Goal: Information Seeking & Learning: Learn about a topic

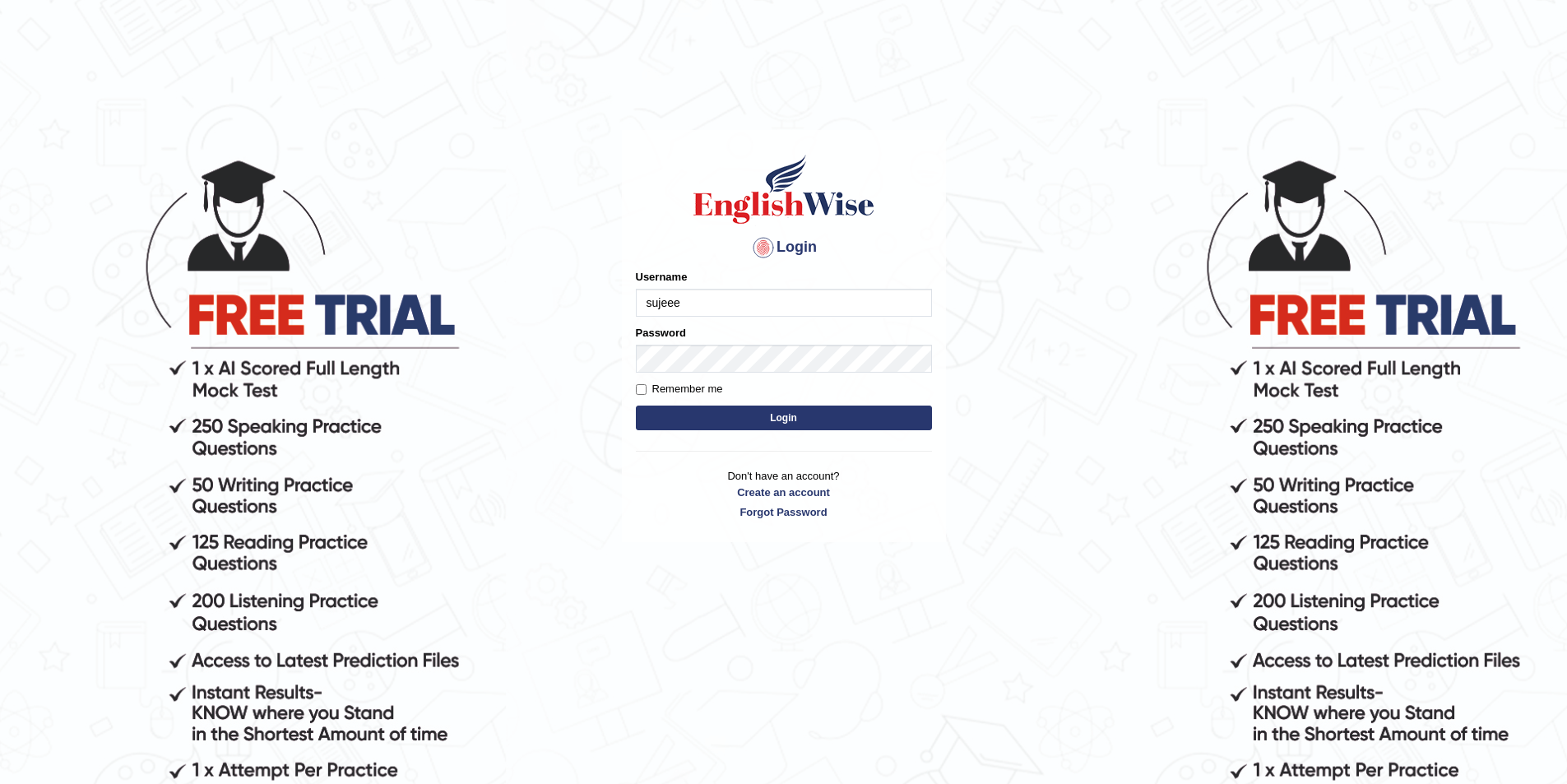
type input "sujeee"
click at [636, 405] on button "Login" at bounding box center [784, 418] width 296 height 25
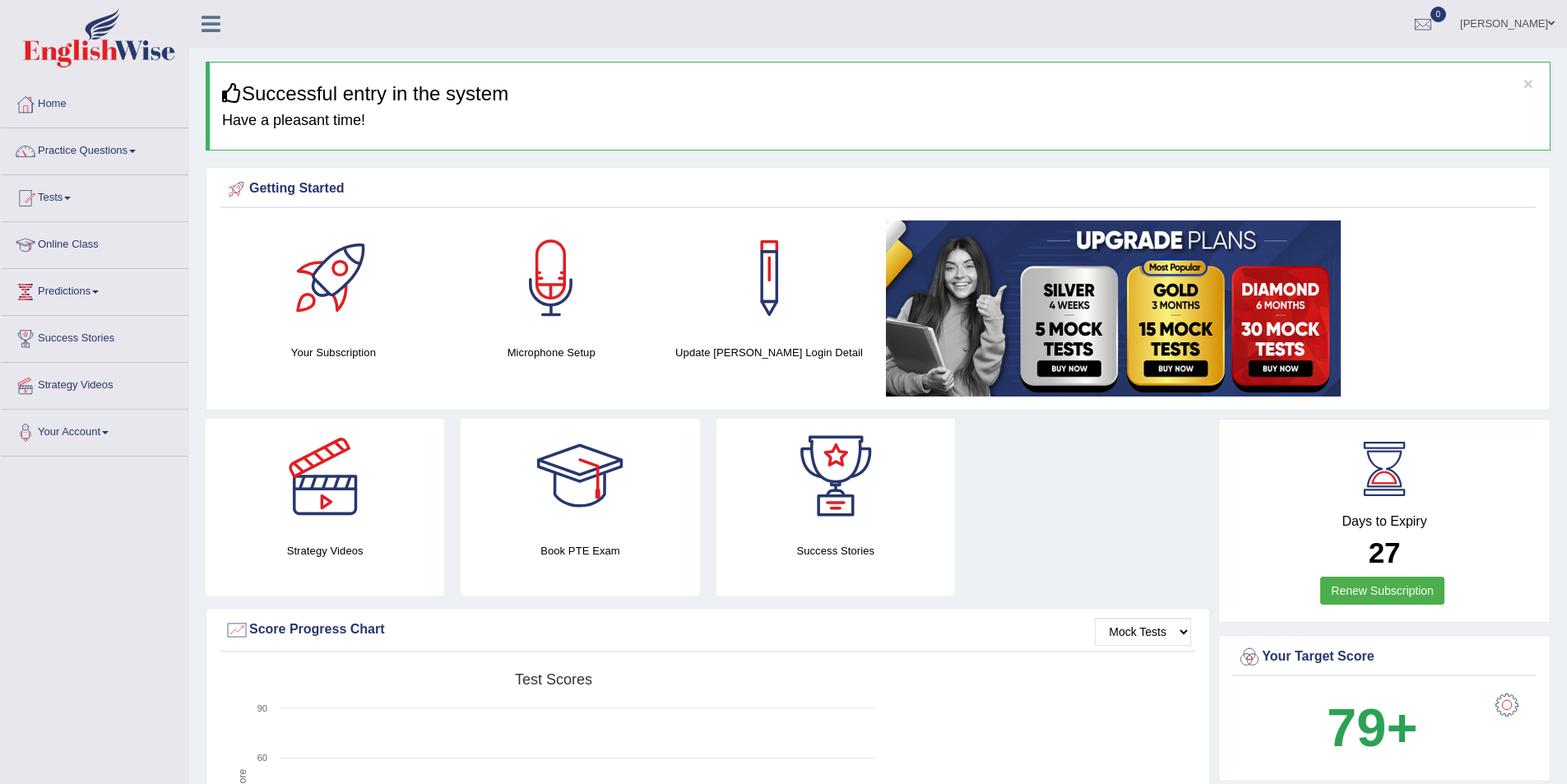
drag, startPoint x: 0, startPoint y: 0, endPoint x: 1264, endPoint y: 441, distance: 1338.7
click at [137, 155] on link "Practice Questions" at bounding box center [95, 149] width 187 height 41
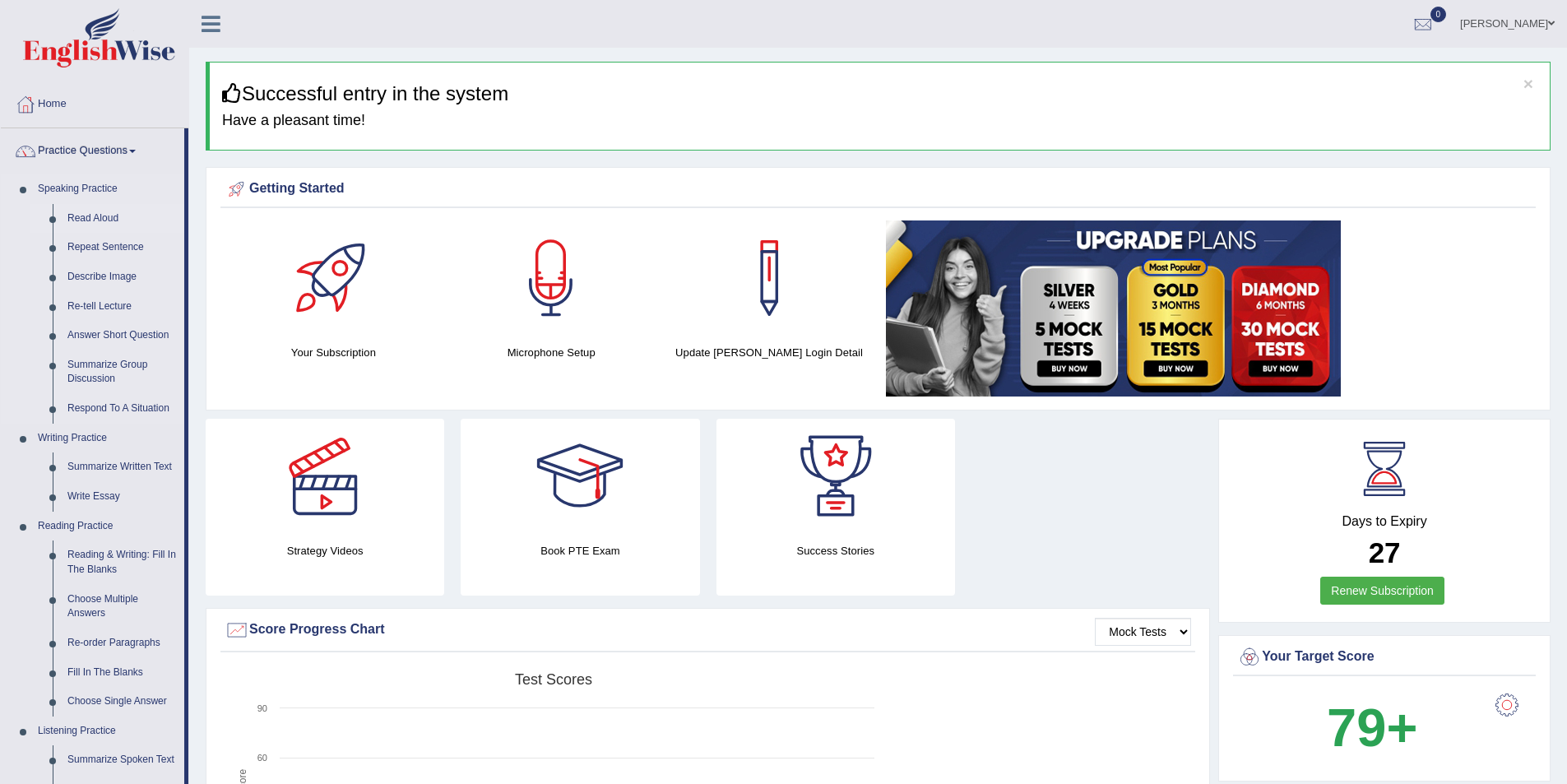
click at [114, 215] on link "Read Aloud" at bounding box center [122, 219] width 124 height 30
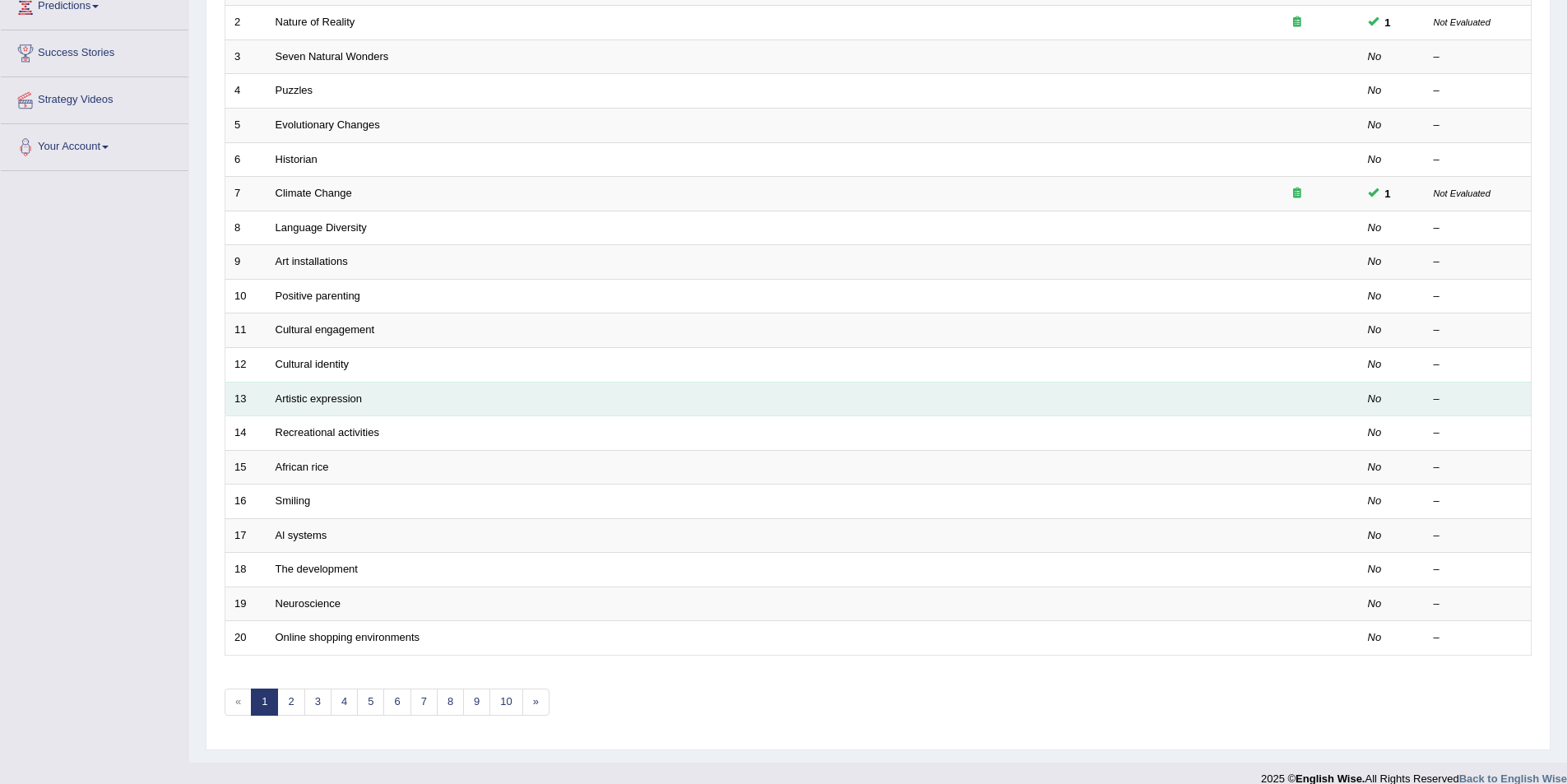
scroll to position [305, 0]
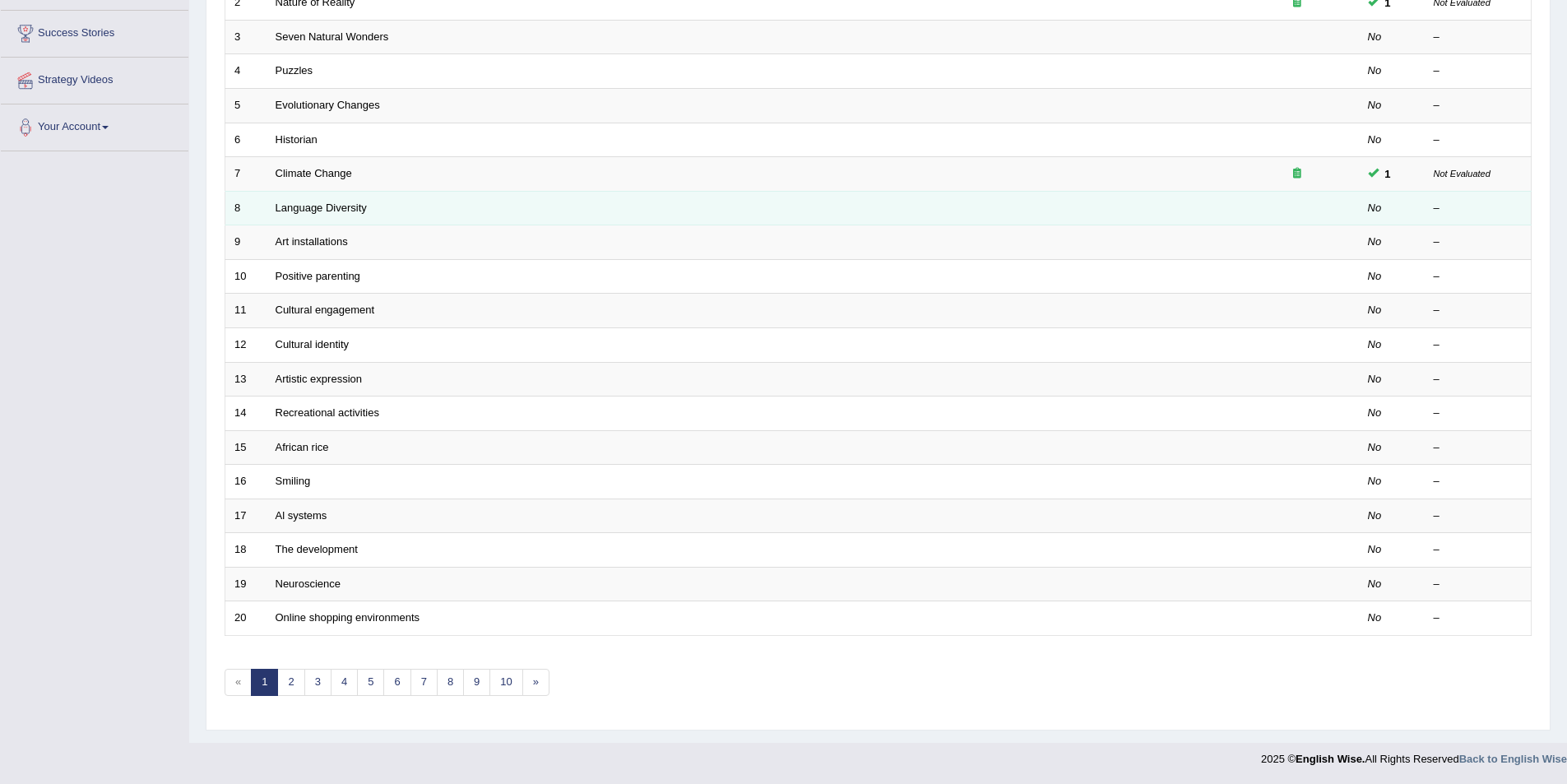
click at [584, 223] on td "Language Diversity" at bounding box center [750, 208] width 969 height 35
click at [392, 208] on td "Language Diversity" at bounding box center [750, 208] width 969 height 35
click at [352, 204] on link "Language Diversity" at bounding box center [321, 207] width 91 height 12
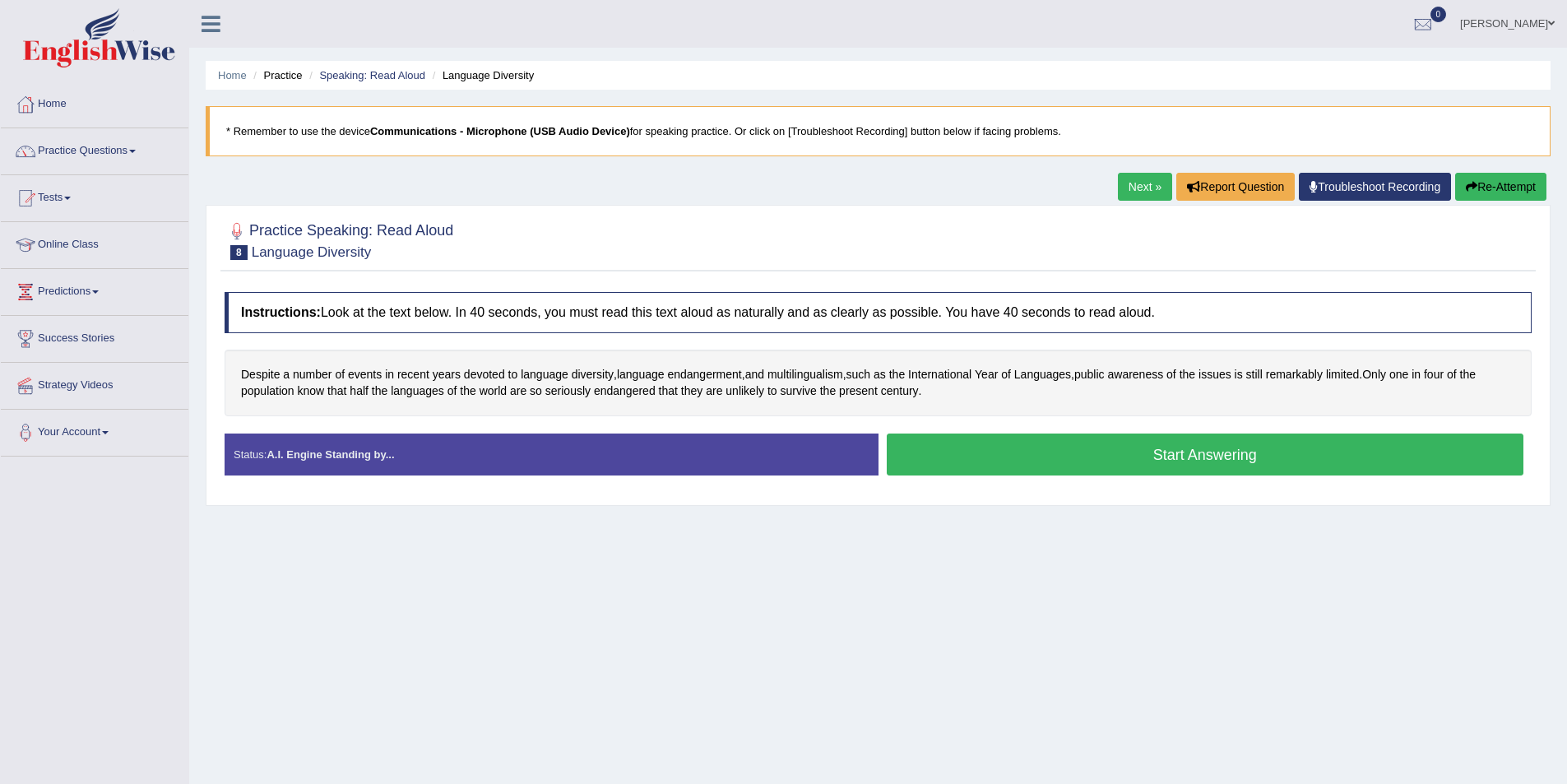
click at [1129, 460] on button "Start Answering" at bounding box center [1206, 454] width 638 height 42
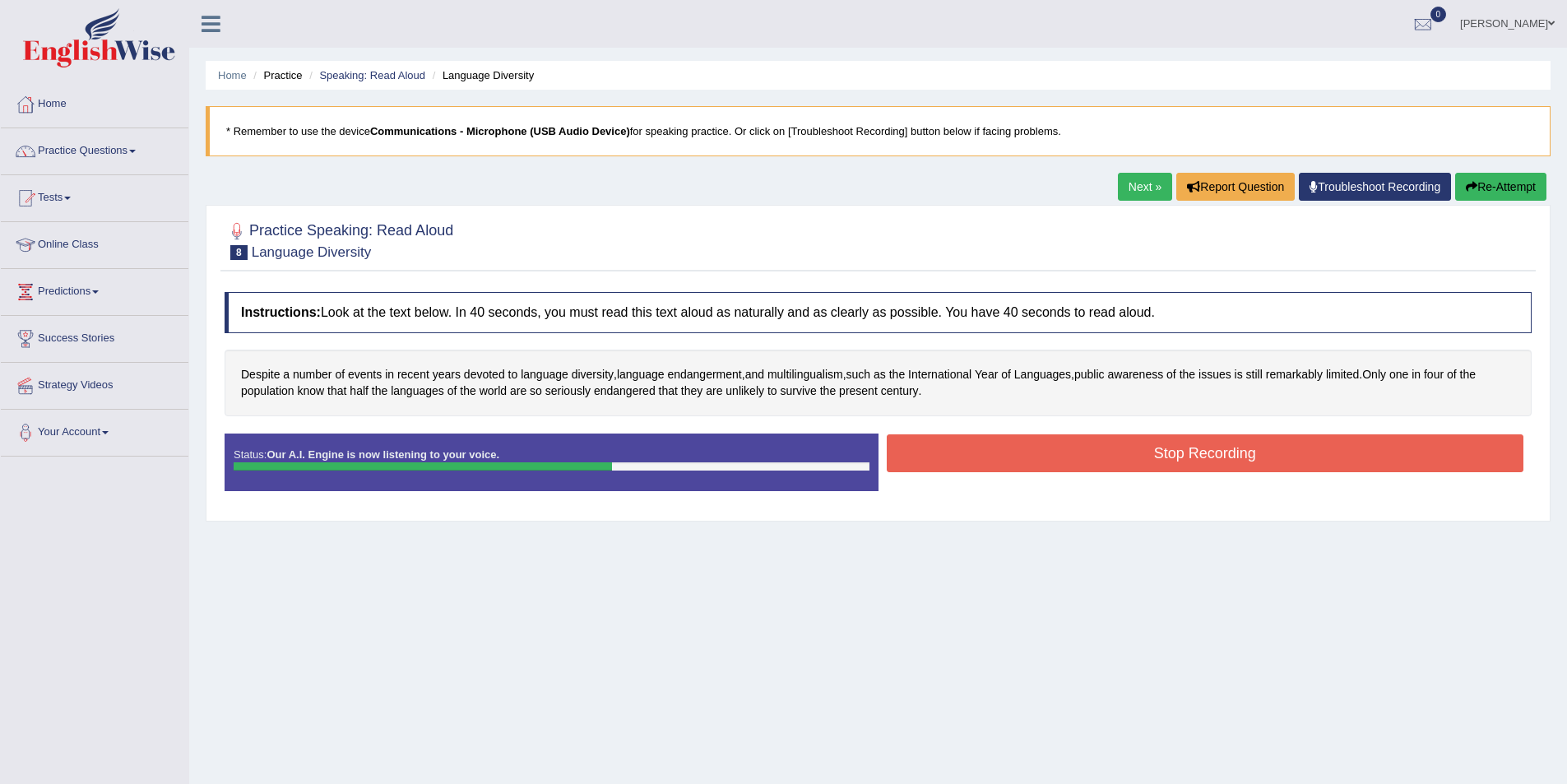
click at [963, 450] on button "Stop Recording" at bounding box center [1206, 453] width 638 height 38
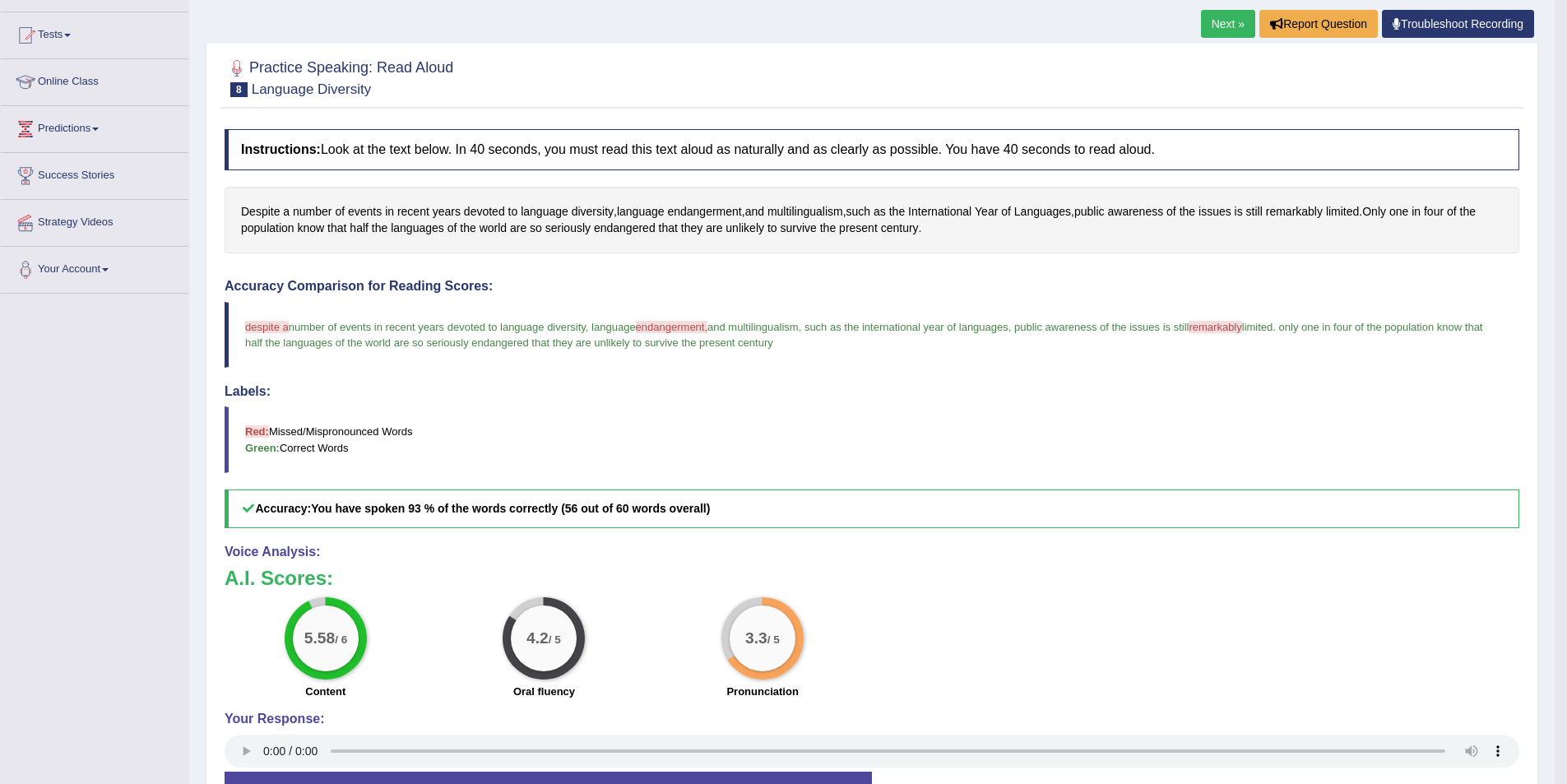
scroll to position [149, 0]
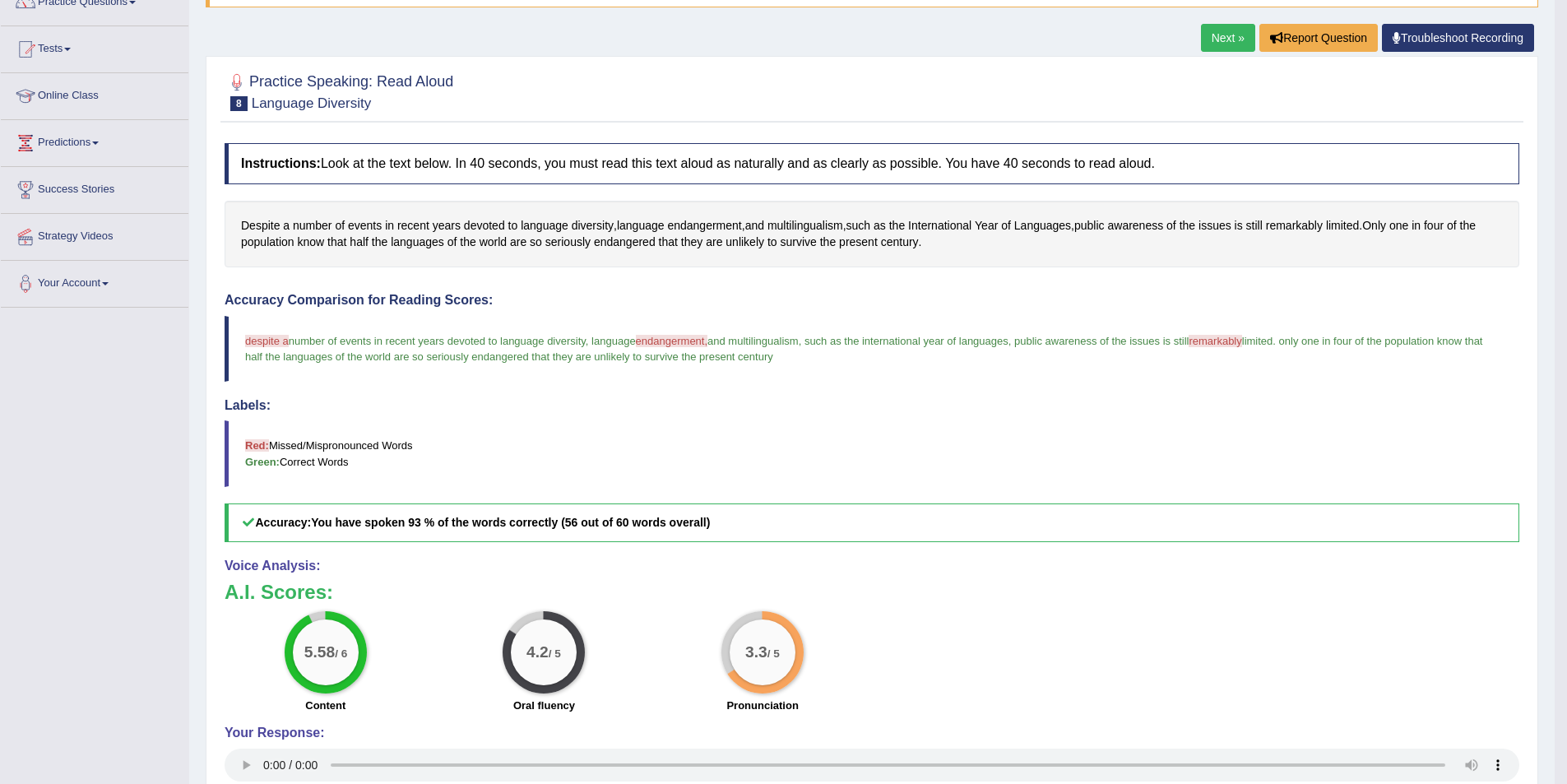
click at [1230, 36] on link "Next »" at bounding box center [1228, 38] width 54 height 28
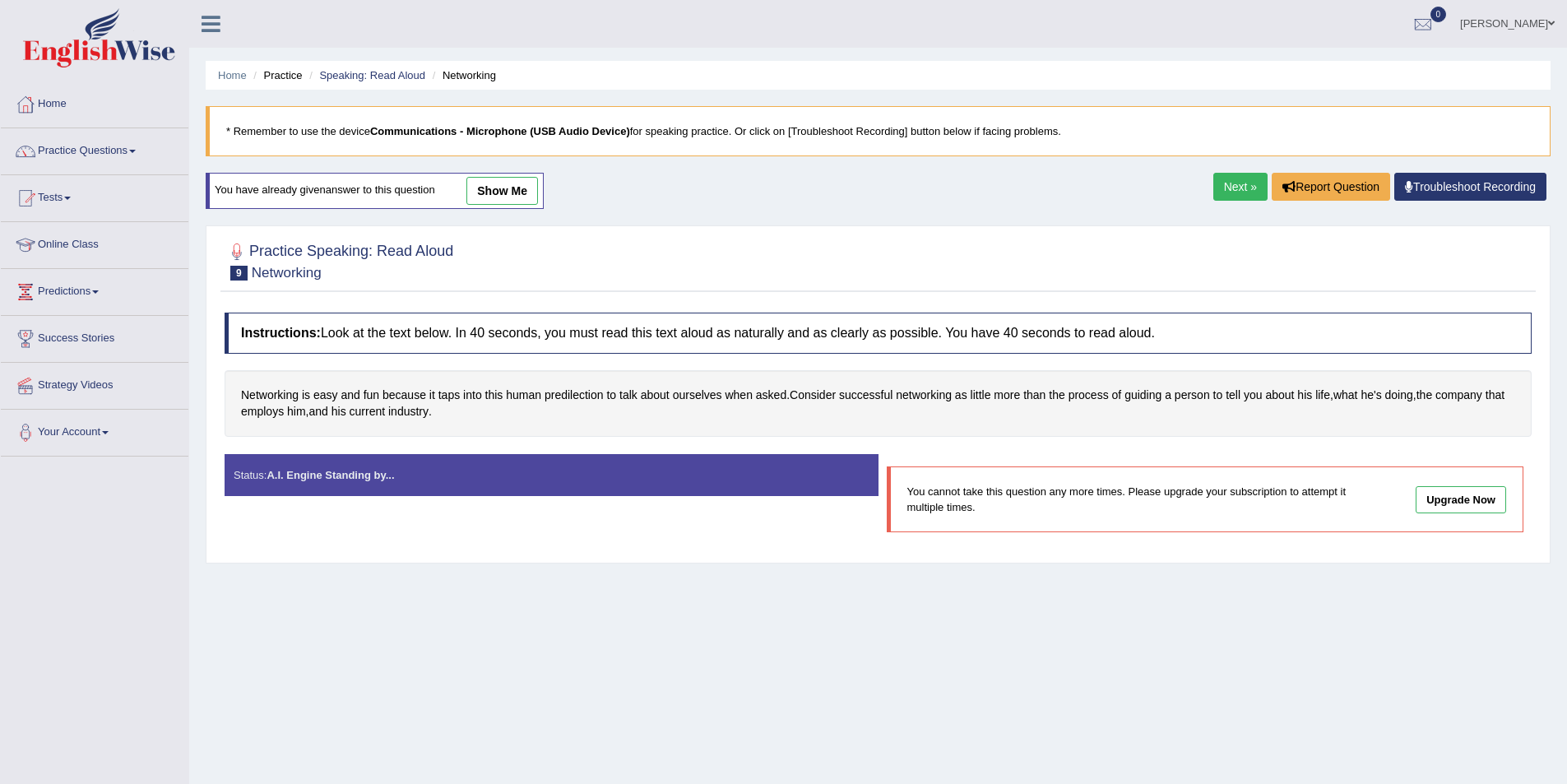
click at [358, 491] on div "Status: A.I. Engine Standing by..." at bounding box center [551, 475] width 654 height 42
click at [1216, 183] on link "Next »" at bounding box center [1240, 186] width 54 height 28
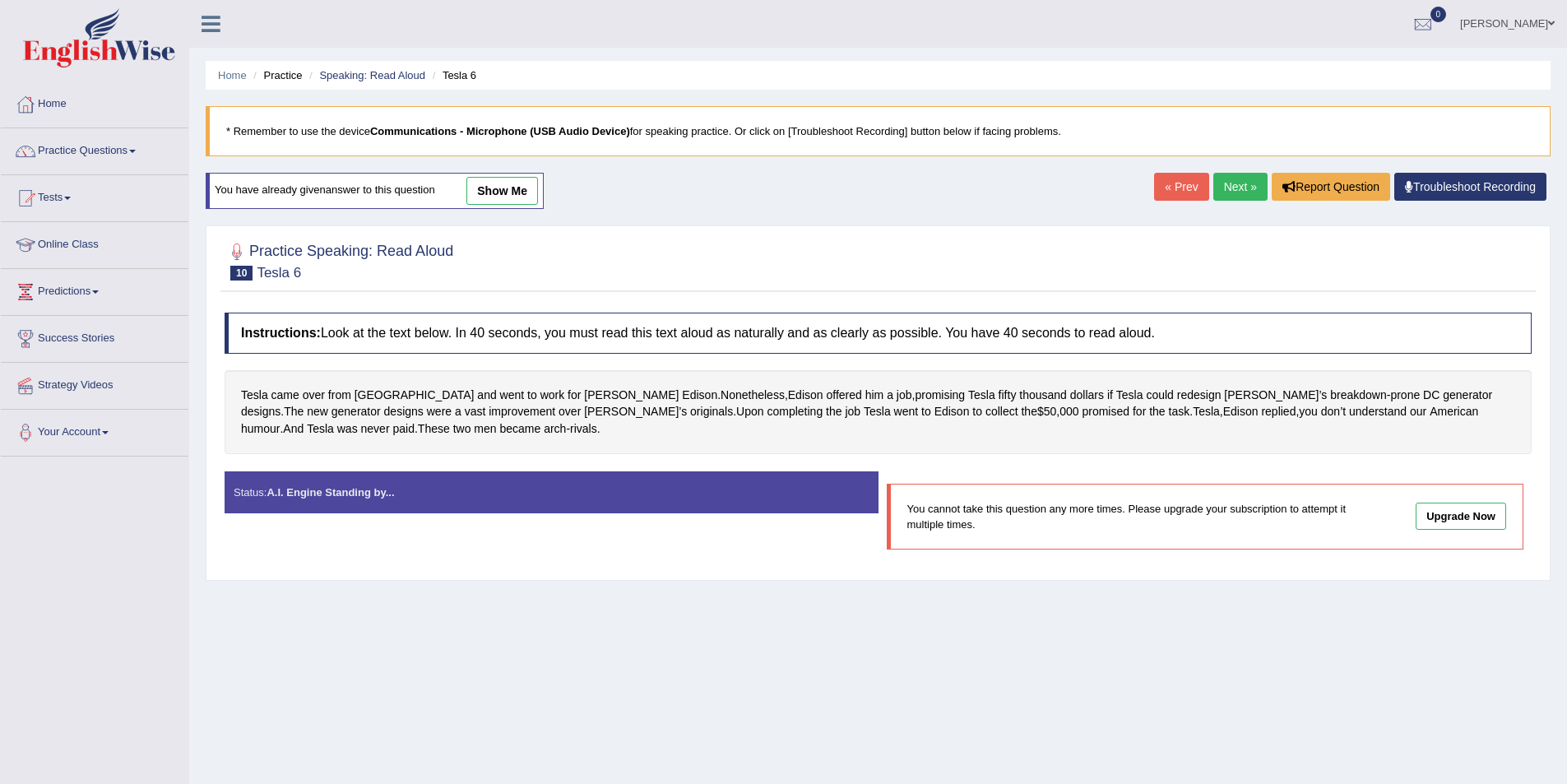
click at [1231, 185] on link "Next »" at bounding box center [1240, 186] width 54 height 28
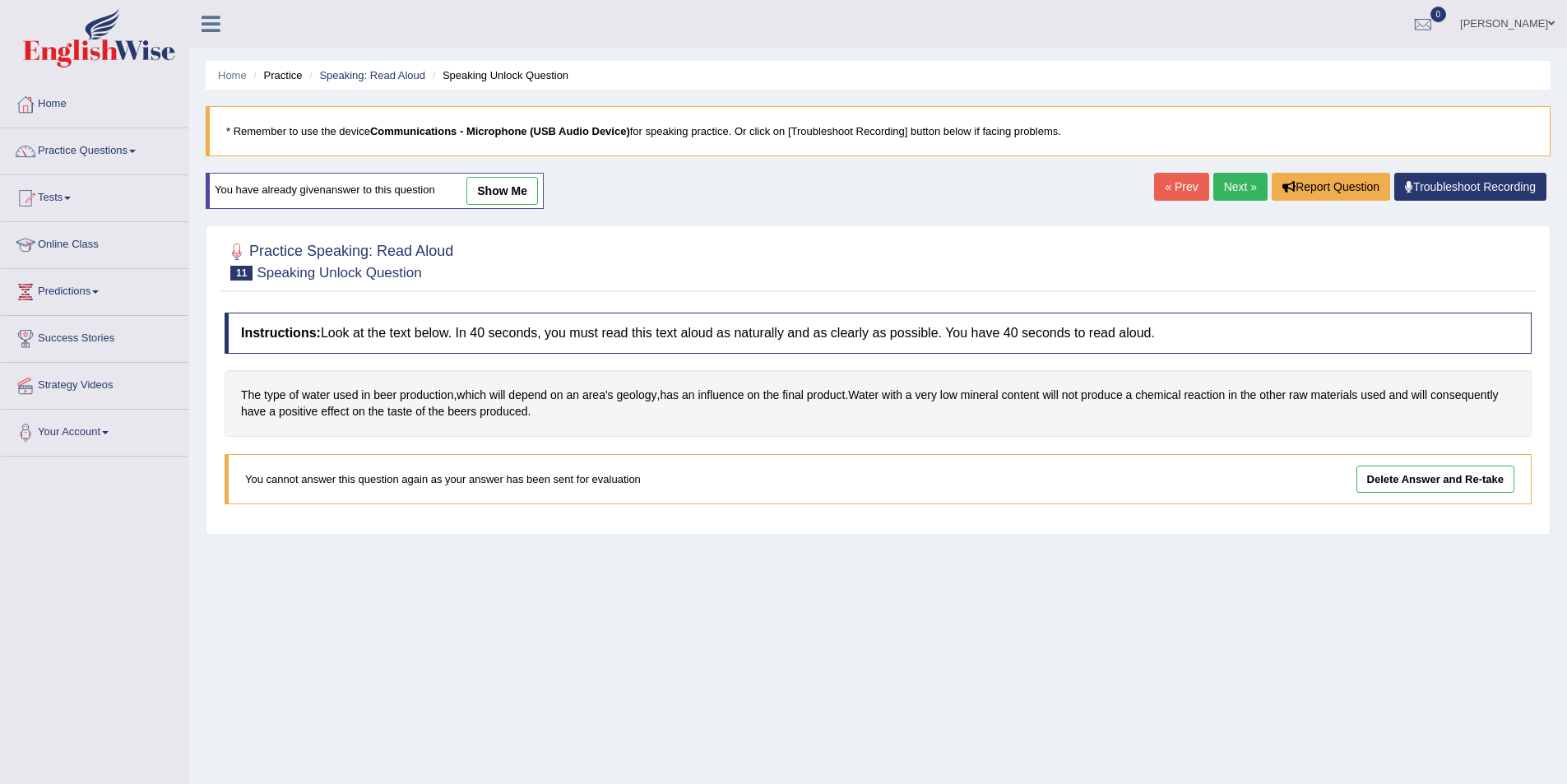
click at [1234, 185] on link "Next »" at bounding box center [1240, 186] width 54 height 28
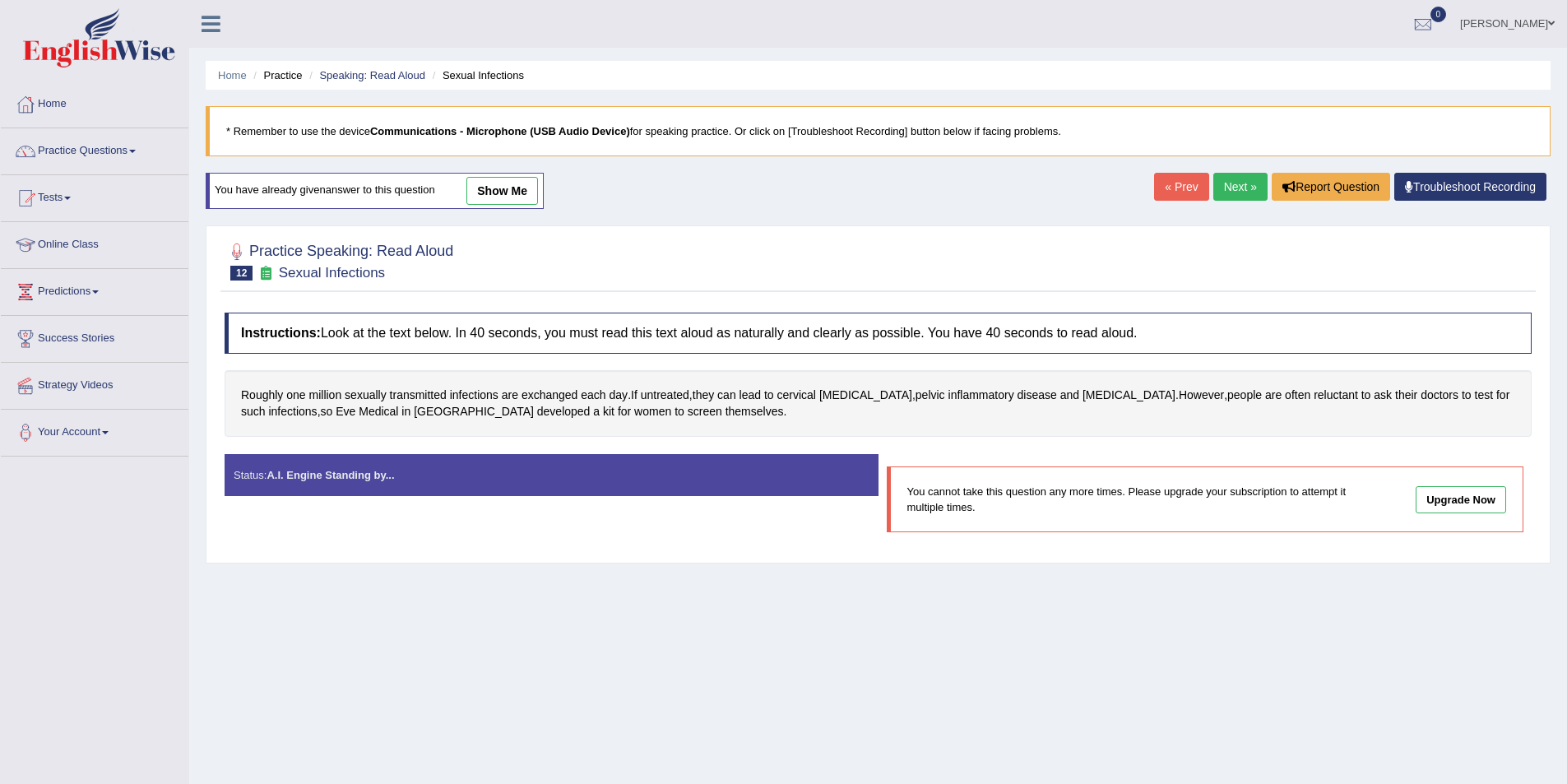
click at [1220, 185] on link "Next »" at bounding box center [1240, 186] width 54 height 28
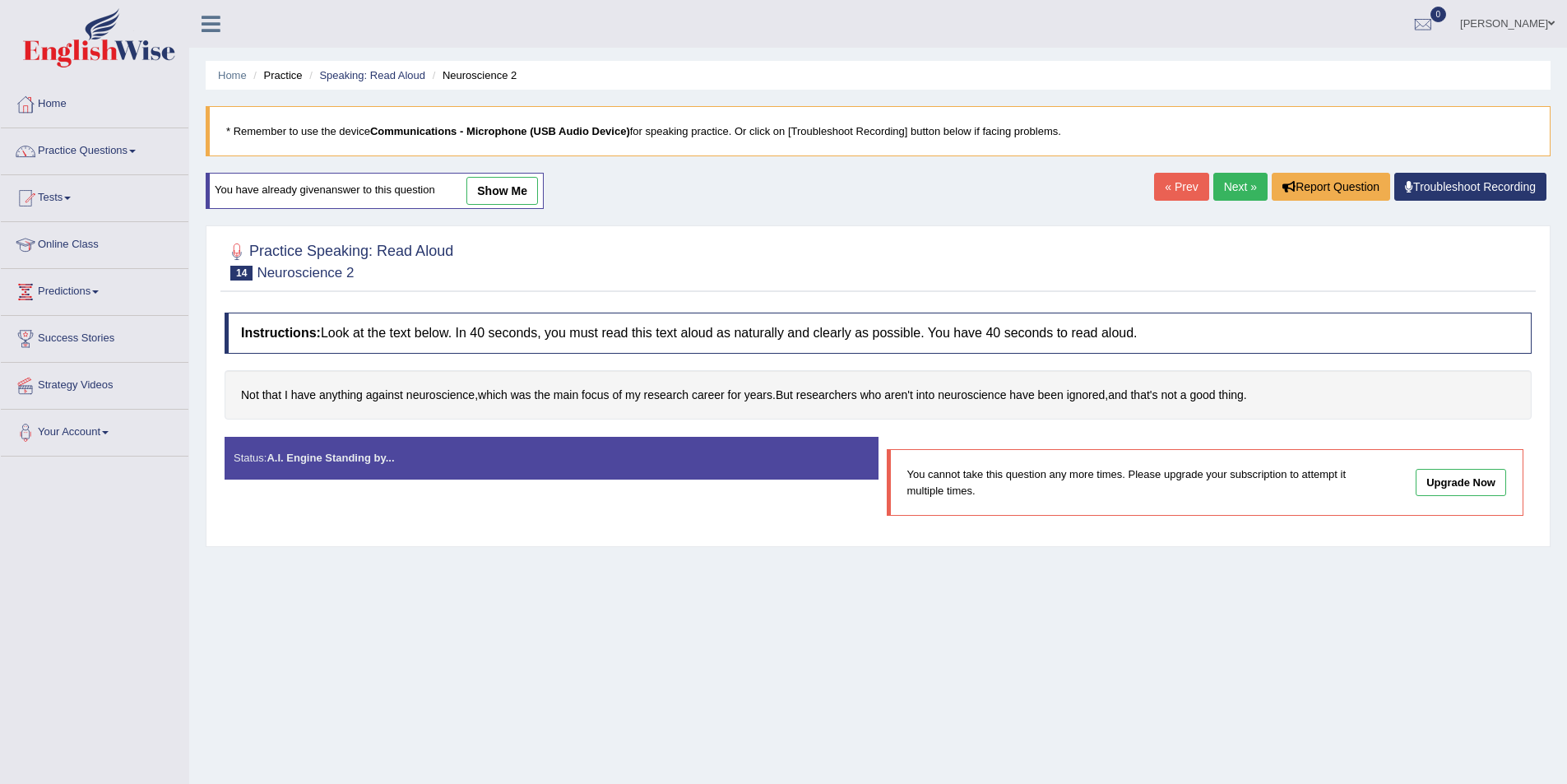
click at [1219, 189] on link "Next »" at bounding box center [1240, 186] width 54 height 28
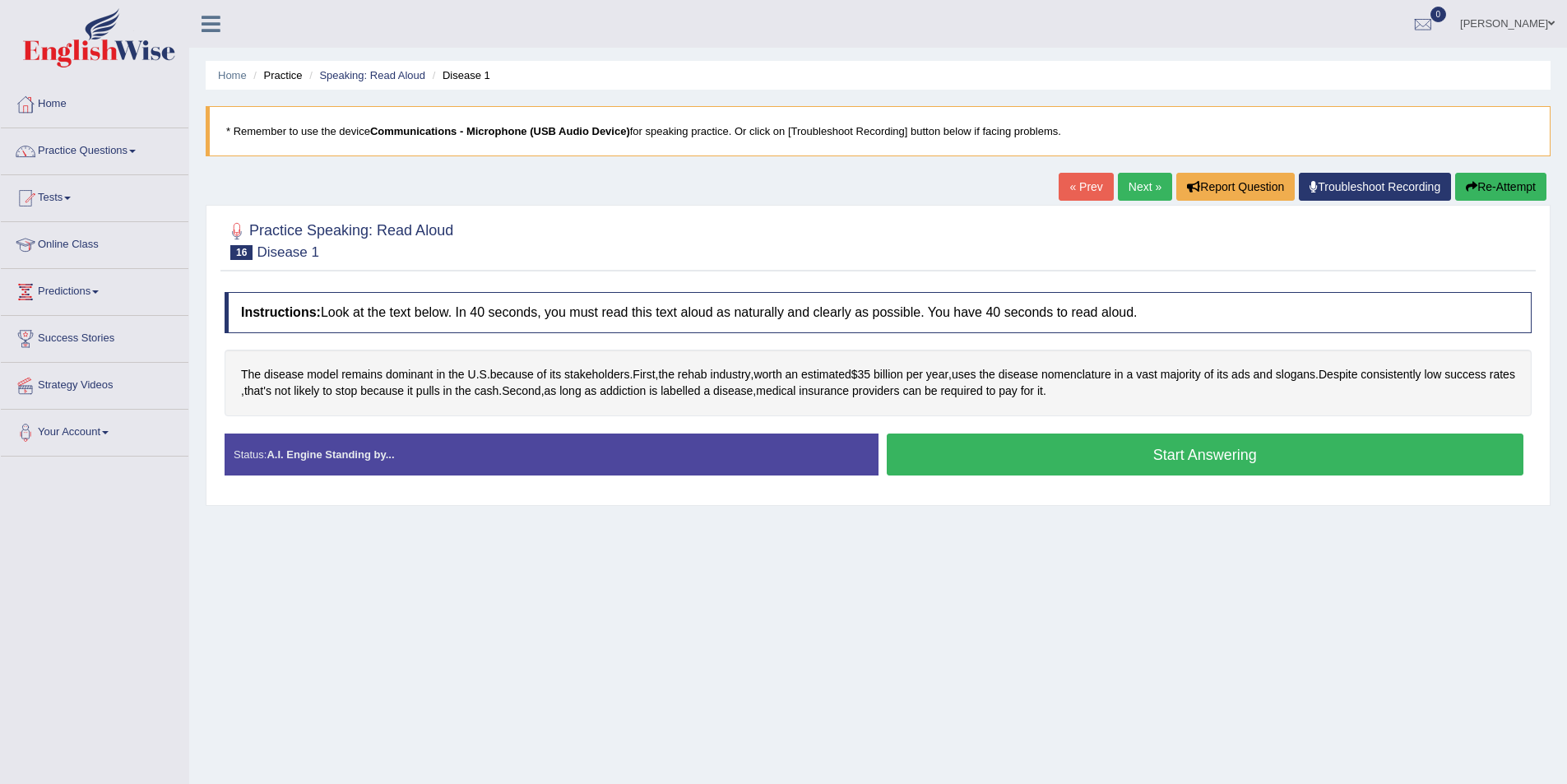
click at [1068, 468] on button "Start Answering" at bounding box center [1206, 454] width 638 height 42
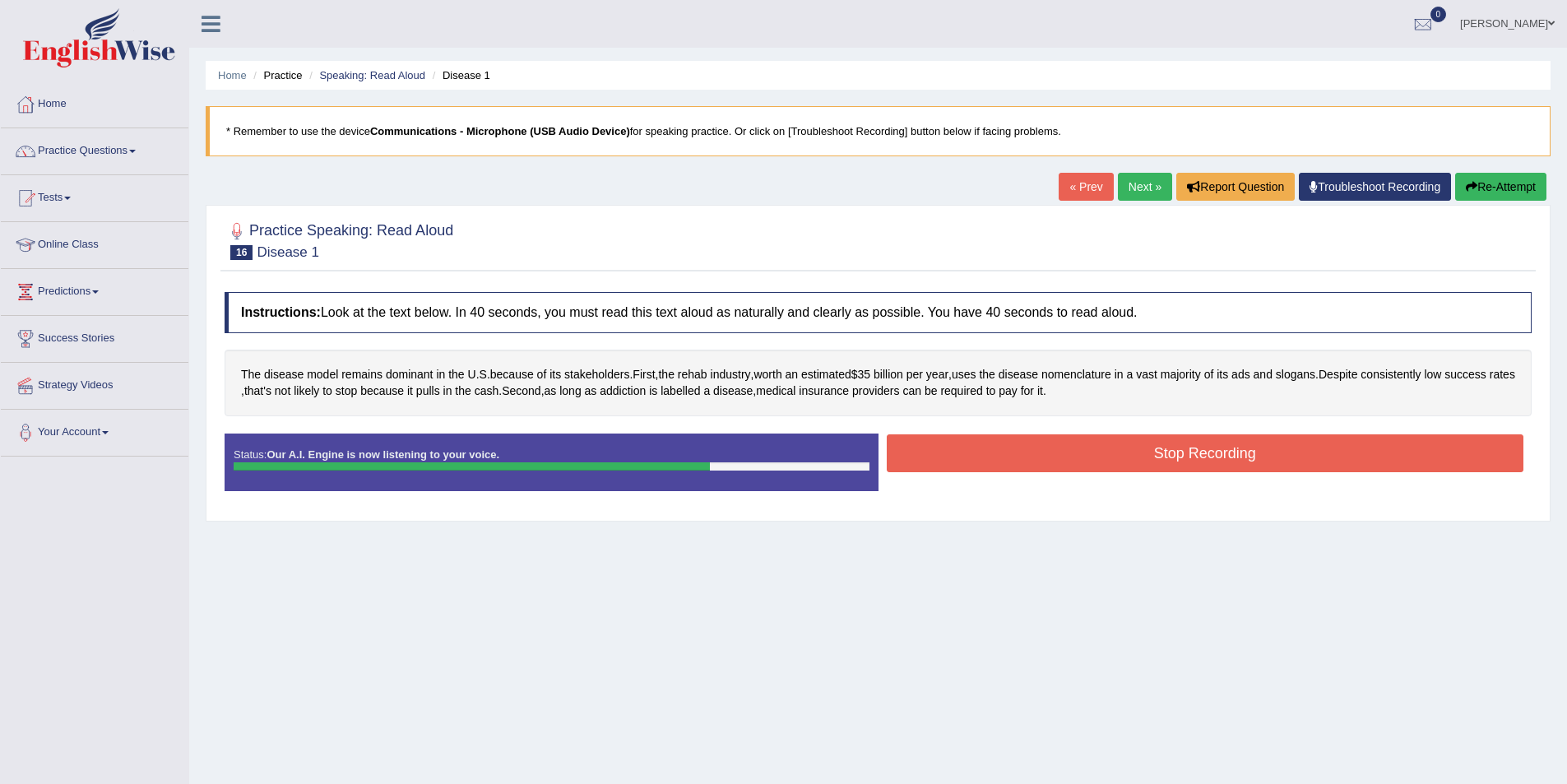
click at [1024, 463] on button "Stop Recording" at bounding box center [1206, 453] width 638 height 38
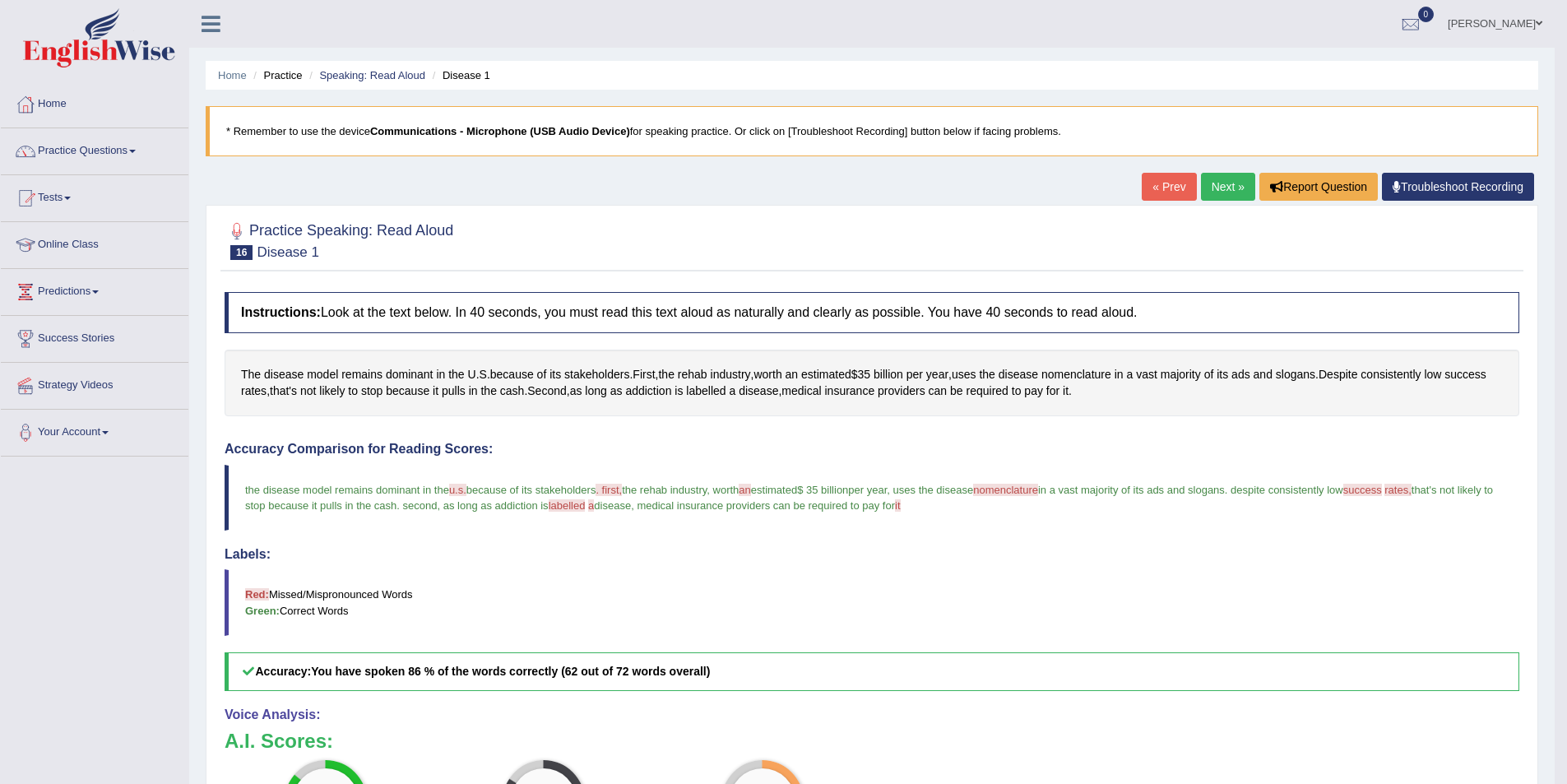
click at [1222, 192] on link "Next »" at bounding box center [1228, 186] width 54 height 28
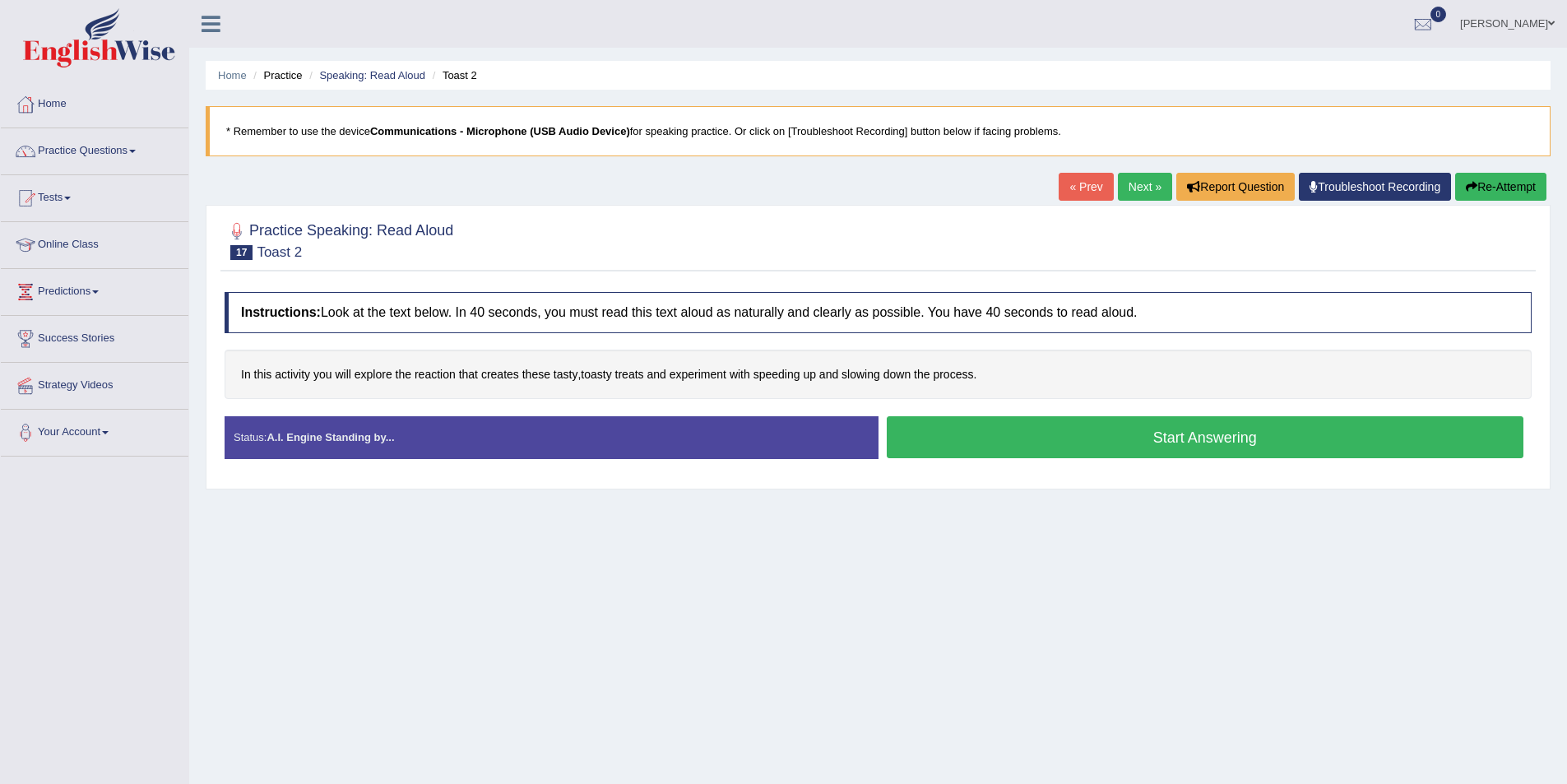
click at [1027, 435] on button "Start Answering" at bounding box center [1206, 437] width 638 height 42
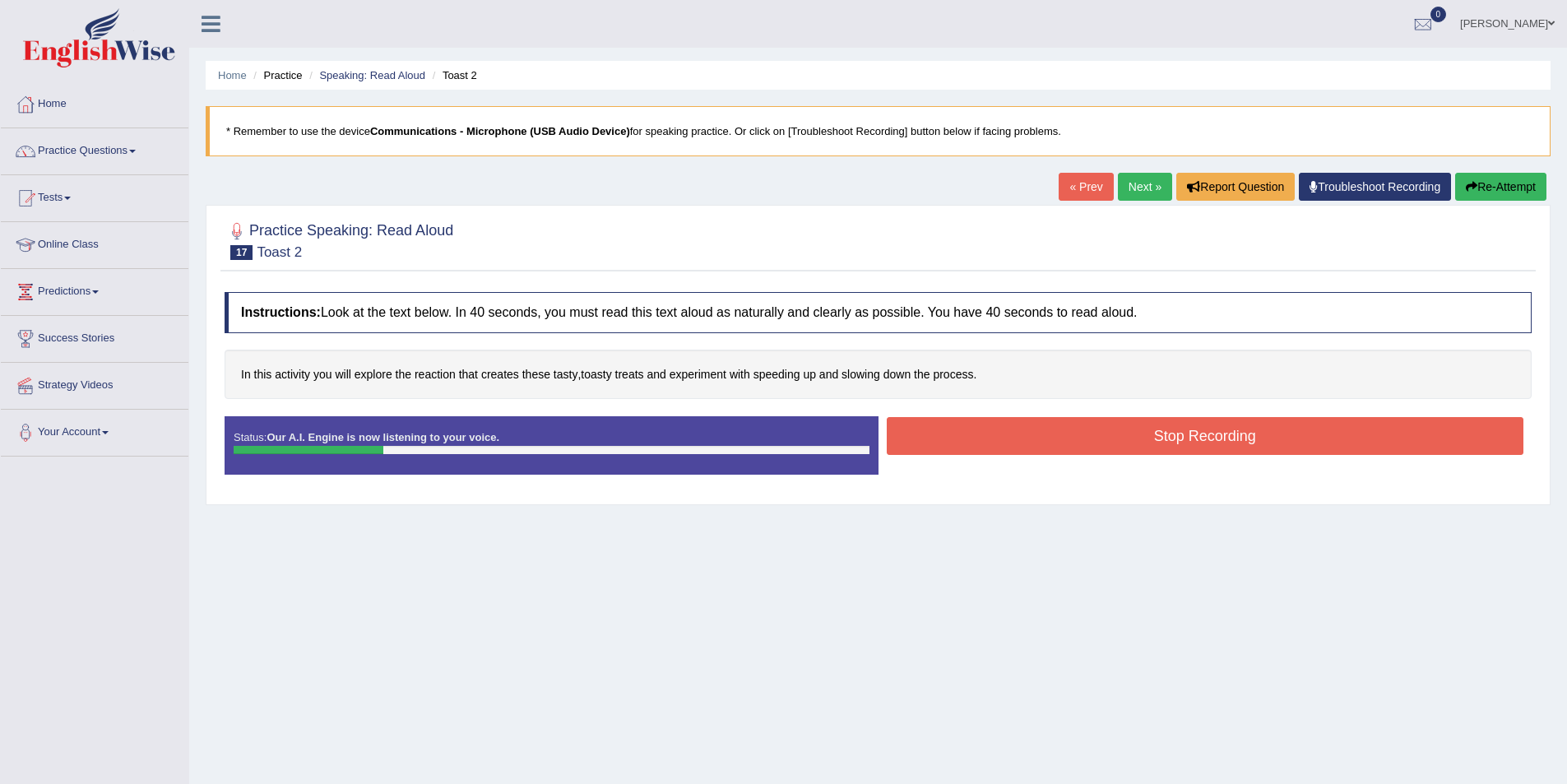
click at [1078, 445] on button "Stop Recording" at bounding box center [1206, 436] width 638 height 38
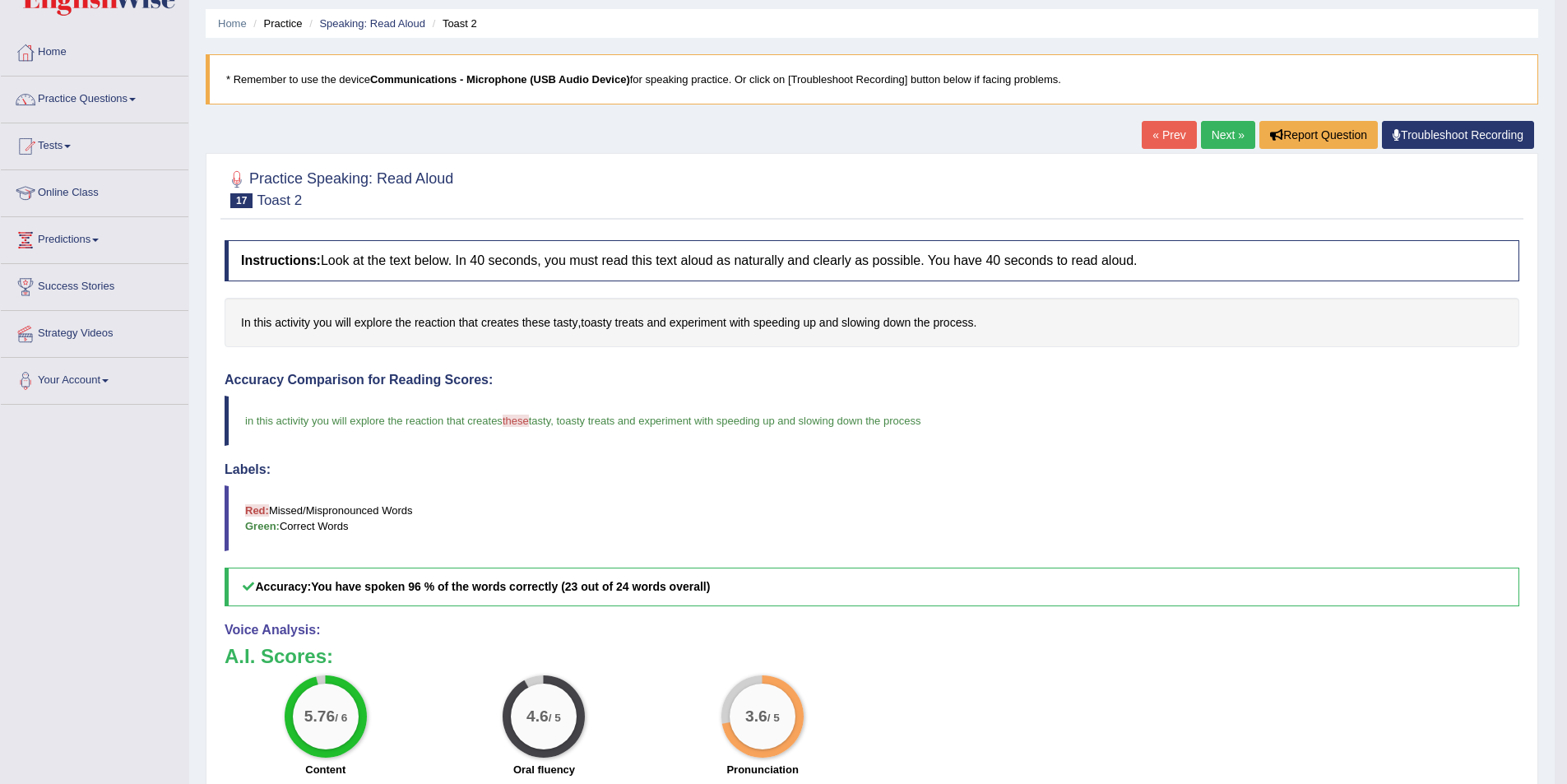
scroll to position [43, 0]
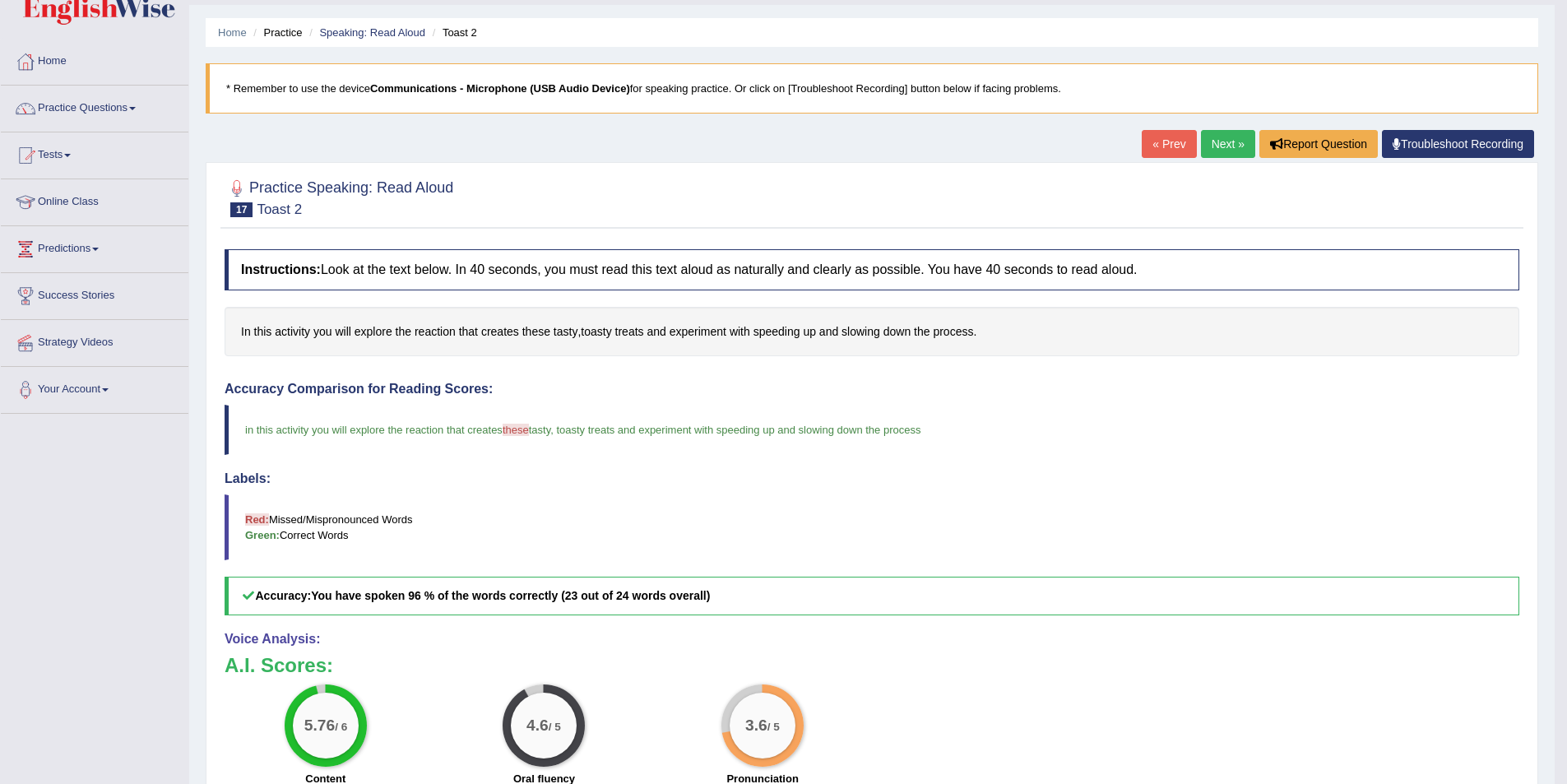
click at [1213, 132] on link "Next »" at bounding box center [1228, 144] width 54 height 28
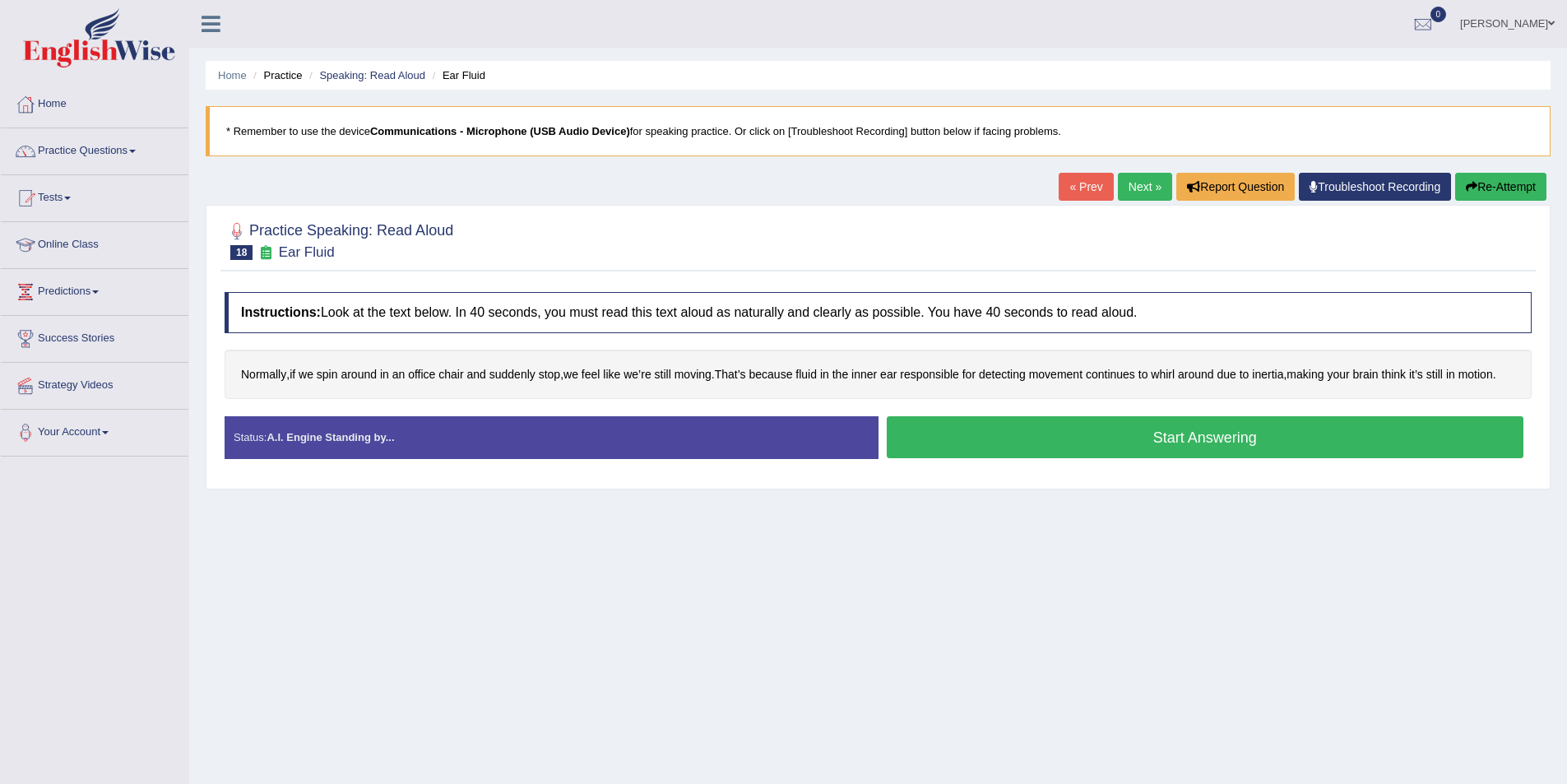
click at [1140, 433] on button "Start Answering" at bounding box center [1206, 437] width 638 height 42
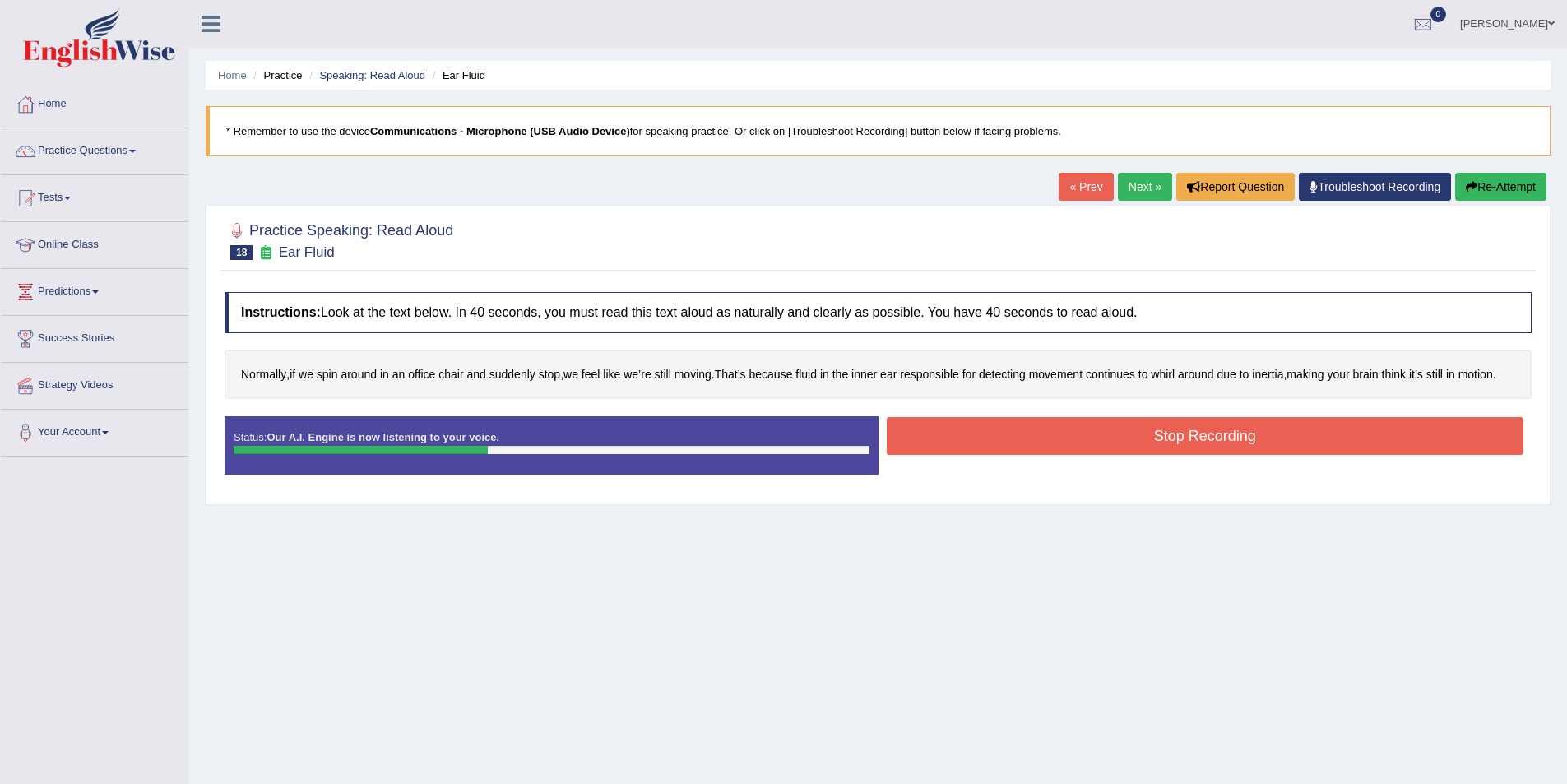
click at [1080, 446] on button "Stop Recording" at bounding box center [1206, 436] width 638 height 38
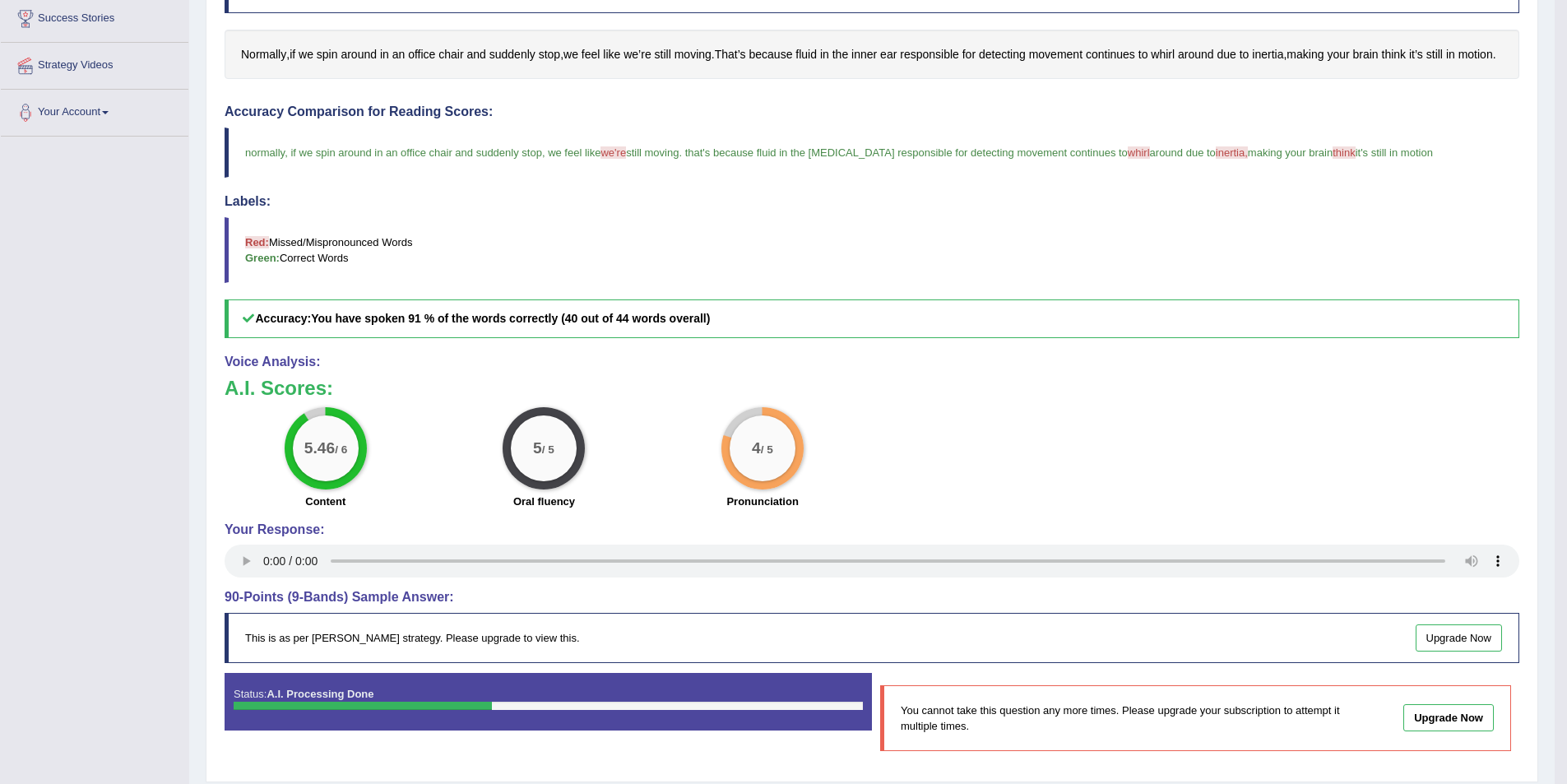
scroll to position [143, 0]
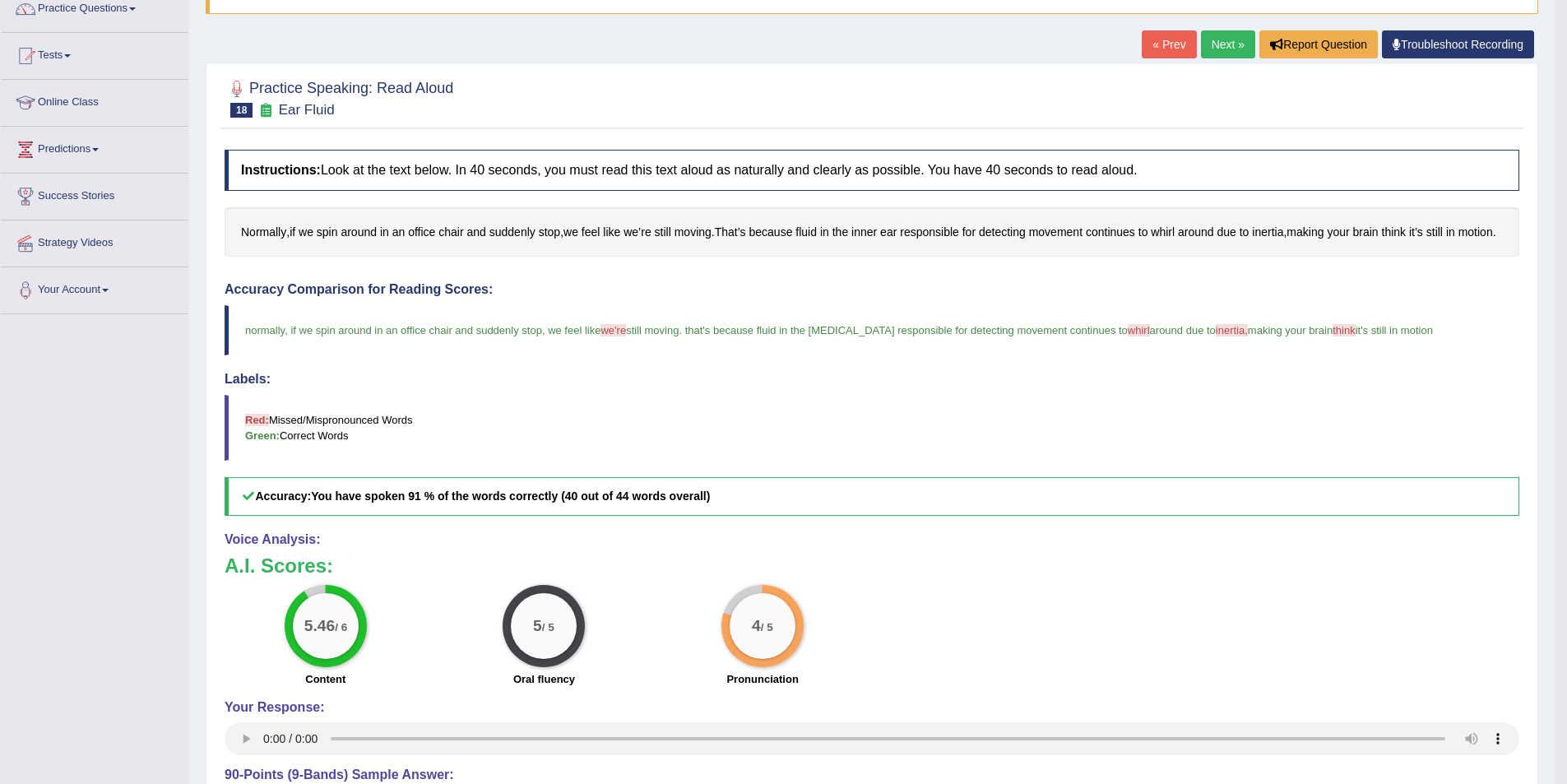
click at [1215, 48] on link "Next »" at bounding box center [1228, 45] width 54 height 28
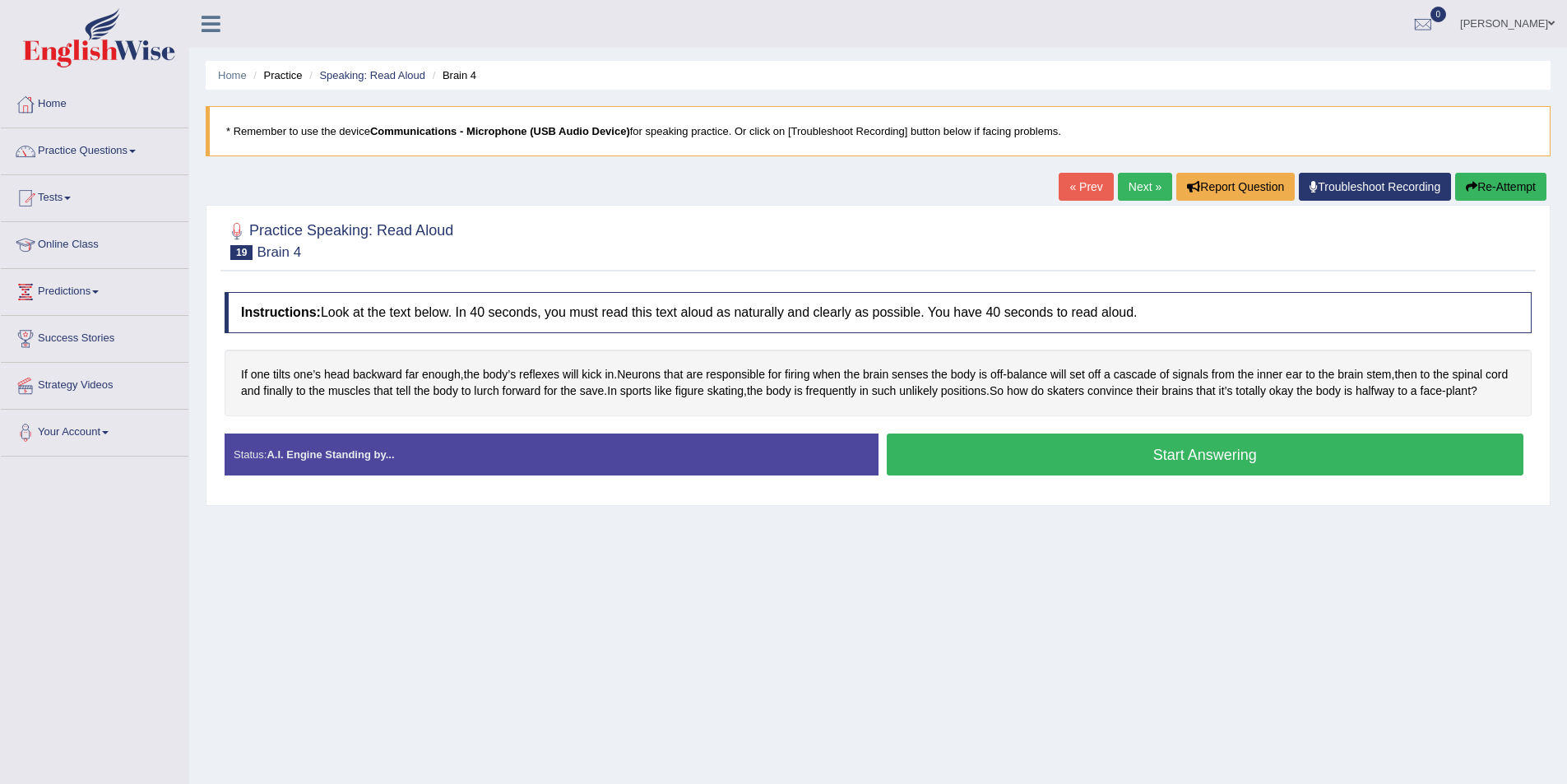
click at [1218, 470] on button "Start Answering" at bounding box center [1206, 454] width 638 height 42
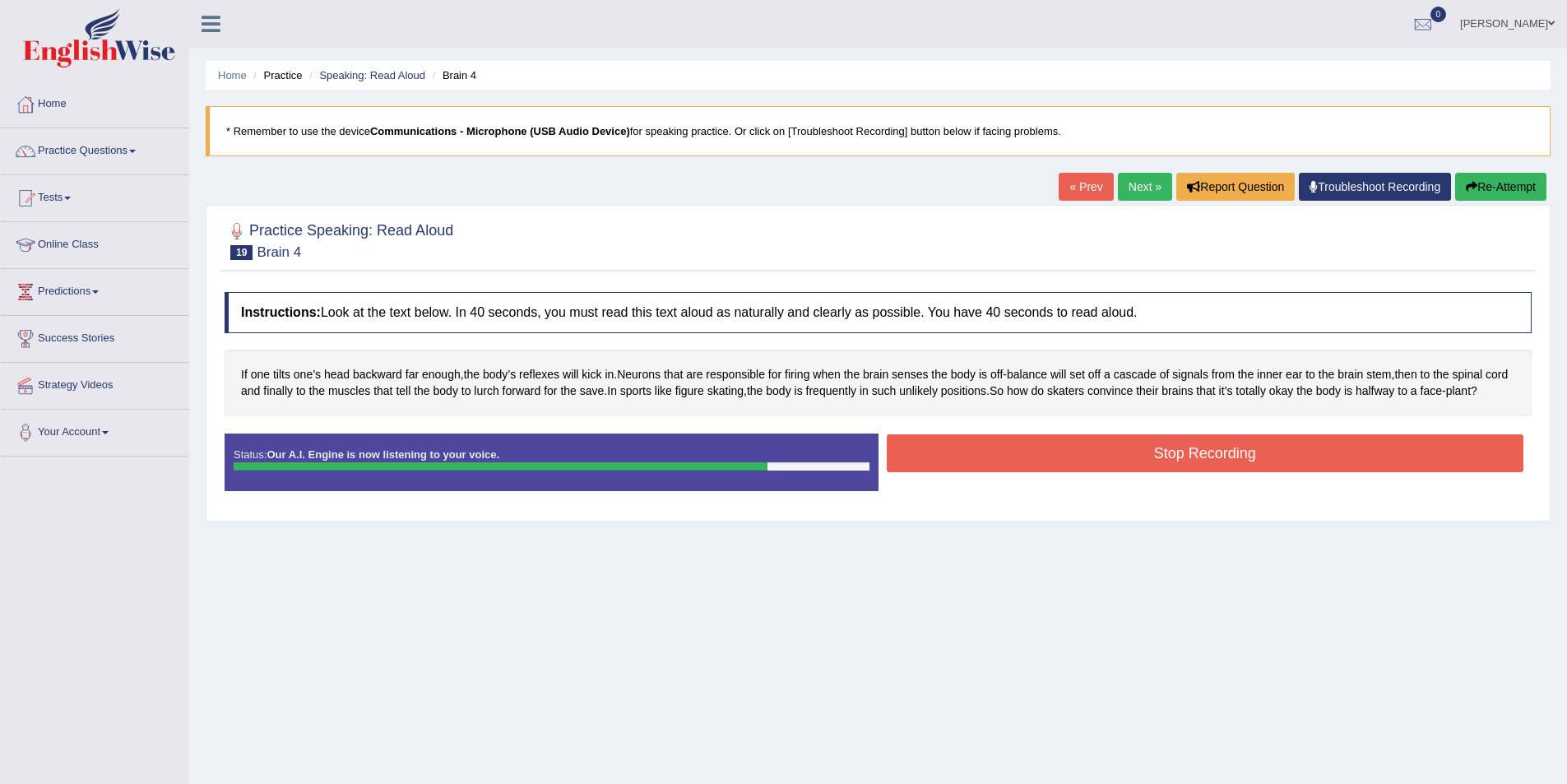
click at [1093, 448] on button "Stop Recording" at bounding box center [1206, 453] width 638 height 38
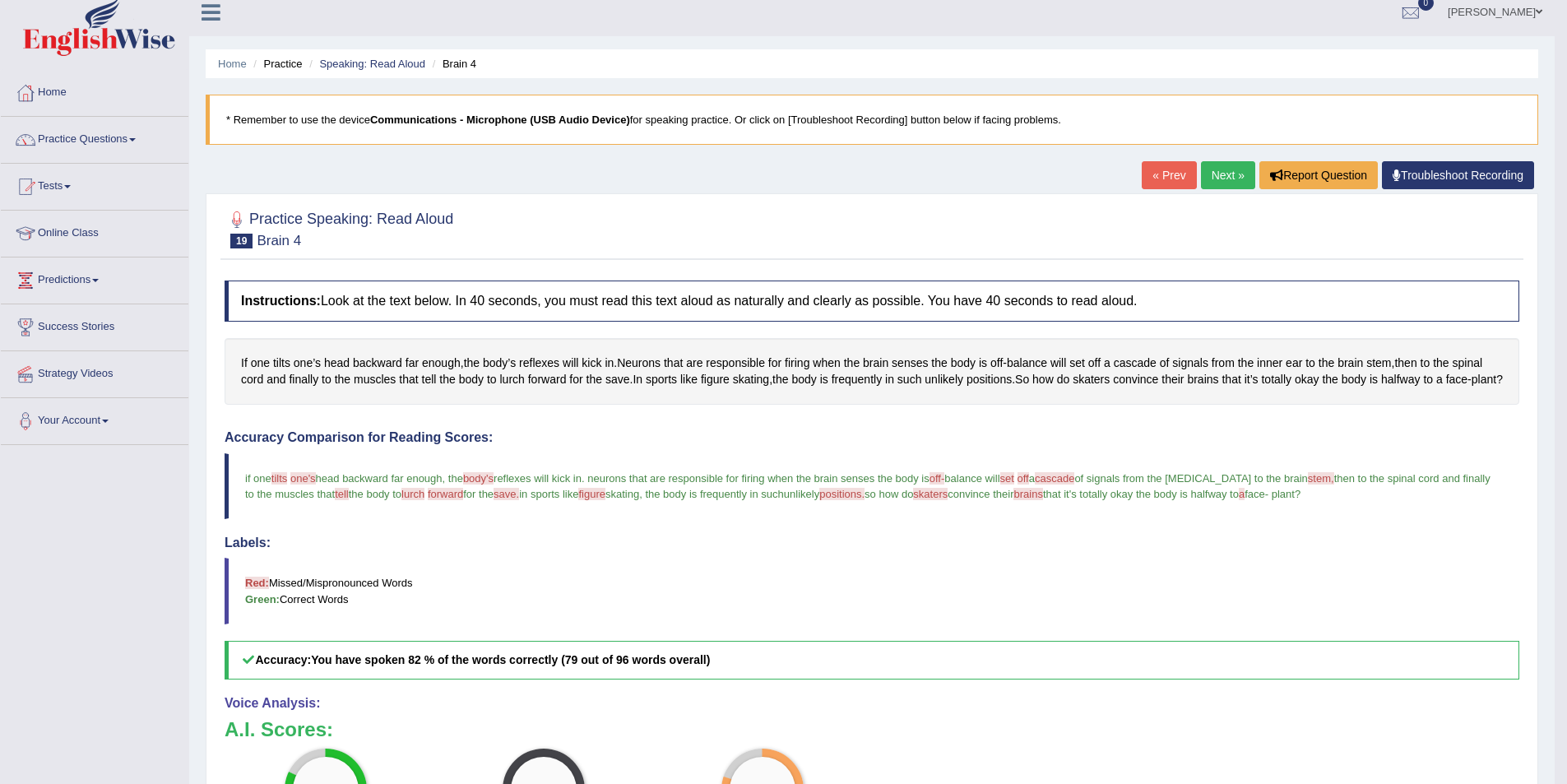
scroll to position [11, 0]
click at [1219, 185] on link "Next »" at bounding box center [1228, 176] width 54 height 28
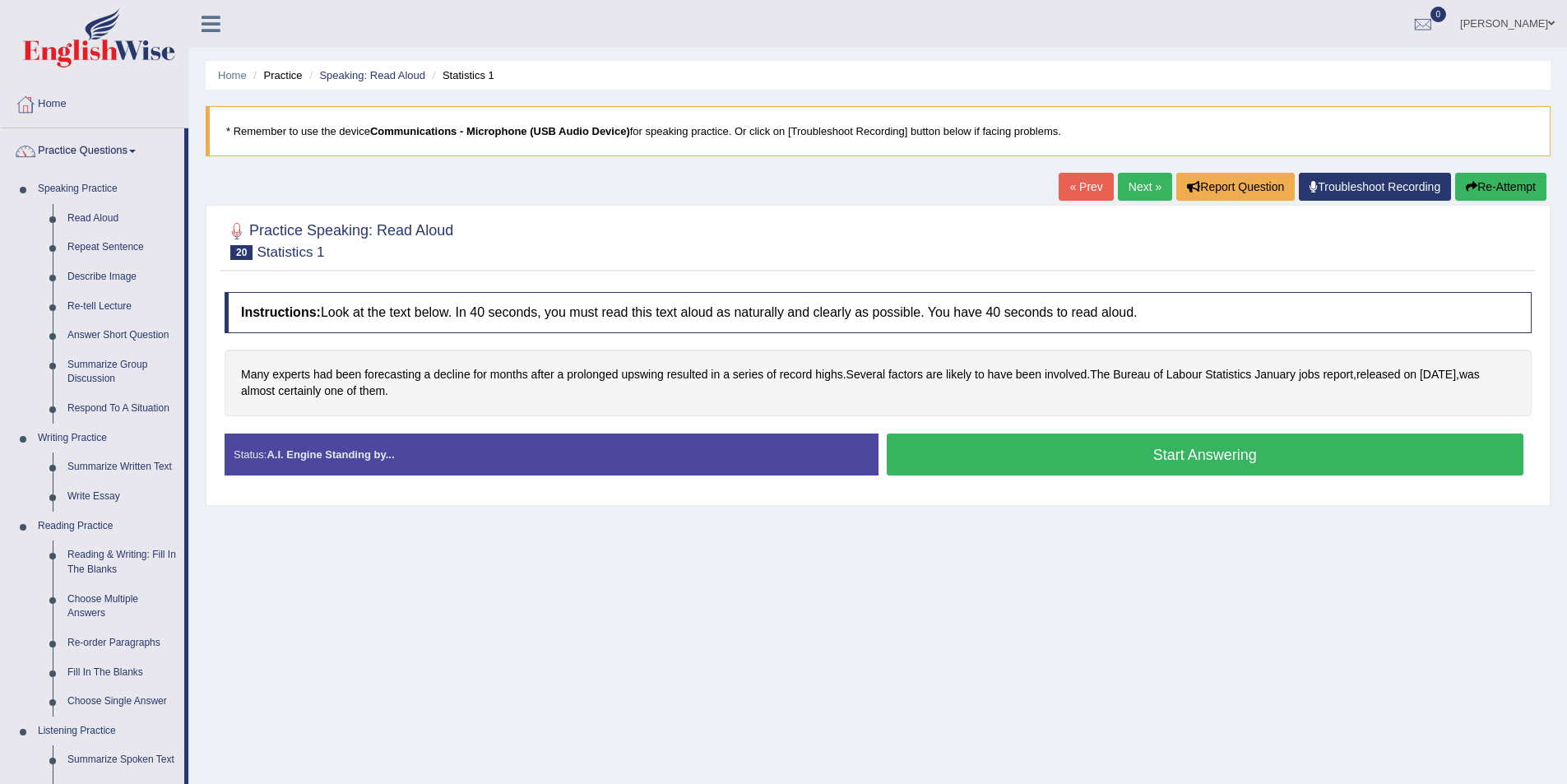
click at [95, 243] on link "Repeat Sentence" at bounding box center [122, 248] width 124 height 30
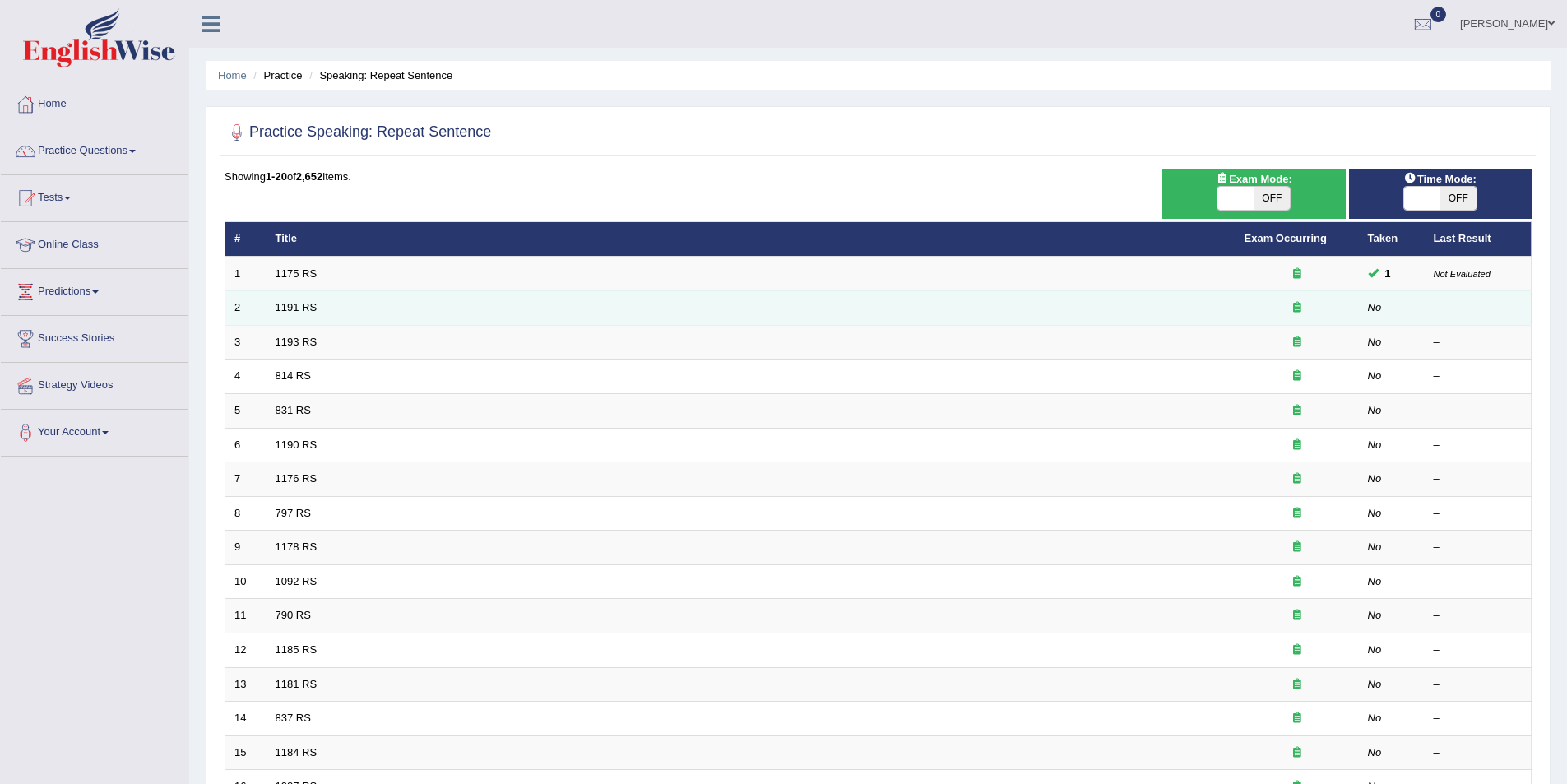
click at [490, 320] on td "1191 RS" at bounding box center [750, 308] width 969 height 35
click at [299, 304] on link "1191 RS" at bounding box center [296, 307] width 42 height 12
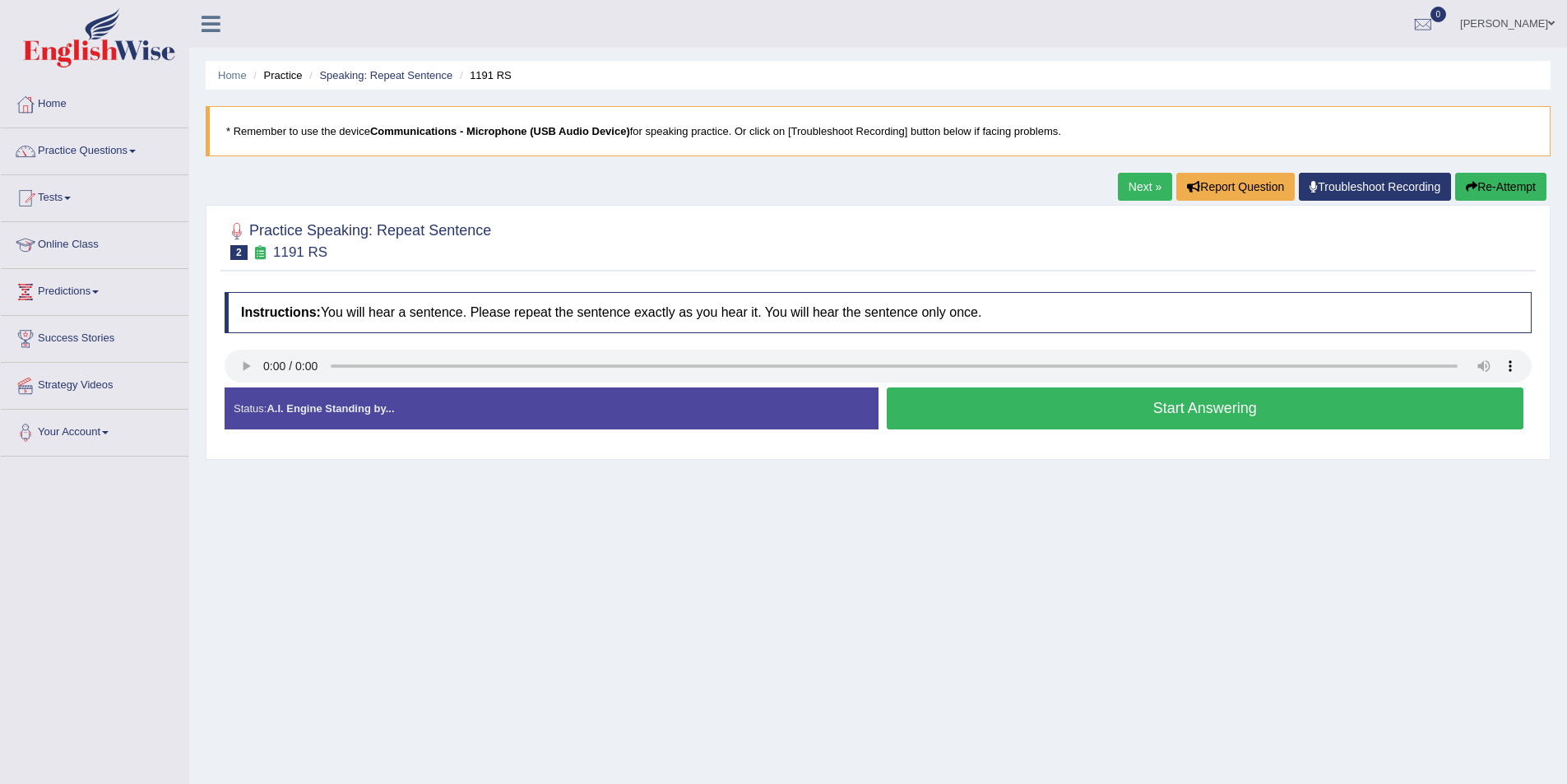
click at [951, 425] on button "Start Answering" at bounding box center [1206, 408] width 638 height 42
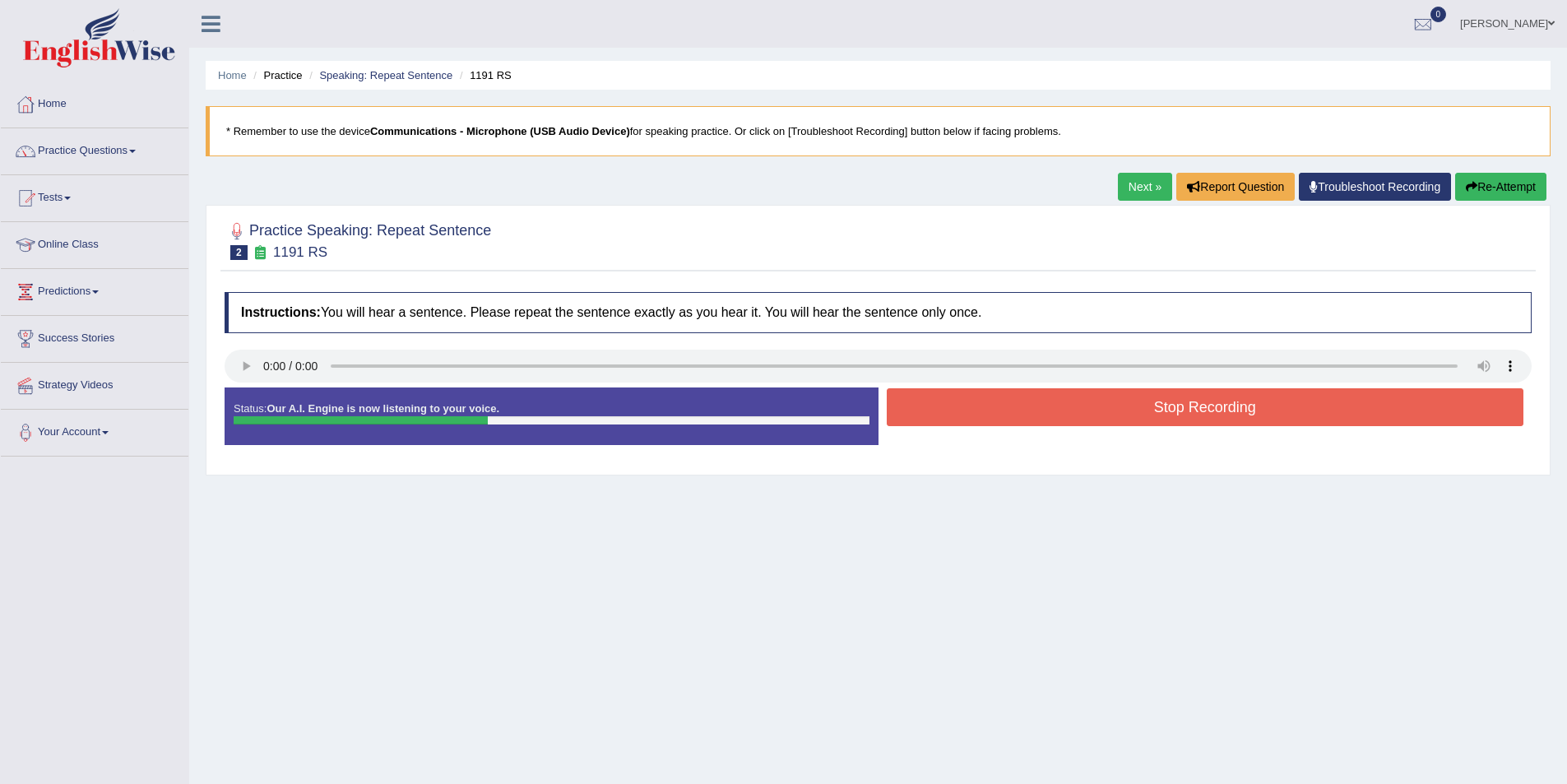
click at [961, 418] on button "Stop Recording" at bounding box center [1206, 407] width 638 height 38
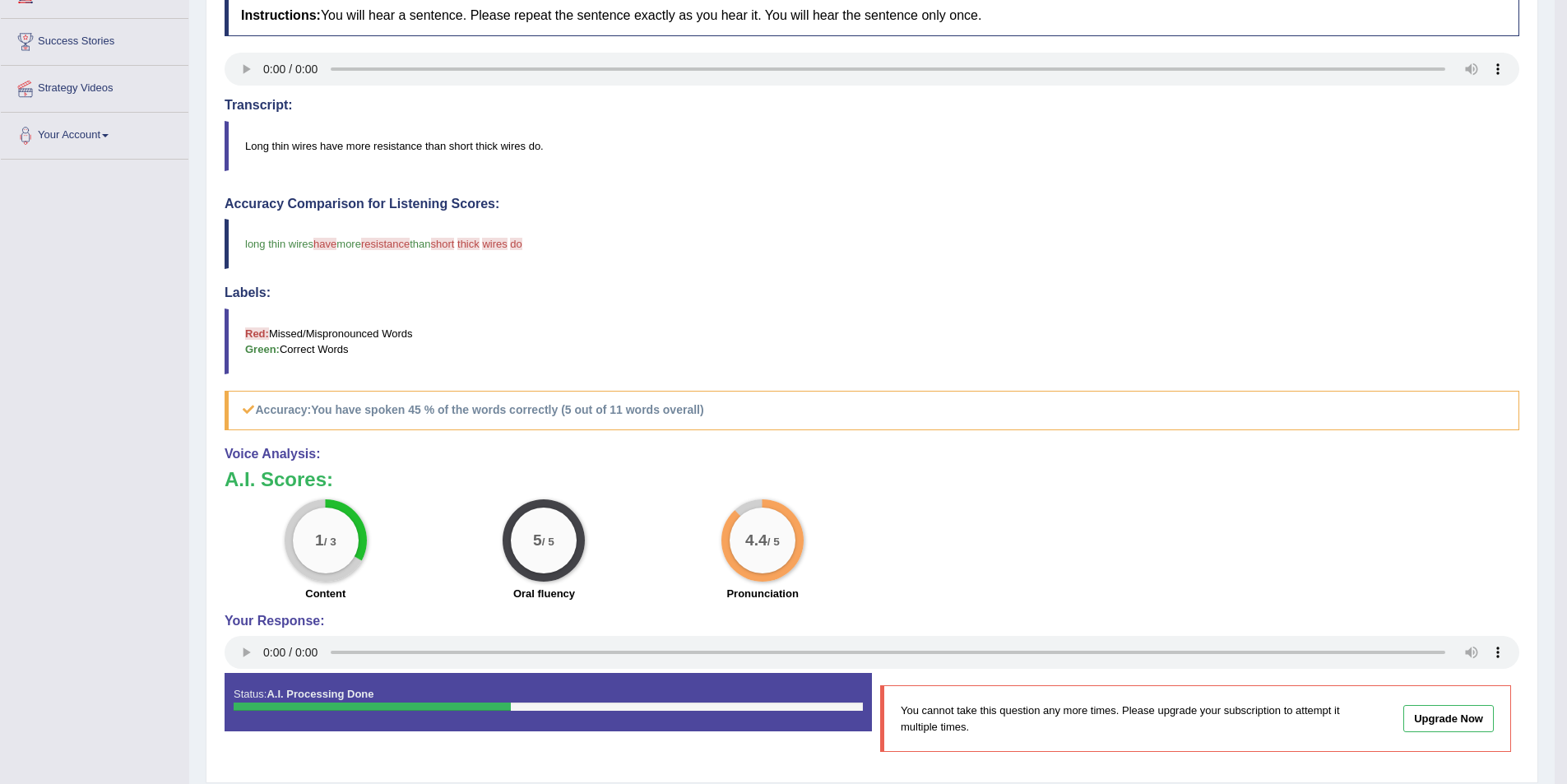
scroll to position [103, 0]
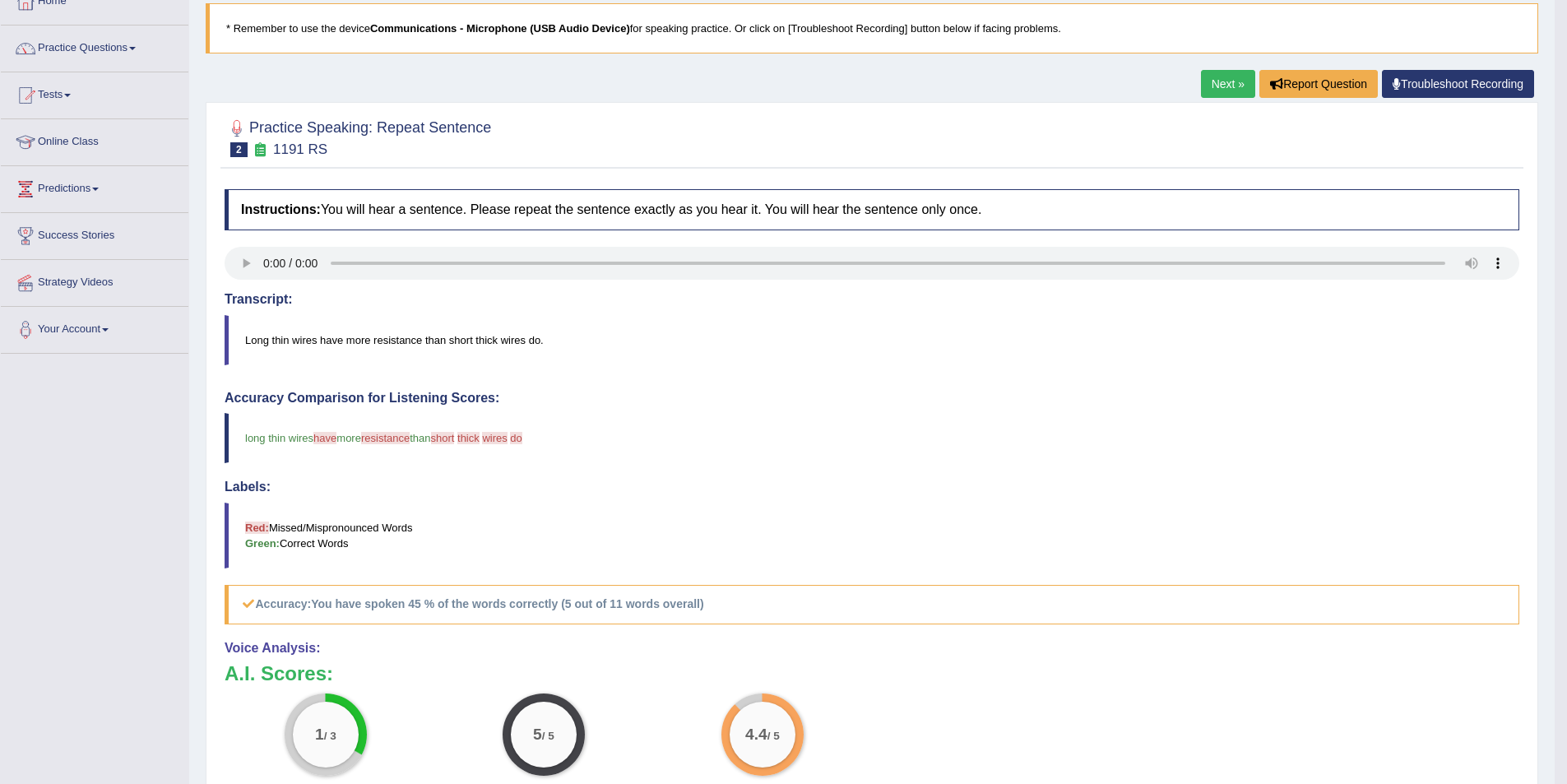
click at [1240, 80] on link "Next »" at bounding box center [1228, 84] width 54 height 28
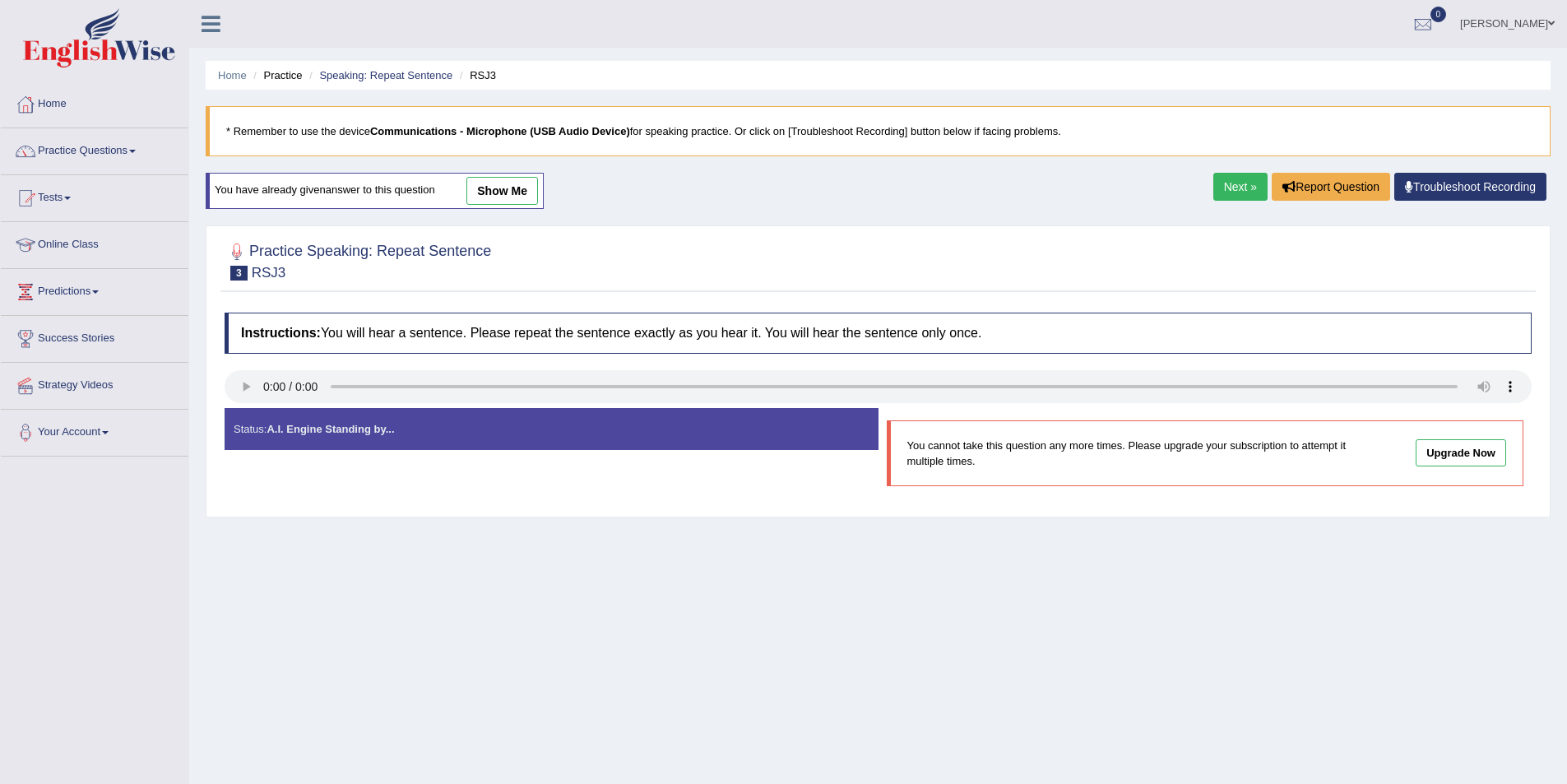
click at [1254, 182] on link "Next »" at bounding box center [1240, 186] width 54 height 28
click at [1227, 194] on link "Next »" at bounding box center [1240, 186] width 54 height 28
click at [1251, 191] on link "Next »" at bounding box center [1240, 186] width 54 height 28
click at [1233, 187] on link "Next »" at bounding box center [1240, 186] width 54 height 28
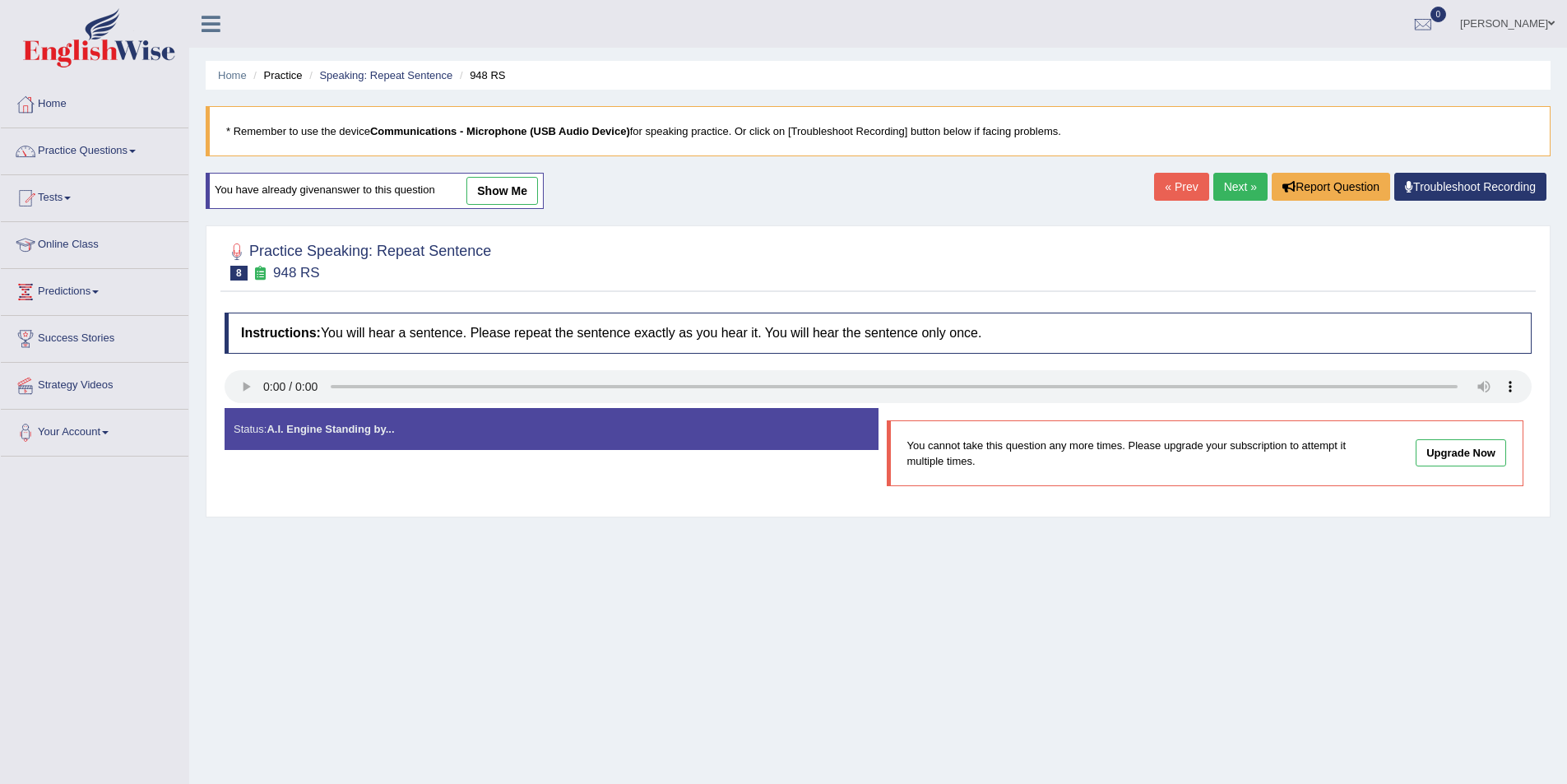
click at [1228, 185] on link "Next »" at bounding box center [1240, 186] width 54 height 28
click at [1217, 187] on link "Next »" at bounding box center [1240, 186] width 54 height 28
click at [1230, 186] on link "Next »" at bounding box center [1240, 186] width 54 height 28
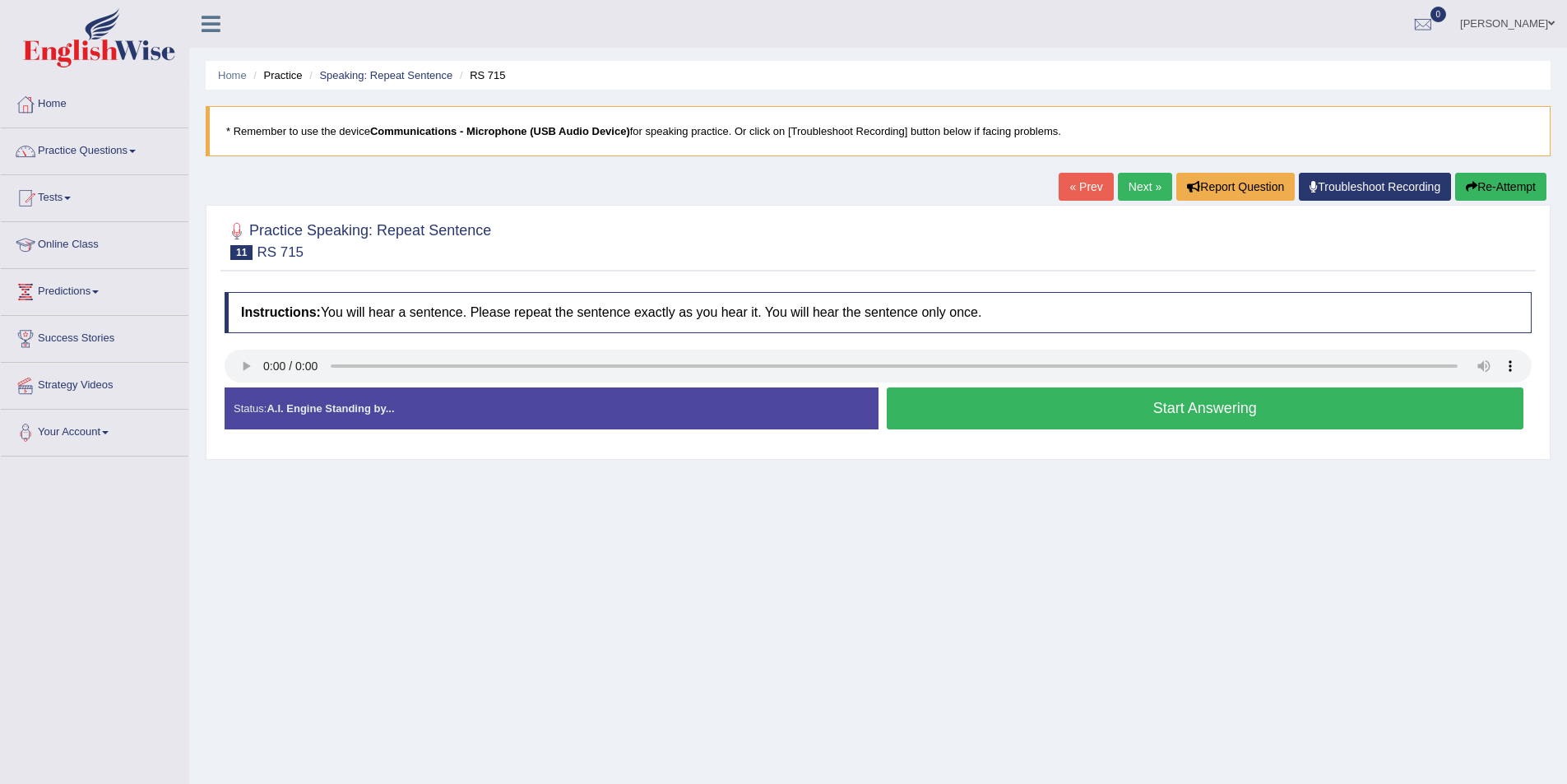
click at [963, 420] on button "Start Answering" at bounding box center [1206, 408] width 638 height 42
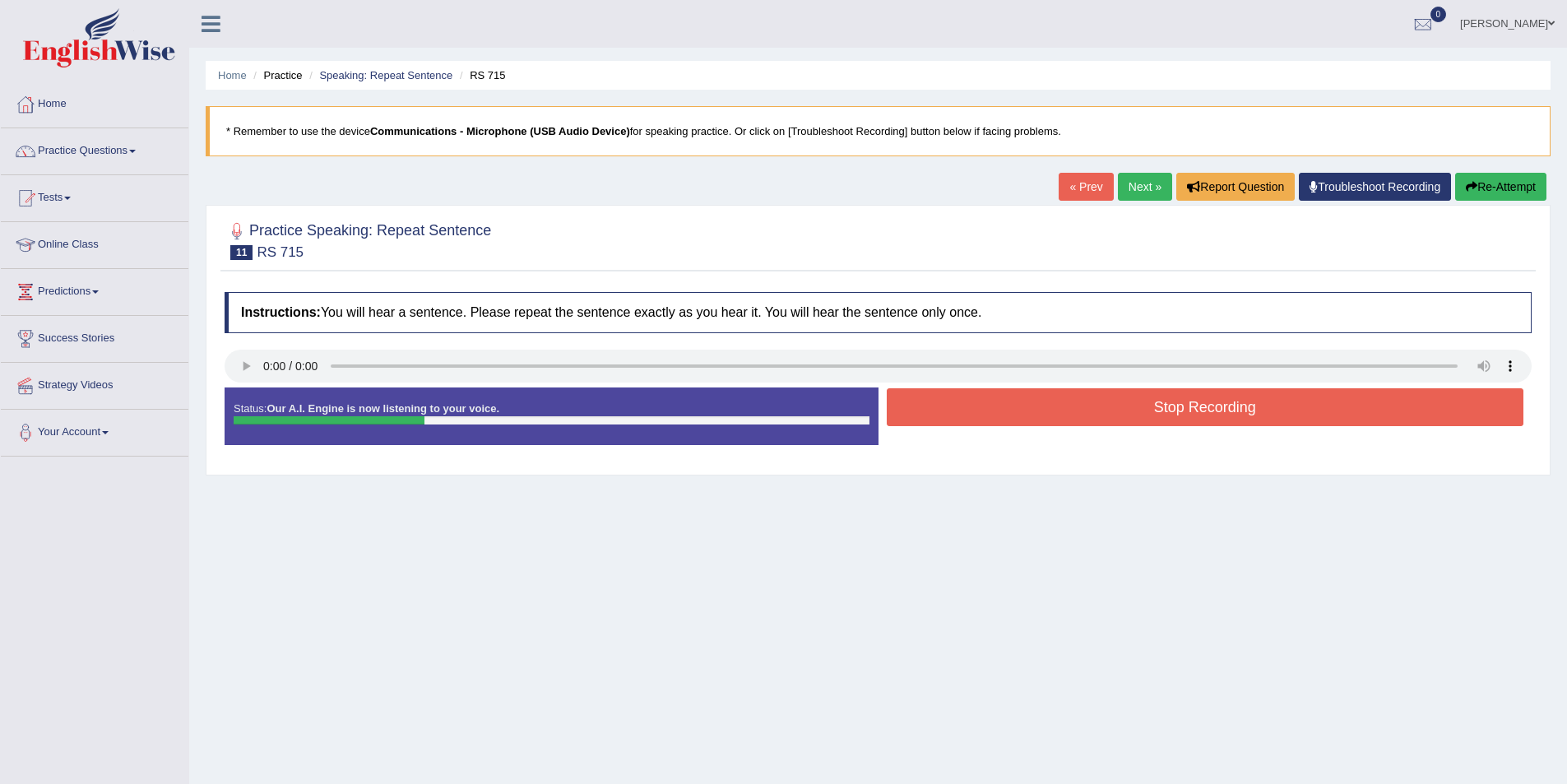
click at [991, 396] on button "Stop Recording" at bounding box center [1206, 407] width 638 height 38
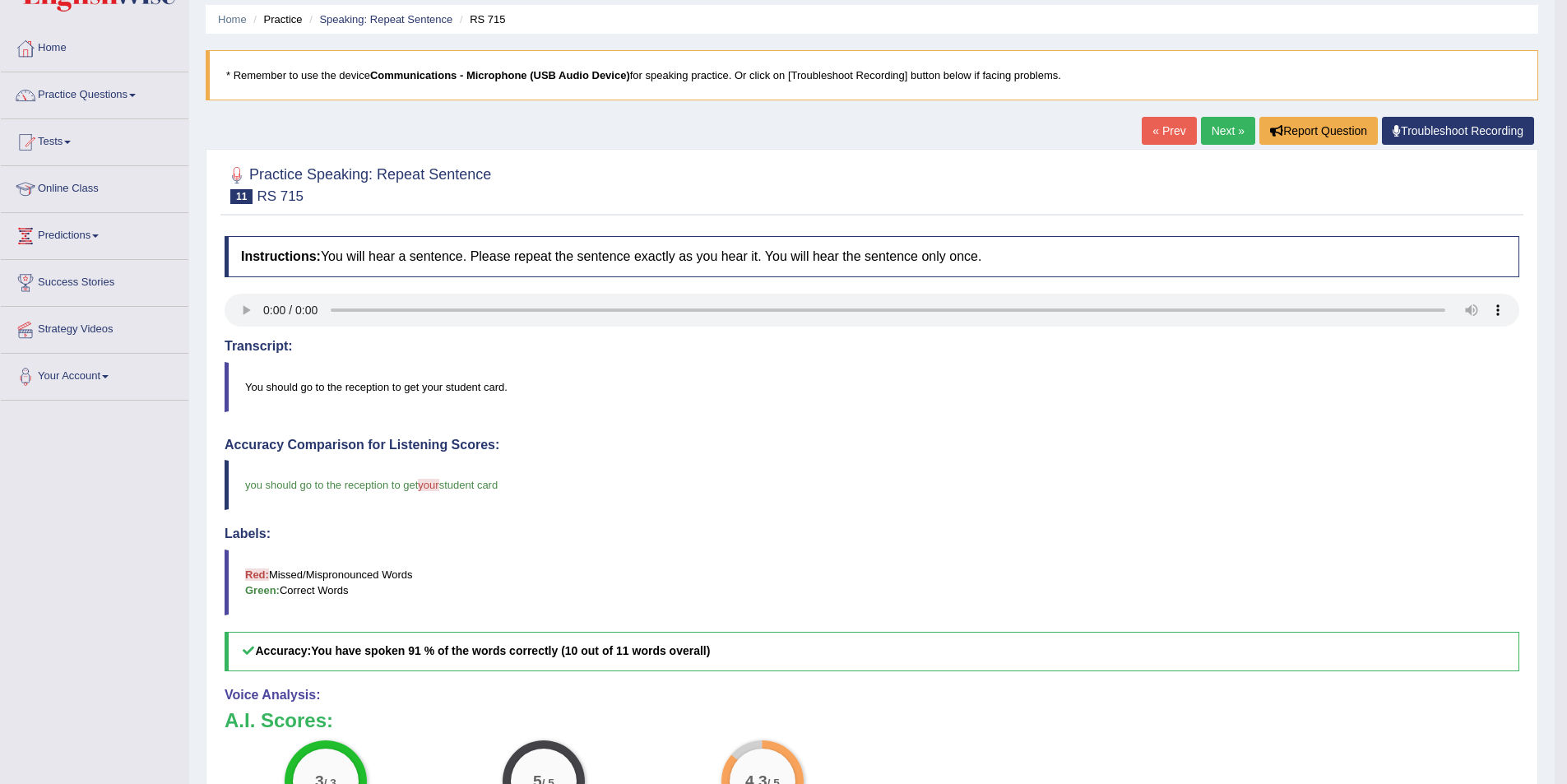
scroll to position [21, 0]
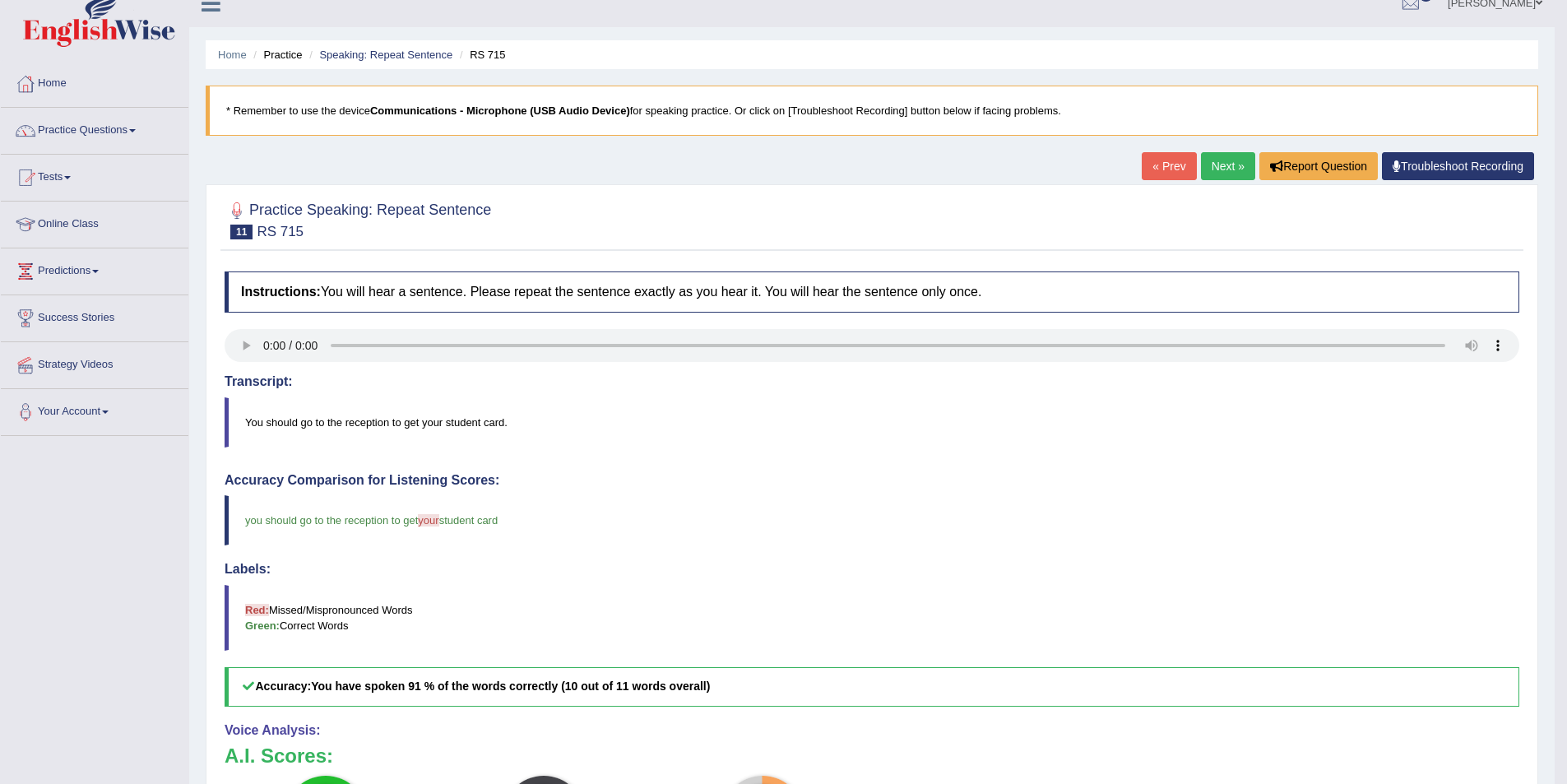
click at [1230, 174] on link "Next »" at bounding box center [1228, 167] width 54 height 28
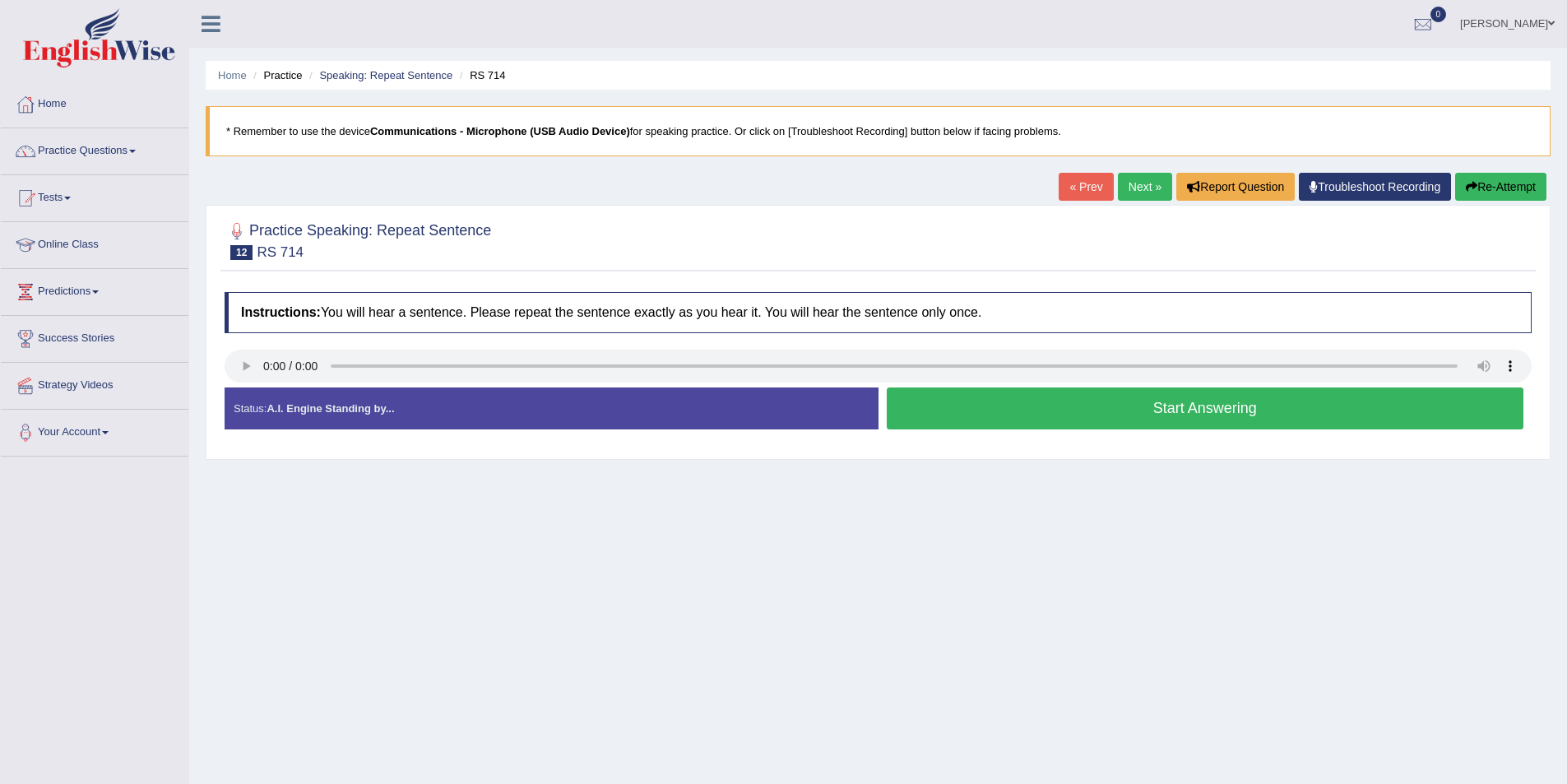
click at [1012, 416] on button "Start Answering" at bounding box center [1206, 408] width 638 height 42
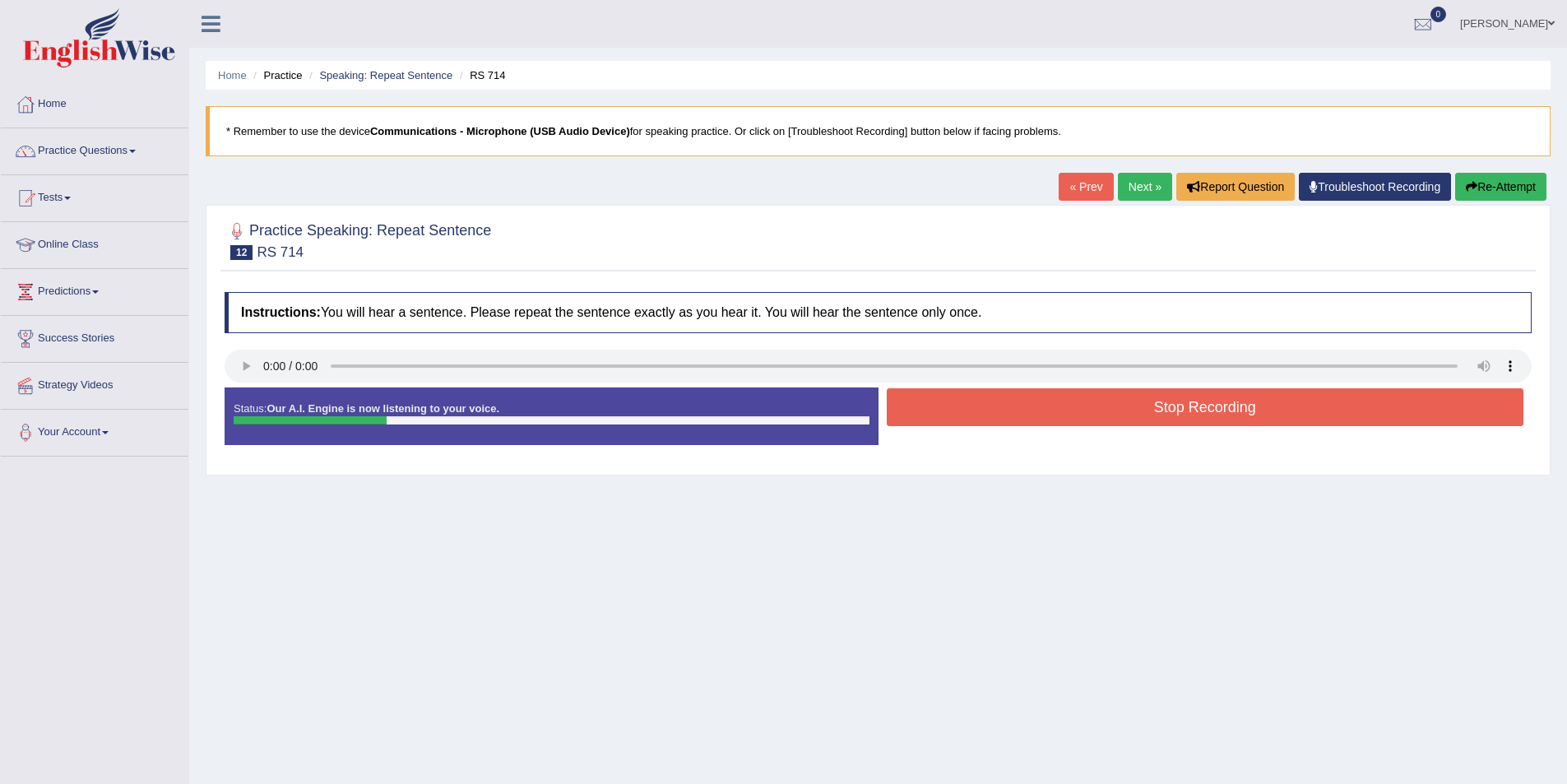
click at [948, 399] on button "Stop Recording" at bounding box center [1206, 407] width 638 height 38
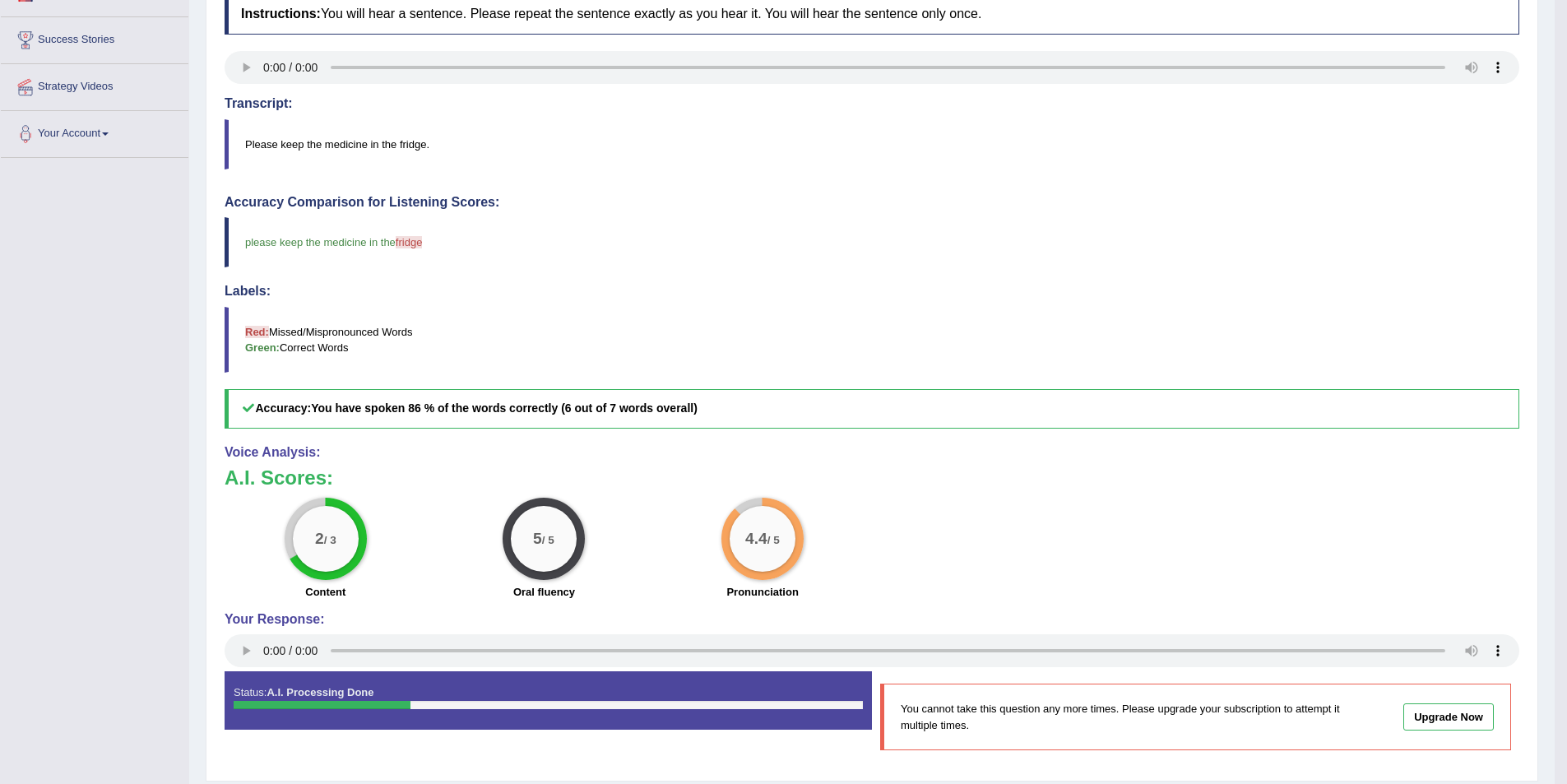
scroll to position [350, 0]
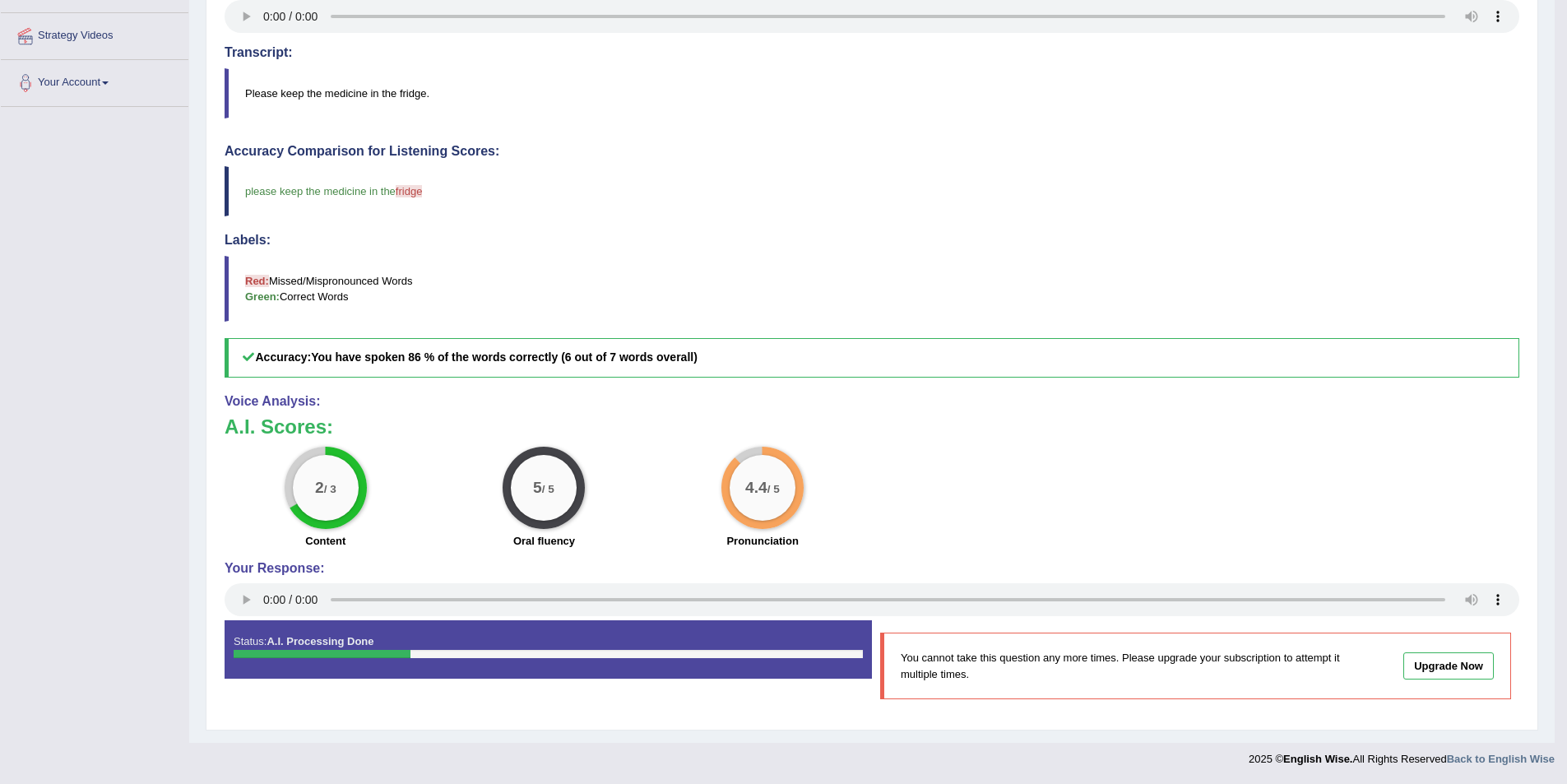
click at [405, 96] on blockquote "Please keep the medicine in the fridge." at bounding box center [872, 93] width 1295 height 51
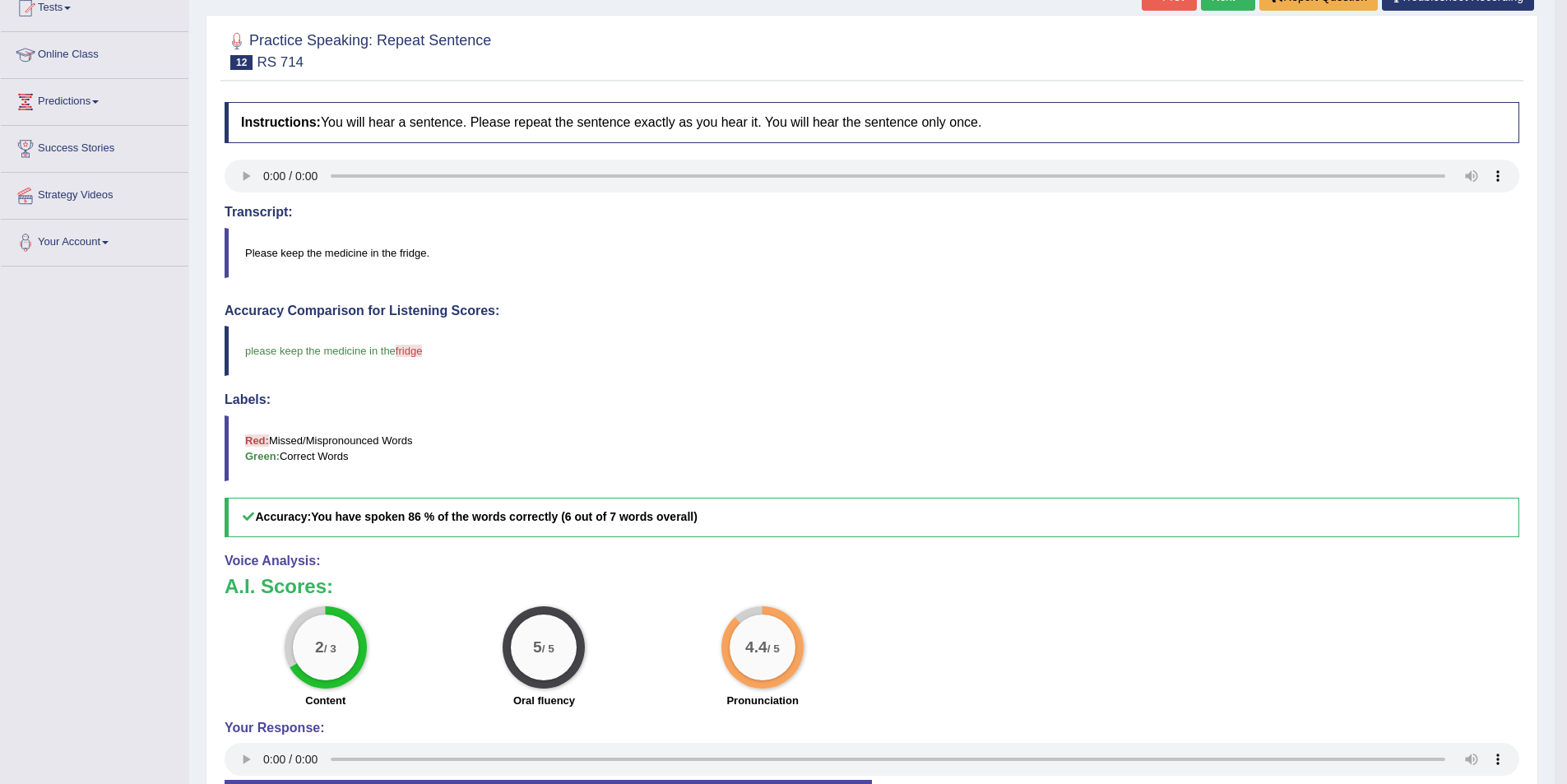
scroll to position [185, 0]
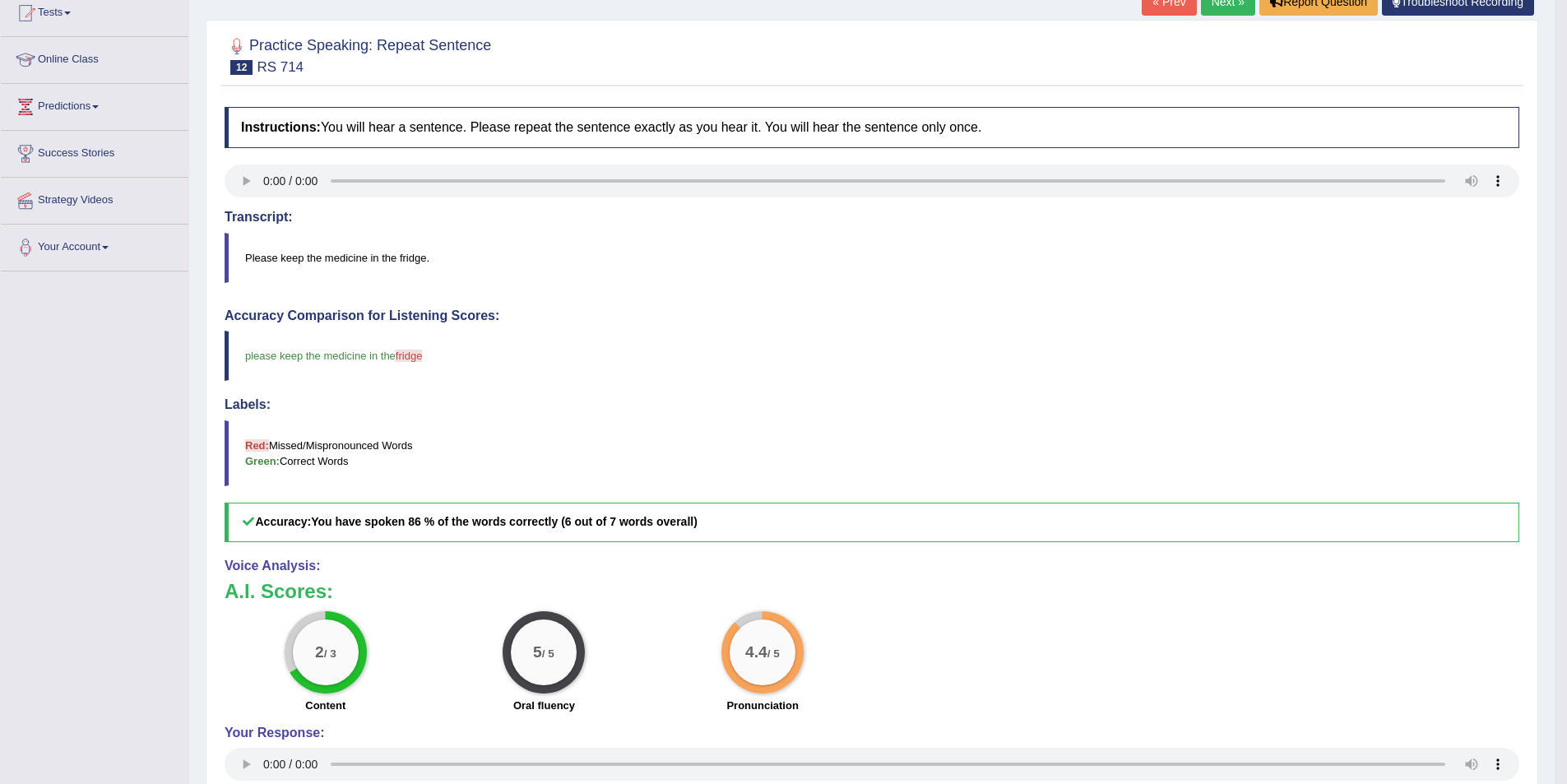
click at [240, 44] on div at bounding box center [237, 46] width 25 height 25
click at [239, 48] on div at bounding box center [237, 46] width 25 height 25
click at [239, 74] on span "12" at bounding box center [241, 67] width 22 height 15
click at [411, 262] on blockquote "Please keep the medicine in the fridge." at bounding box center [872, 258] width 1295 height 51
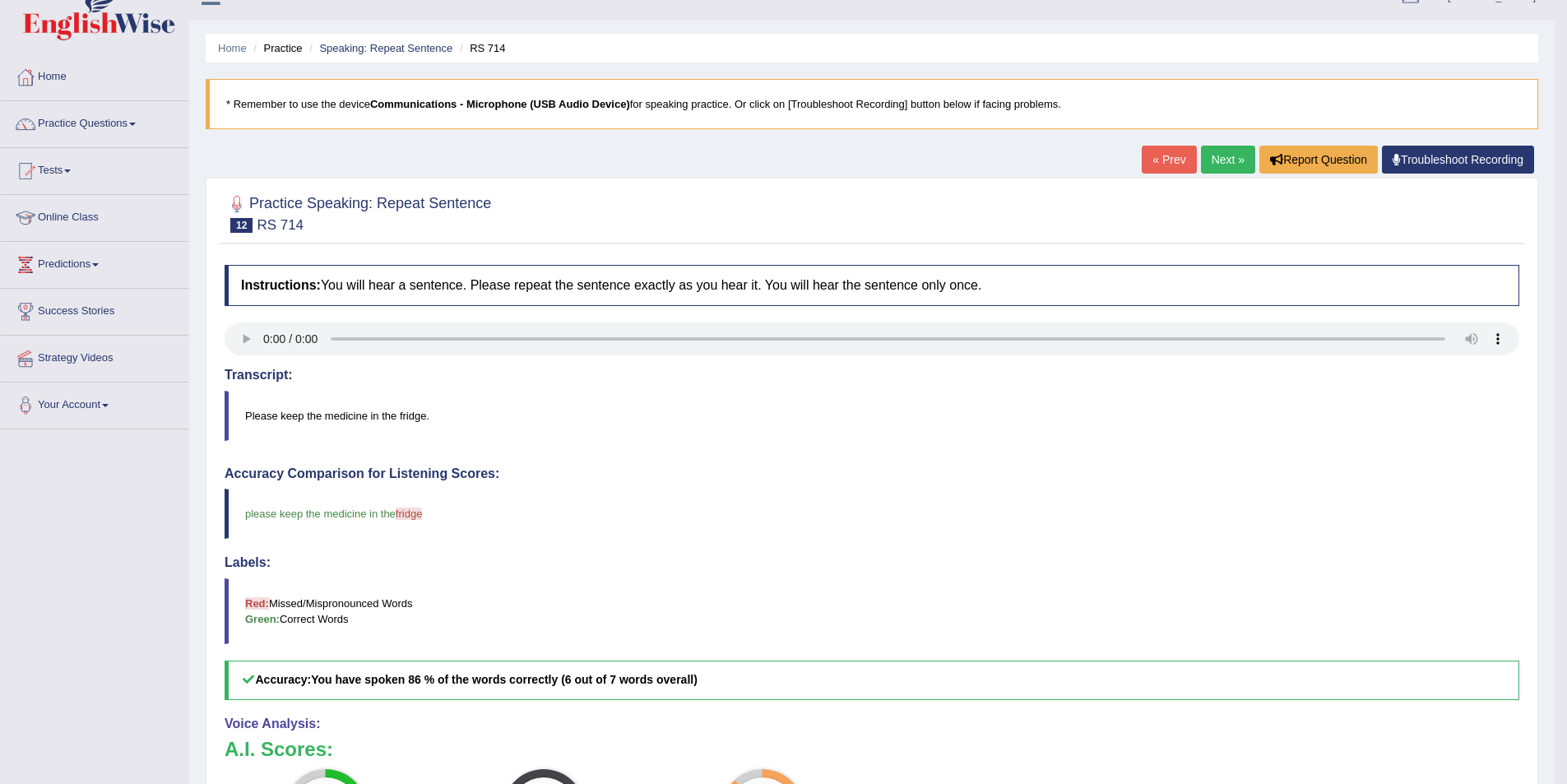
scroll to position [21, 0]
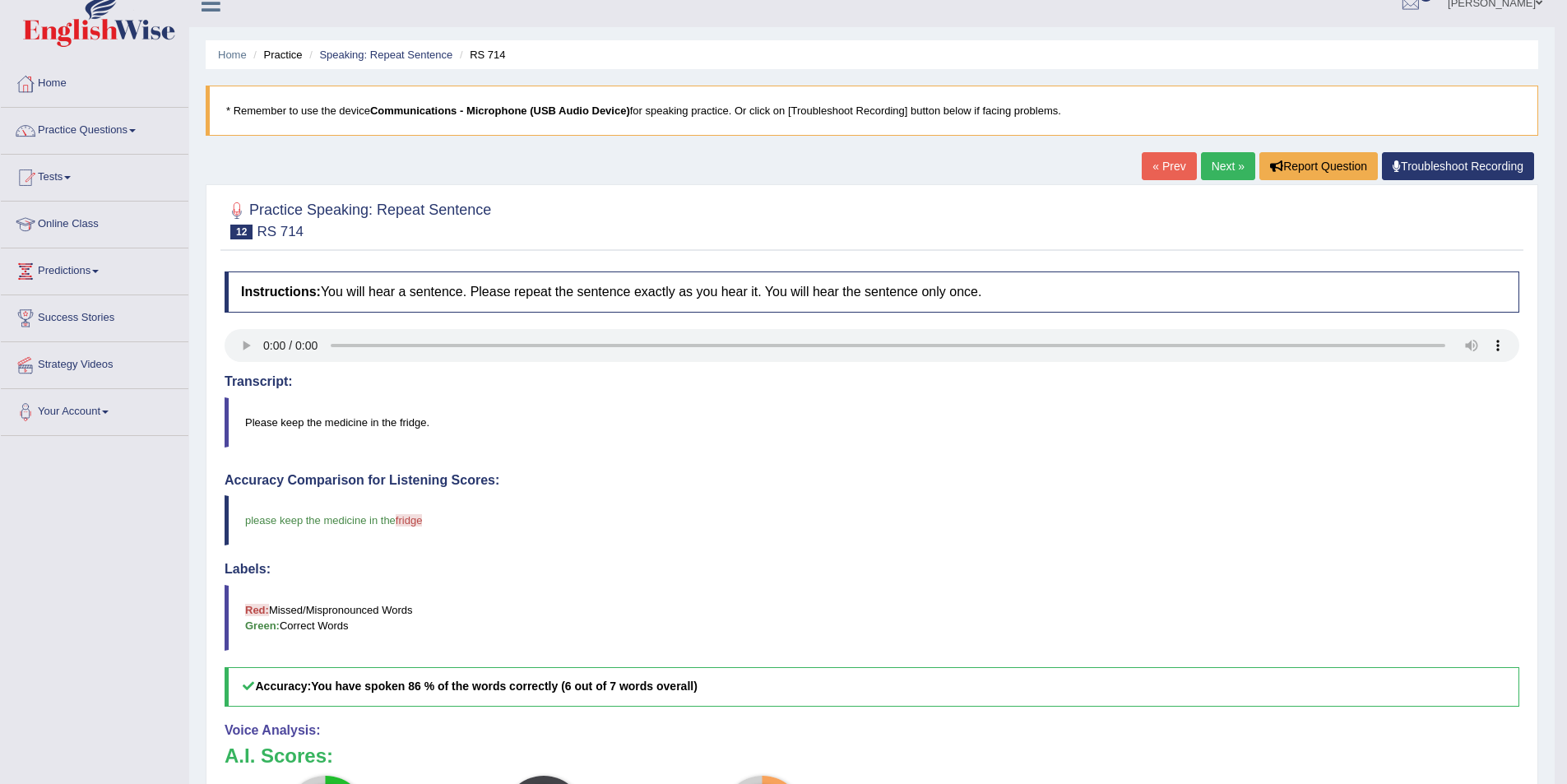
click at [1209, 161] on link "Next »" at bounding box center [1228, 167] width 54 height 28
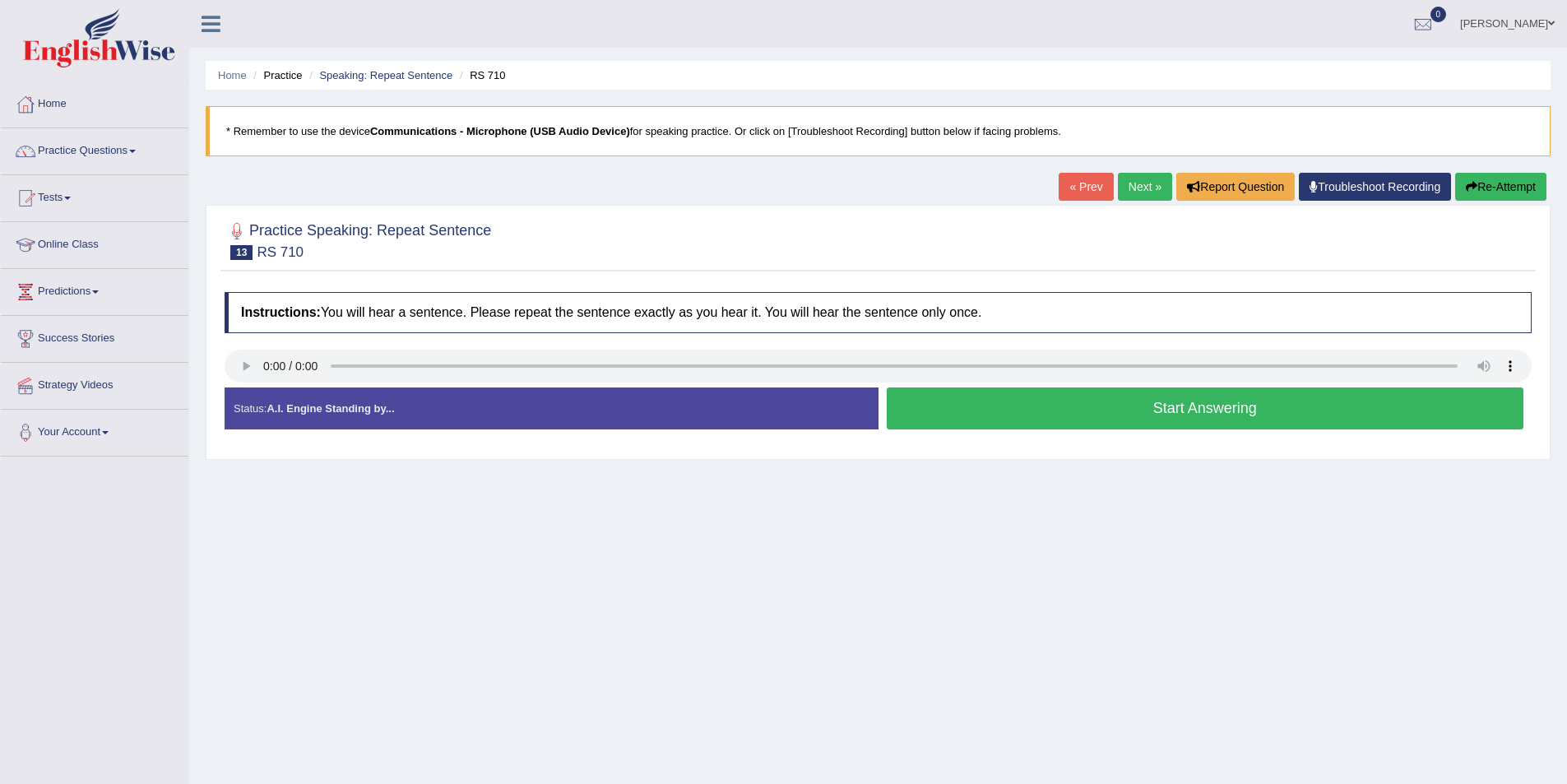
click at [945, 405] on button "Start Answering" at bounding box center [1206, 408] width 638 height 42
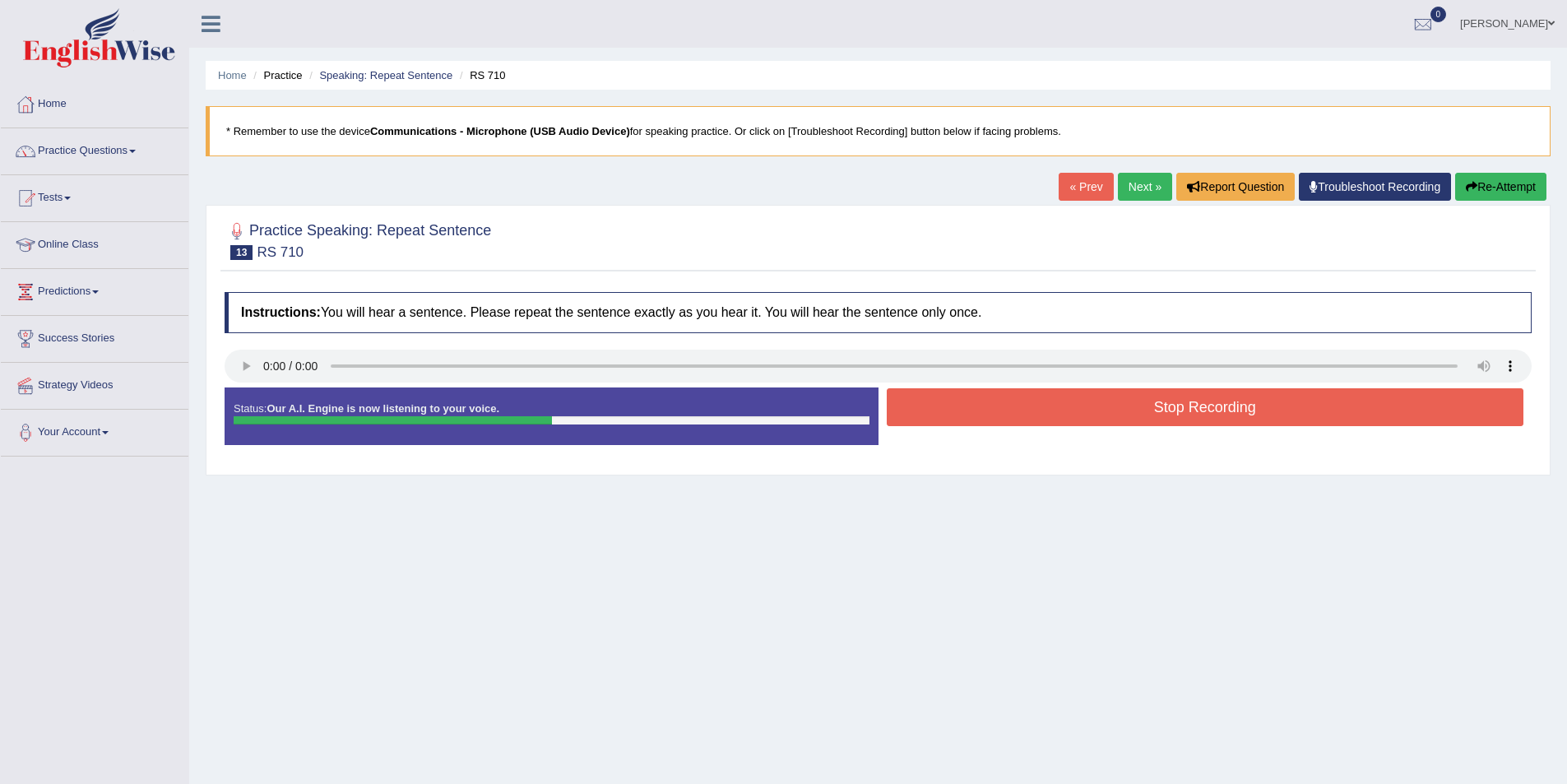
click at [953, 418] on button "Stop Recording" at bounding box center [1206, 407] width 638 height 38
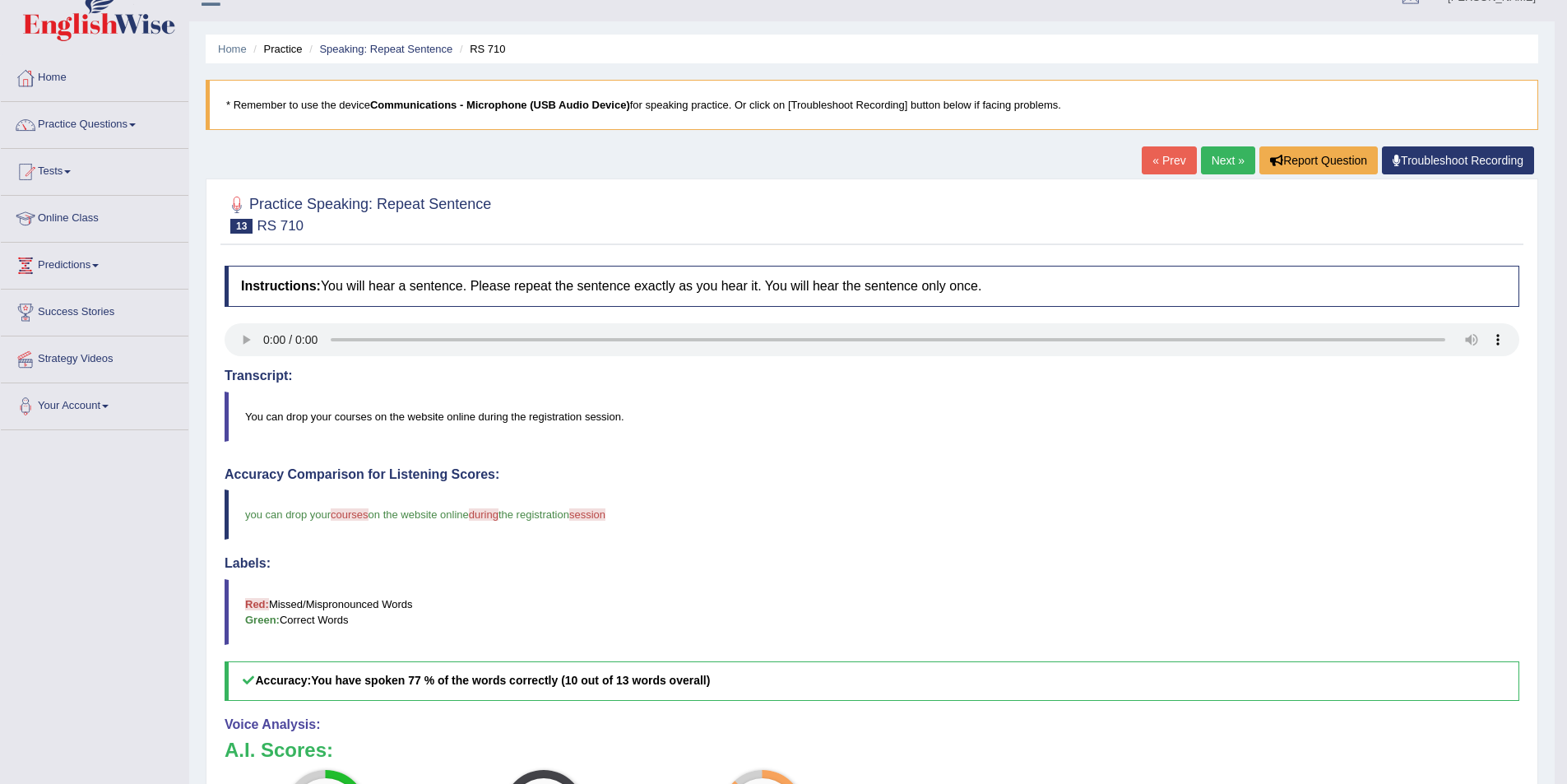
scroll to position [21, 0]
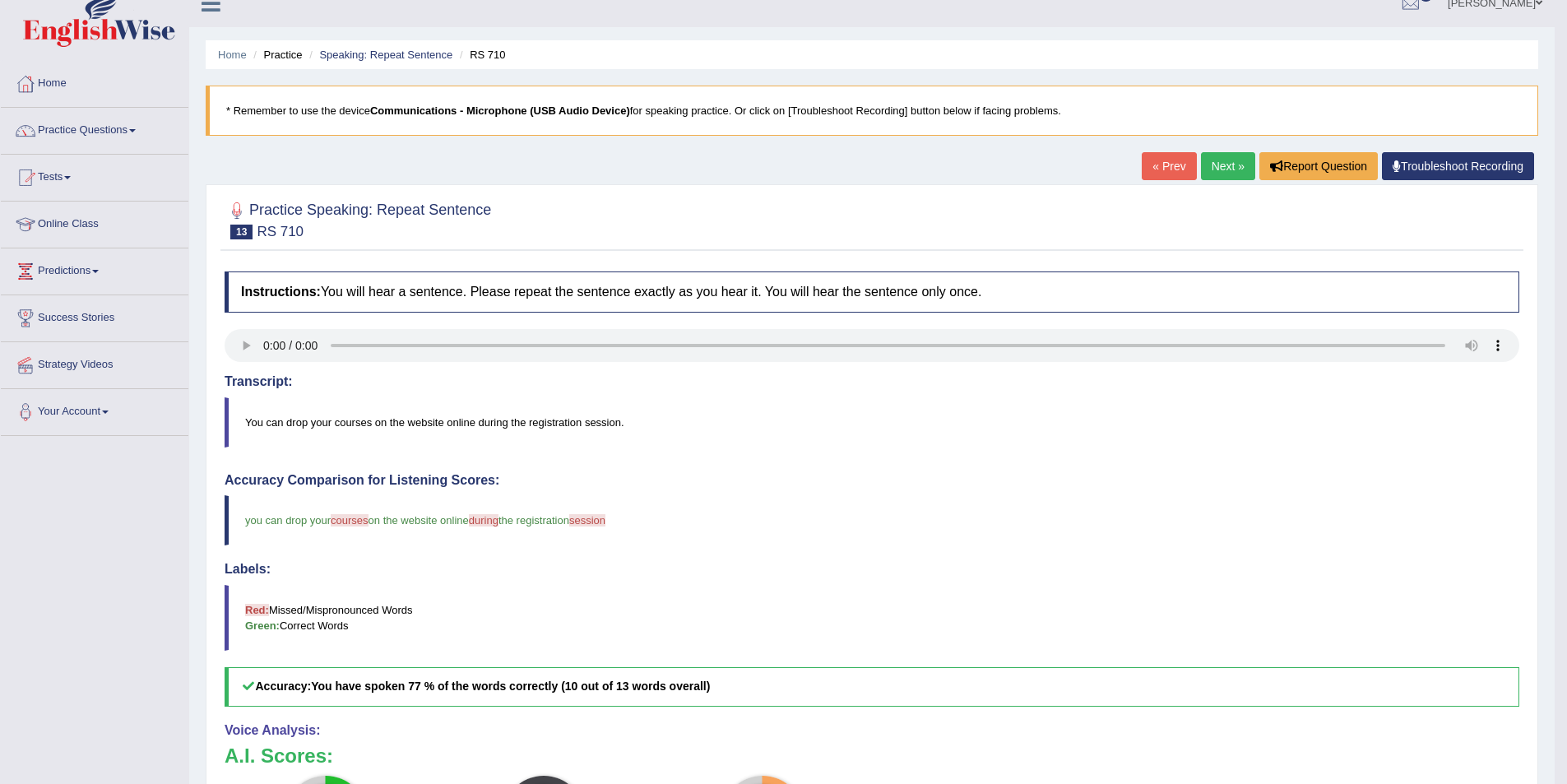
drag, startPoint x: 749, startPoint y: 580, endPoint x: 672, endPoint y: 577, distance: 77.1
click at [1215, 169] on link "Next »" at bounding box center [1228, 167] width 54 height 28
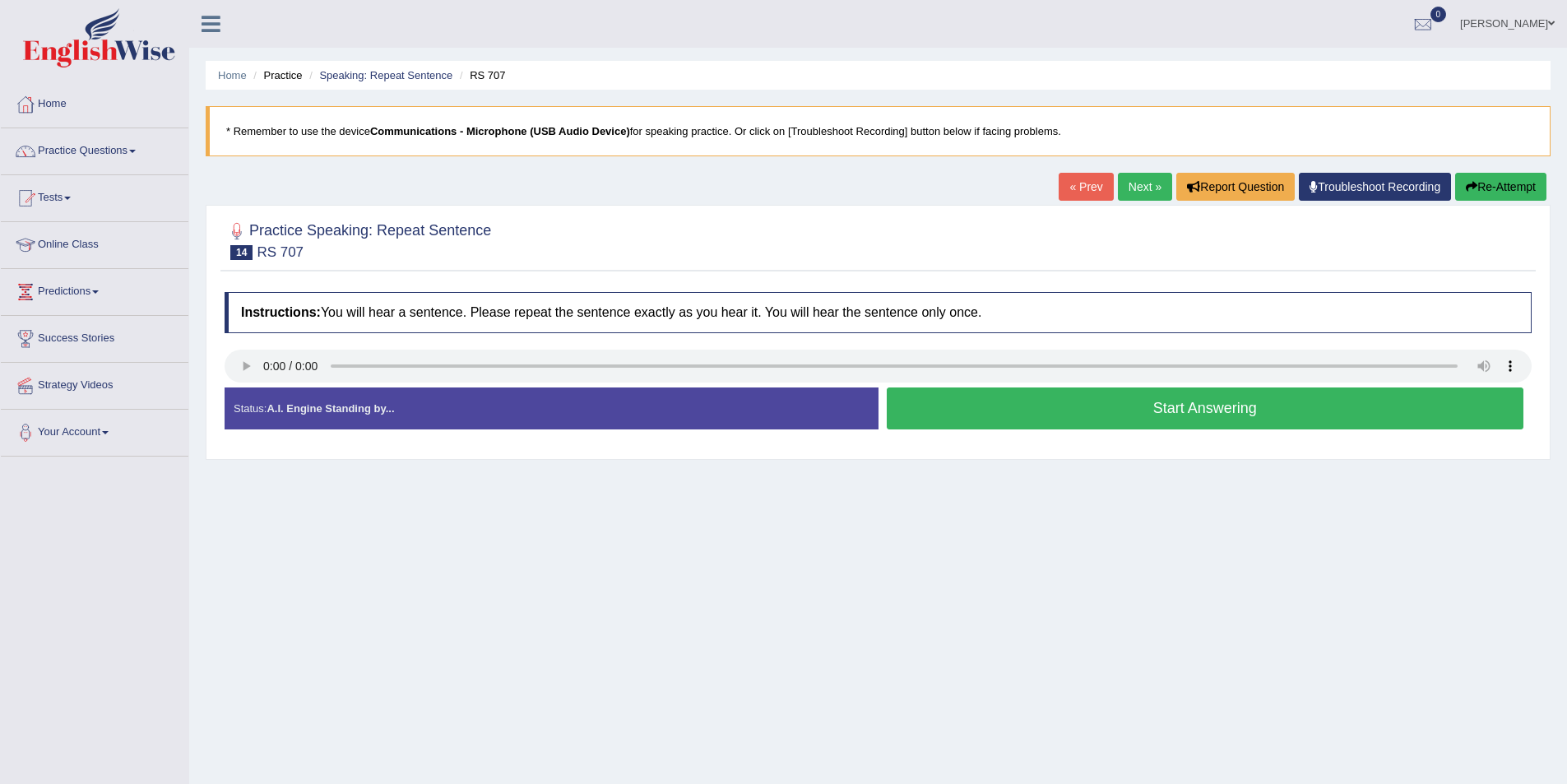
click at [1113, 428] on button "Start Answering" at bounding box center [1206, 408] width 638 height 42
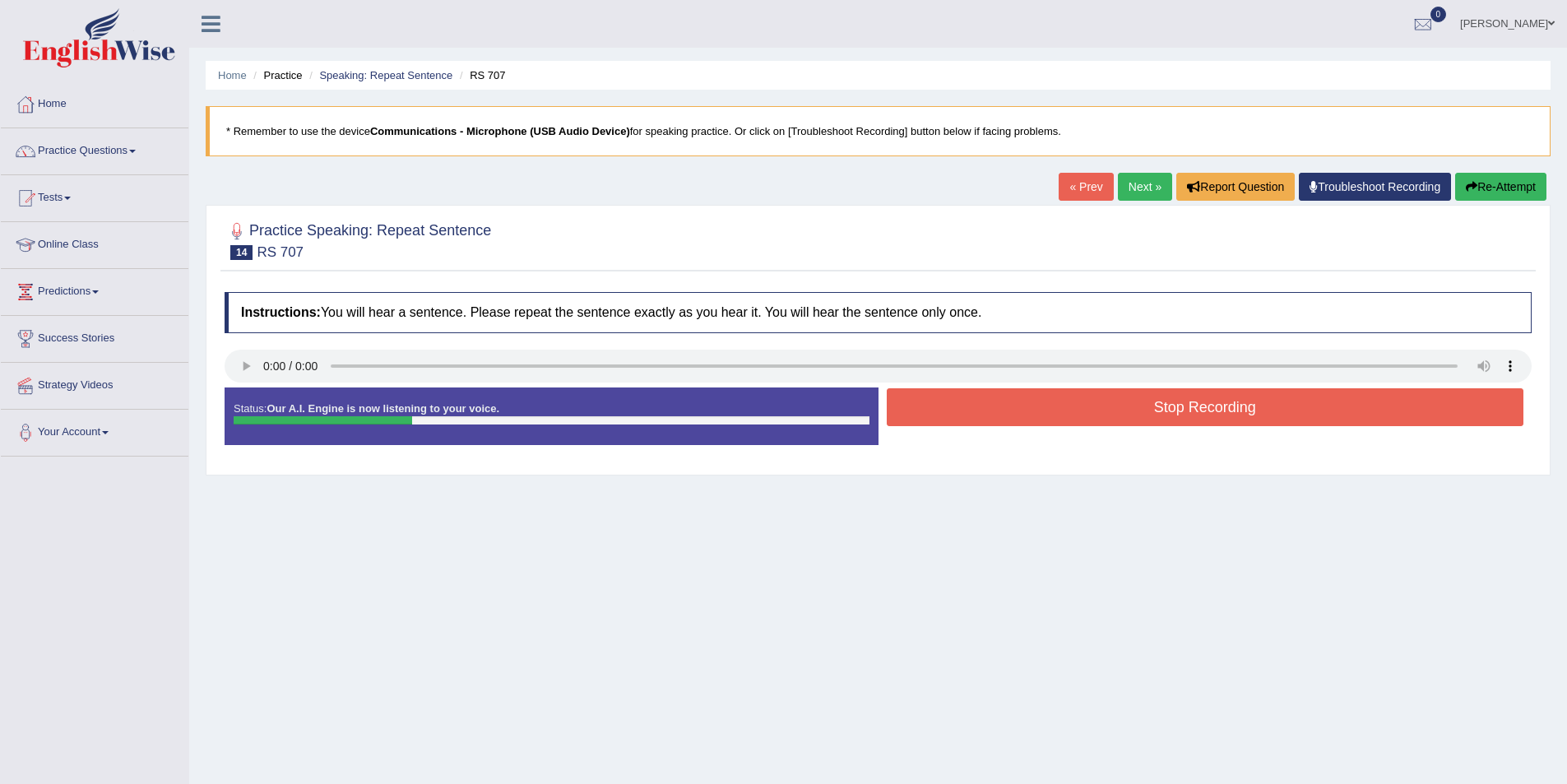
click at [1087, 405] on button "Stop Recording" at bounding box center [1206, 407] width 638 height 38
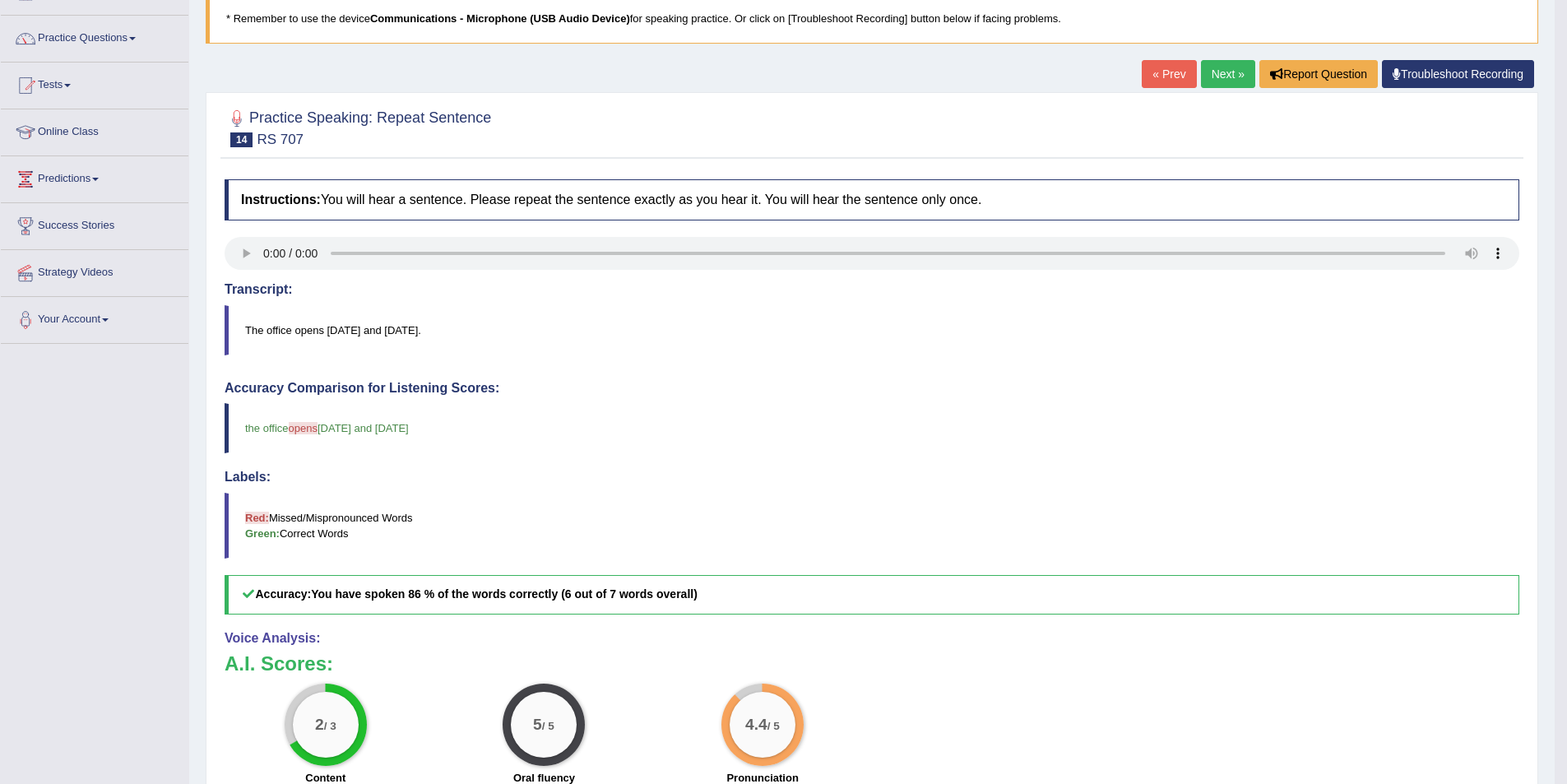
scroll to position [103, 0]
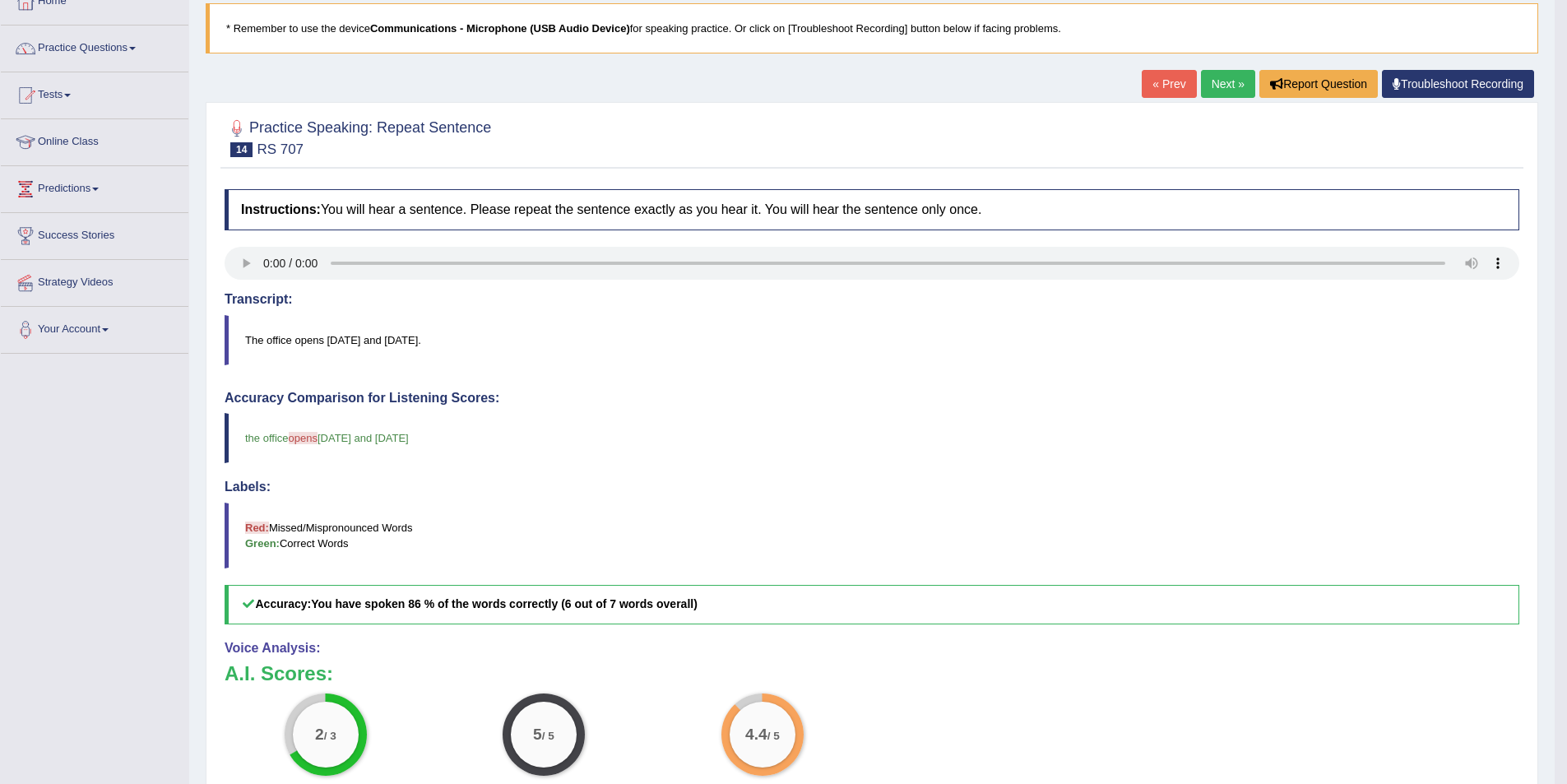
click at [1221, 80] on link "Next »" at bounding box center [1228, 84] width 54 height 28
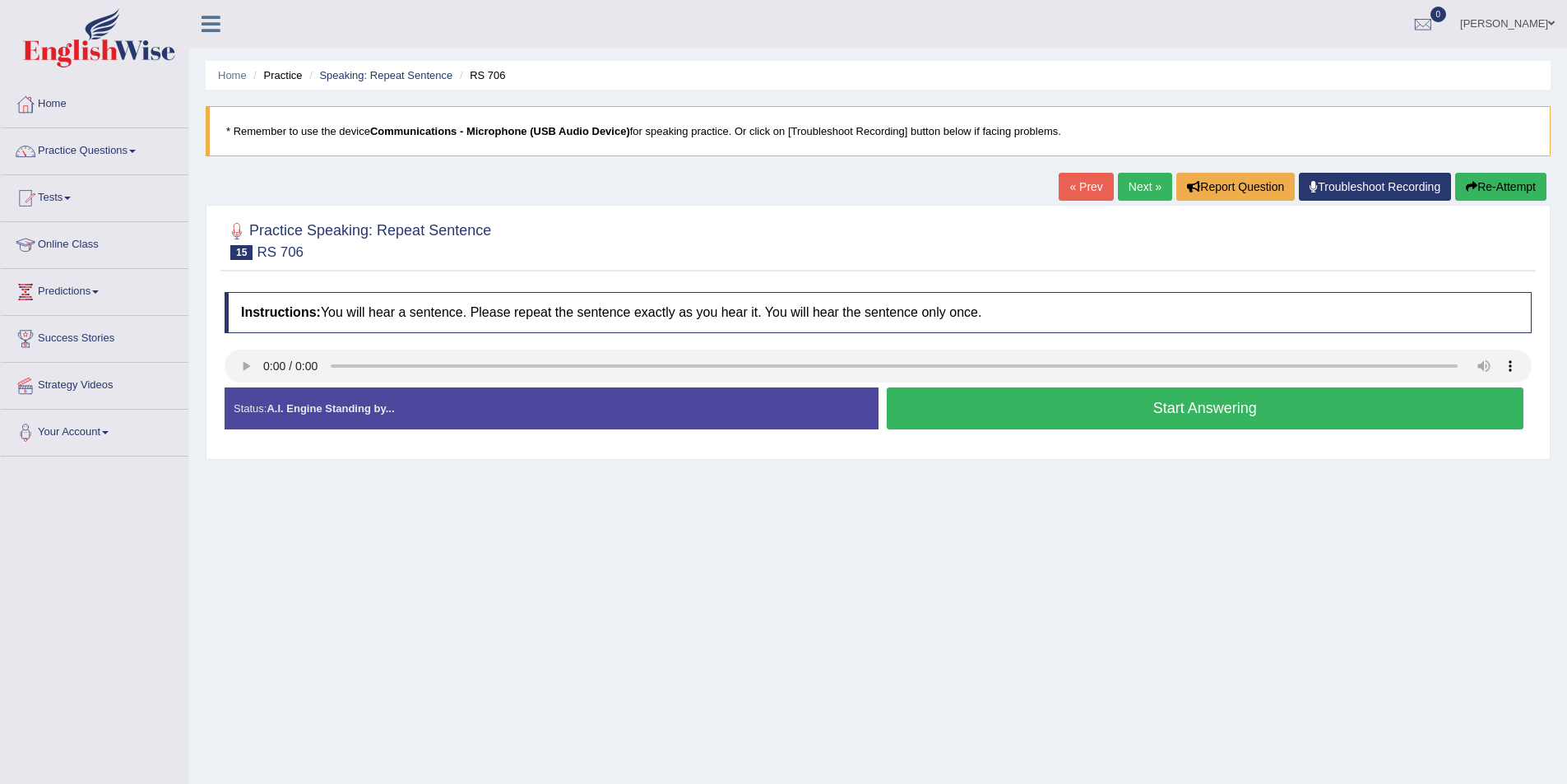
click at [1047, 395] on button "Start Answering" at bounding box center [1206, 408] width 638 height 42
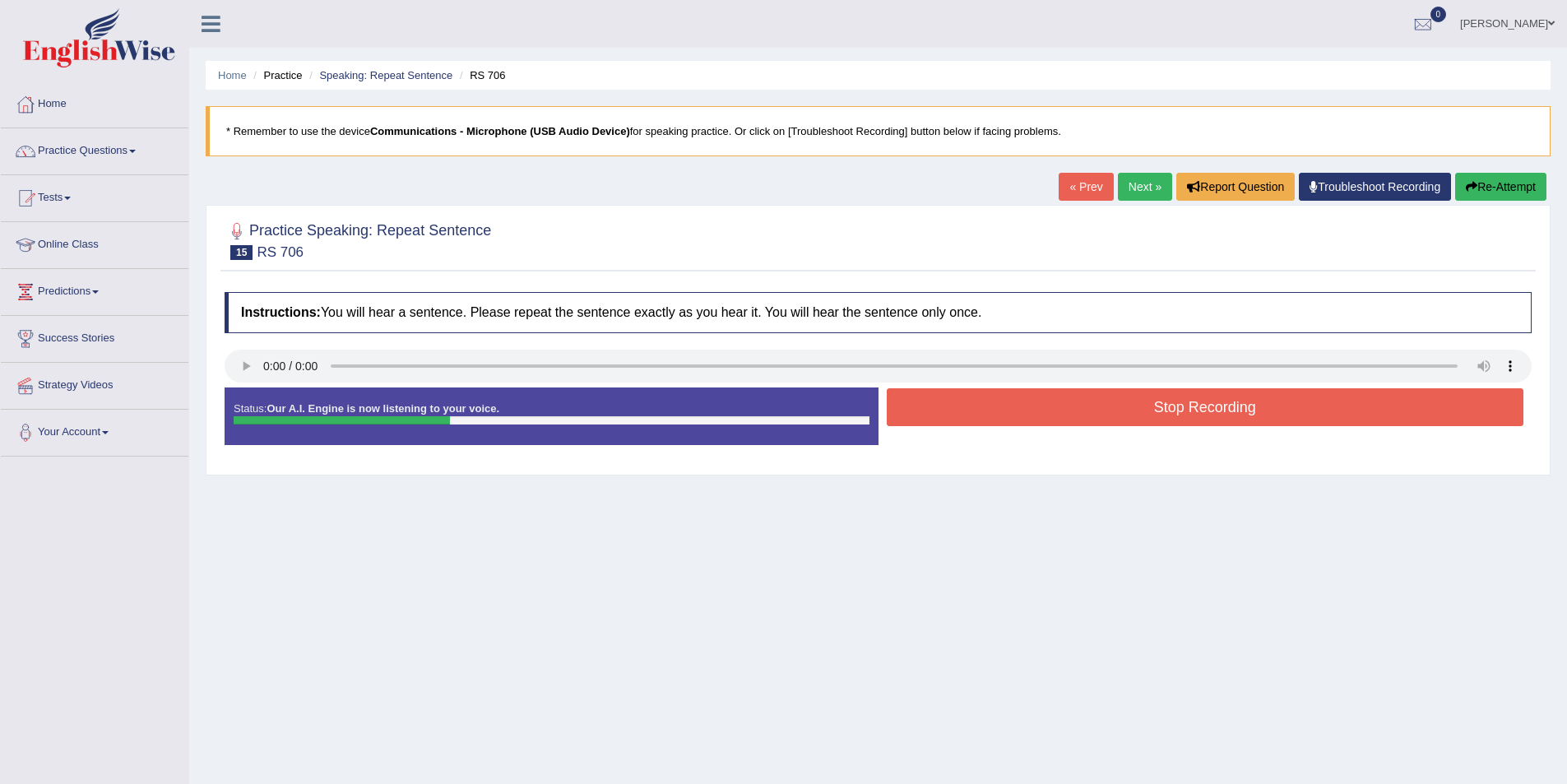
click at [926, 406] on button "Stop Recording" at bounding box center [1206, 407] width 638 height 38
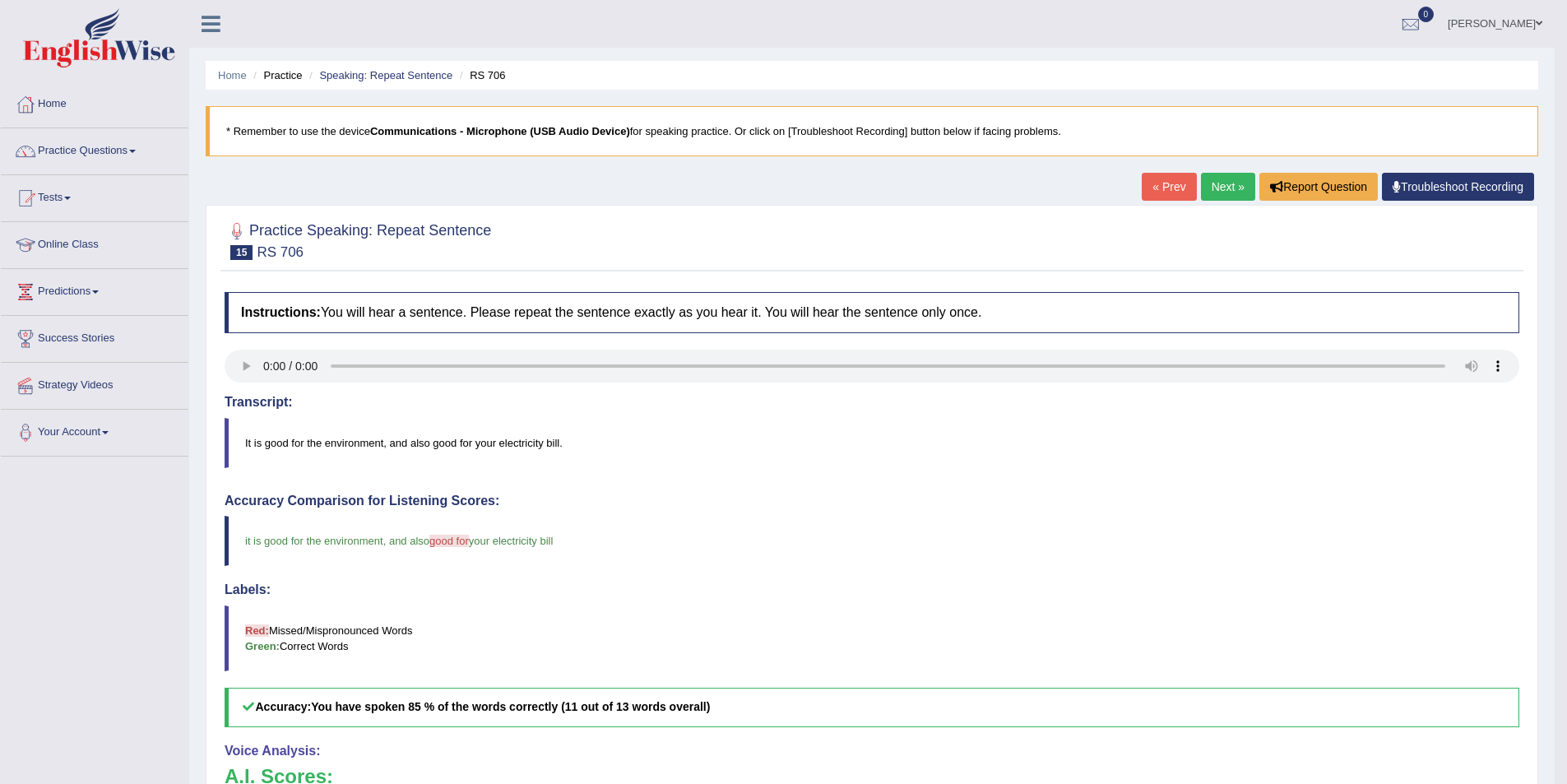
click at [1213, 183] on link "Next »" at bounding box center [1228, 186] width 54 height 28
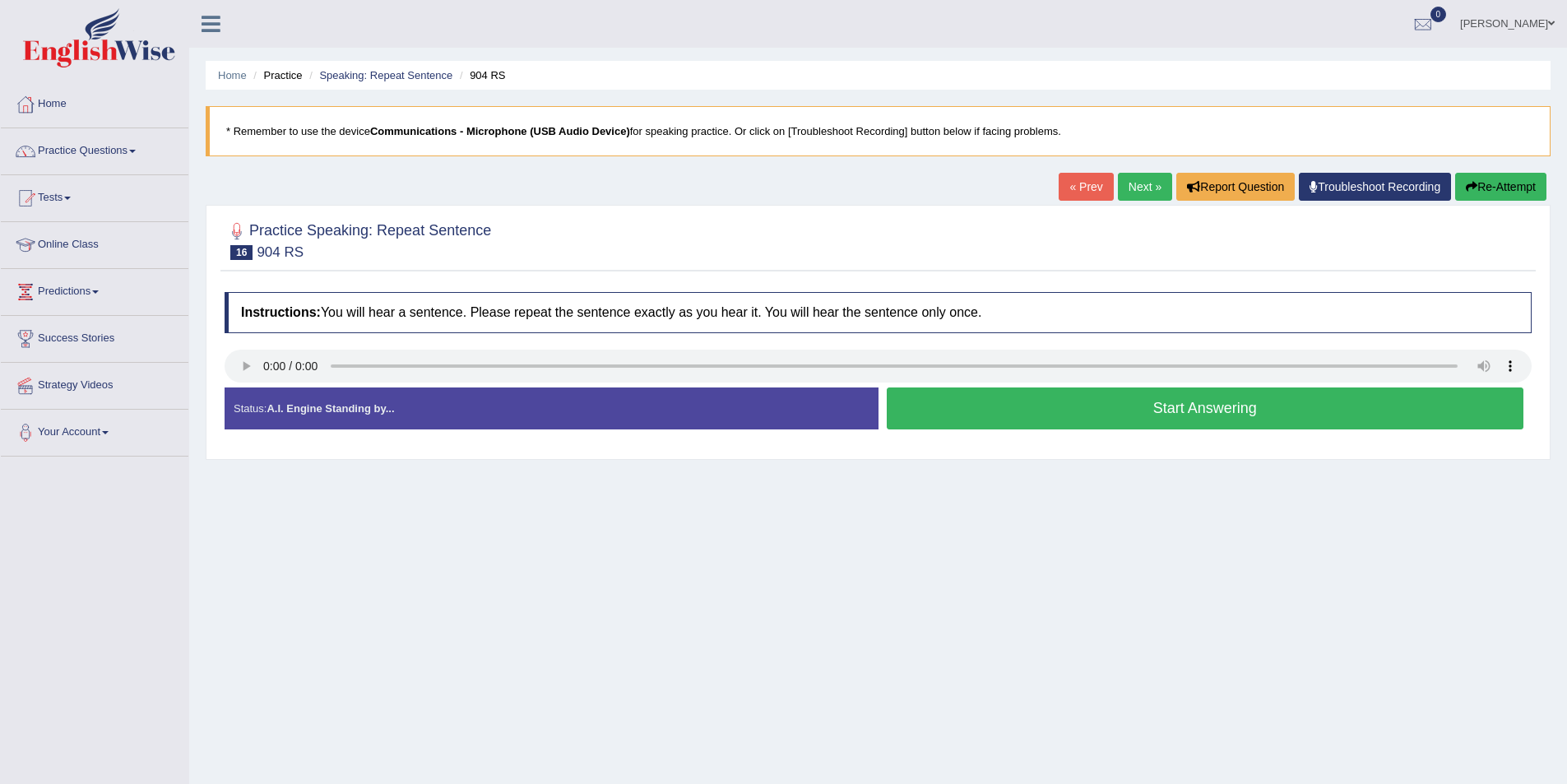
click at [1011, 408] on button "Start Answering" at bounding box center [1206, 408] width 638 height 42
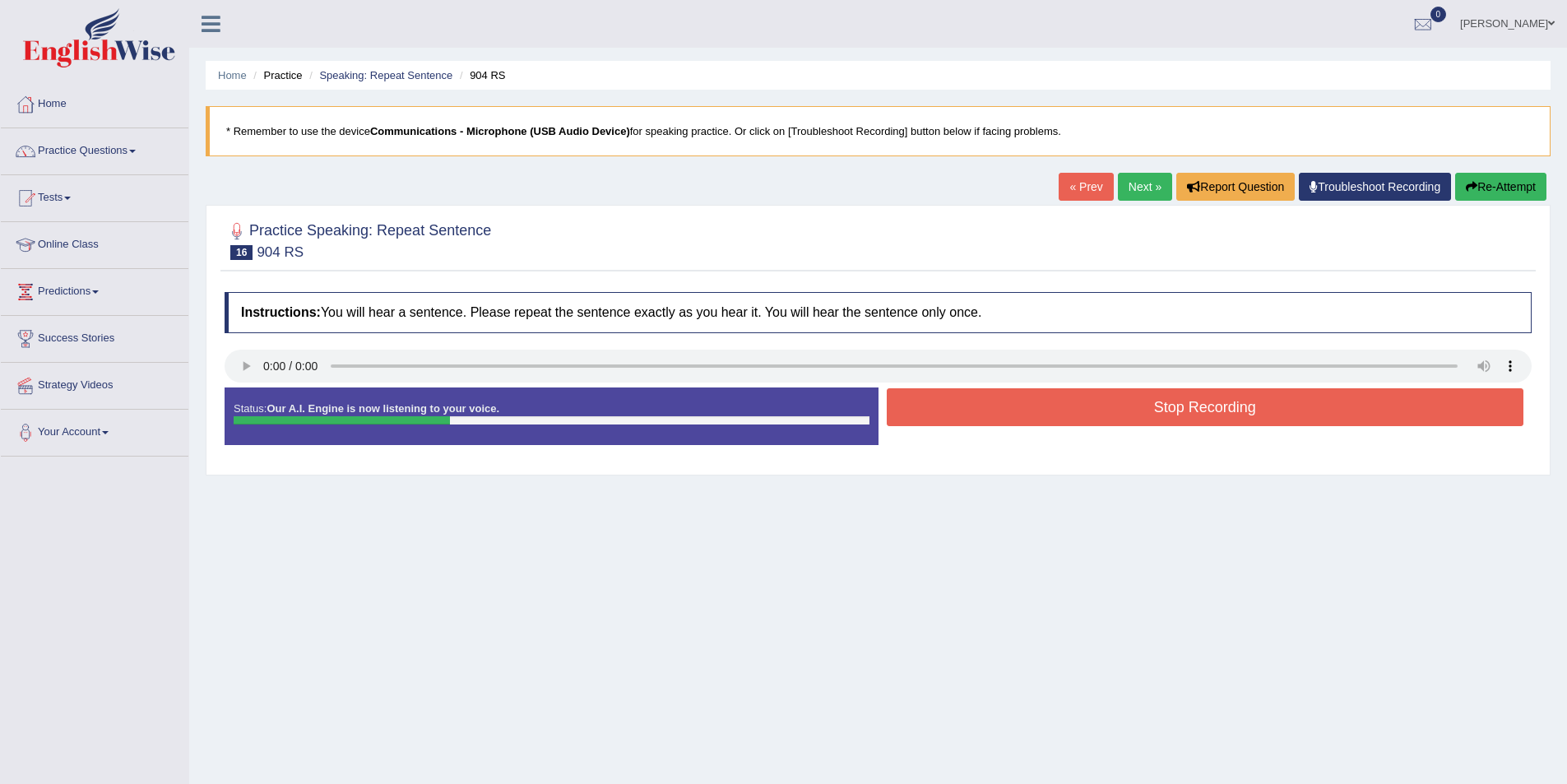
click at [906, 417] on button "Stop Recording" at bounding box center [1206, 407] width 638 height 38
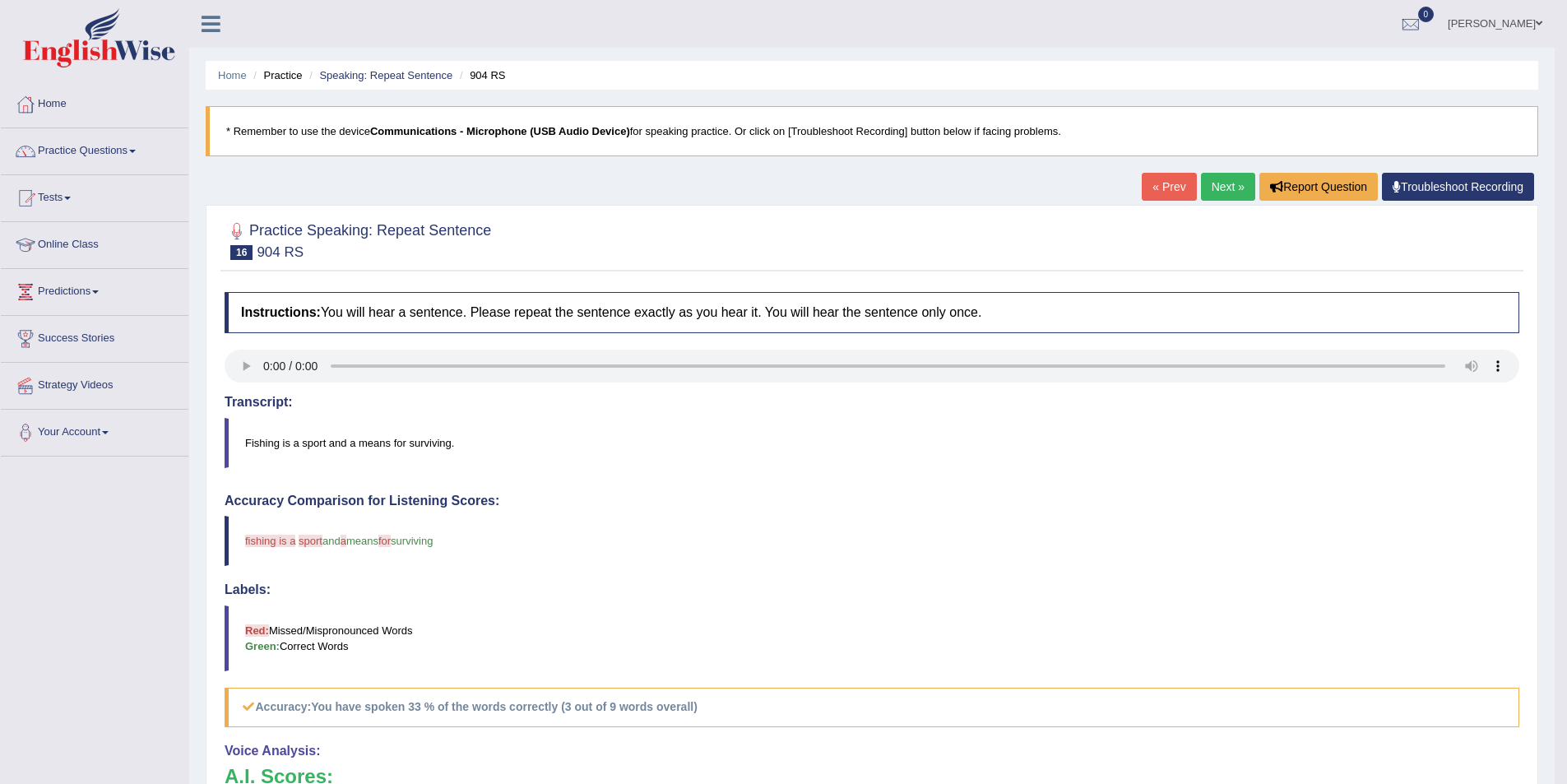
click at [1201, 192] on link "Next »" at bounding box center [1228, 186] width 54 height 28
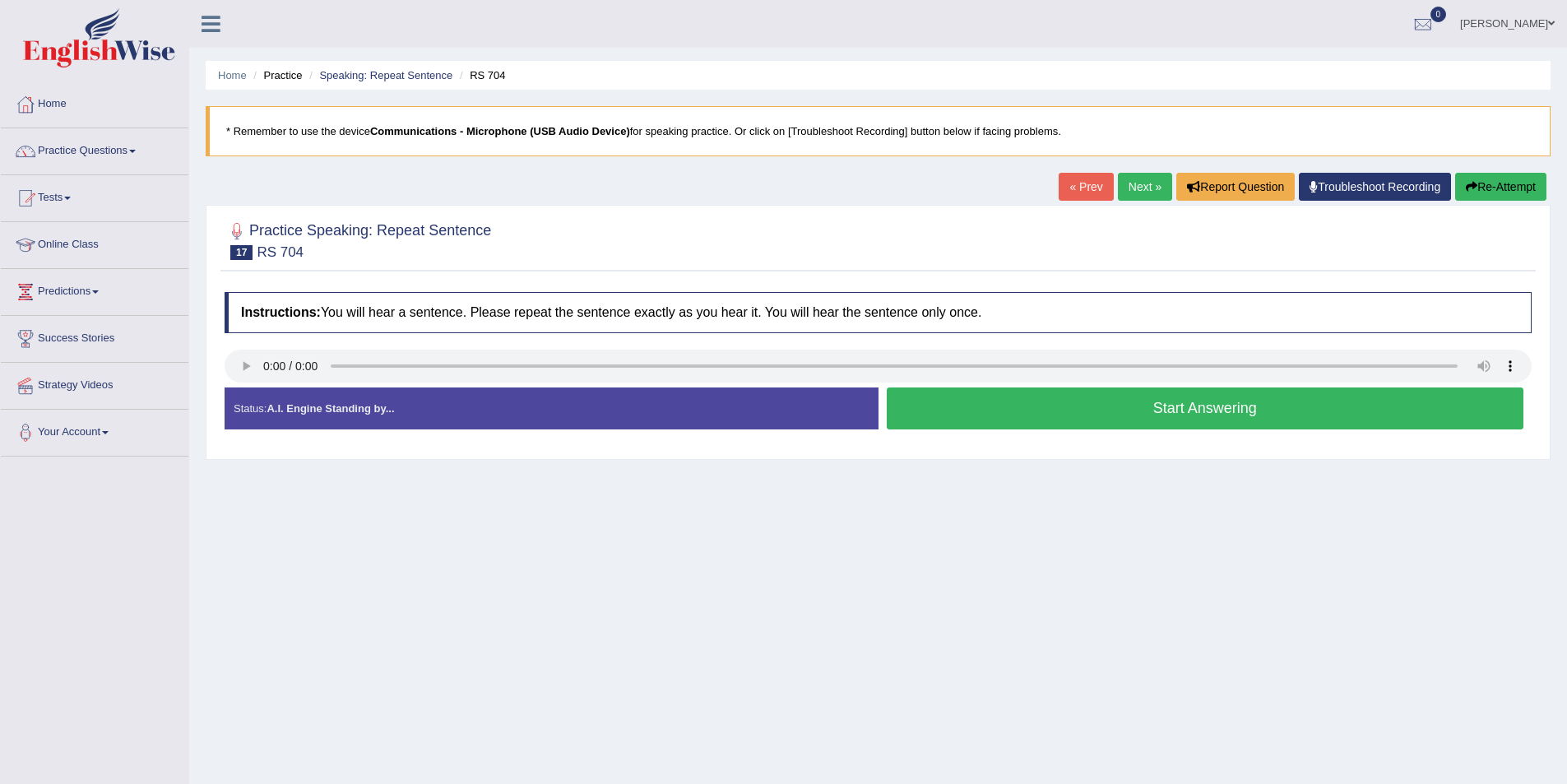
click at [1101, 407] on button "Start Answering" at bounding box center [1206, 408] width 638 height 42
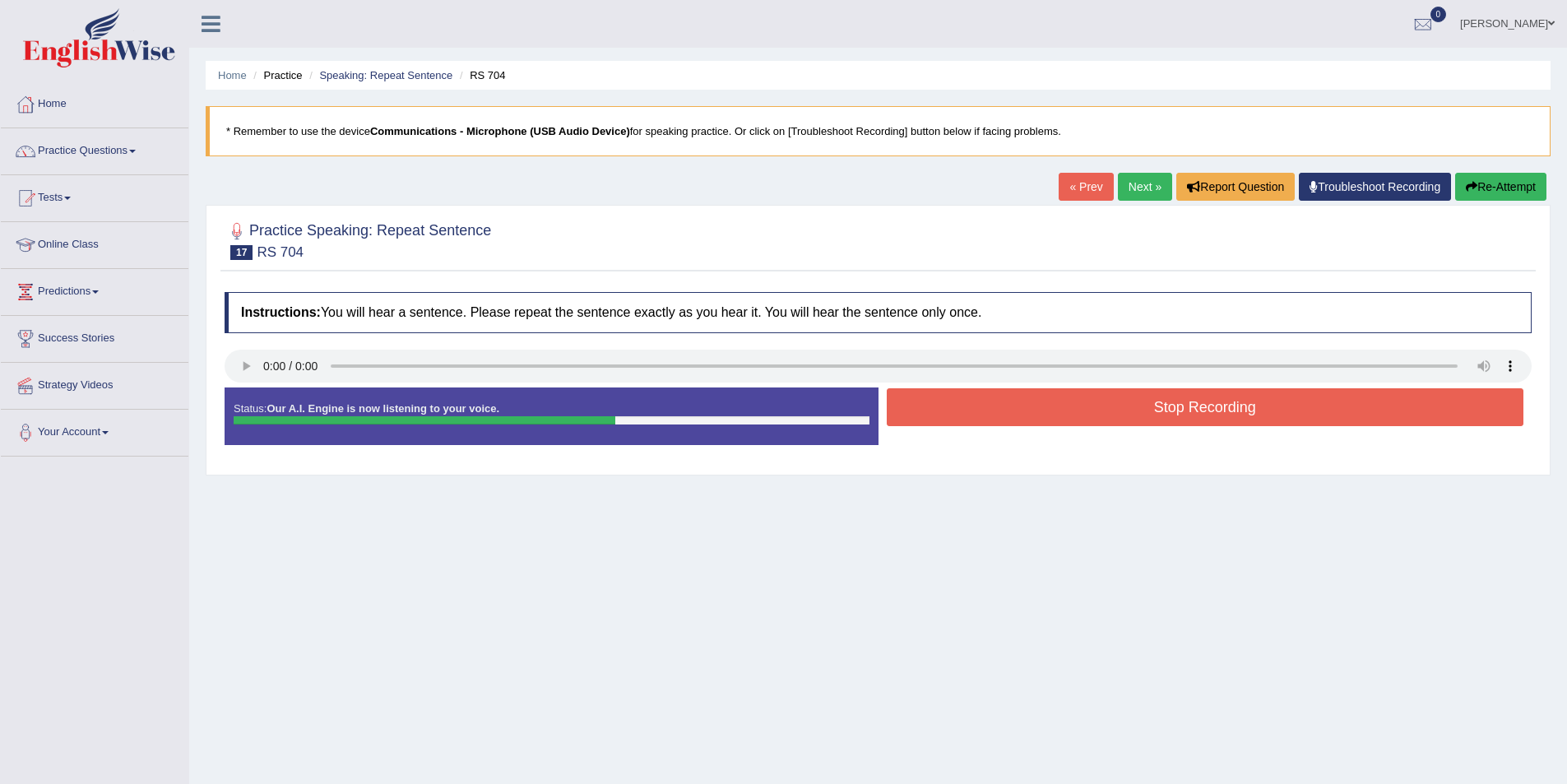
click at [1027, 391] on button "Stop Recording" at bounding box center [1206, 407] width 638 height 38
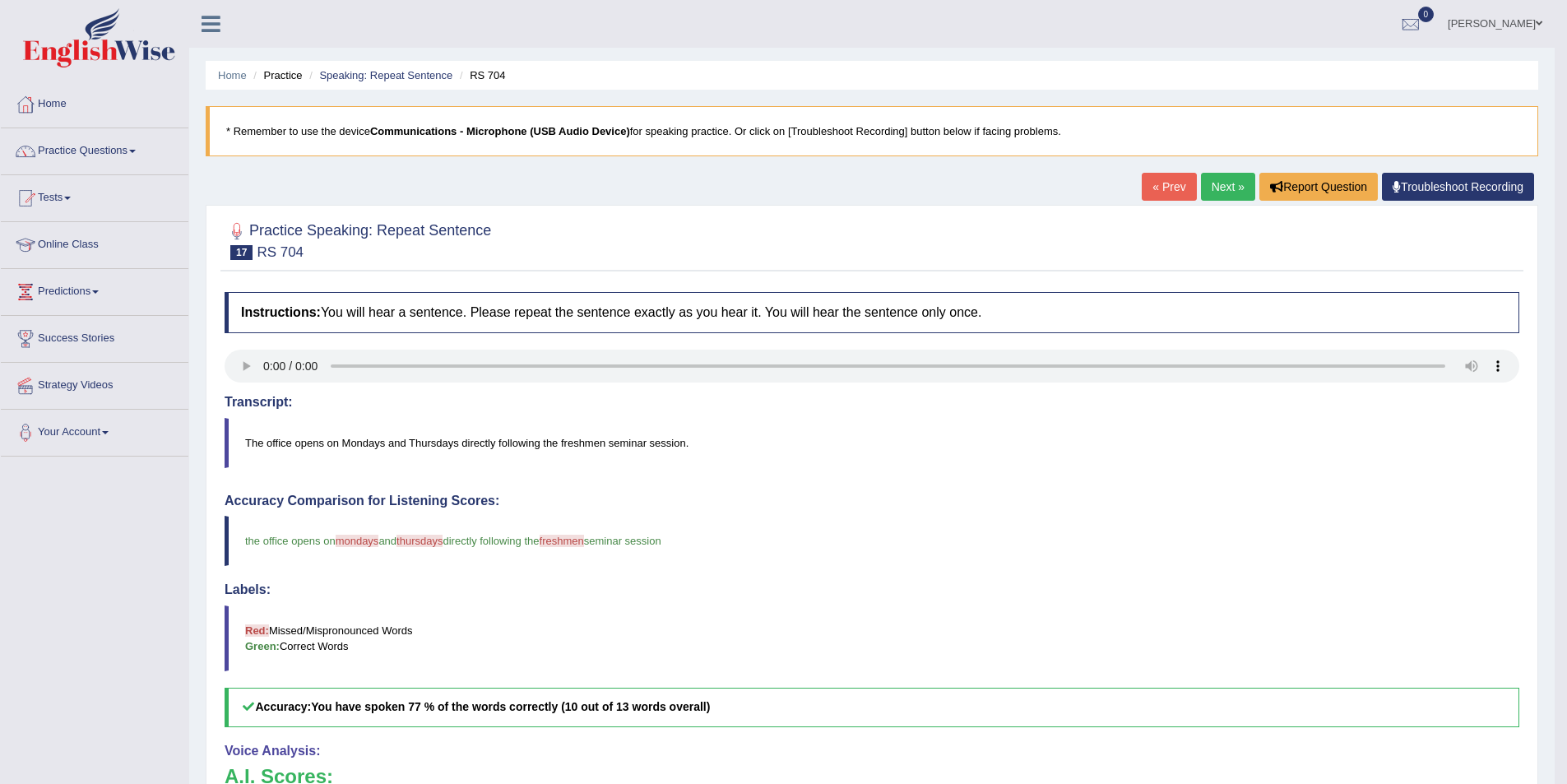
click at [1220, 183] on link "Next »" at bounding box center [1228, 186] width 54 height 28
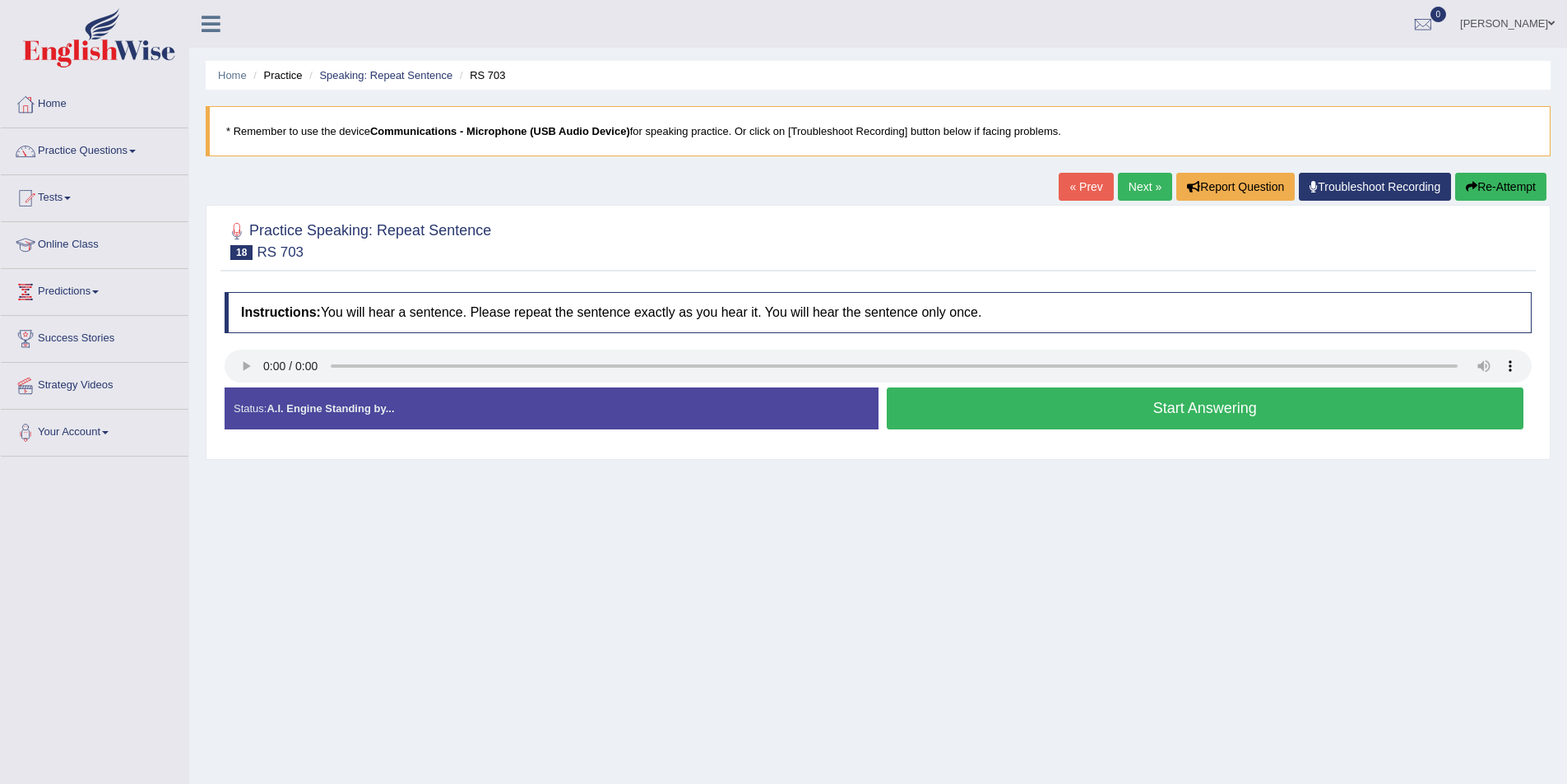
click at [1055, 404] on button "Start Answering" at bounding box center [1206, 408] width 638 height 42
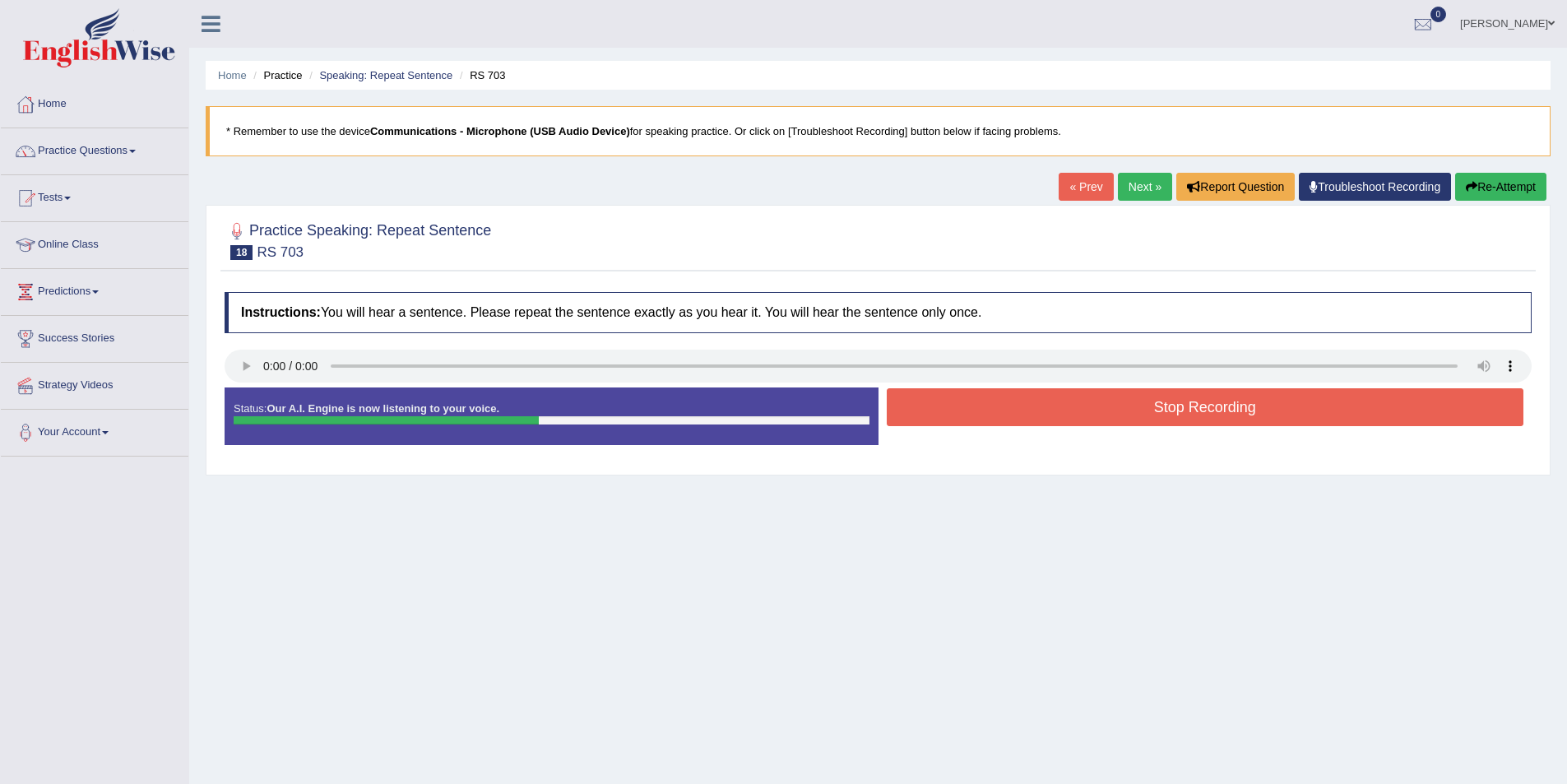
click at [1026, 396] on button "Stop Recording" at bounding box center [1206, 407] width 638 height 38
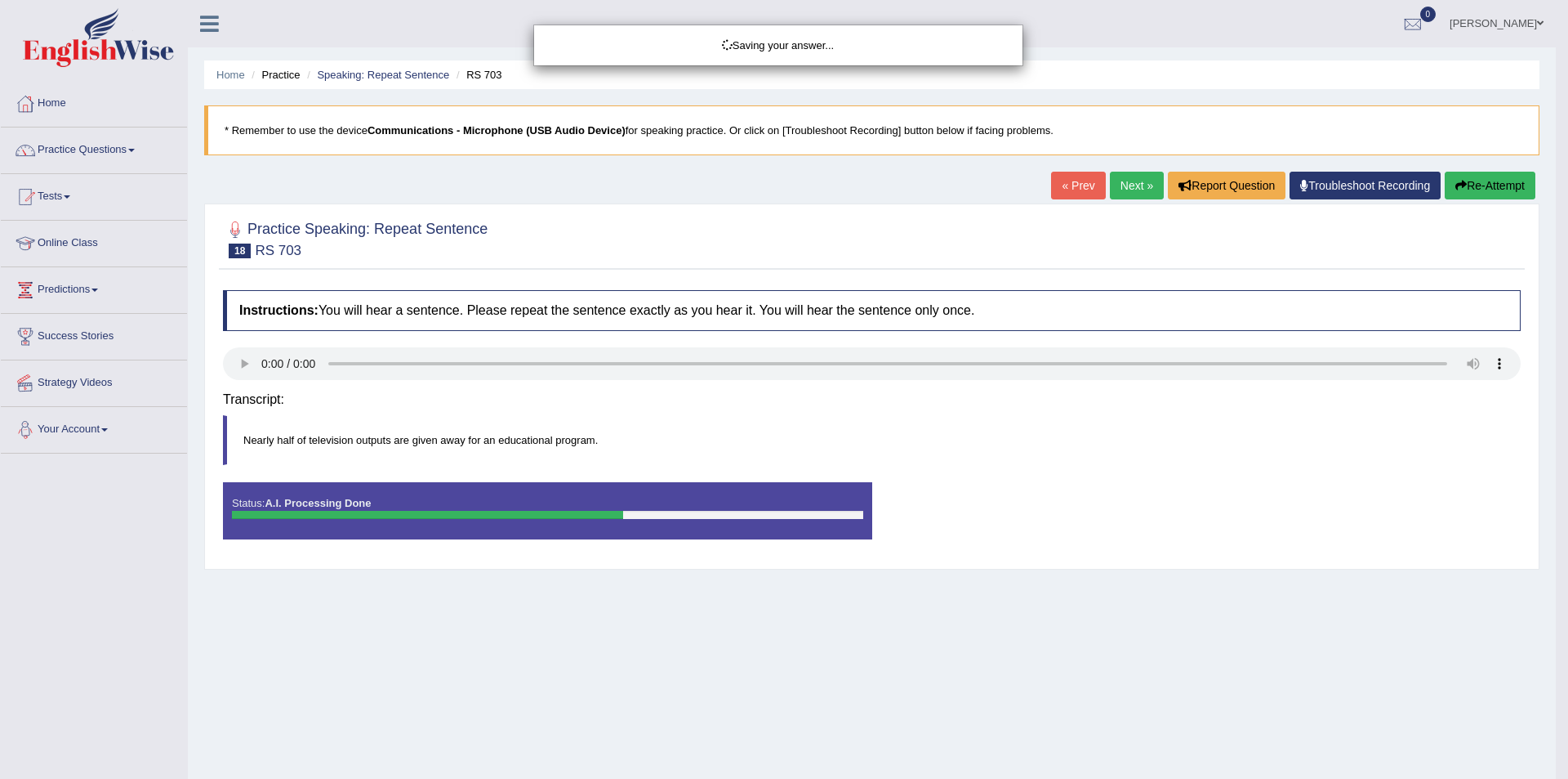
click at [233, 355] on div "Saving your answer..." at bounding box center [784, 390] width 1568 height 779
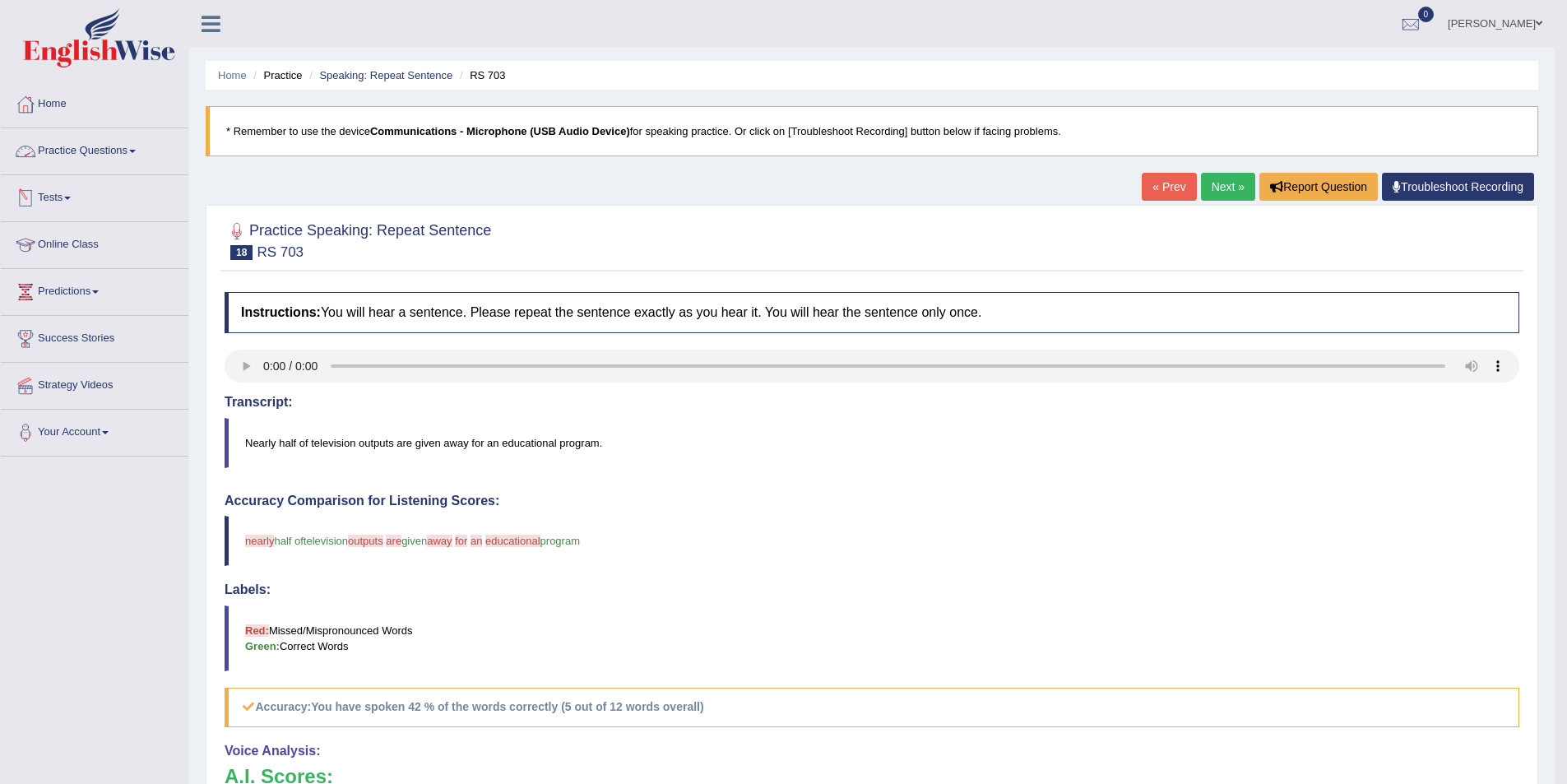
click at [107, 157] on link "Practice Questions" at bounding box center [95, 149] width 187 height 41
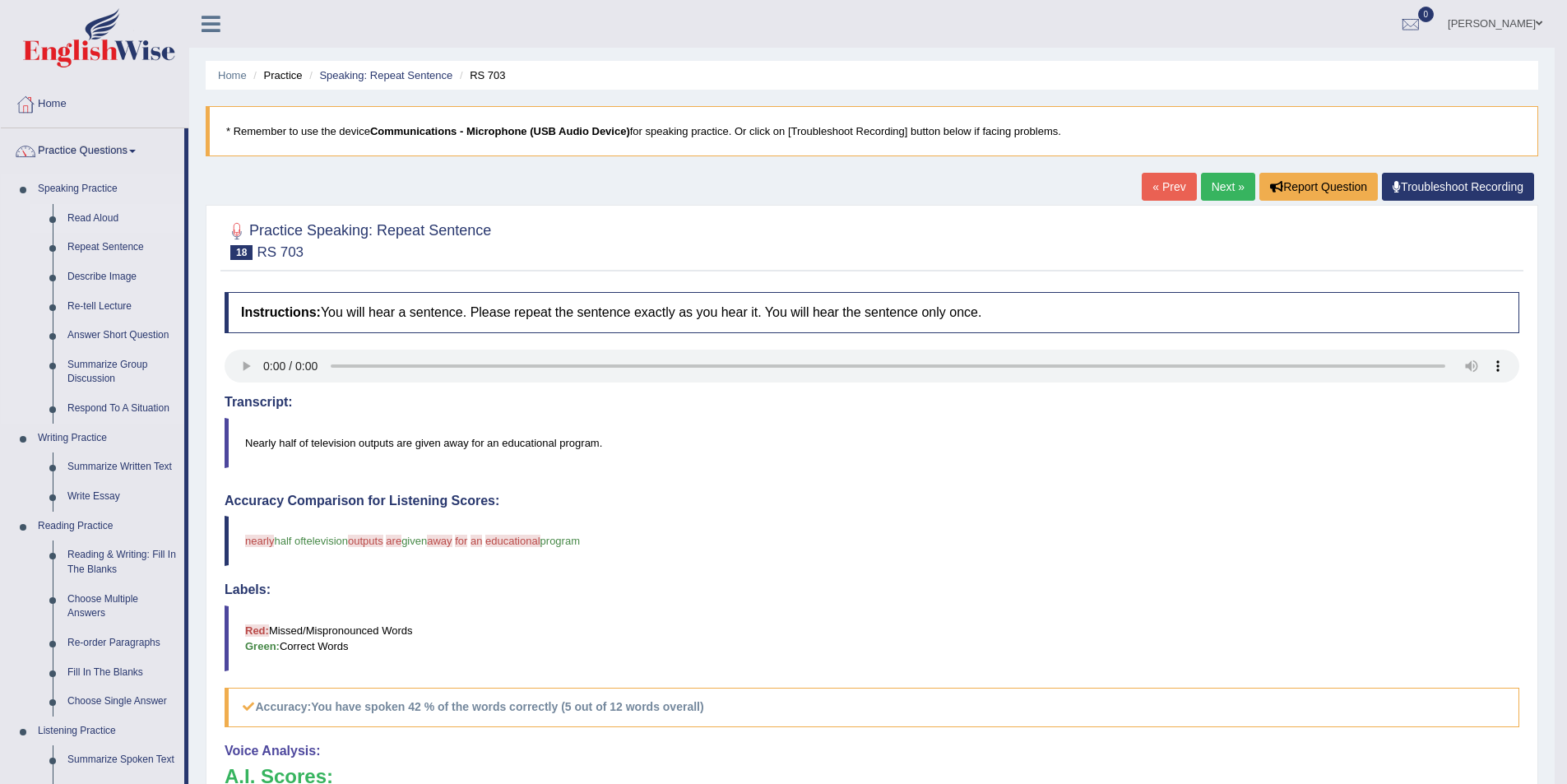
click at [104, 219] on link "Read Aloud" at bounding box center [122, 219] width 124 height 30
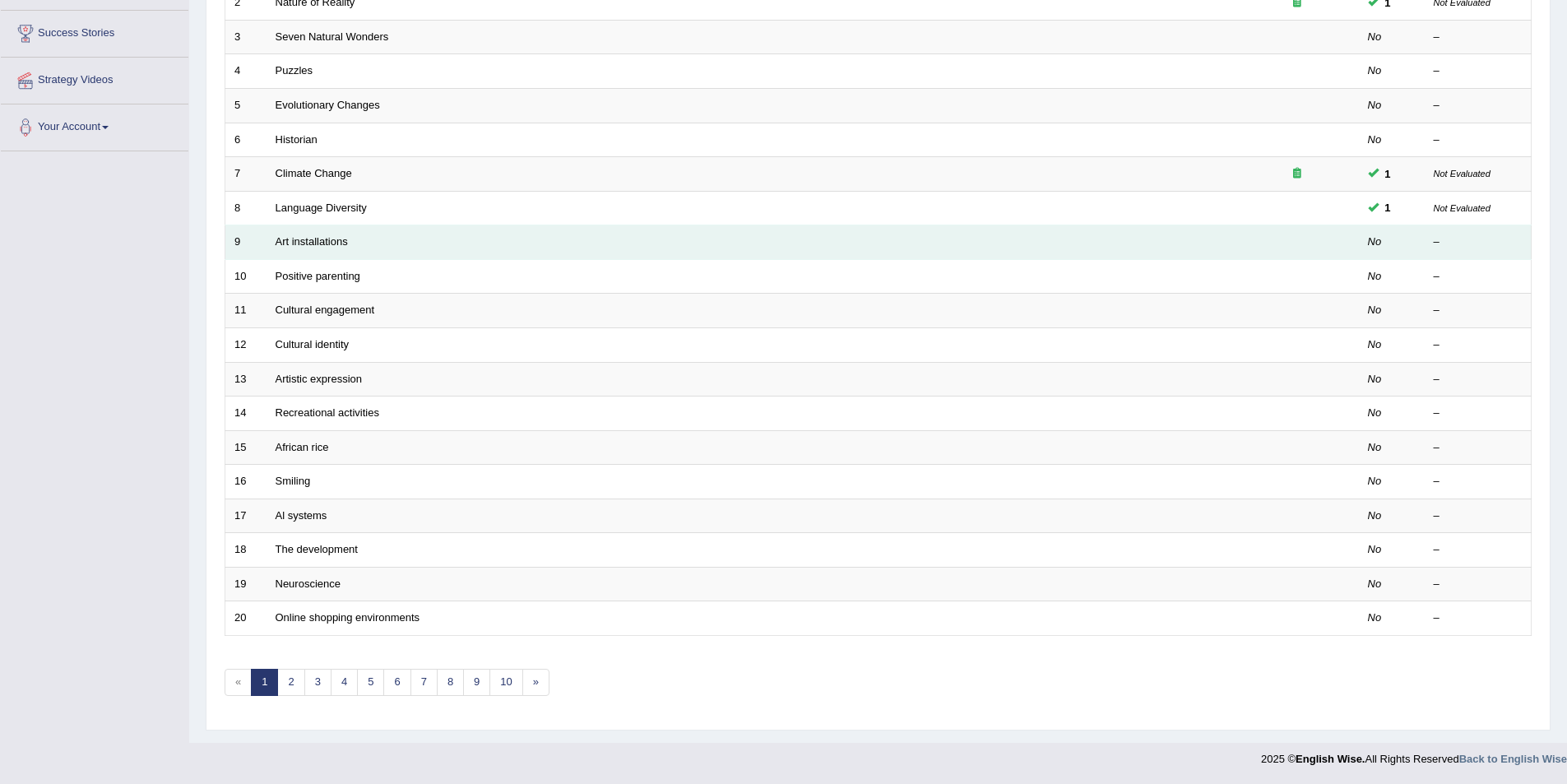
click at [466, 231] on td "Art installations" at bounding box center [750, 243] width 969 height 35
click at [469, 240] on td "Art installations" at bounding box center [750, 243] width 969 height 35
click at [467, 240] on td "Art installations" at bounding box center [750, 243] width 969 height 35
click at [334, 240] on link "Art installations" at bounding box center [311, 241] width 72 height 12
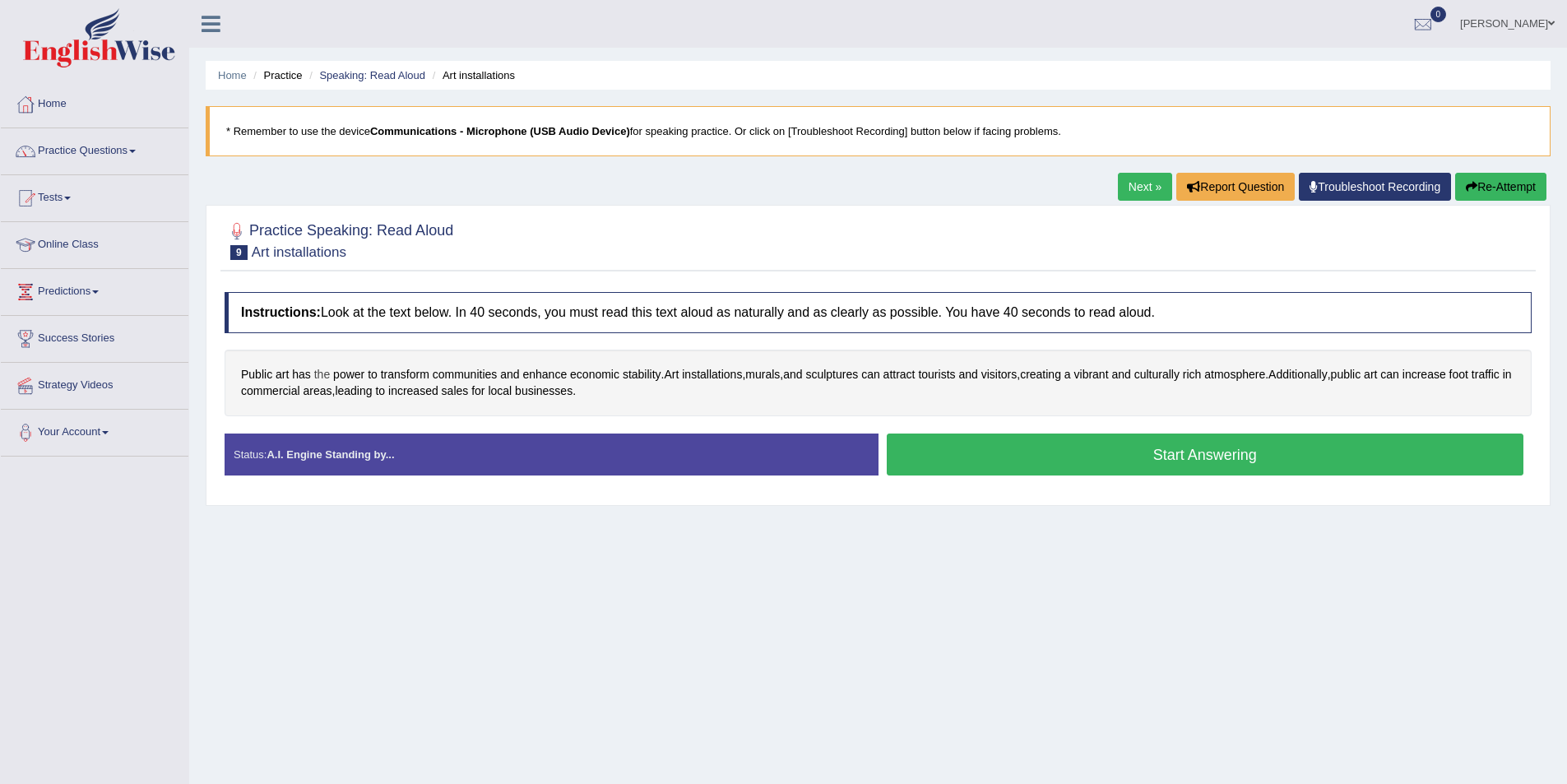
click at [324, 373] on span "the" at bounding box center [322, 375] width 16 height 17
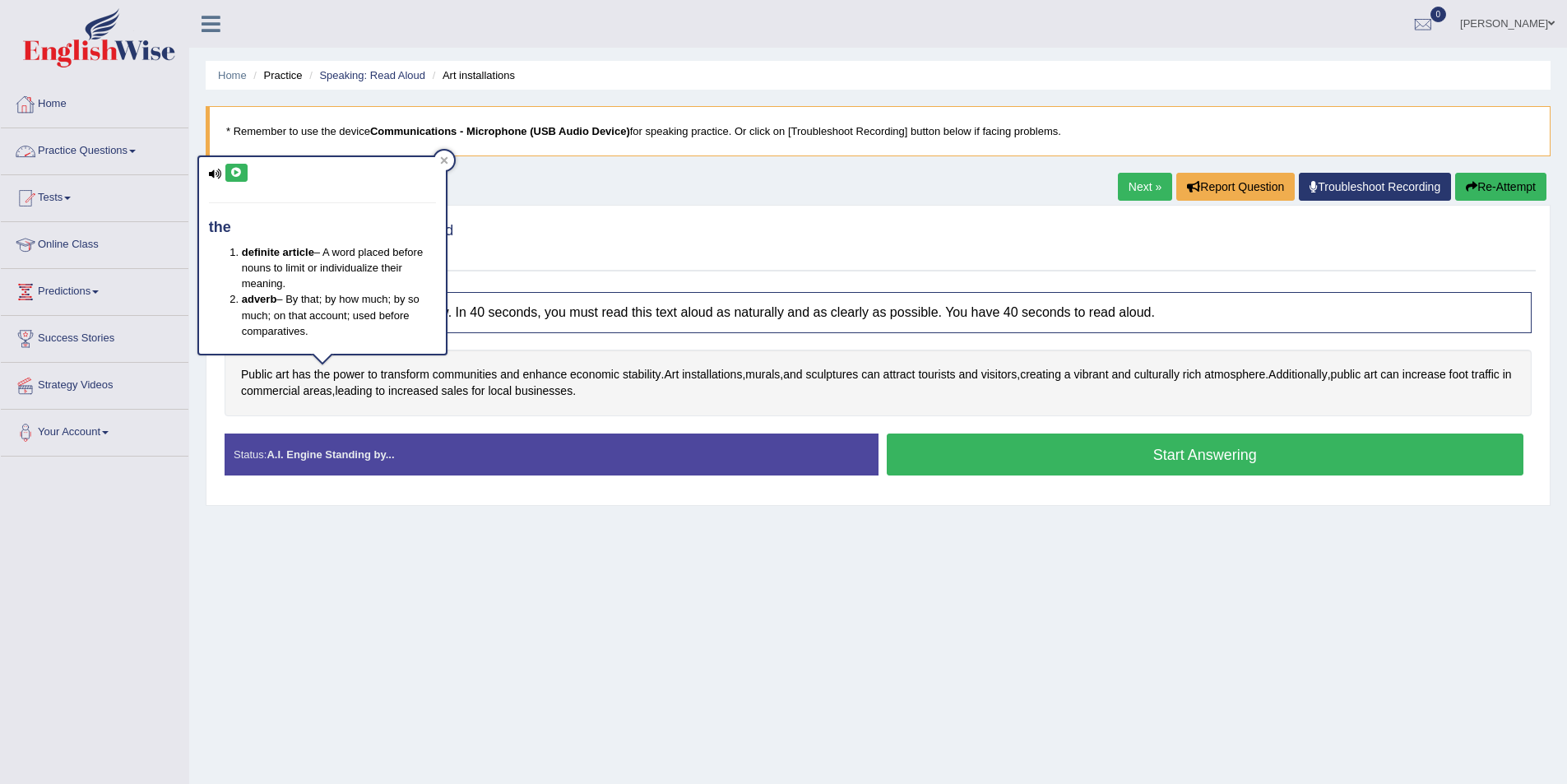
click at [211, 174] on icon at bounding box center [216, 173] width 13 height 11
click at [230, 167] on button at bounding box center [236, 172] width 22 height 18
click at [444, 154] on div at bounding box center [444, 161] width 20 height 20
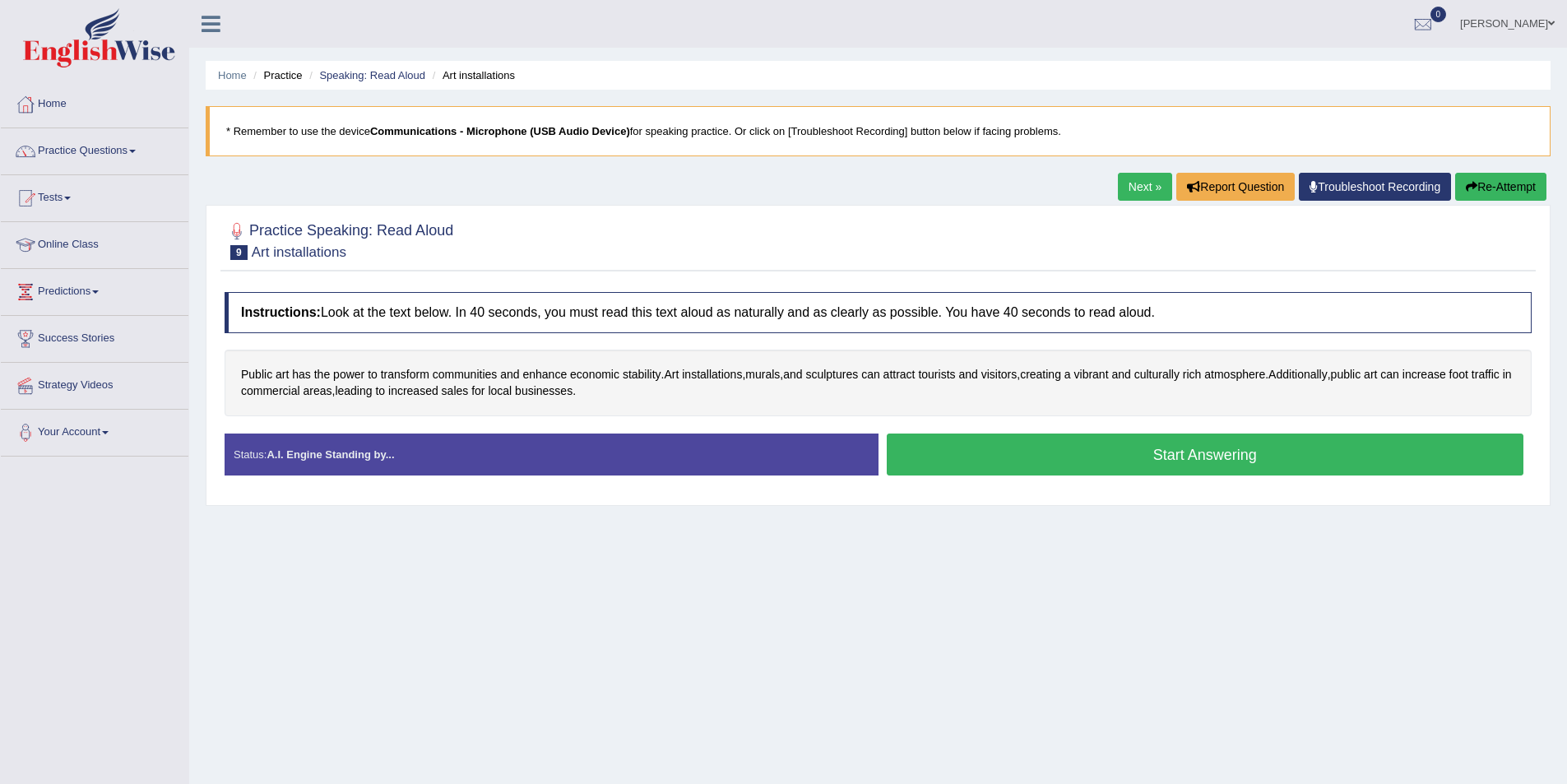
click at [1033, 464] on button "Start Answering" at bounding box center [1206, 454] width 638 height 42
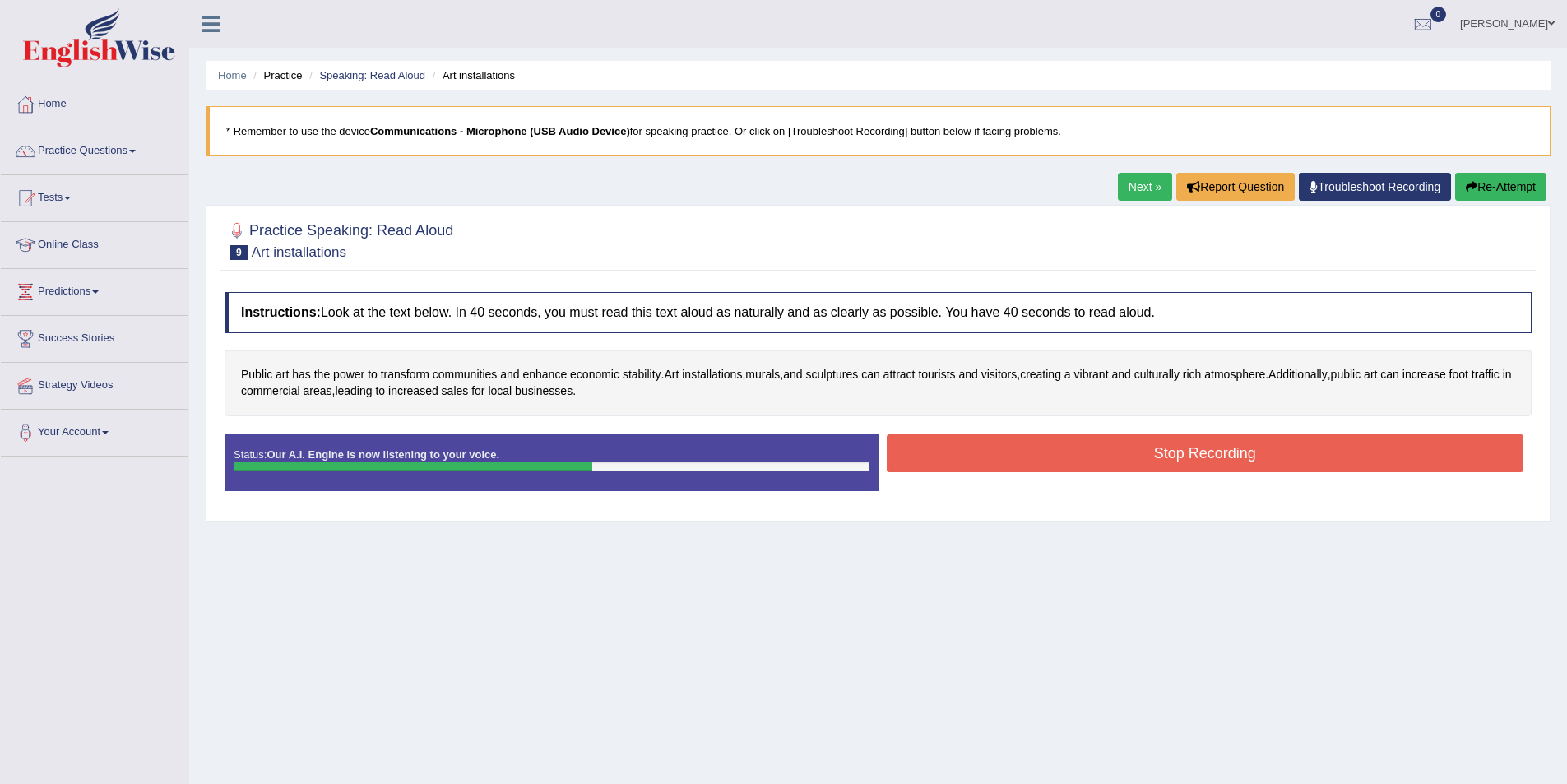
click at [1019, 467] on button "Stop Recording" at bounding box center [1206, 453] width 638 height 38
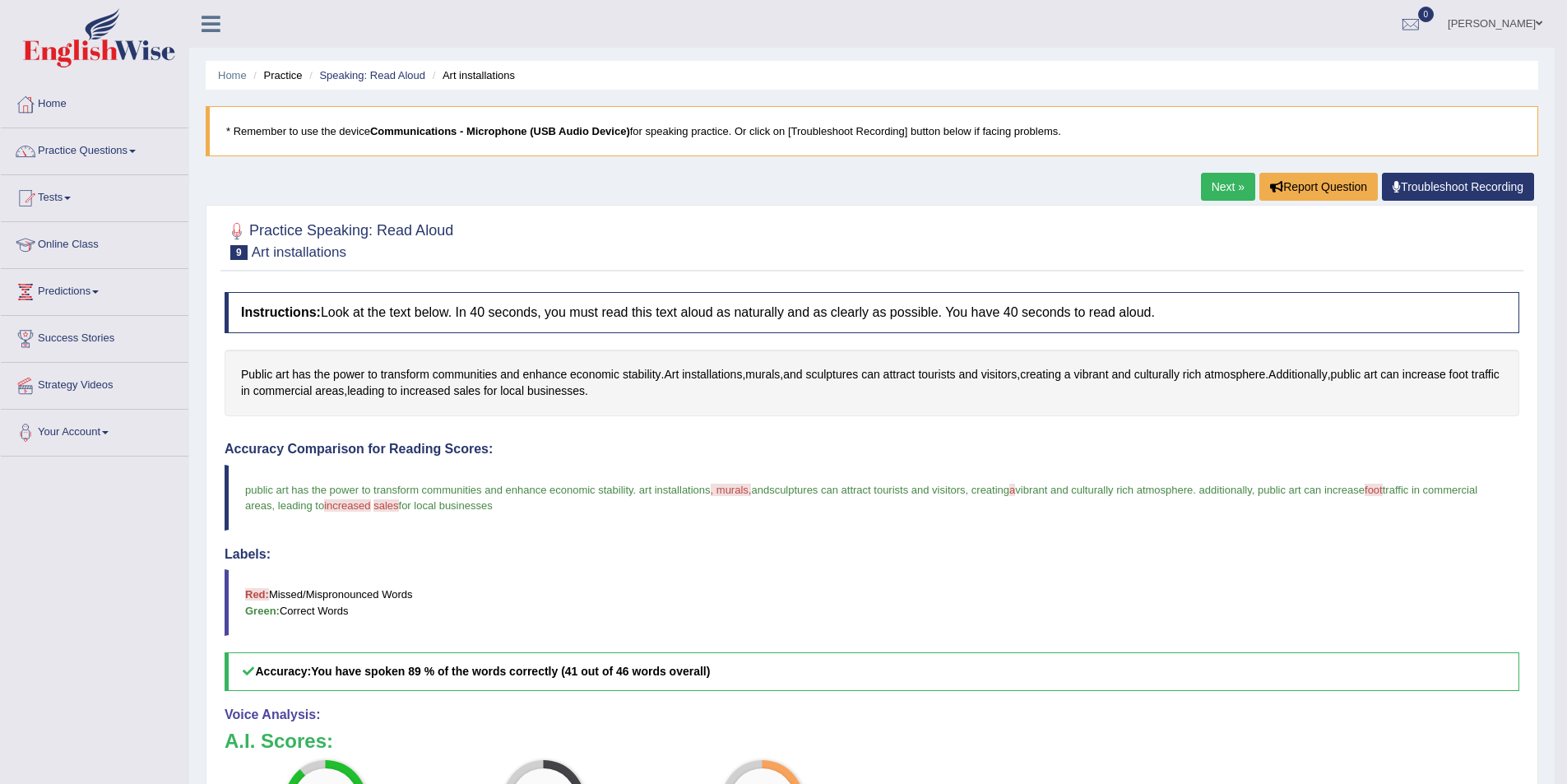
click at [1220, 182] on link "Next »" at bounding box center [1228, 186] width 54 height 28
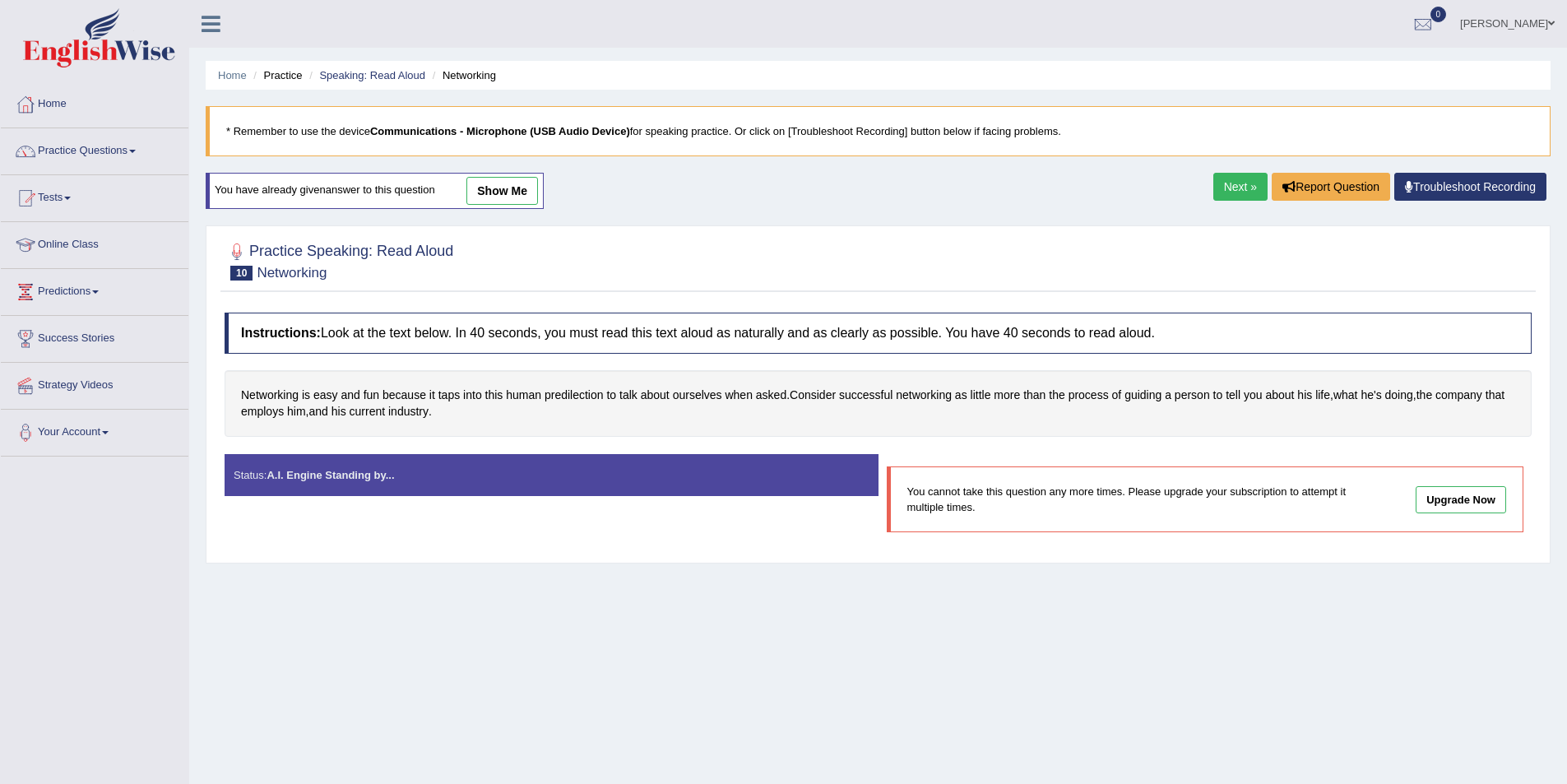
click at [1251, 195] on link "Next »" at bounding box center [1240, 186] width 54 height 28
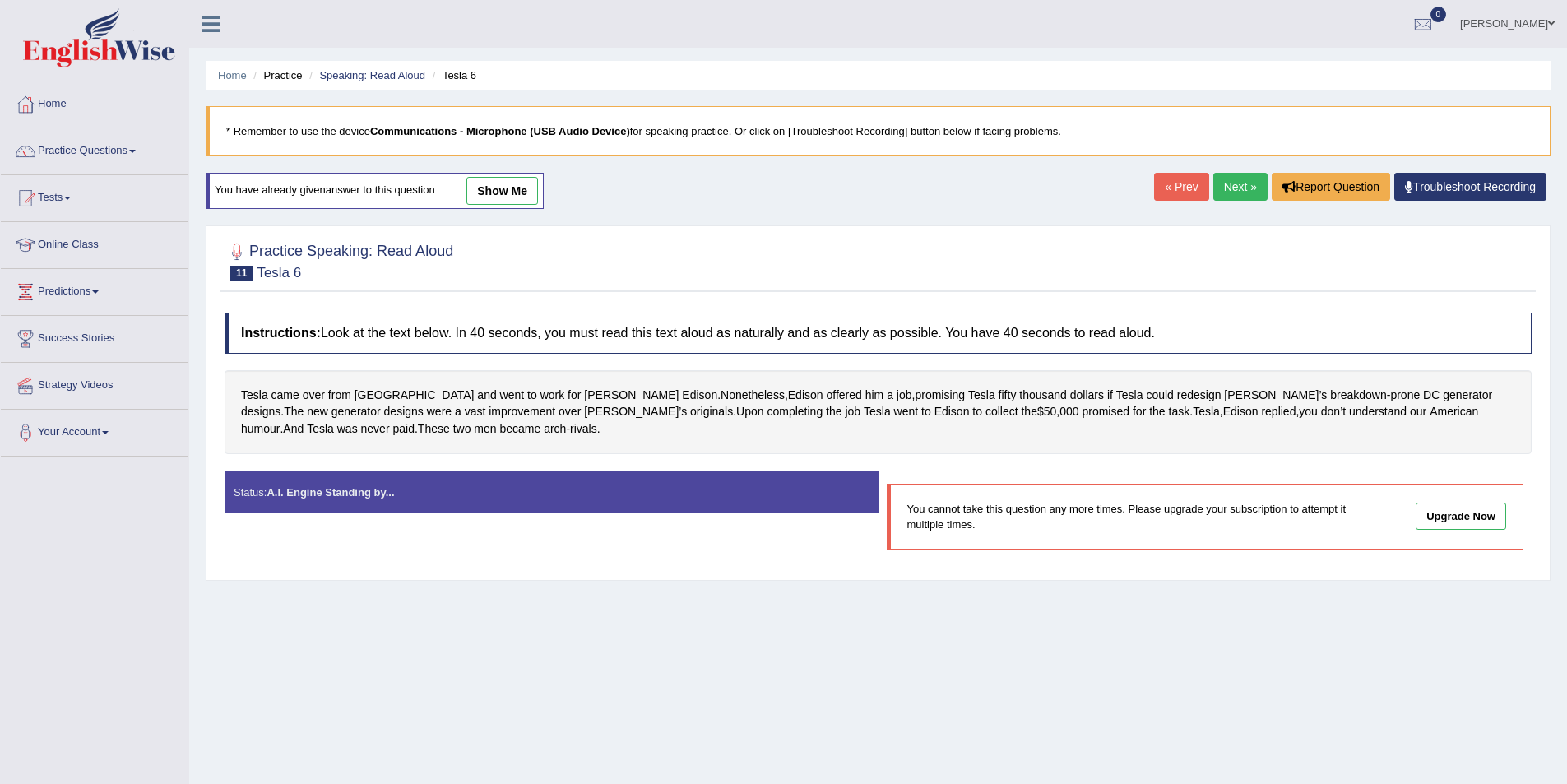
click at [1251, 195] on link "Next »" at bounding box center [1240, 186] width 54 height 28
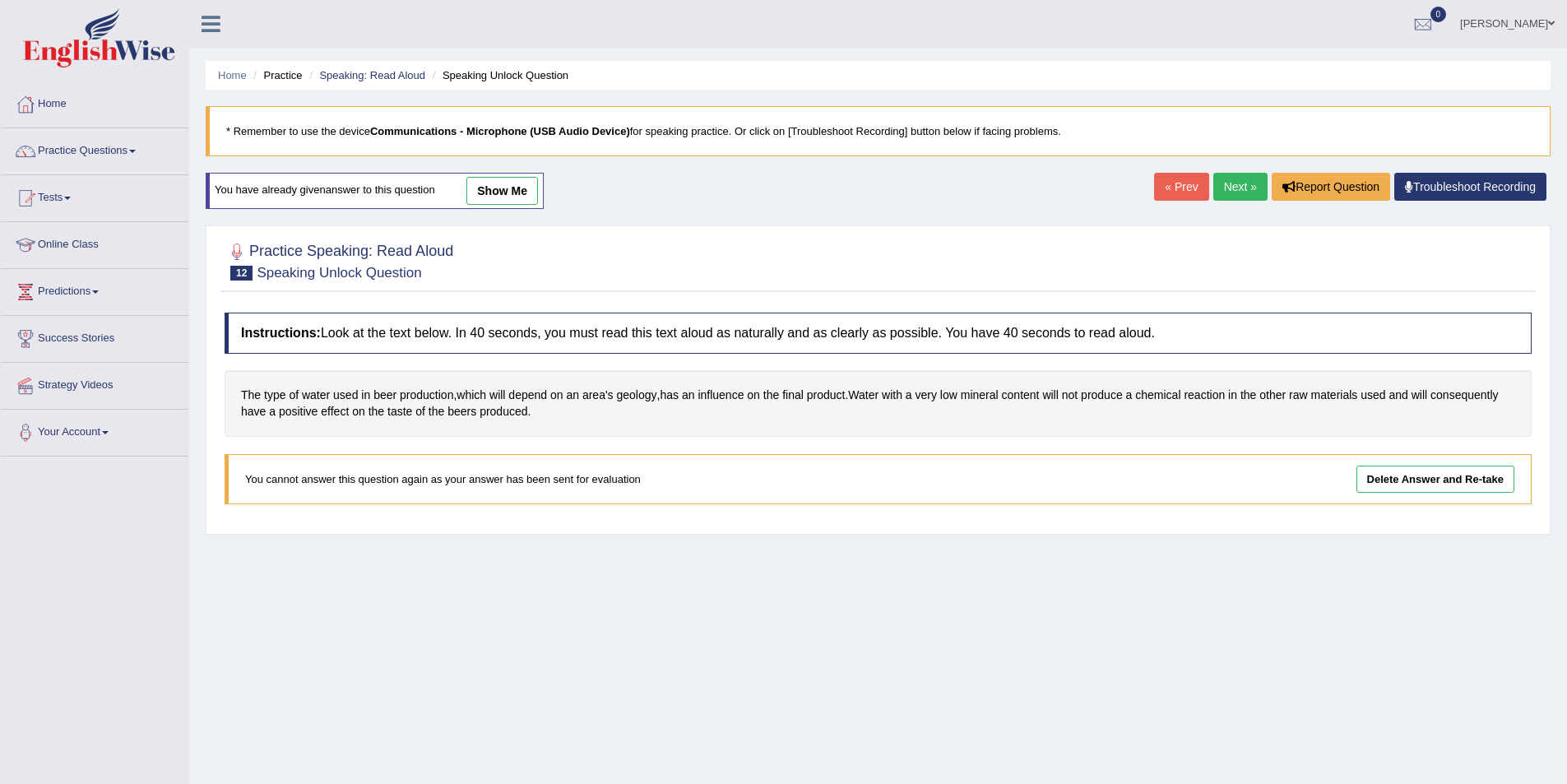
click at [1251, 195] on link "Next »" at bounding box center [1240, 186] width 54 height 28
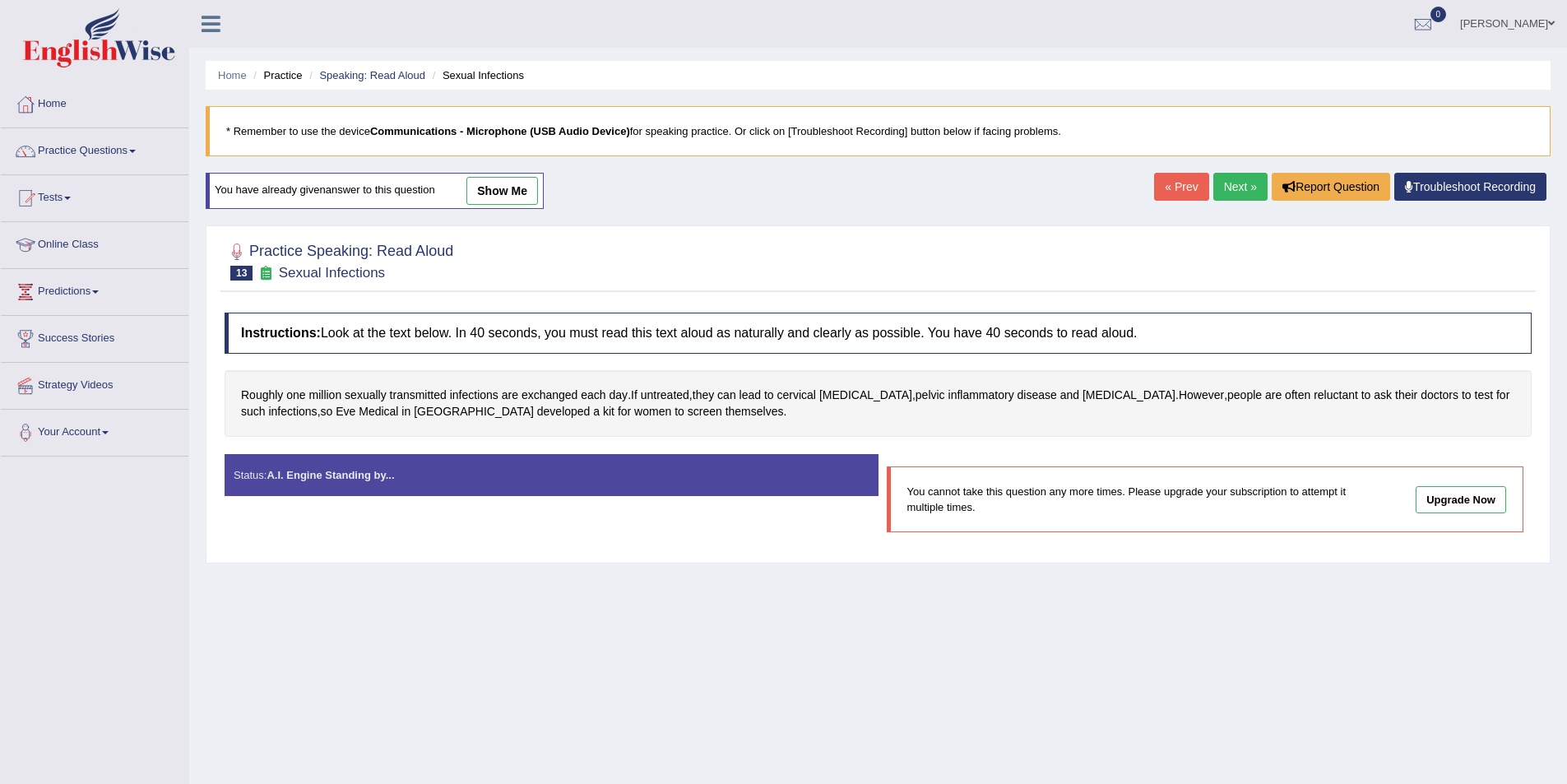
click at [1251, 195] on link "Next »" at bounding box center [1240, 186] width 54 height 28
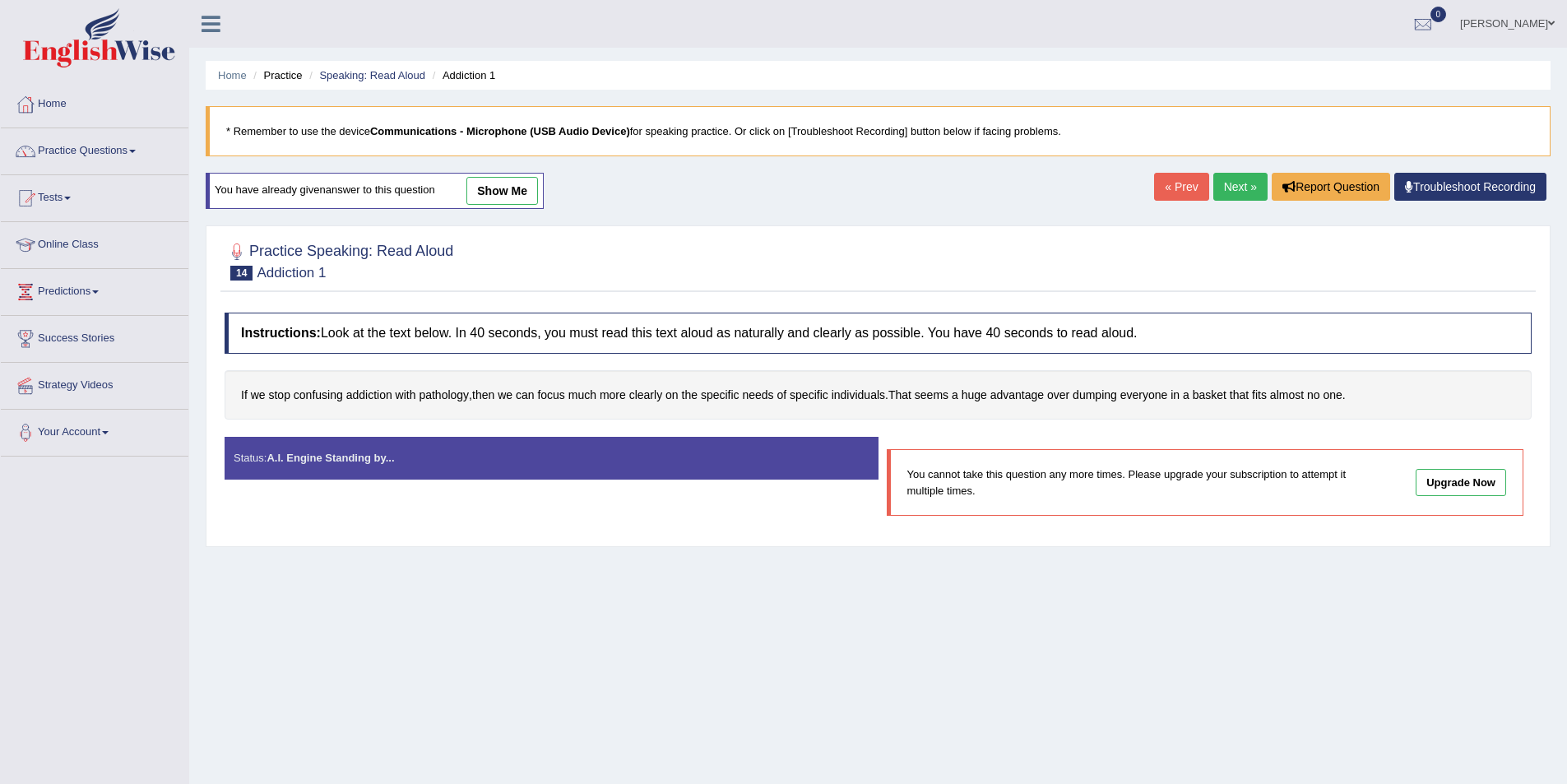
click at [1251, 195] on link "Next »" at bounding box center [1240, 186] width 54 height 28
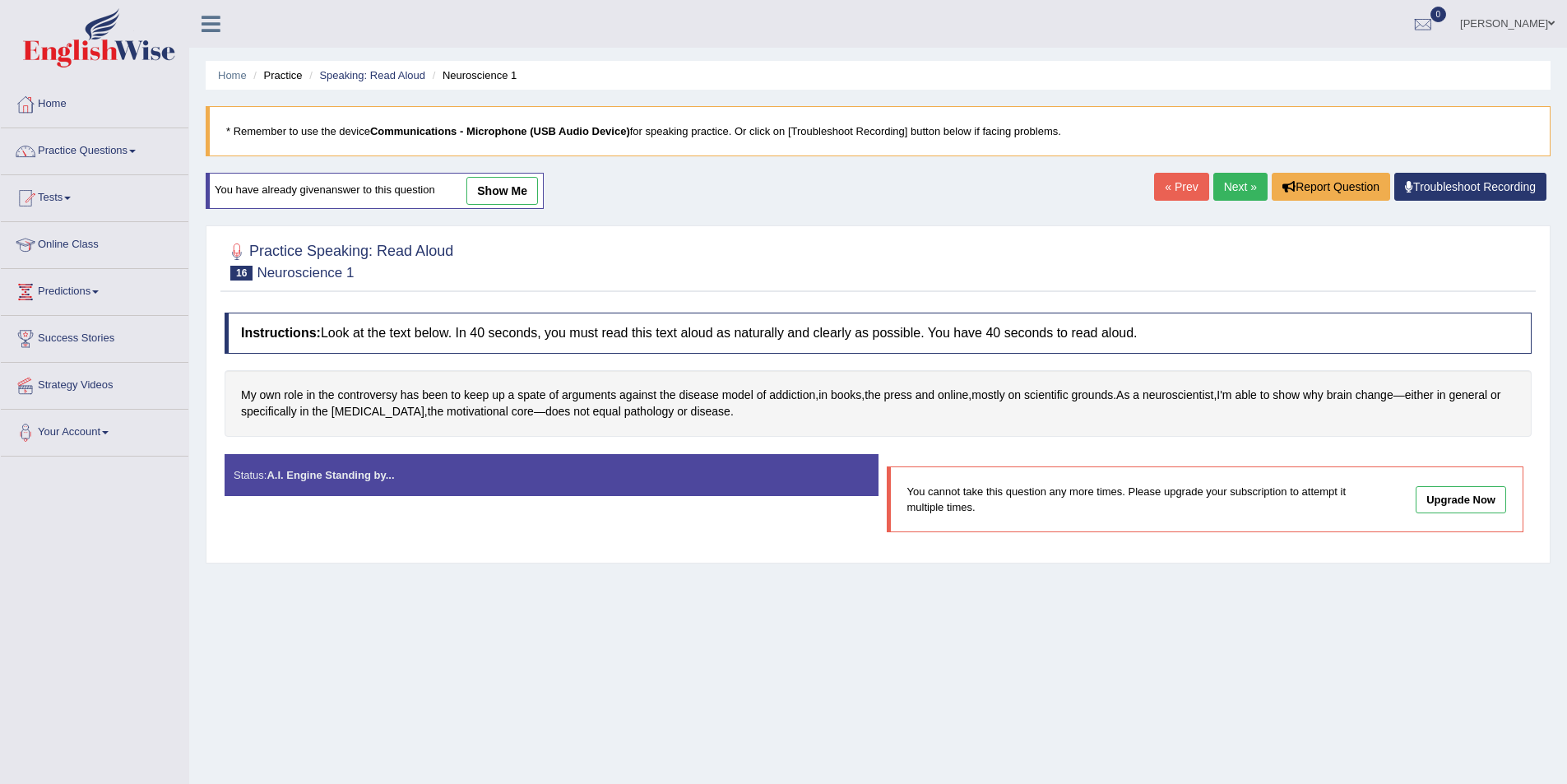
click at [1251, 195] on link "Next »" at bounding box center [1240, 186] width 54 height 28
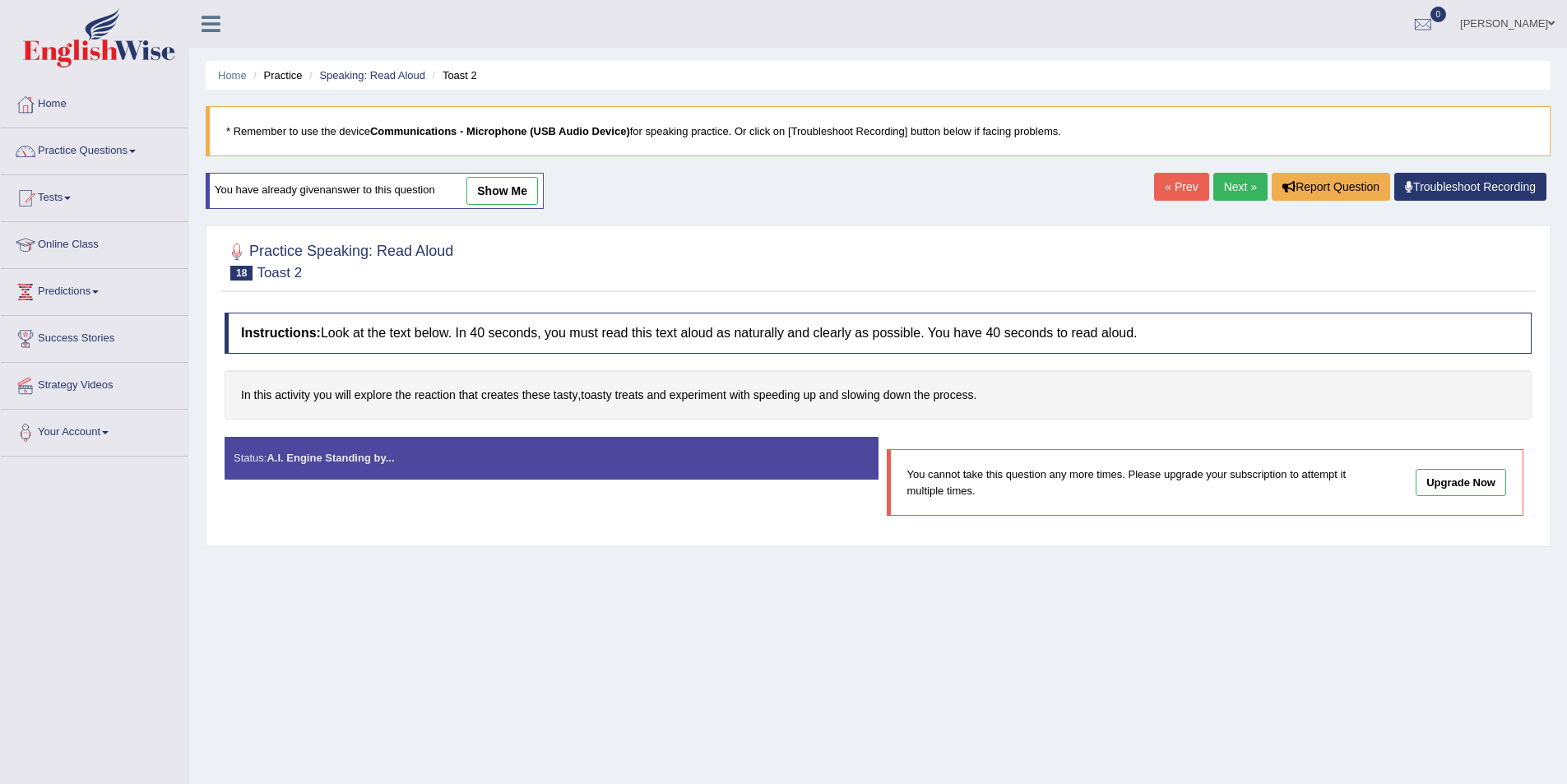
click at [1251, 195] on link "Next »" at bounding box center [1240, 186] width 54 height 28
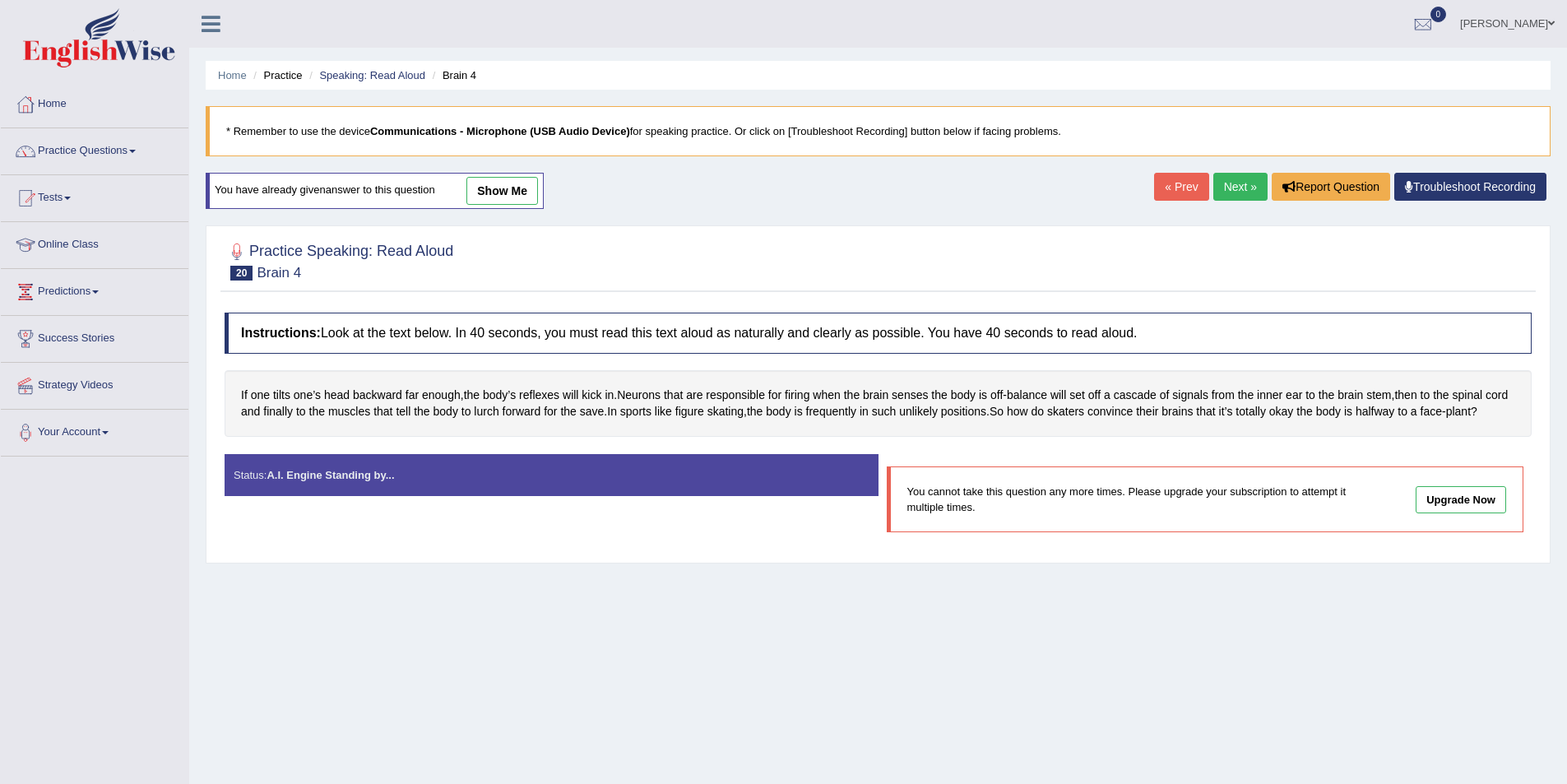
click at [1251, 195] on link "Next »" at bounding box center [1240, 186] width 54 height 28
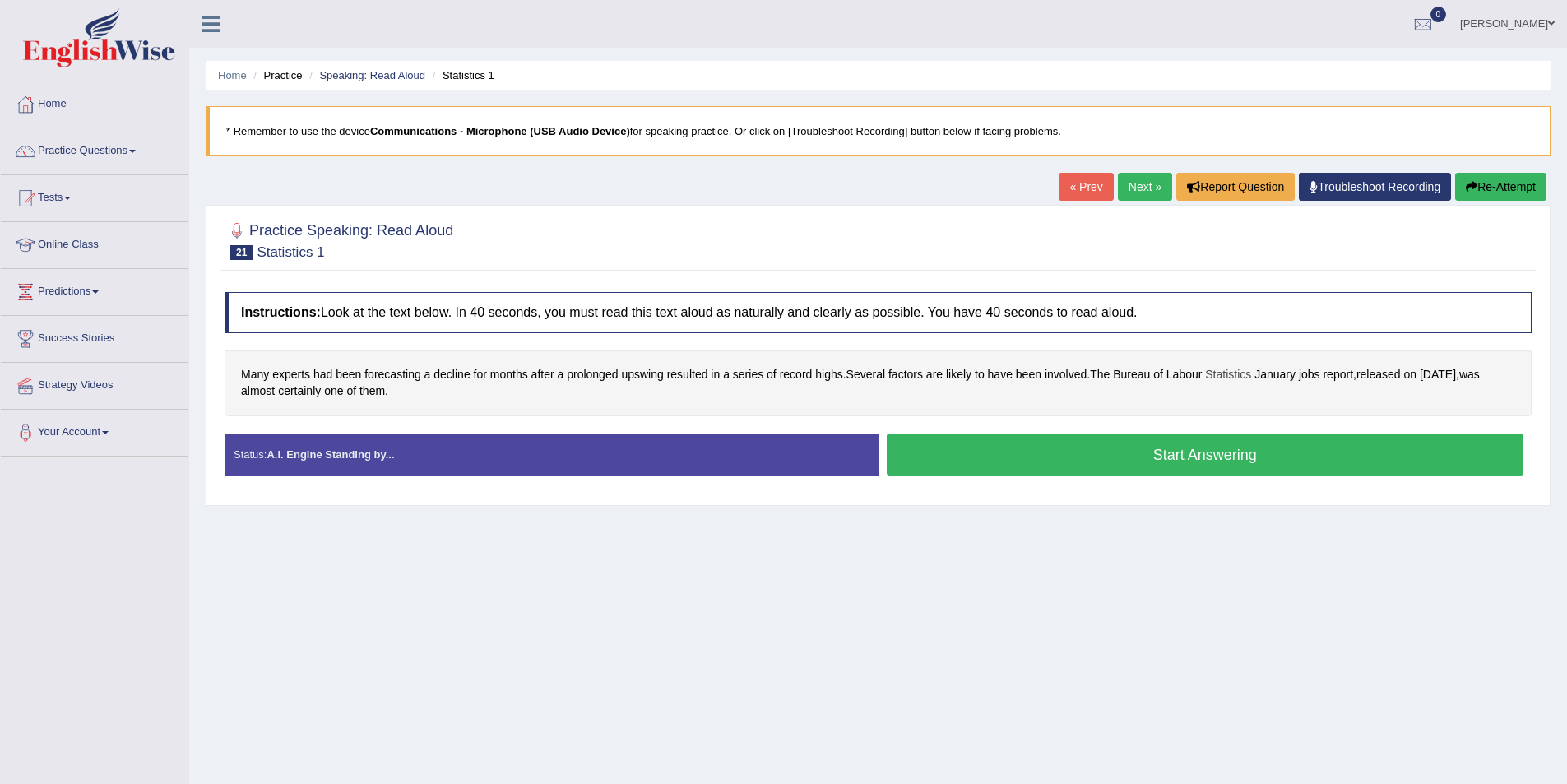
click at [1244, 370] on span "Statistics" at bounding box center [1229, 375] width 46 height 17
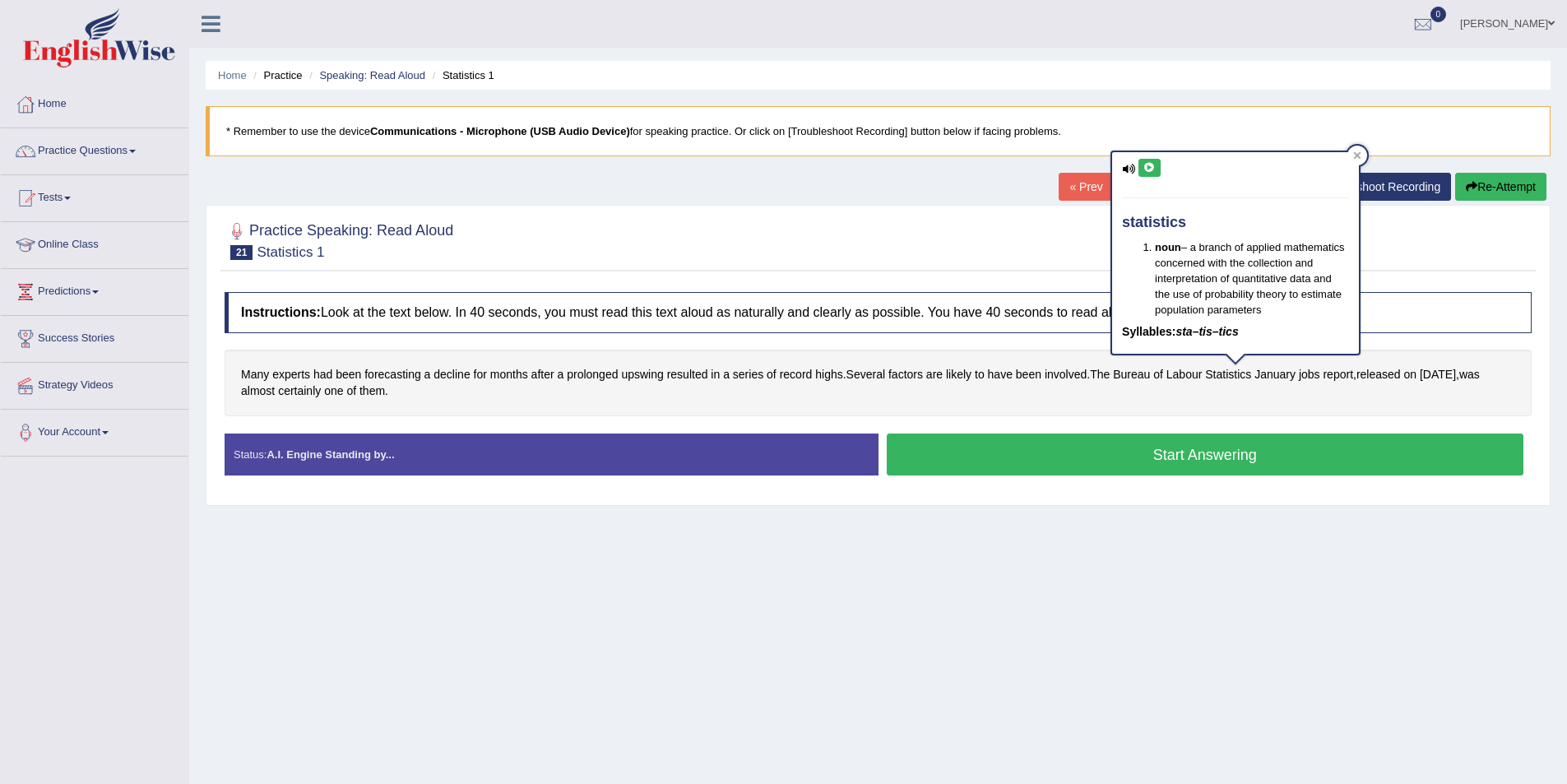
click at [1142, 172] on button at bounding box center [1149, 168] width 22 height 18
click at [1122, 171] on icon at bounding box center [1128, 168] width 13 height 11
click at [1126, 166] on icon at bounding box center [1128, 168] width 13 height 11
click at [1134, 168] on icon at bounding box center [1128, 168] width 13 height 11
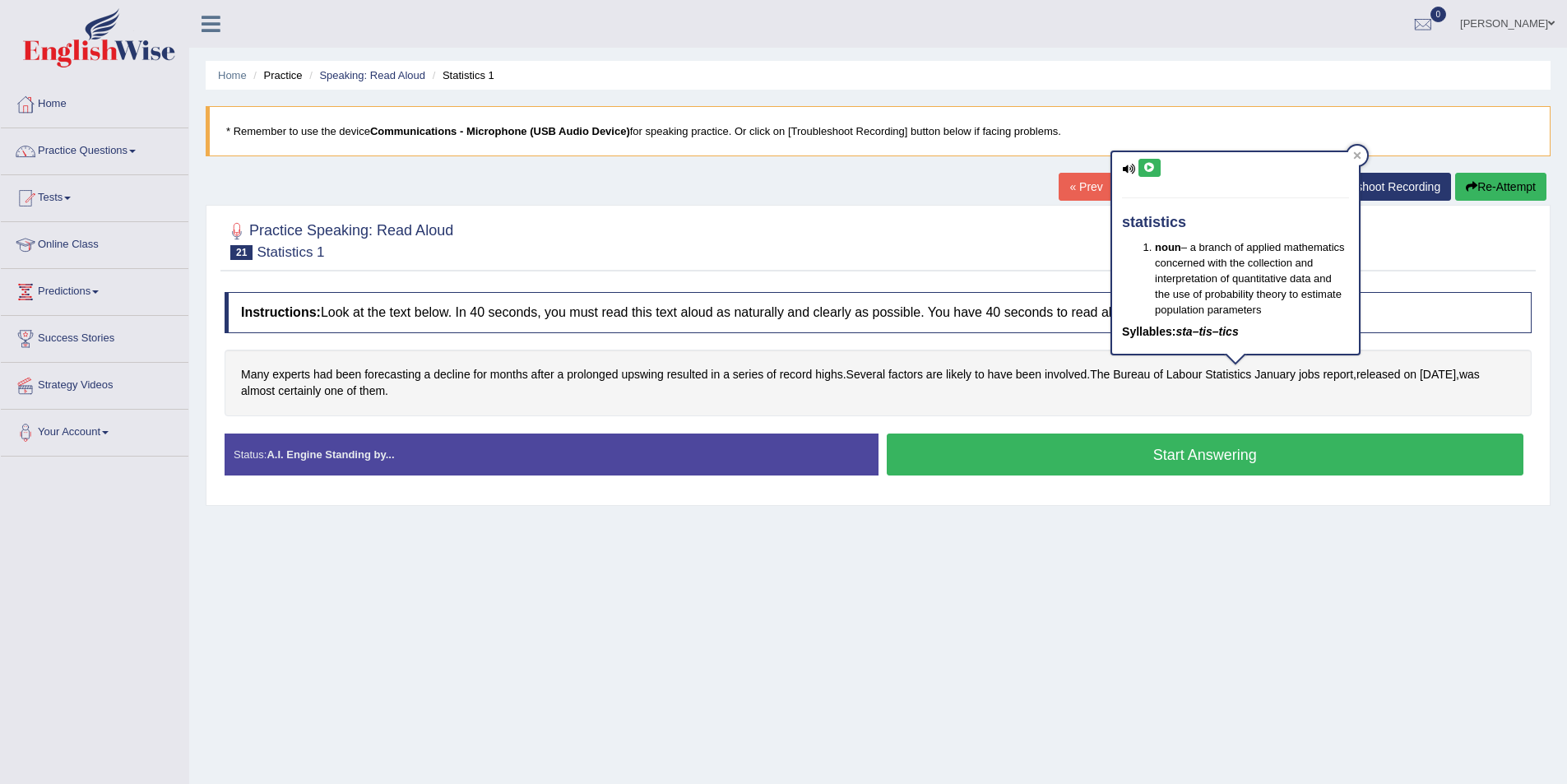
click at [1129, 169] on icon at bounding box center [1128, 168] width 13 height 11
click at [1356, 158] on icon at bounding box center [1357, 156] width 8 height 8
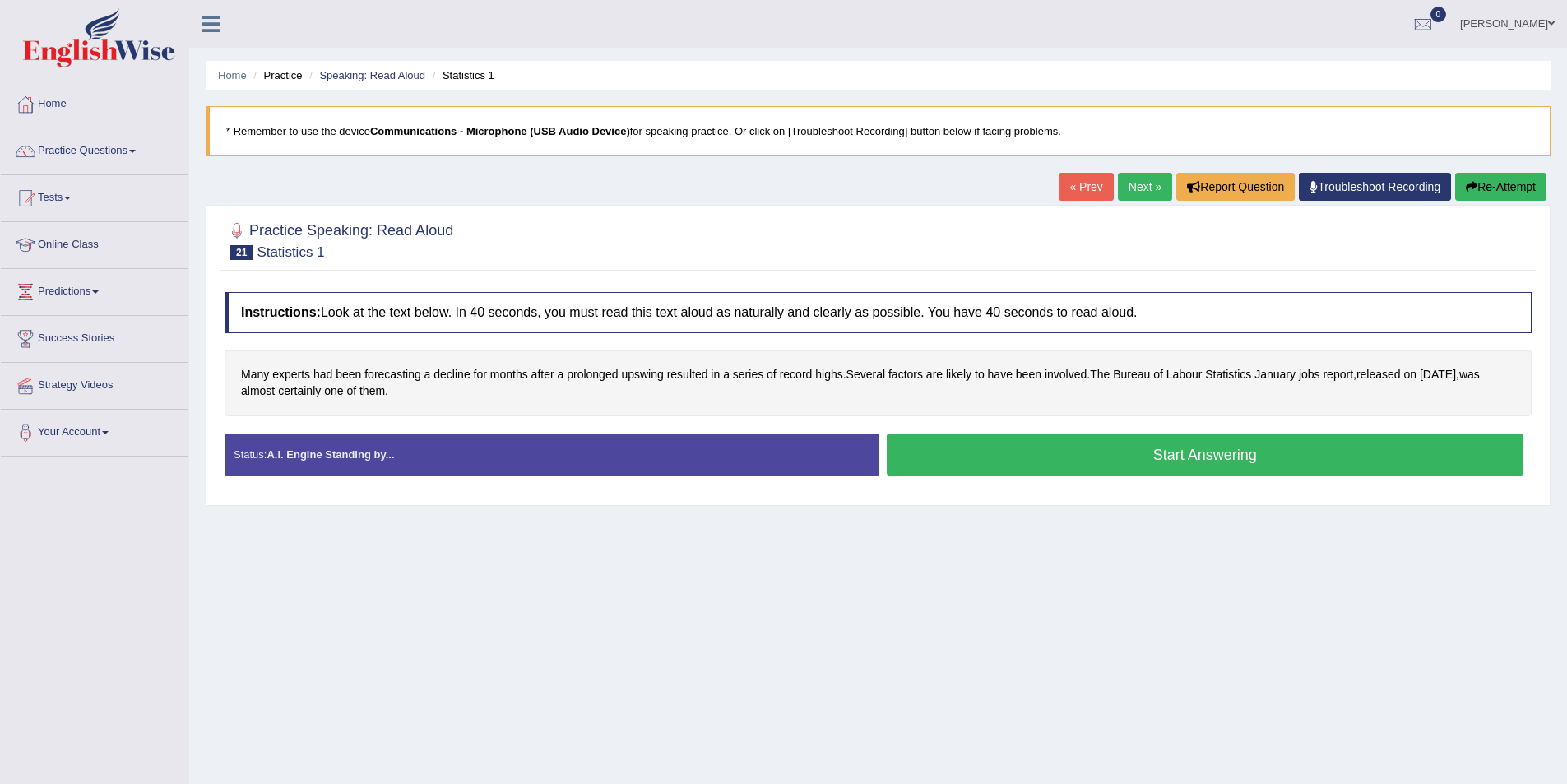
click at [1198, 463] on button "Start Answering" at bounding box center [1206, 454] width 638 height 42
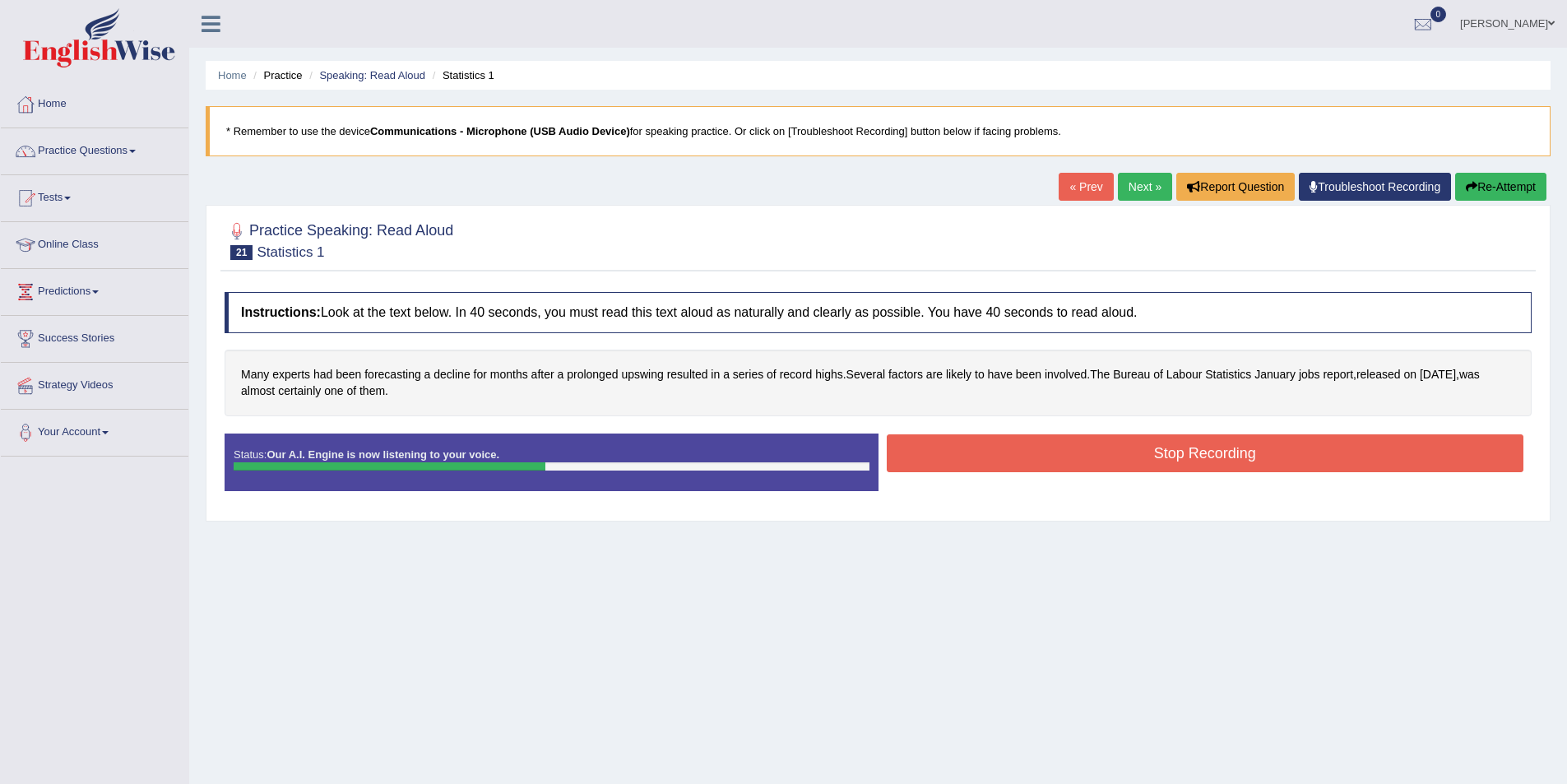
click at [1215, 468] on button "Stop Recording" at bounding box center [1206, 453] width 638 height 38
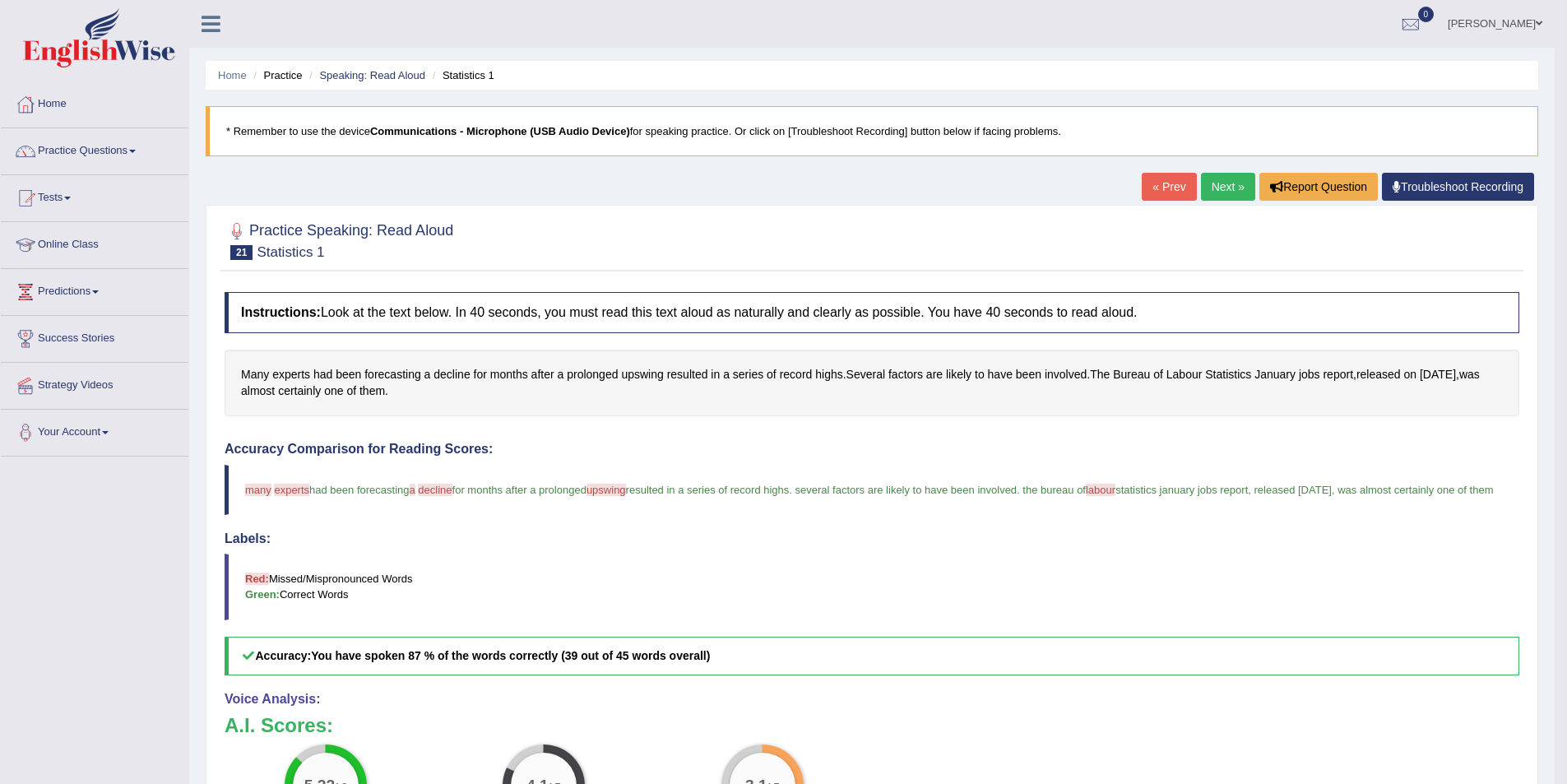
click at [1210, 184] on link "Next »" at bounding box center [1228, 186] width 54 height 28
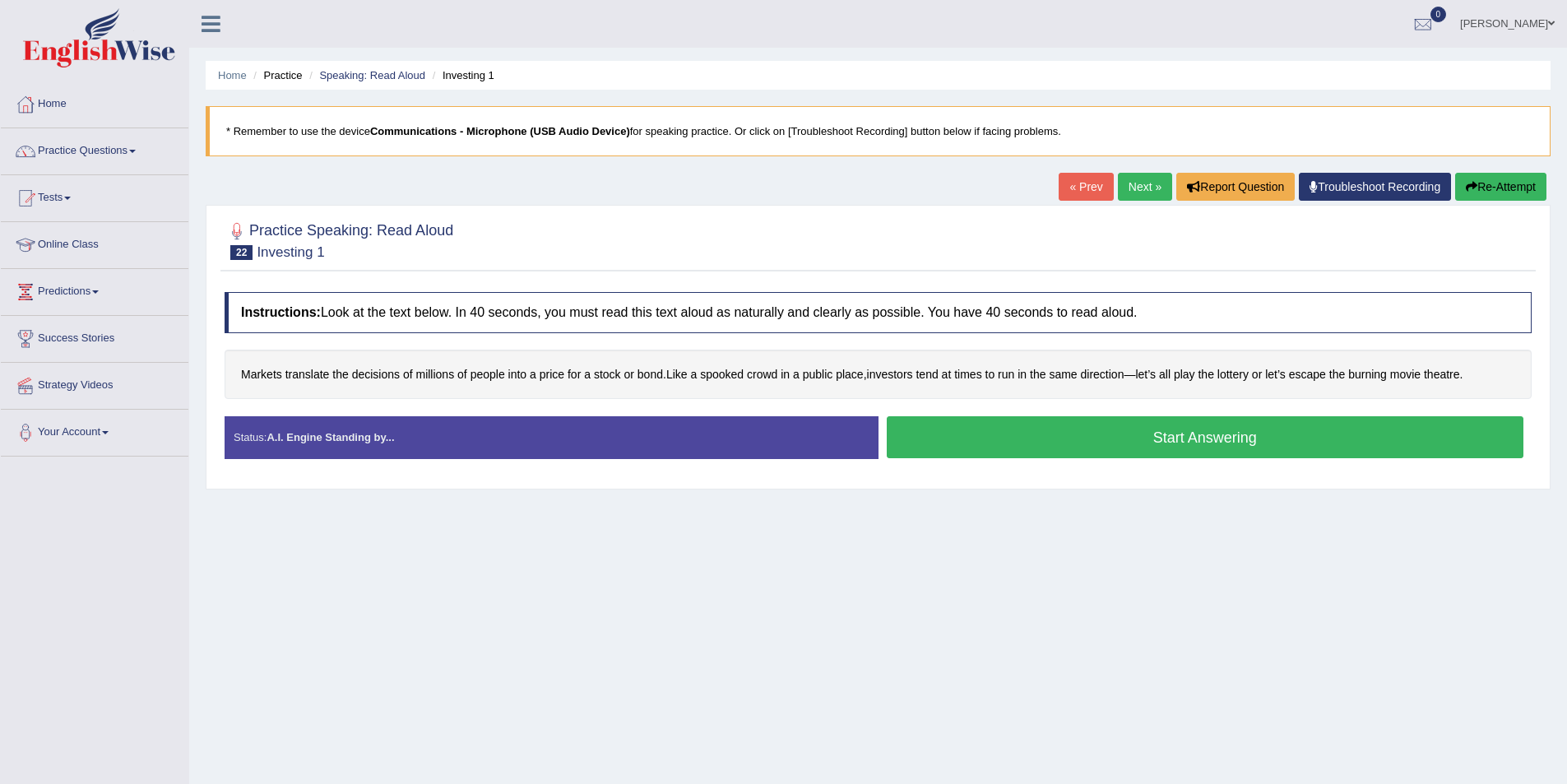
click at [1189, 433] on button "Start Answering" at bounding box center [1206, 437] width 638 height 42
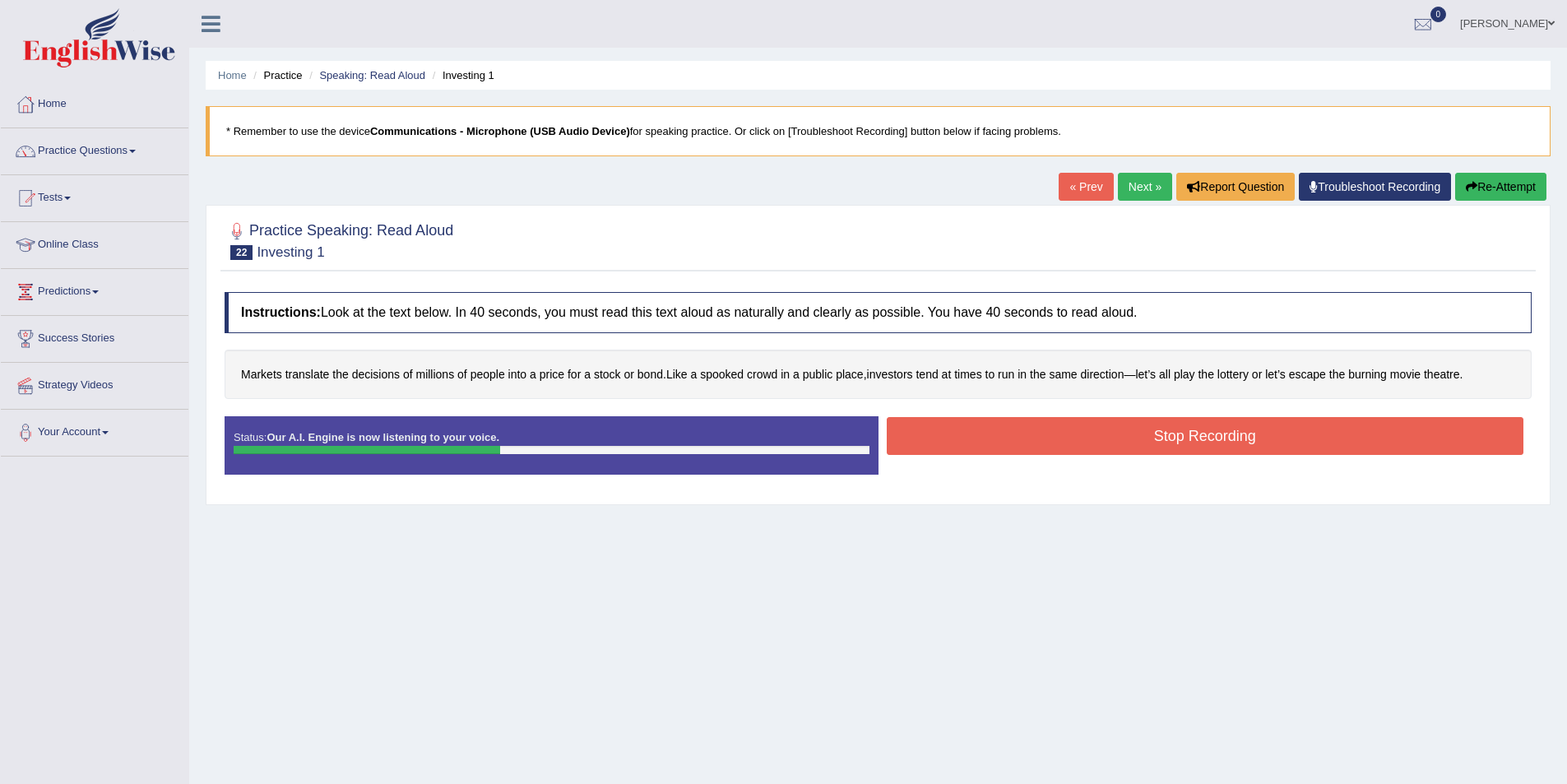
click at [1217, 439] on button "Stop Recording" at bounding box center [1206, 436] width 638 height 38
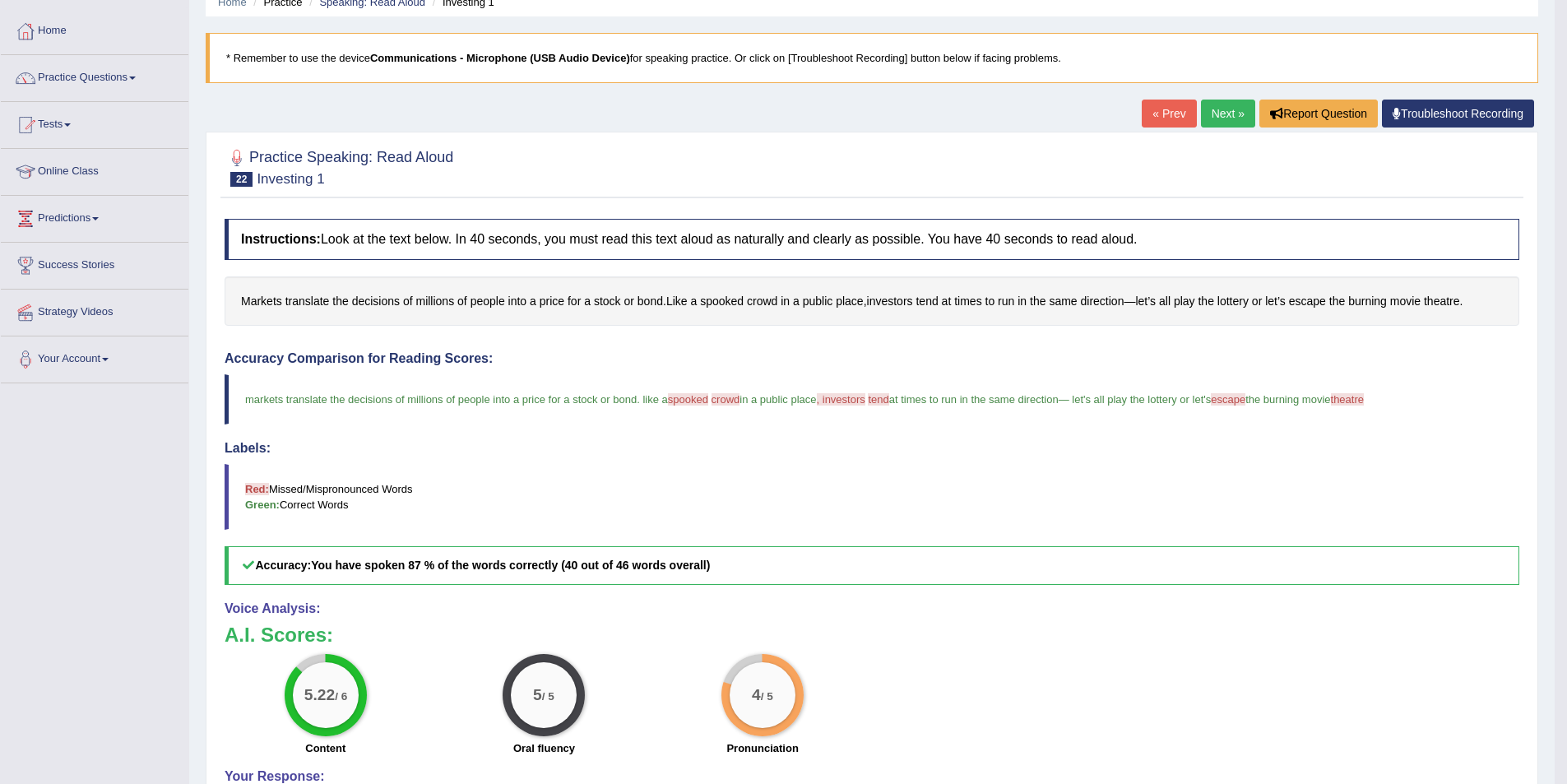
scroll to position [43, 0]
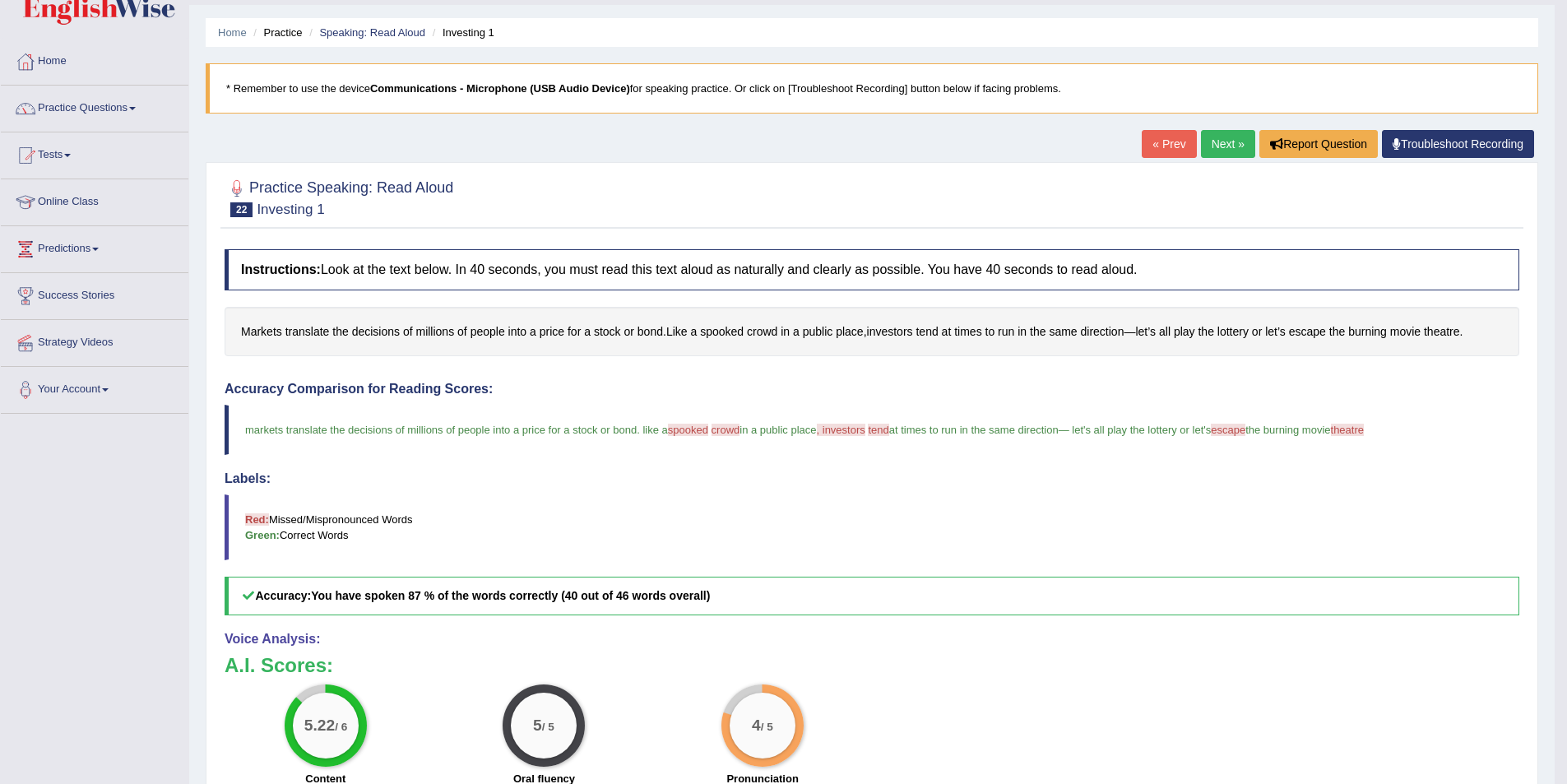
click at [1230, 154] on link "Next »" at bounding box center [1228, 144] width 54 height 28
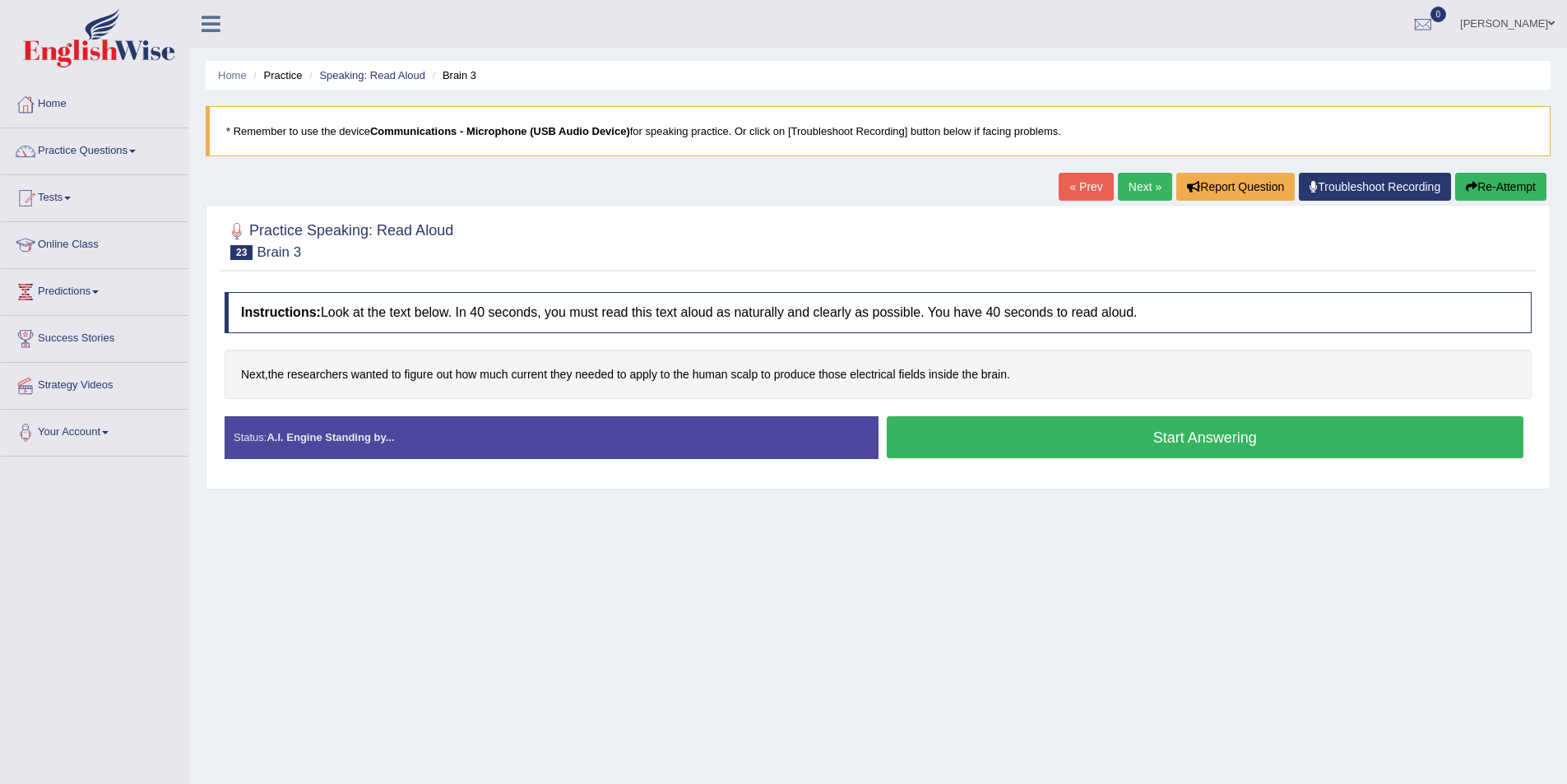
click at [943, 450] on button "Start Answering" at bounding box center [1206, 437] width 638 height 42
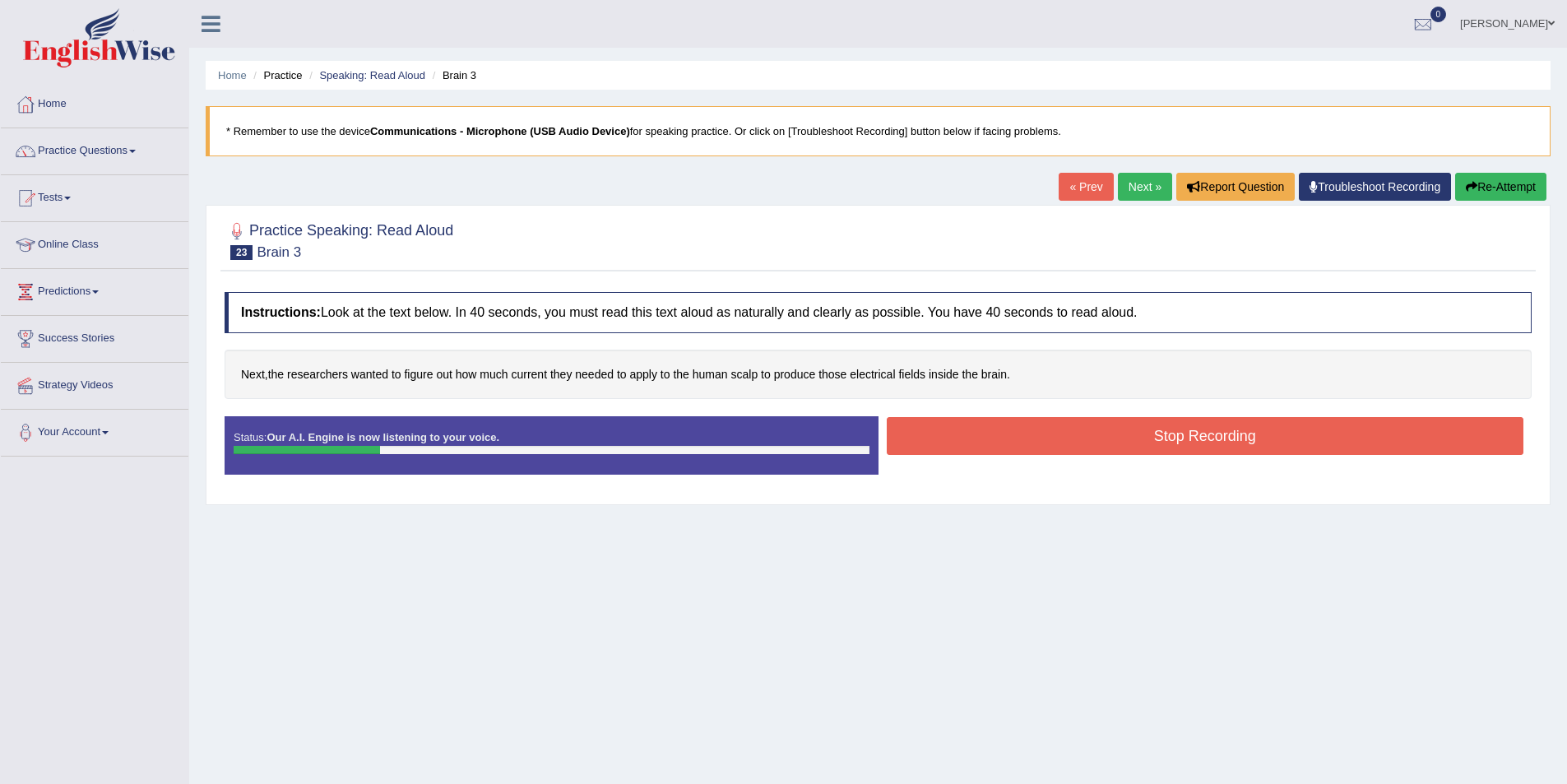
click at [960, 441] on button "Stop Recording" at bounding box center [1206, 436] width 638 height 38
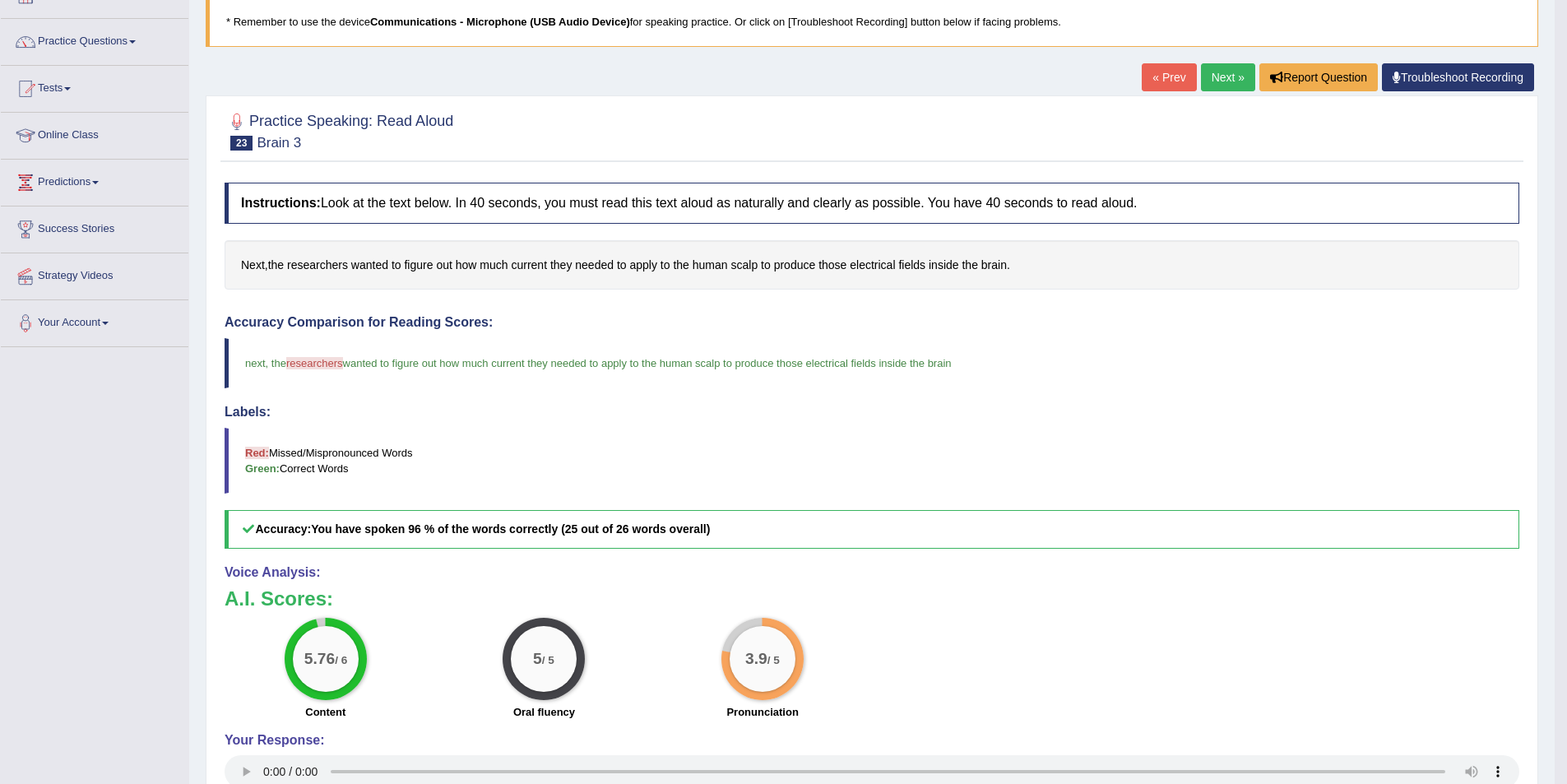
scroll to position [43, 0]
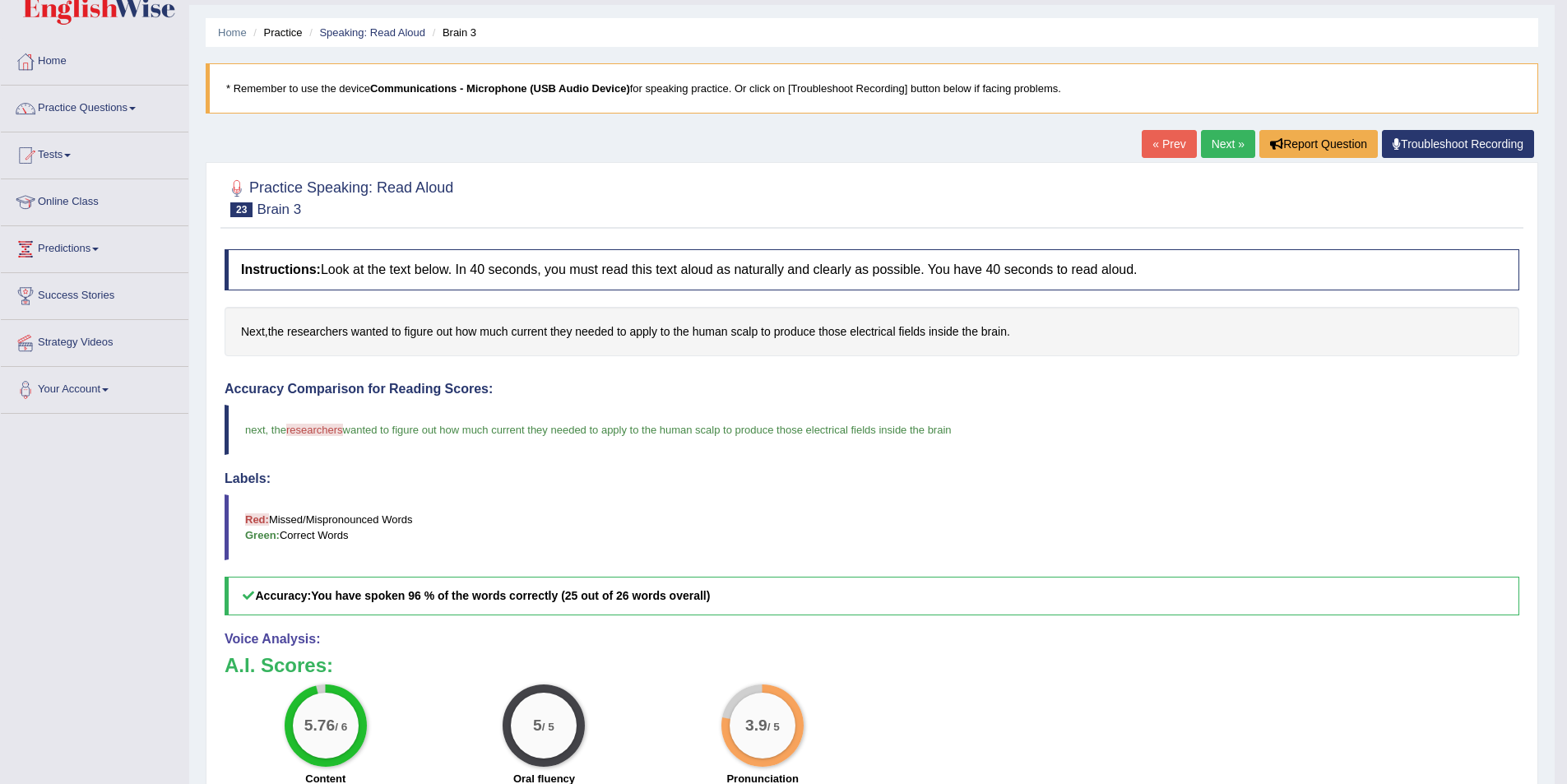
click at [1208, 153] on link "Next »" at bounding box center [1228, 144] width 54 height 28
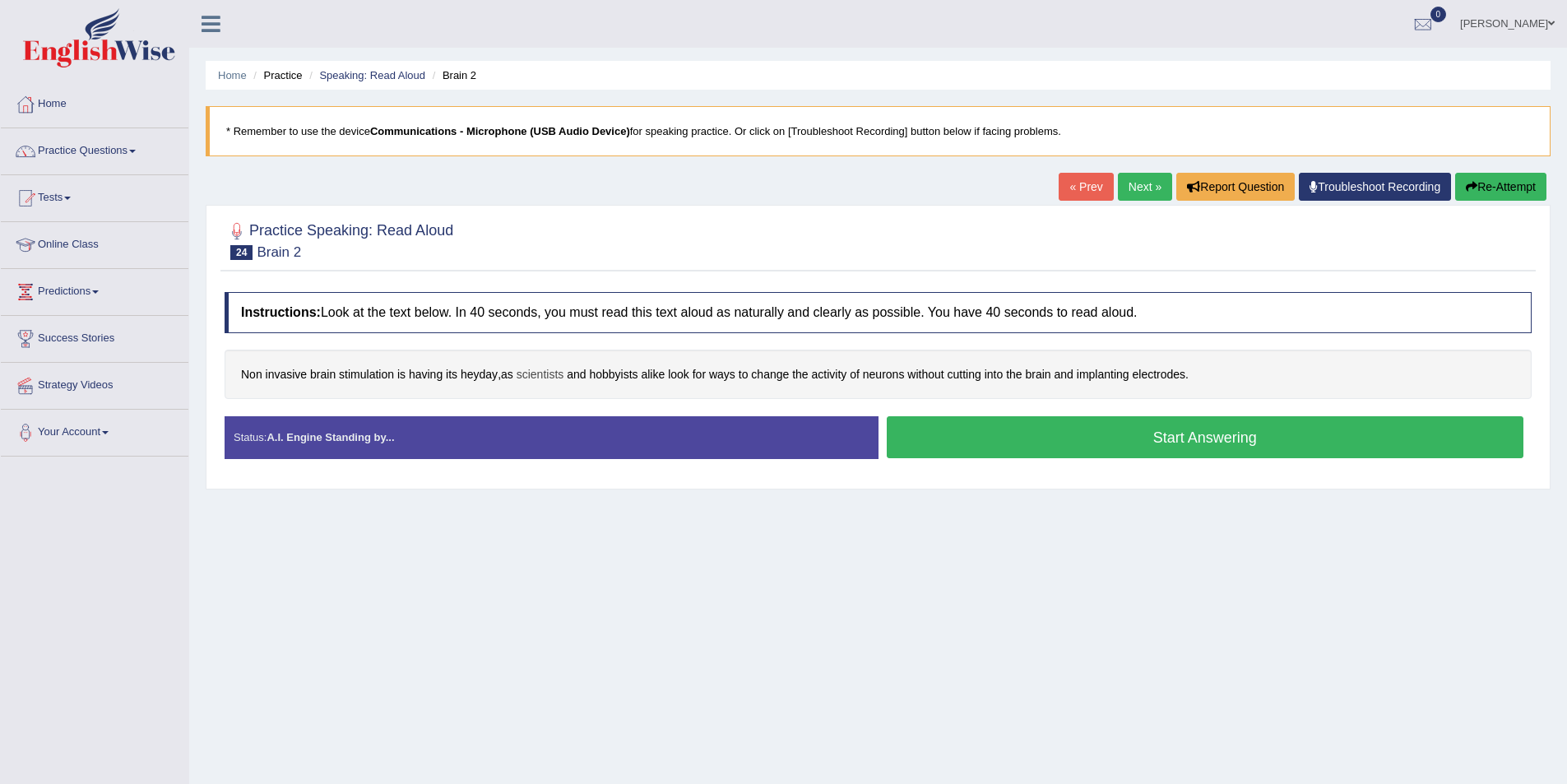
click at [541, 376] on span "scientists" at bounding box center [541, 375] width 48 height 17
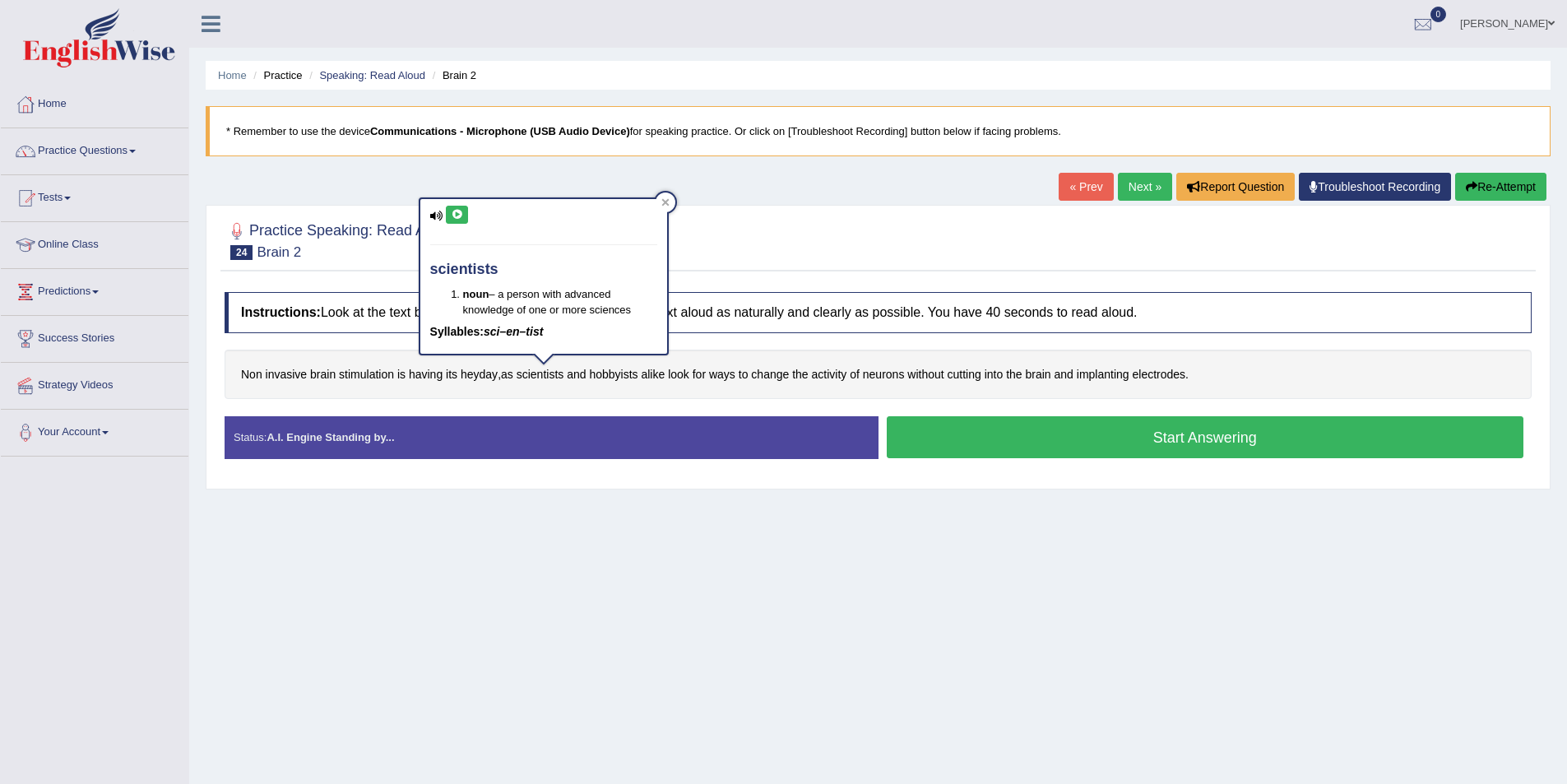
click at [435, 210] on div "scientists noun – a person with advanced knowledge of one or more sciences Syll…" at bounding box center [544, 276] width 247 height 154
click at [439, 216] on icon at bounding box center [437, 215] width 13 height 11
click at [455, 211] on icon at bounding box center [457, 215] width 12 height 10
click at [433, 213] on icon at bounding box center [437, 215] width 13 height 11
click at [434, 214] on icon at bounding box center [437, 215] width 13 height 11
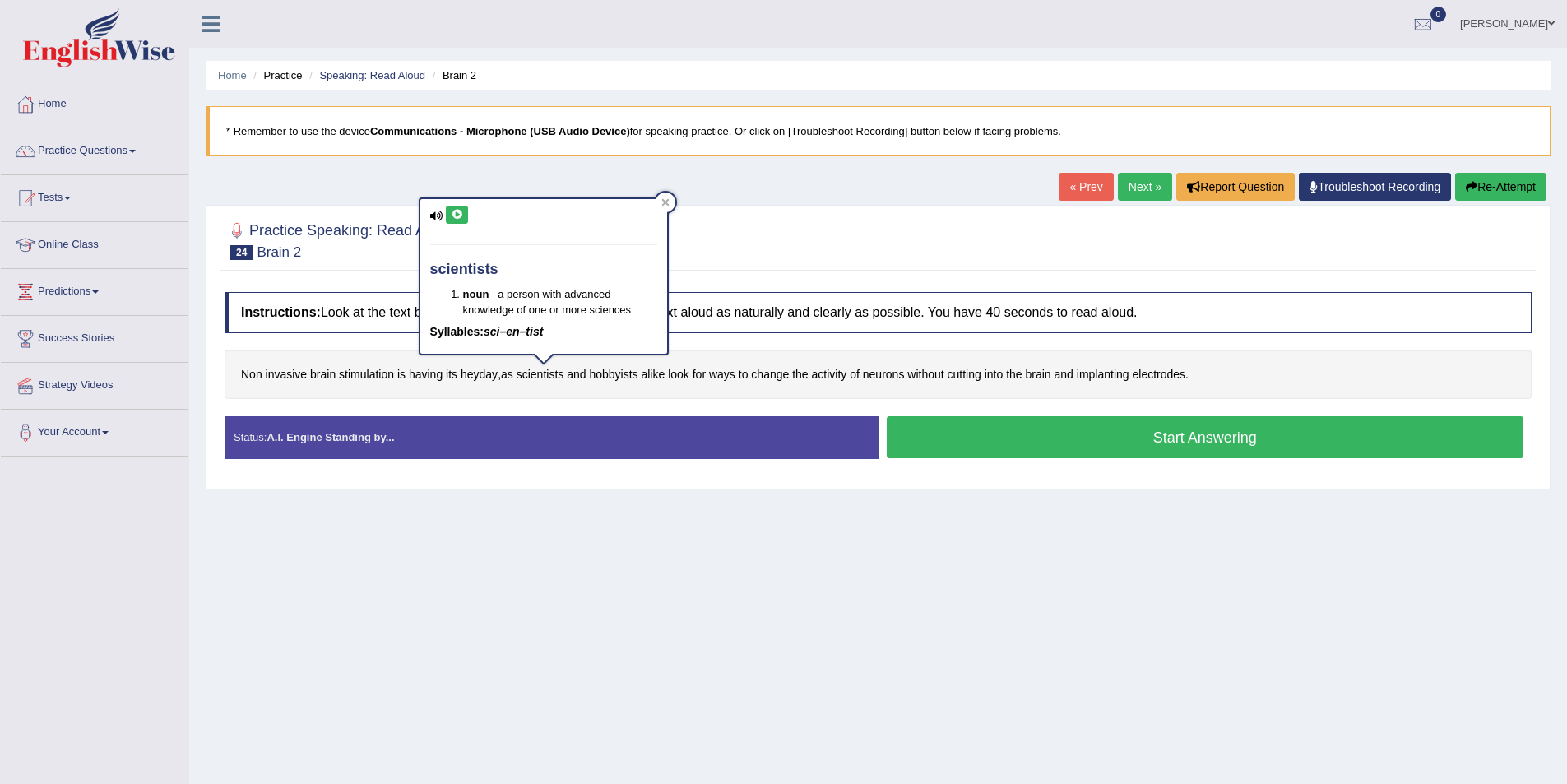
click at [430, 213] on icon at bounding box center [437, 215] width 13 height 11
click at [438, 215] on icon at bounding box center [437, 215] width 13 height 11
click at [433, 215] on icon at bounding box center [437, 215] width 13 height 11
click at [616, 376] on span "hobbyists" at bounding box center [613, 375] width 49 height 17
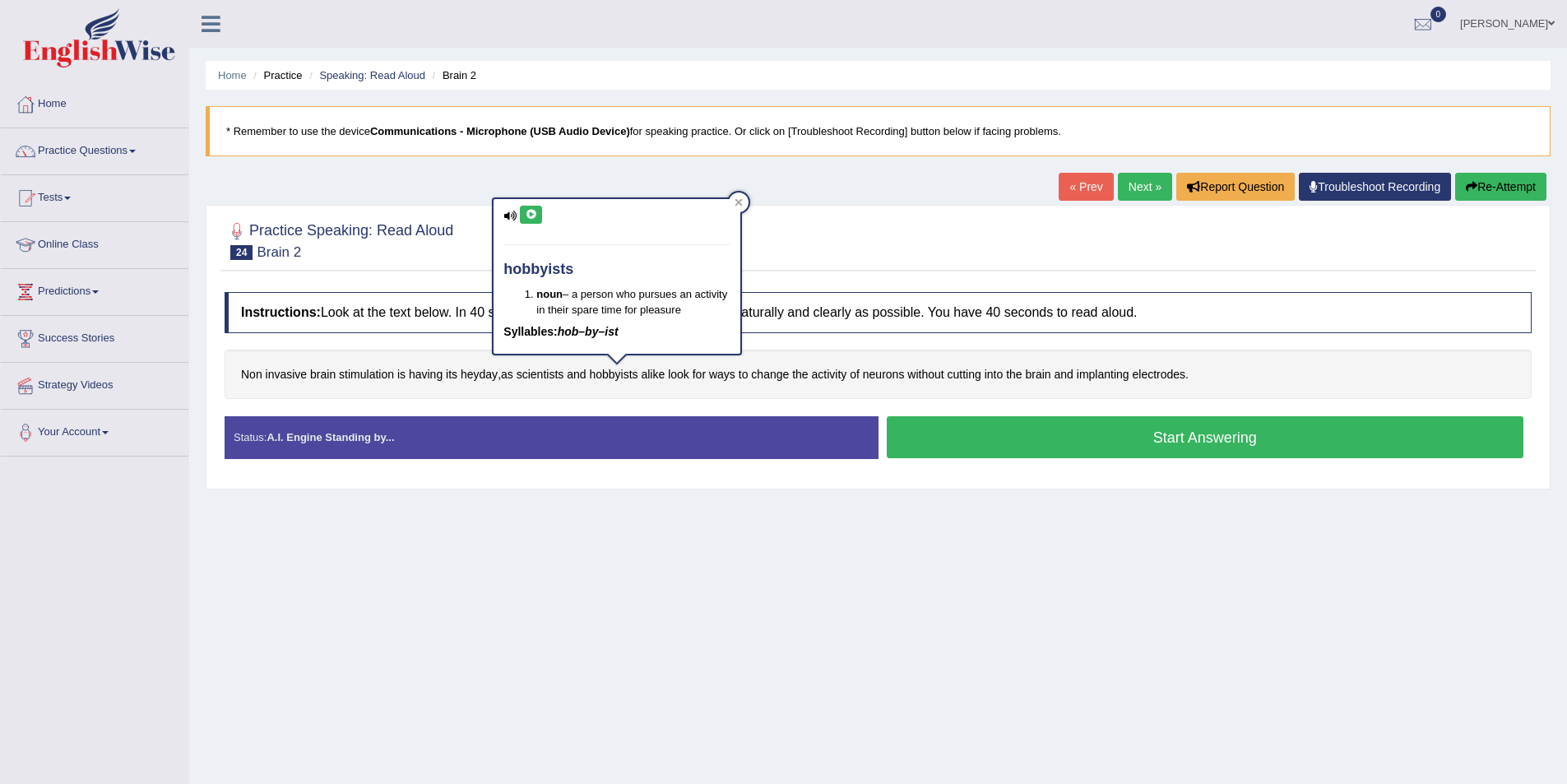
click at [508, 215] on icon at bounding box center [510, 215] width 13 height 11
click at [512, 217] on icon at bounding box center [510, 215] width 13 height 11
click at [507, 212] on icon at bounding box center [510, 215] width 13 height 11
click at [510, 211] on icon at bounding box center [510, 215] width 13 height 11
click at [513, 219] on icon at bounding box center [510, 215] width 13 height 11
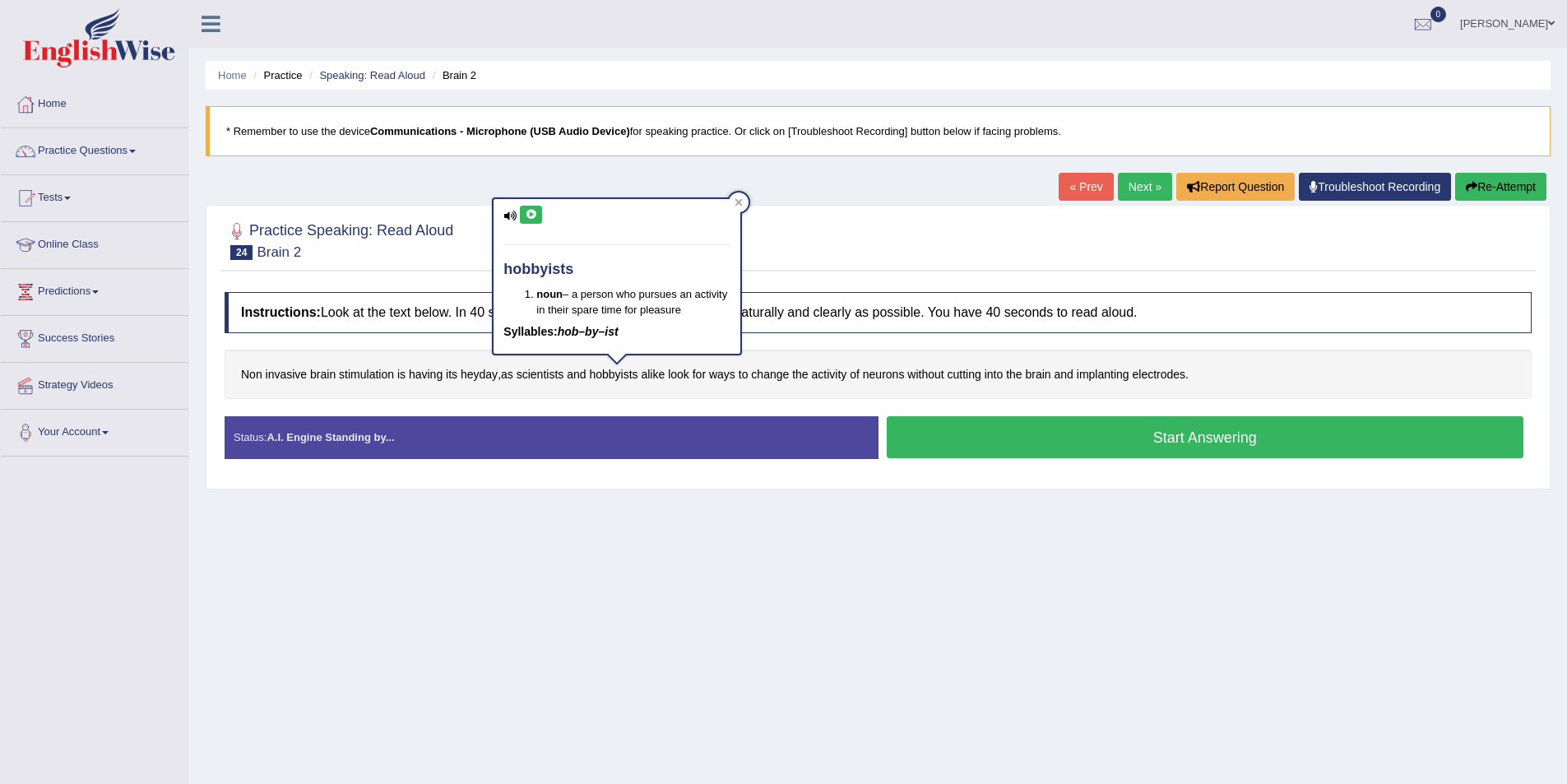
click at [529, 211] on icon at bounding box center [531, 215] width 12 height 10
click at [507, 216] on icon at bounding box center [510, 215] width 13 height 11
click at [510, 215] on icon at bounding box center [510, 215] width 13 height 11
click at [1085, 433] on button "Start Answering" at bounding box center [1206, 437] width 638 height 42
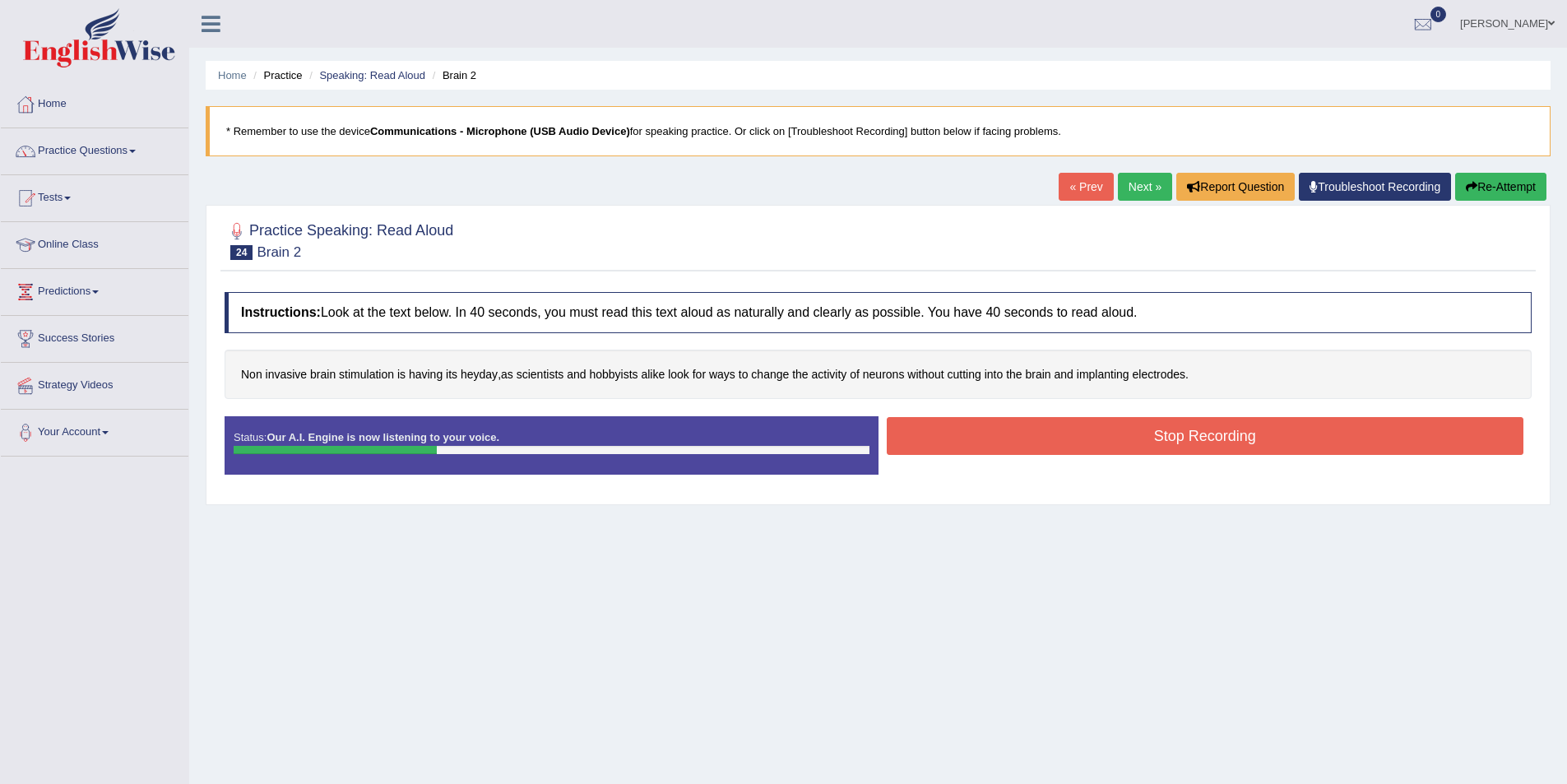
click at [1170, 438] on button "Stop Recording" at bounding box center [1206, 436] width 638 height 38
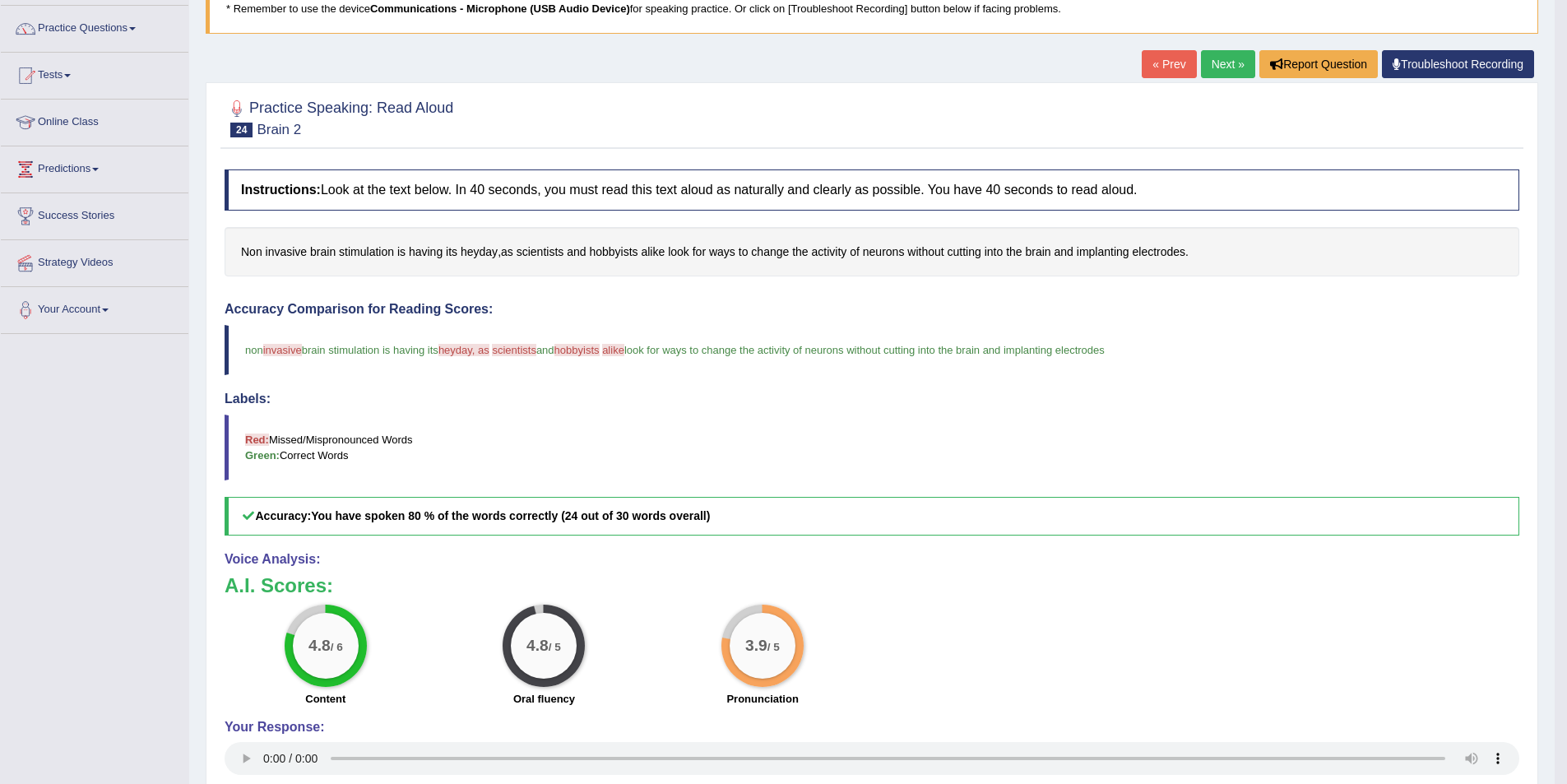
scroll to position [43, 0]
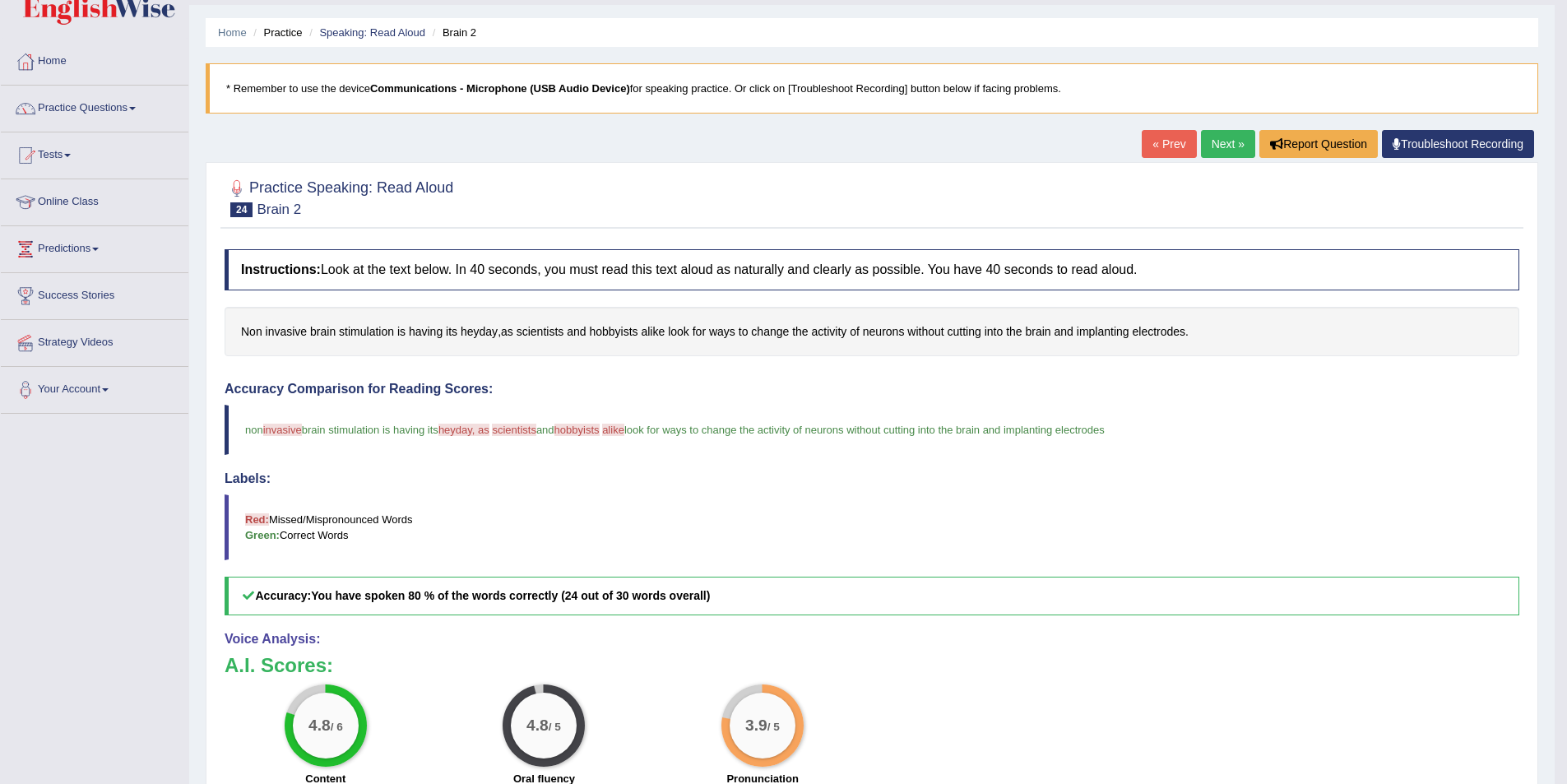
click at [1235, 155] on link "Next »" at bounding box center [1228, 144] width 54 height 28
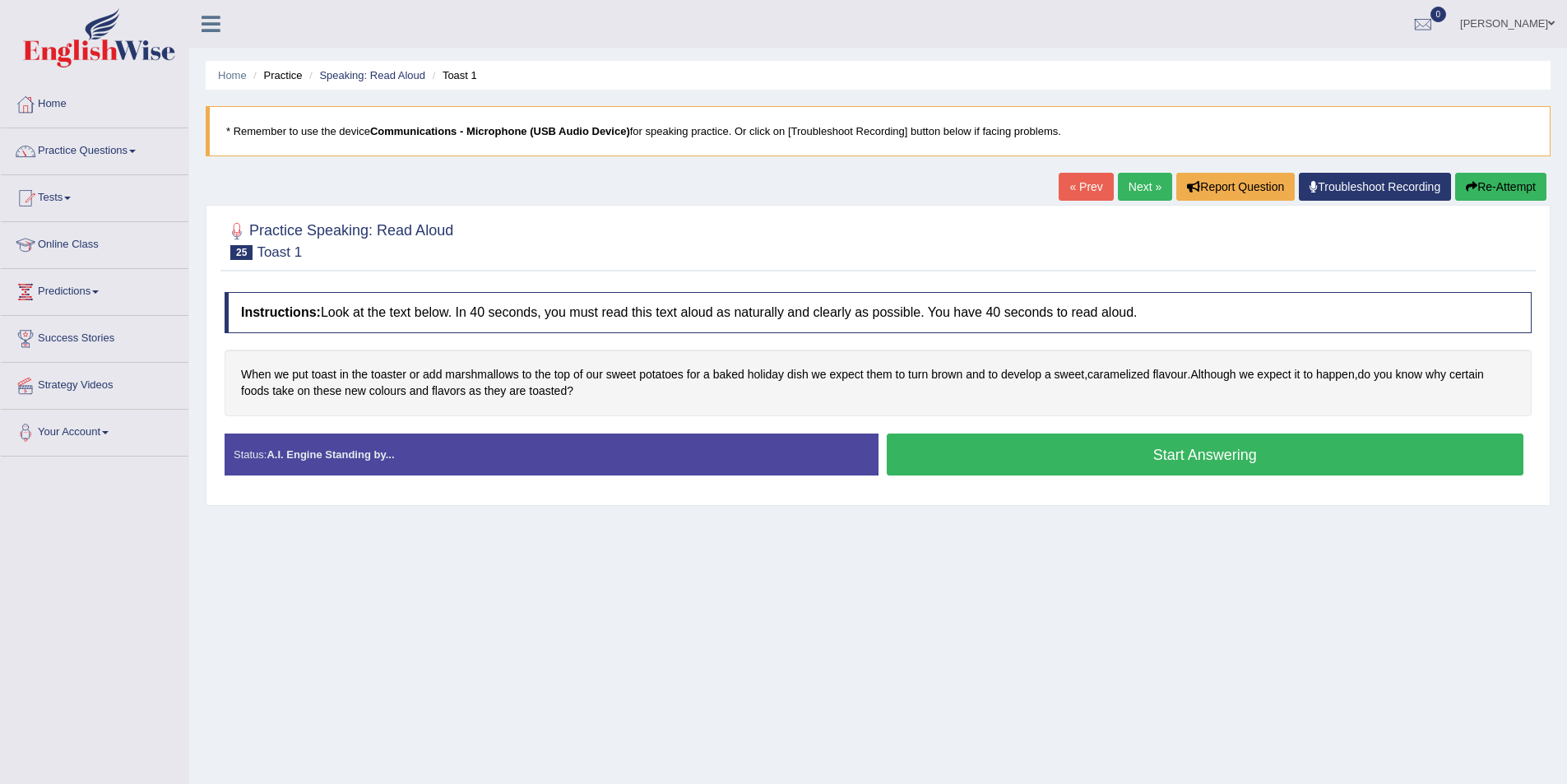
click at [1003, 455] on button "Start Answering" at bounding box center [1206, 454] width 638 height 42
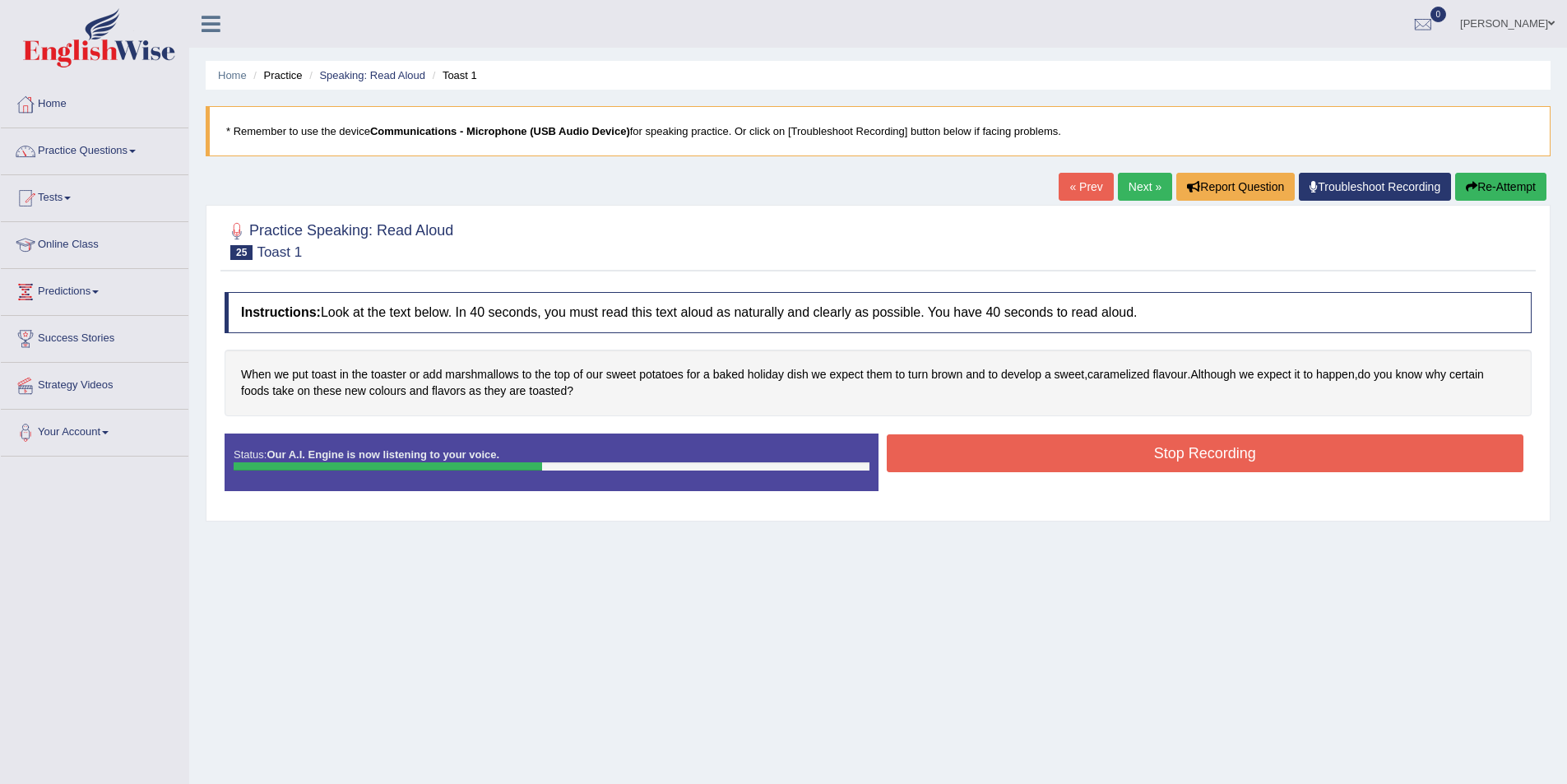
click at [988, 458] on button "Stop Recording" at bounding box center [1206, 453] width 638 height 38
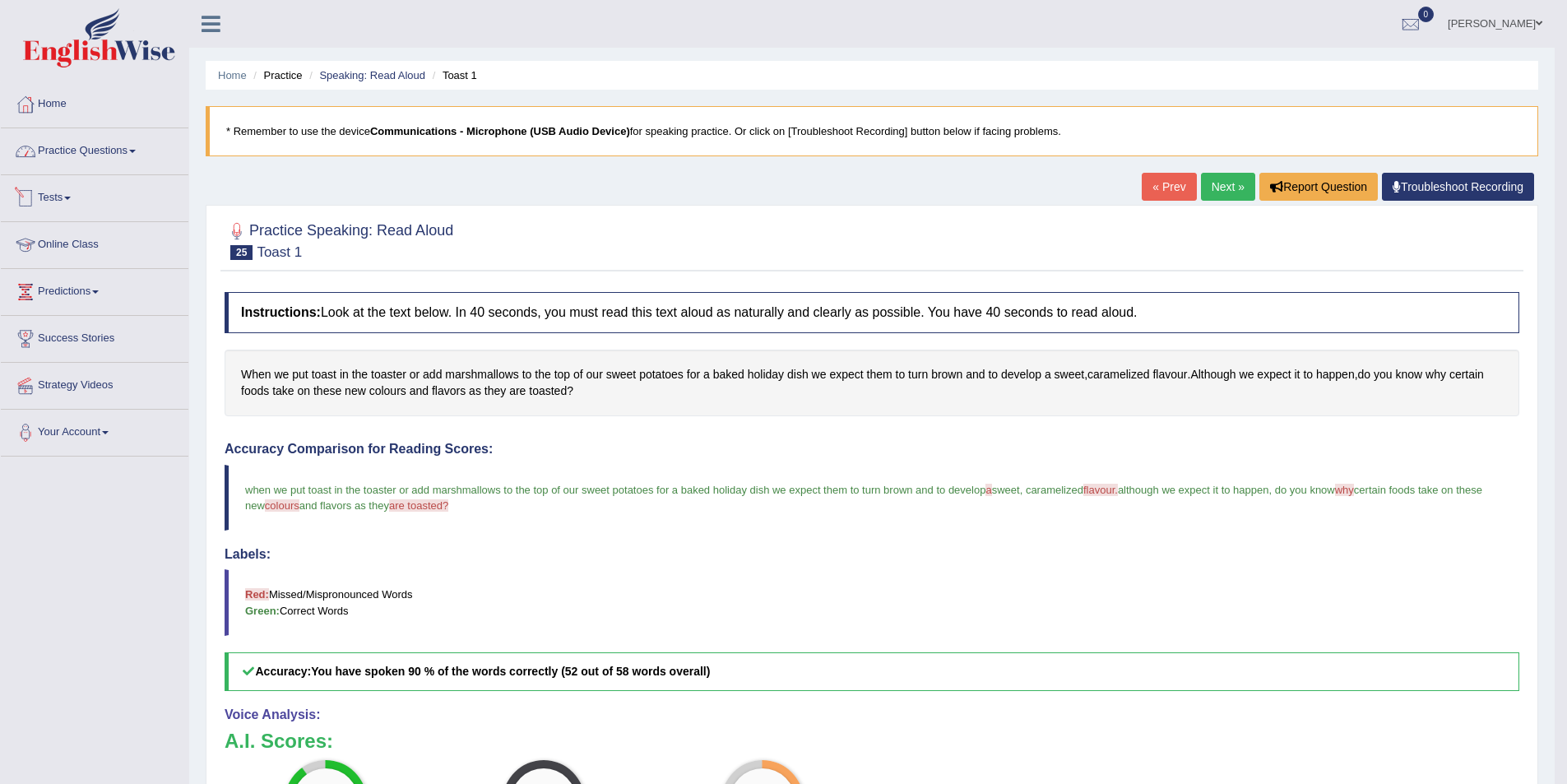
click at [87, 153] on link "Practice Questions" at bounding box center [95, 149] width 187 height 41
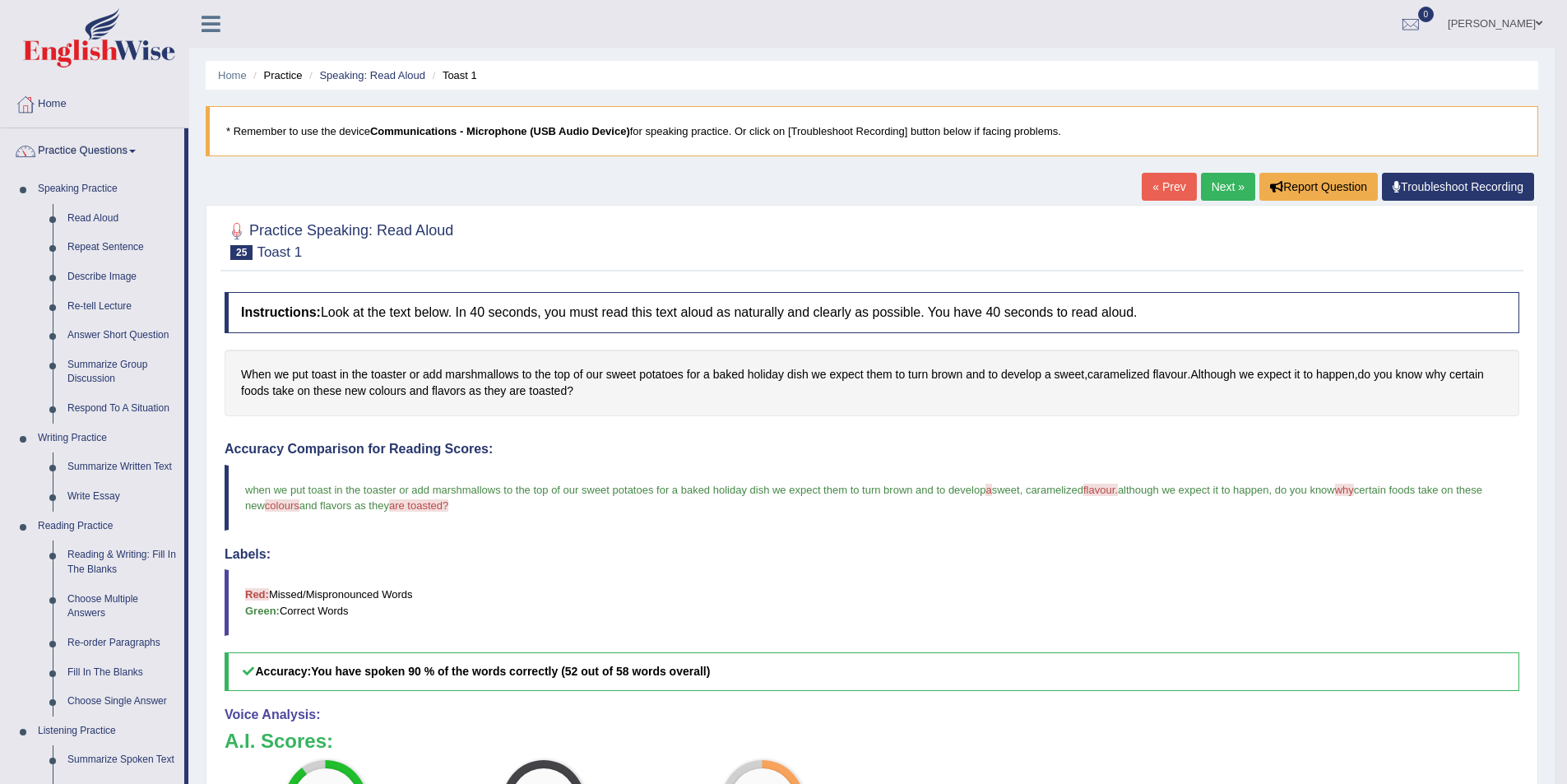
click at [1, 128] on link "Practice Questions" at bounding box center [92, 149] width 183 height 41
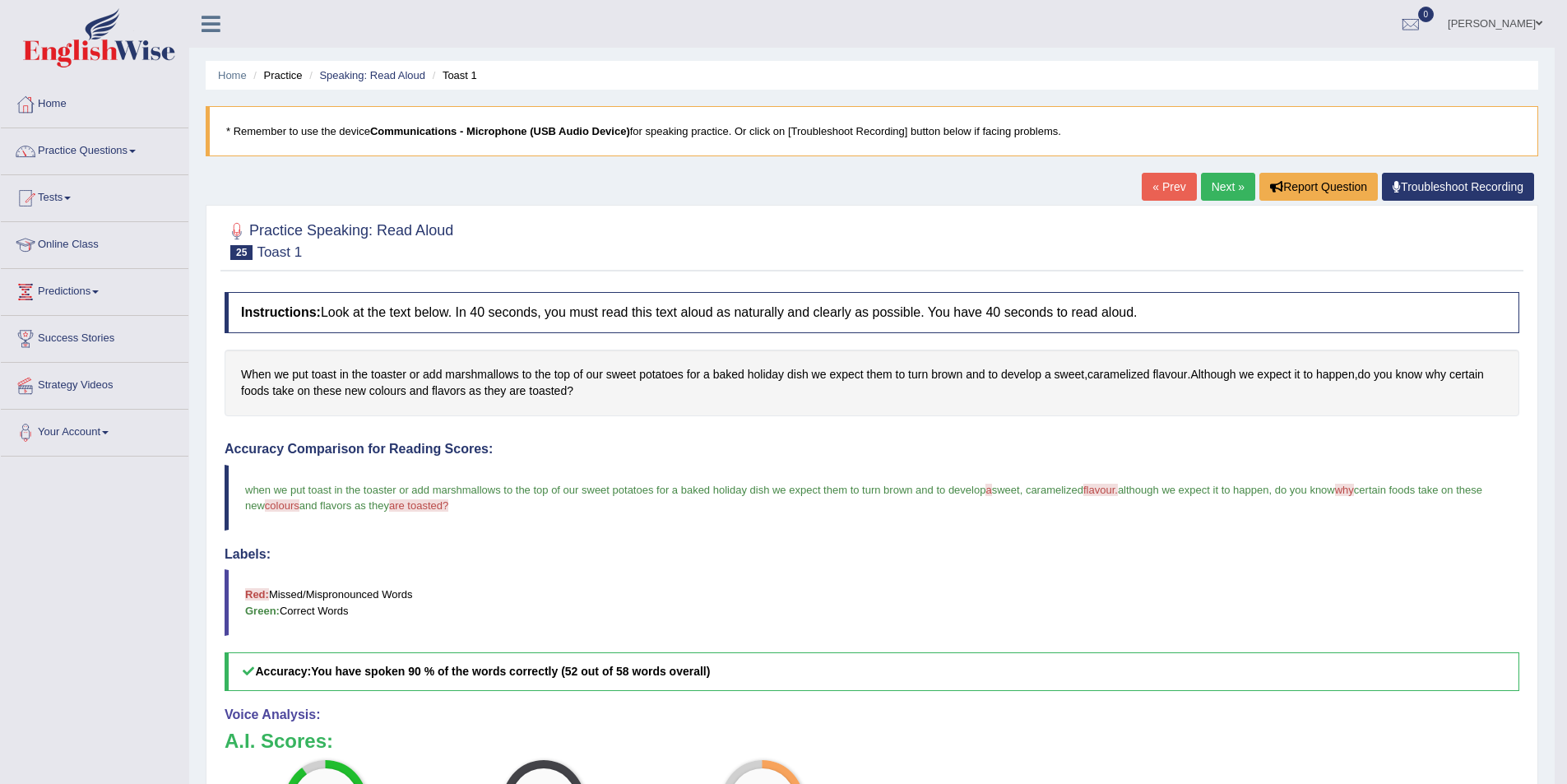
click at [1, 128] on link "Practice Questions" at bounding box center [95, 149] width 187 height 41
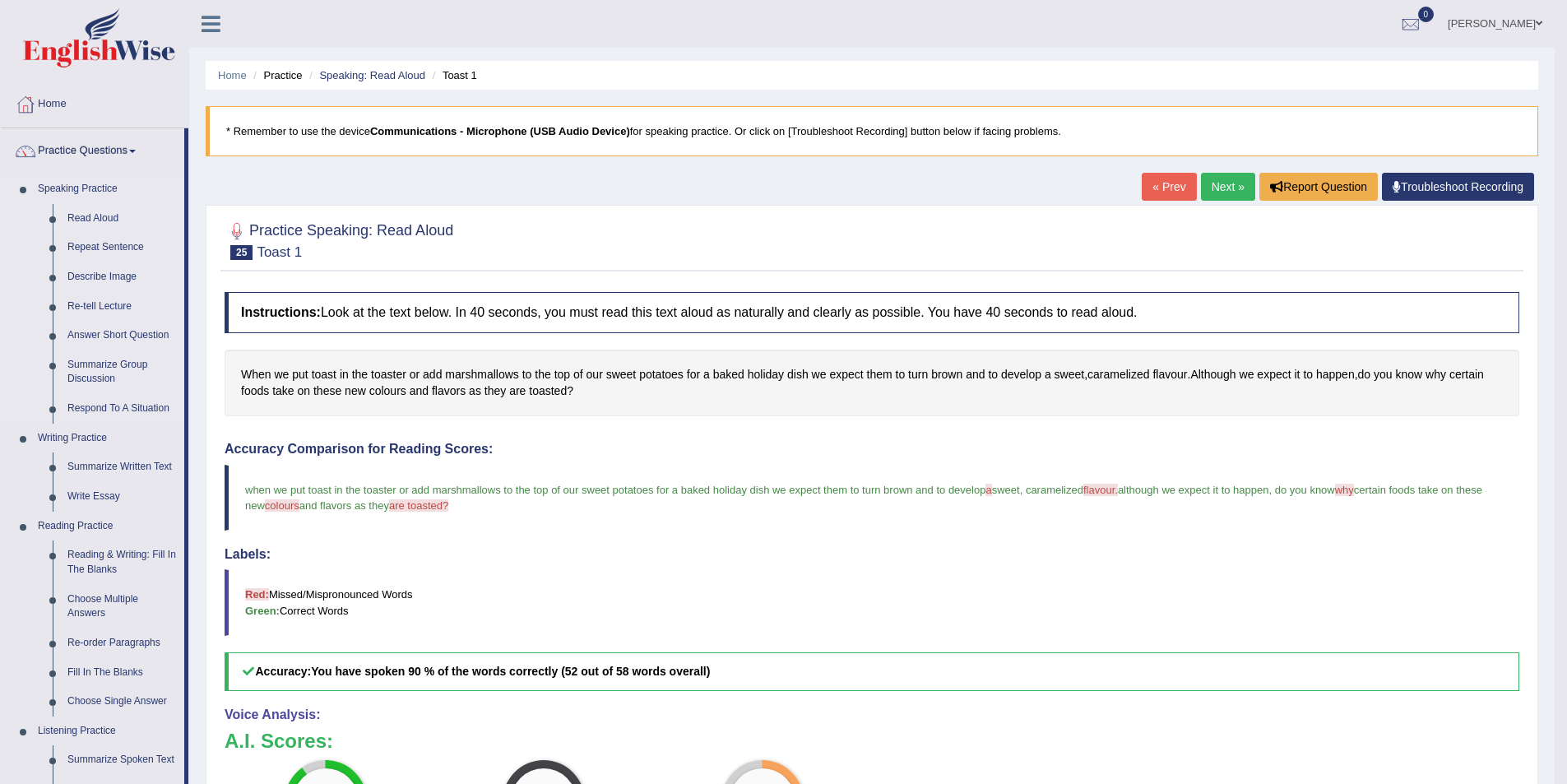
click at [97, 211] on link "Read Aloud" at bounding box center [122, 219] width 124 height 30
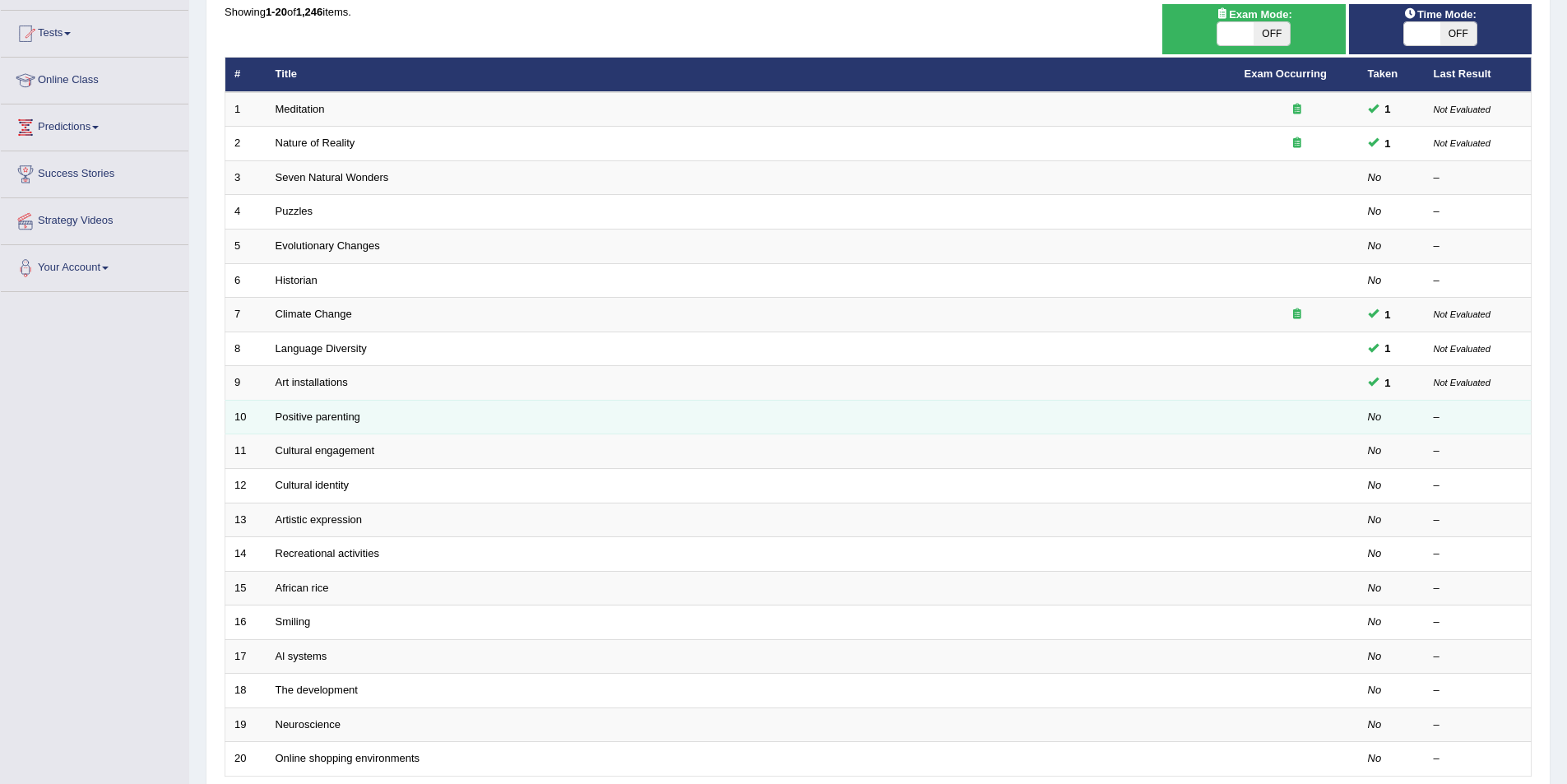
click at [1140, 404] on td "Positive parenting" at bounding box center [750, 417] width 969 height 35
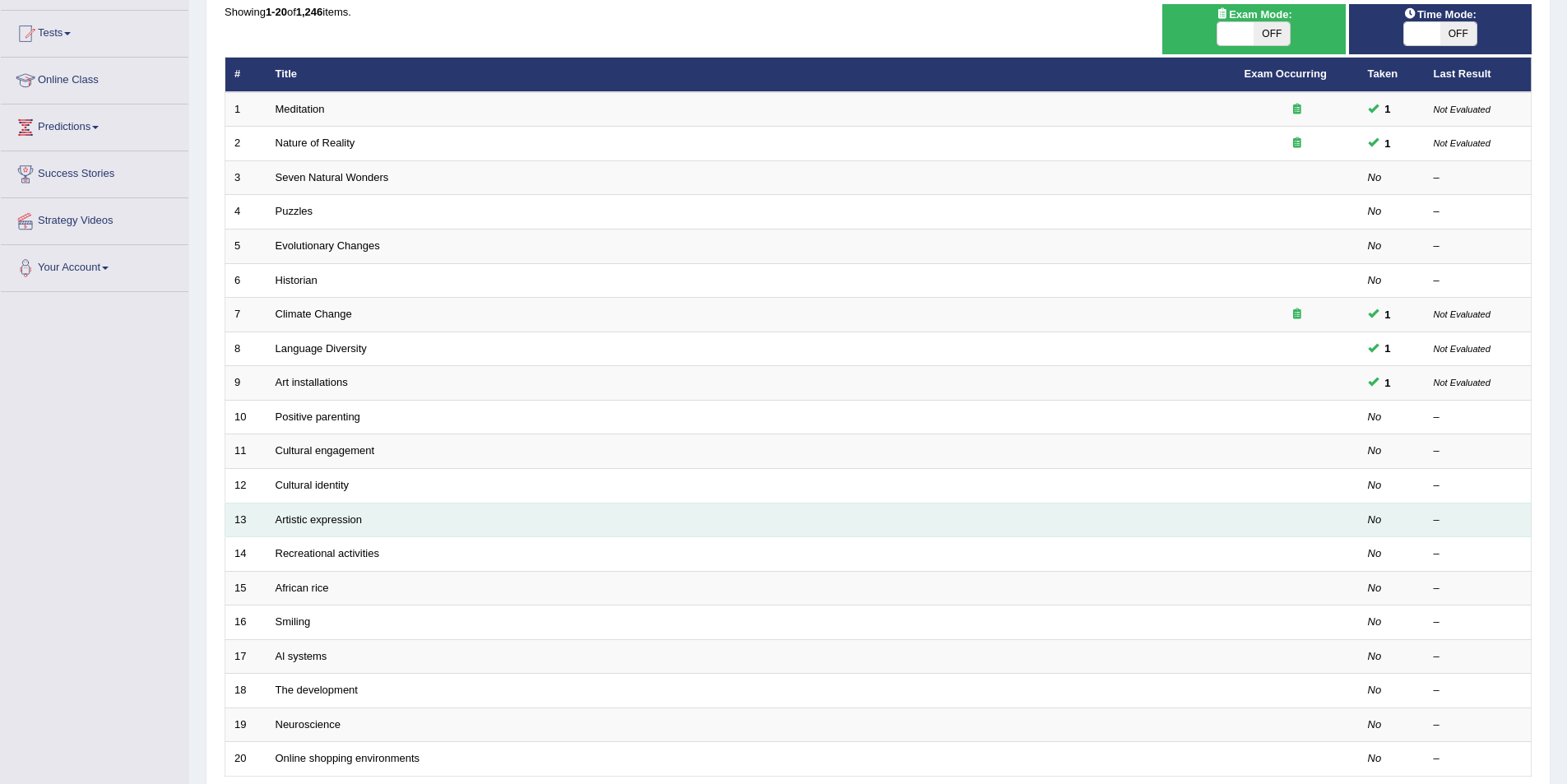
scroll to position [247, 0]
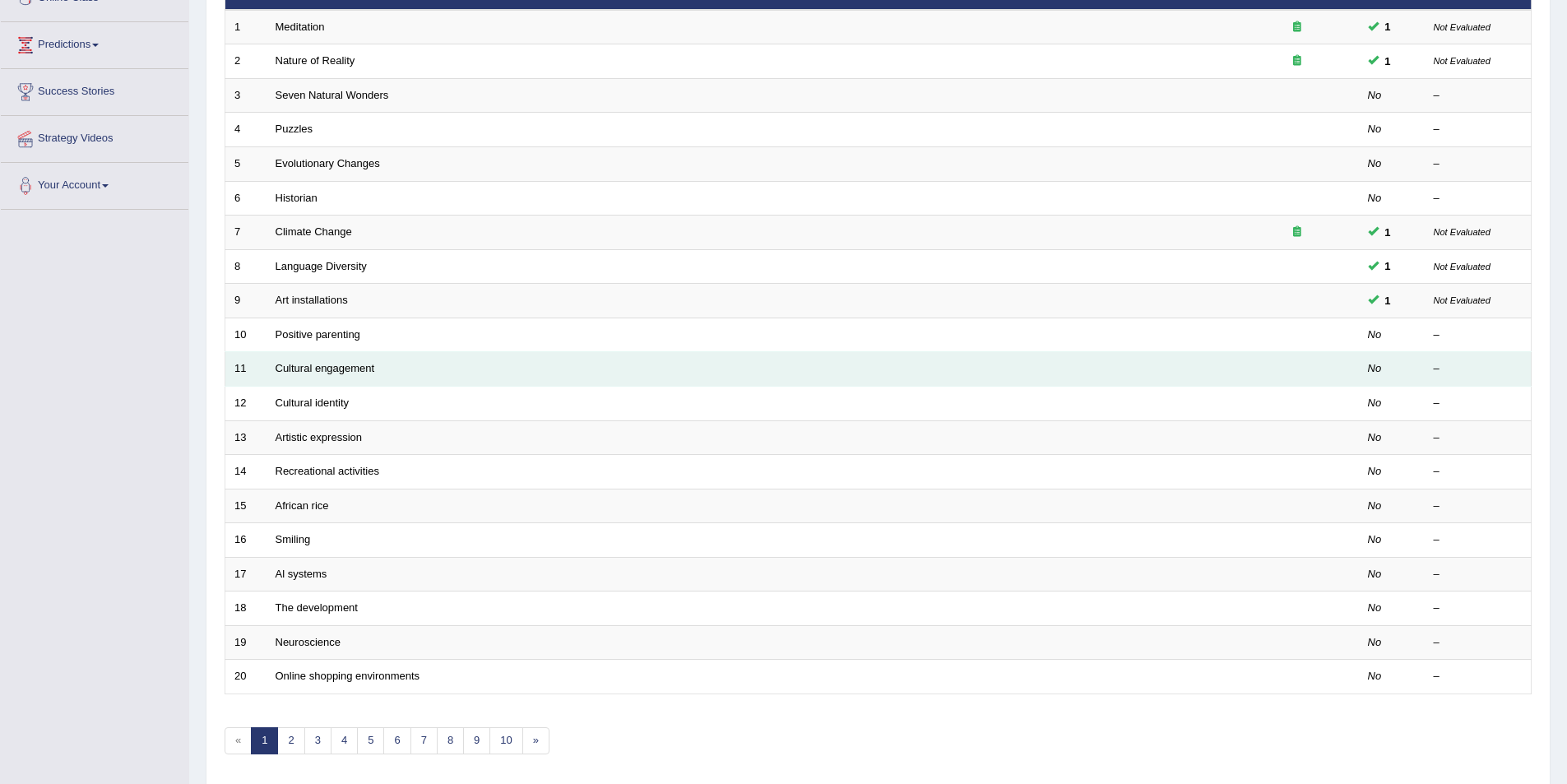
click at [439, 382] on td "Cultural engagement" at bounding box center [750, 370] width 969 height 35
click at [363, 365] on link "Cultural engagement" at bounding box center [325, 368] width 99 height 12
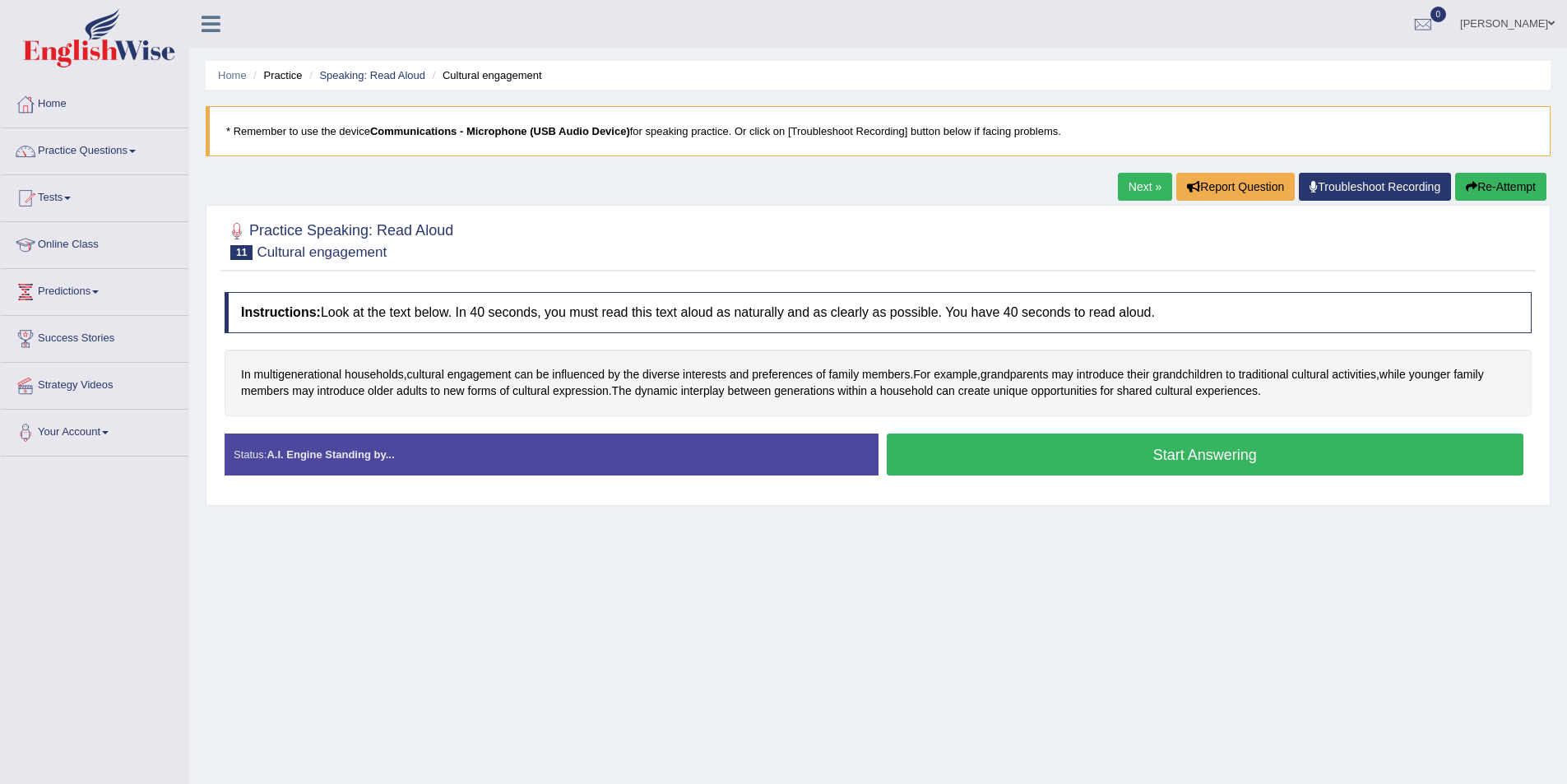
click at [1038, 471] on button "Start Answering" at bounding box center [1206, 454] width 638 height 42
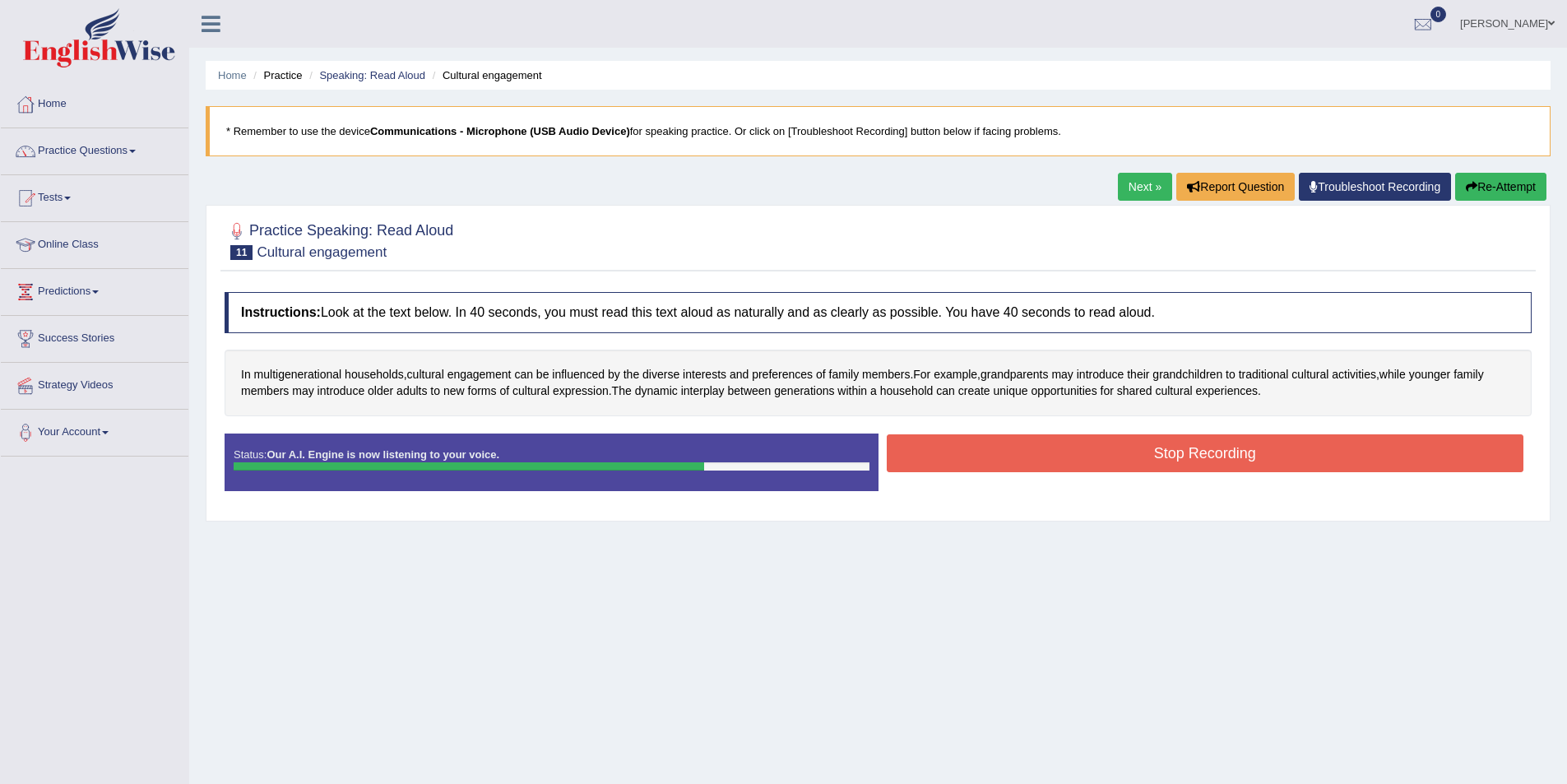
click at [1186, 455] on button "Stop Recording" at bounding box center [1206, 453] width 638 height 38
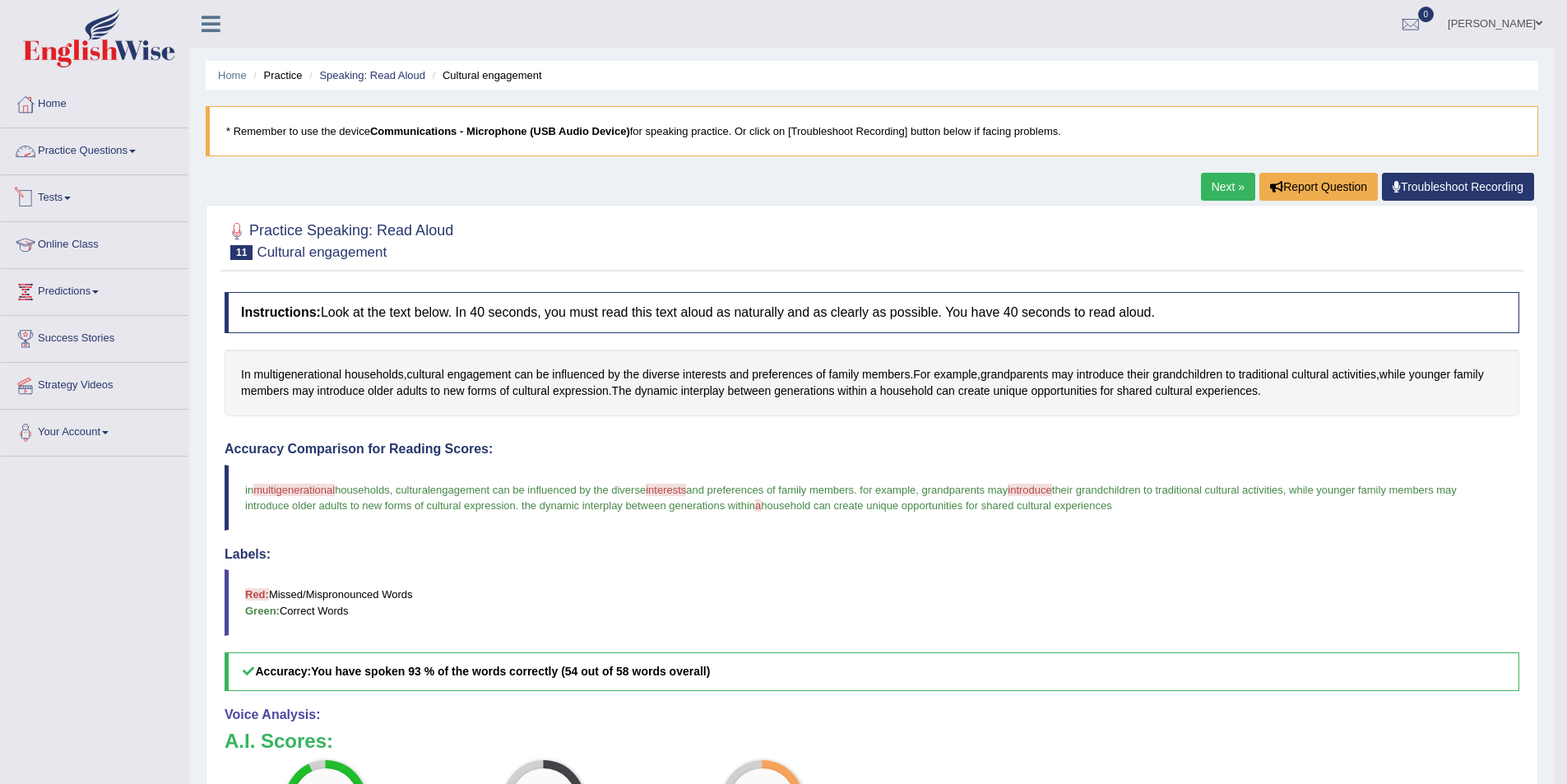
click at [95, 157] on link "Practice Questions" at bounding box center [95, 149] width 187 height 41
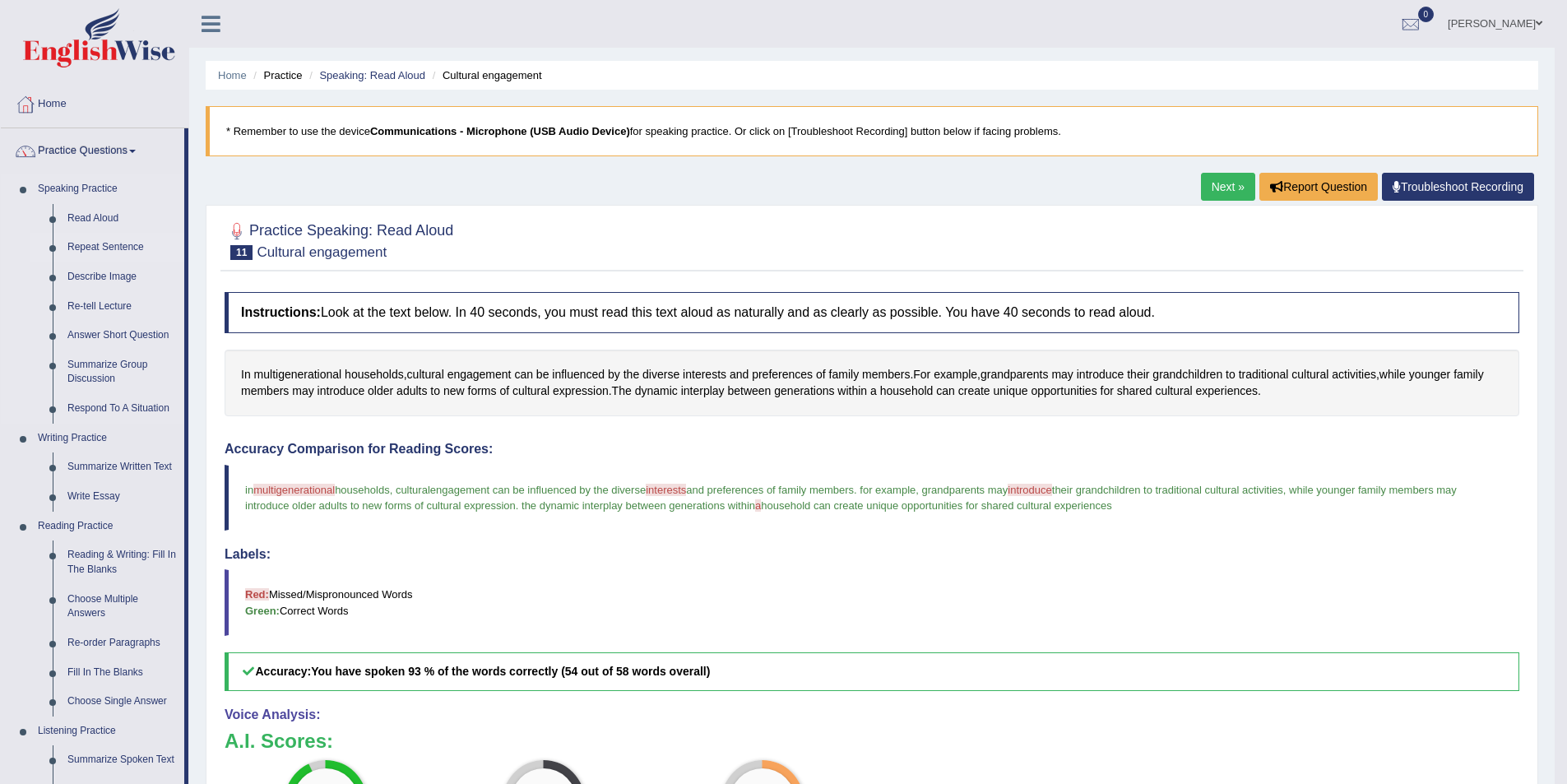
click at [123, 244] on link "Repeat Sentence" at bounding box center [122, 248] width 124 height 30
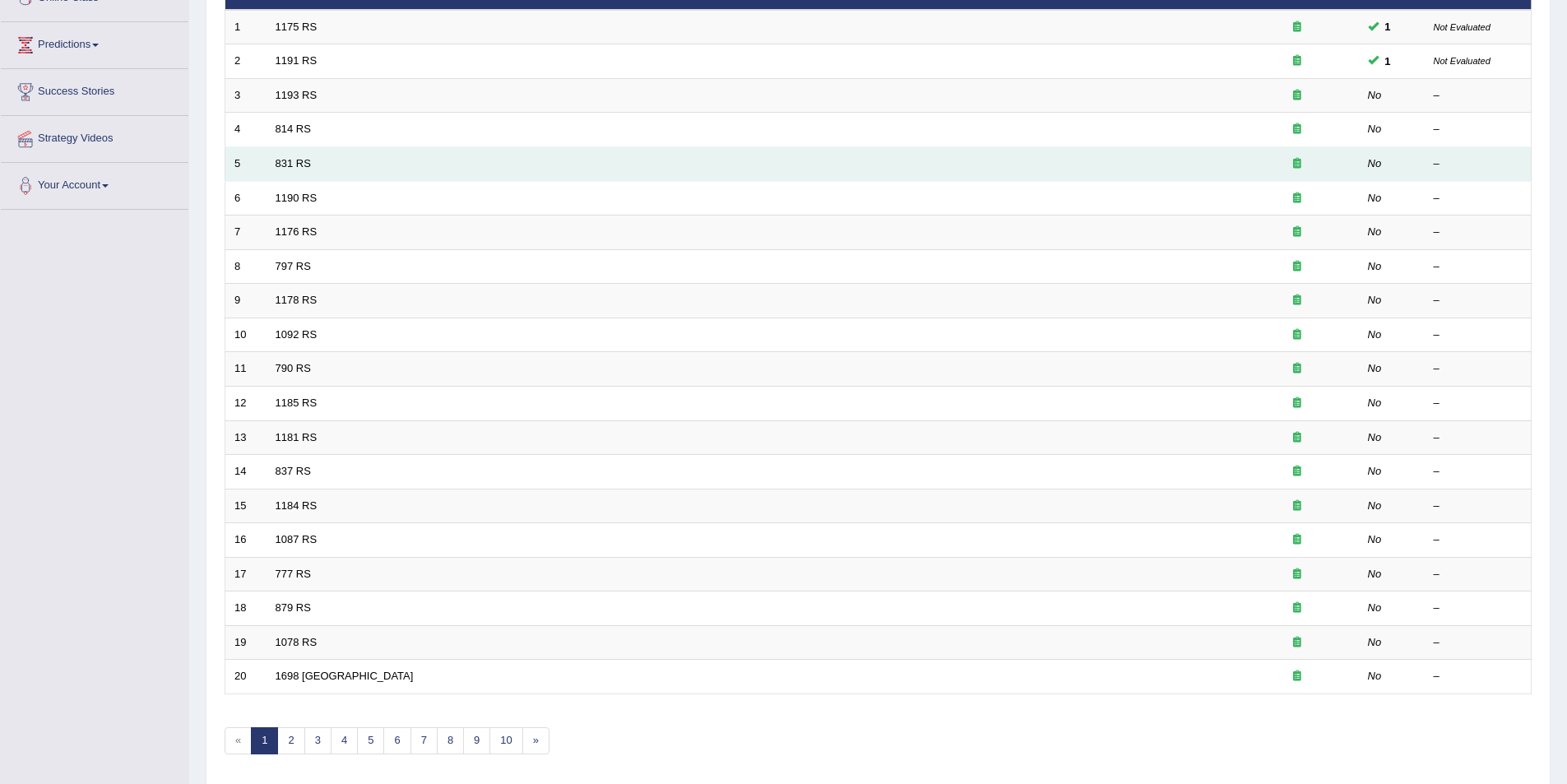
click at [308, 173] on td "831 RS" at bounding box center [750, 165] width 969 height 35
click at [286, 168] on link "831 RS" at bounding box center [293, 163] width 36 height 12
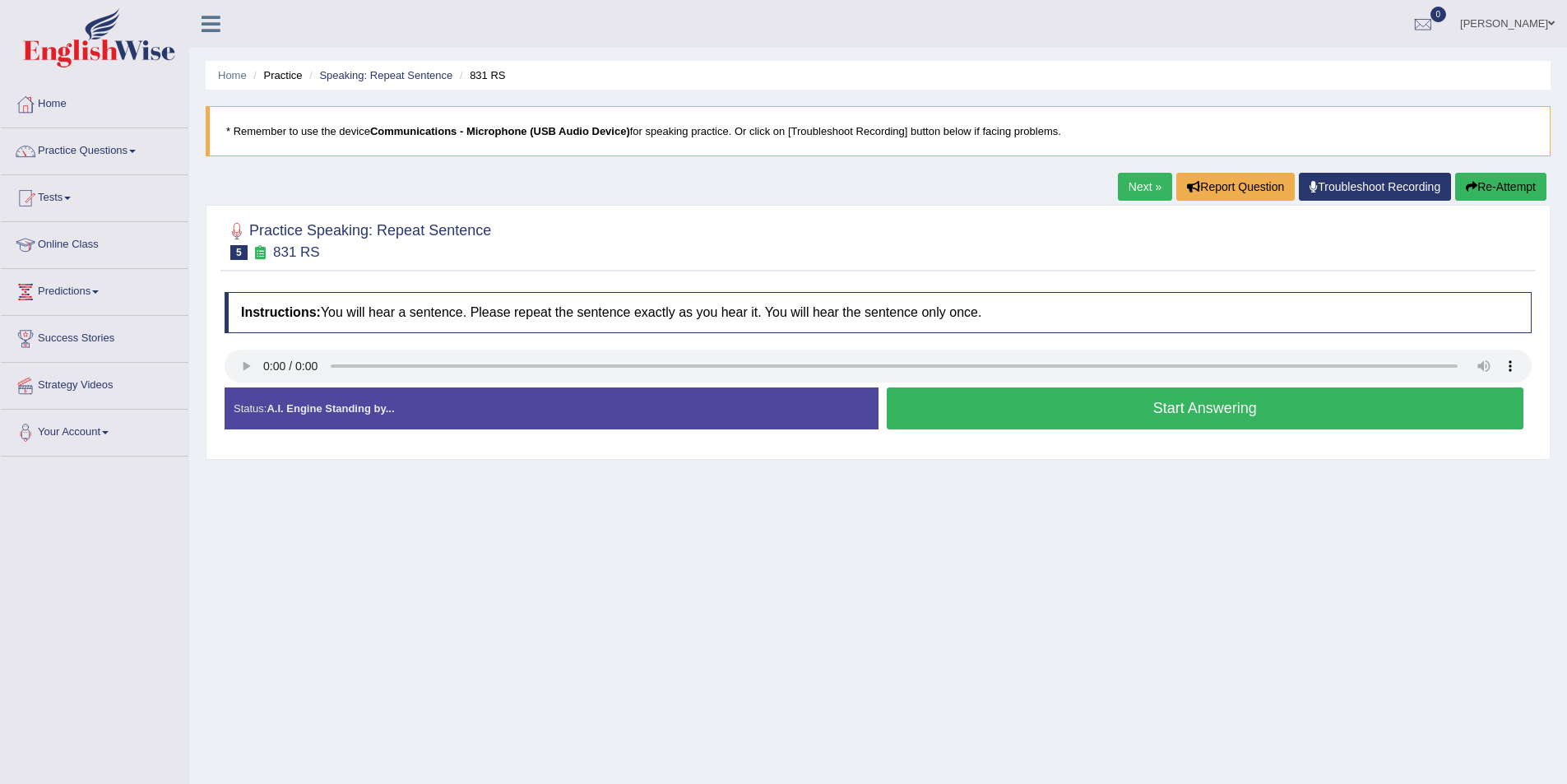
click at [967, 422] on button "Start Answering" at bounding box center [1206, 408] width 638 height 42
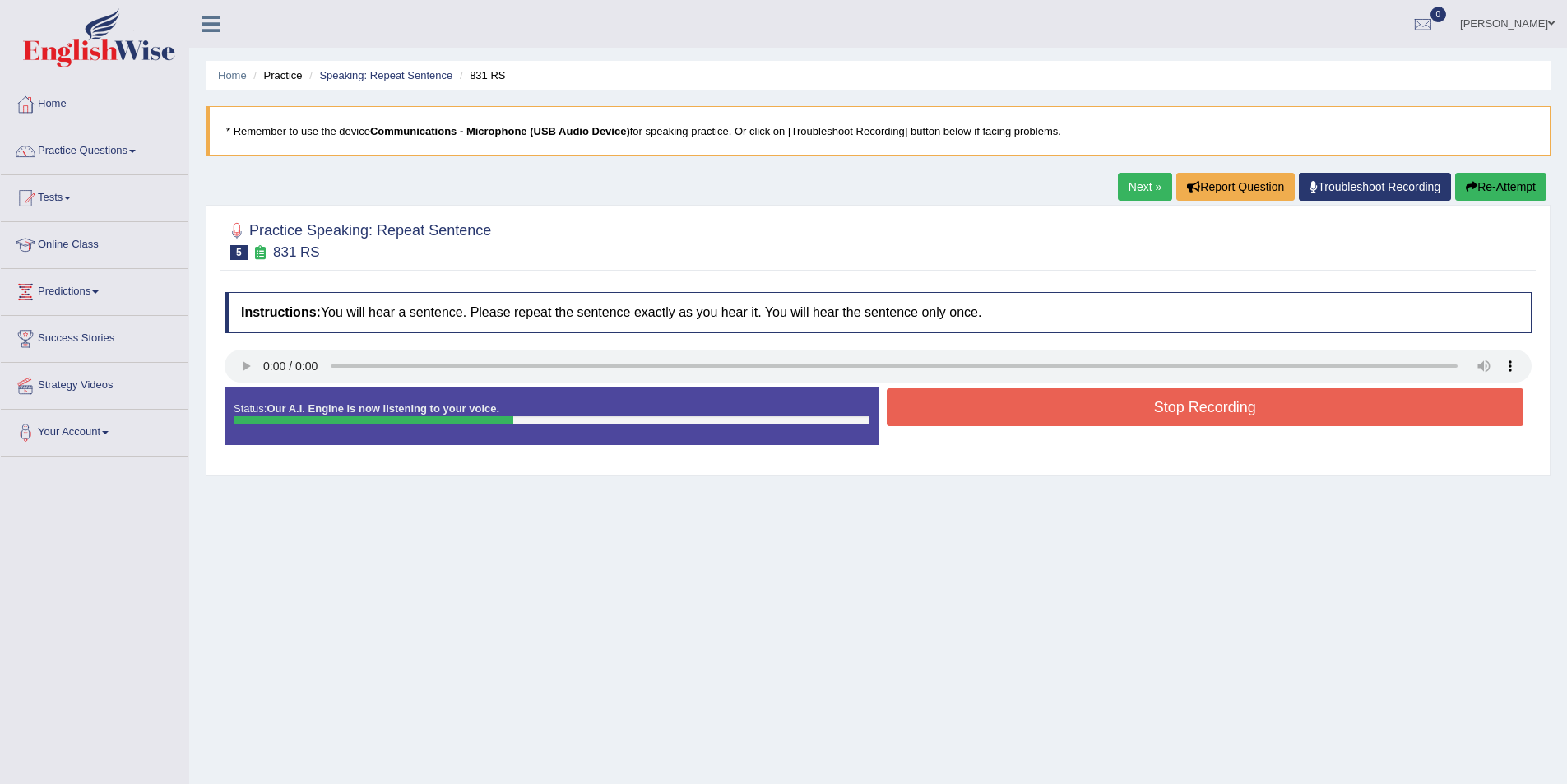
click at [1065, 395] on button "Stop Recording" at bounding box center [1206, 407] width 638 height 38
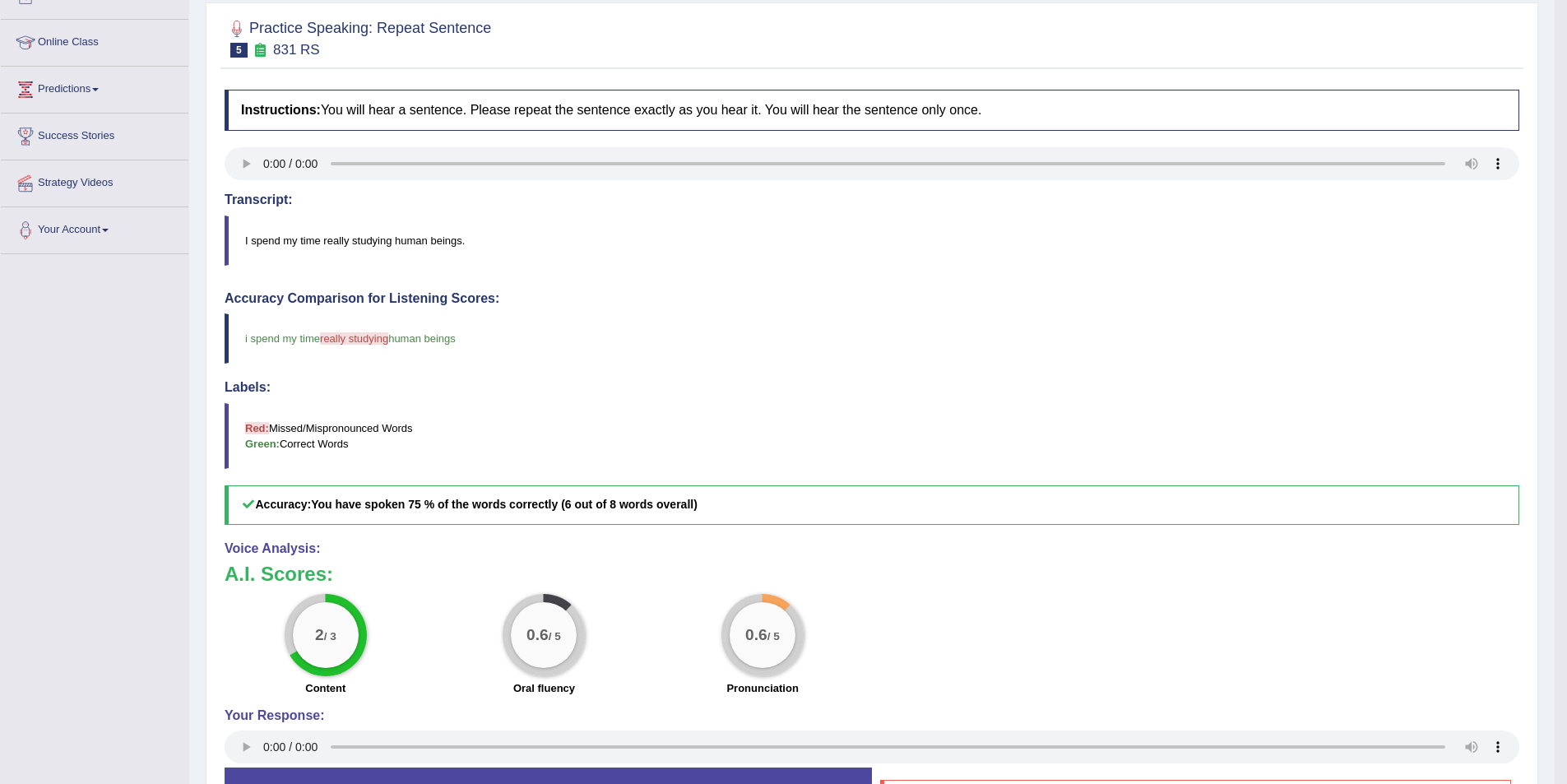
scroll to position [82, 0]
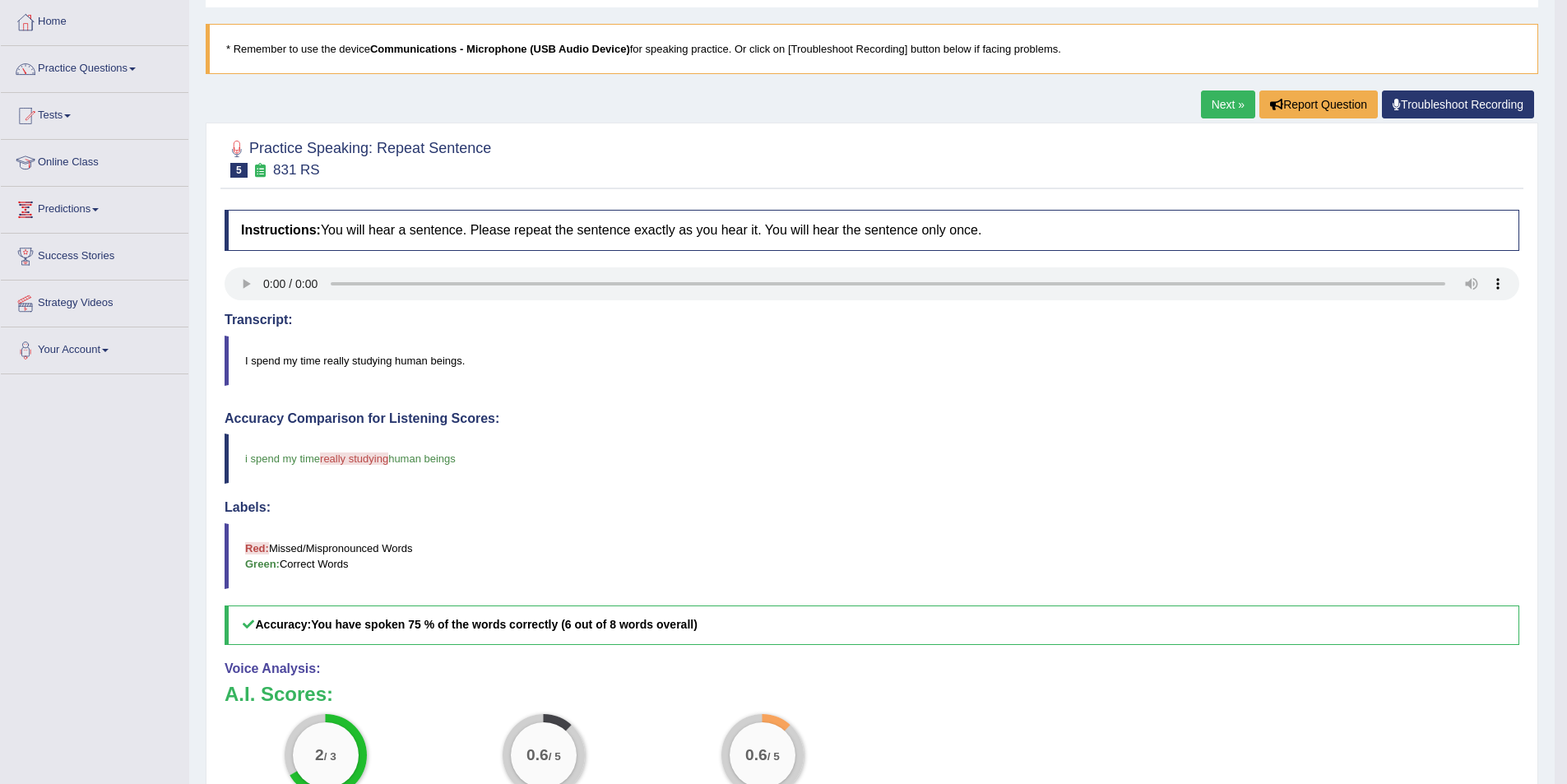
click at [1212, 104] on link "Next »" at bounding box center [1228, 104] width 54 height 28
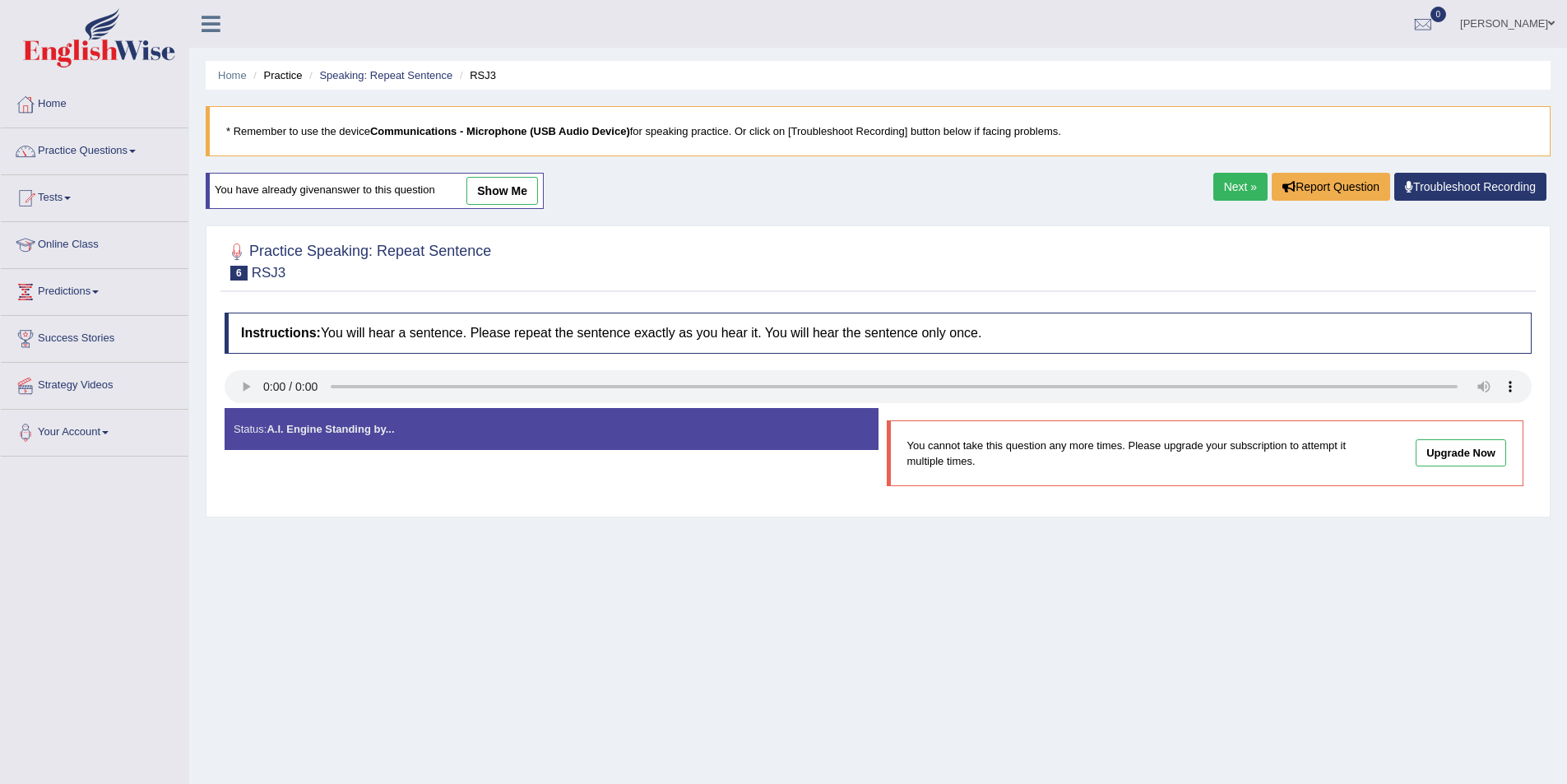
click at [1244, 190] on link "Next »" at bounding box center [1240, 186] width 54 height 28
click at [1235, 186] on link "Next »" at bounding box center [1240, 186] width 54 height 28
click at [1156, 185] on link "« Prev" at bounding box center [1181, 186] width 54 height 28
click at [1249, 200] on link "Next »" at bounding box center [1240, 186] width 54 height 28
click at [1221, 180] on link "Next »" at bounding box center [1240, 186] width 54 height 28
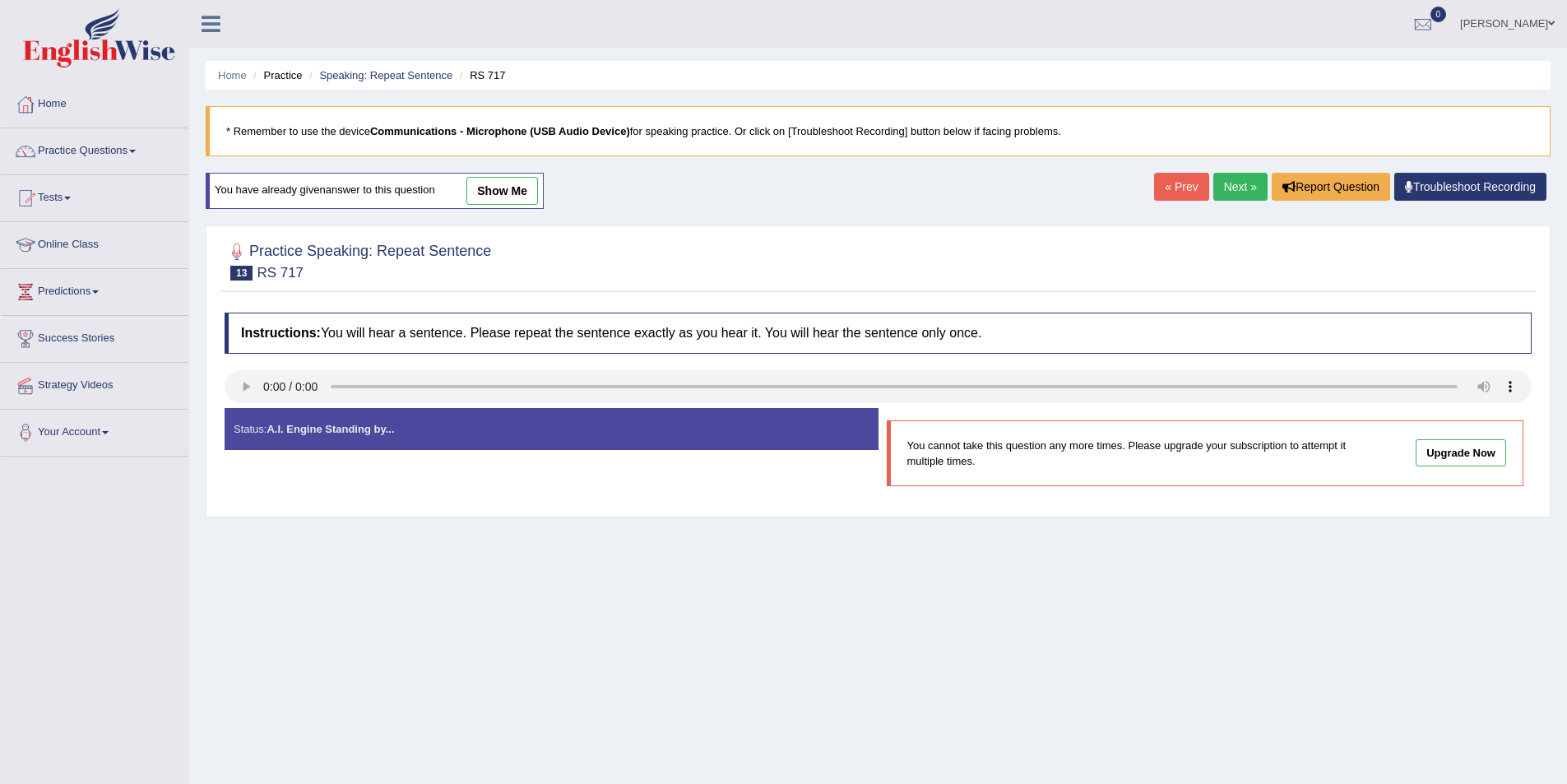
click at [1220, 181] on link "Next »" at bounding box center [1240, 186] width 54 height 28
click at [1234, 181] on link "Next »" at bounding box center [1240, 186] width 54 height 28
click at [1229, 177] on link "Next »" at bounding box center [1240, 186] width 54 height 28
click at [1230, 184] on link "Next »" at bounding box center [1240, 186] width 54 height 28
click at [1227, 185] on link "Next »" at bounding box center [1240, 186] width 54 height 28
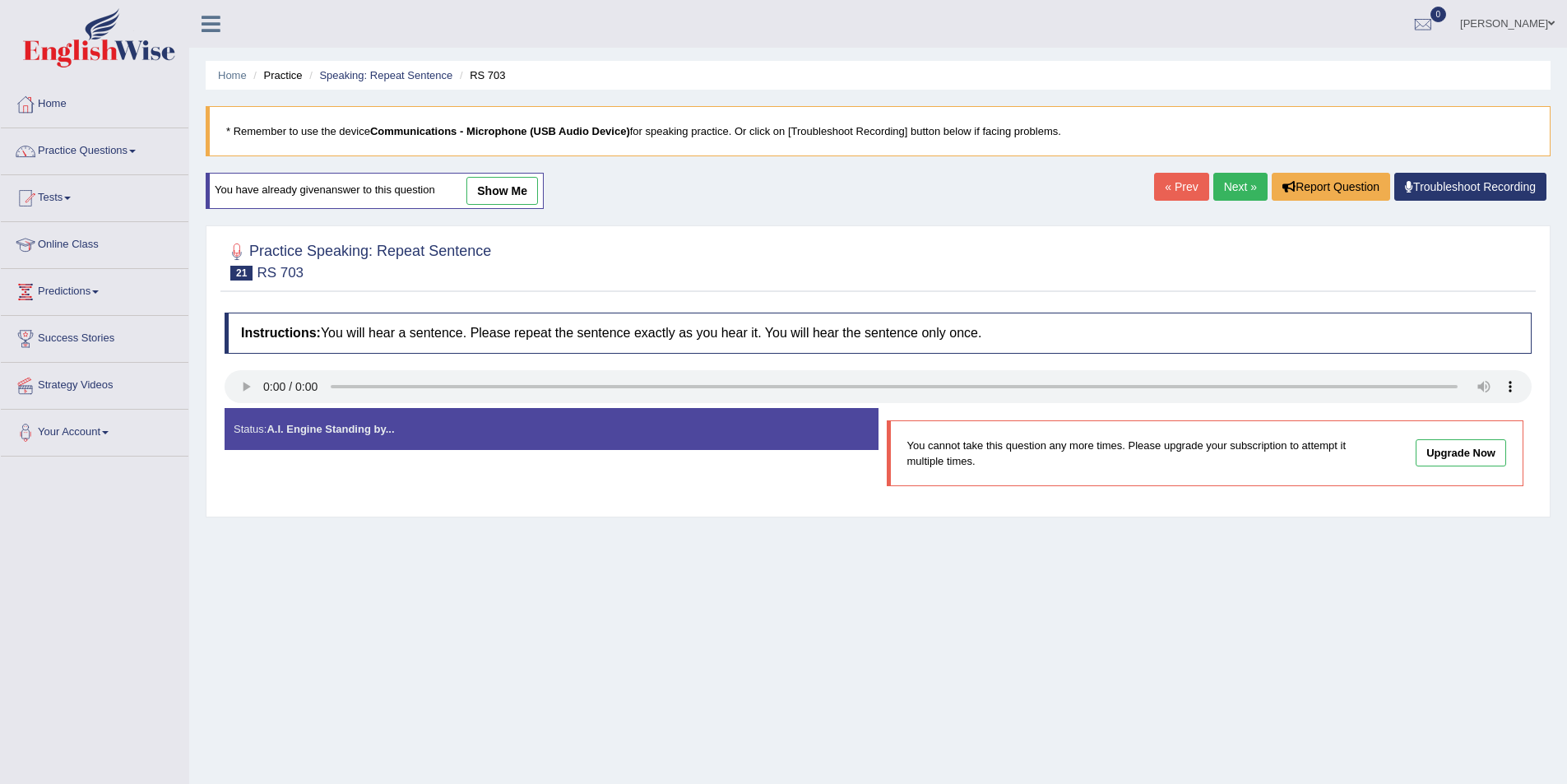
click at [1227, 185] on link "Next »" at bounding box center [1240, 186] width 54 height 28
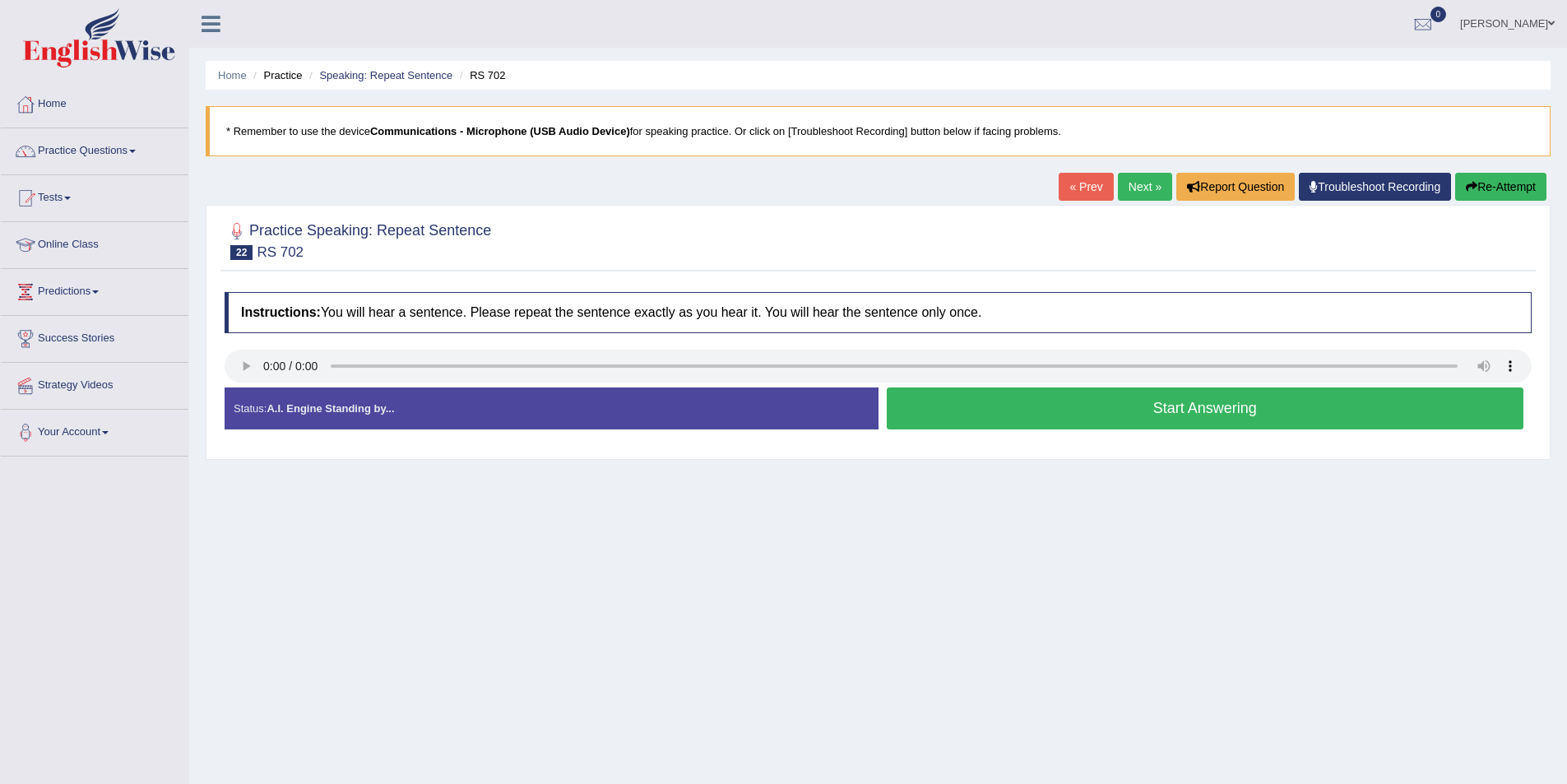
click at [1110, 420] on button "Start Answering" at bounding box center [1206, 408] width 638 height 42
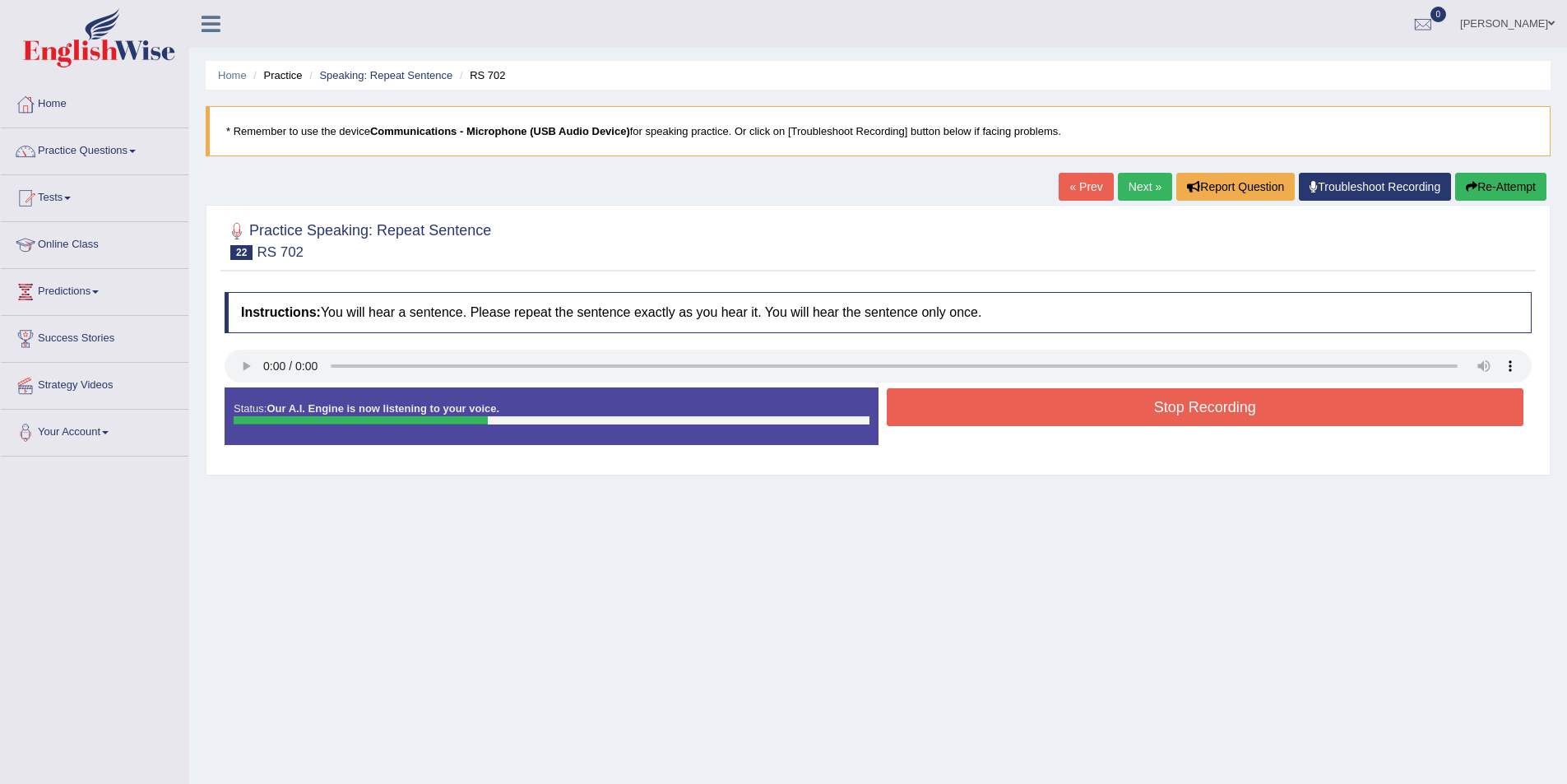
click at [1001, 422] on button "Stop Recording" at bounding box center [1206, 407] width 638 height 38
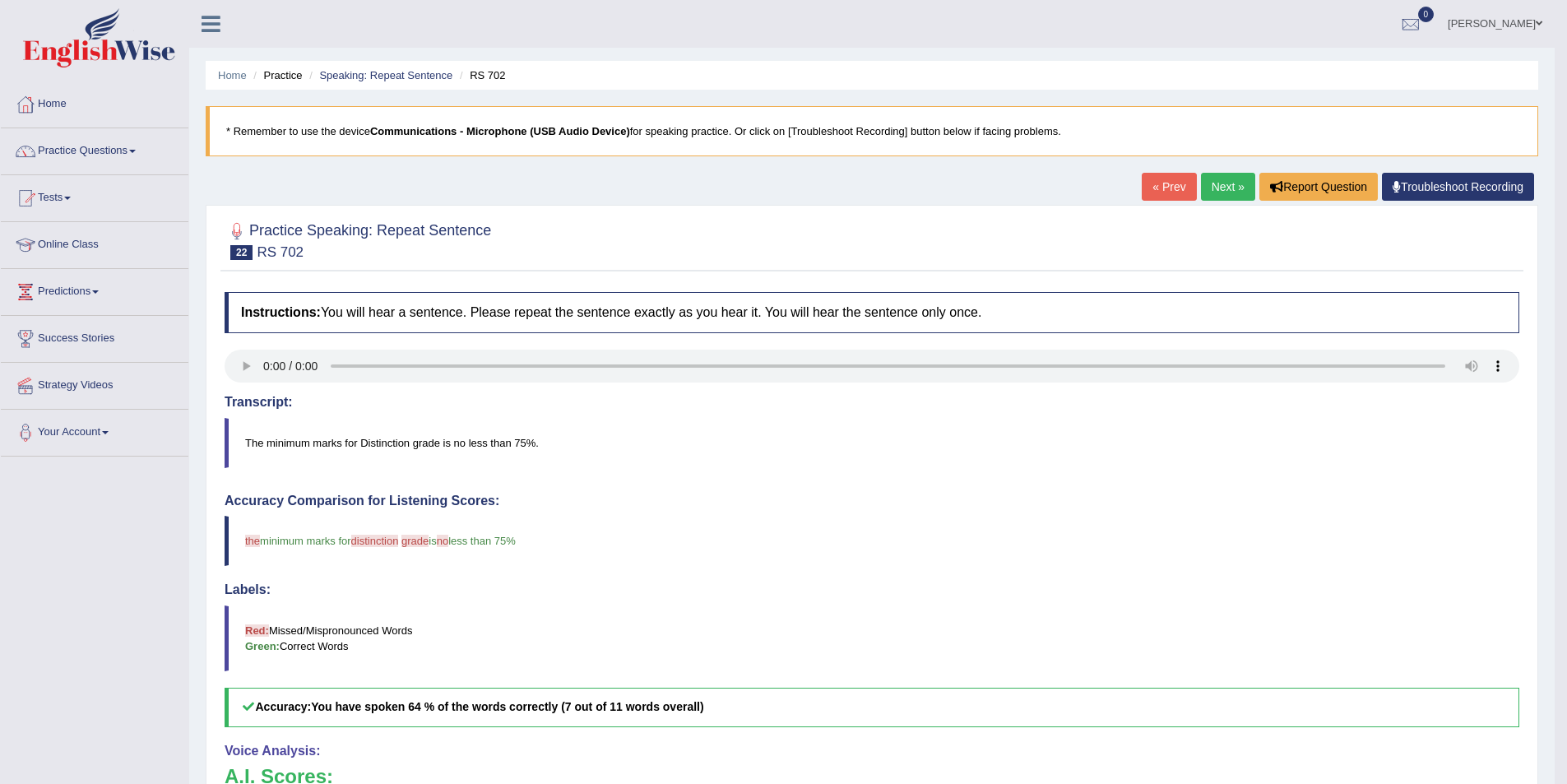
click at [1212, 174] on link "Next »" at bounding box center [1228, 186] width 54 height 28
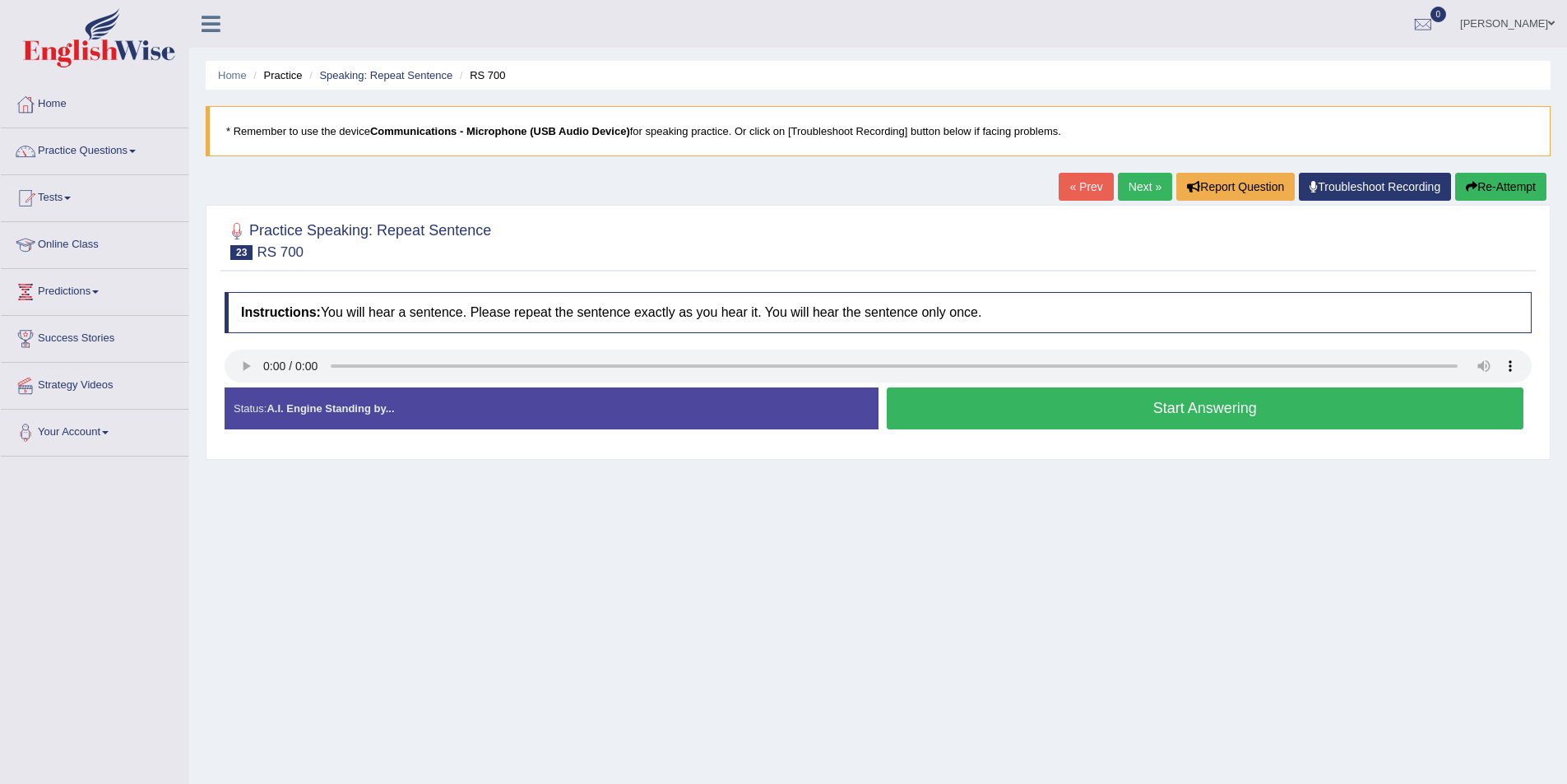
click at [968, 400] on button "Start Answering" at bounding box center [1206, 408] width 638 height 42
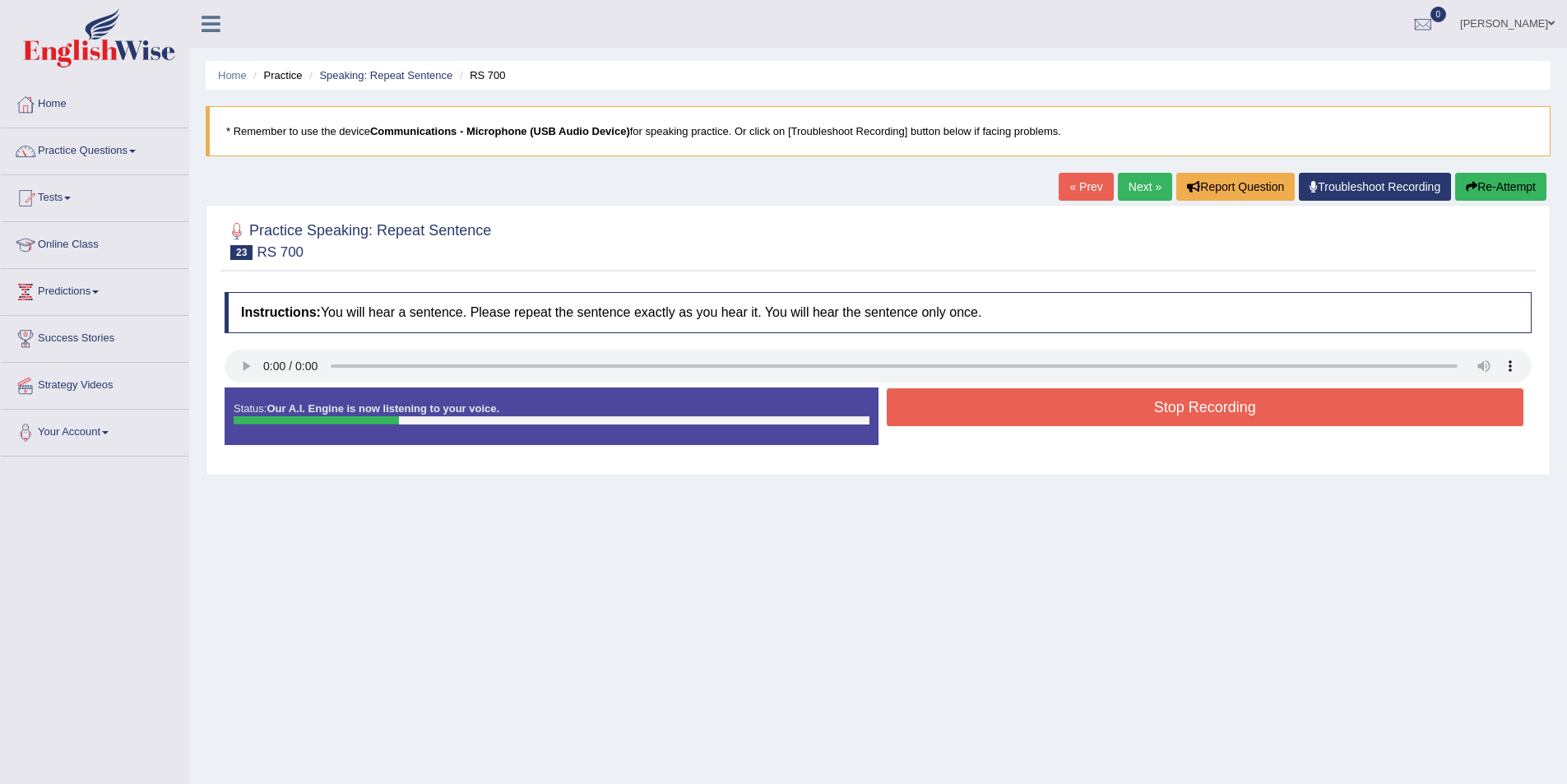
click at [1013, 420] on button "Stop Recording" at bounding box center [1206, 407] width 638 height 38
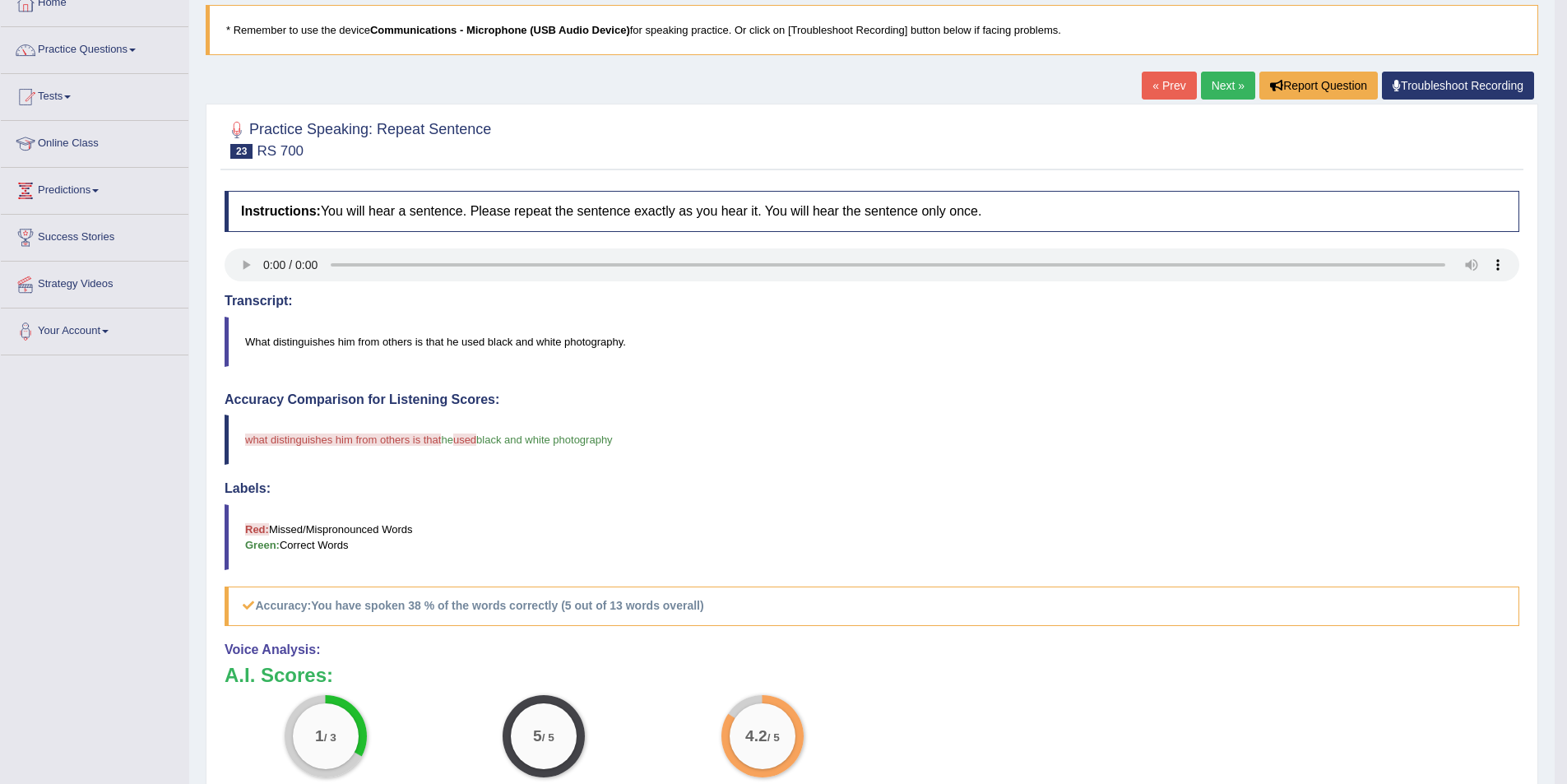
scroll to position [82, 0]
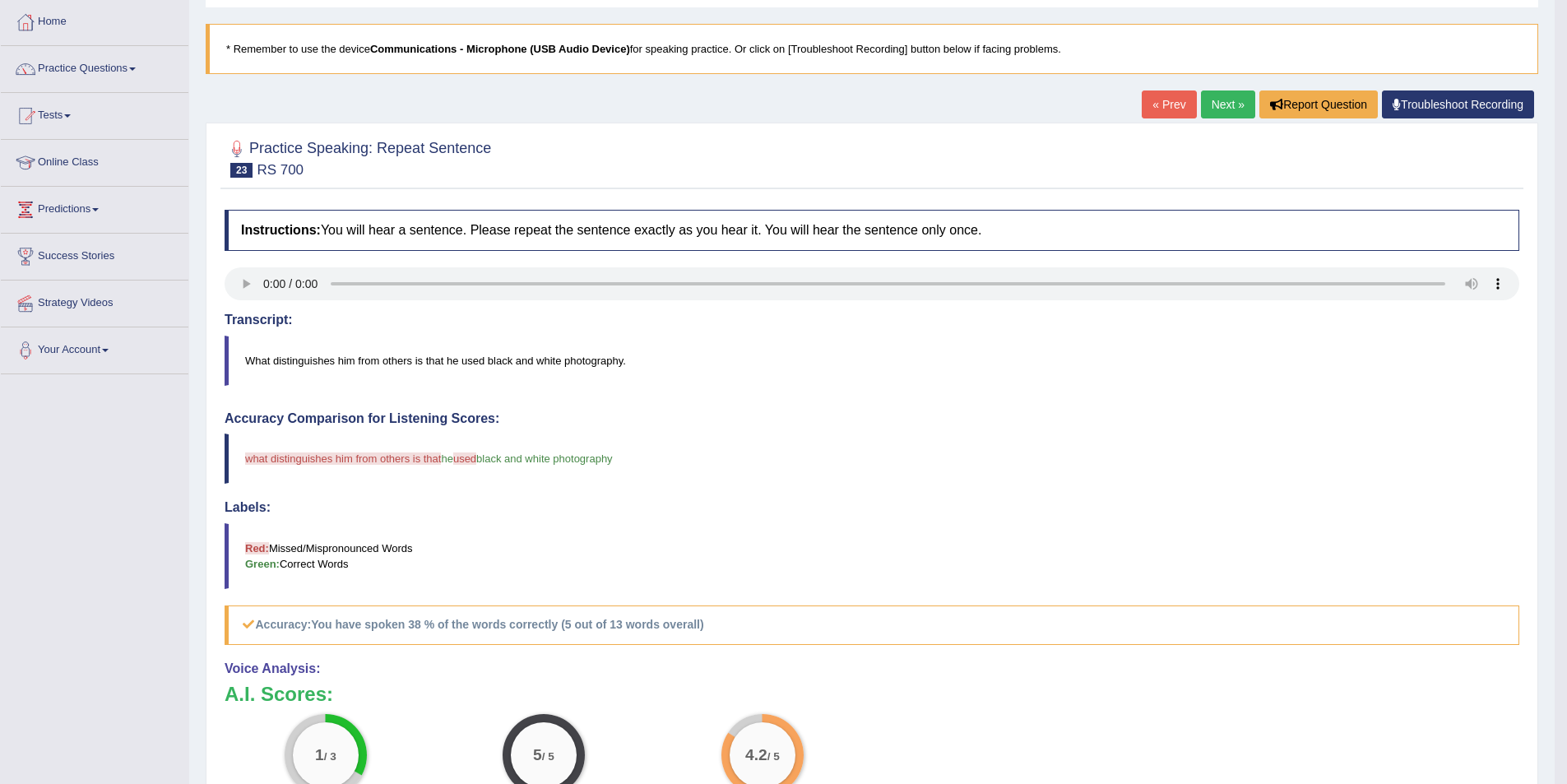
click at [1206, 98] on link "Next »" at bounding box center [1228, 104] width 54 height 28
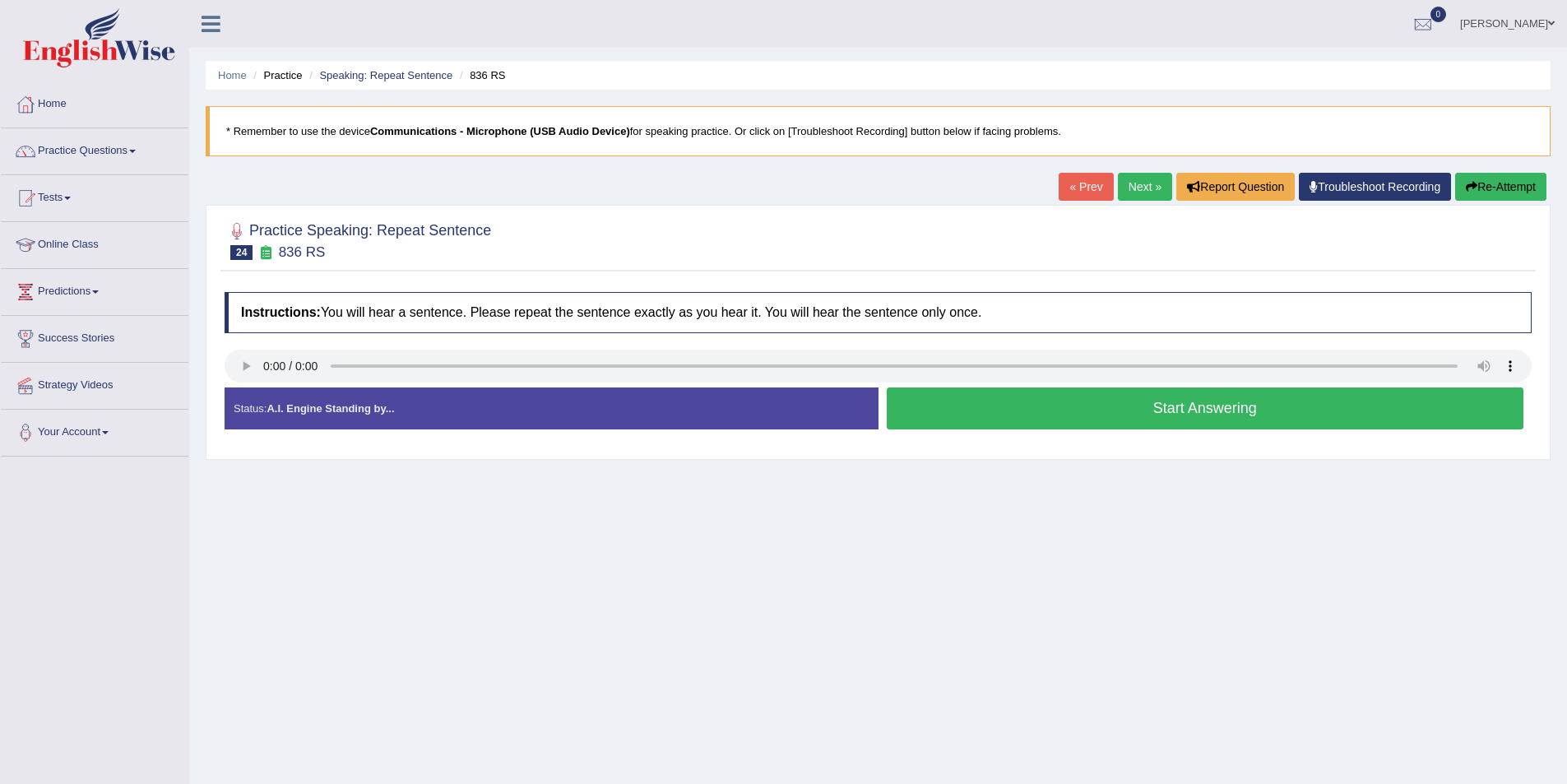
click at [1092, 419] on button "Start Answering" at bounding box center [1206, 408] width 638 height 42
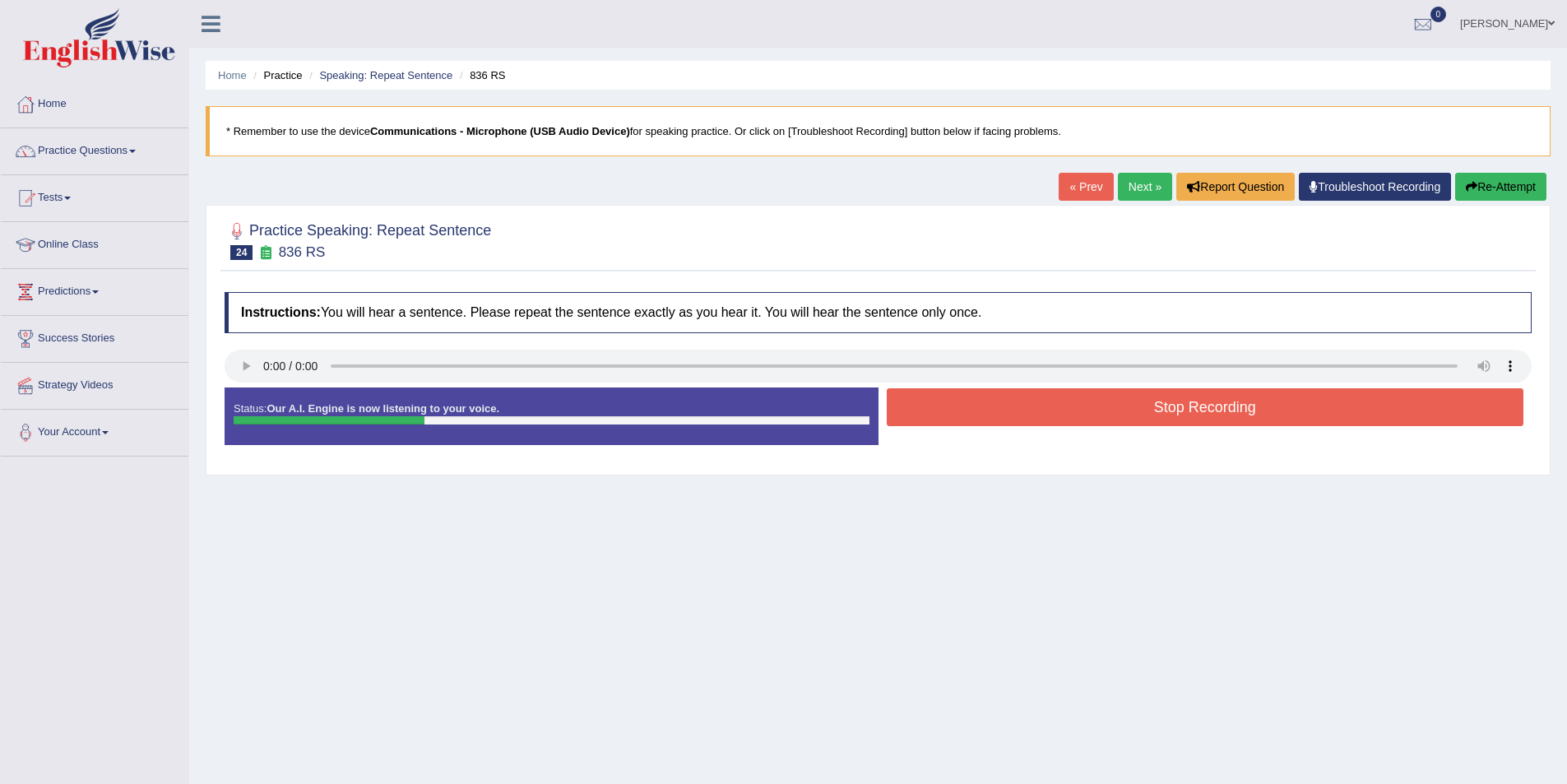
click at [1023, 398] on button "Stop Recording" at bounding box center [1206, 407] width 638 height 38
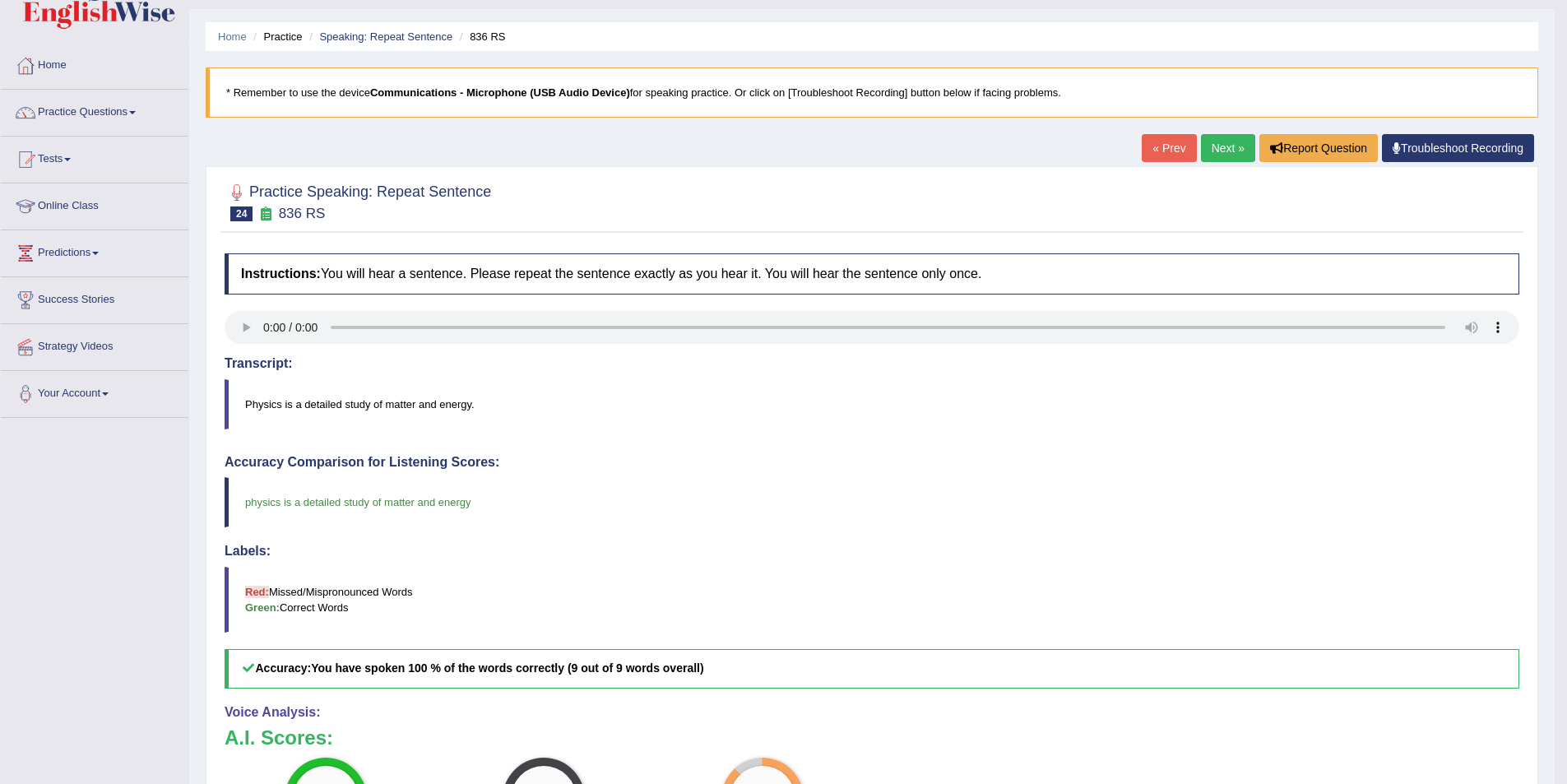
scroll to position [21, 0]
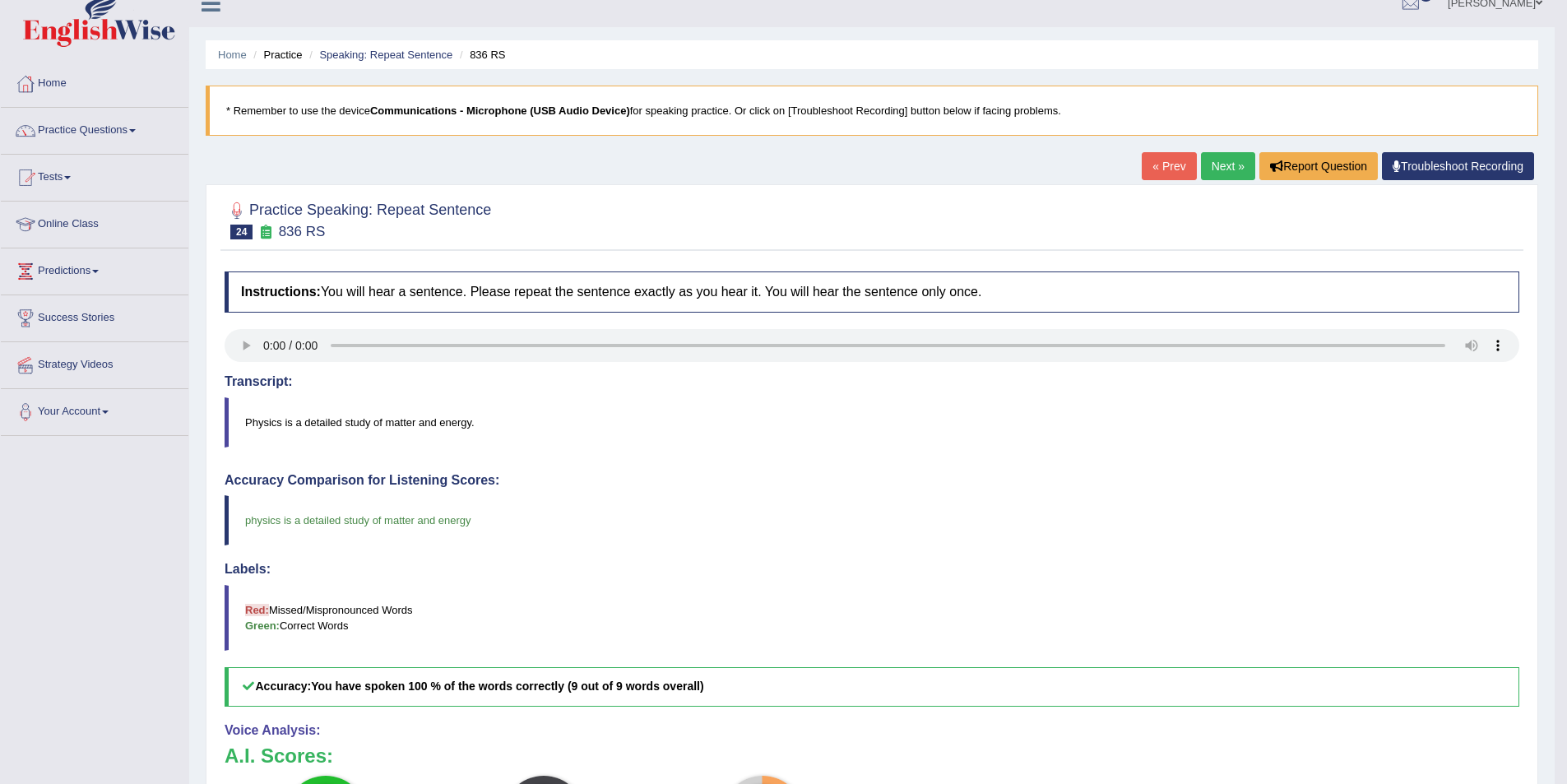
click at [1220, 173] on link "Next »" at bounding box center [1228, 167] width 54 height 28
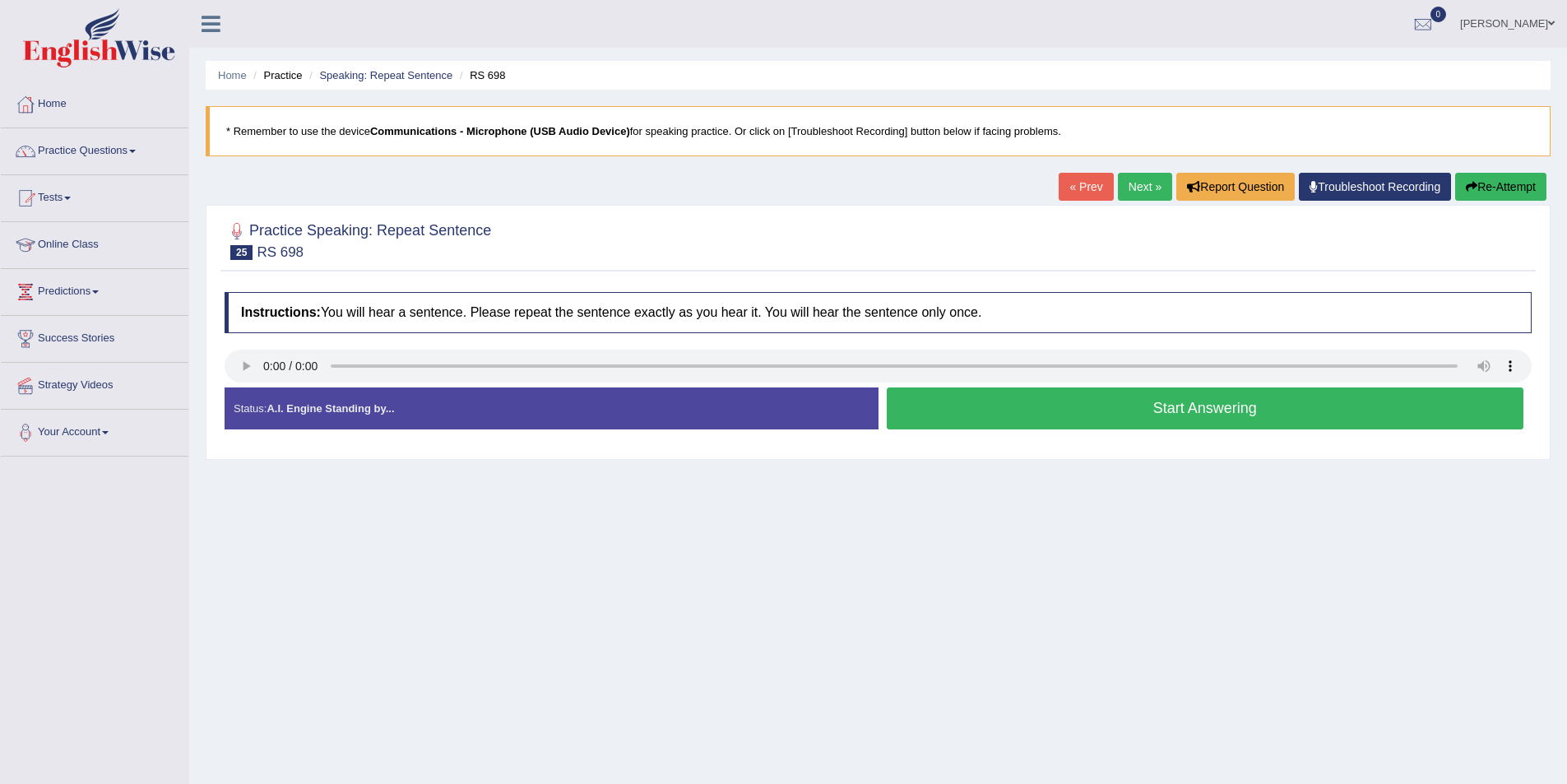
click at [959, 423] on button "Start Answering" at bounding box center [1206, 408] width 638 height 42
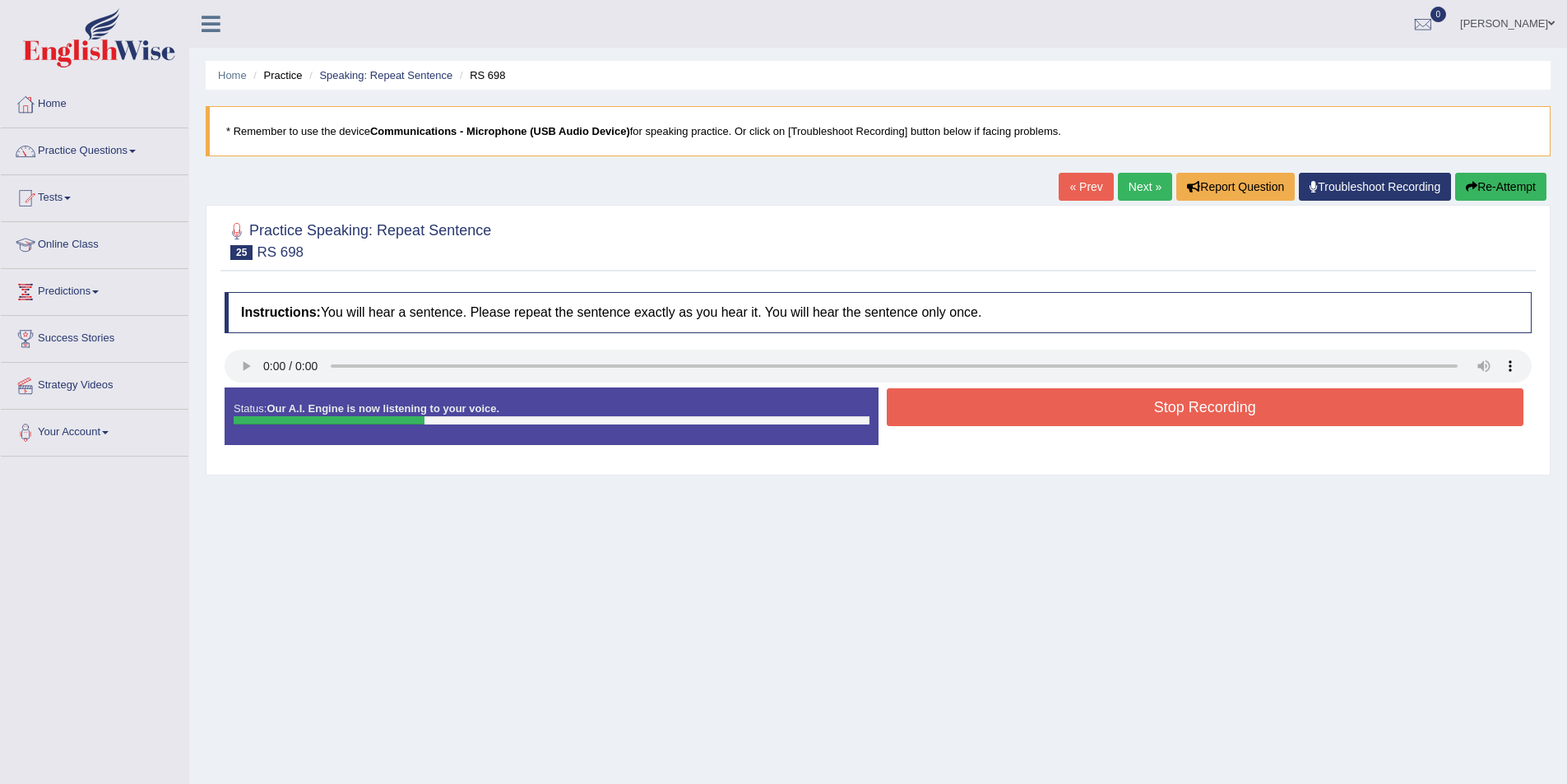
click at [1493, 182] on button "Re-Attempt" at bounding box center [1501, 186] width 91 height 28
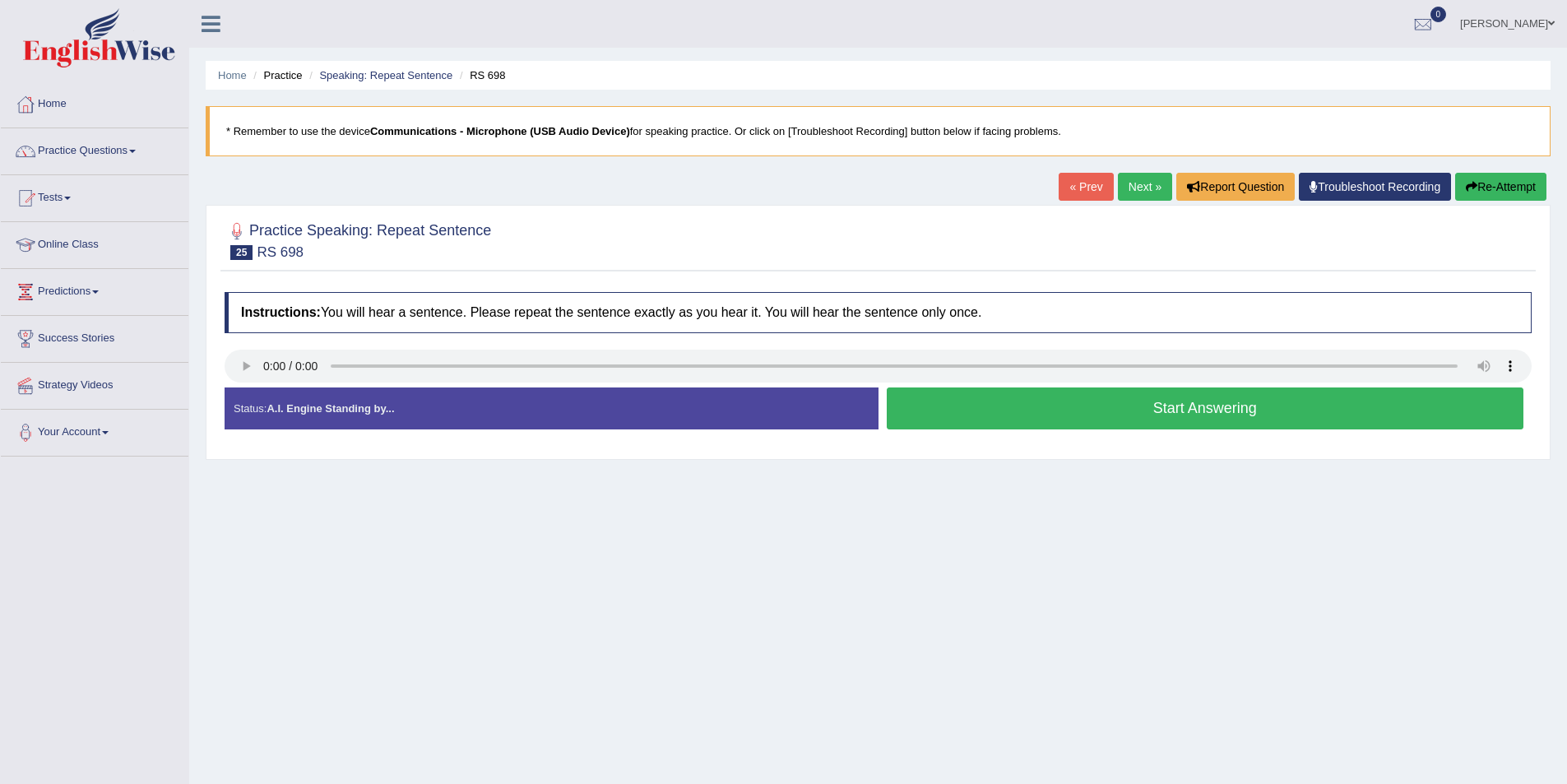
click at [1012, 412] on button "Start Answering" at bounding box center [1206, 408] width 638 height 42
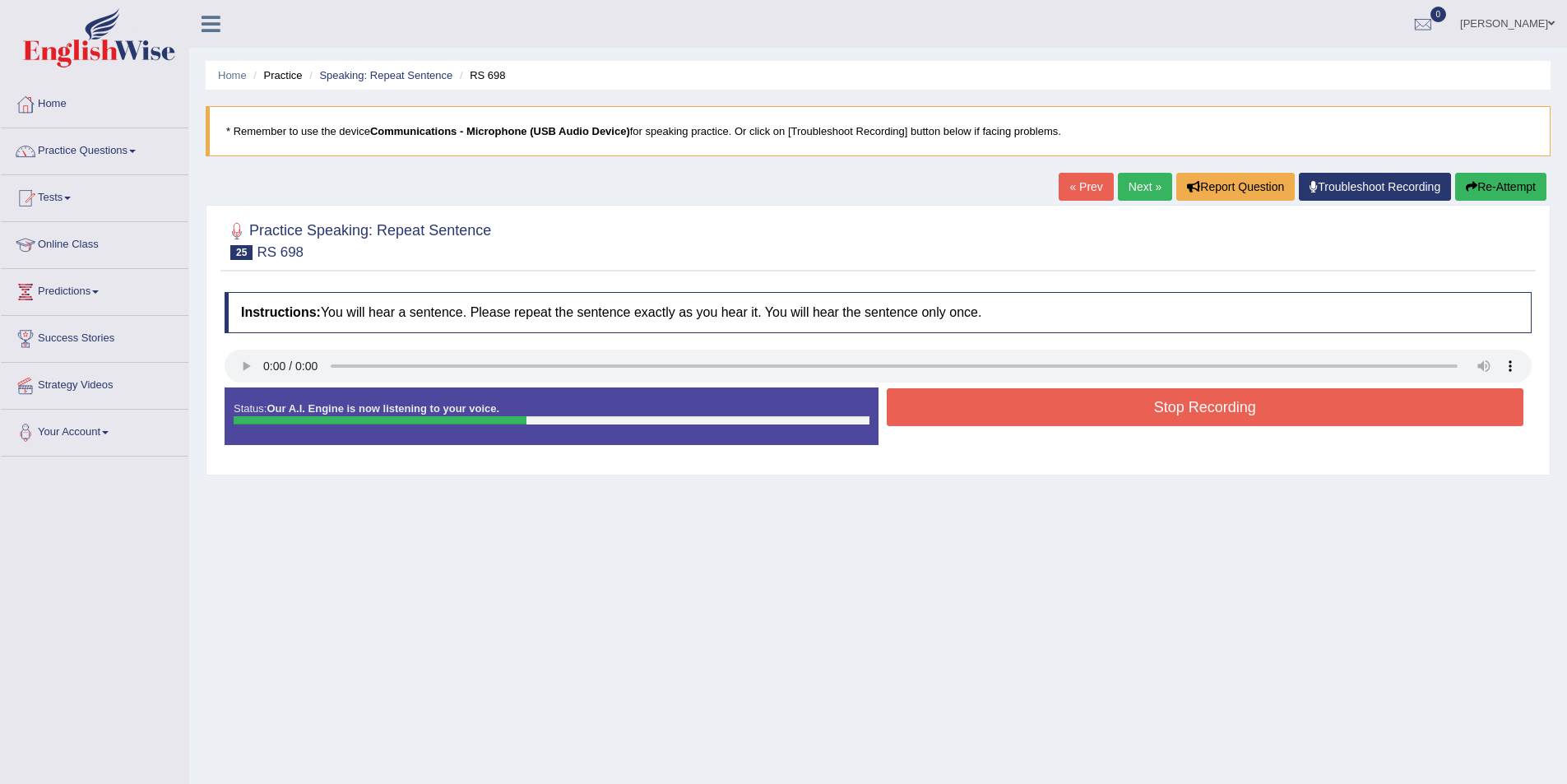
click at [1086, 395] on button "Stop Recording" at bounding box center [1206, 407] width 638 height 38
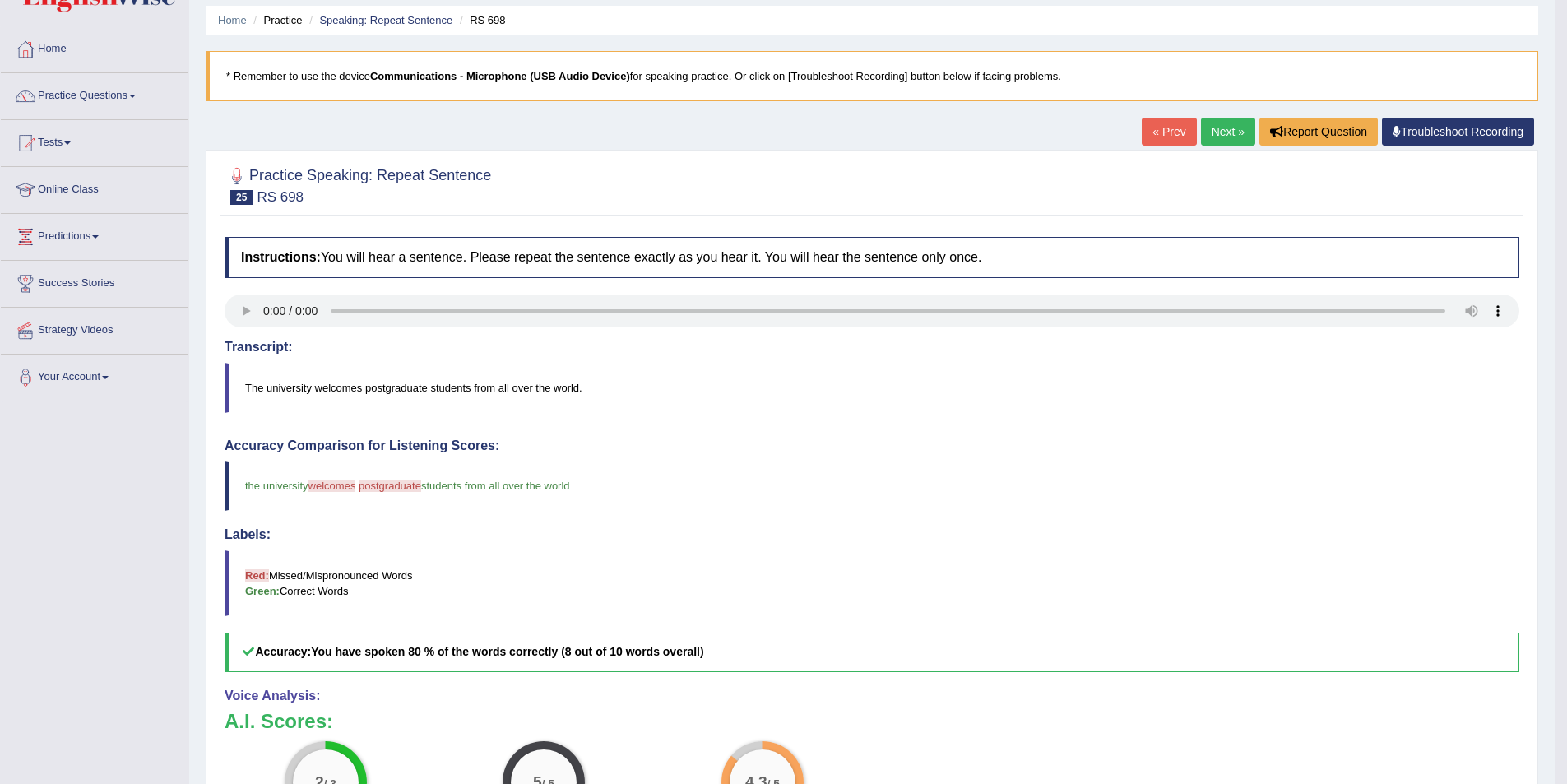
scroll to position [21, 0]
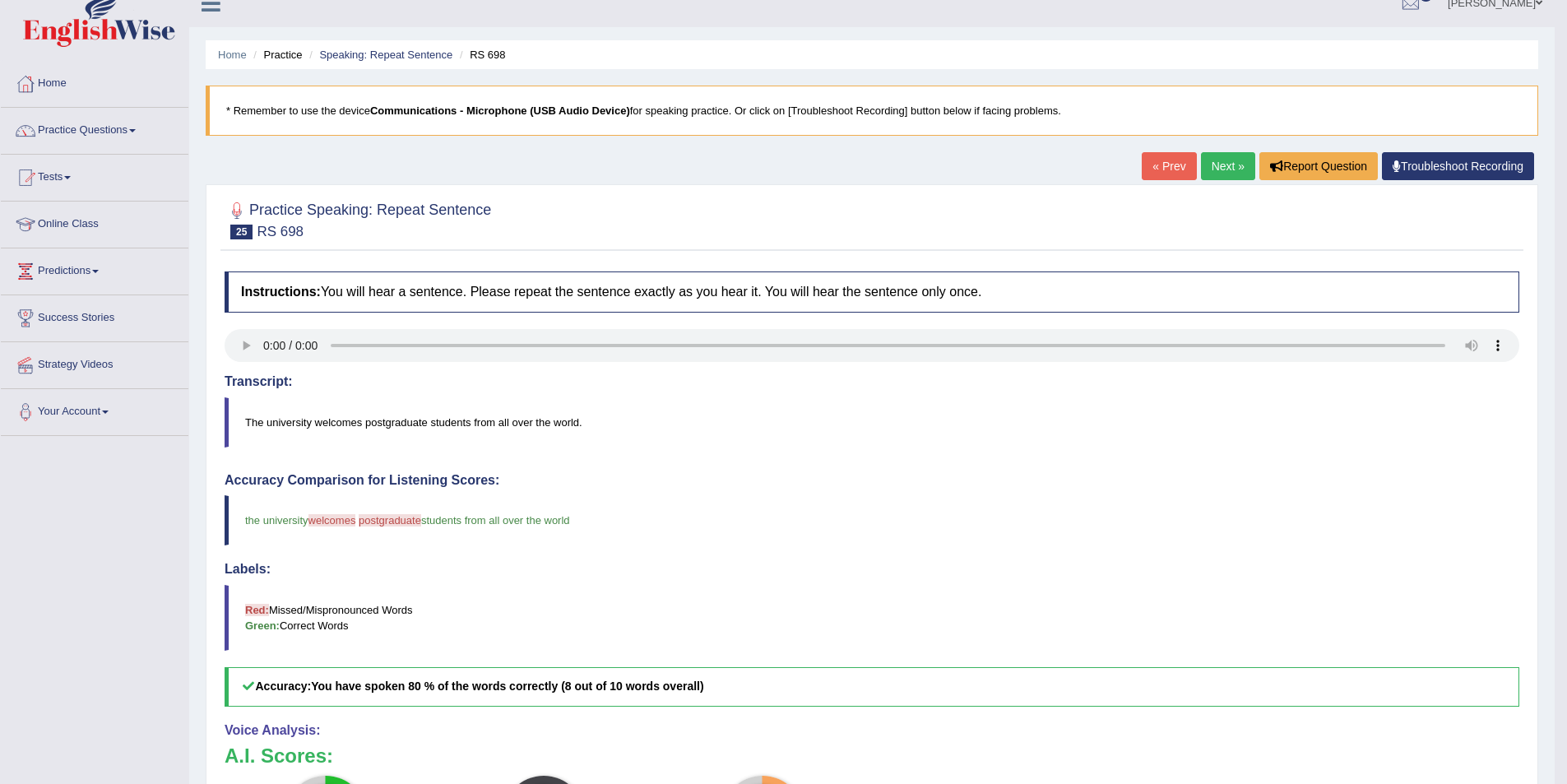
click at [1207, 167] on link "Next »" at bounding box center [1228, 167] width 54 height 28
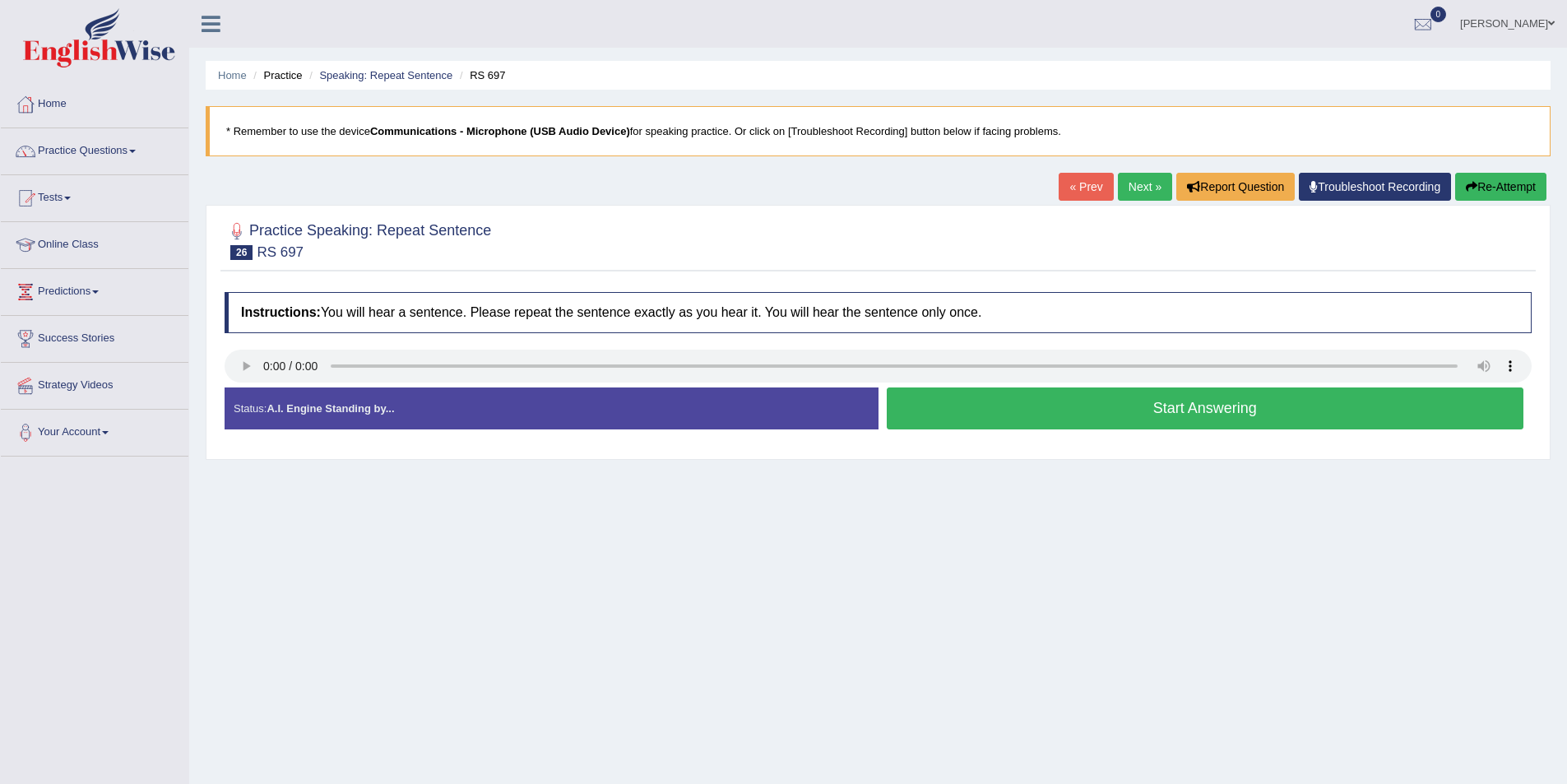
click at [965, 411] on button "Start Answering" at bounding box center [1206, 408] width 638 height 42
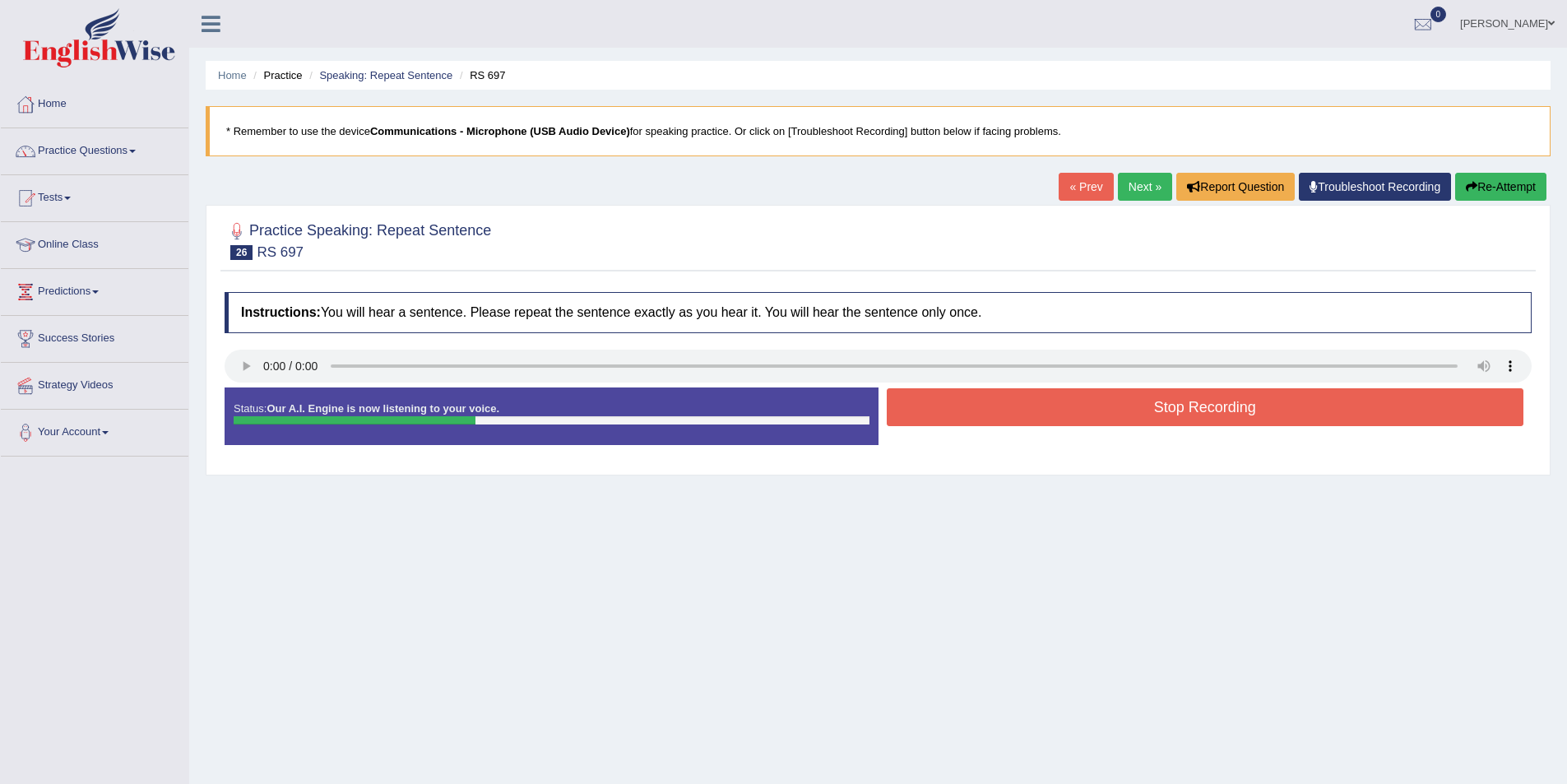
click at [926, 423] on button "Stop Recording" at bounding box center [1206, 407] width 638 height 38
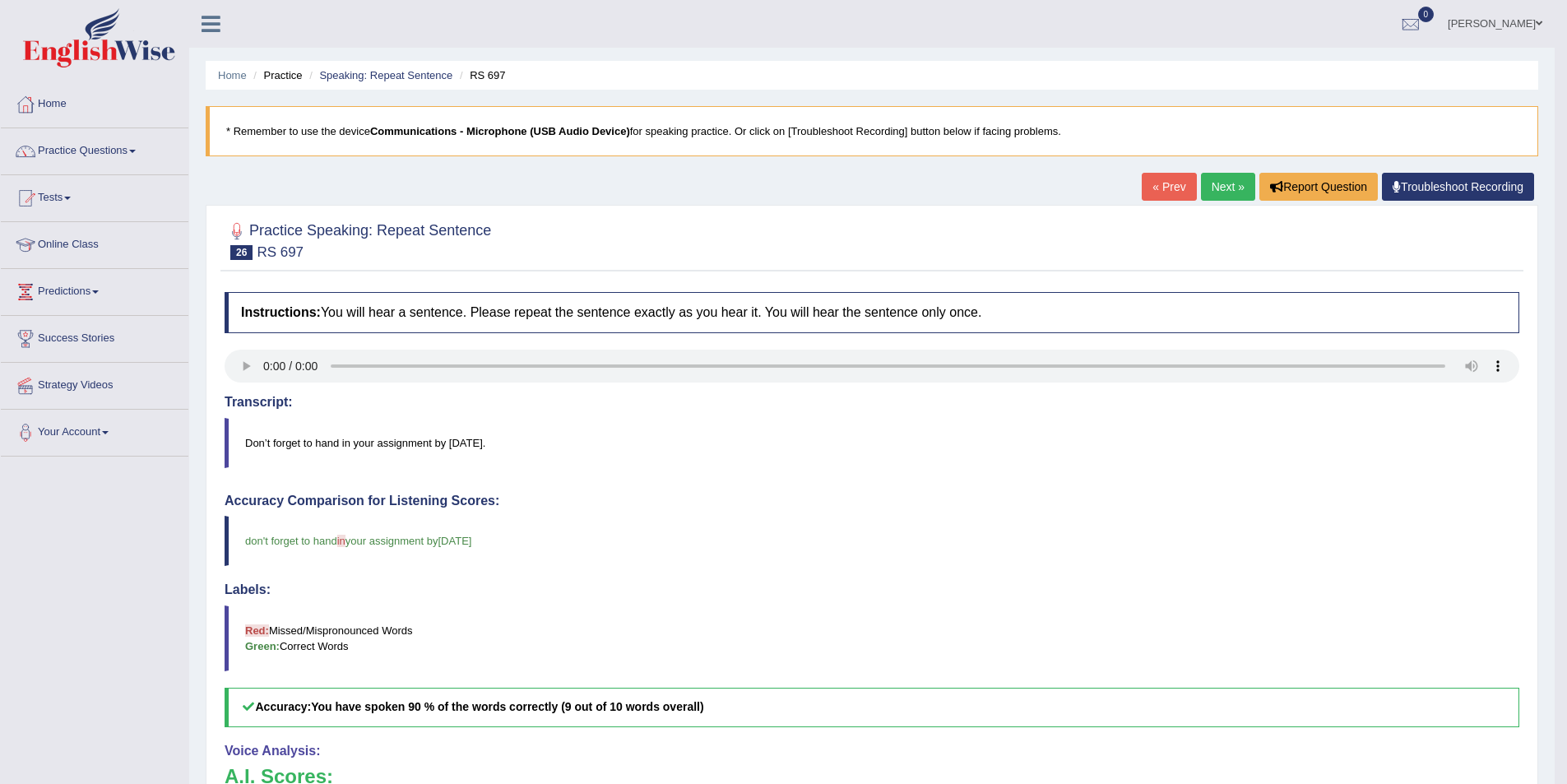
click at [1231, 193] on link "Next »" at bounding box center [1228, 186] width 54 height 28
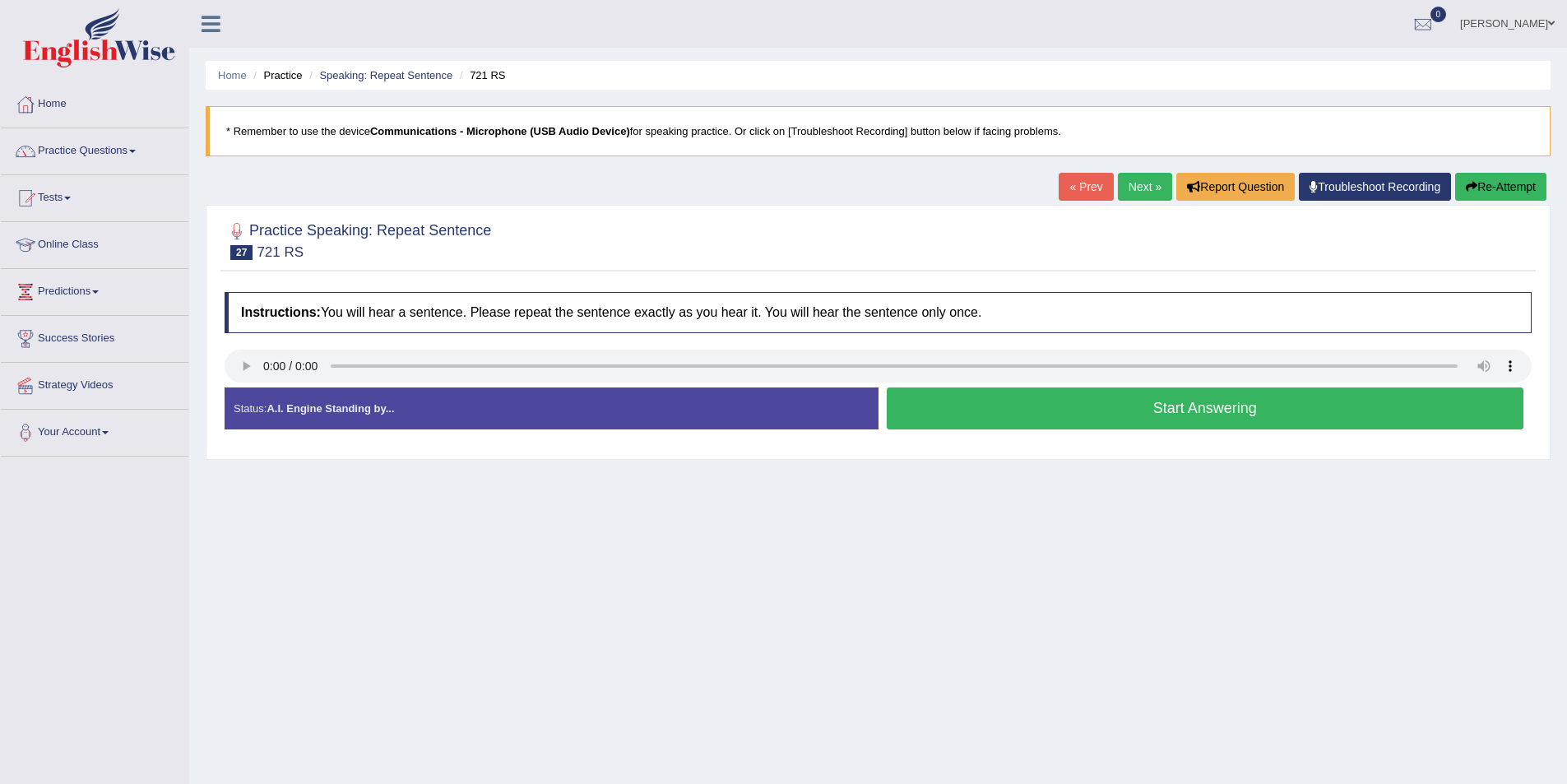
click at [903, 404] on button "Start Answering" at bounding box center [1206, 408] width 638 height 42
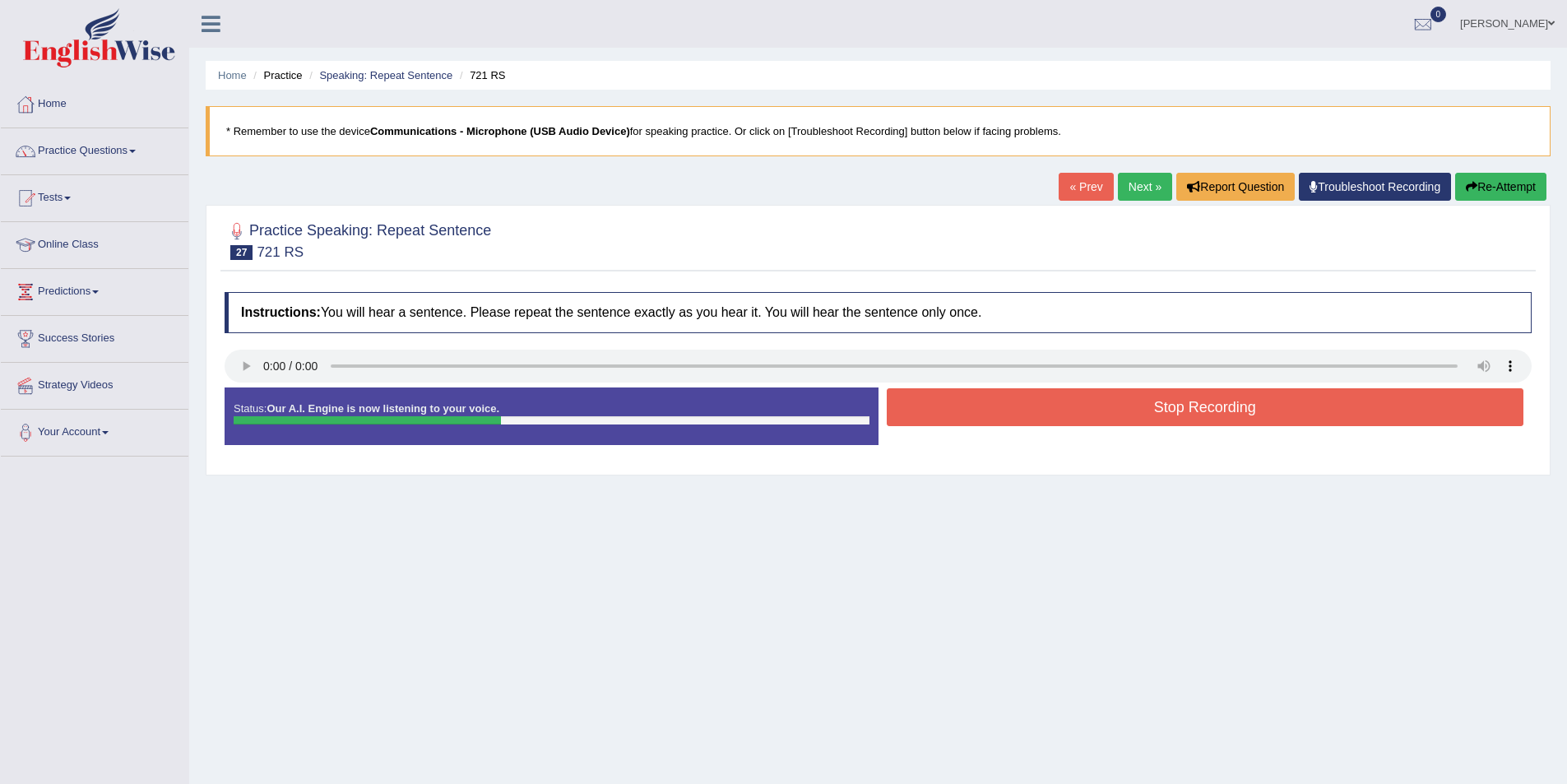
click at [1256, 404] on button "Stop Recording" at bounding box center [1206, 407] width 638 height 38
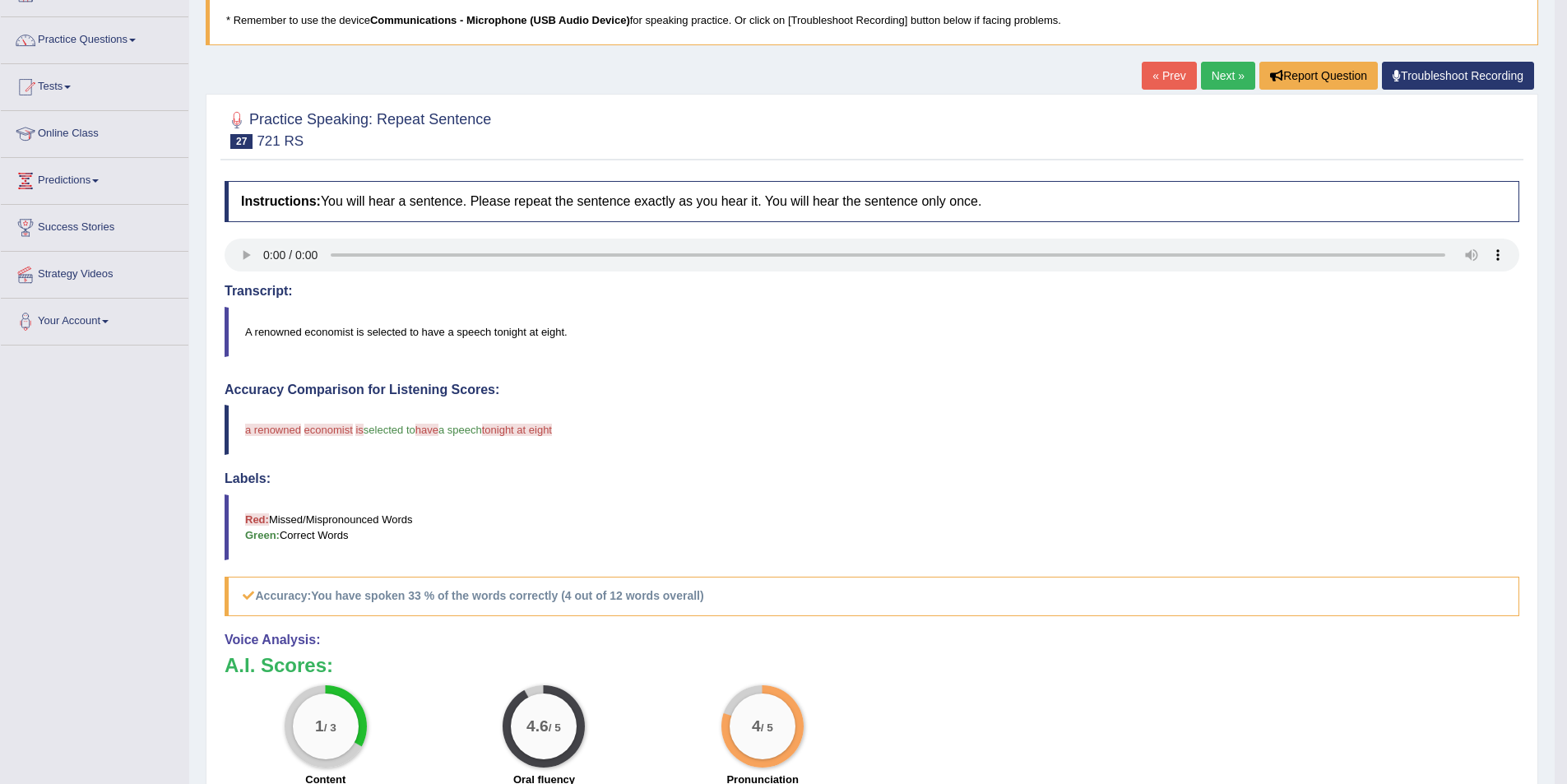
scroll to position [103, 0]
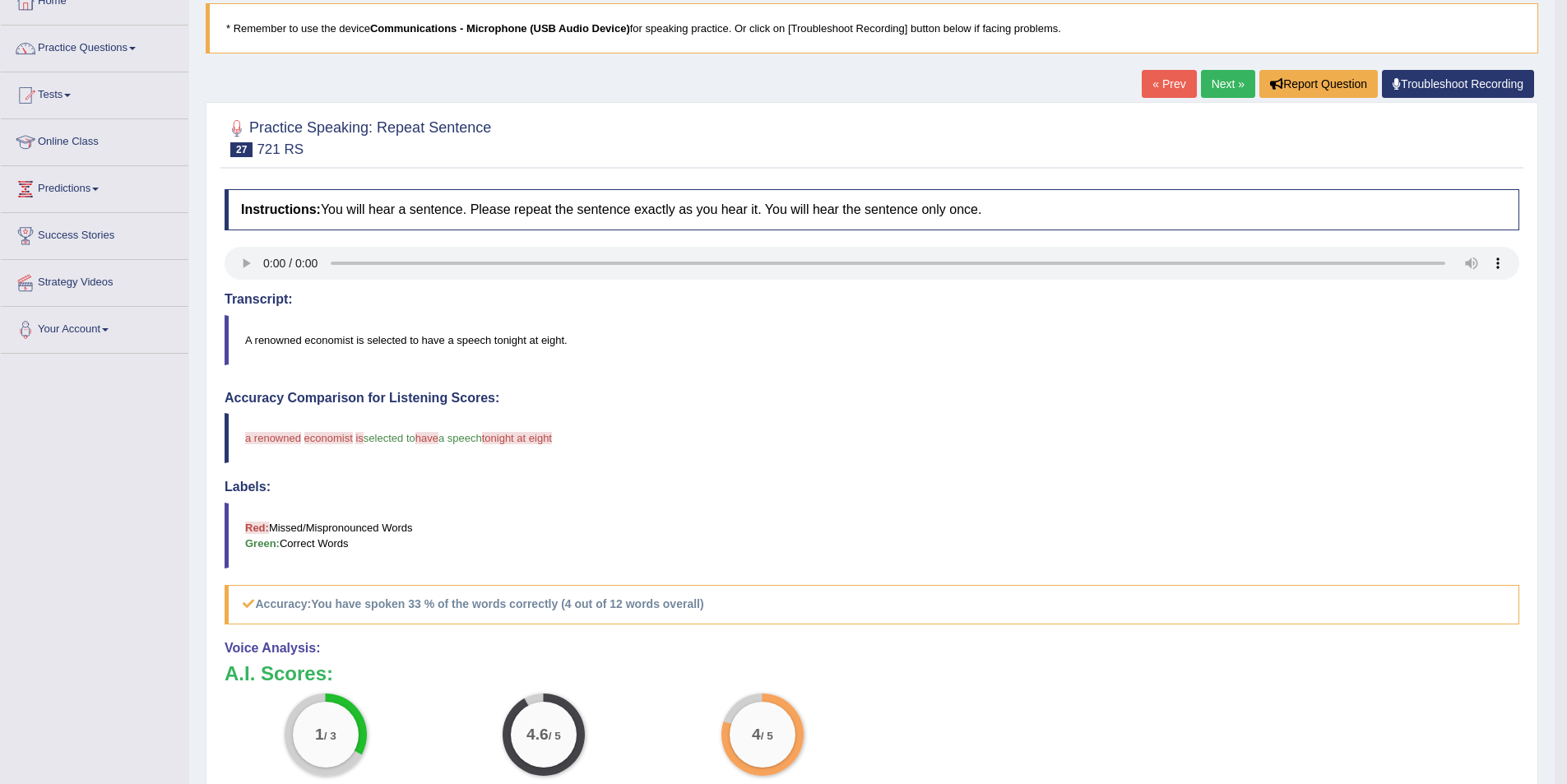
click at [1230, 75] on link "Next »" at bounding box center [1228, 84] width 54 height 28
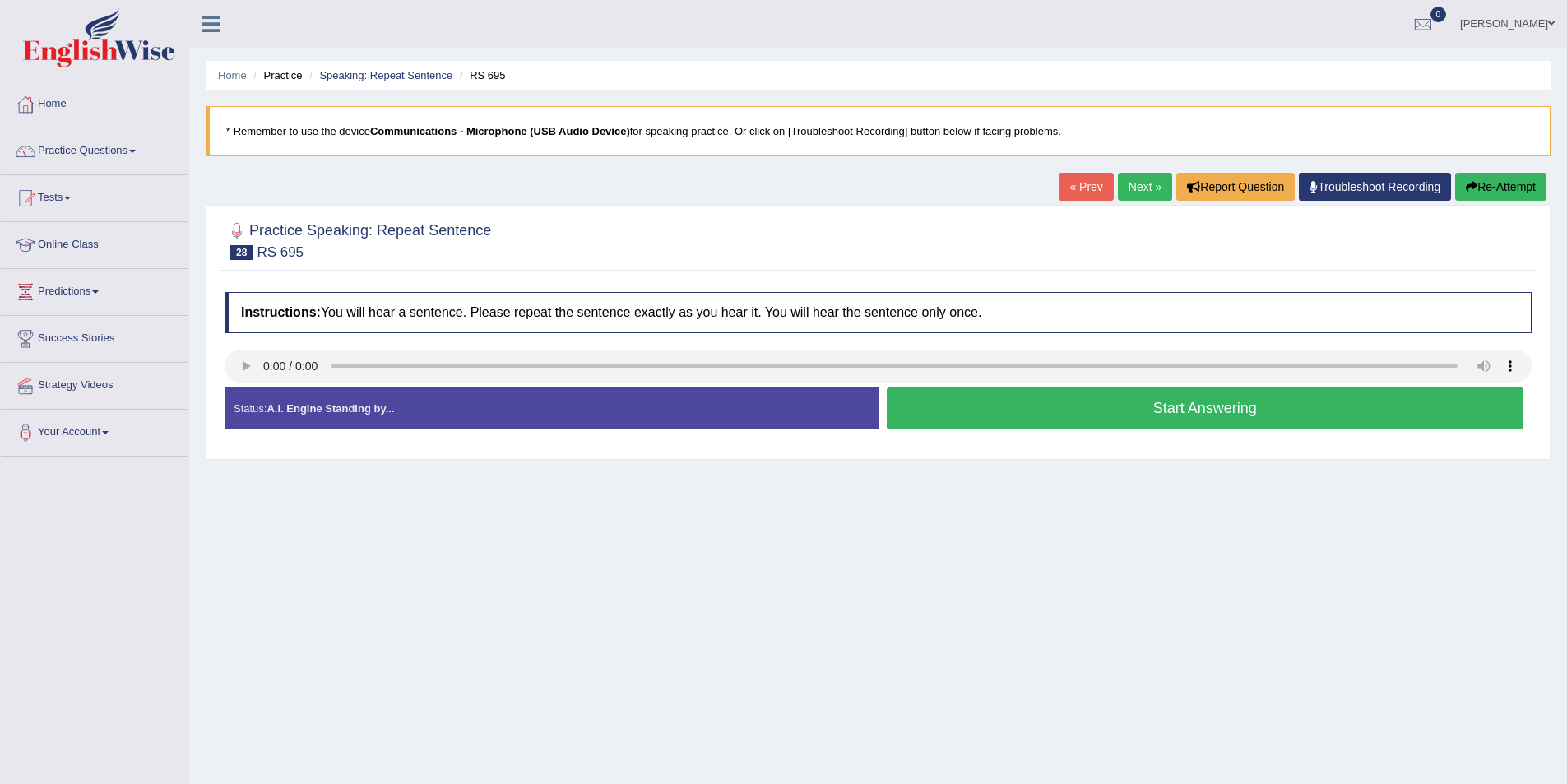
click at [1011, 413] on button "Start Answering" at bounding box center [1206, 408] width 638 height 42
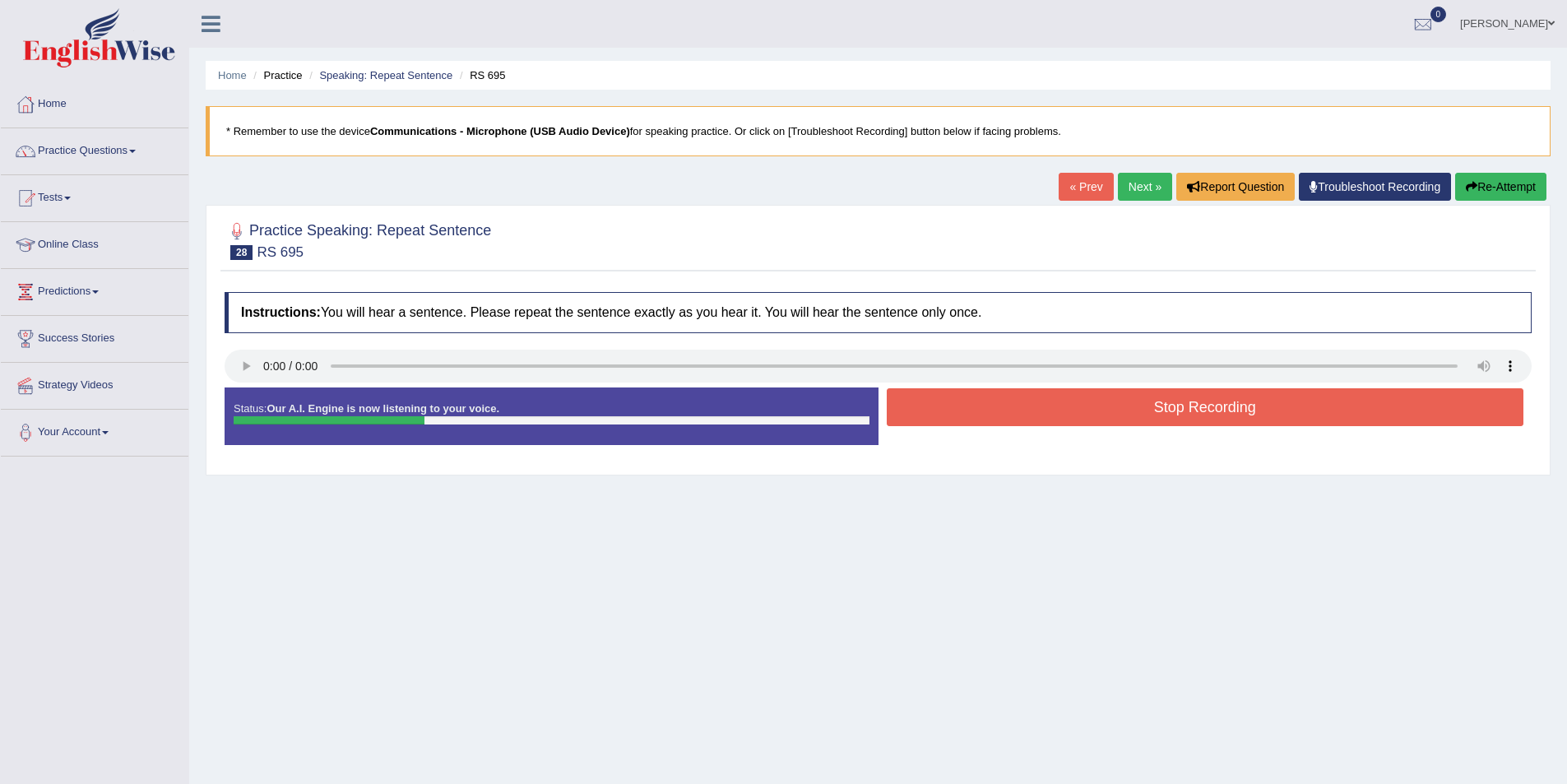
click at [1107, 399] on button "Stop Recording" at bounding box center [1206, 407] width 638 height 38
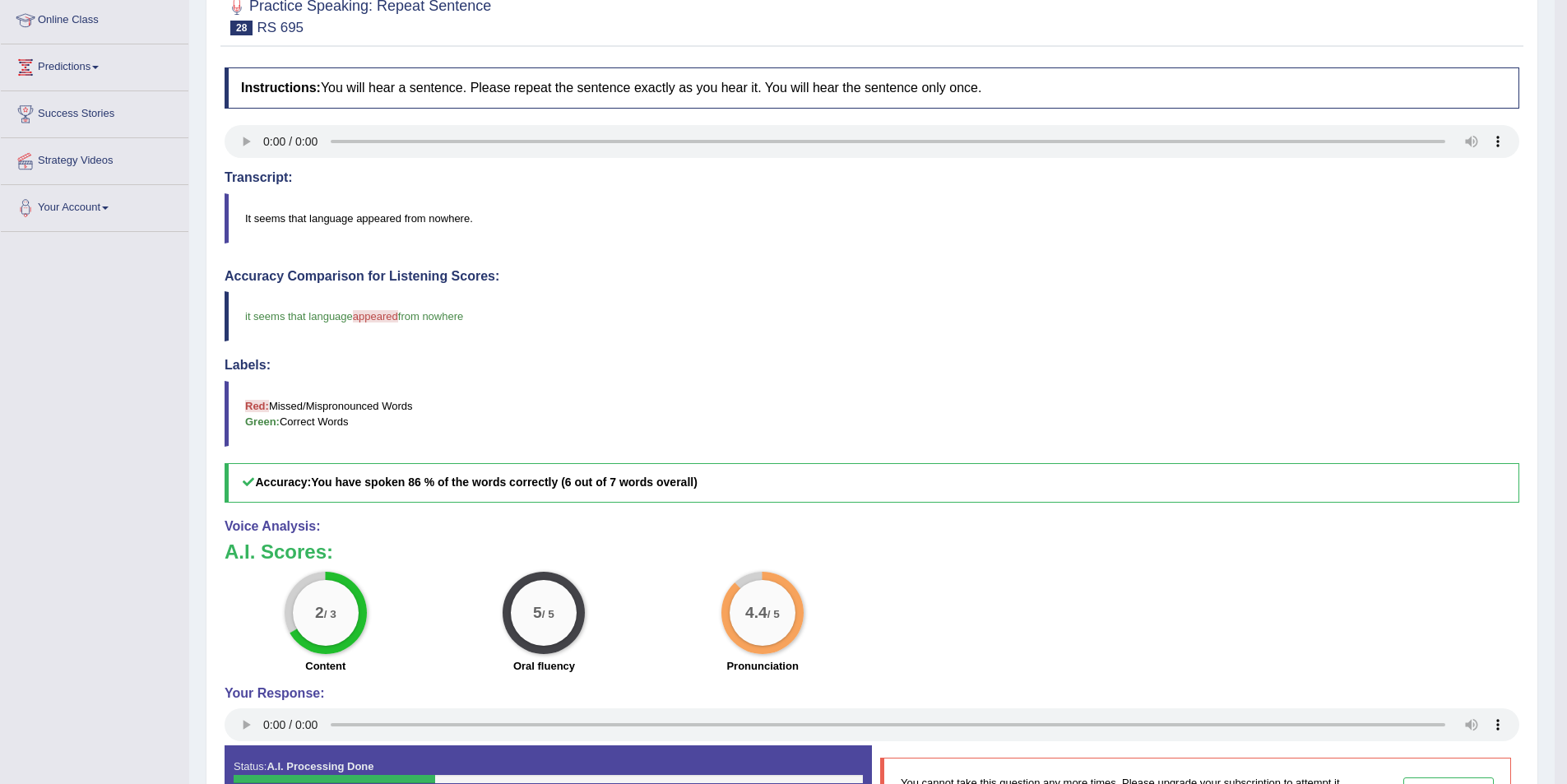
scroll to position [103, 0]
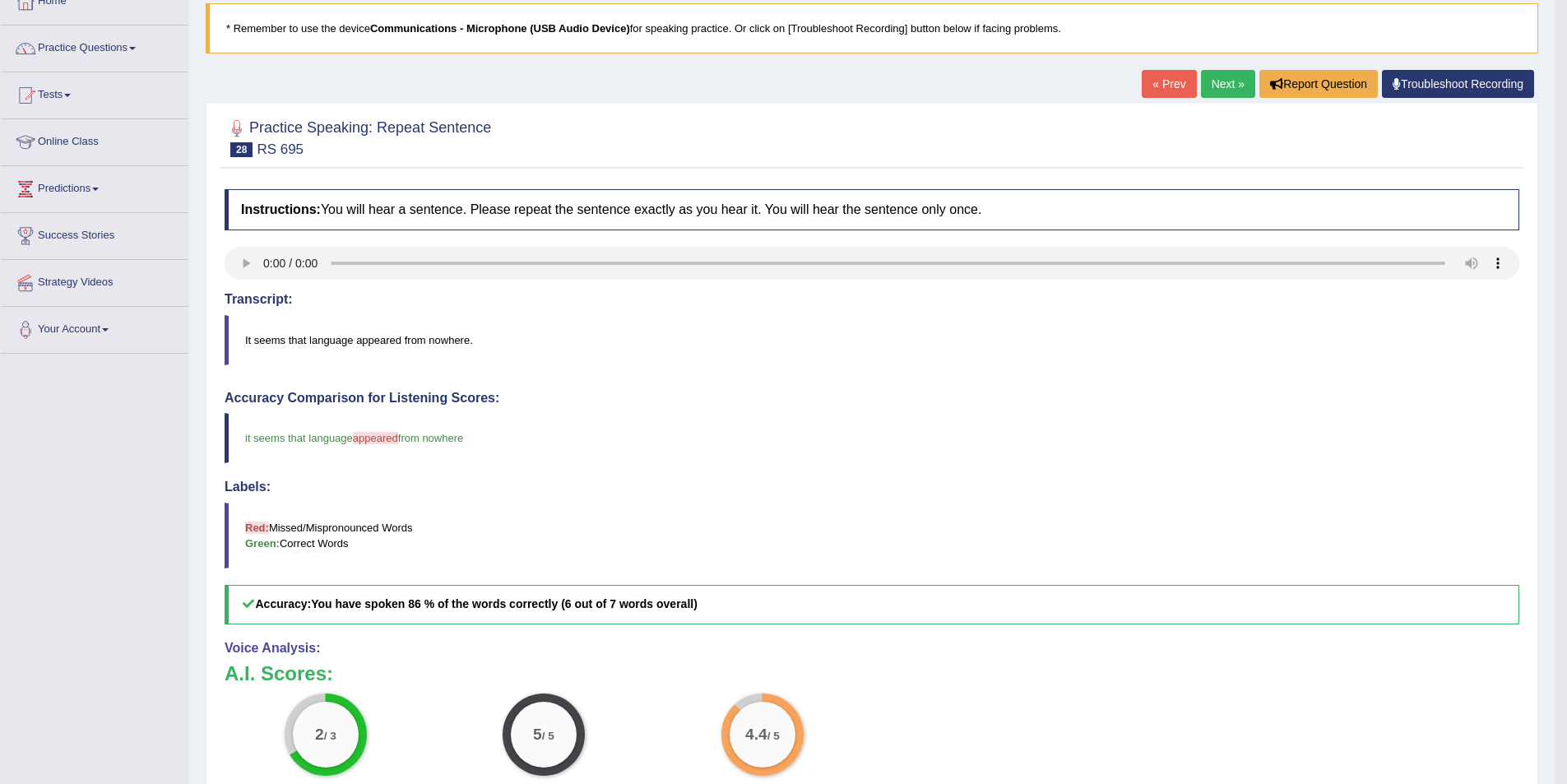
click at [1226, 85] on link "Next »" at bounding box center [1228, 84] width 54 height 28
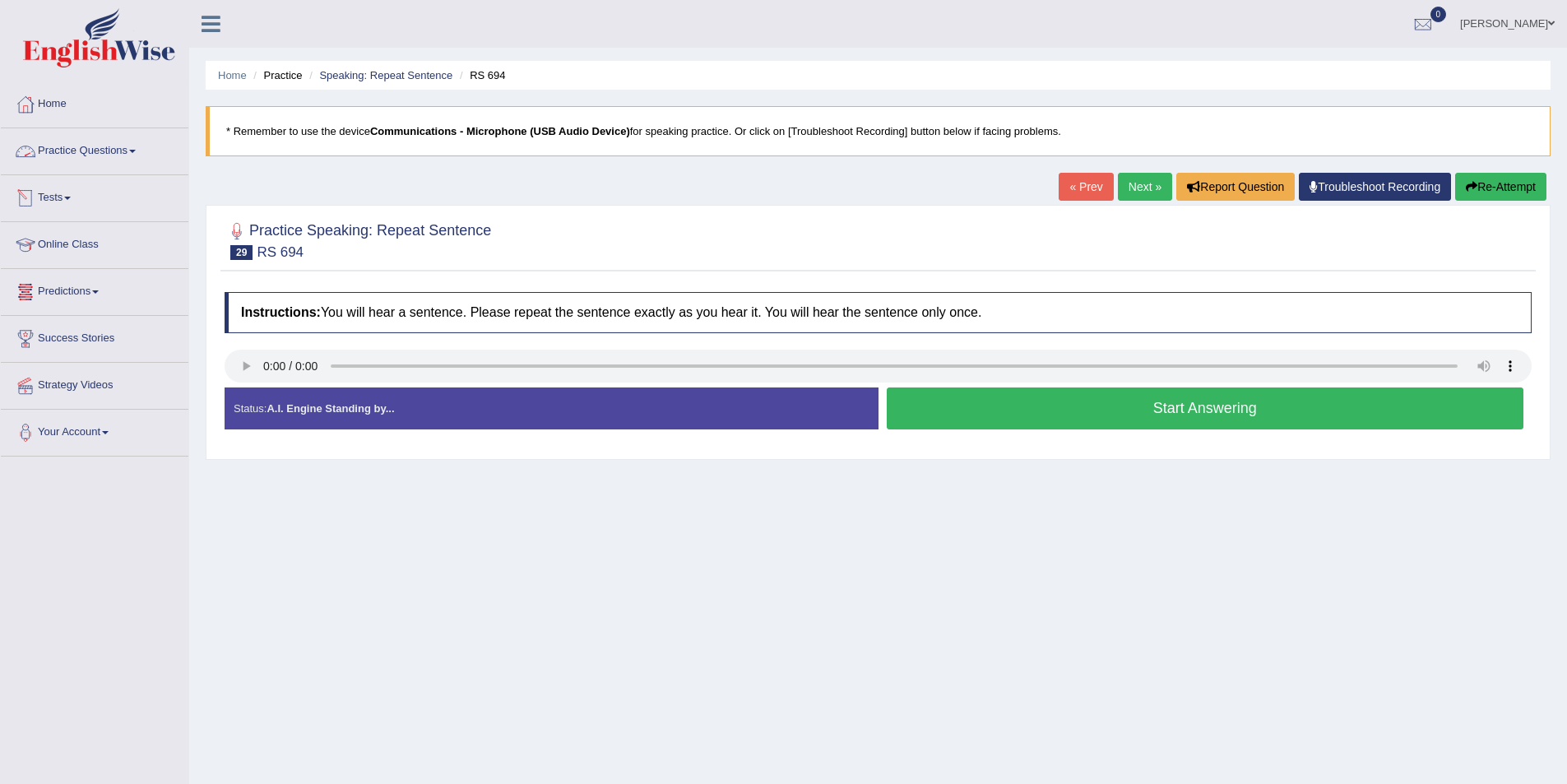
click at [92, 146] on link "Practice Questions" at bounding box center [95, 149] width 187 height 41
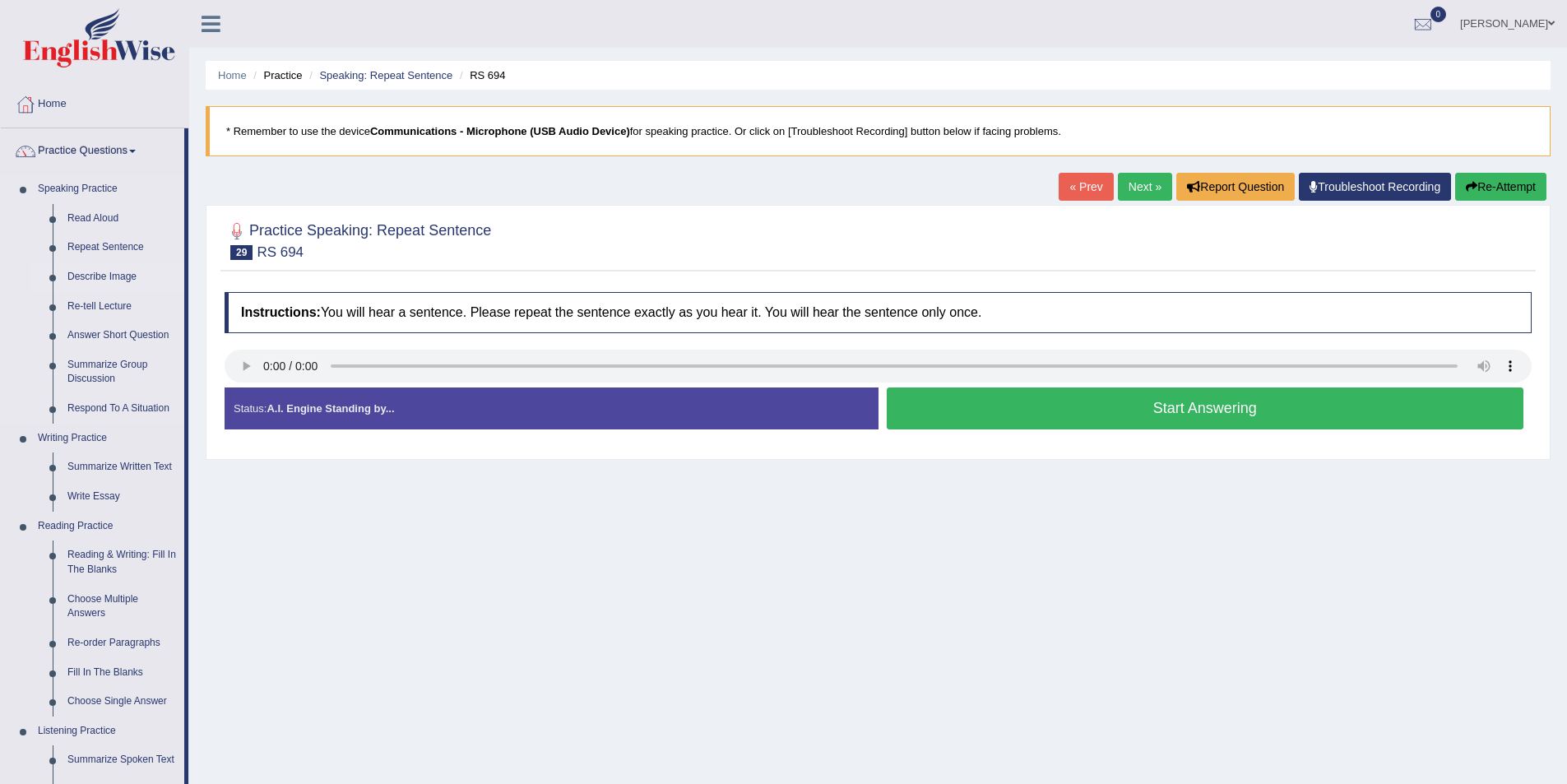
click at [115, 275] on link "Describe Image" at bounding box center [122, 278] width 124 height 30
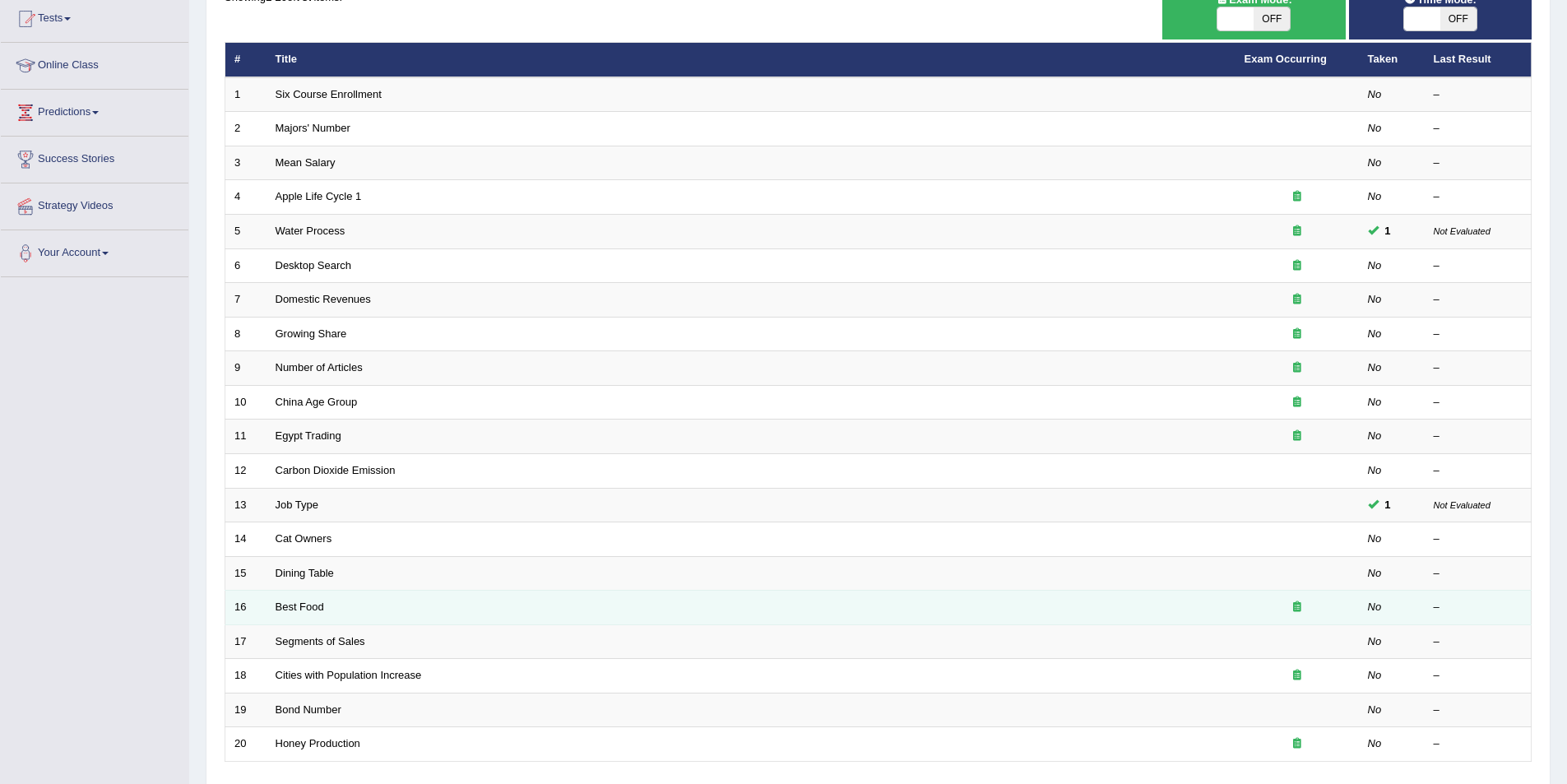
scroll to position [141, 0]
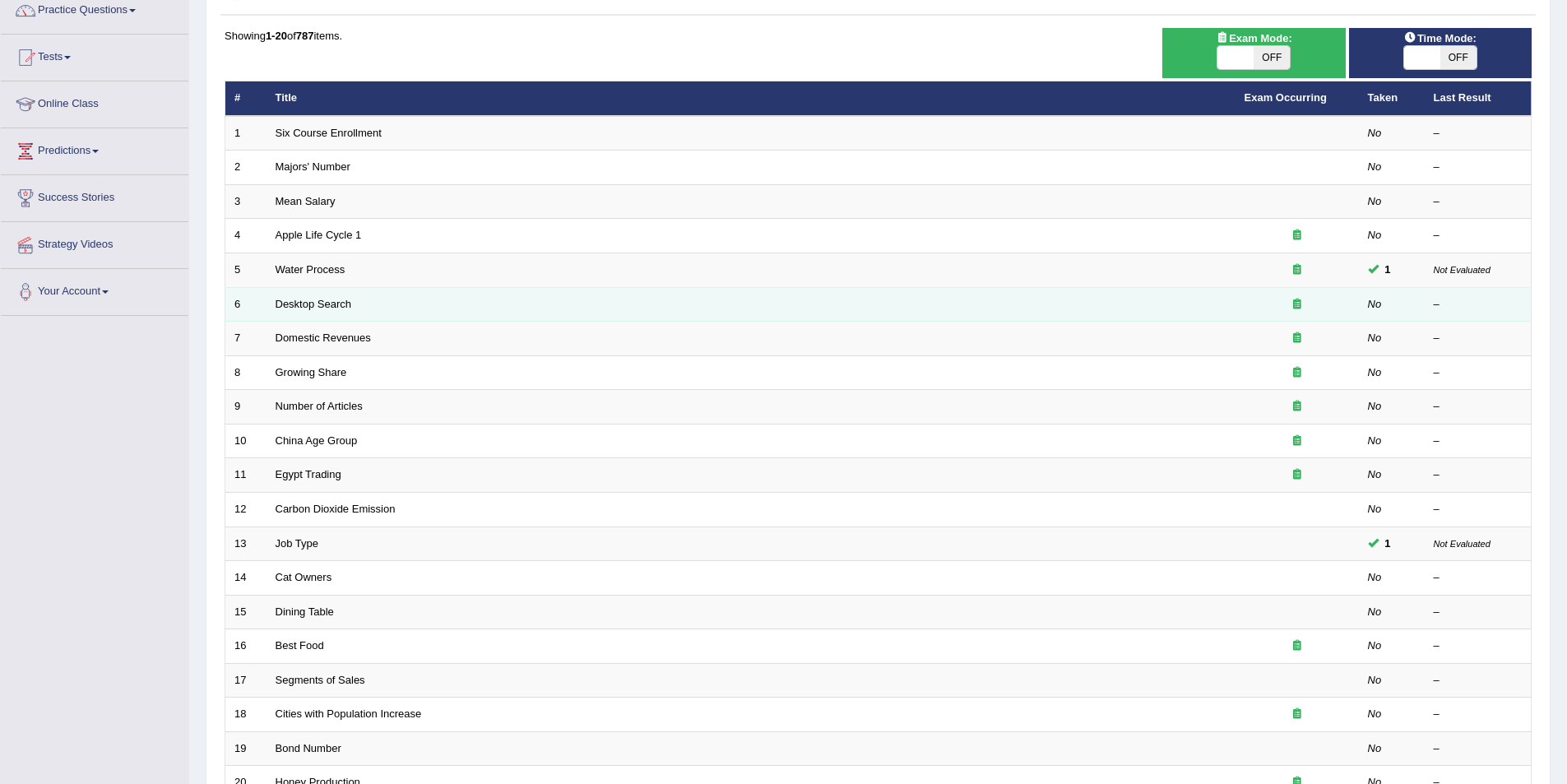
click at [373, 308] on td "Desktop Search" at bounding box center [750, 304] width 969 height 35
click at [318, 312] on td "Desktop Search" at bounding box center [750, 304] width 969 height 35
click at [321, 305] on link "Desktop Search" at bounding box center [313, 303] width 76 height 12
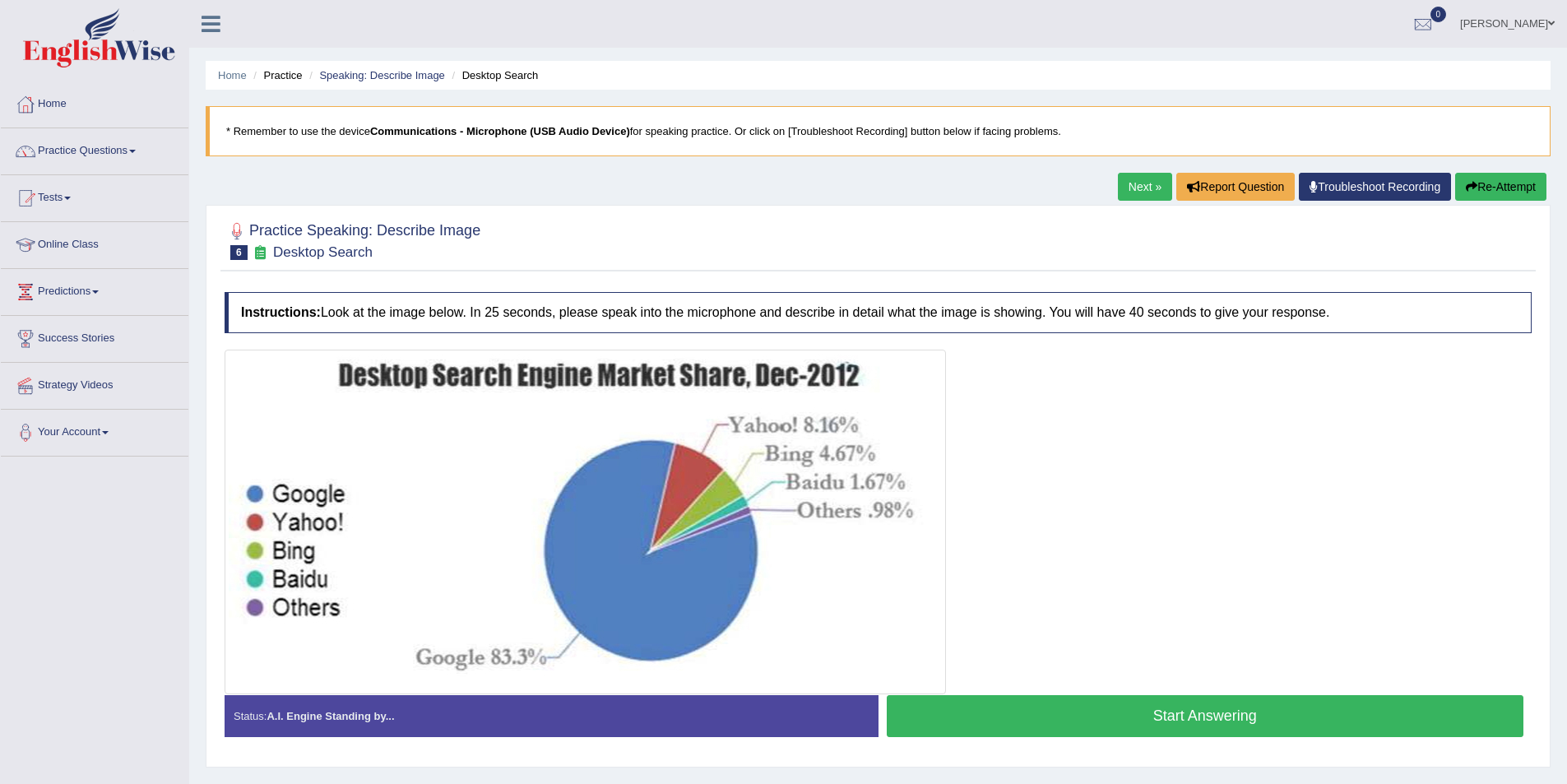
click at [1186, 717] on button "Start Answering" at bounding box center [1206, 715] width 638 height 42
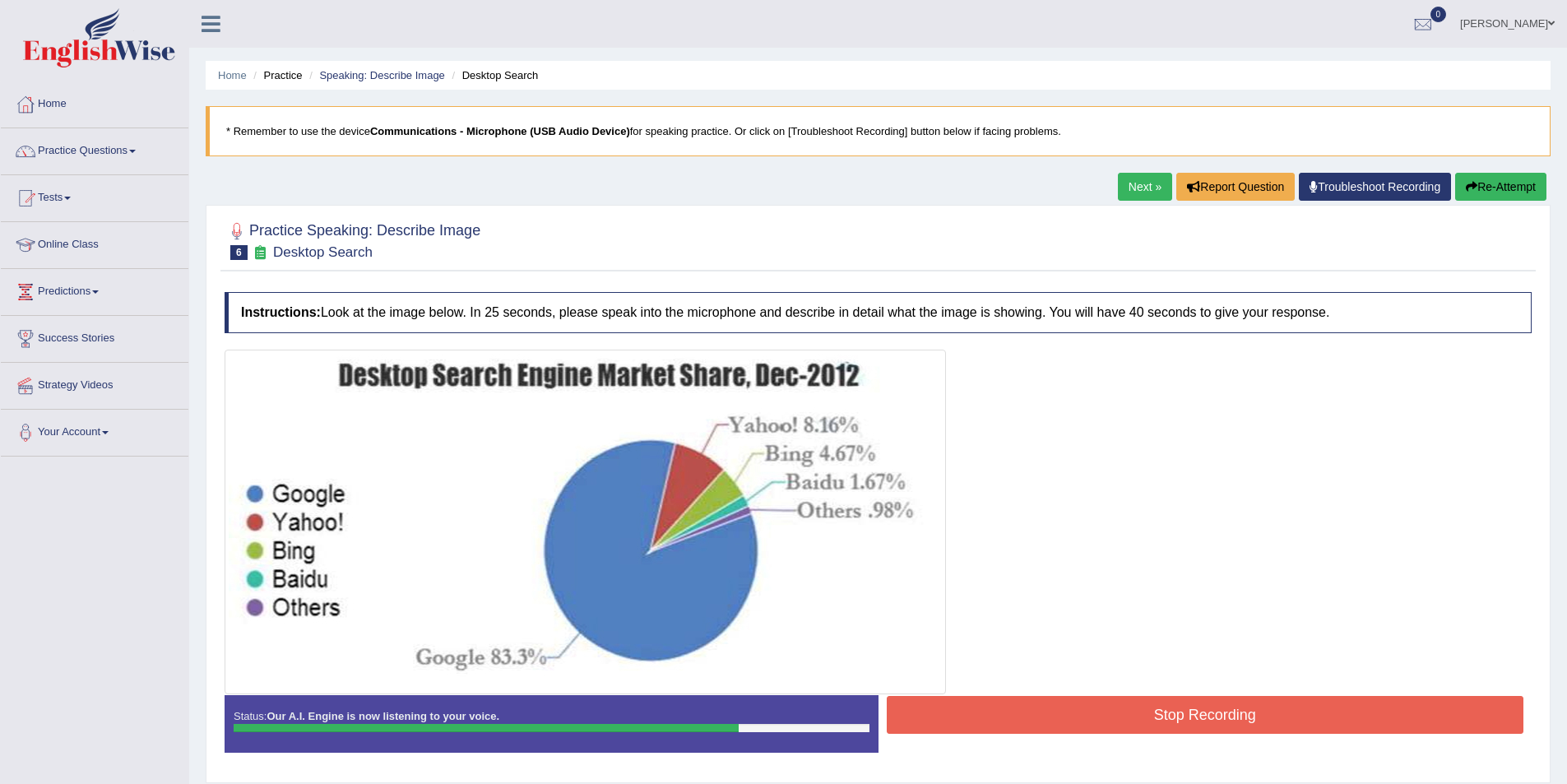
click at [1111, 711] on button "Stop Recording" at bounding box center [1206, 714] width 638 height 38
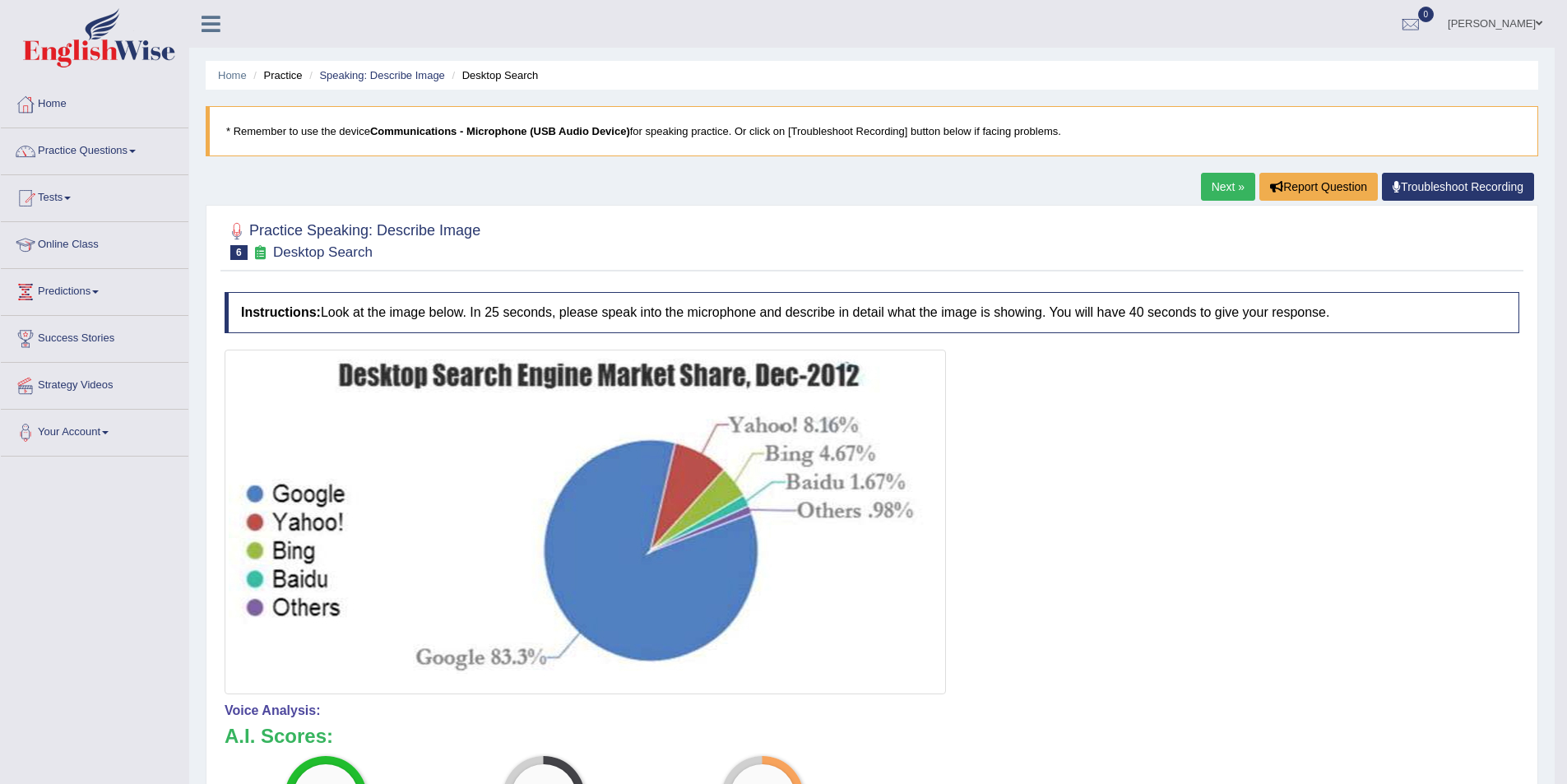
click at [1205, 191] on link "Next »" at bounding box center [1228, 186] width 54 height 28
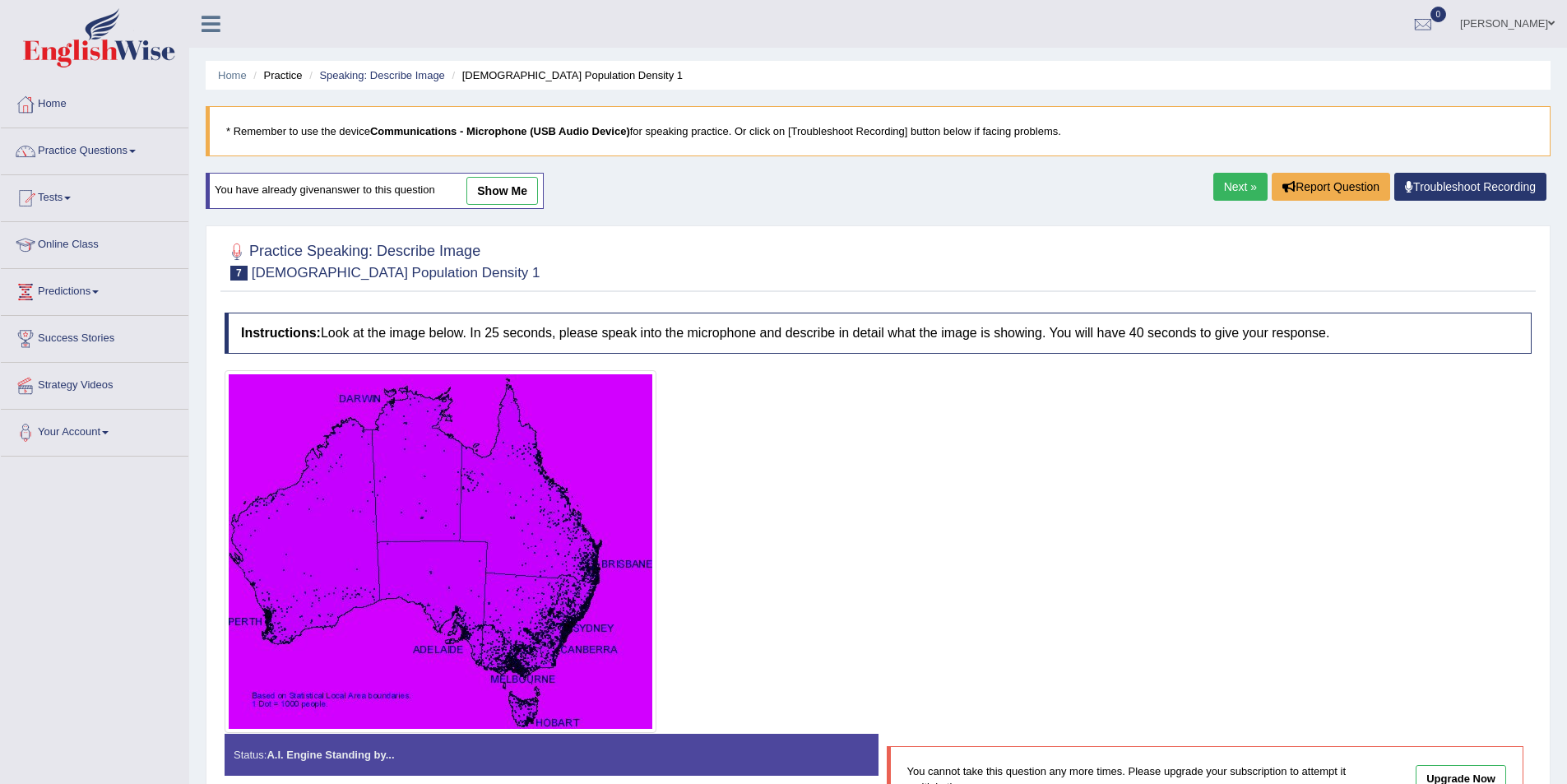
click at [1232, 190] on link "Next »" at bounding box center [1240, 186] width 54 height 28
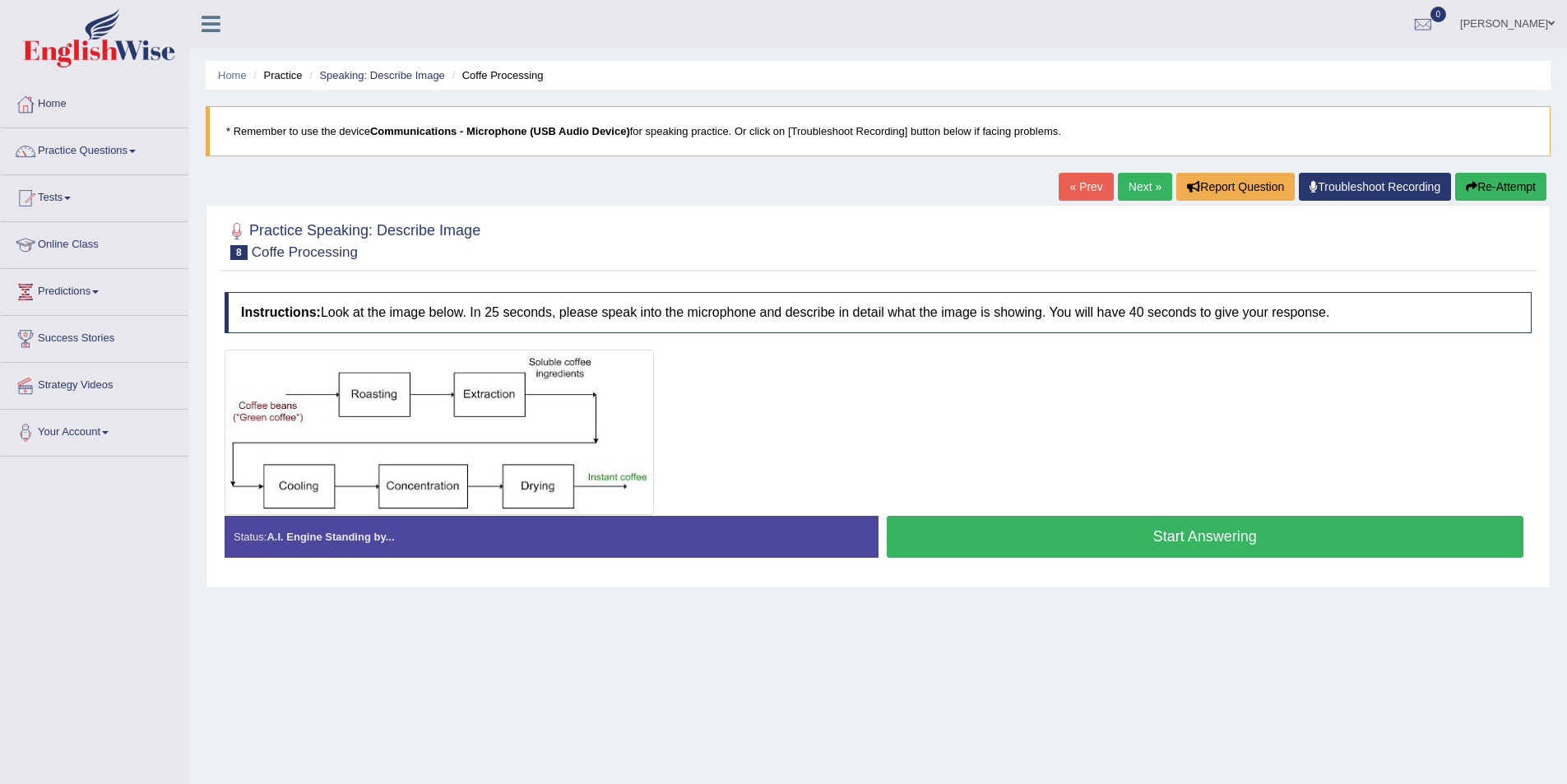
click at [947, 538] on button "Start Answering" at bounding box center [1206, 536] width 638 height 42
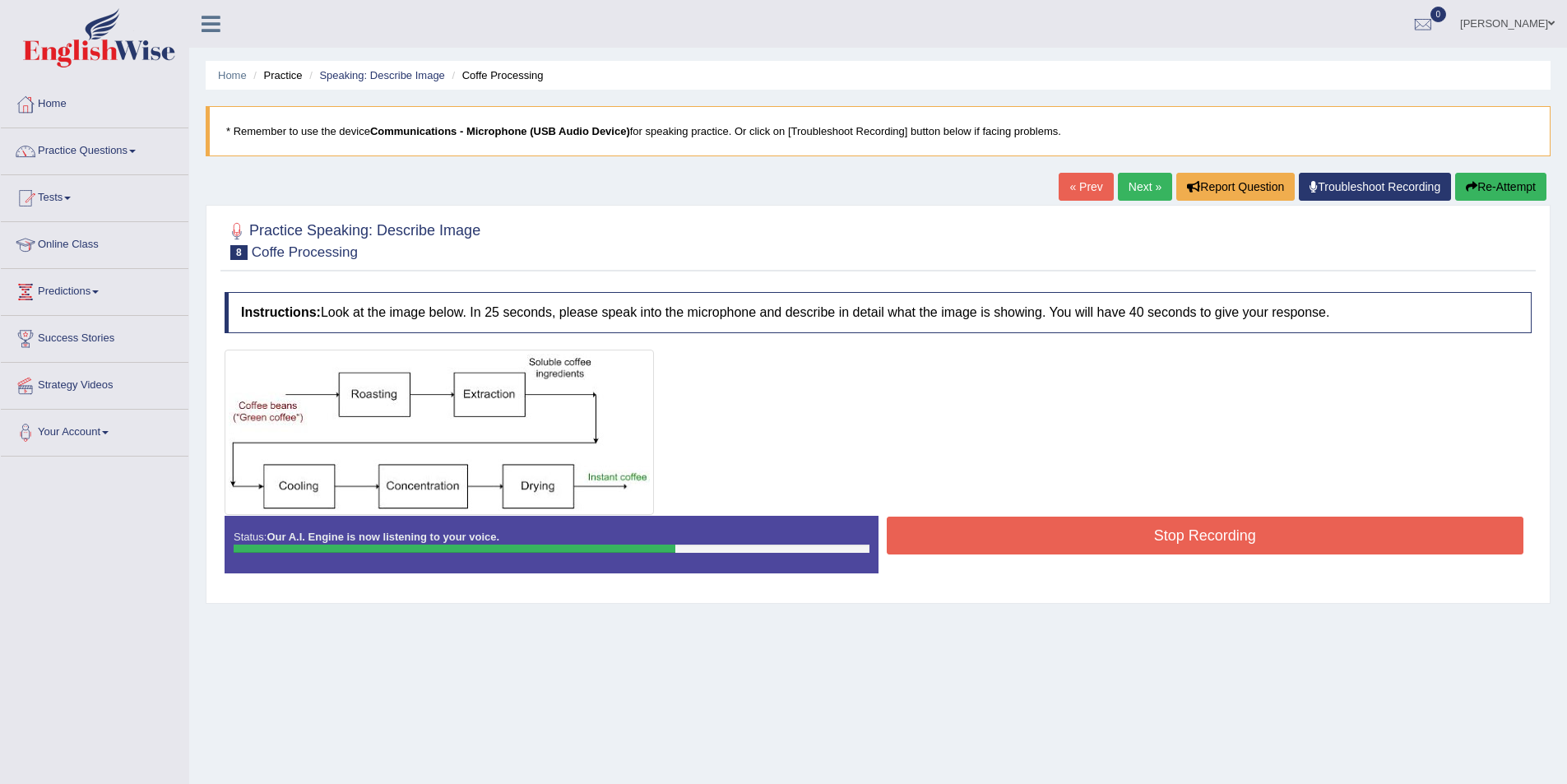
click at [1111, 541] on button "Stop Recording" at bounding box center [1206, 535] width 638 height 38
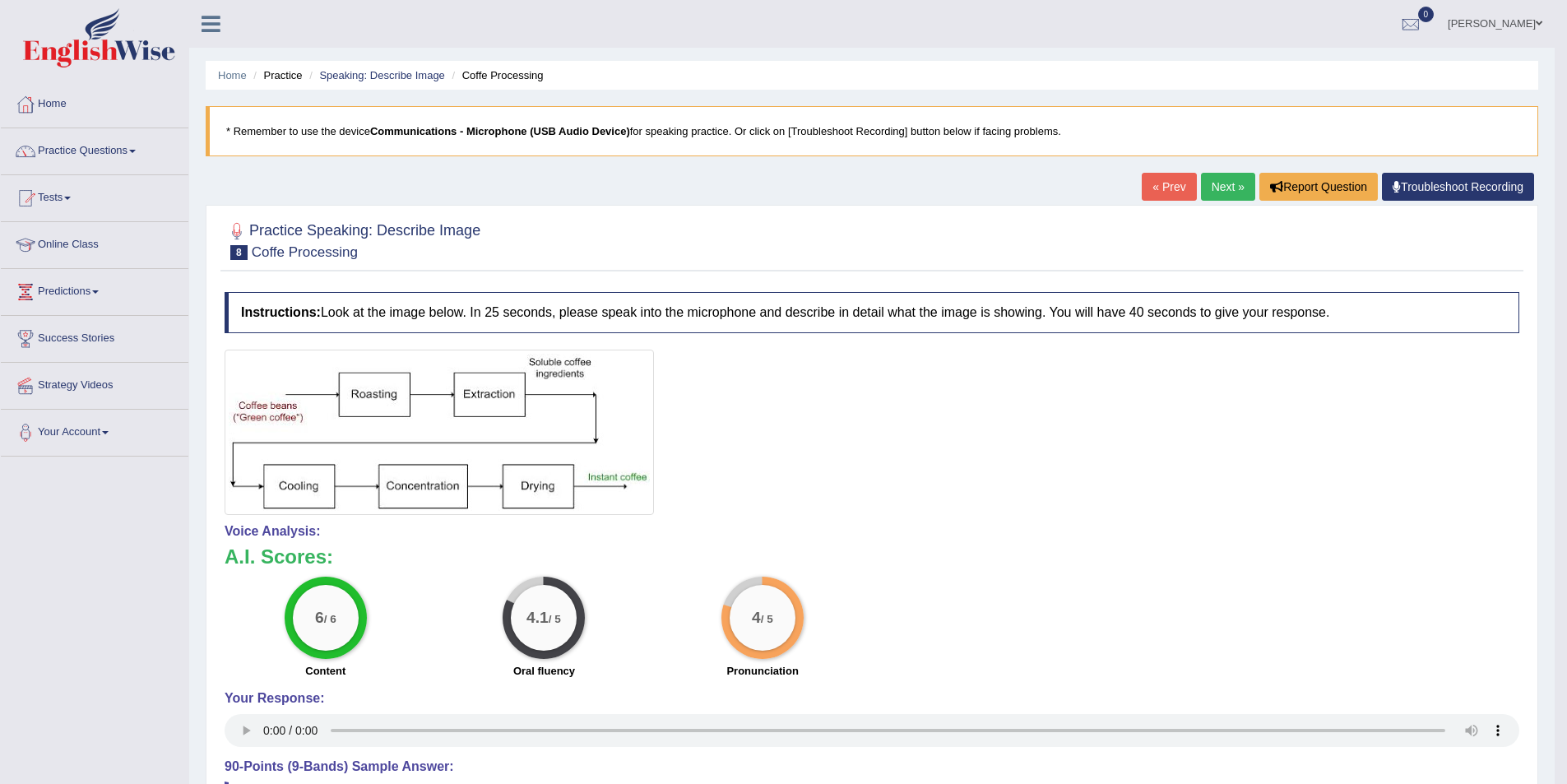
click at [1215, 191] on link "Next »" at bounding box center [1228, 186] width 54 height 28
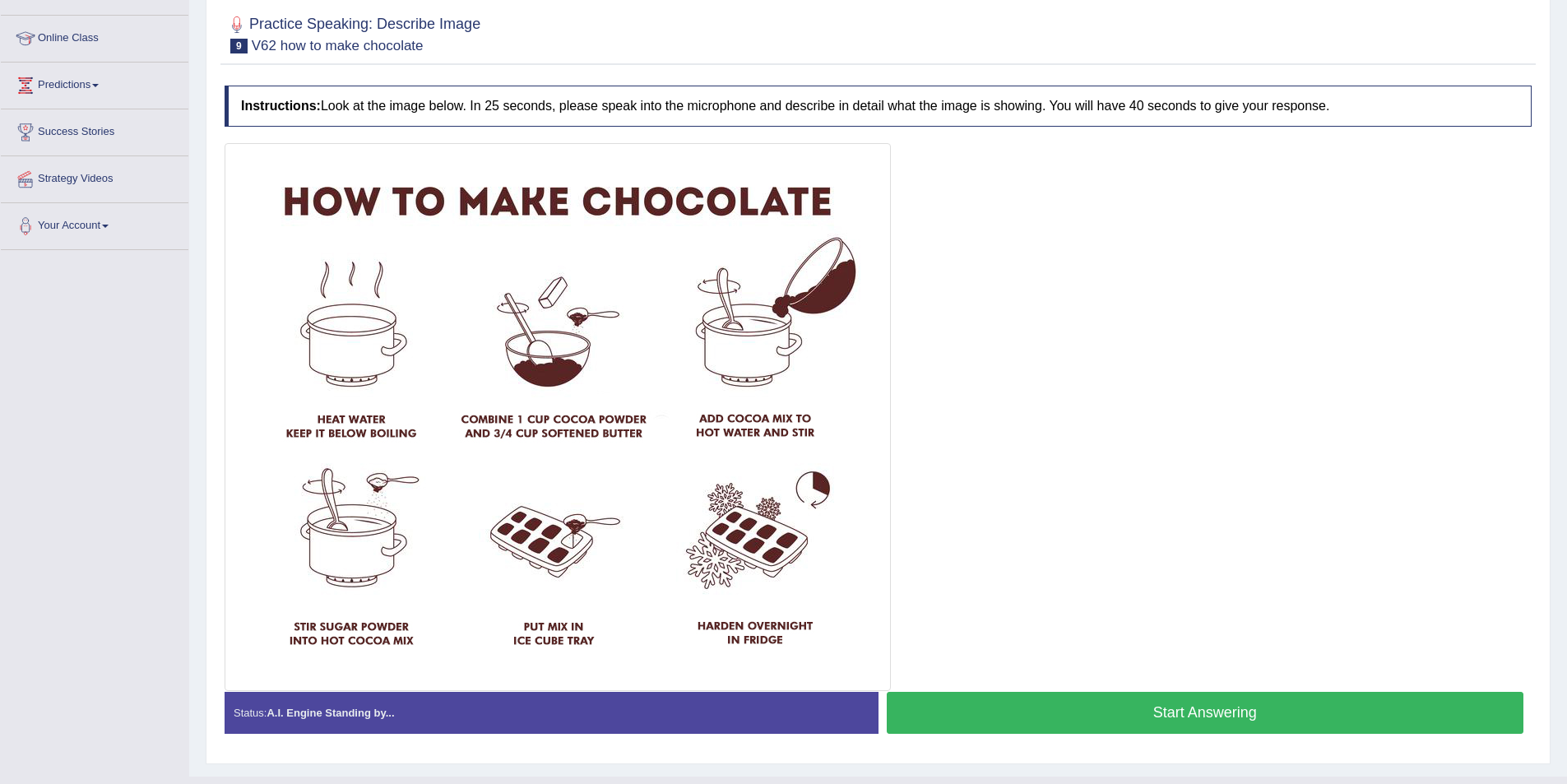
scroll to position [240, 0]
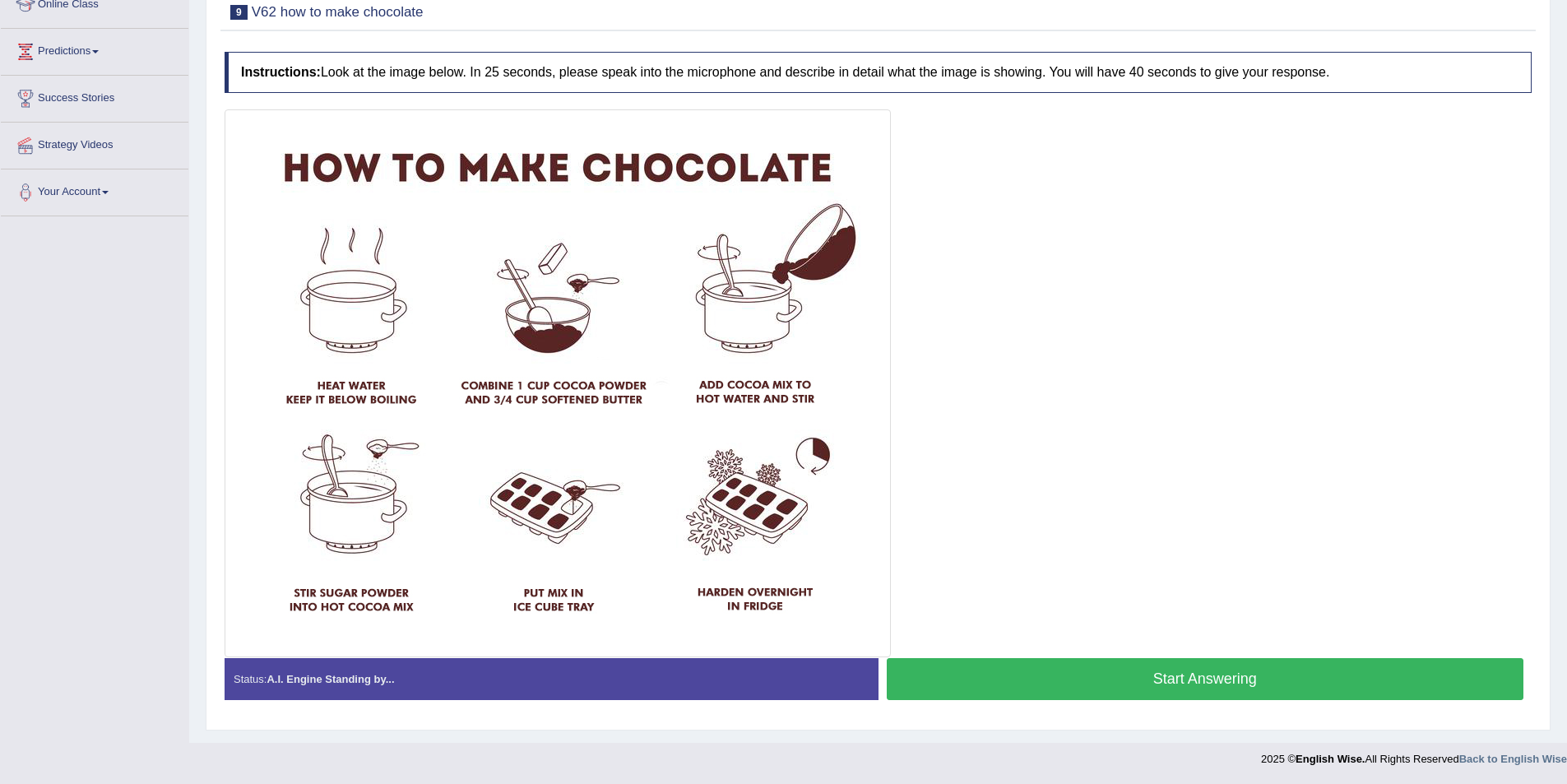
click at [1083, 683] on button "Start Answering" at bounding box center [1206, 679] width 638 height 42
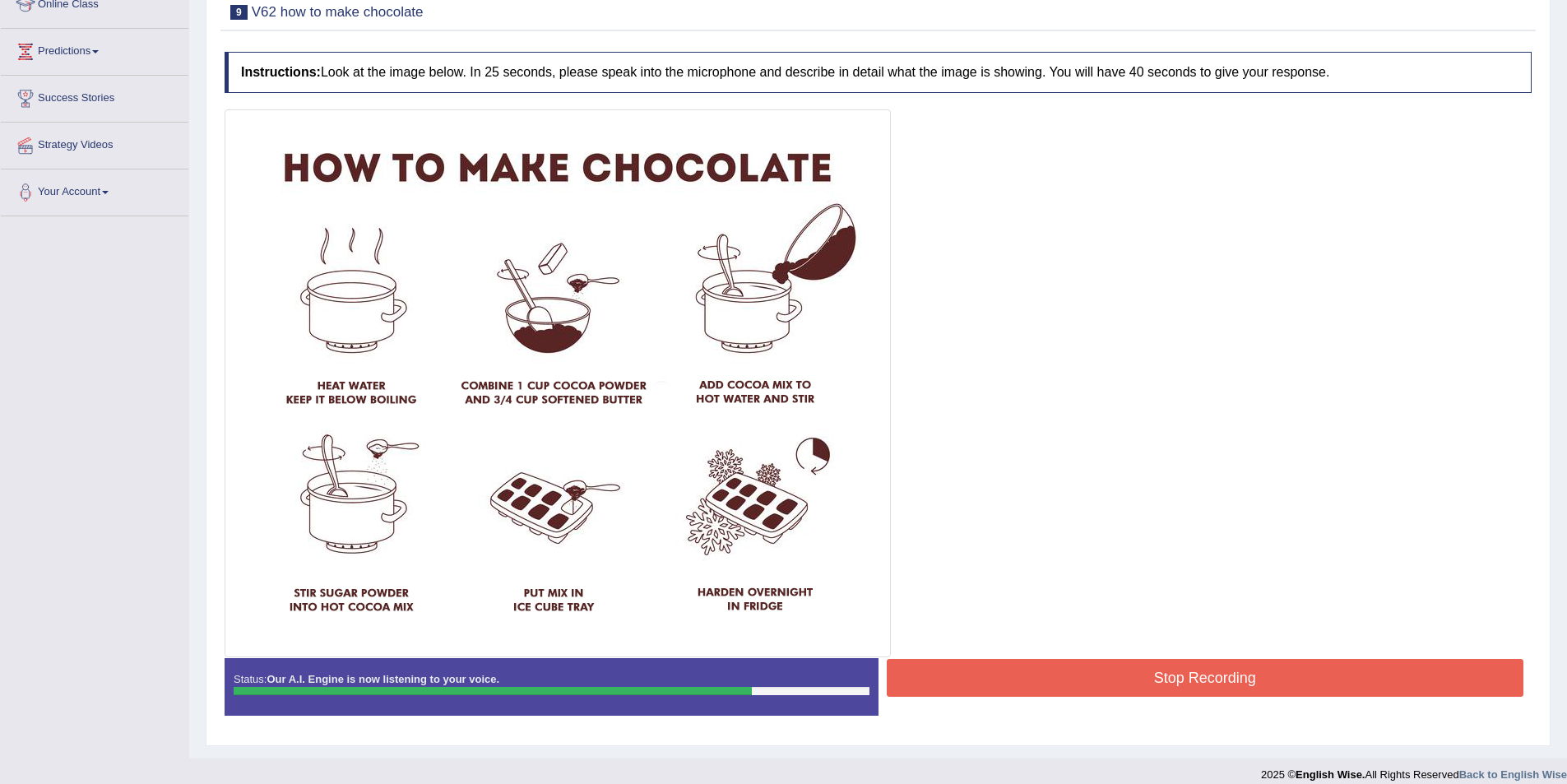
click at [1031, 685] on button "Stop Recording" at bounding box center [1206, 678] width 638 height 38
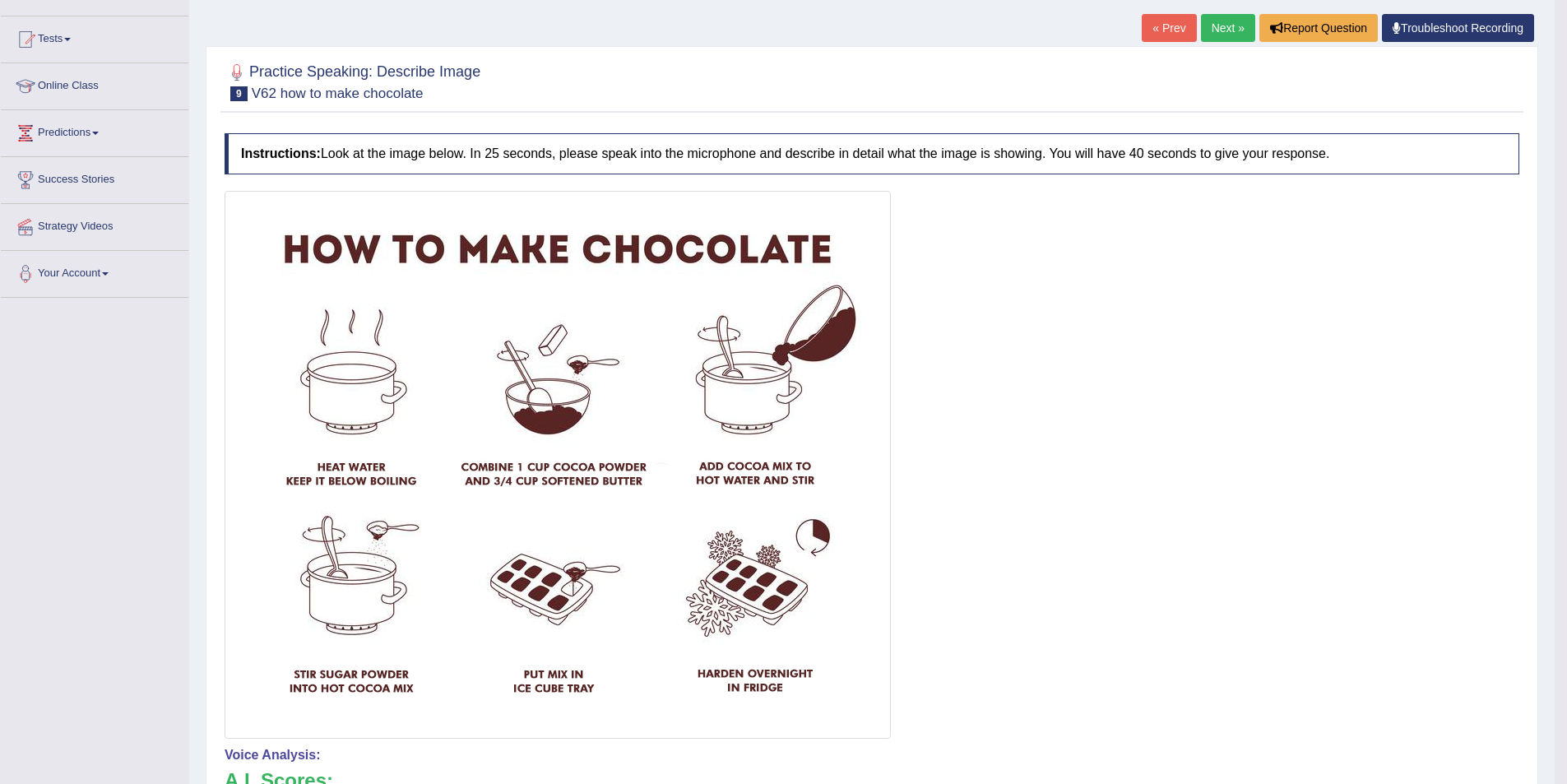
scroll to position [158, 0]
click at [1227, 24] on link "Next »" at bounding box center [1228, 29] width 54 height 28
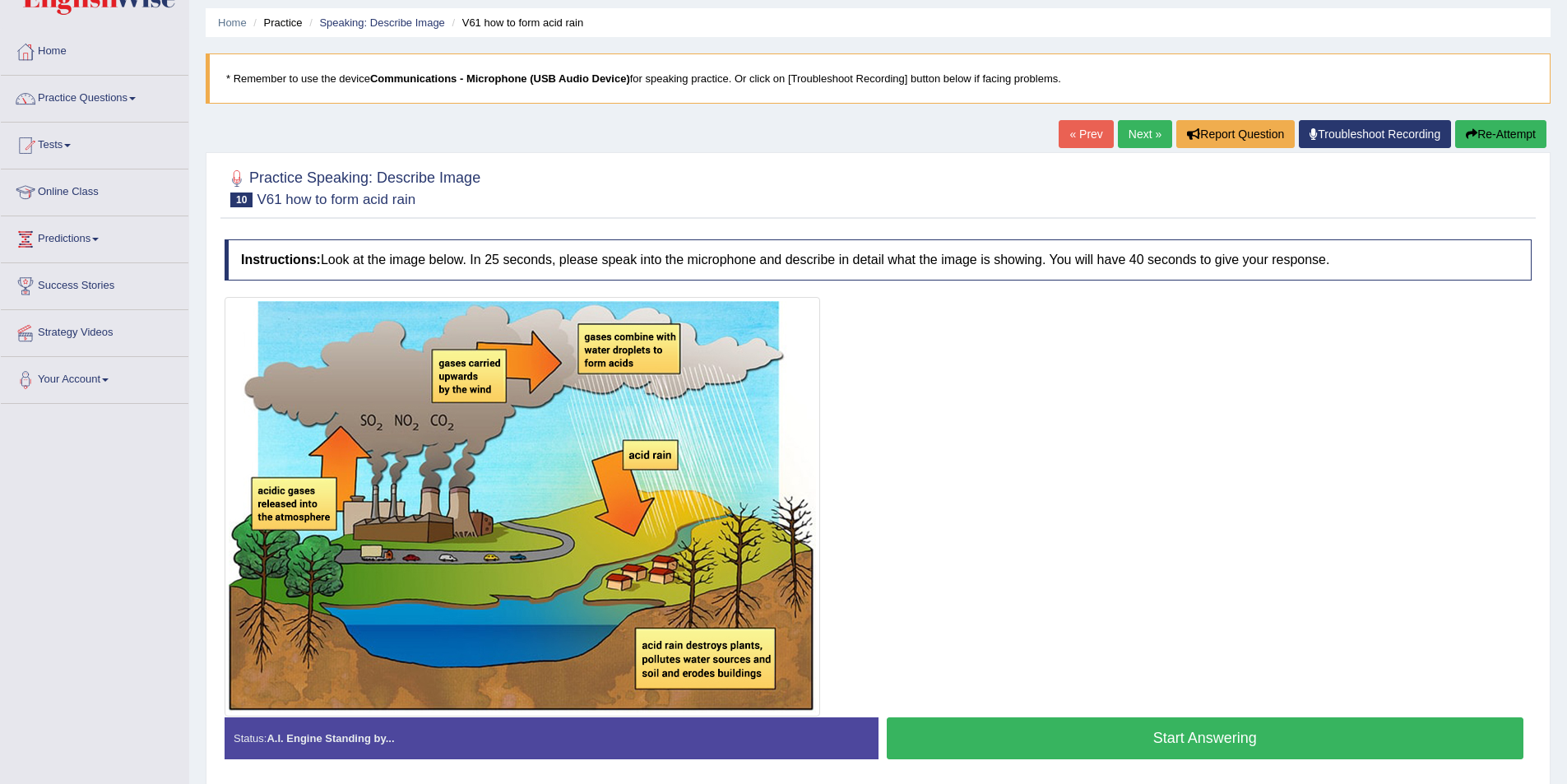
scroll to position [82, 0]
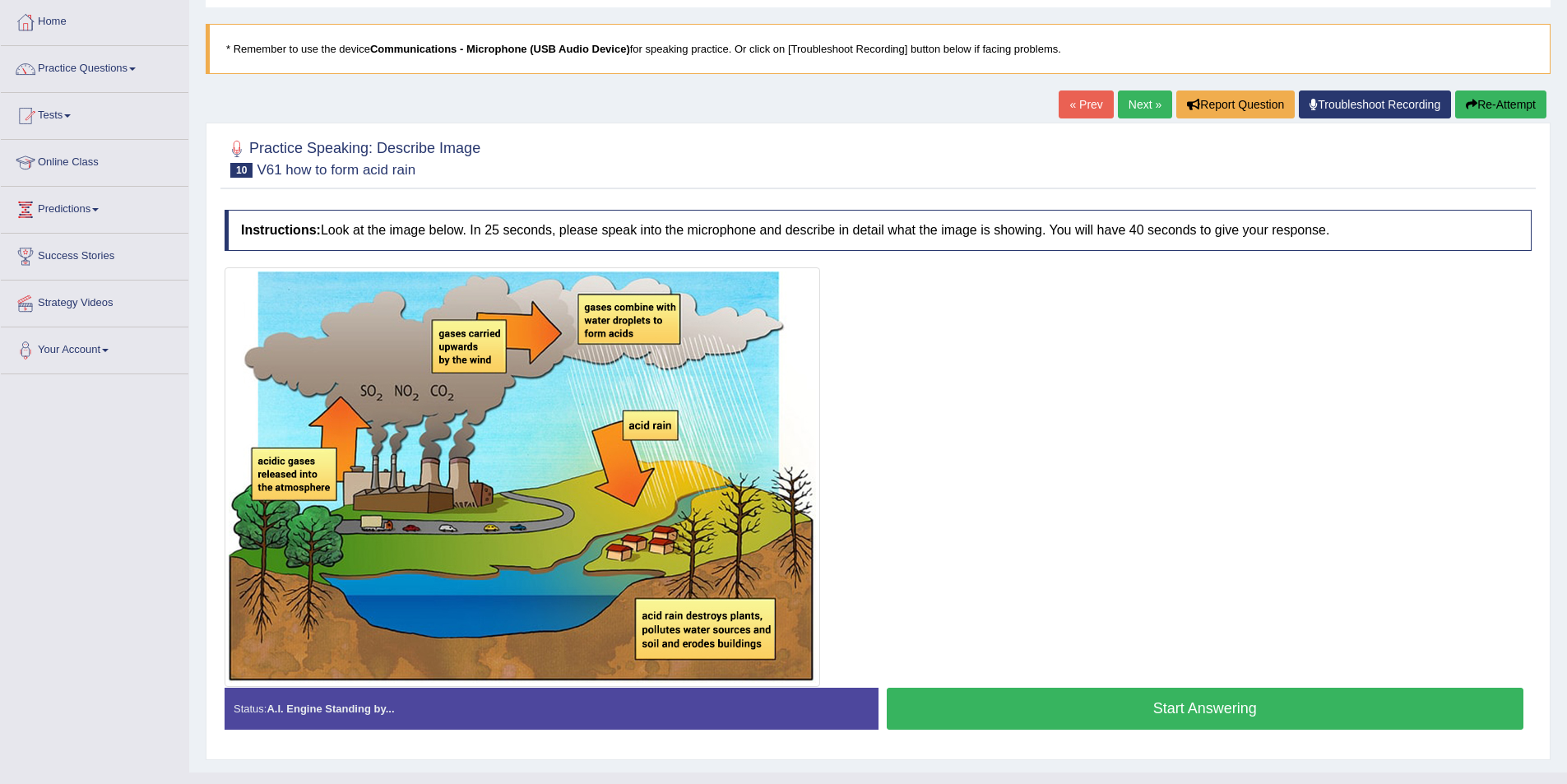
click at [967, 702] on button "Start Answering" at bounding box center [1206, 709] width 638 height 42
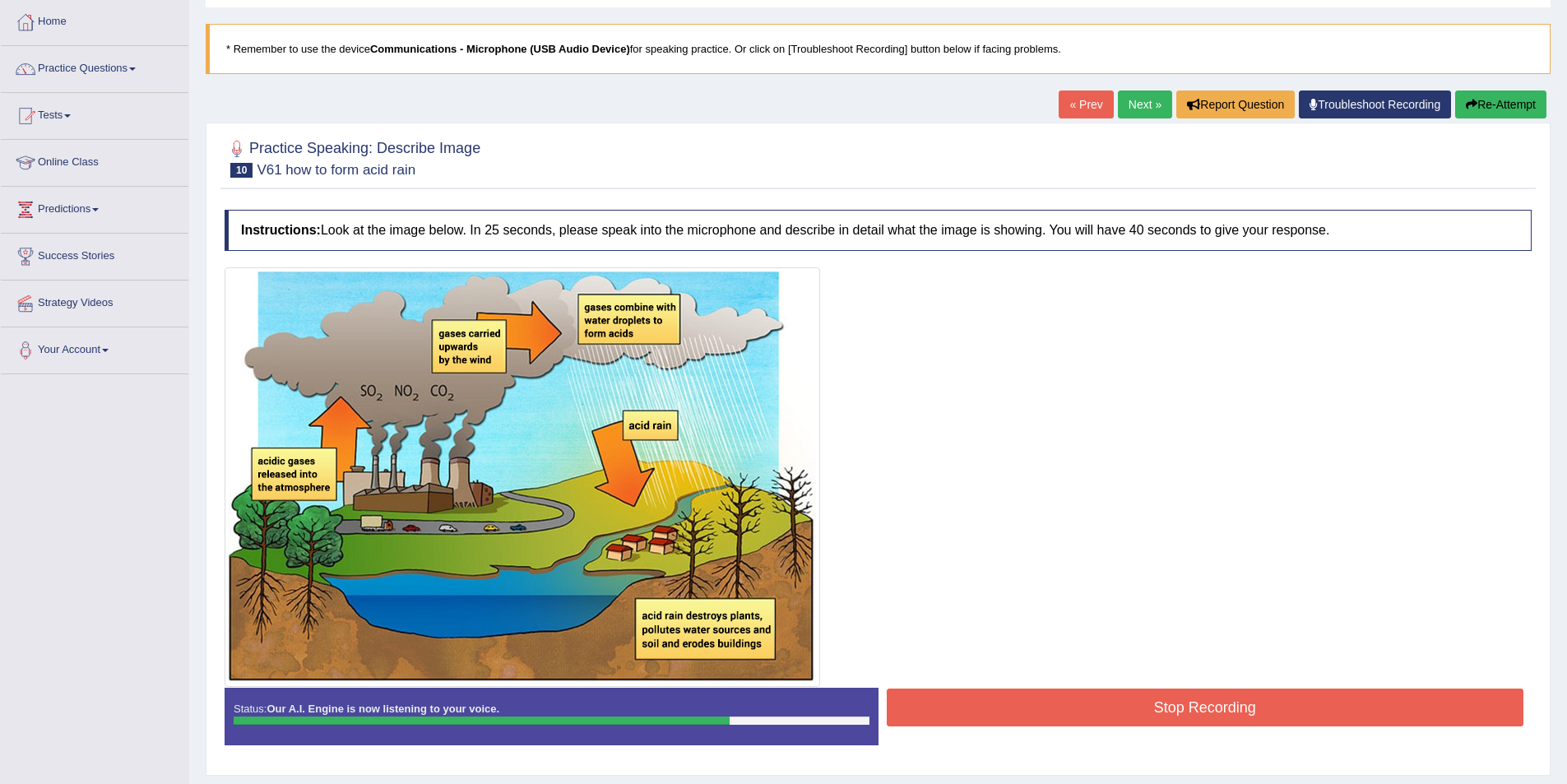
click at [1011, 700] on button "Stop Recording" at bounding box center [1206, 708] width 638 height 38
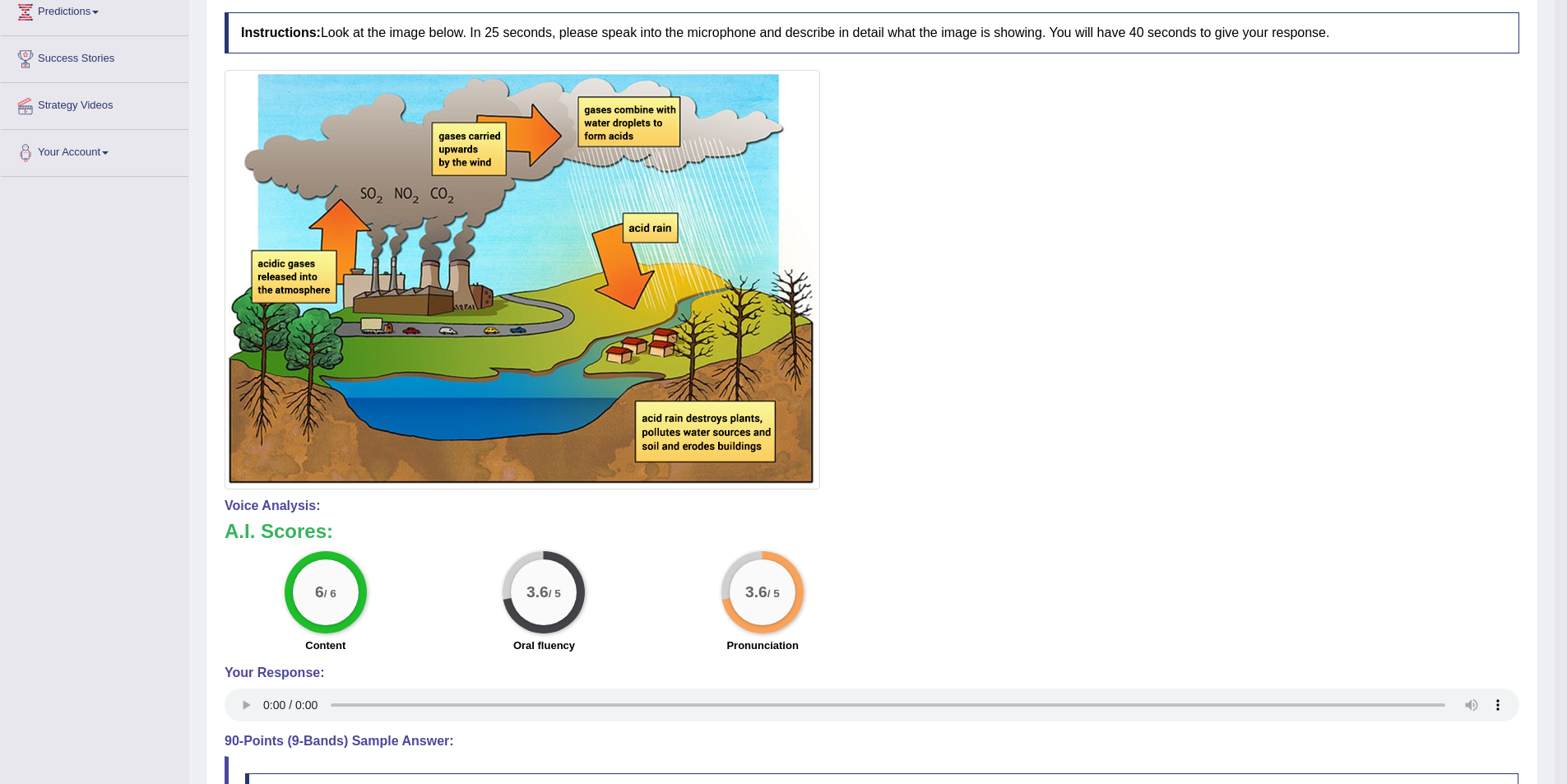
scroll to position [0, 0]
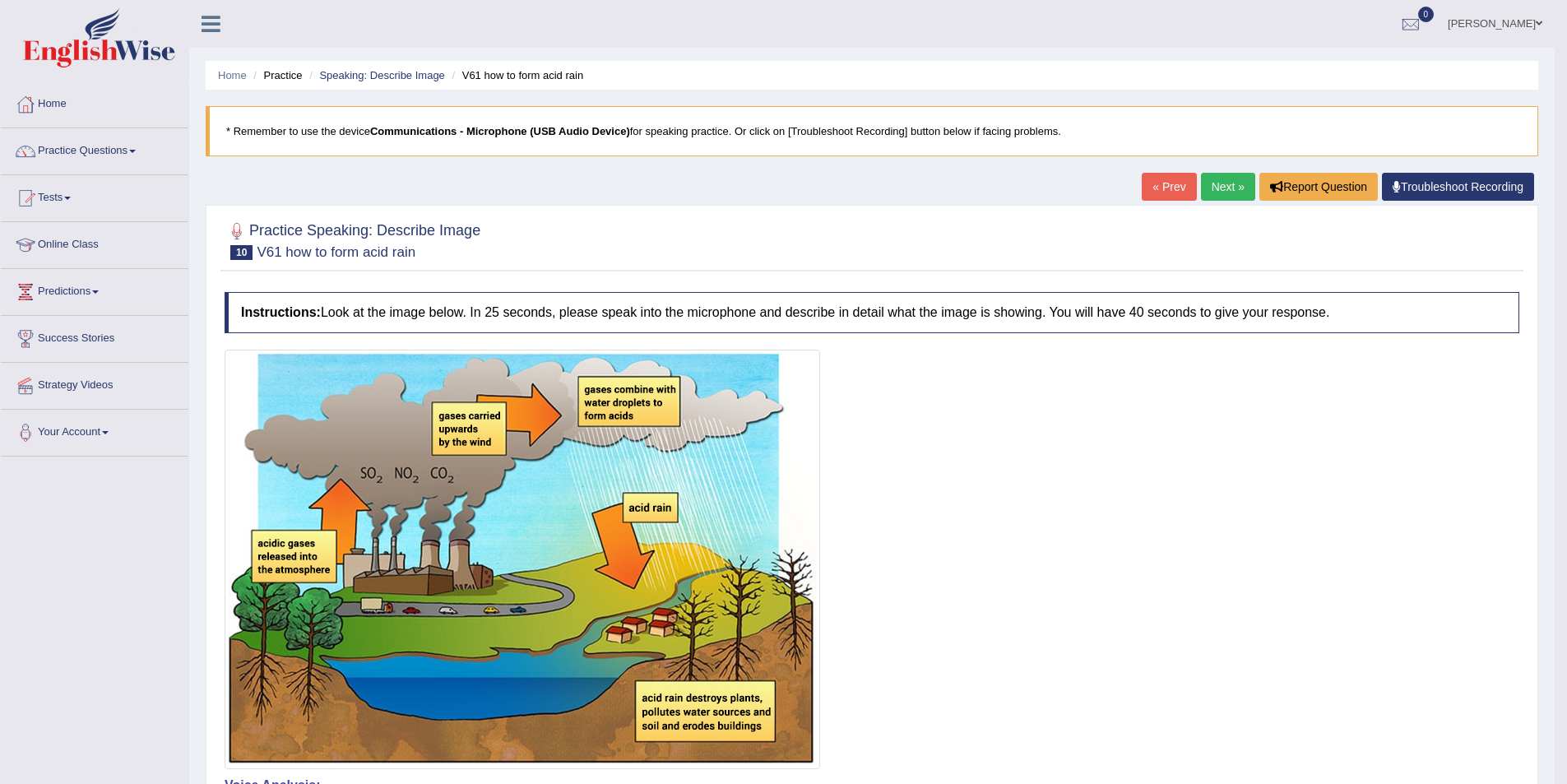
click at [1220, 184] on link "Next »" at bounding box center [1228, 186] width 54 height 28
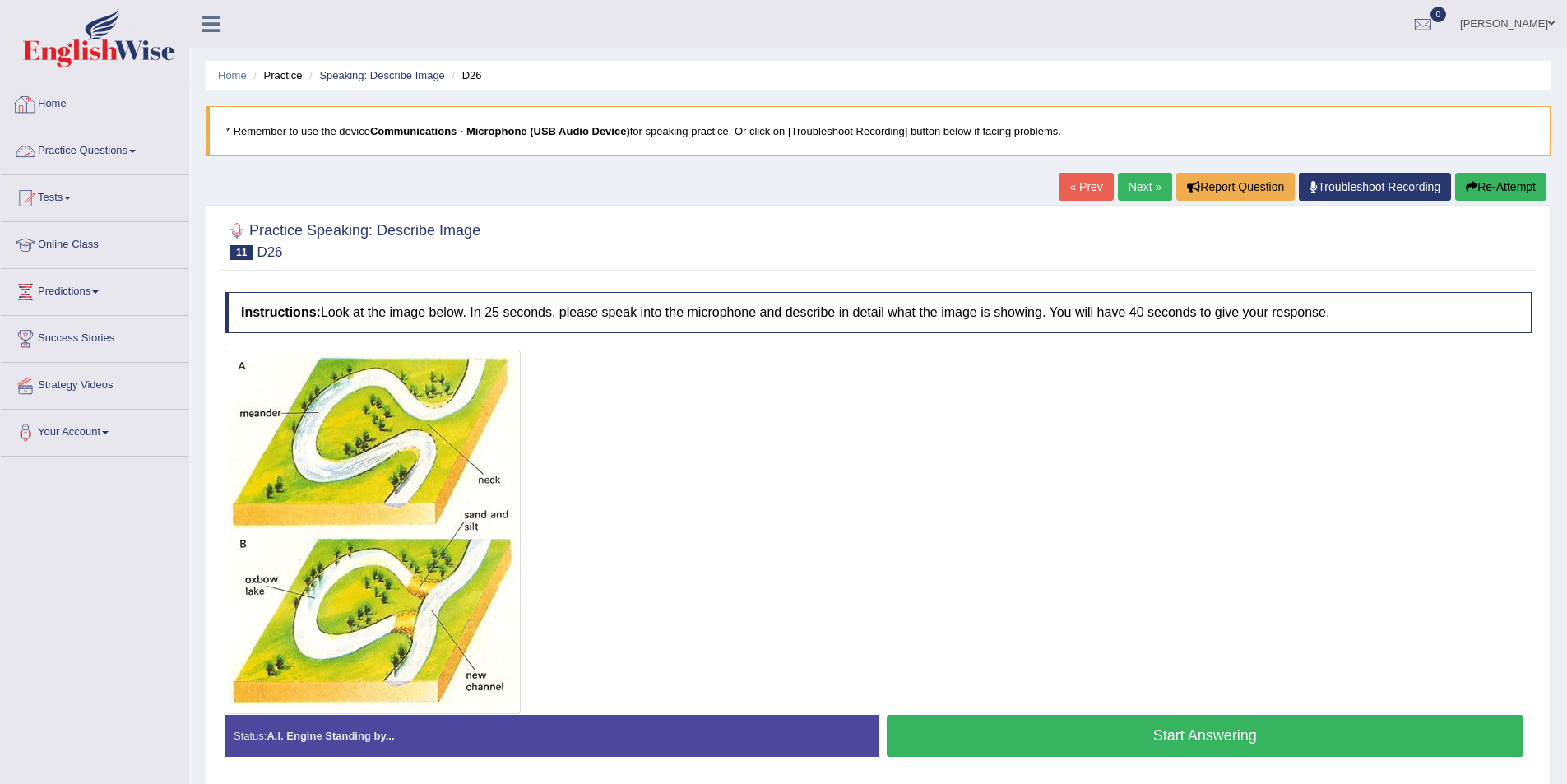
click at [50, 143] on link "Practice Questions" at bounding box center [95, 149] width 187 height 41
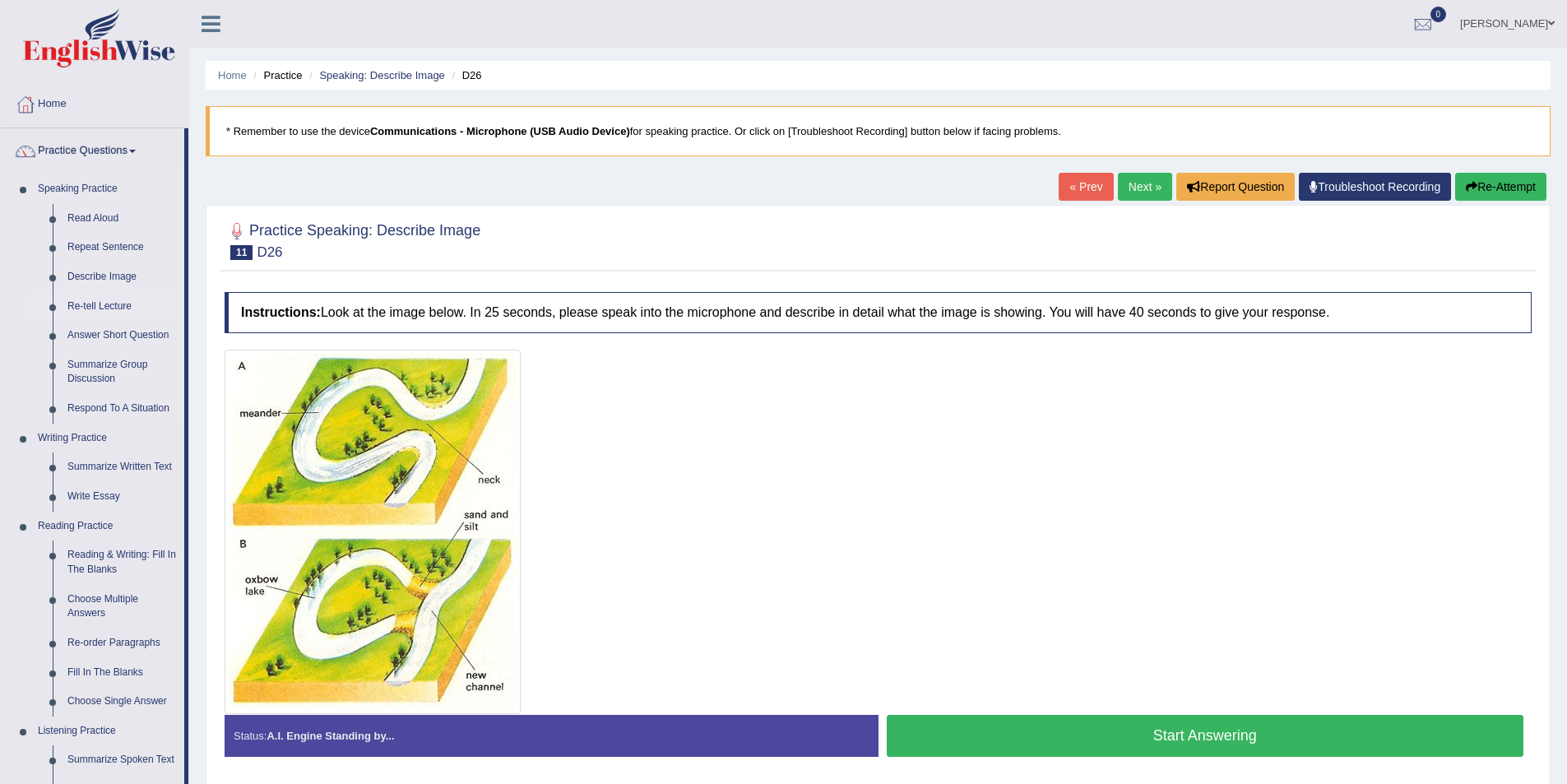
click at [98, 308] on link "Re-tell Lecture" at bounding box center [122, 307] width 124 height 30
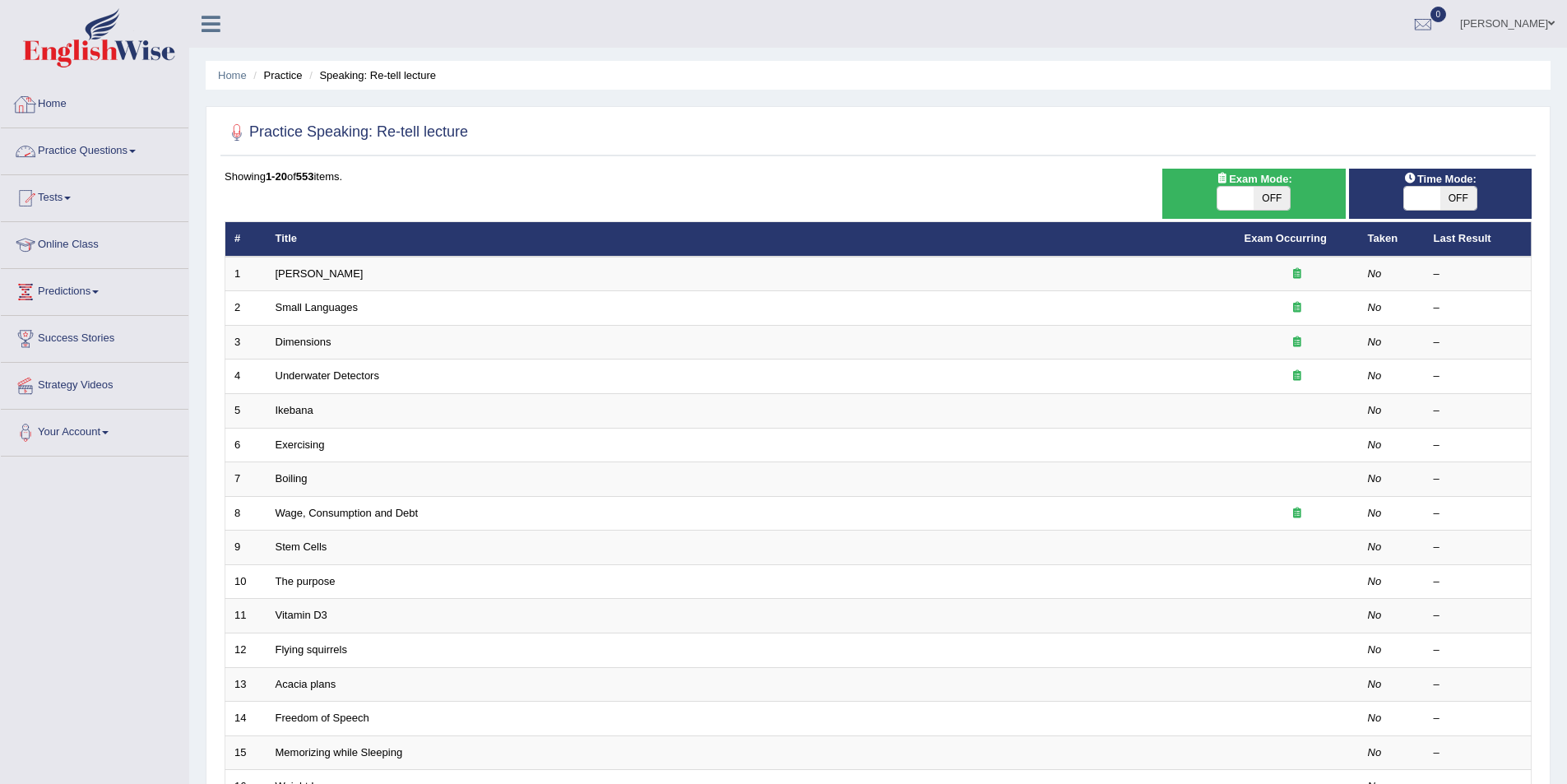
click at [59, 155] on link "Practice Questions" at bounding box center [95, 149] width 187 height 41
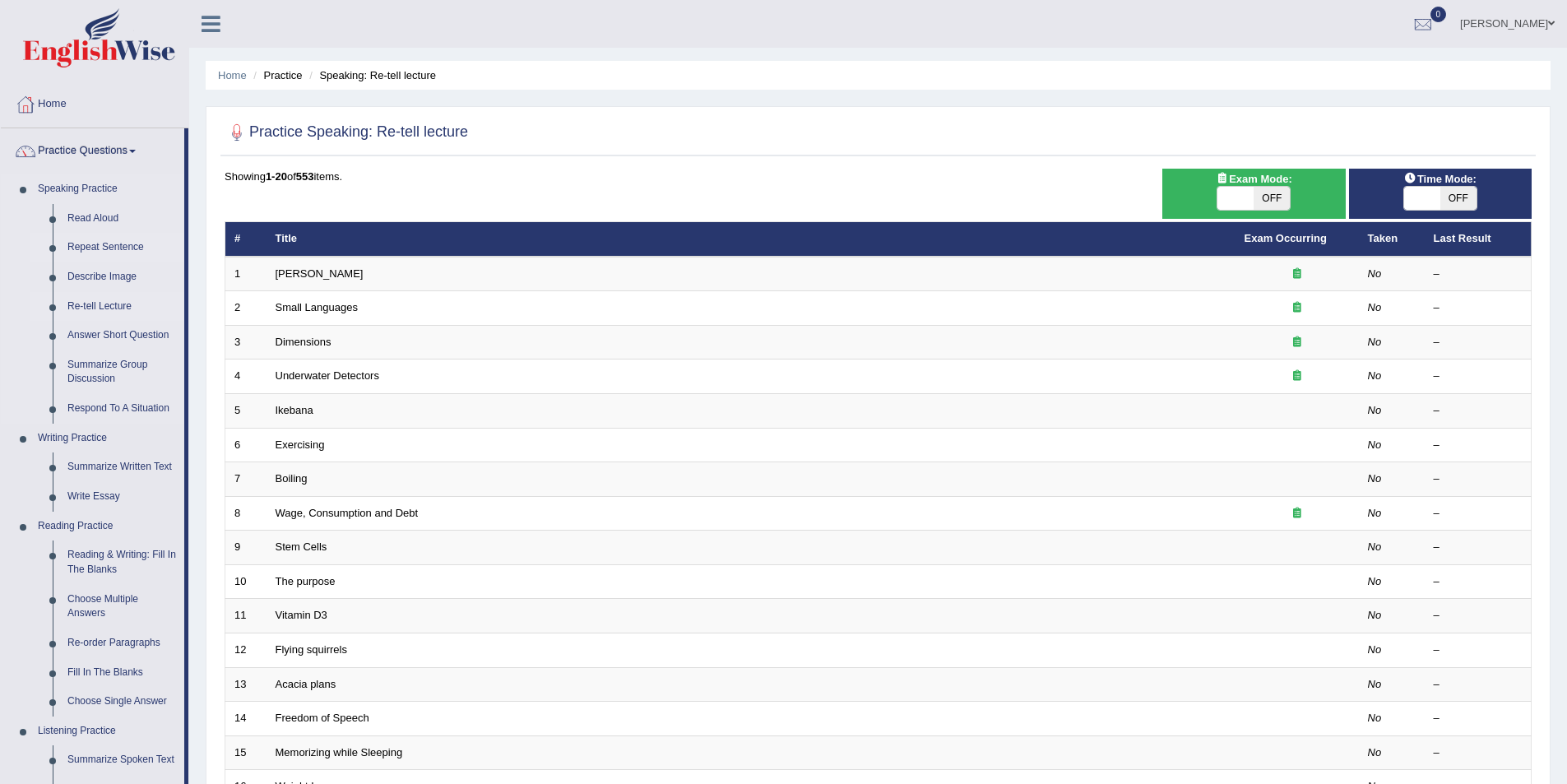
click at [139, 249] on link "Repeat Sentence" at bounding box center [122, 248] width 124 height 30
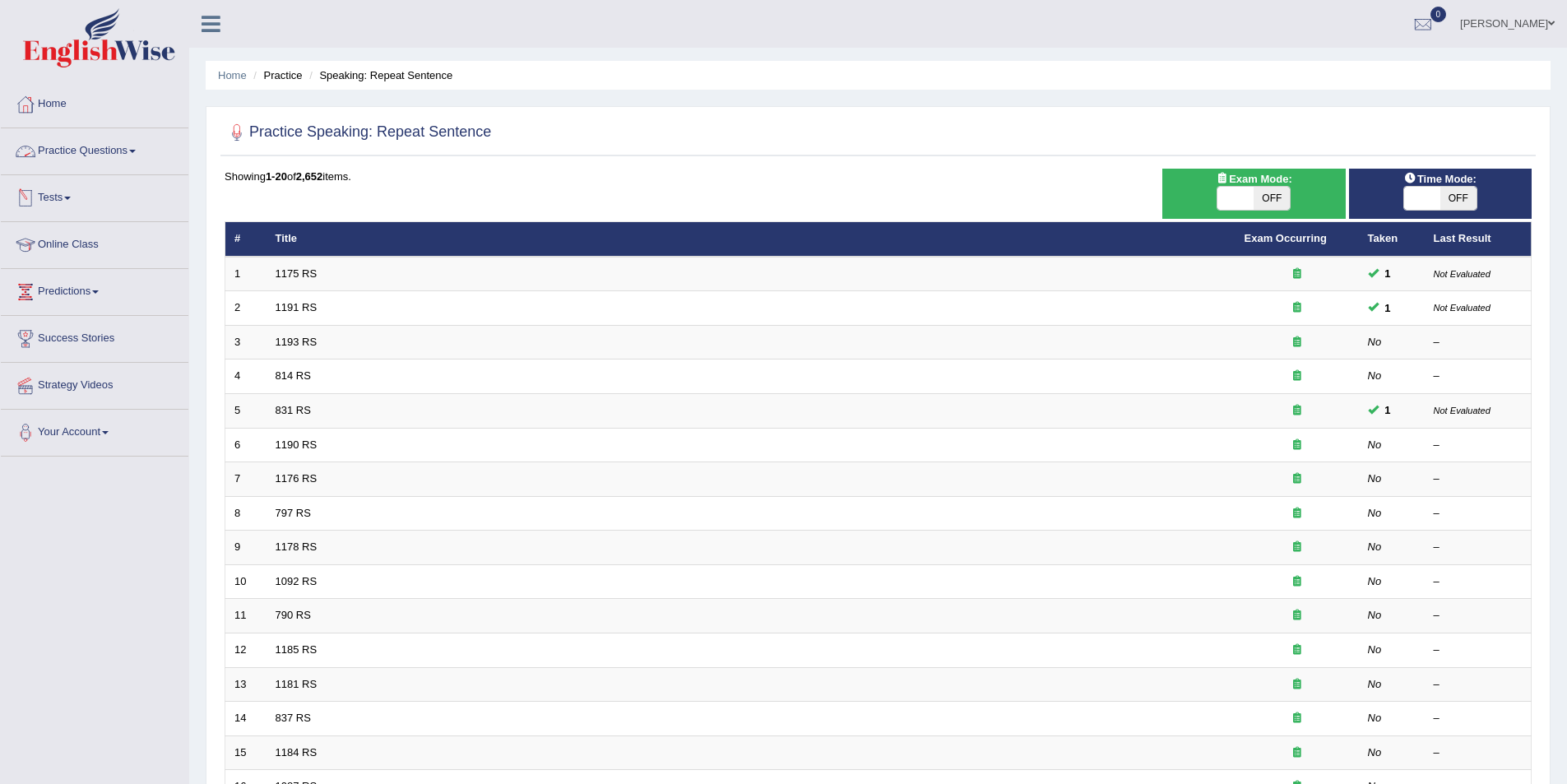
click at [143, 161] on link "Practice Questions" at bounding box center [95, 149] width 187 height 41
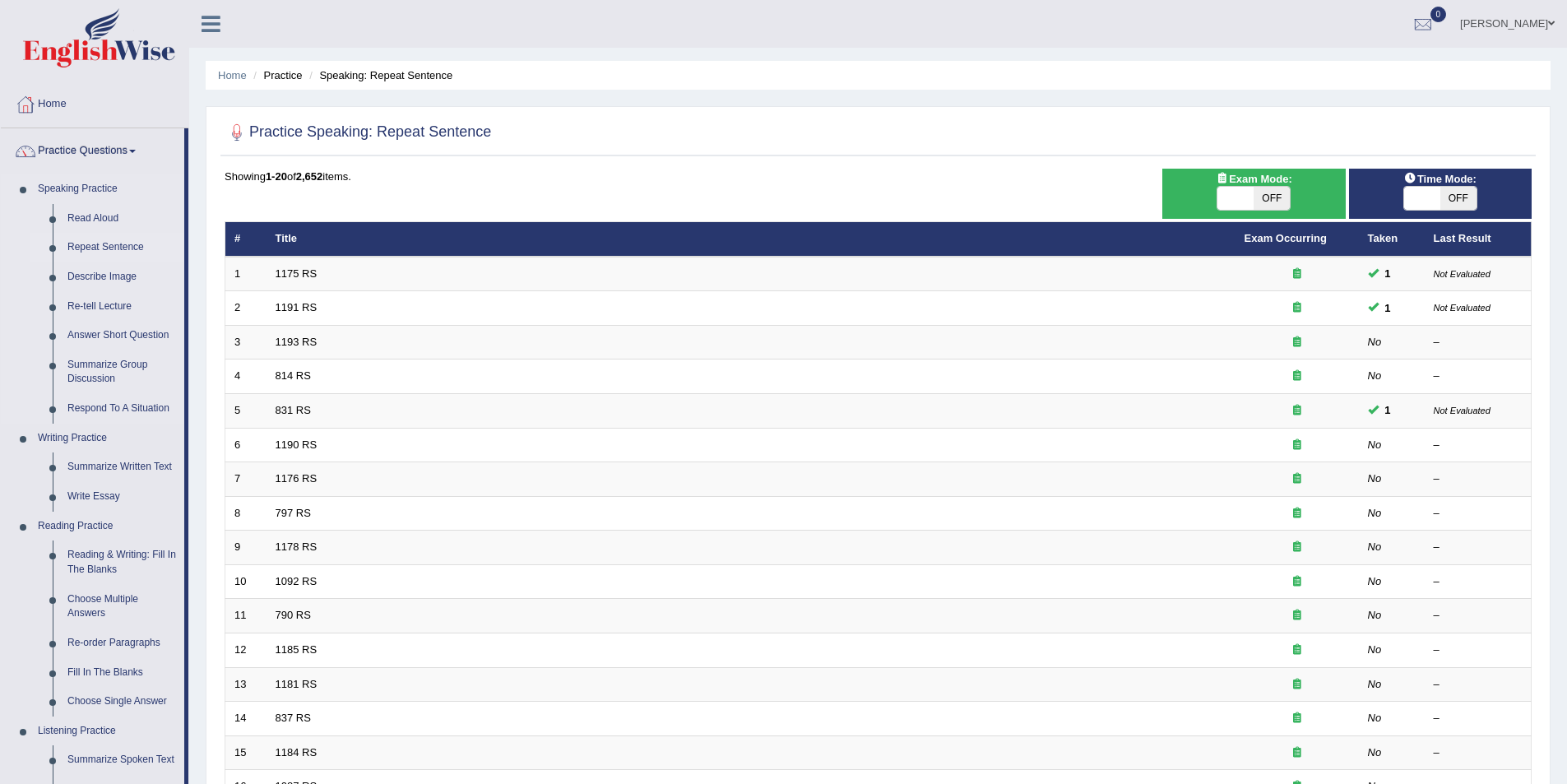
click at [124, 252] on link "Repeat Sentence" at bounding box center [122, 248] width 124 height 30
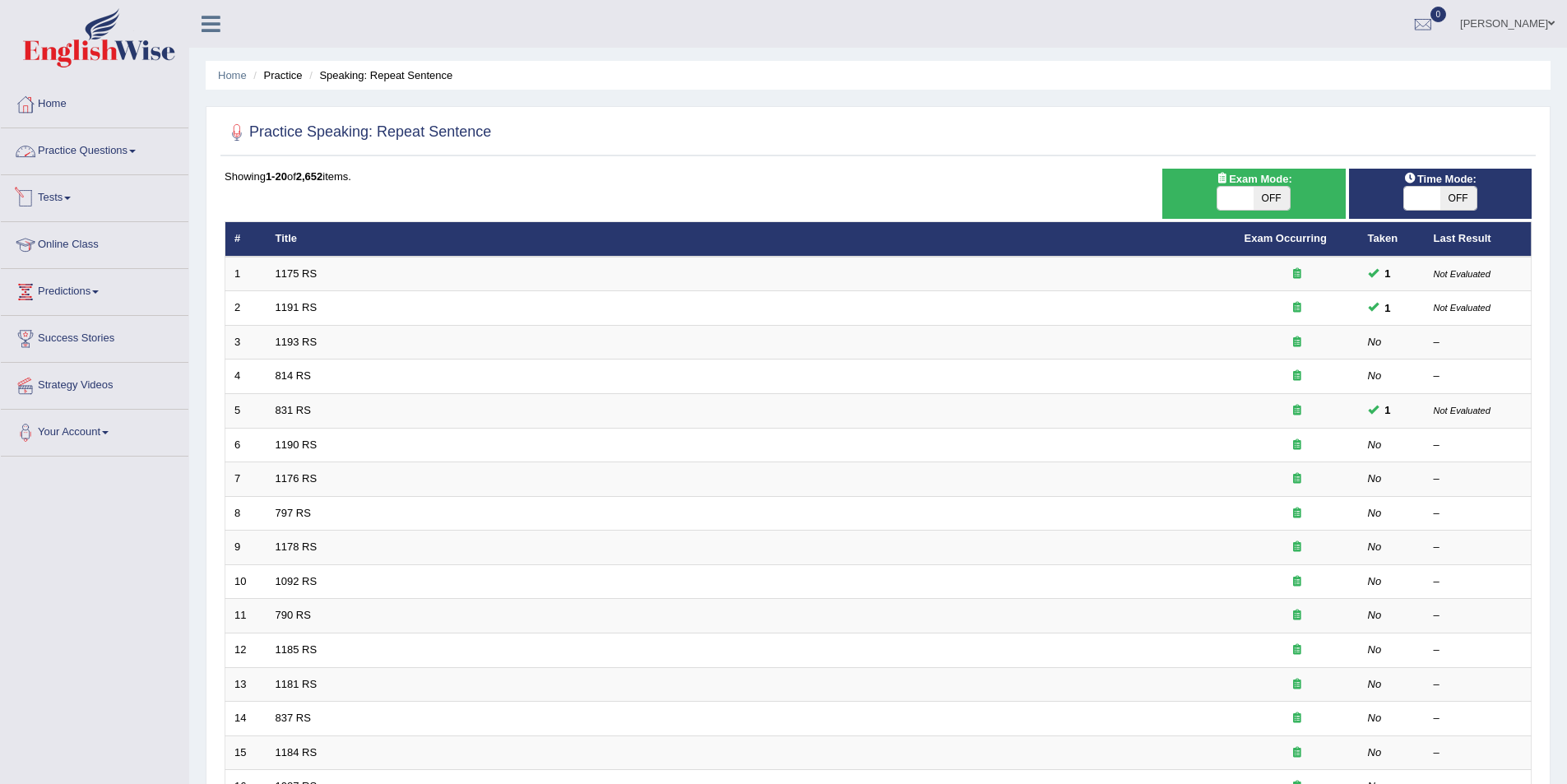
click at [84, 162] on link "Practice Questions" at bounding box center [95, 149] width 187 height 41
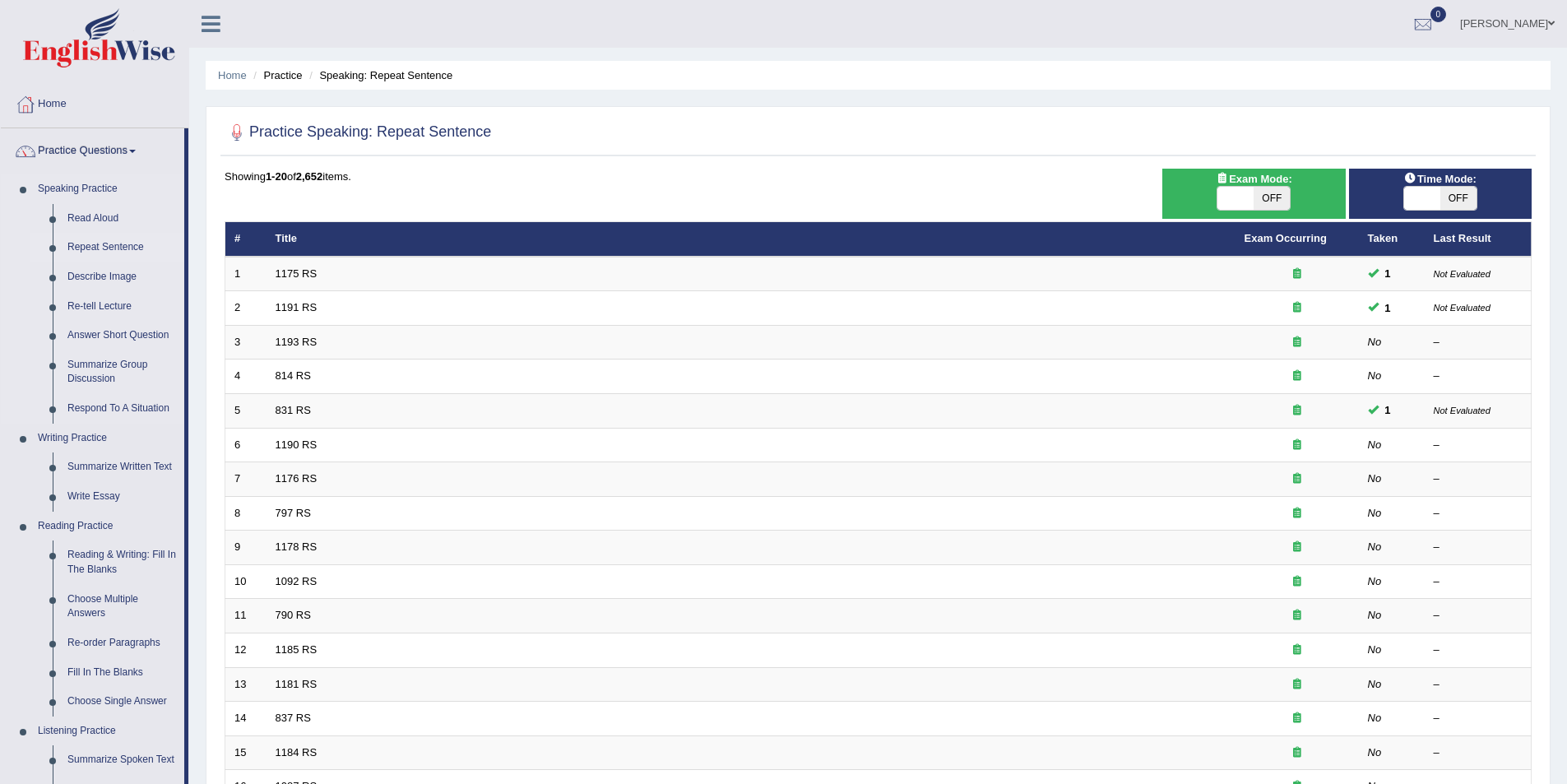
click at [145, 247] on link "Repeat Sentence" at bounding box center [122, 248] width 124 height 30
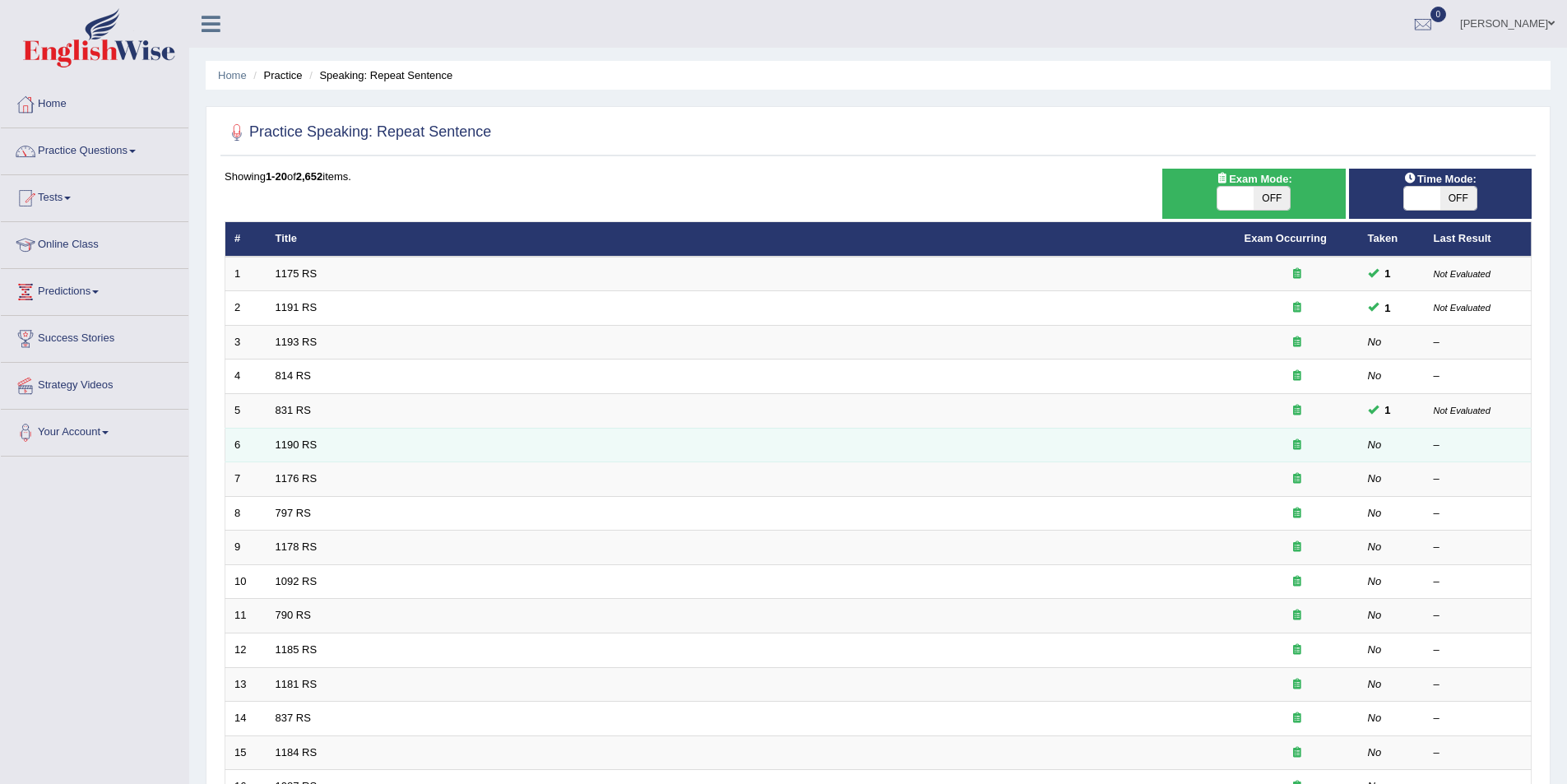
click at [819, 453] on td "1190 RS" at bounding box center [750, 445] width 969 height 35
click at [298, 444] on link "1190 RS" at bounding box center [296, 444] width 42 height 12
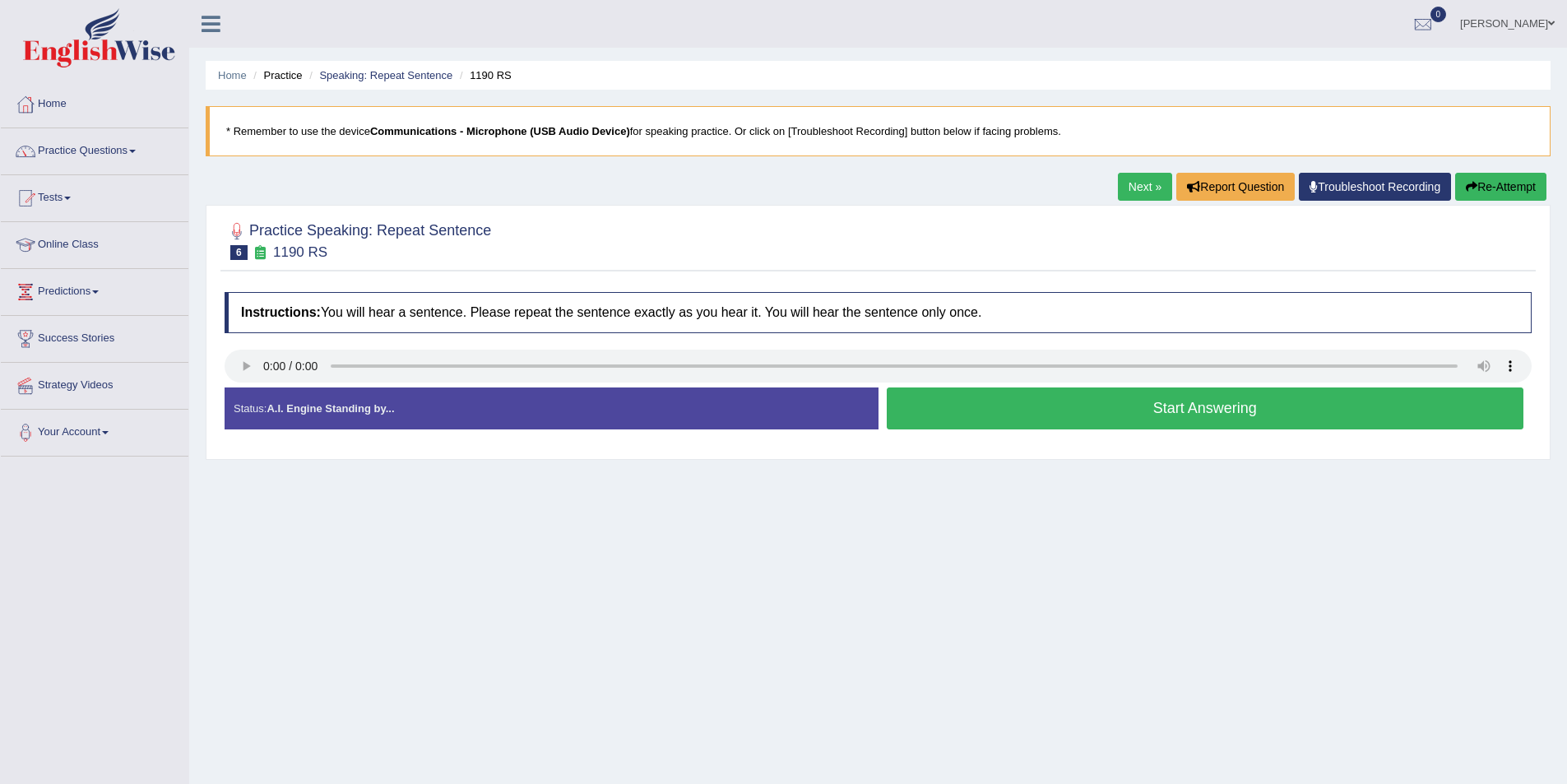
click at [1147, 186] on link "Next »" at bounding box center [1144, 186] width 54 height 28
click at [1511, 188] on button "Re-Attempt" at bounding box center [1501, 186] width 91 height 28
click at [989, 400] on button "Start Answering" at bounding box center [1206, 408] width 638 height 42
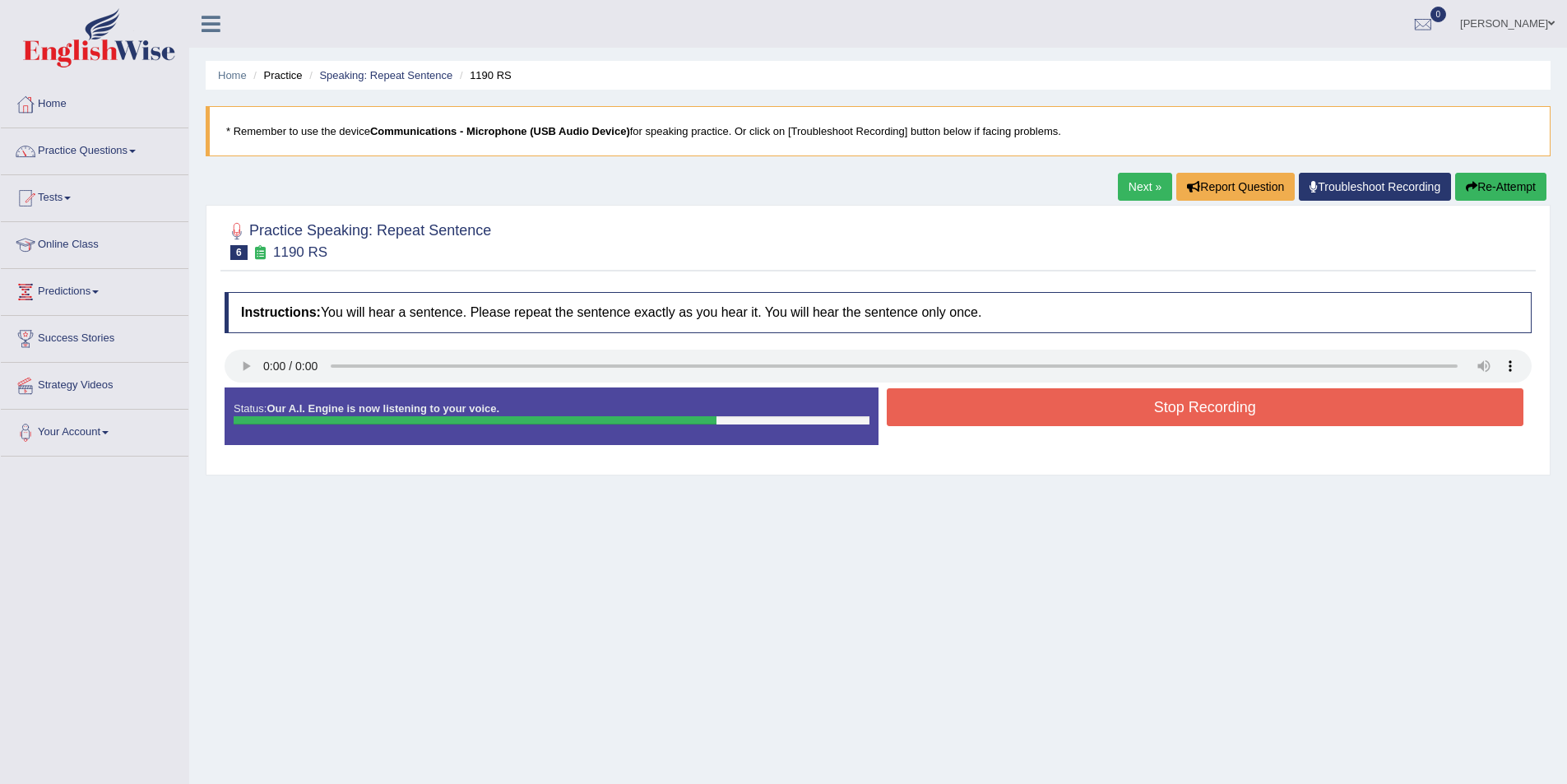
click at [1070, 415] on button "Stop Recording" at bounding box center [1206, 407] width 638 height 38
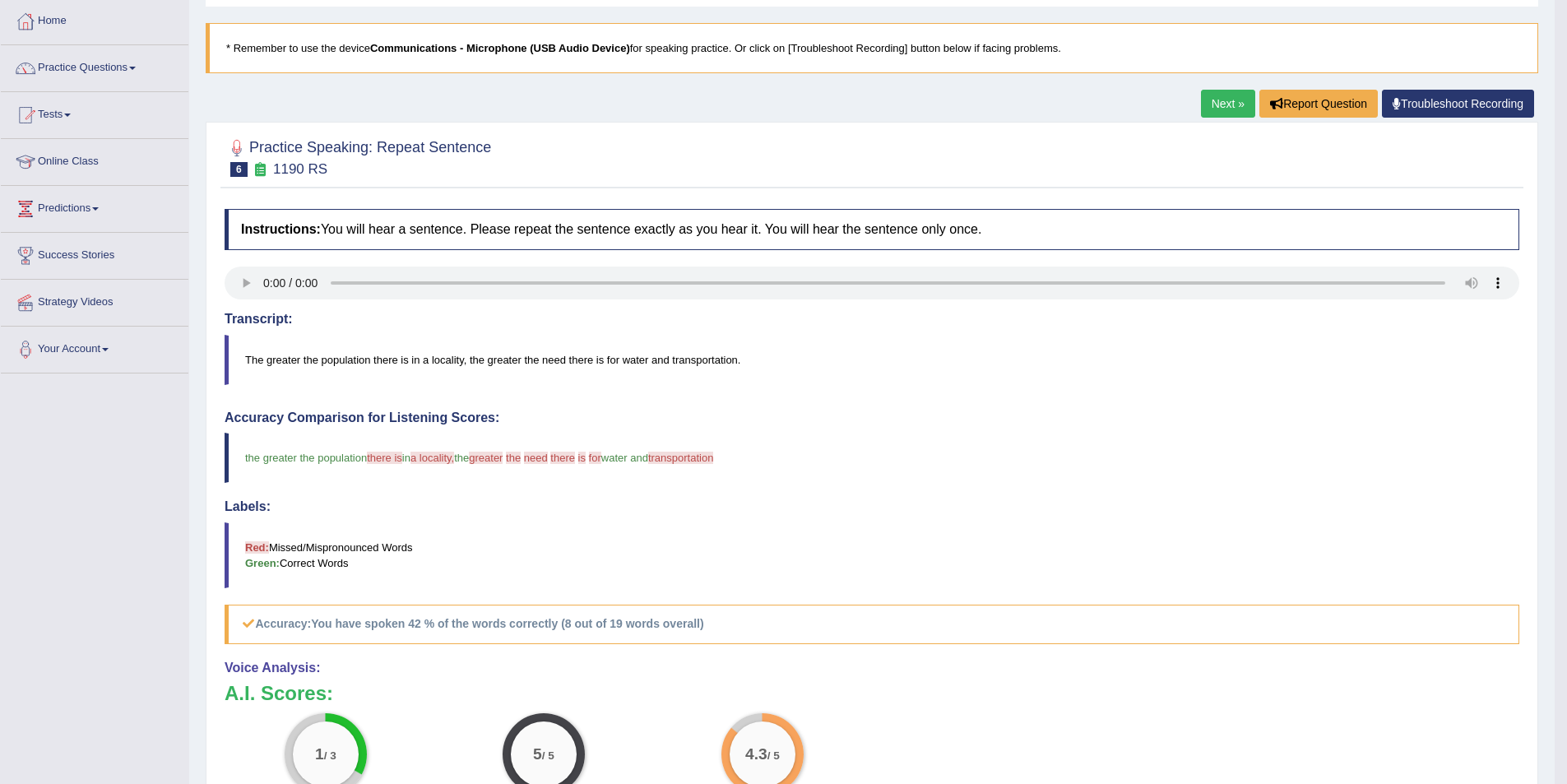
scroll to position [82, 0]
click at [1202, 101] on link "Next »" at bounding box center [1228, 104] width 54 height 28
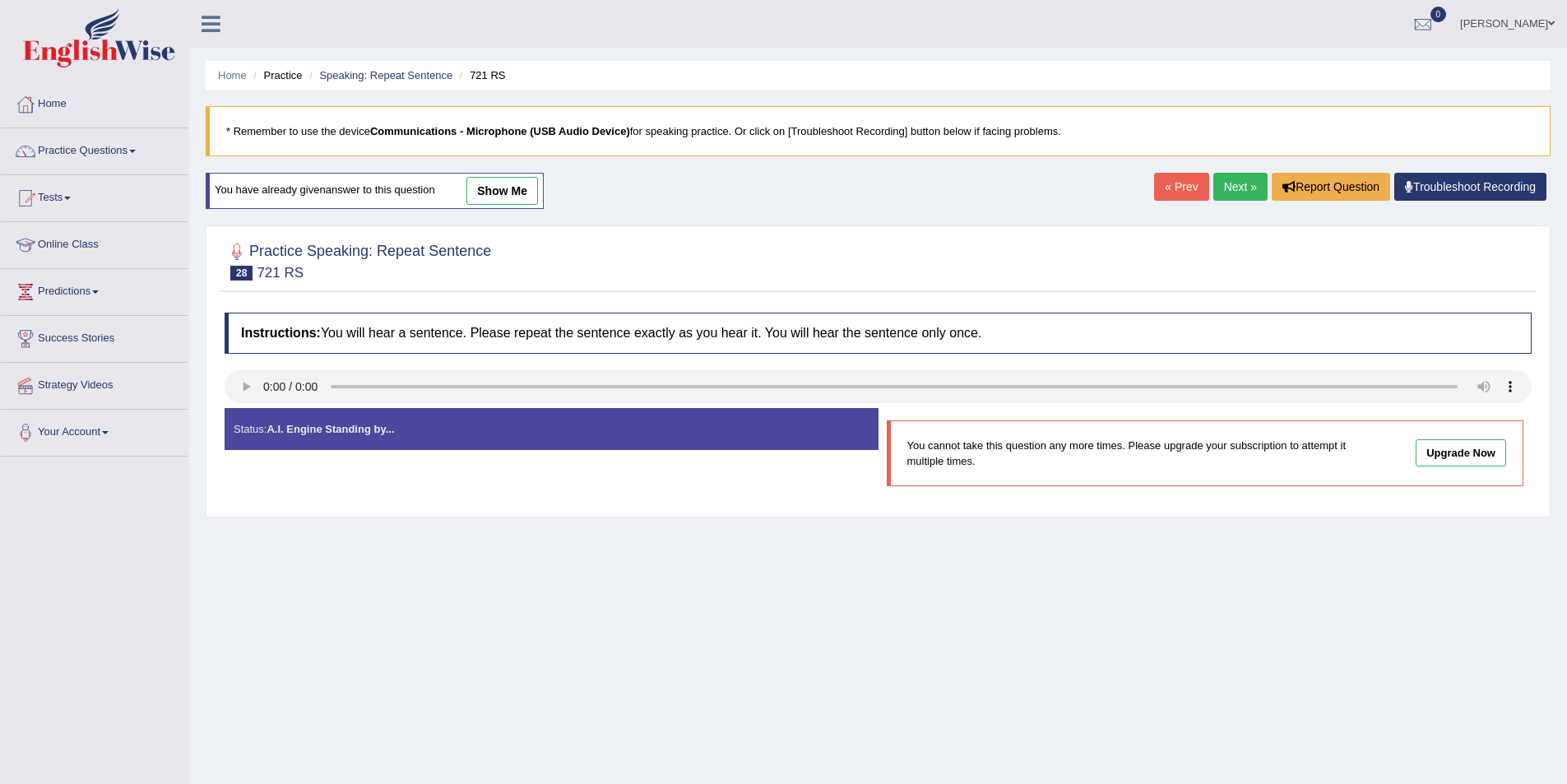
click at [1238, 182] on link "Next »" at bounding box center [1240, 186] width 54 height 28
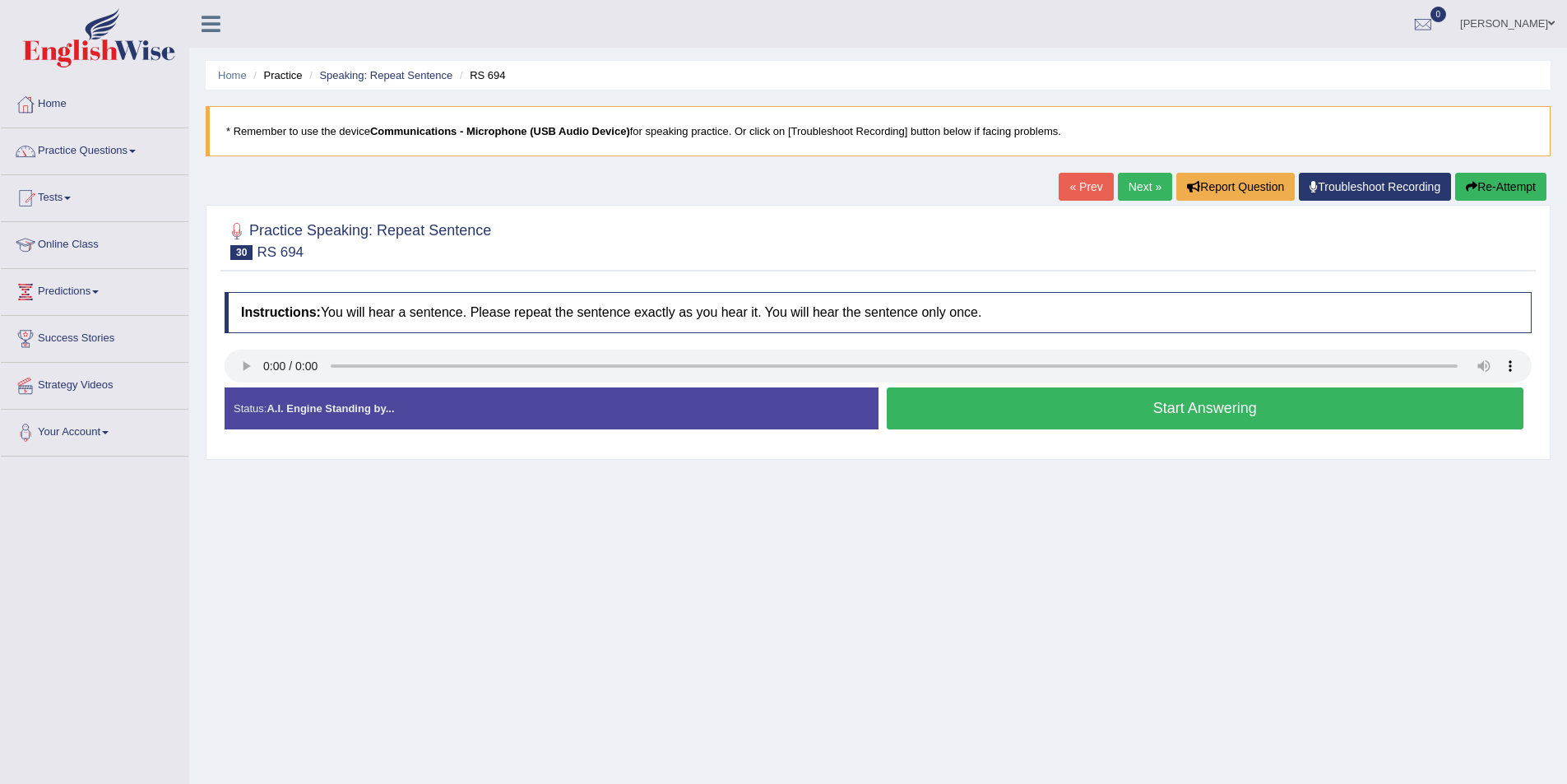
click at [940, 419] on button "Start Answering" at bounding box center [1206, 408] width 638 height 42
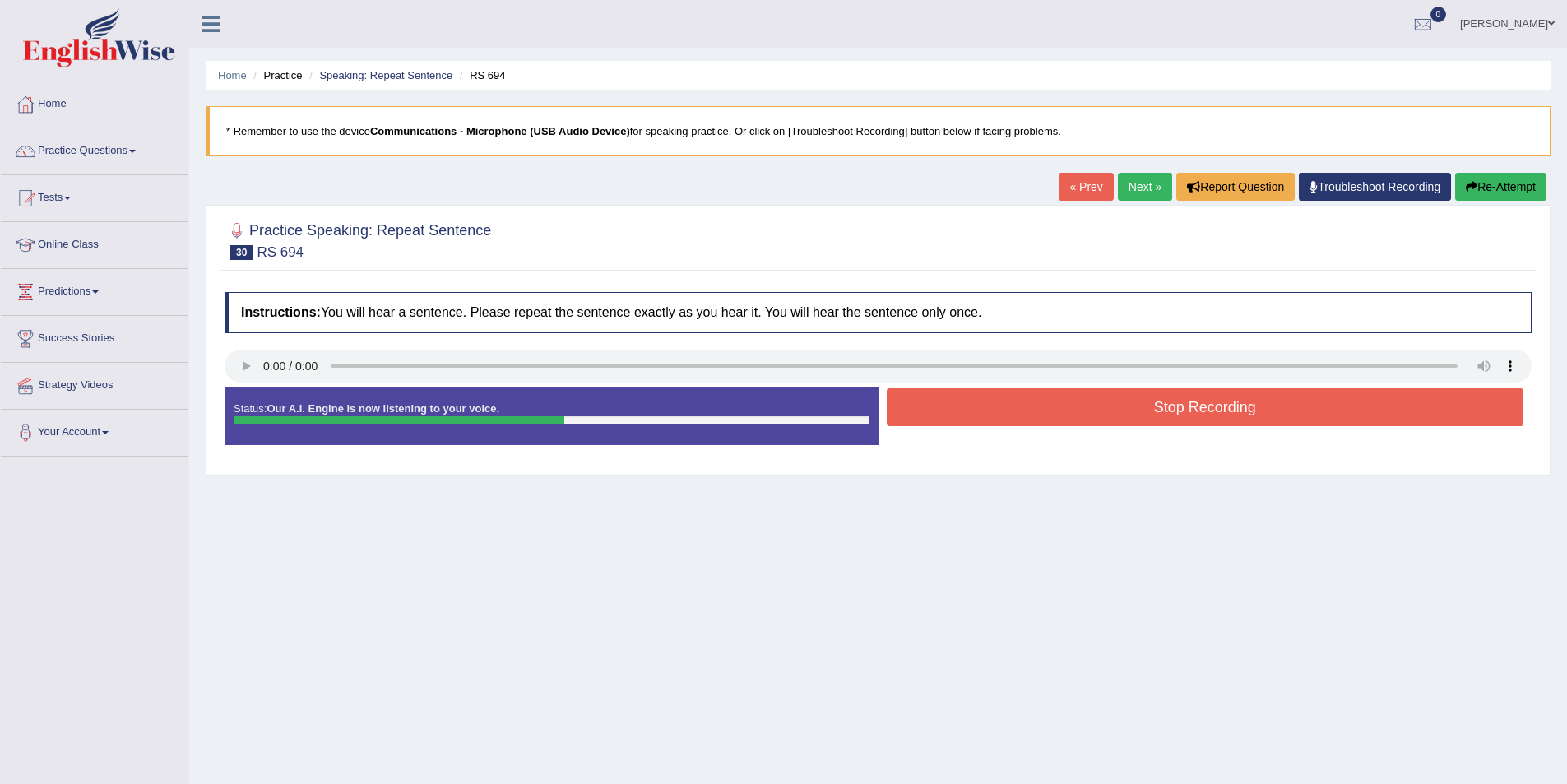
click at [1022, 400] on button "Stop Recording" at bounding box center [1206, 407] width 638 height 38
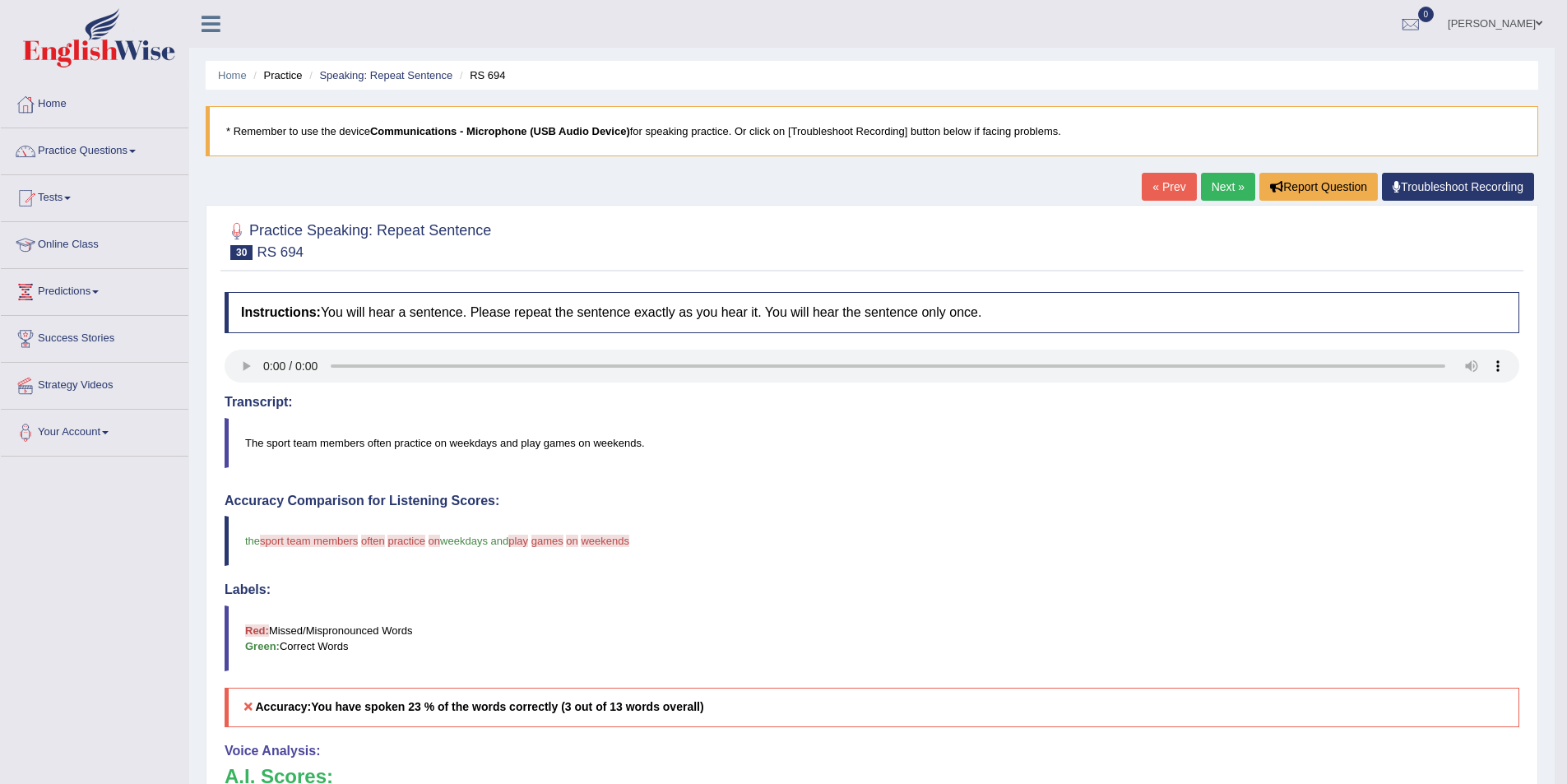
click at [1244, 188] on link "Next »" at bounding box center [1228, 186] width 54 height 28
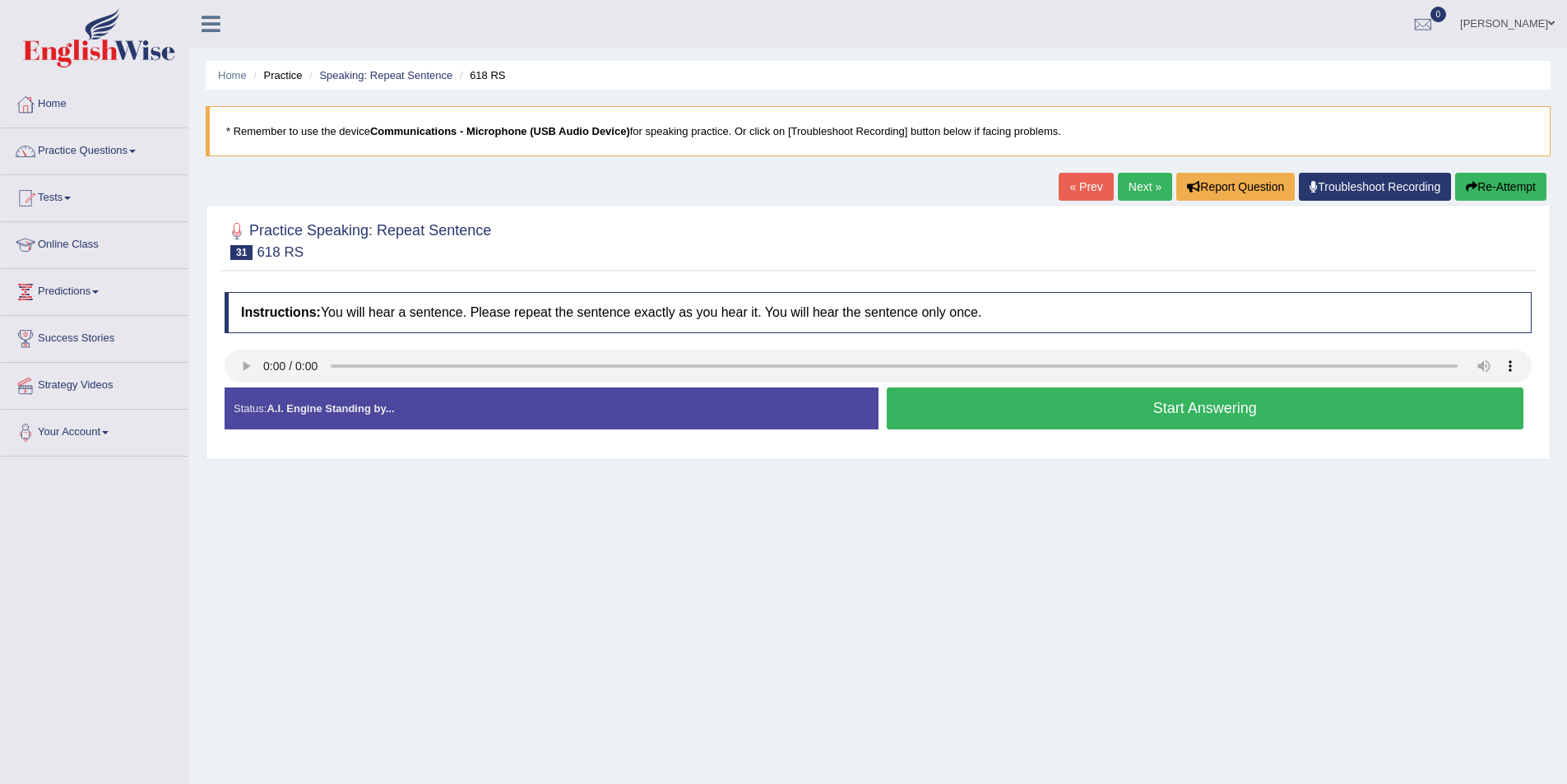
click at [1076, 401] on button "Start Answering" at bounding box center [1206, 408] width 638 height 42
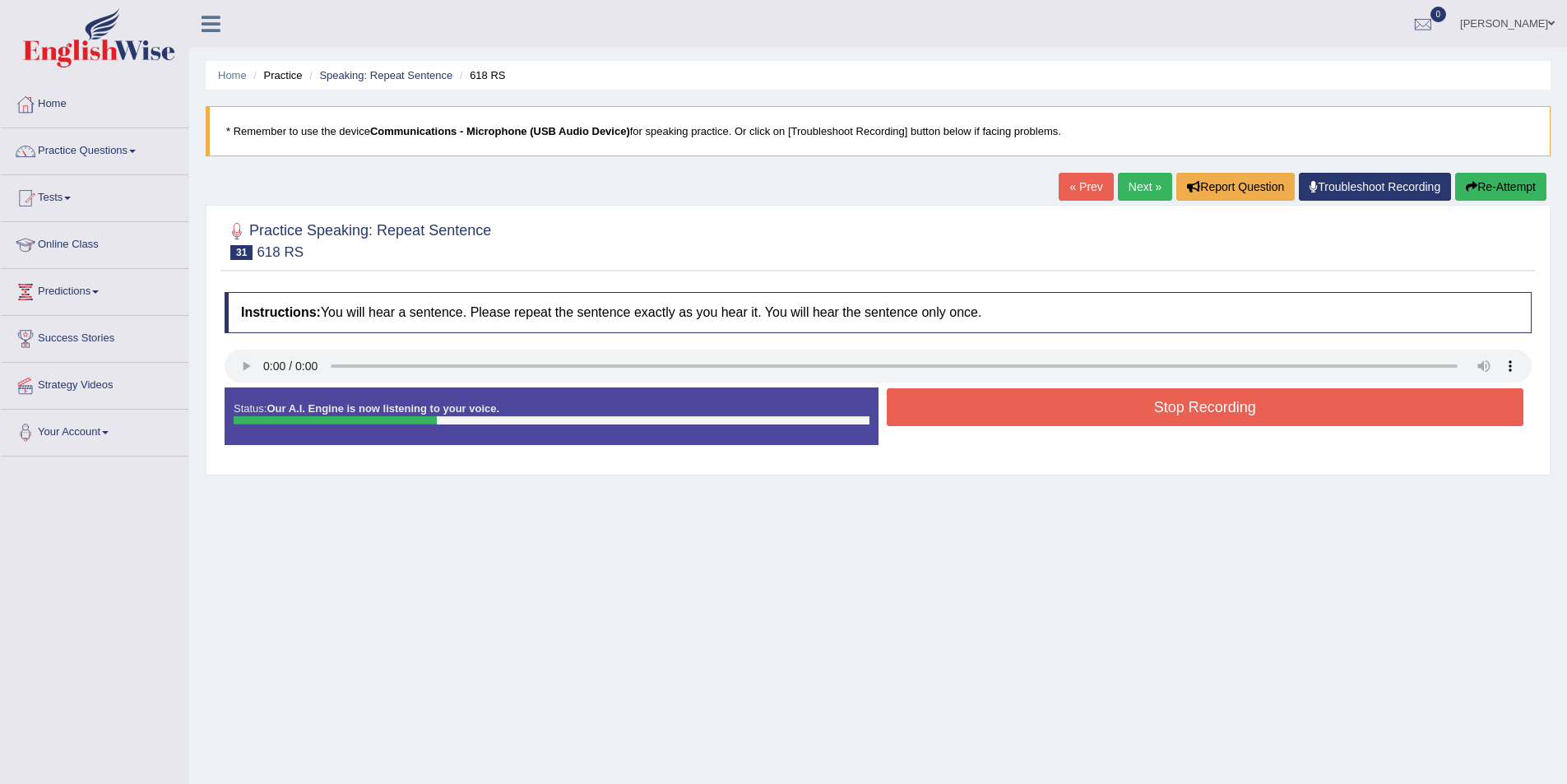
click at [1018, 419] on button "Stop Recording" at bounding box center [1206, 407] width 638 height 38
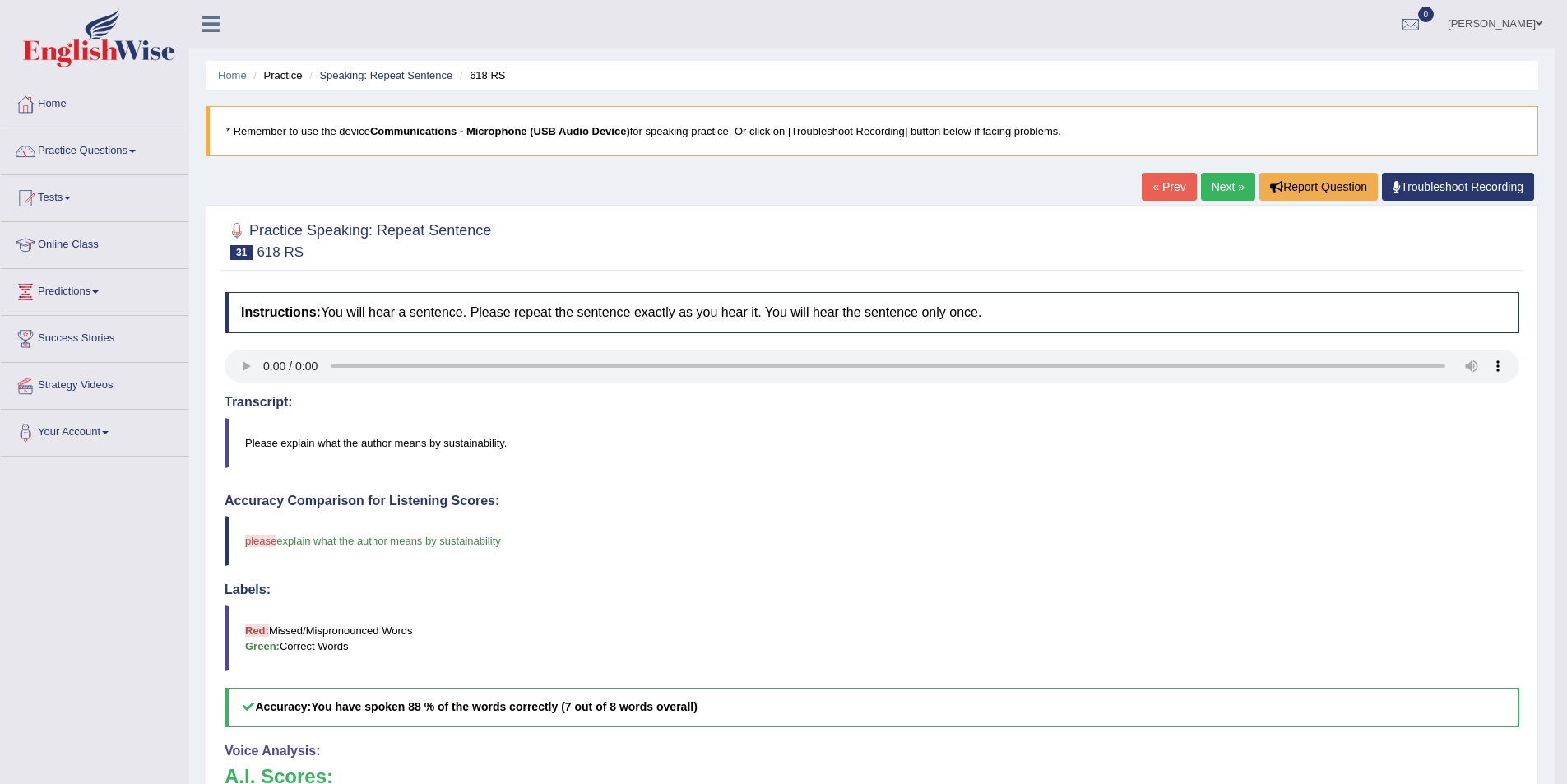
click at [1206, 177] on link "Next »" at bounding box center [1228, 186] width 54 height 28
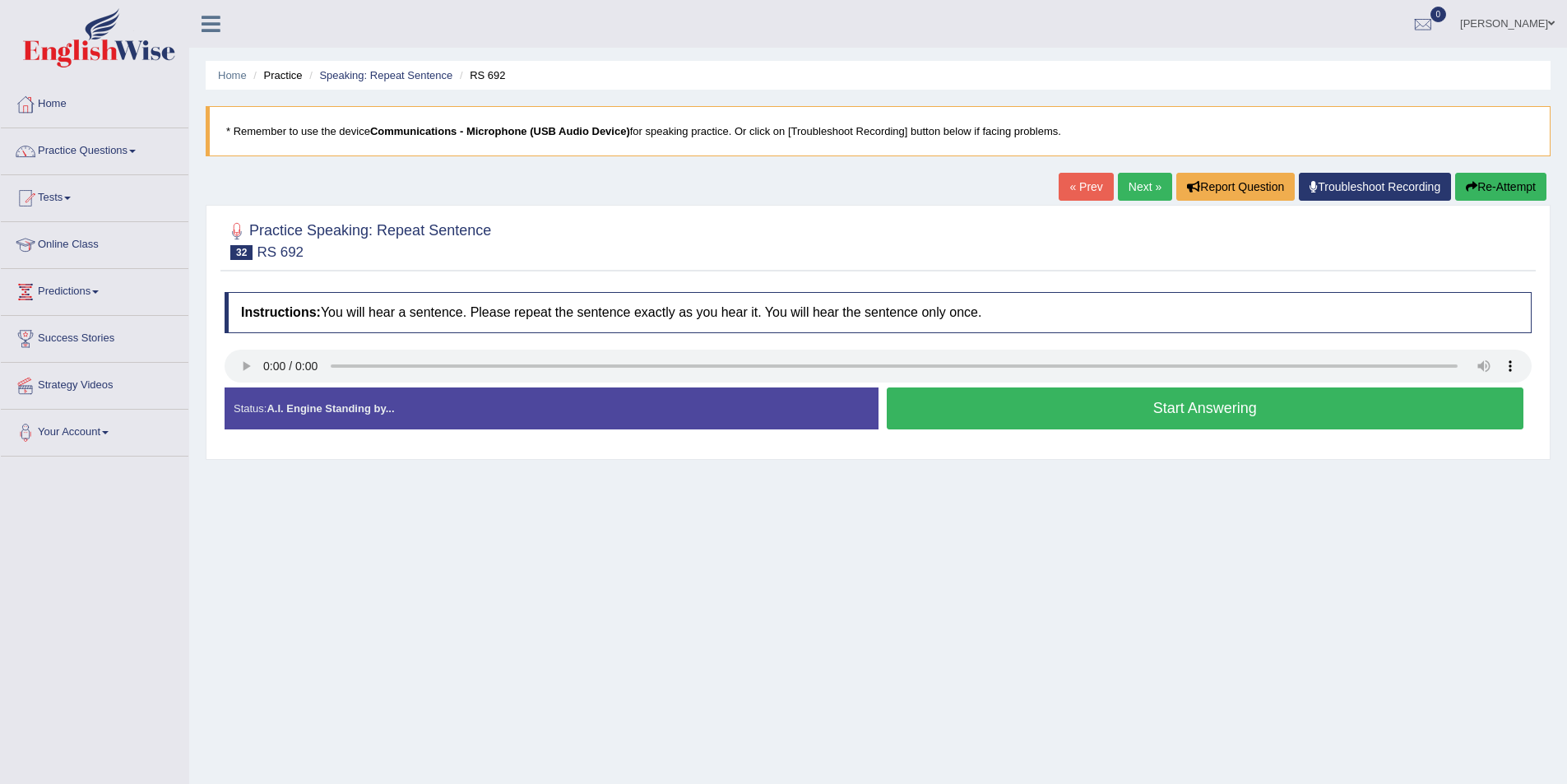
click at [905, 419] on button "Start Answering" at bounding box center [1206, 408] width 638 height 42
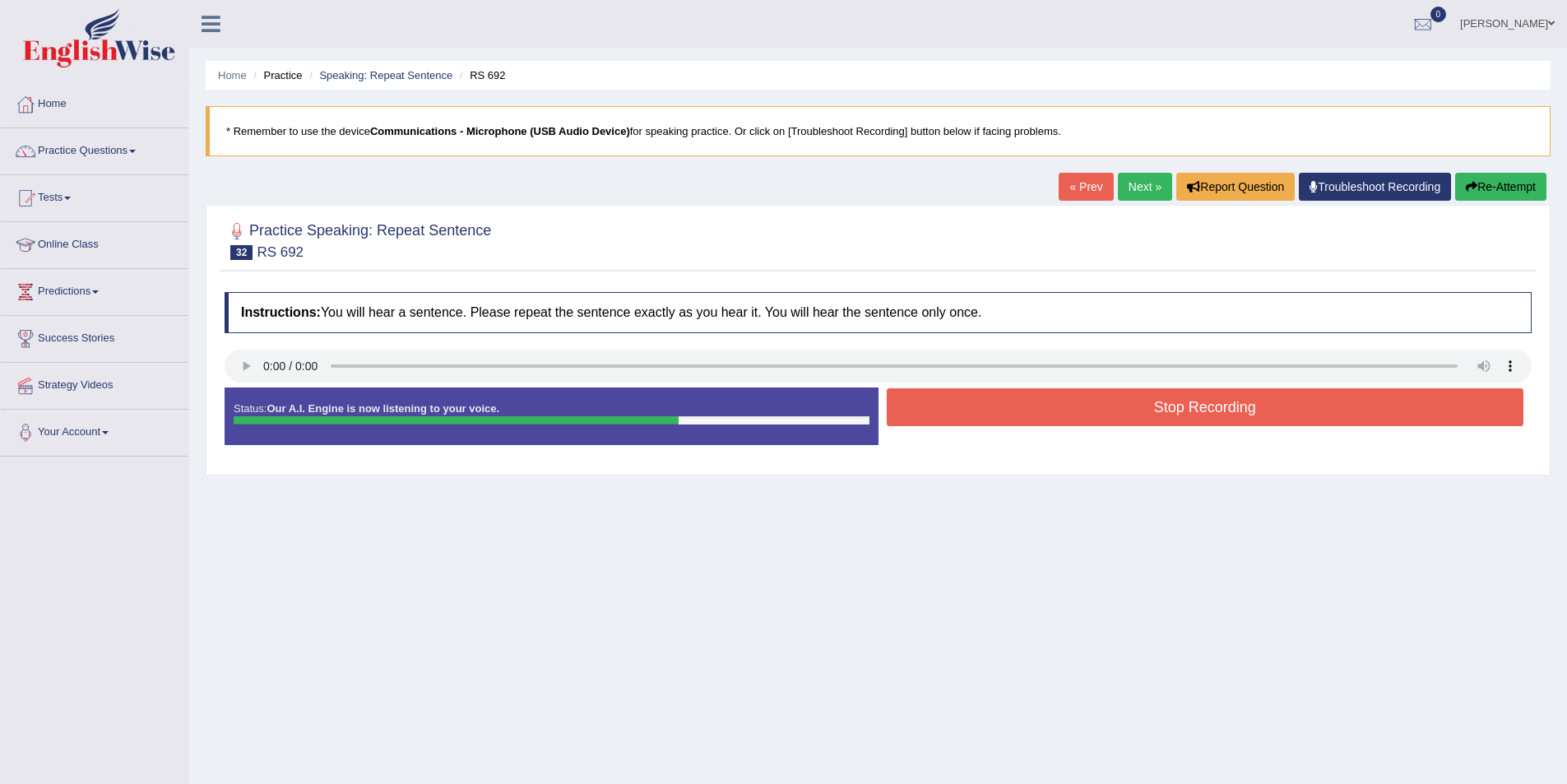
click at [1198, 408] on button "Stop Recording" at bounding box center [1206, 407] width 638 height 38
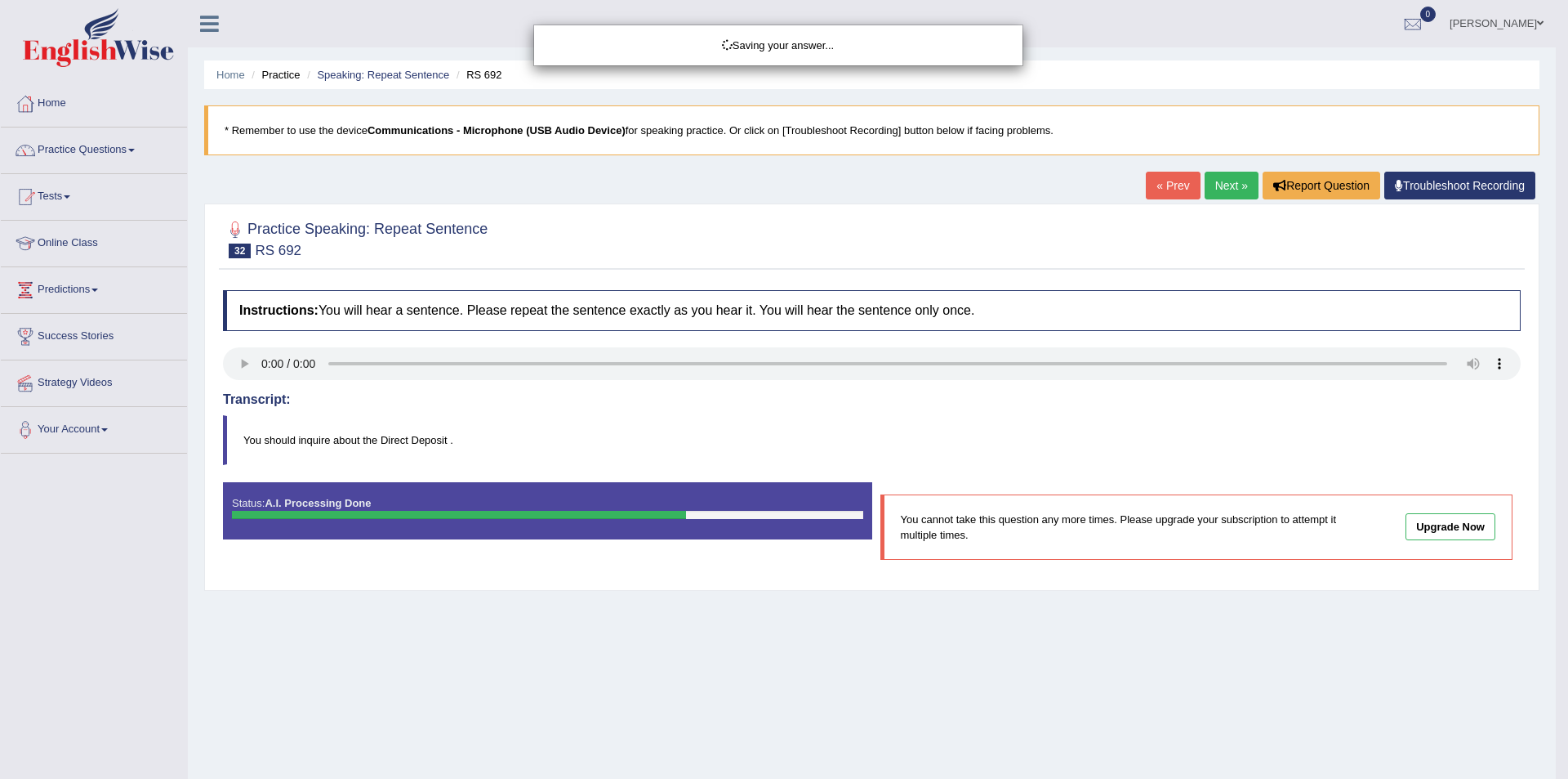
click at [1464, 185] on div "Saving your answer..." at bounding box center [784, 390] width 1568 height 779
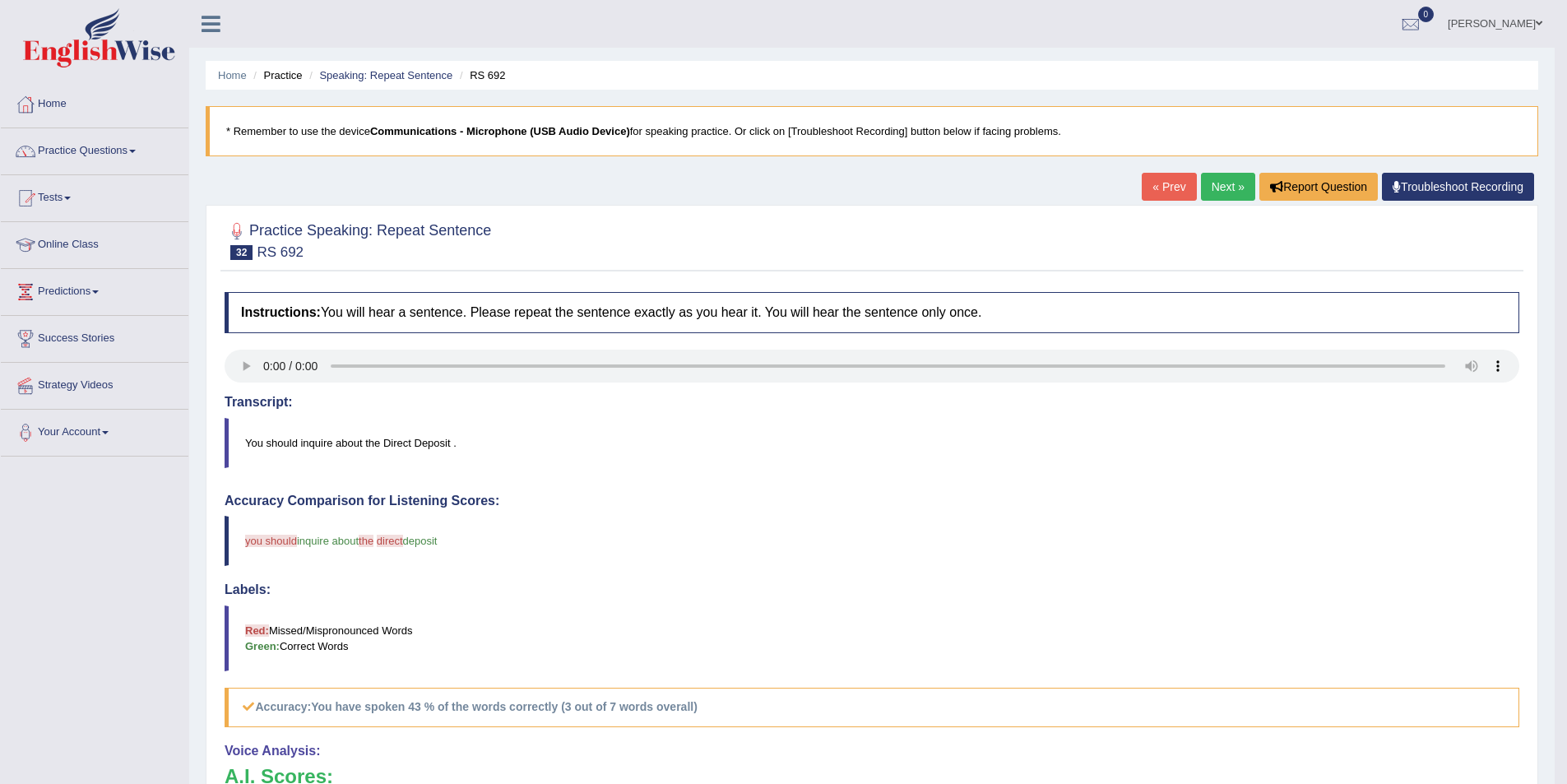
click at [1229, 195] on link "Next »" at bounding box center [1228, 186] width 54 height 28
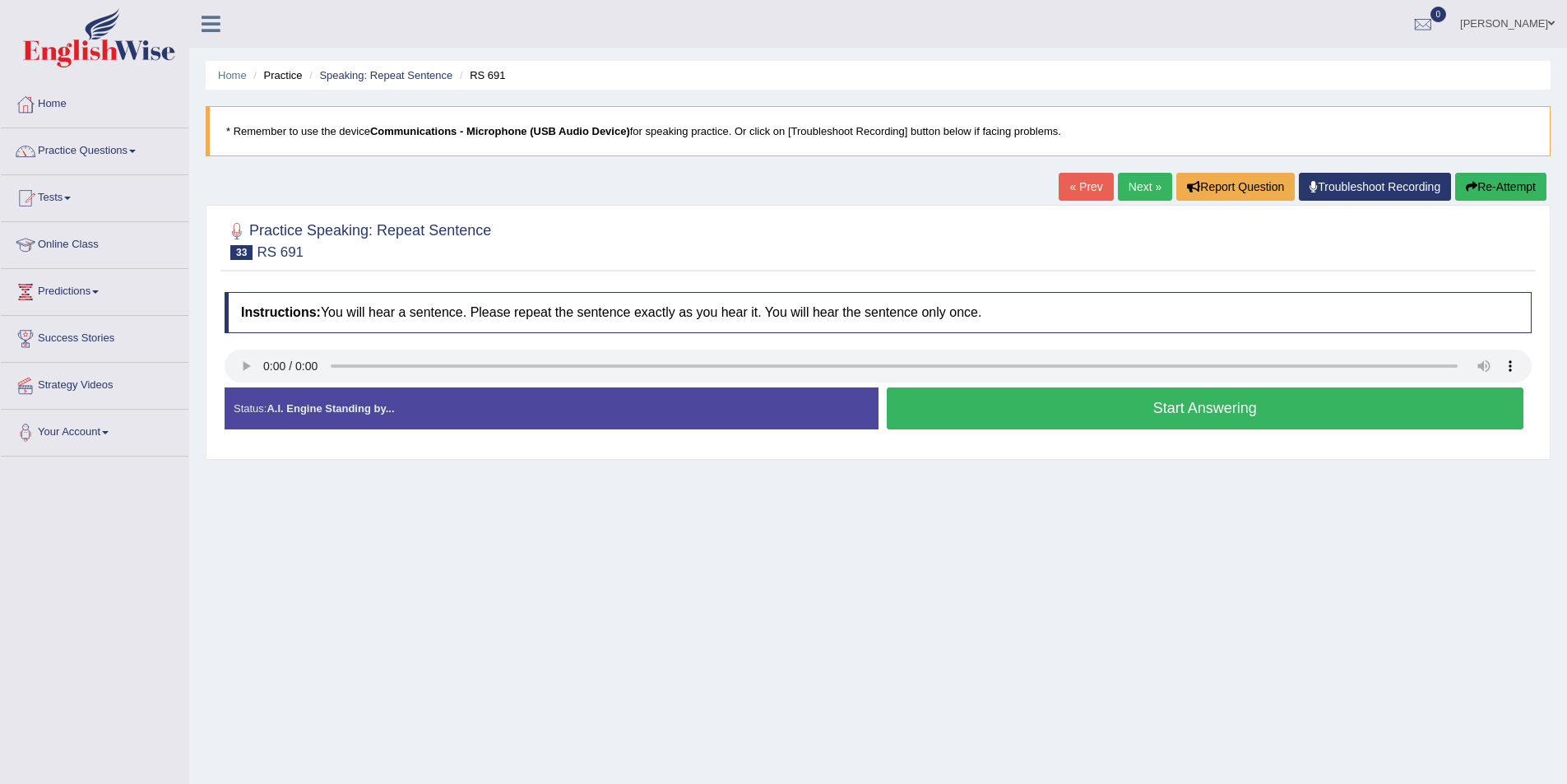
click at [1266, 419] on button "Start Answering" at bounding box center [1206, 408] width 638 height 42
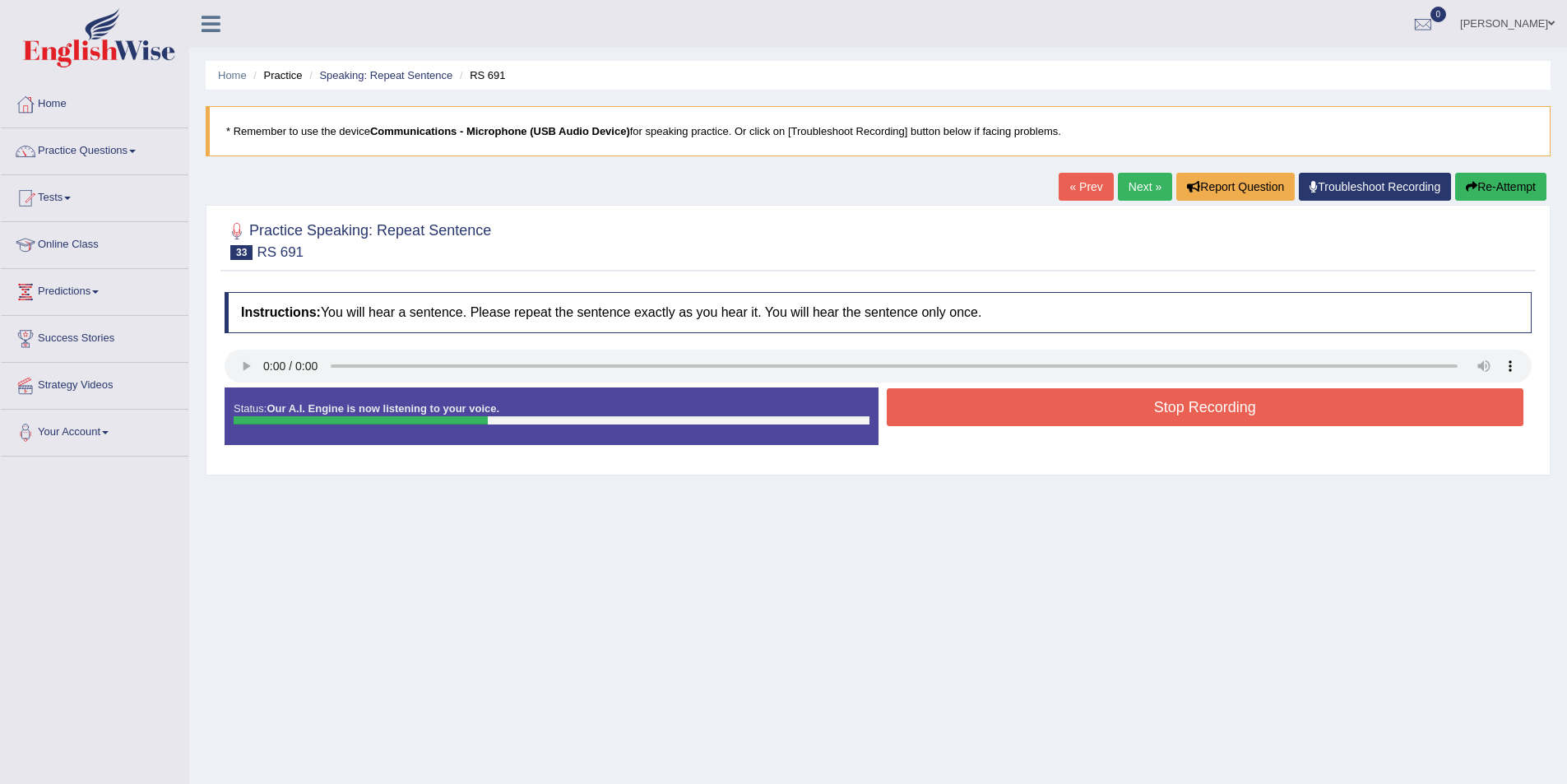
click at [1135, 418] on button "Stop Recording" at bounding box center [1206, 407] width 638 height 38
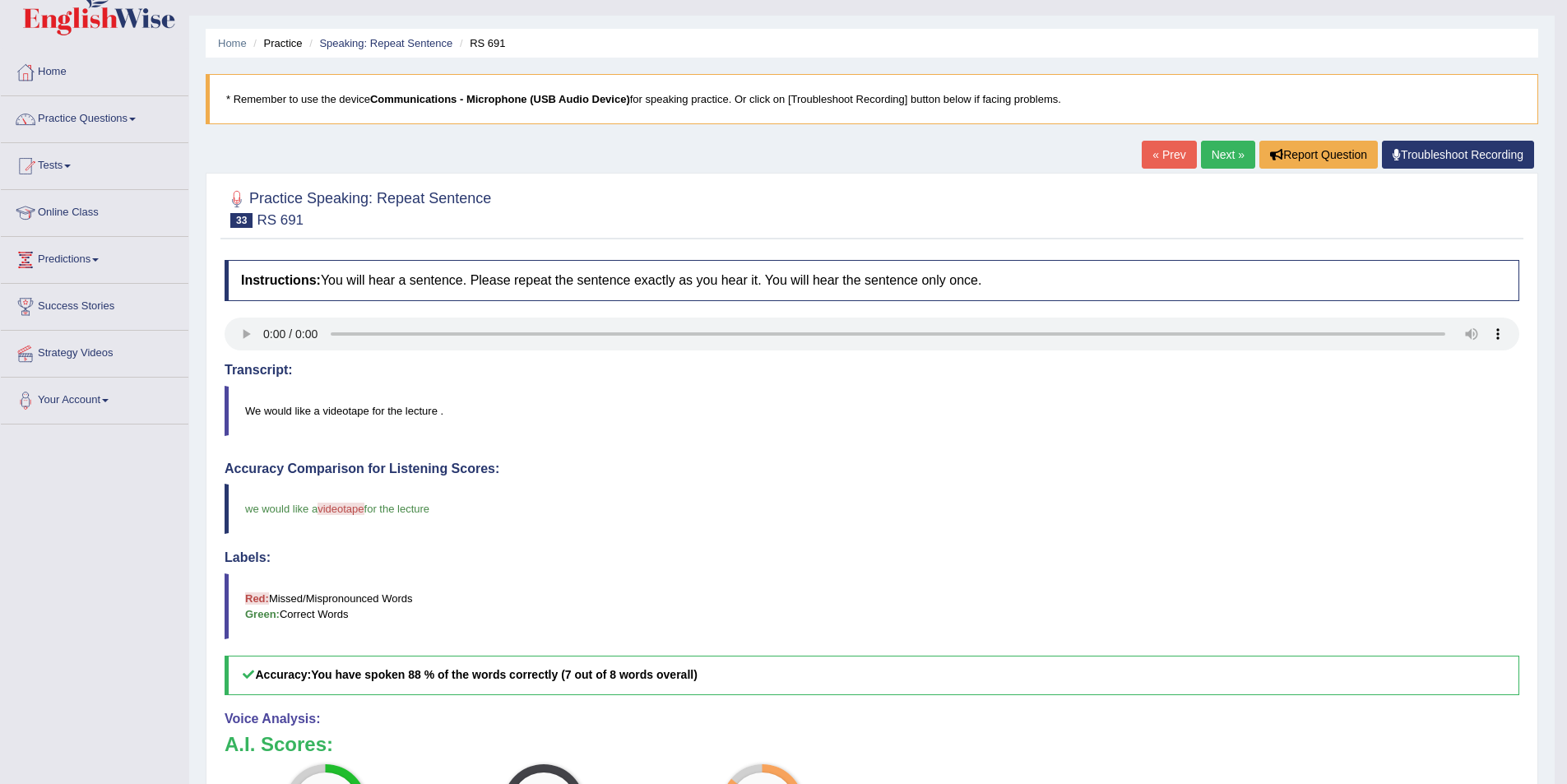
scroll to position [21, 0]
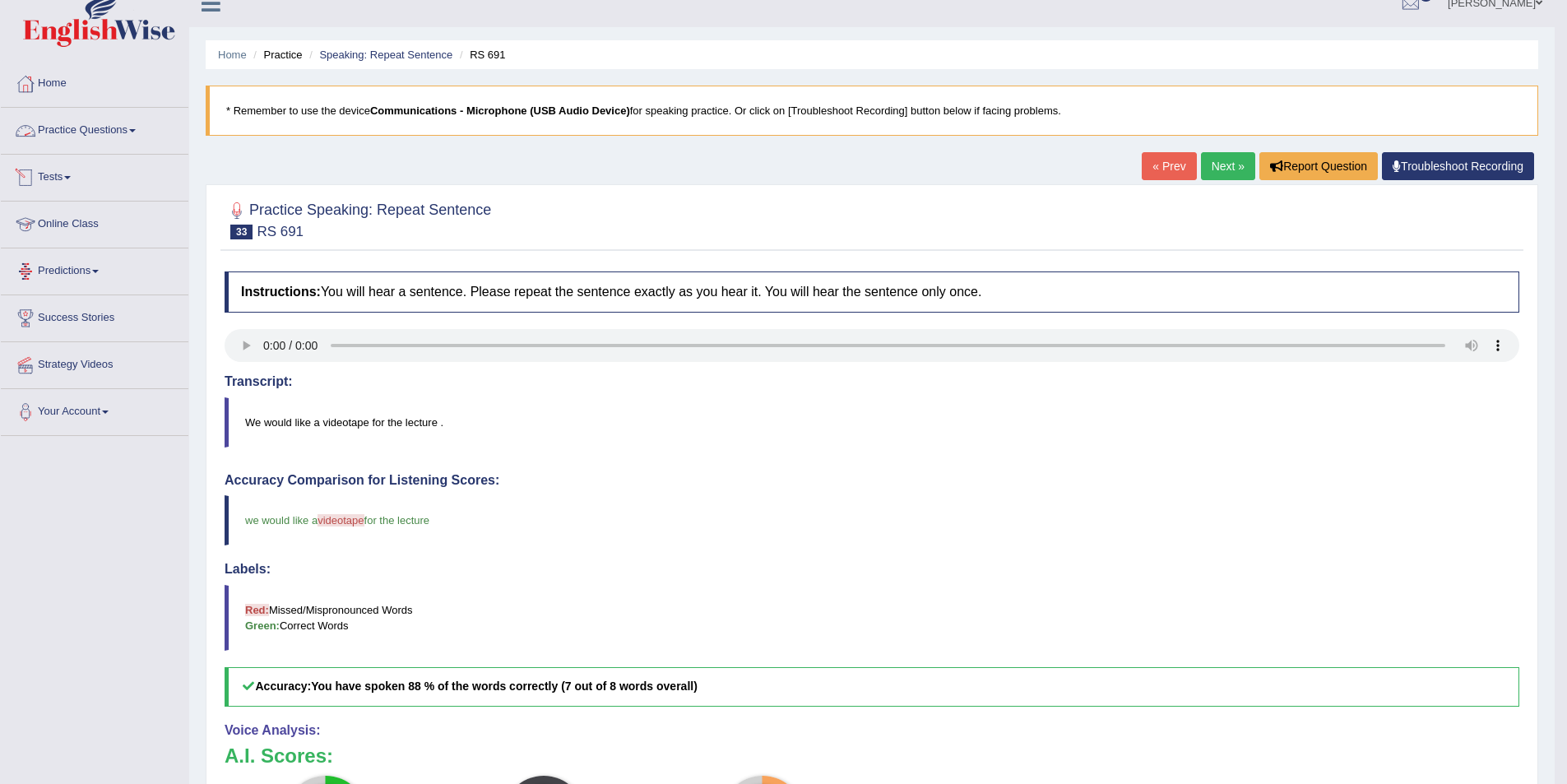
click at [170, 137] on link "Practice Questions" at bounding box center [95, 128] width 187 height 41
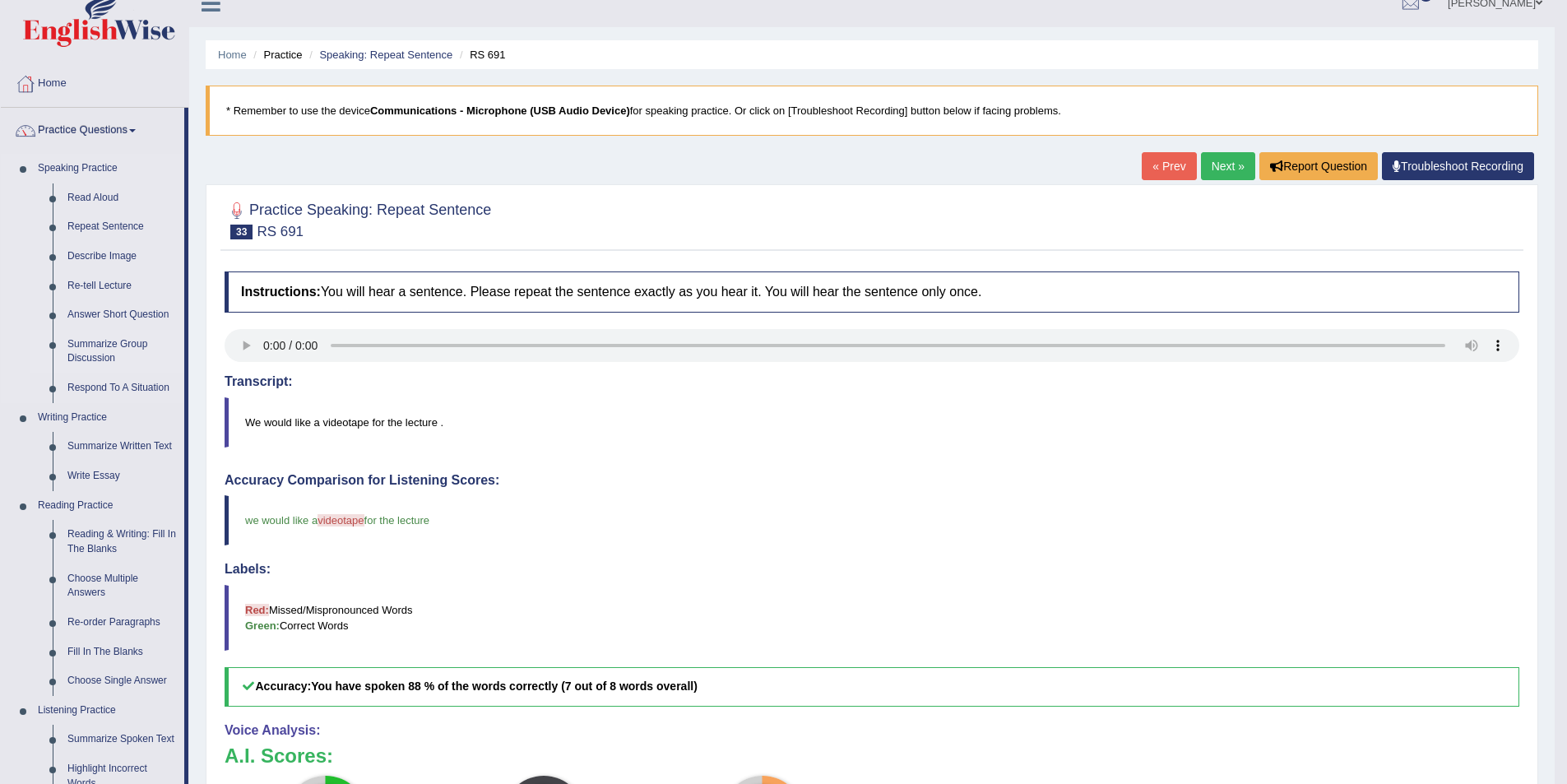
click at [144, 348] on link "Summarize Group Discussion" at bounding box center [122, 351] width 124 height 44
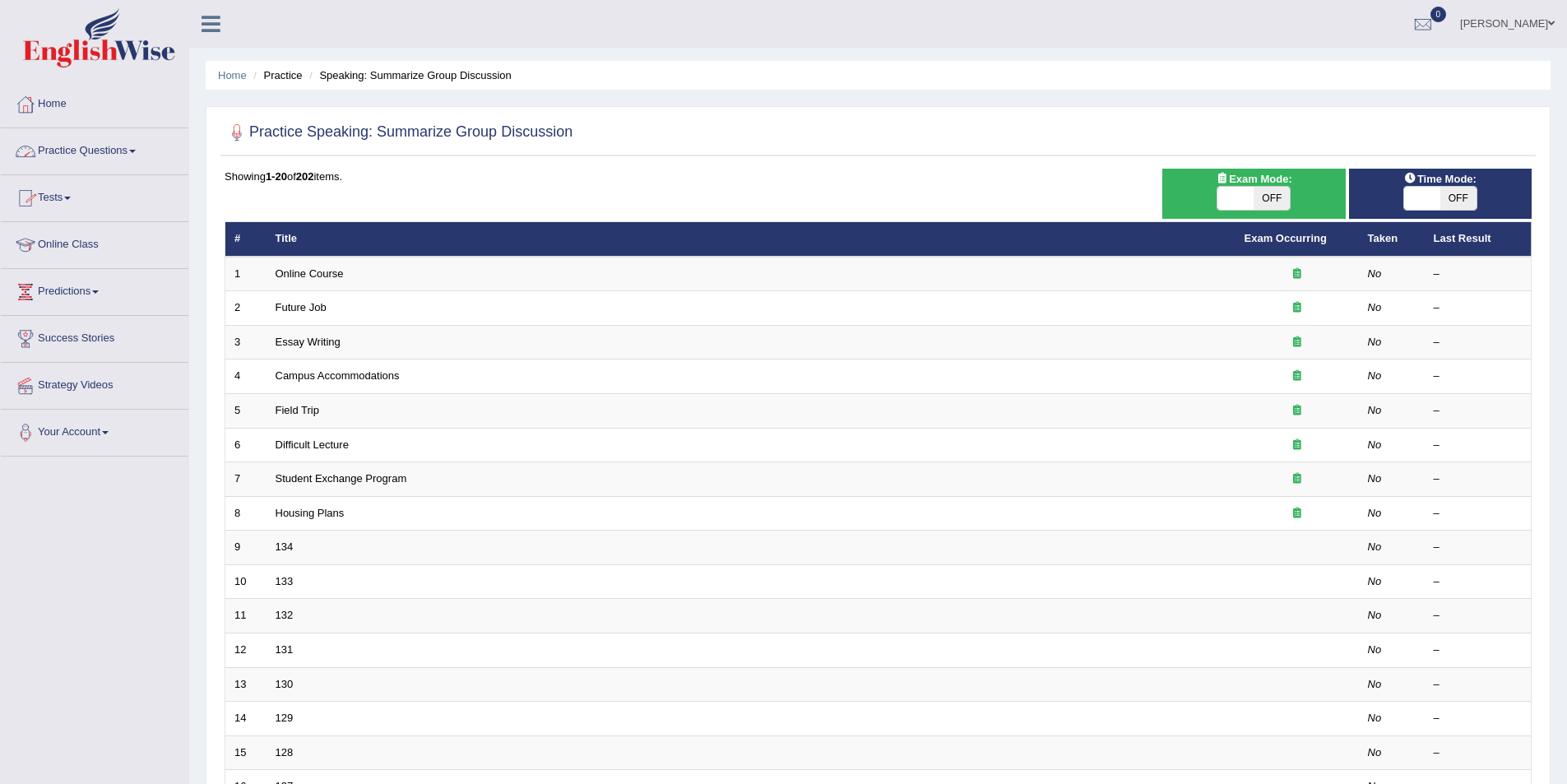
click at [132, 149] on link "Practice Questions" at bounding box center [95, 149] width 187 height 41
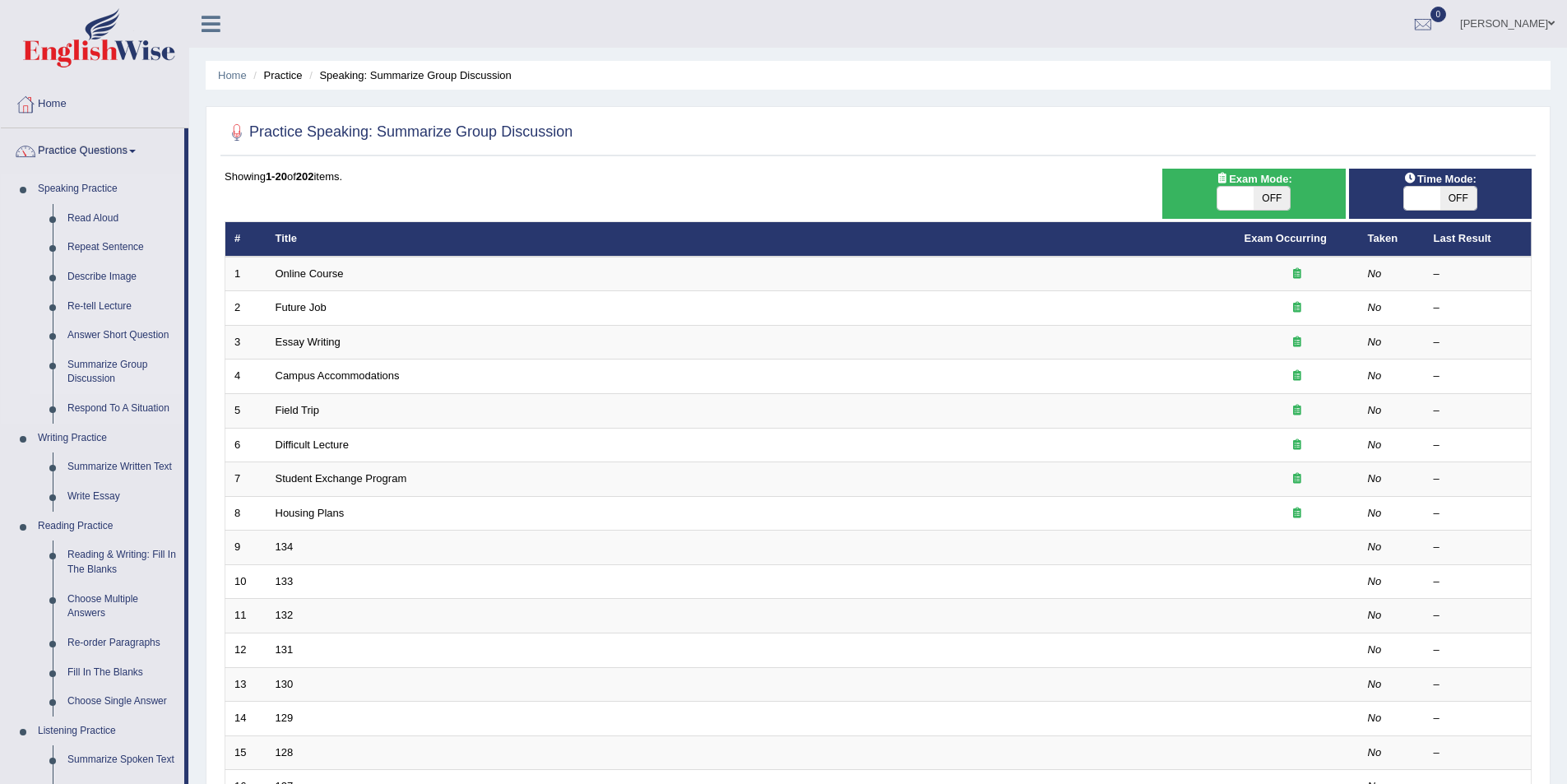
click at [138, 371] on link "Summarize Group Discussion" at bounding box center [122, 372] width 124 height 44
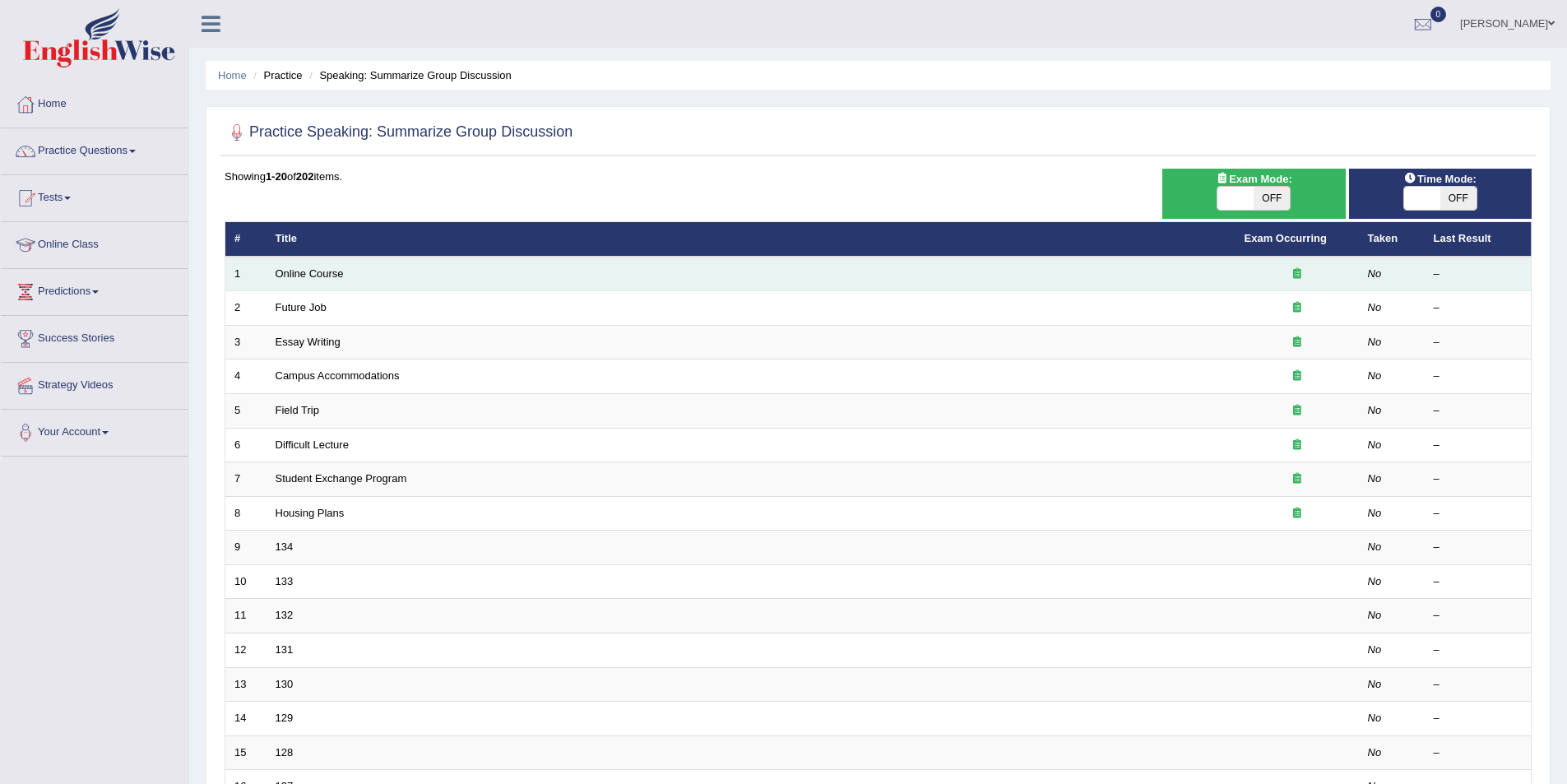
click at [363, 273] on td "Online Course" at bounding box center [750, 274] width 969 height 35
click at [1304, 280] on div at bounding box center [1297, 273] width 105 height 16
click at [907, 275] on td "Online Course" at bounding box center [750, 274] width 969 height 35
click at [318, 269] on link "Online Course" at bounding box center [309, 273] width 68 height 12
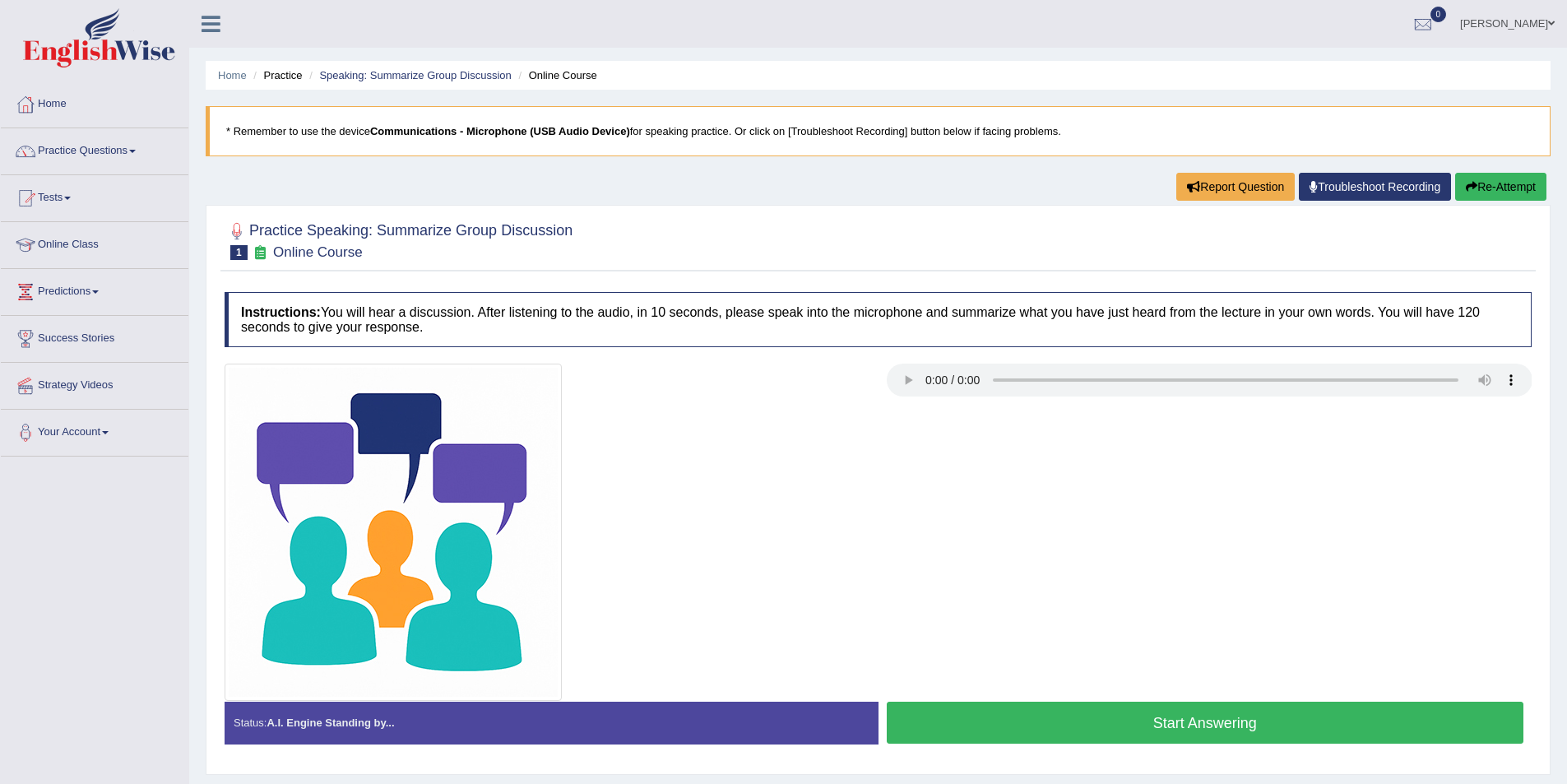
click at [1132, 728] on button "Start Answering" at bounding box center [1206, 722] width 638 height 42
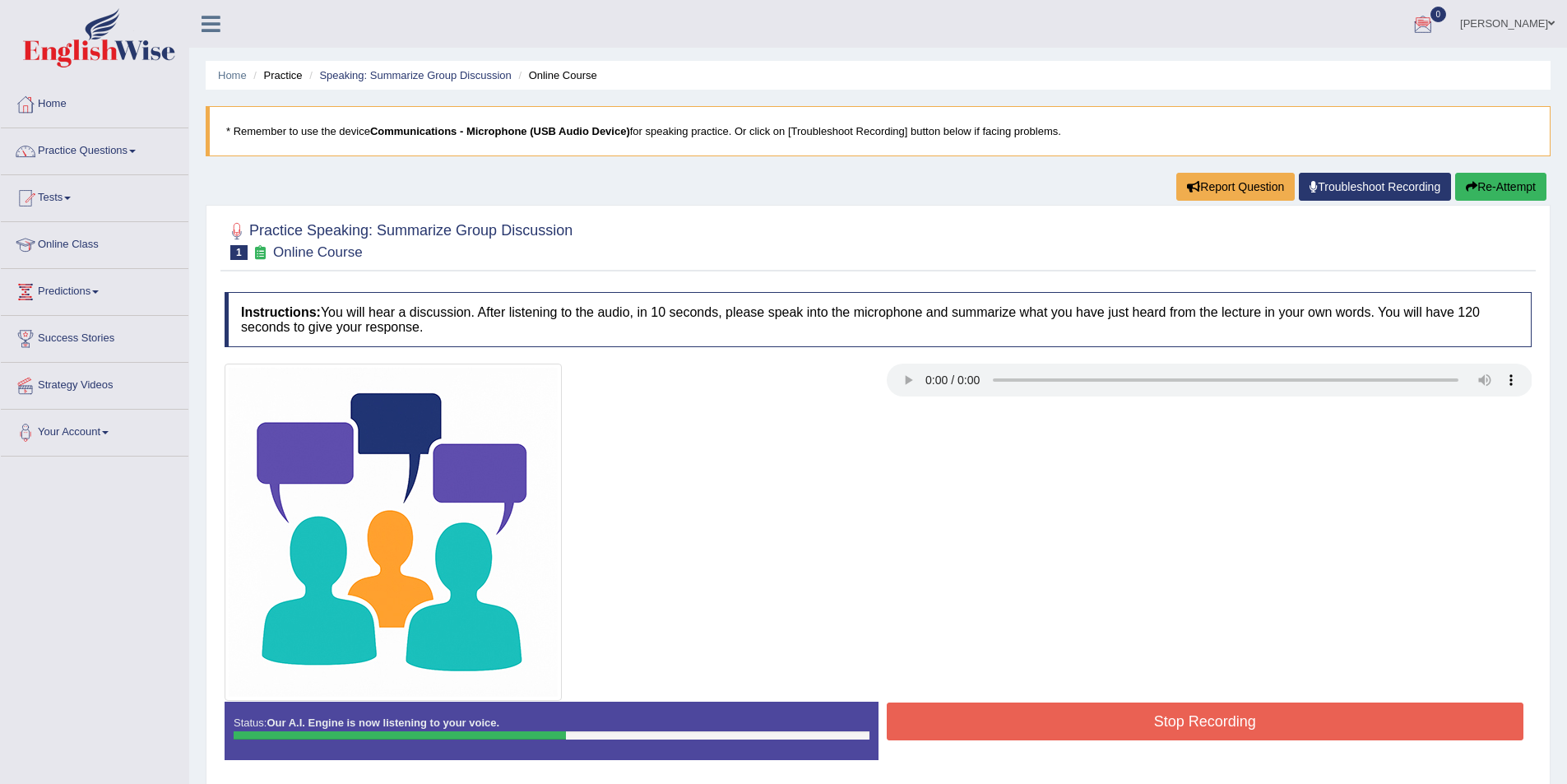
click at [1133, 717] on button "Stop Recording" at bounding box center [1206, 721] width 638 height 38
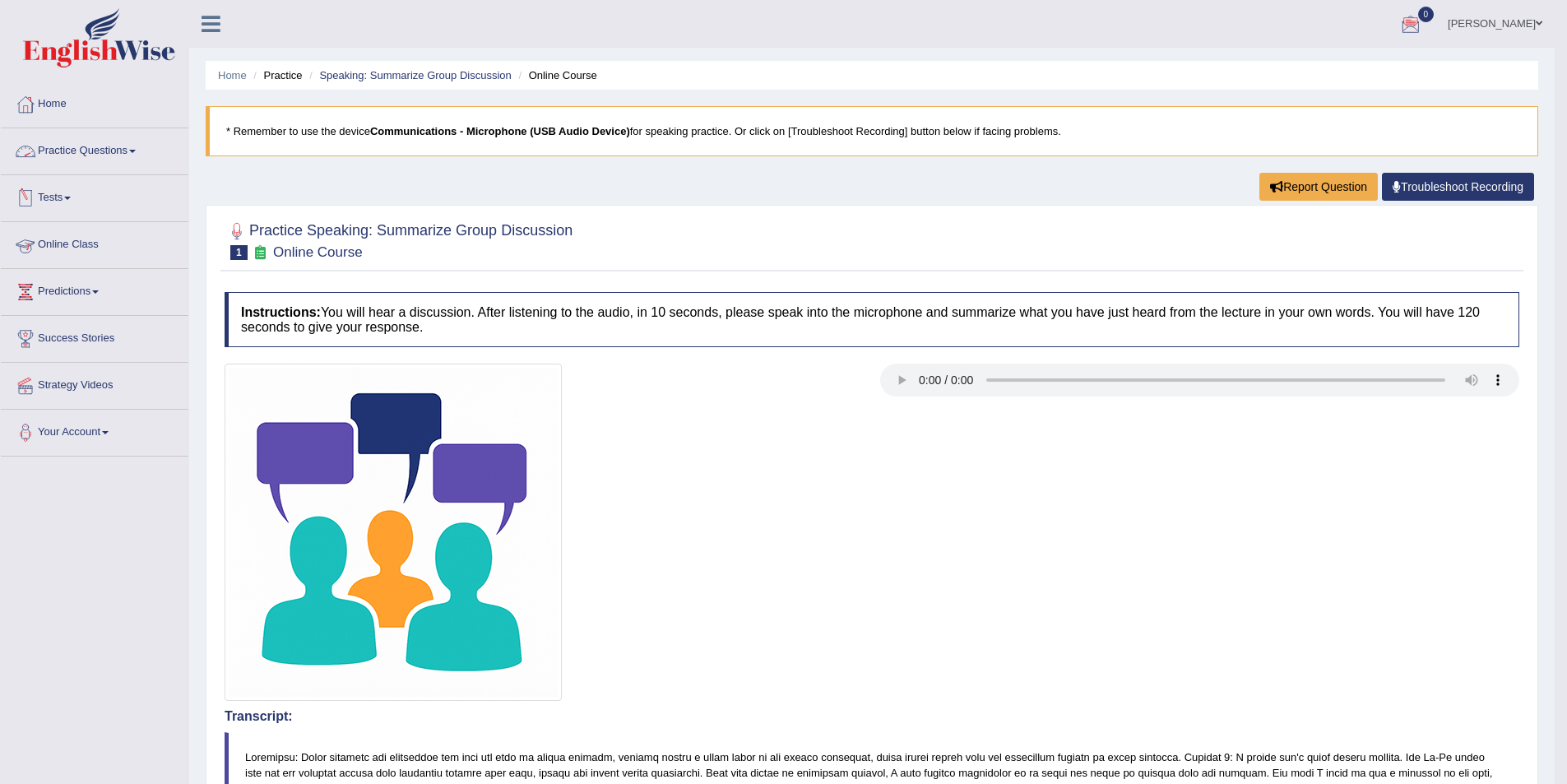
click at [85, 153] on link "Practice Questions" at bounding box center [95, 149] width 187 height 41
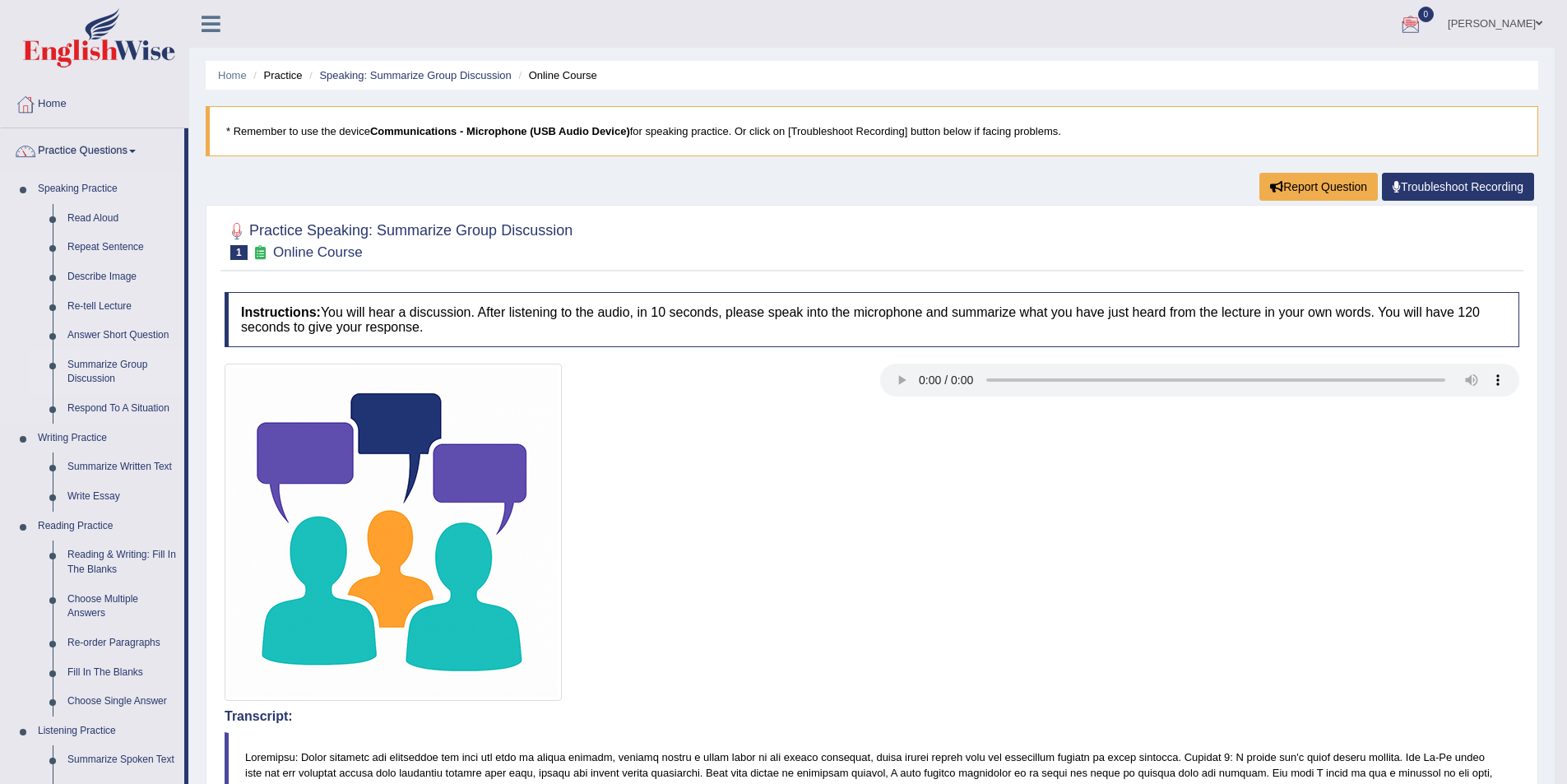
click at [114, 360] on link "Summarize Group Discussion" at bounding box center [122, 372] width 124 height 44
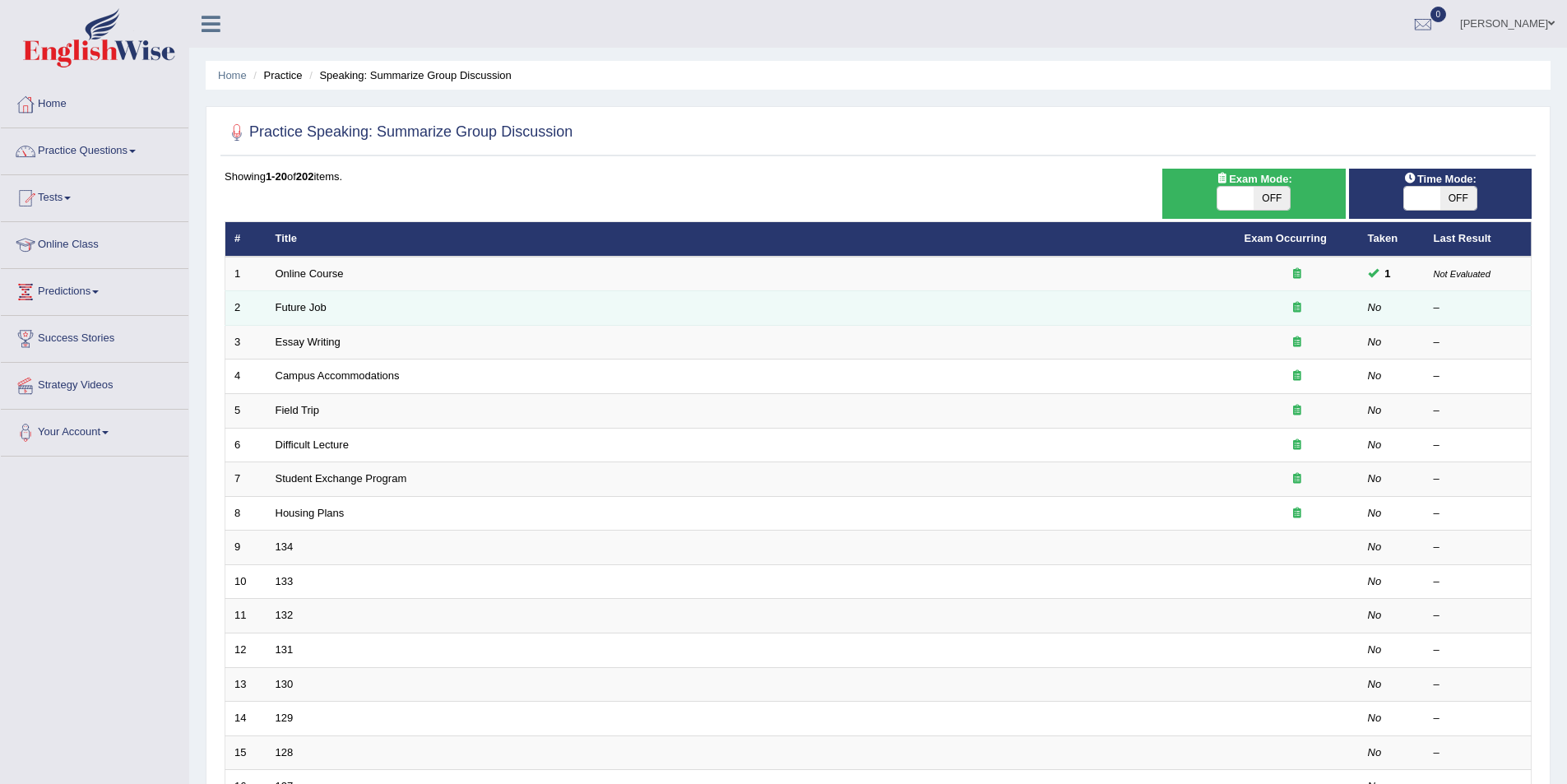
click at [685, 315] on td "Future Job" at bounding box center [750, 308] width 969 height 35
click at [277, 298] on td "Future Job" at bounding box center [750, 308] width 969 height 35
click at [290, 312] on link "Future Job" at bounding box center [301, 307] width 51 height 12
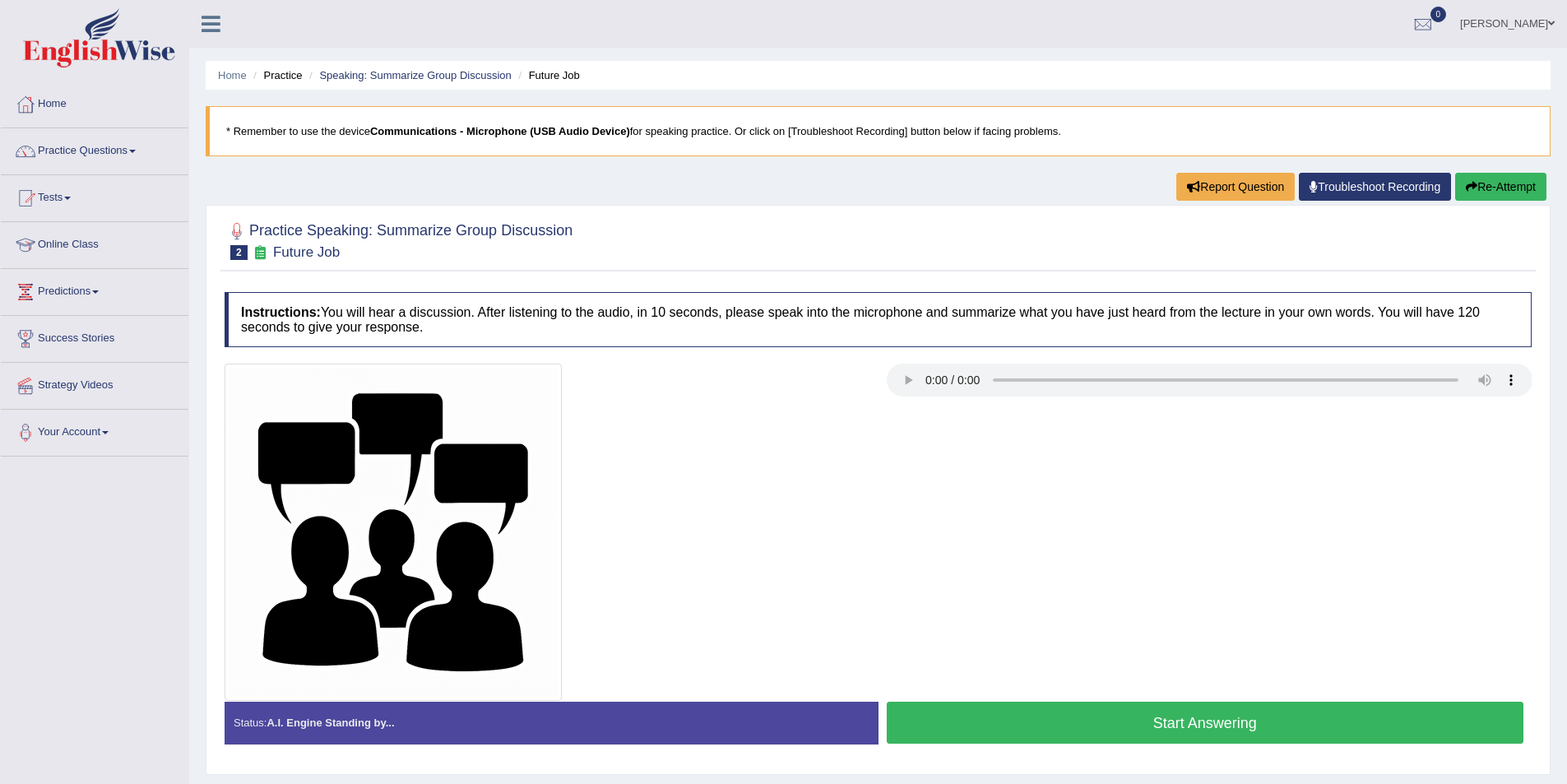
click at [1509, 192] on button "Re-Attempt" at bounding box center [1501, 186] width 91 height 28
click at [1164, 729] on button "Start Answering" at bounding box center [1206, 722] width 638 height 42
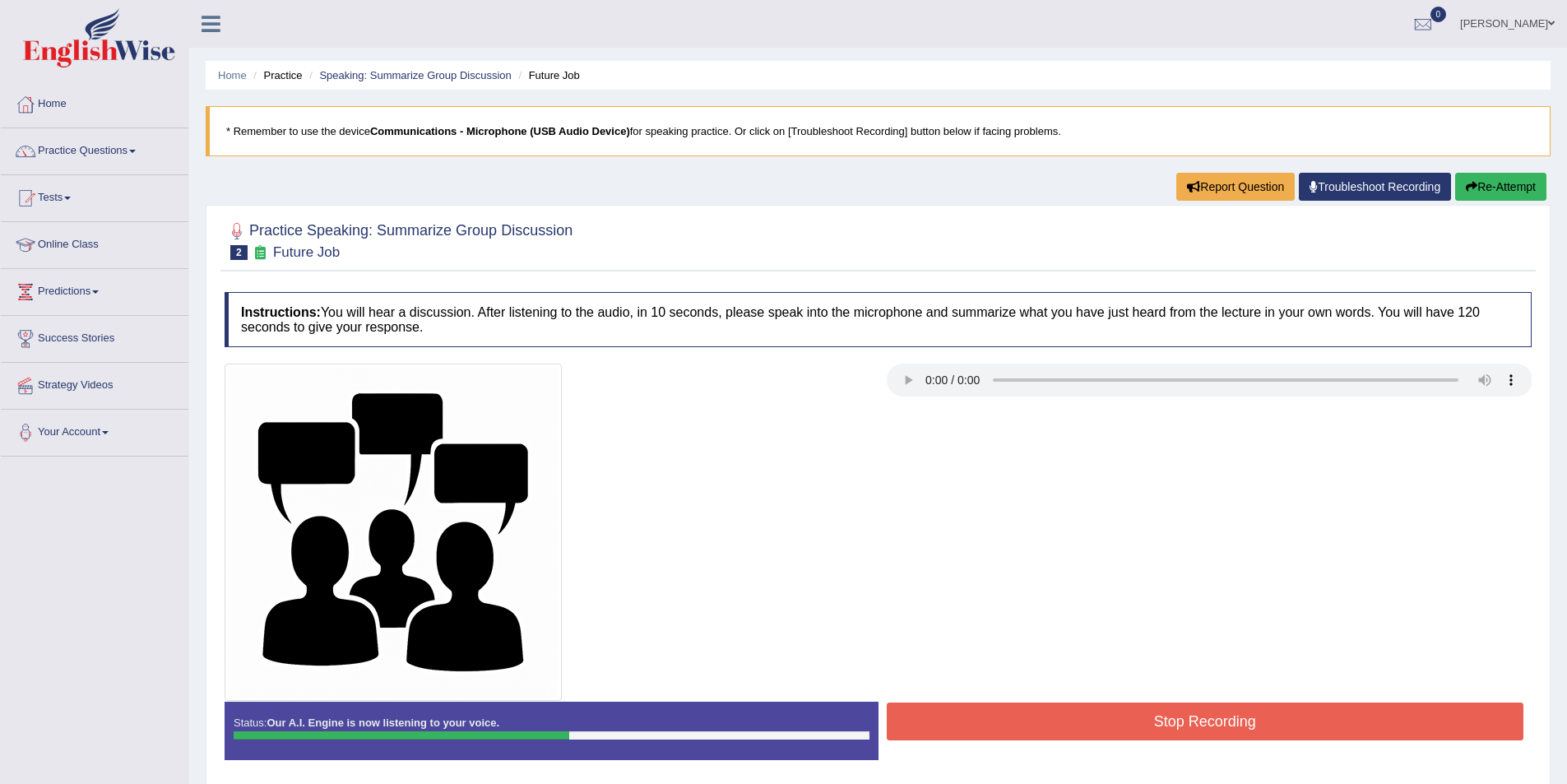
click at [1113, 714] on button "Stop Recording" at bounding box center [1206, 721] width 638 height 38
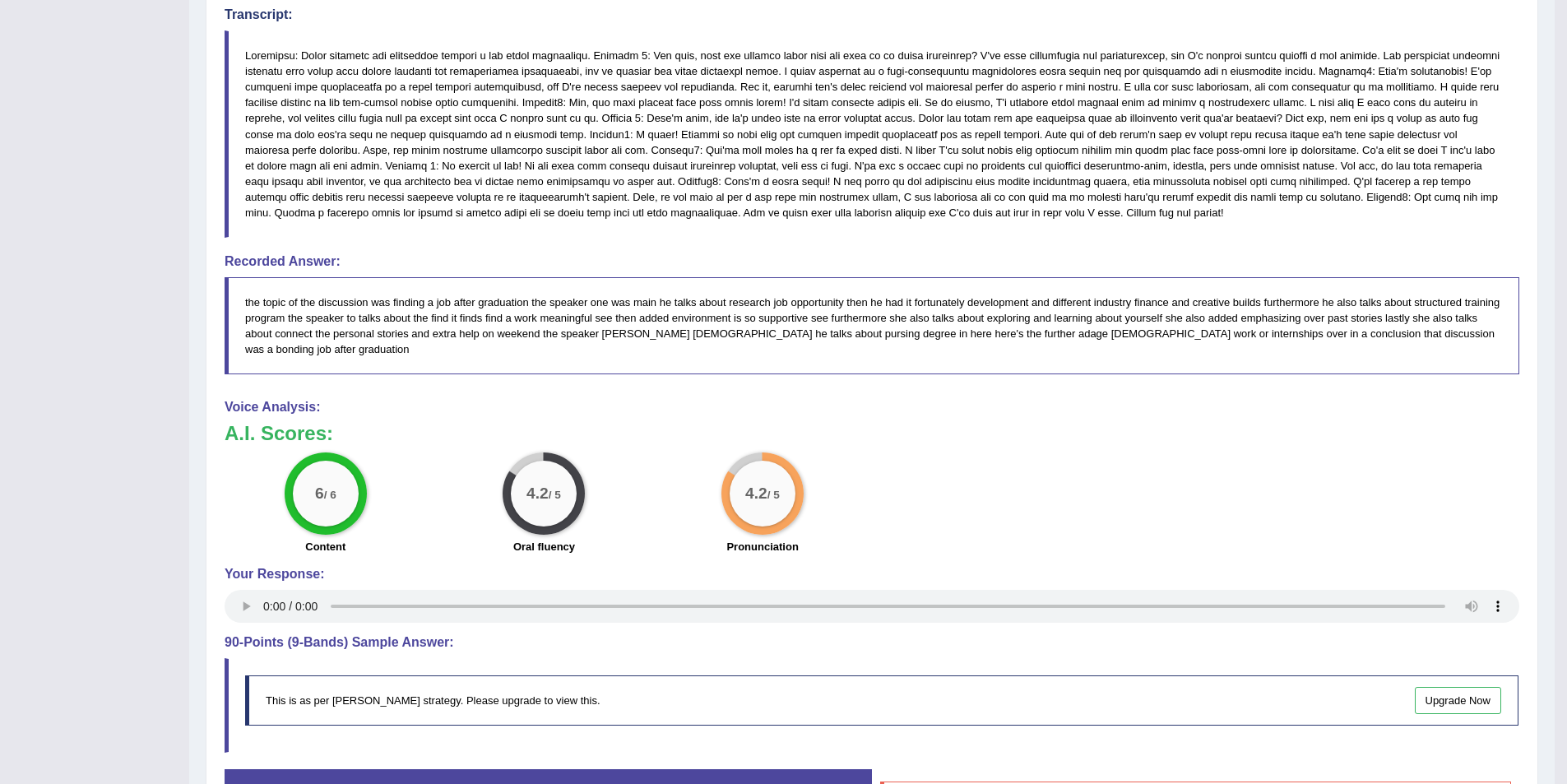
scroll to position [740, 0]
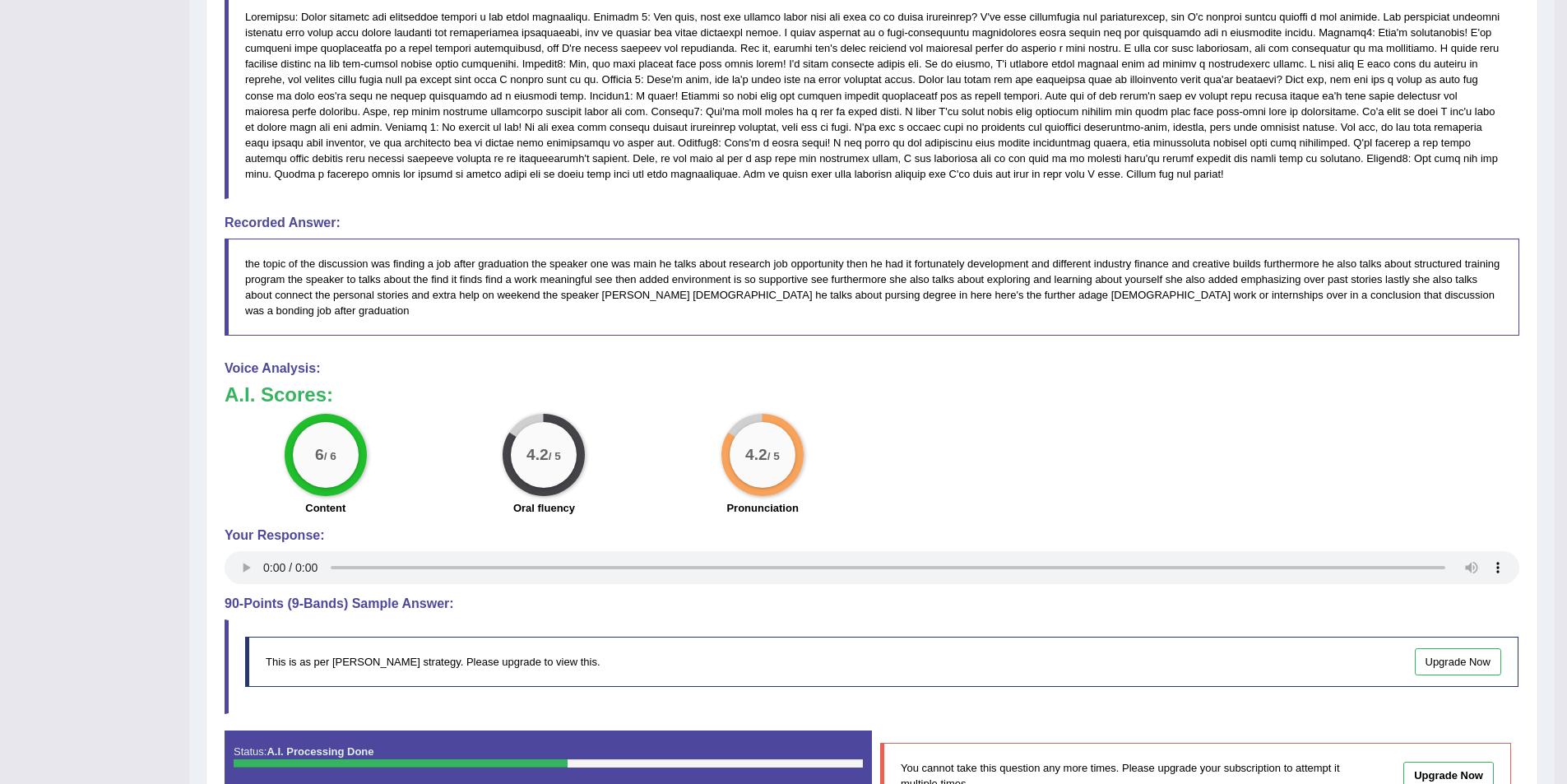
drag, startPoint x: 238, startPoint y: 589, endPoint x: 269, endPoint y: 583, distance: 31.6
click at [269, 596] on h4 "90-Points (9-Bands) Sample Answer:" at bounding box center [872, 603] width 1295 height 15
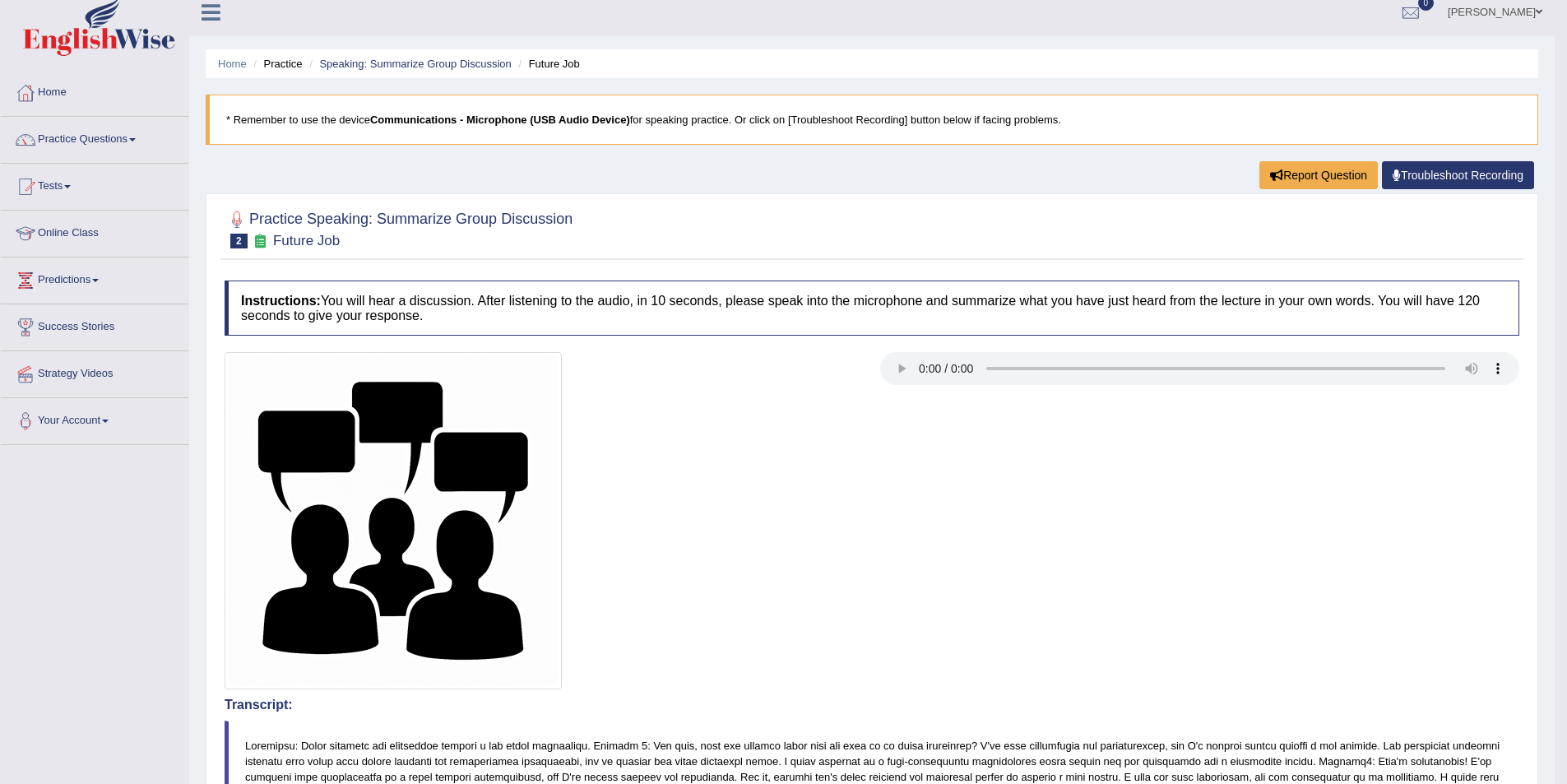
scroll to position [0, 0]
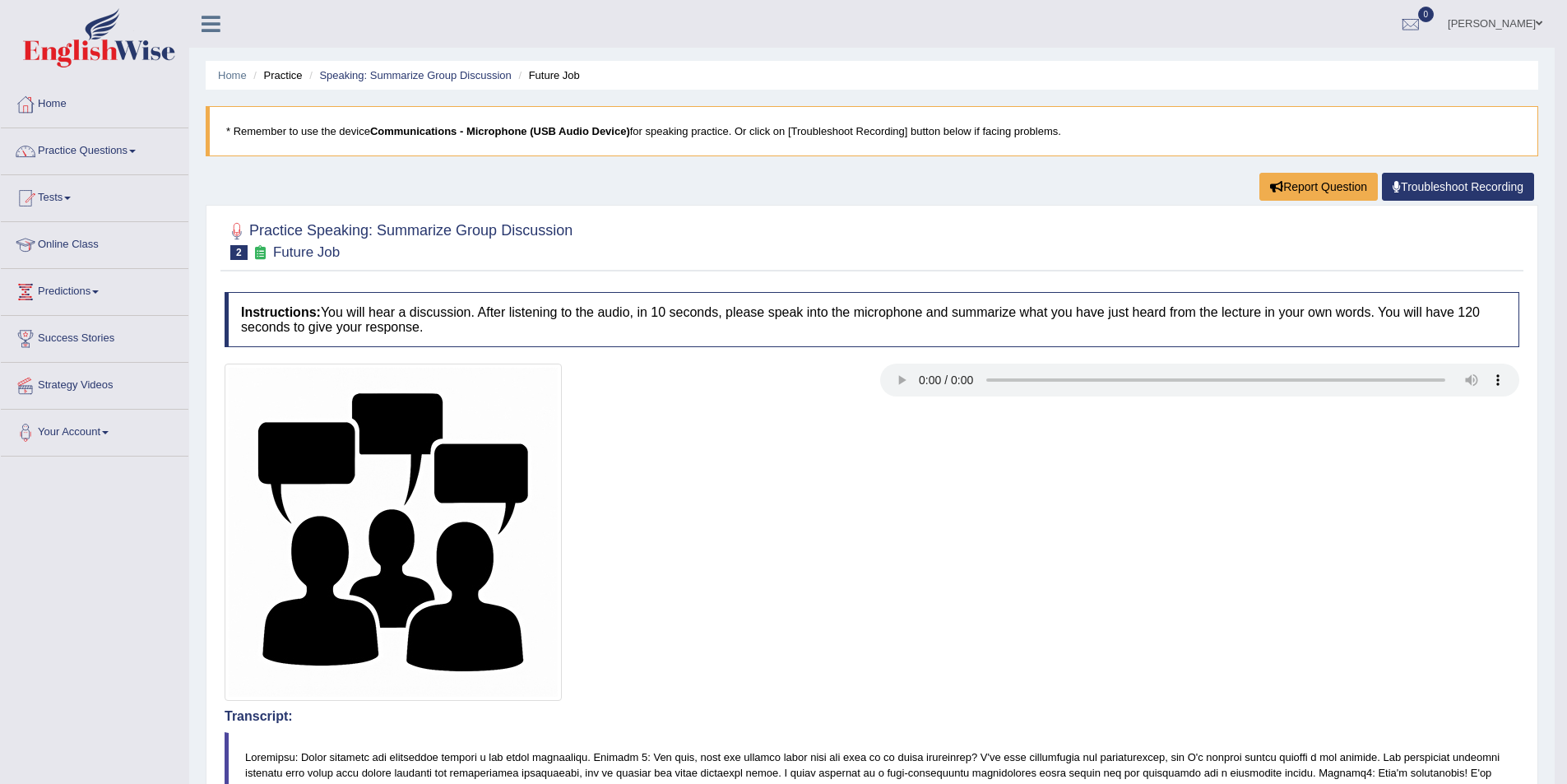
click at [247, 253] on span "2" at bounding box center [239, 253] width 17 height 15
click at [124, 148] on link "Practice Questions" at bounding box center [95, 149] width 187 height 41
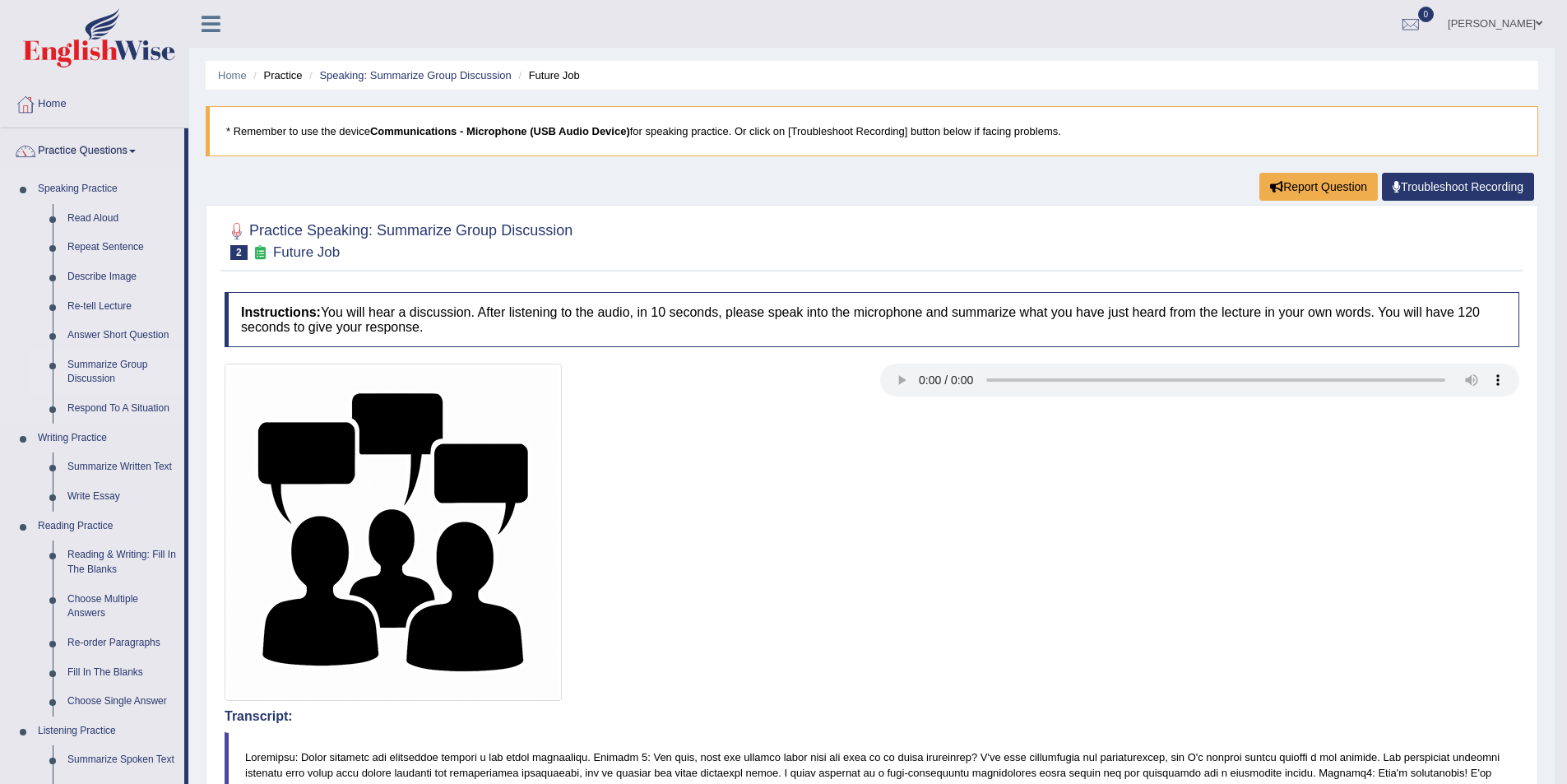
click at [99, 370] on link "Summarize Group Discussion" at bounding box center [122, 372] width 124 height 44
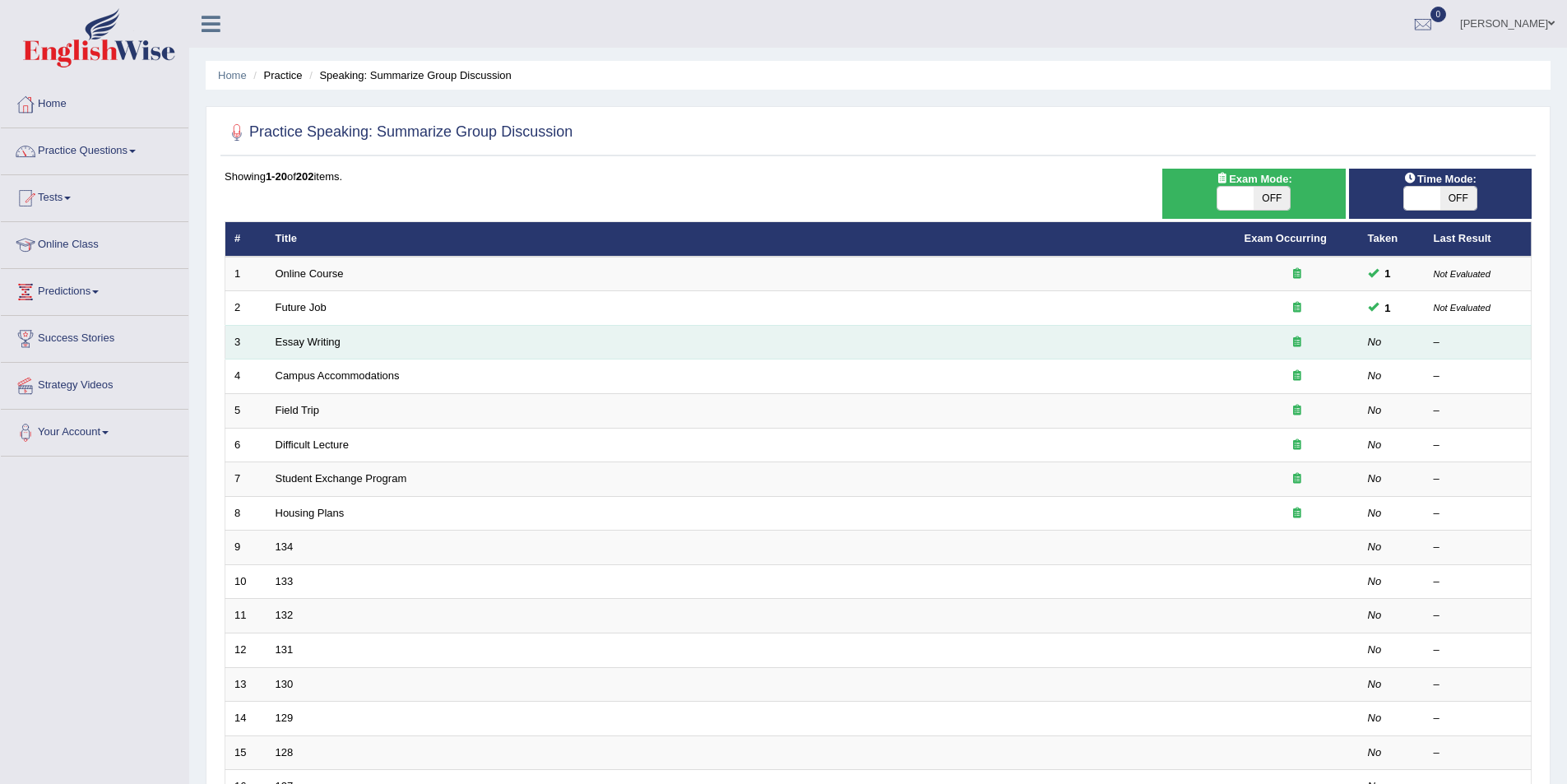
click at [1361, 338] on td "No" at bounding box center [1391, 342] width 65 height 35
click at [300, 353] on td "Essay Writing" at bounding box center [750, 342] width 969 height 35
click at [337, 346] on link "Essay Writing" at bounding box center [308, 341] width 65 height 12
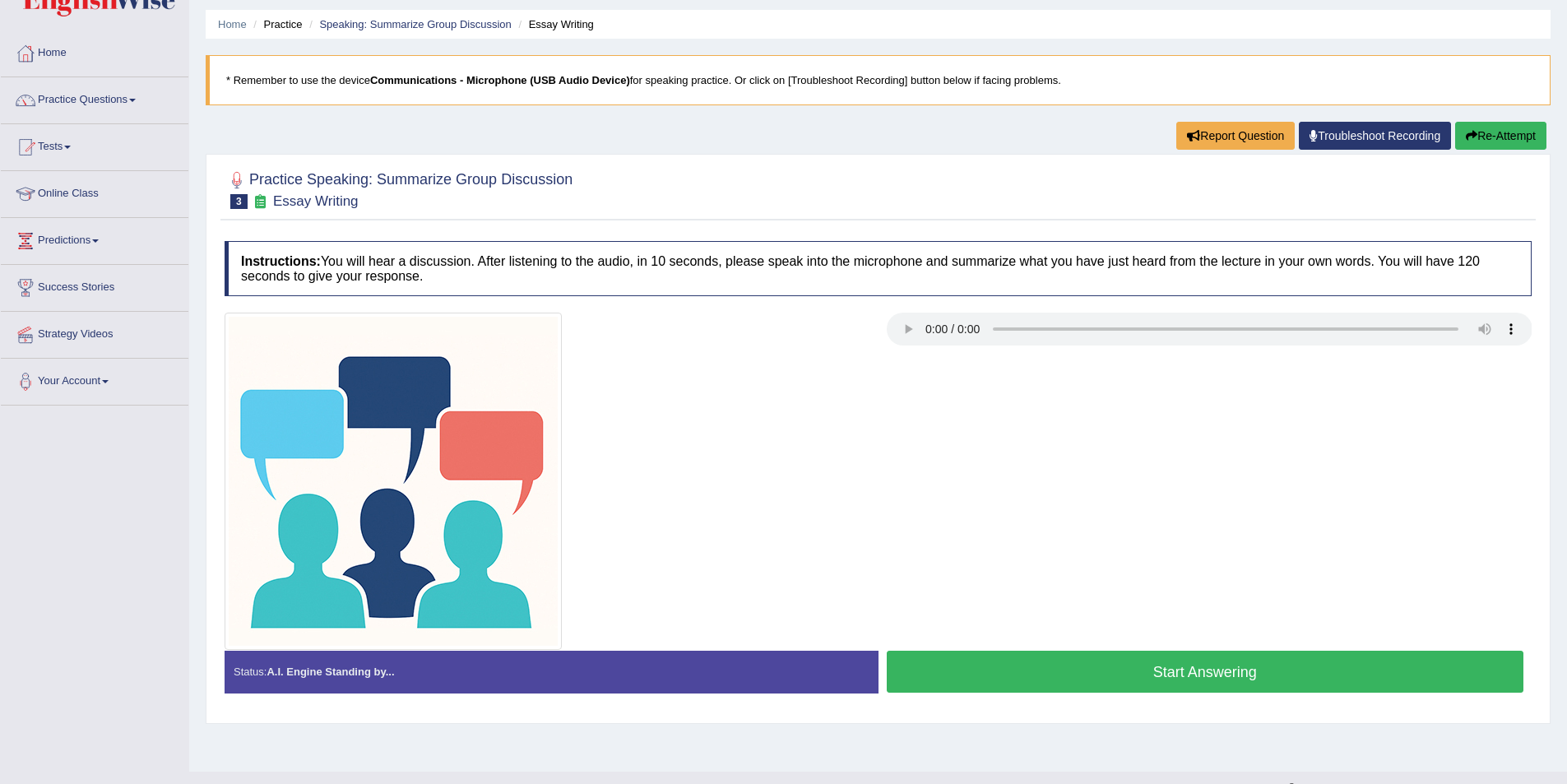
scroll to position [80, 0]
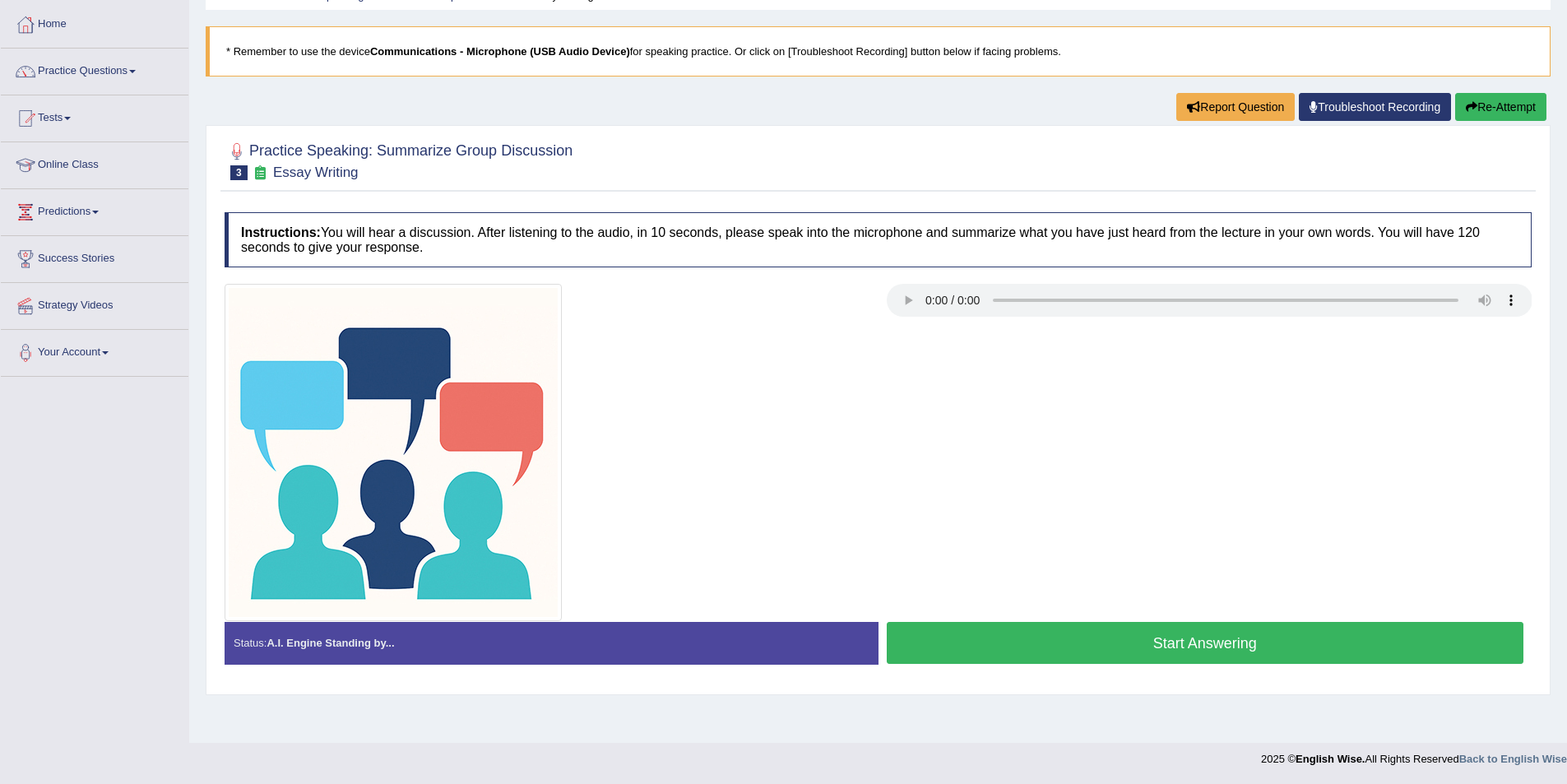
click at [1058, 640] on button "Start Answering" at bounding box center [1206, 642] width 638 height 42
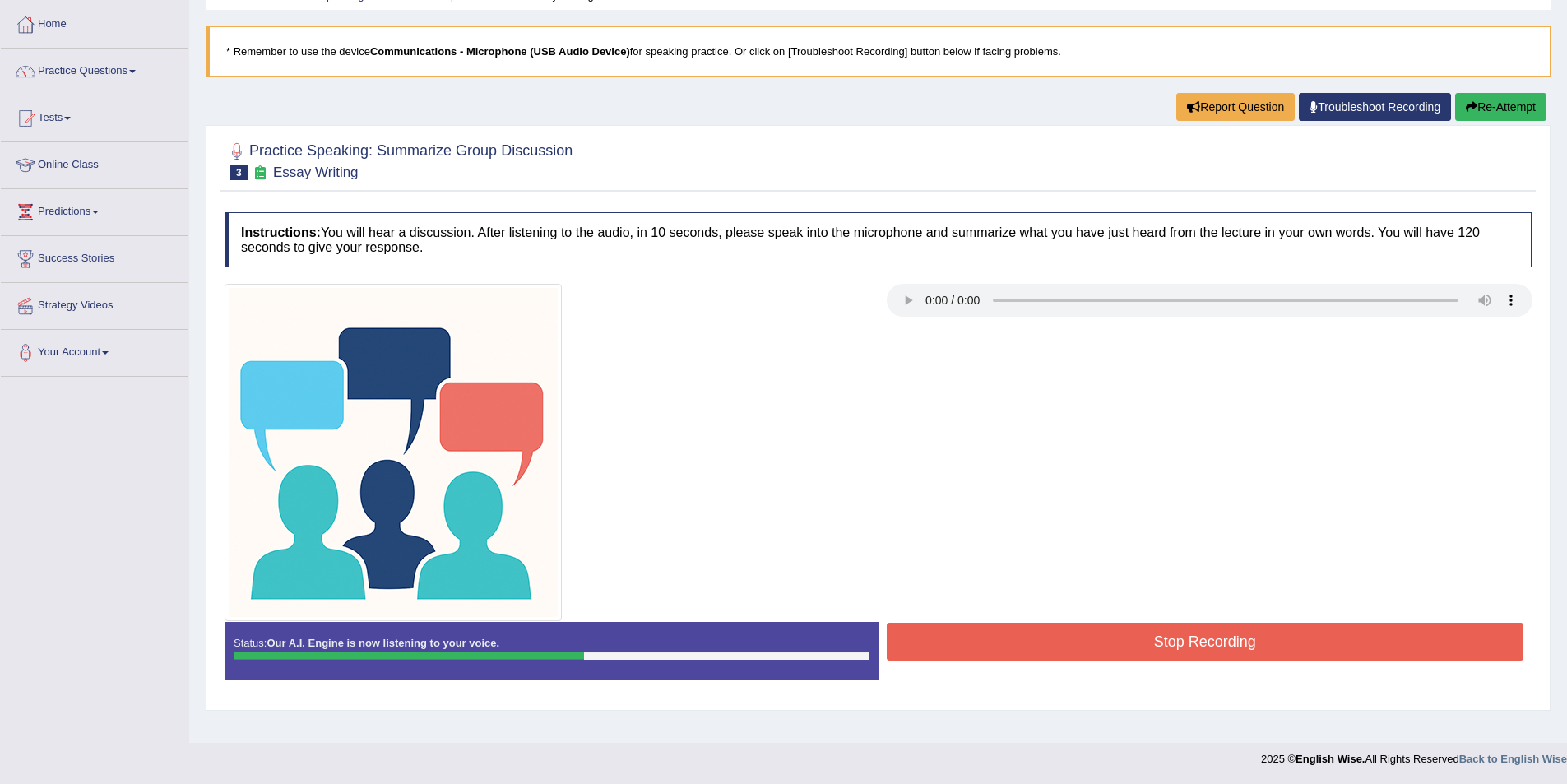
click at [1146, 638] on button "Stop Recording" at bounding box center [1206, 641] width 638 height 38
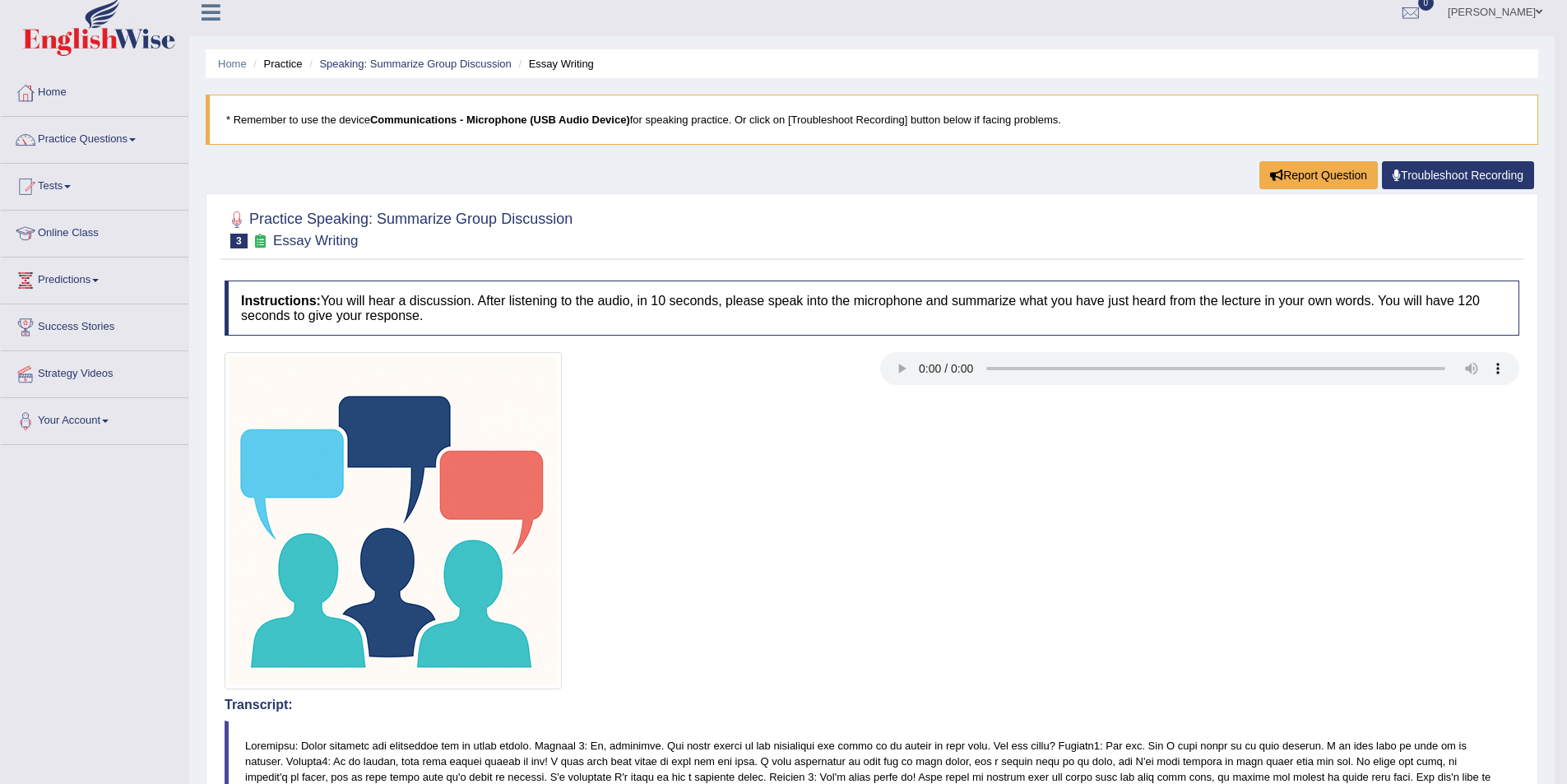
scroll to position [0, 0]
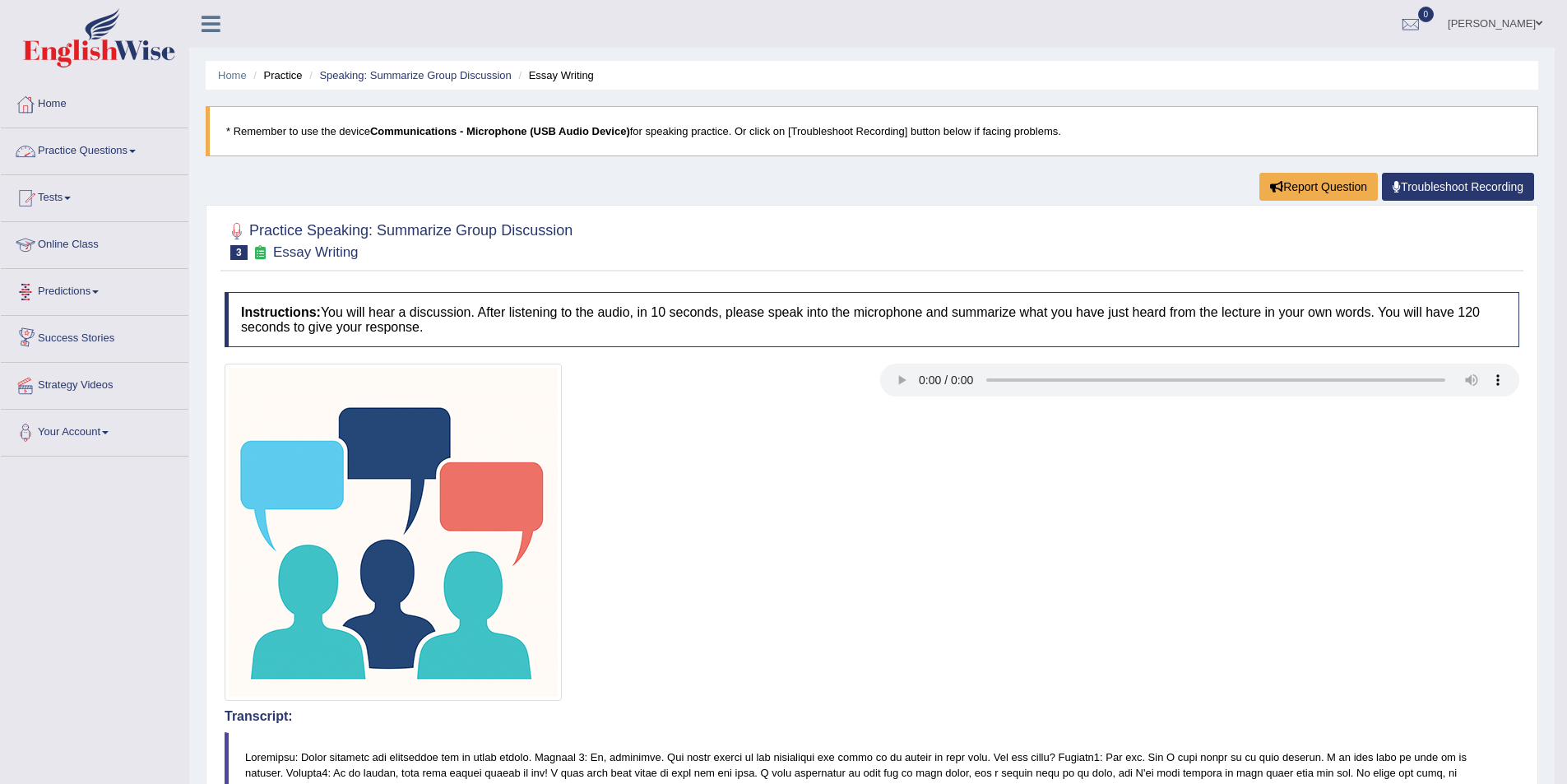
click at [154, 150] on link "Practice Questions" at bounding box center [95, 149] width 187 height 41
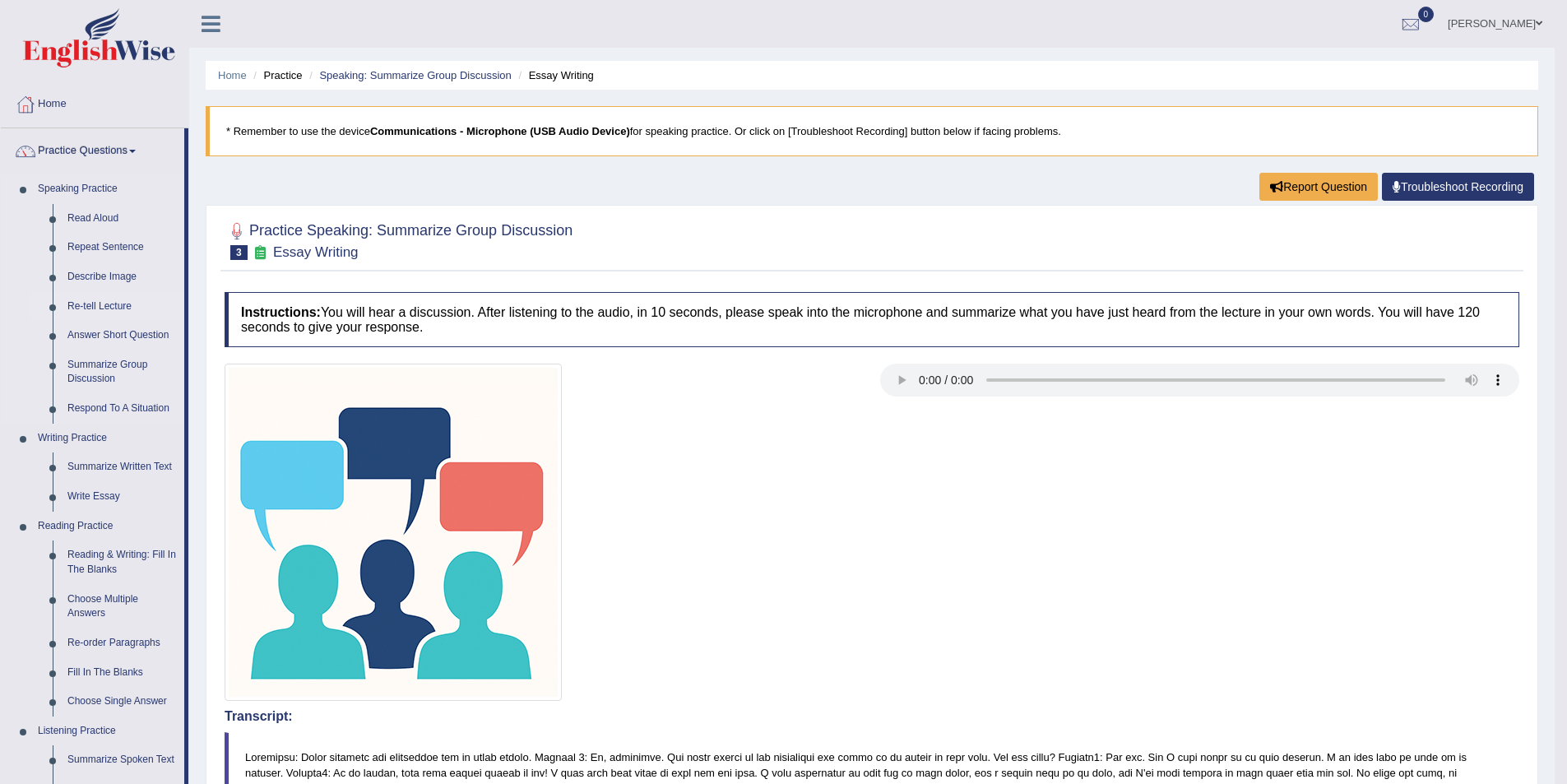
click at [122, 308] on link "Re-tell Lecture" at bounding box center [122, 307] width 124 height 30
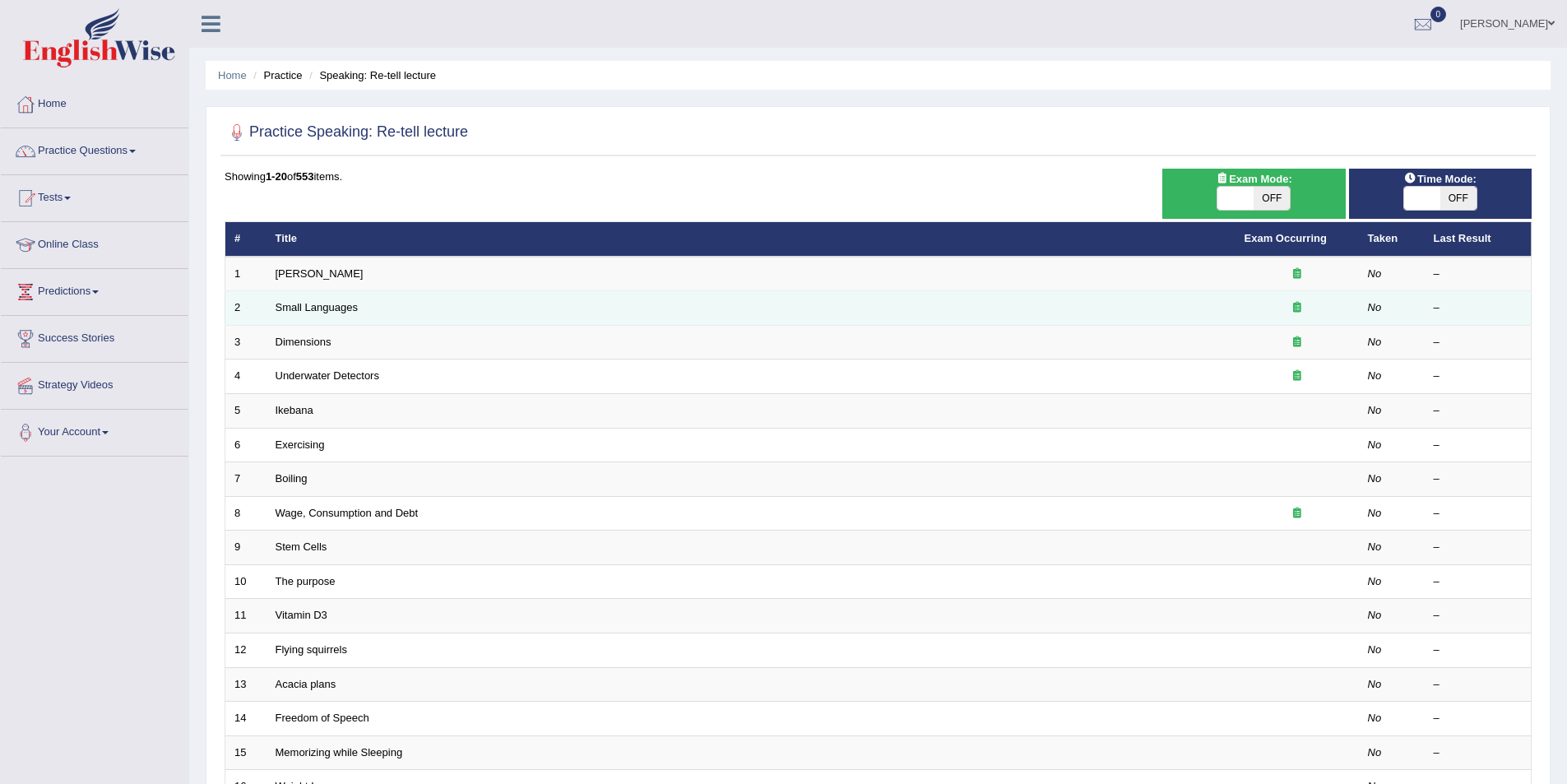
click at [414, 311] on td "Small Languages" at bounding box center [750, 308] width 969 height 35
click at [341, 306] on link "Small Languages" at bounding box center [316, 307] width 82 height 12
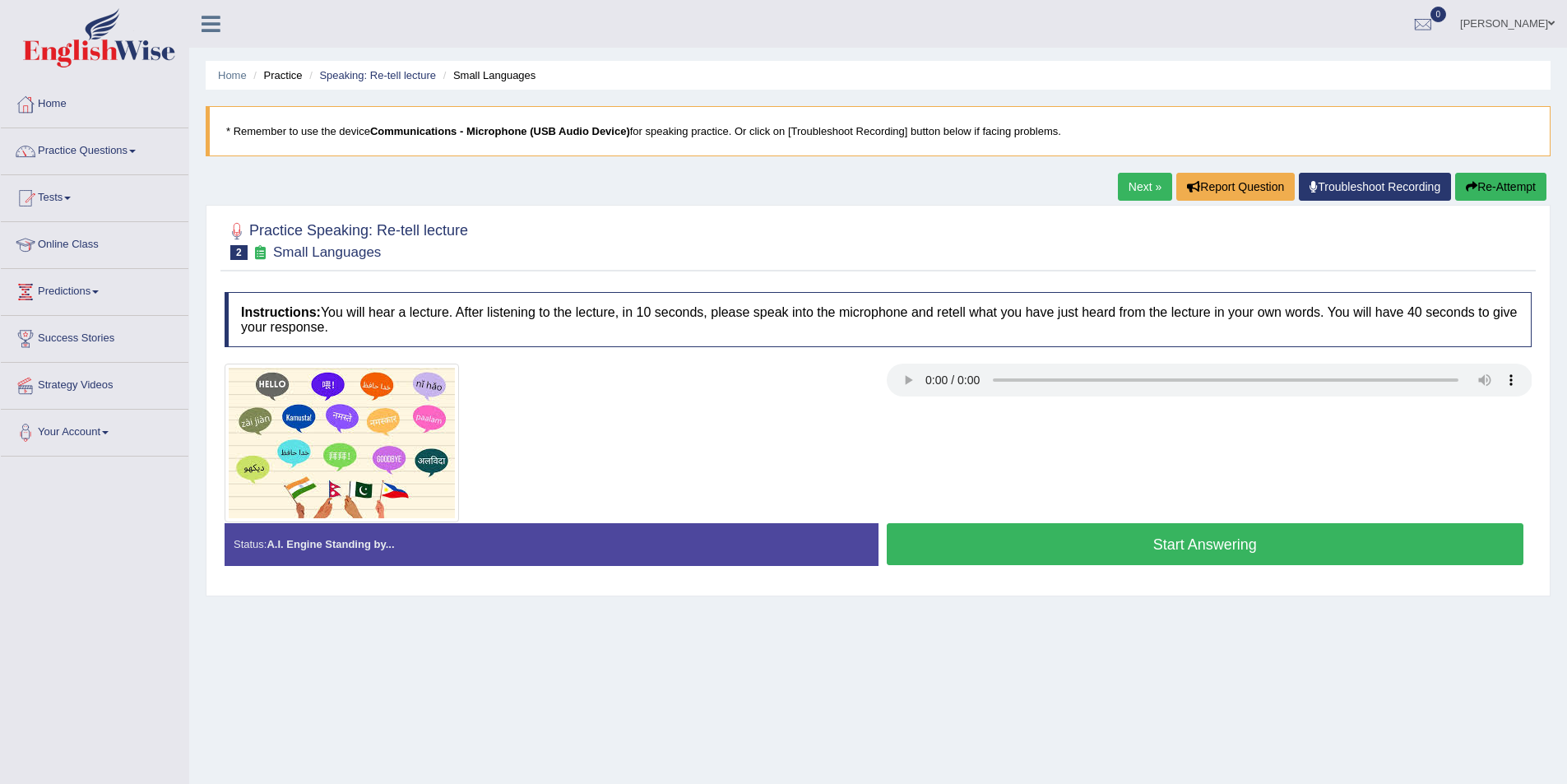
click at [1164, 544] on button "Start Answering" at bounding box center [1206, 544] width 638 height 42
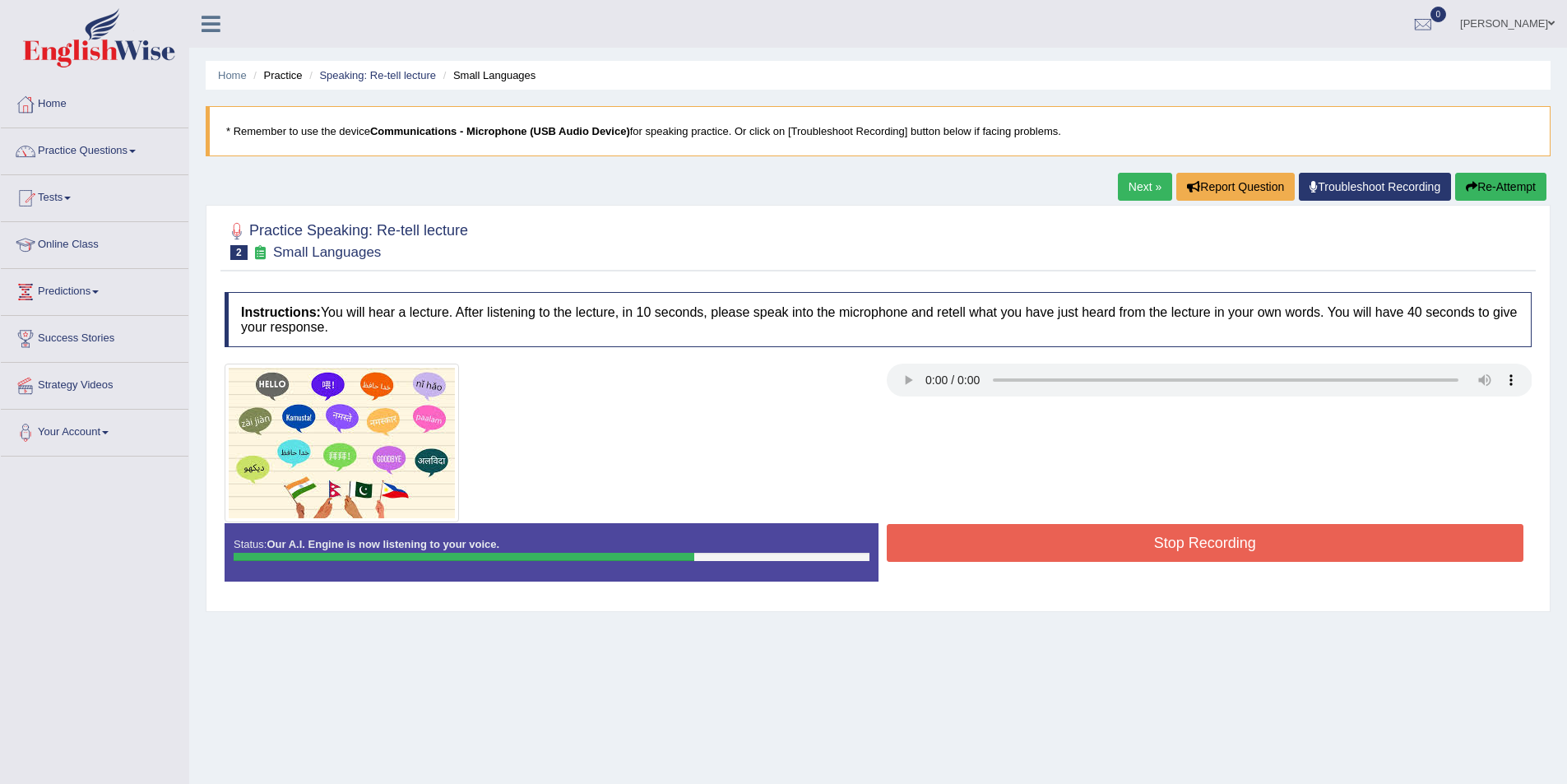
click at [1054, 549] on button "Stop Recording" at bounding box center [1206, 543] width 638 height 38
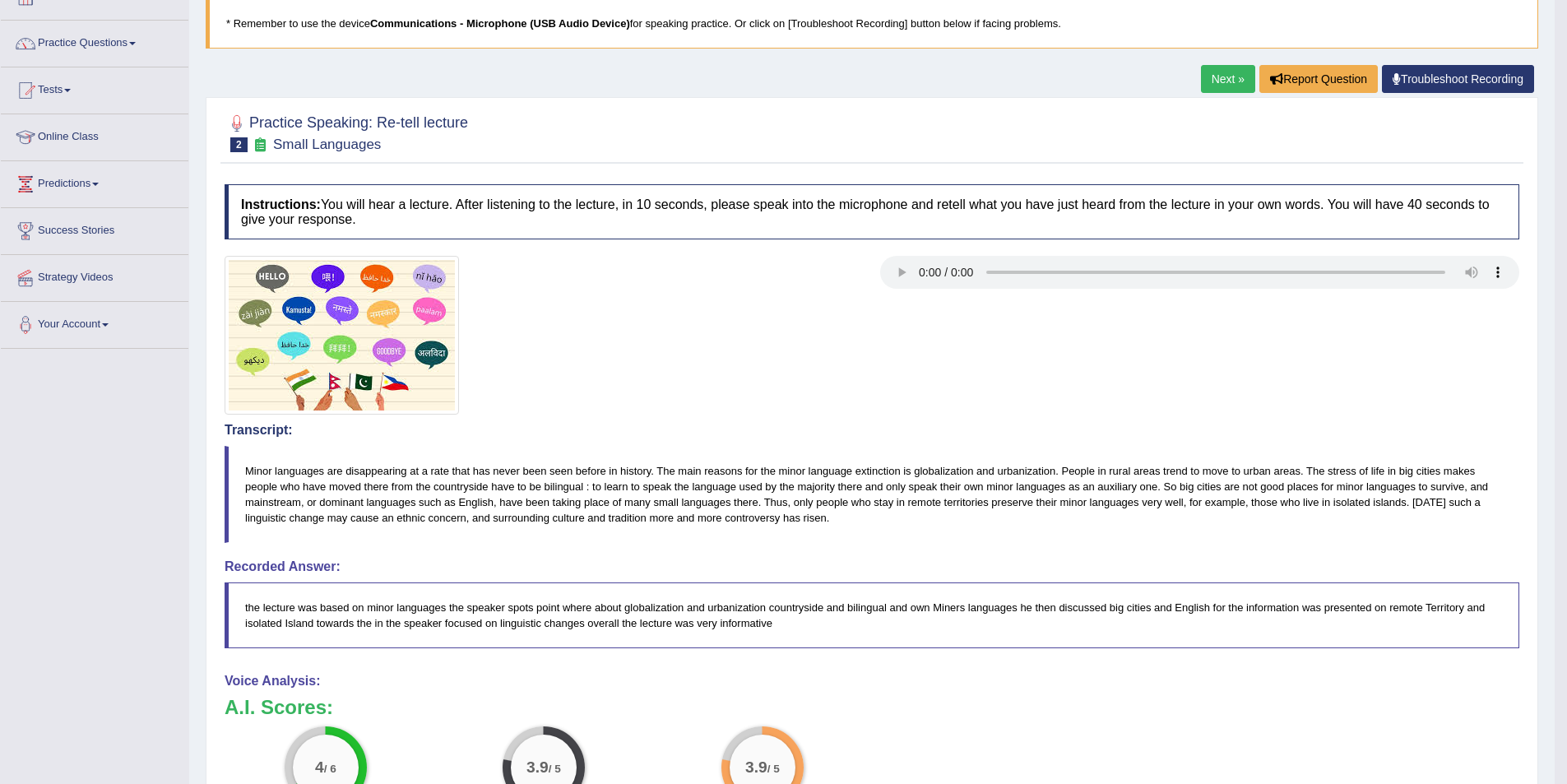
scroll to position [82, 0]
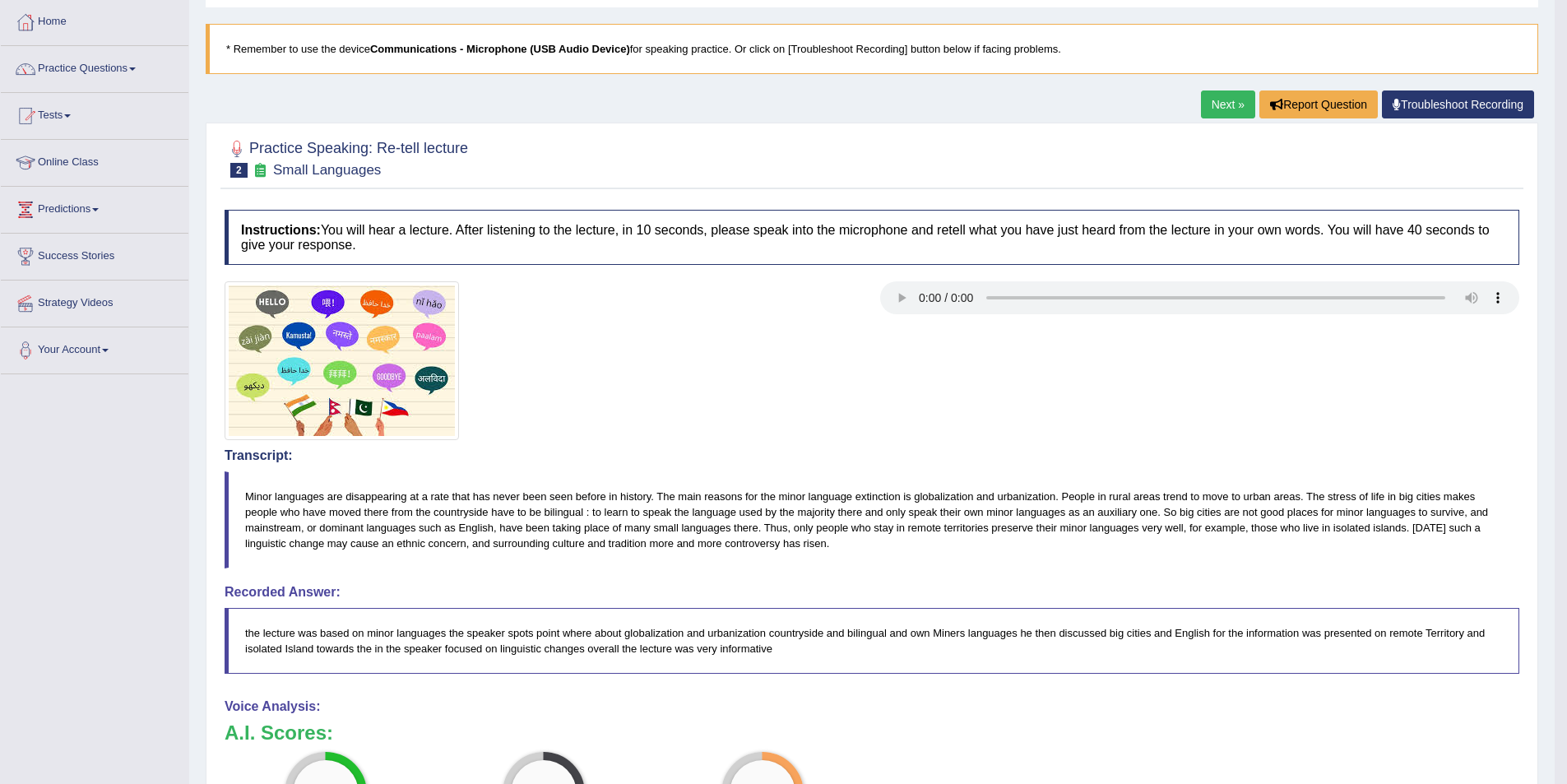
click at [1220, 108] on link "Next »" at bounding box center [1228, 104] width 54 height 28
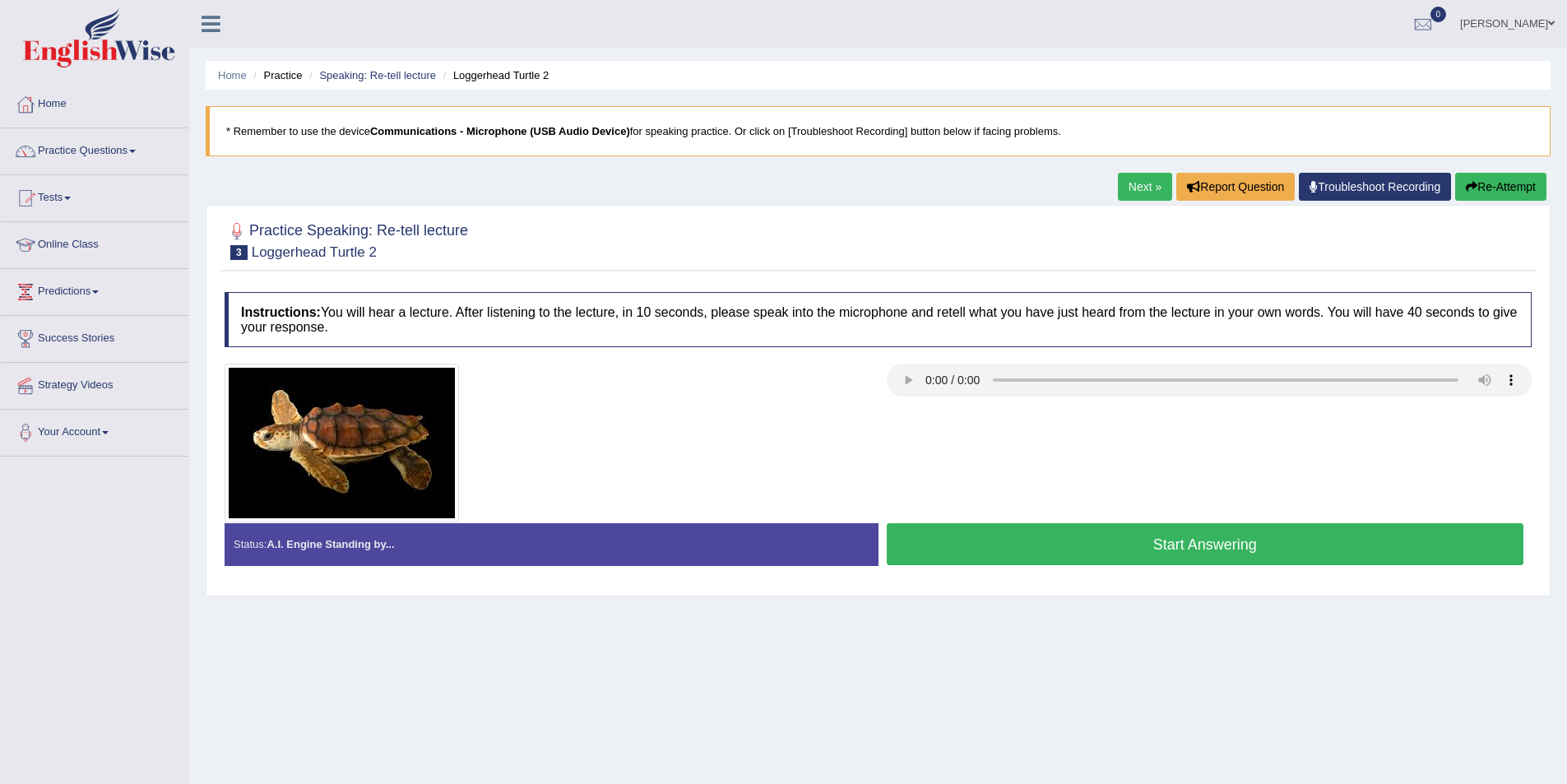
click at [1066, 534] on button "Start Answering" at bounding box center [1206, 544] width 638 height 42
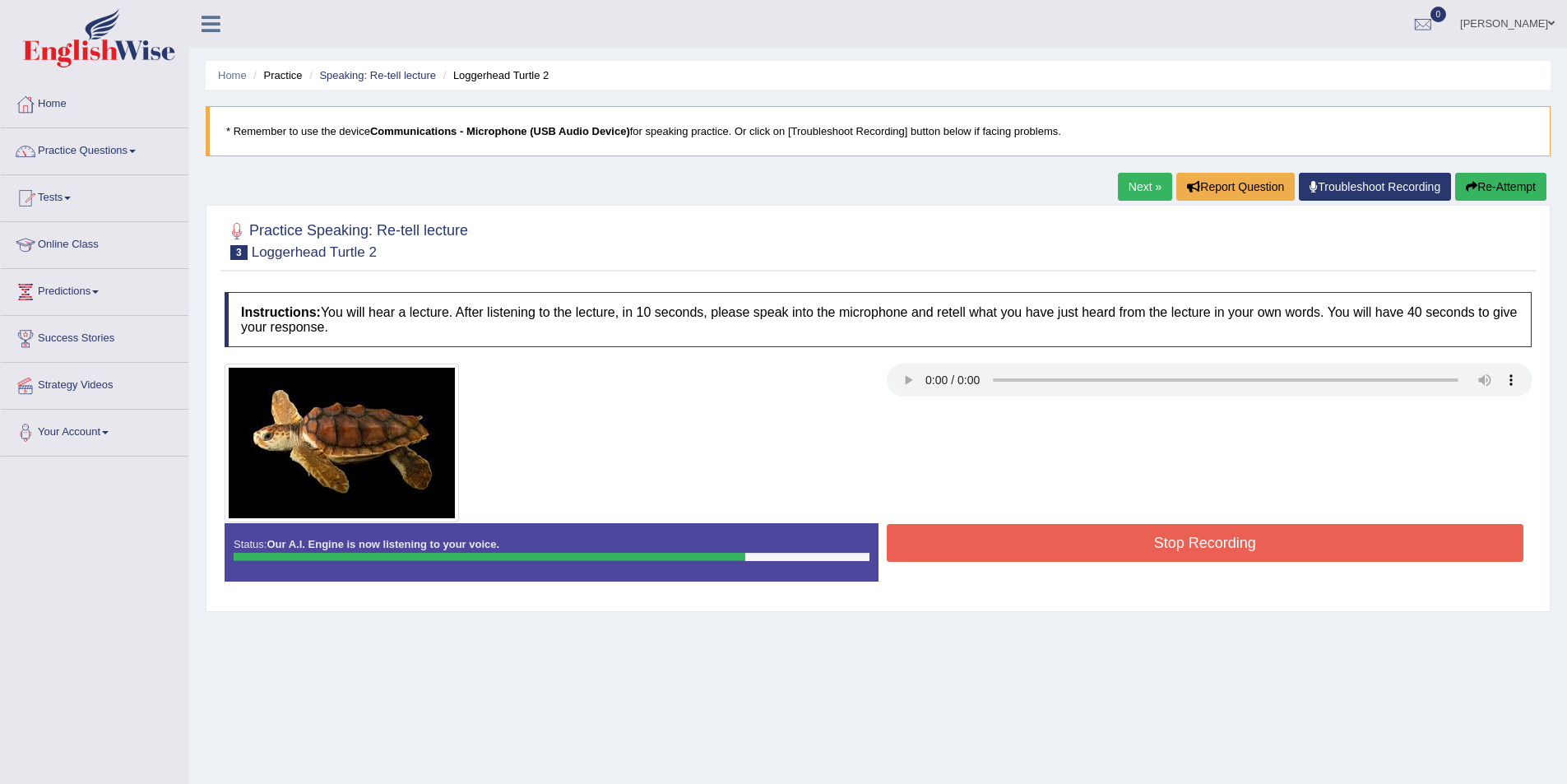
click at [1061, 534] on button "Stop Recording" at bounding box center [1206, 543] width 638 height 38
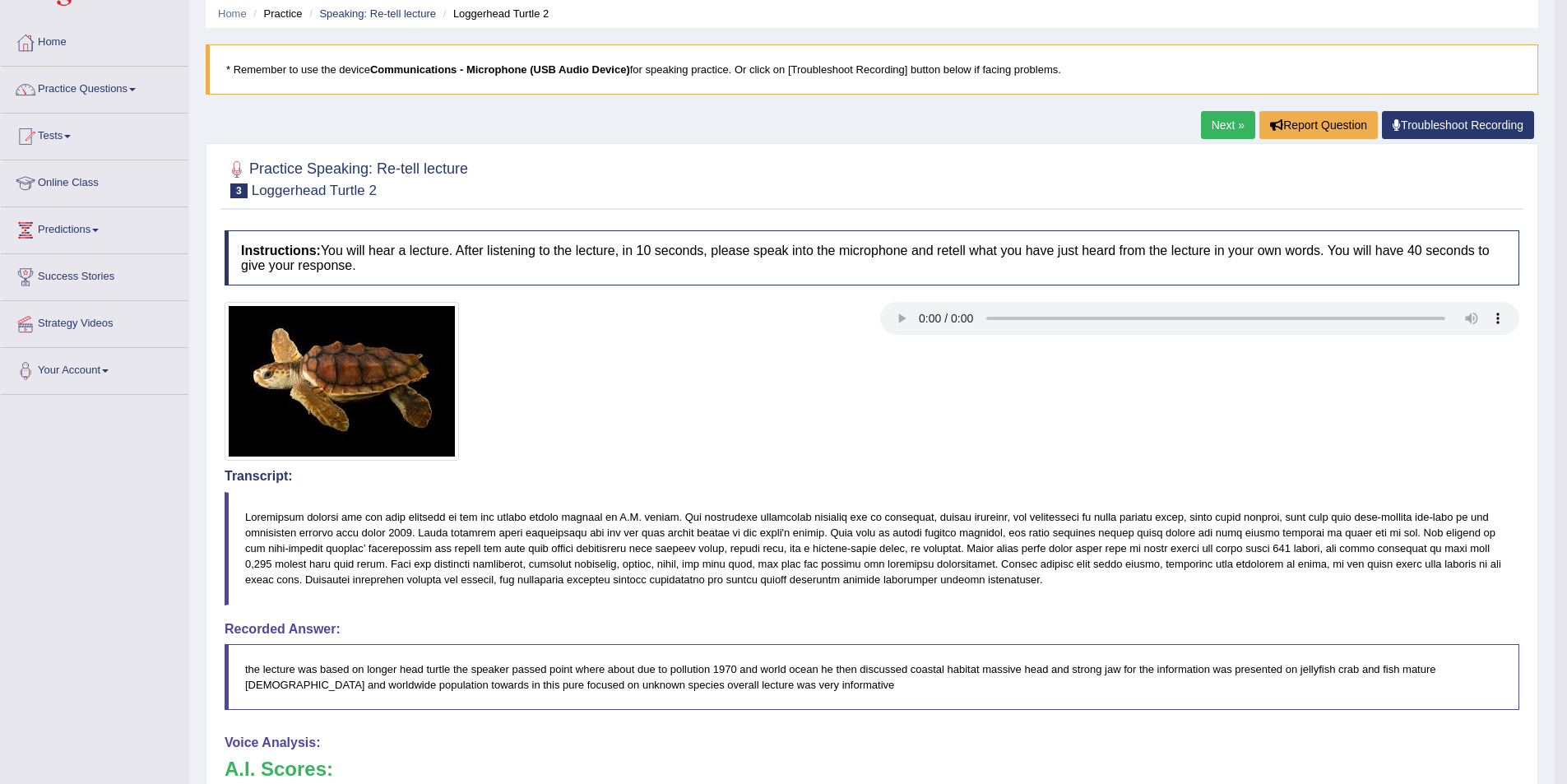
scroll to position [52, 0]
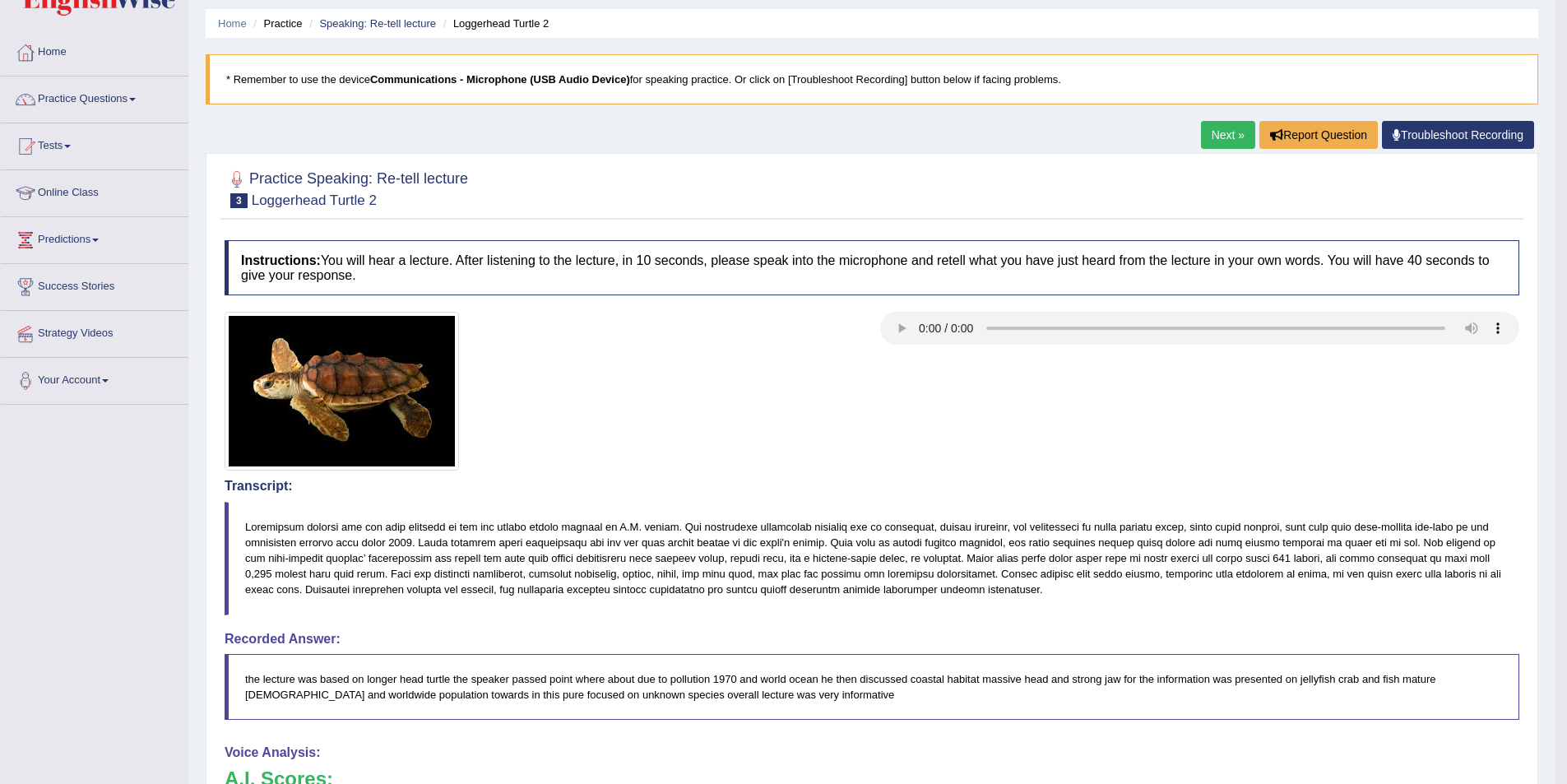
click at [1211, 143] on link "Next »" at bounding box center [1228, 135] width 54 height 28
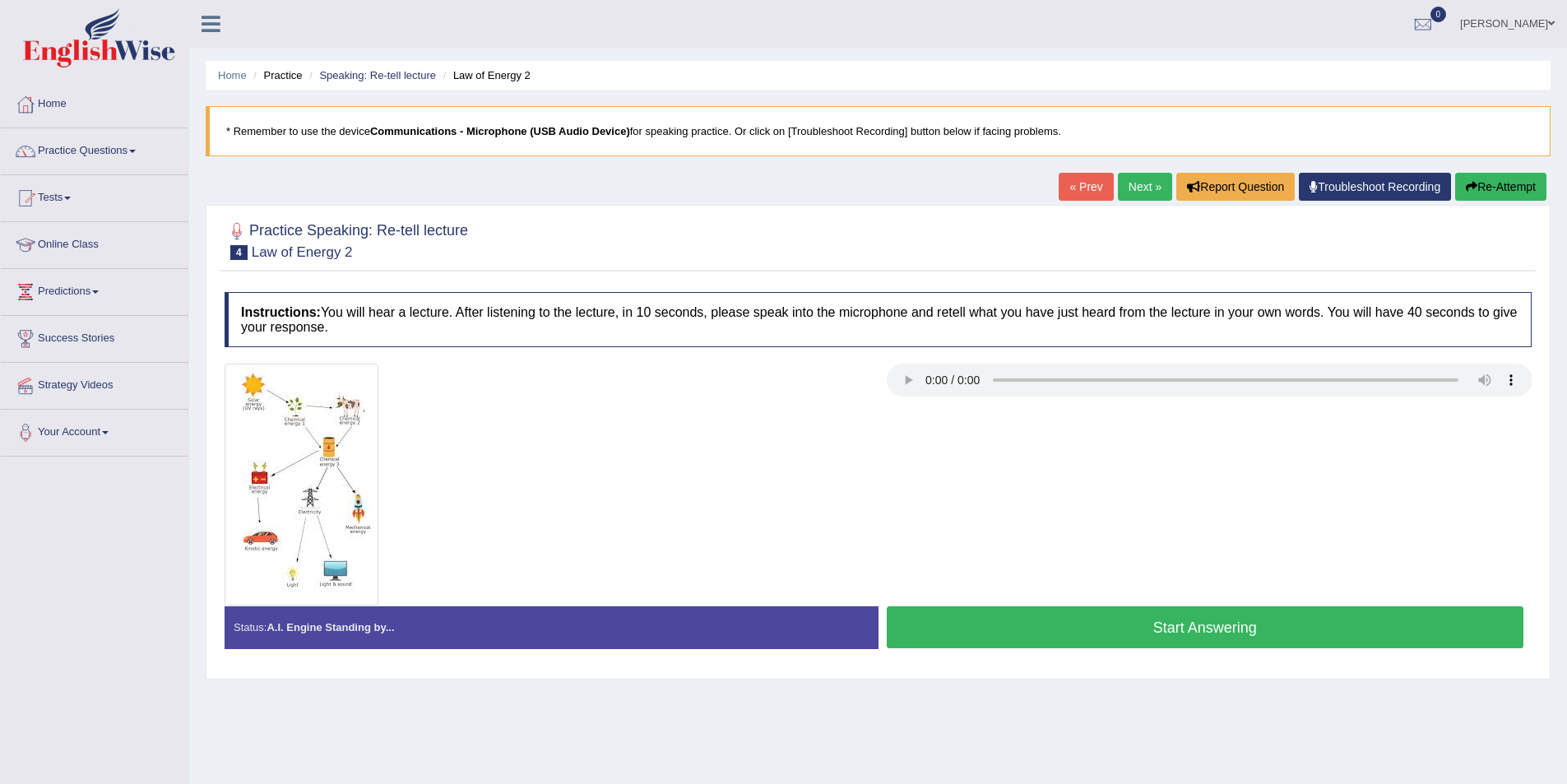
click at [1070, 638] on button "Start Answering" at bounding box center [1206, 627] width 638 height 42
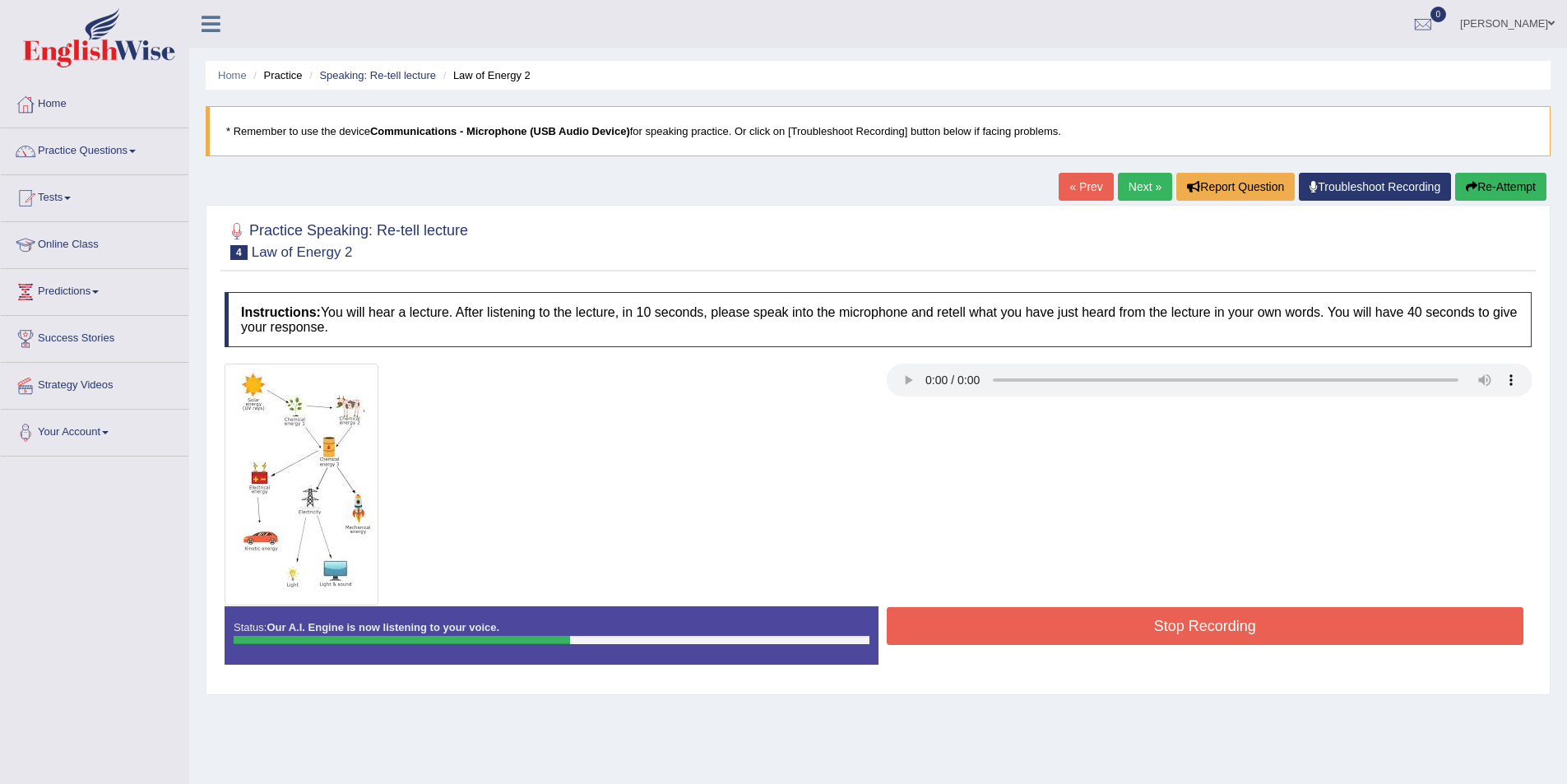
click at [1488, 192] on button "Re-Attempt" at bounding box center [1501, 186] width 91 height 28
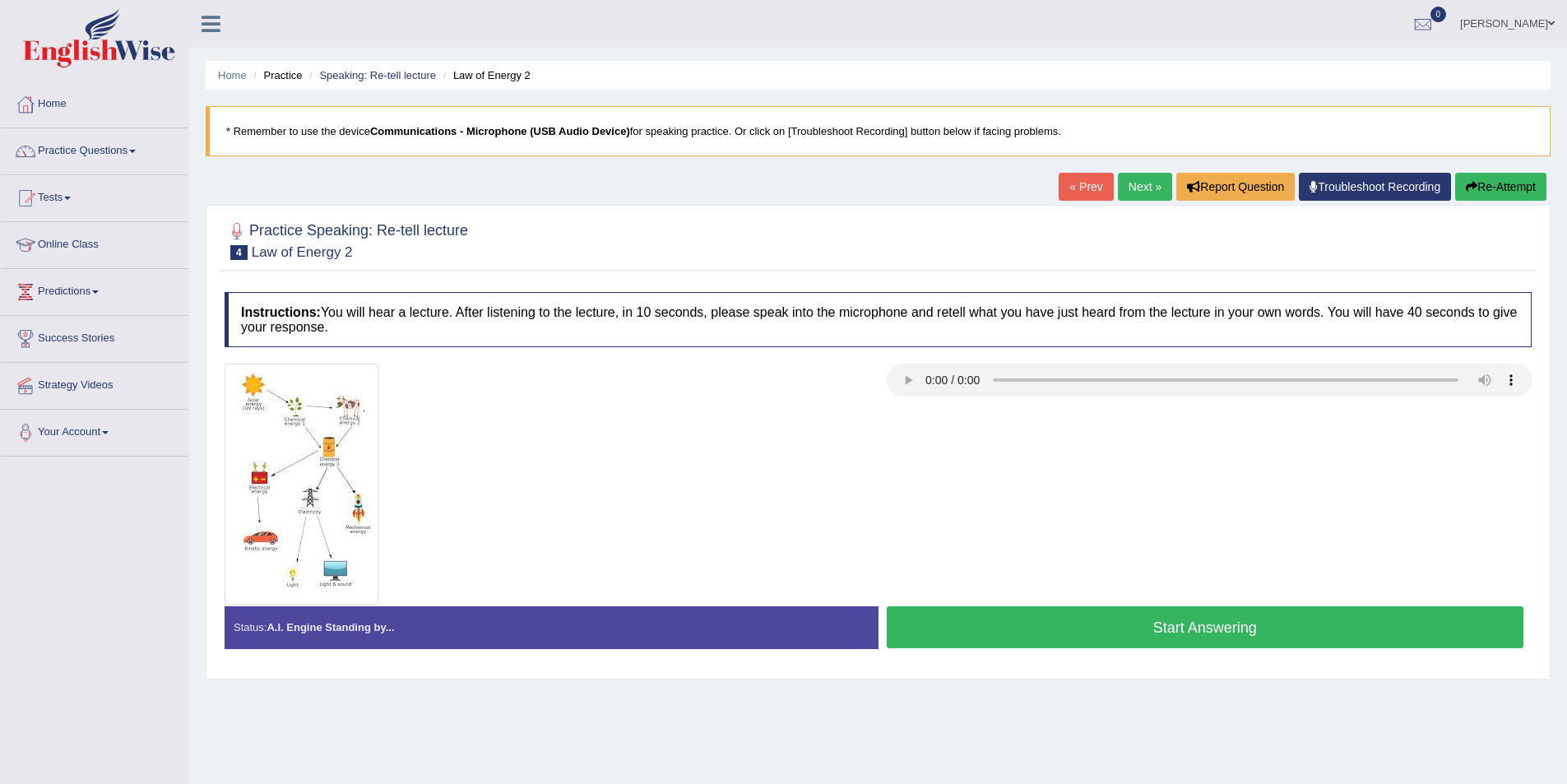
click at [1123, 622] on button "Start Answering" at bounding box center [1206, 627] width 638 height 42
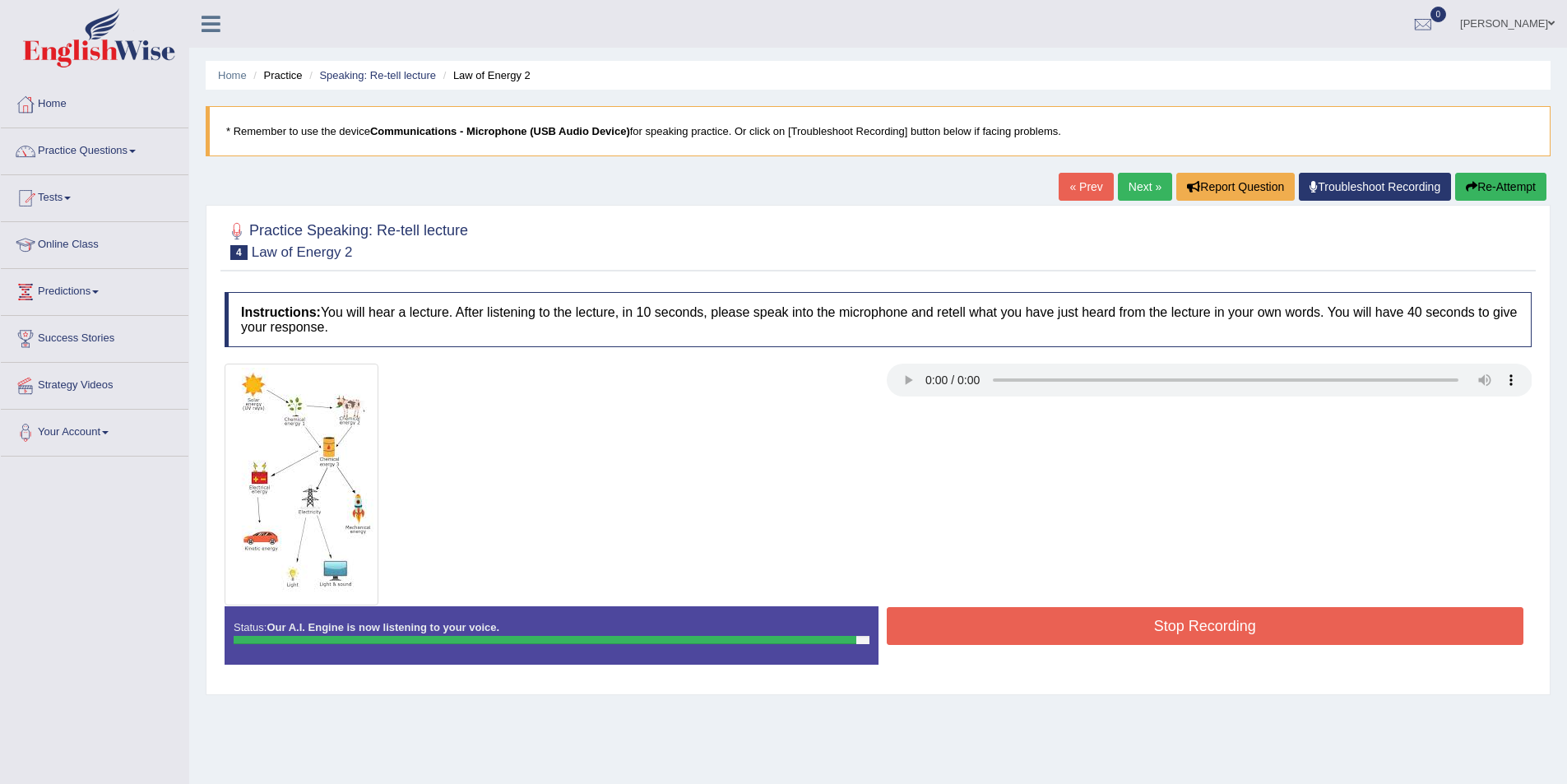
click at [1067, 638] on button "Stop Recording" at bounding box center [1206, 626] width 638 height 38
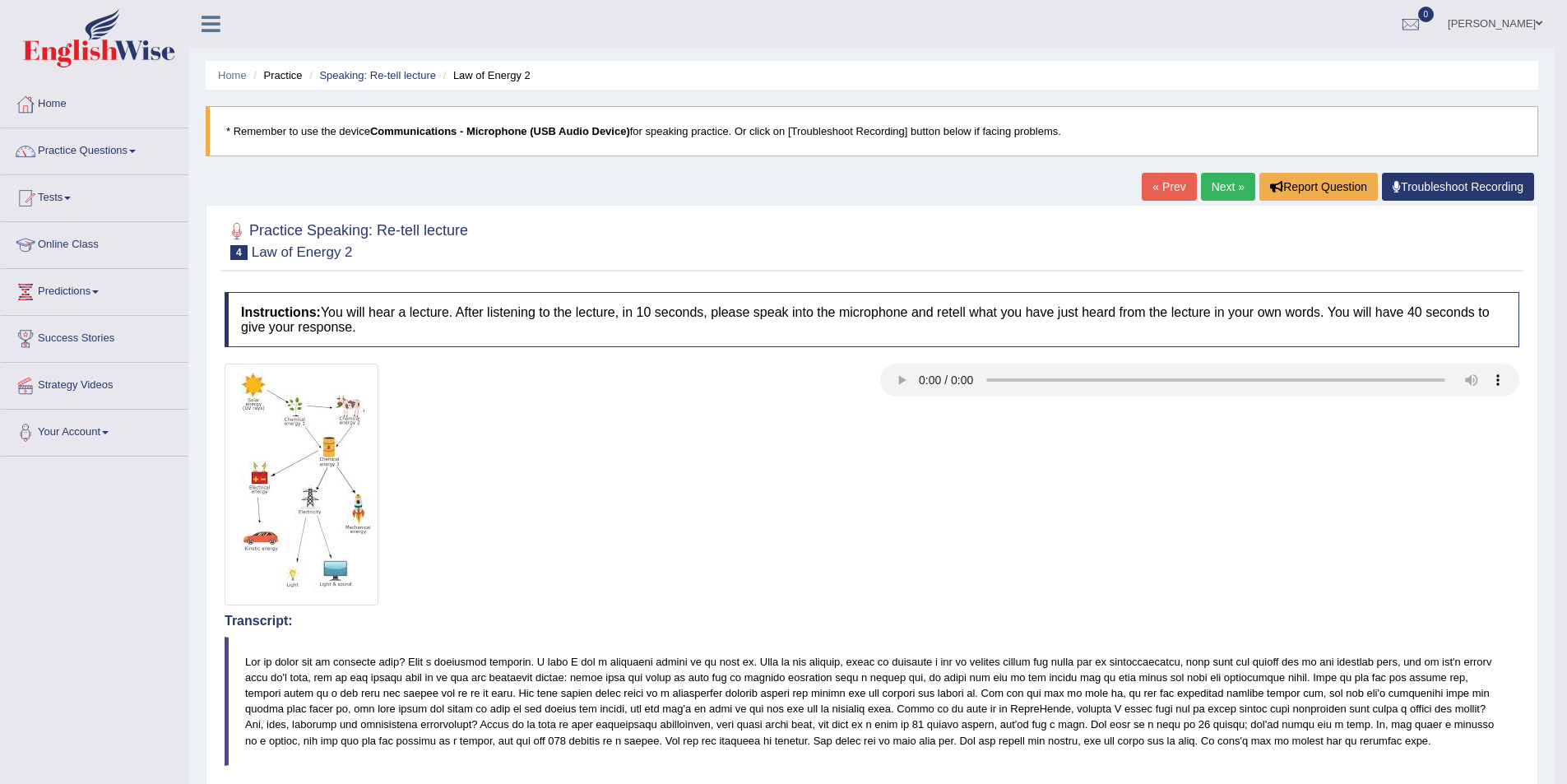
click at [1220, 196] on link "Next »" at bounding box center [1228, 186] width 54 height 28
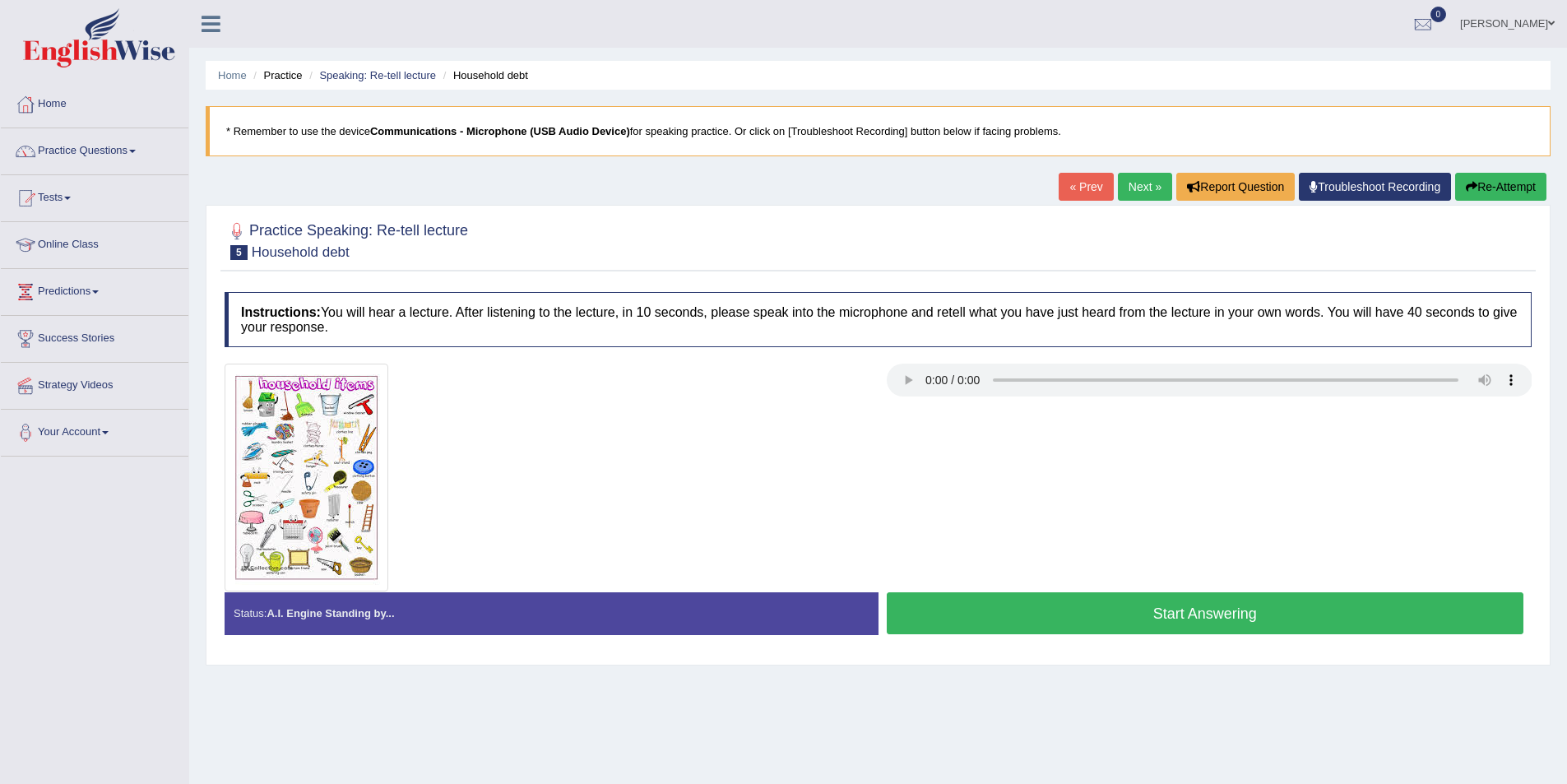
click at [1122, 191] on link "Next »" at bounding box center [1144, 186] width 54 height 28
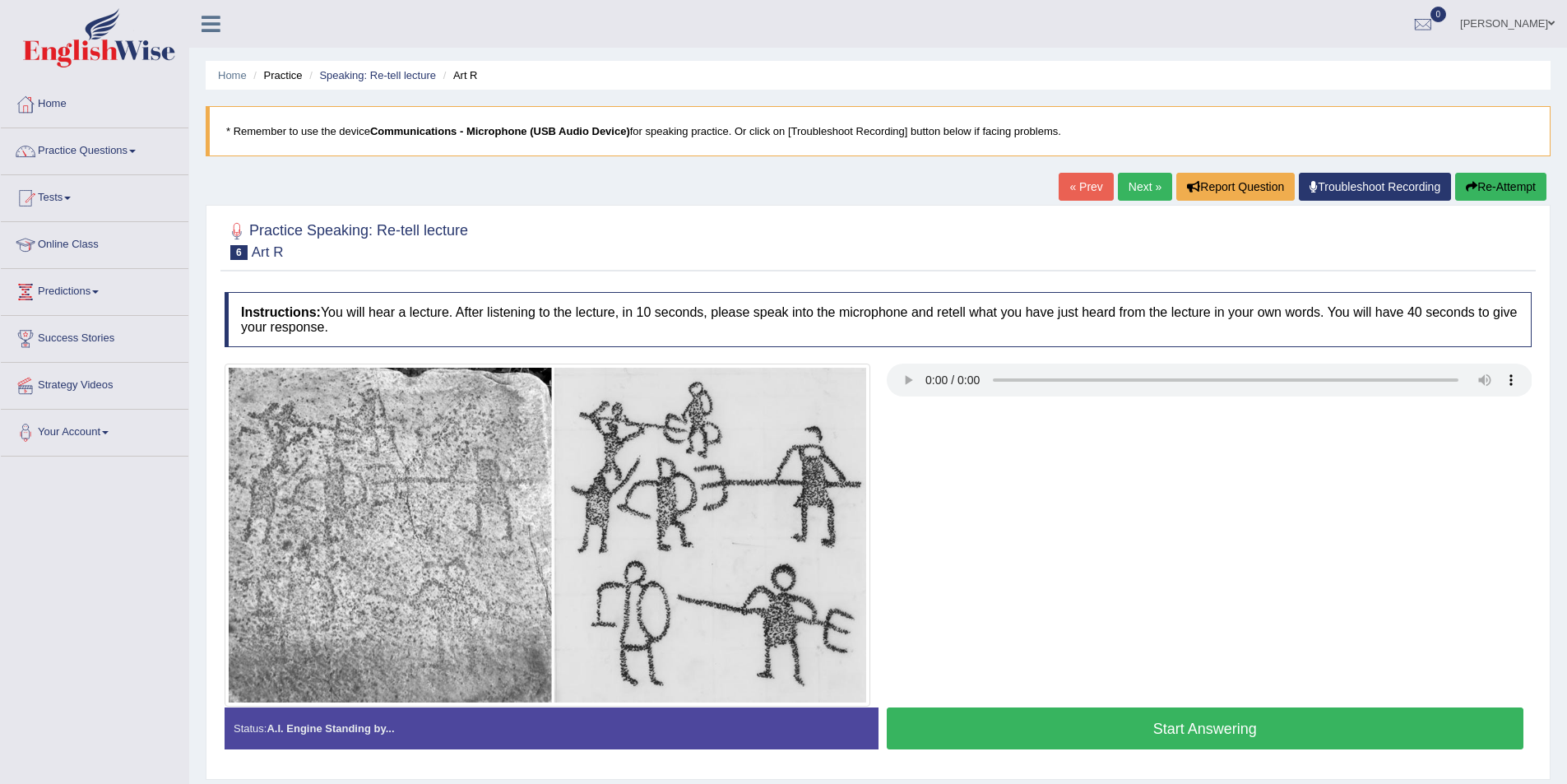
click at [1075, 193] on link "« Prev" at bounding box center [1085, 186] width 54 height 28
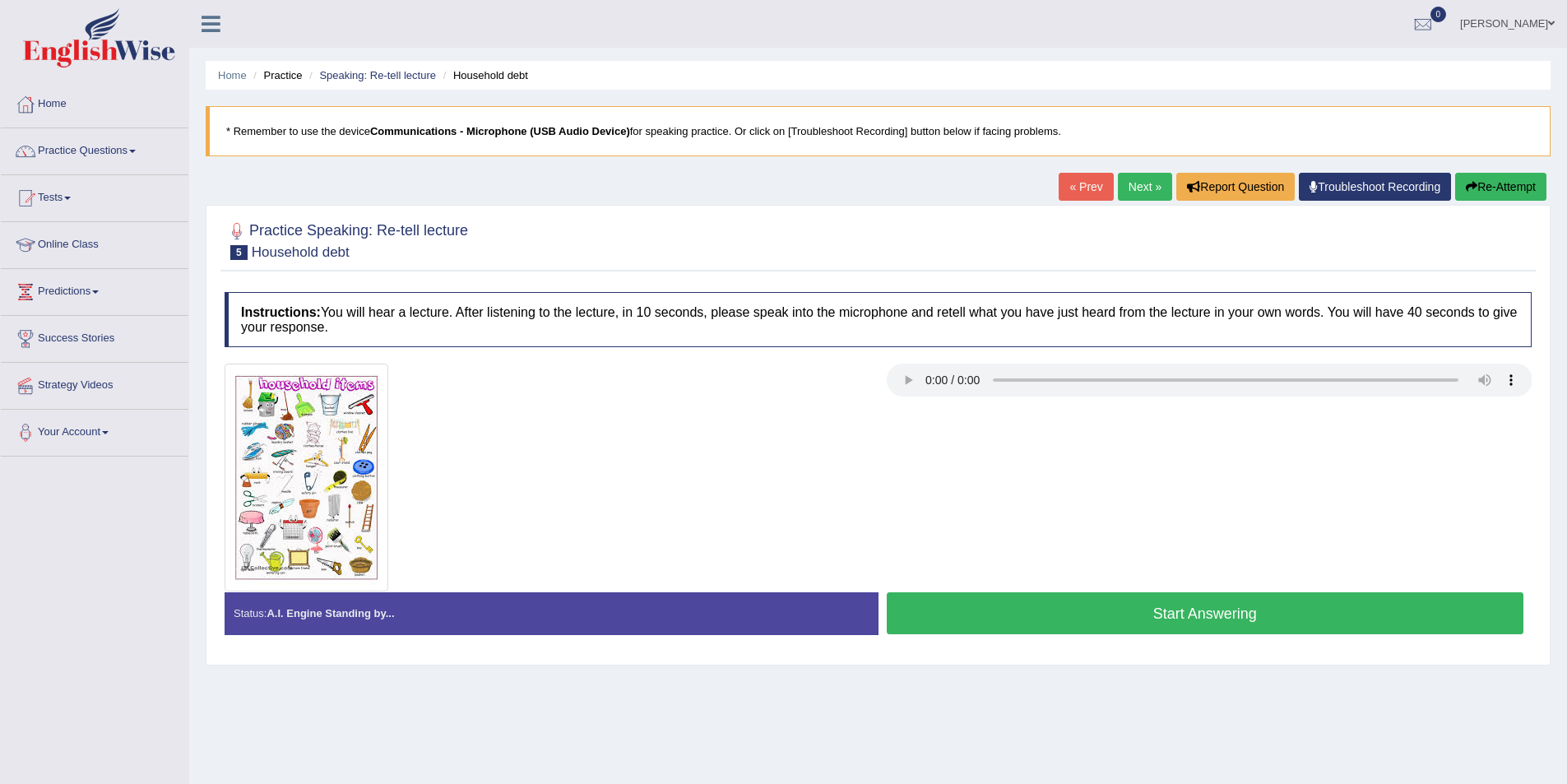
click at [1102, 600] on button "Start Answering" at bounding box center [1206, 612] width 638 height 42
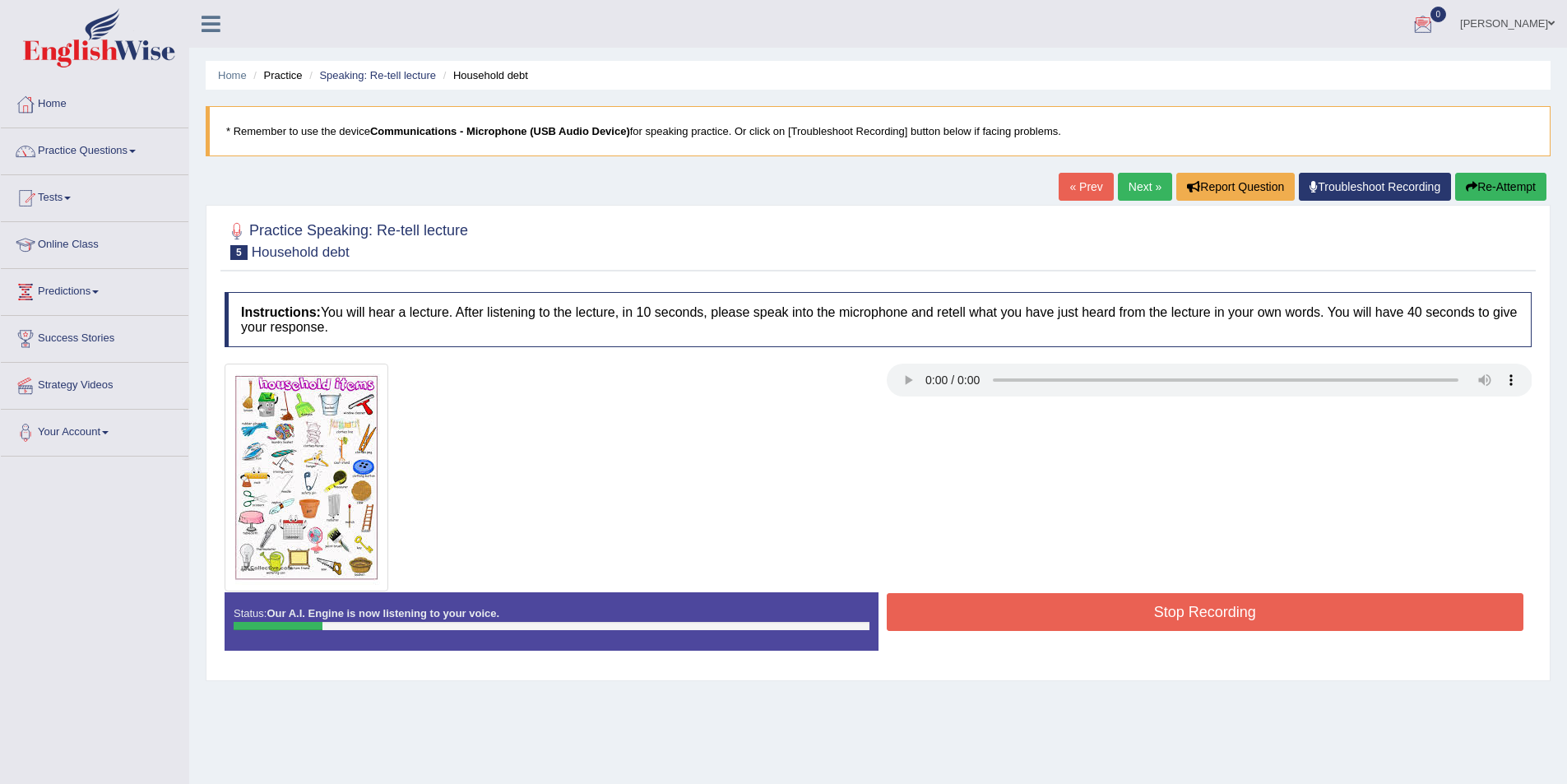
click at [1495, 201] on button "Re-Attempt" at bounding box center [1501, 186] width 91 height 28
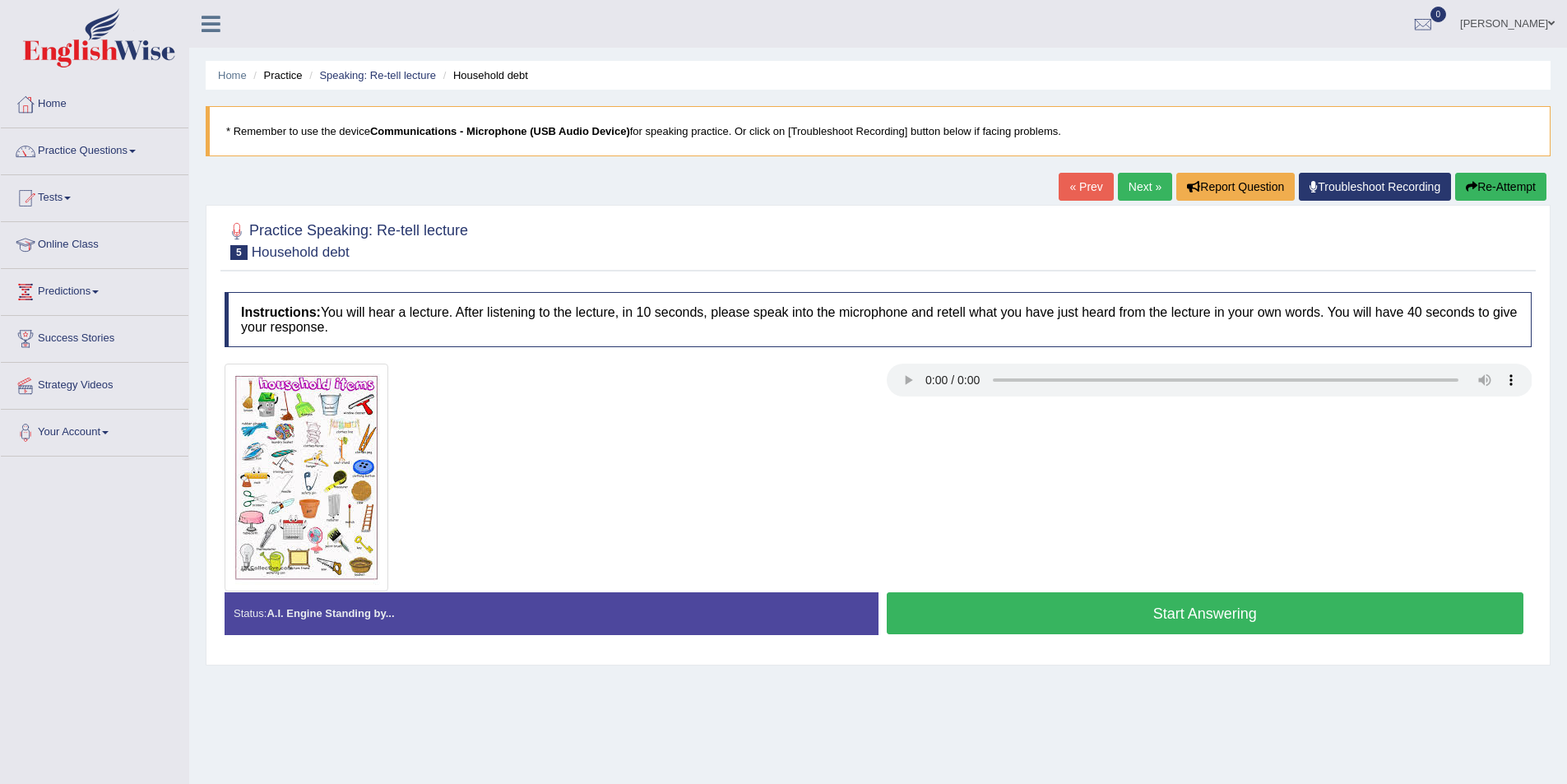
click at [1137, 622] on button "Start Answering" at bounding box center [1206, 612] width 638 height 42
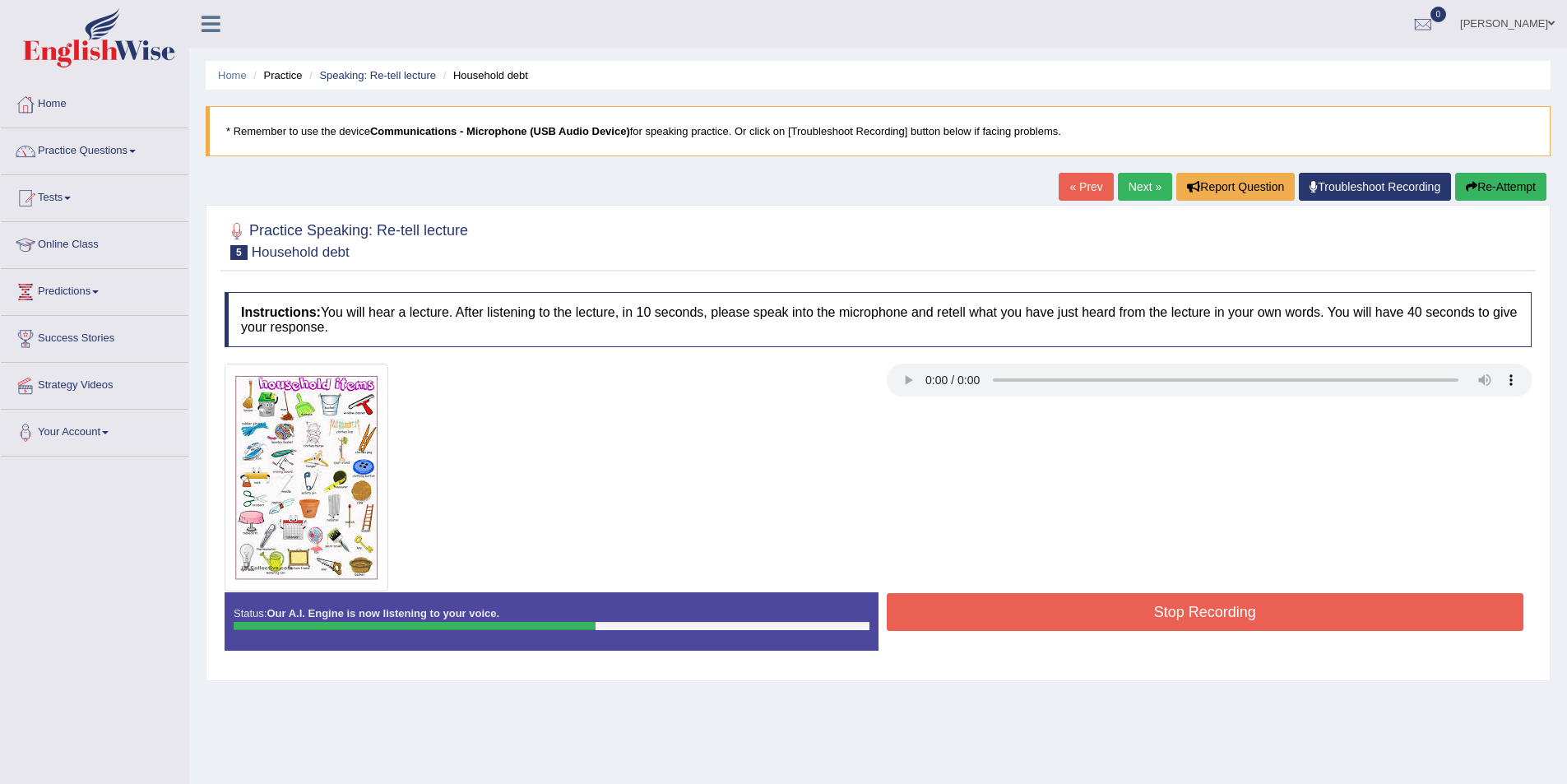
click at [1145, 605] on button "Stop Recording" at bounding box center [1206, 612] width 638 height 38
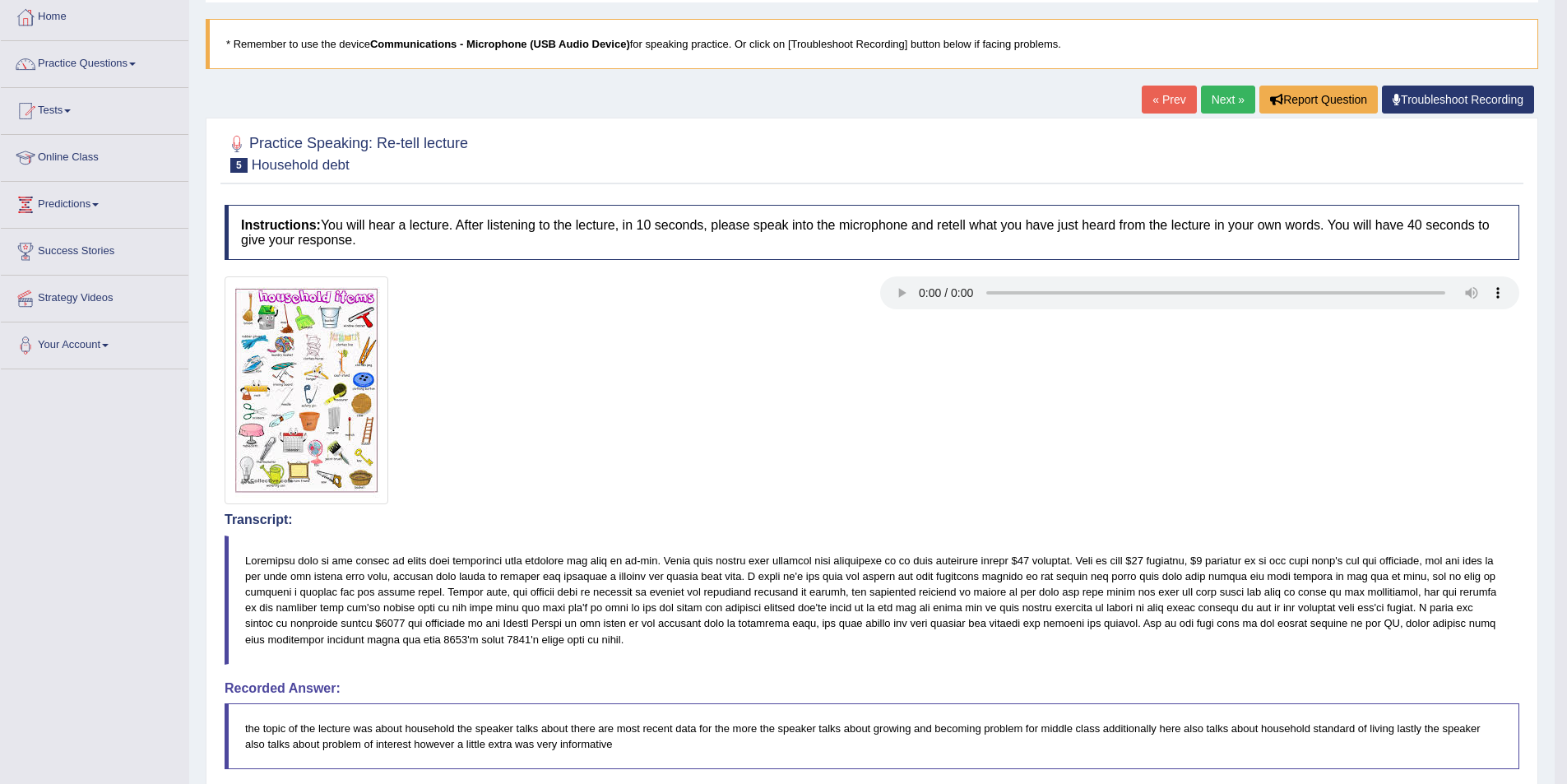
scroll to position [82, 0]
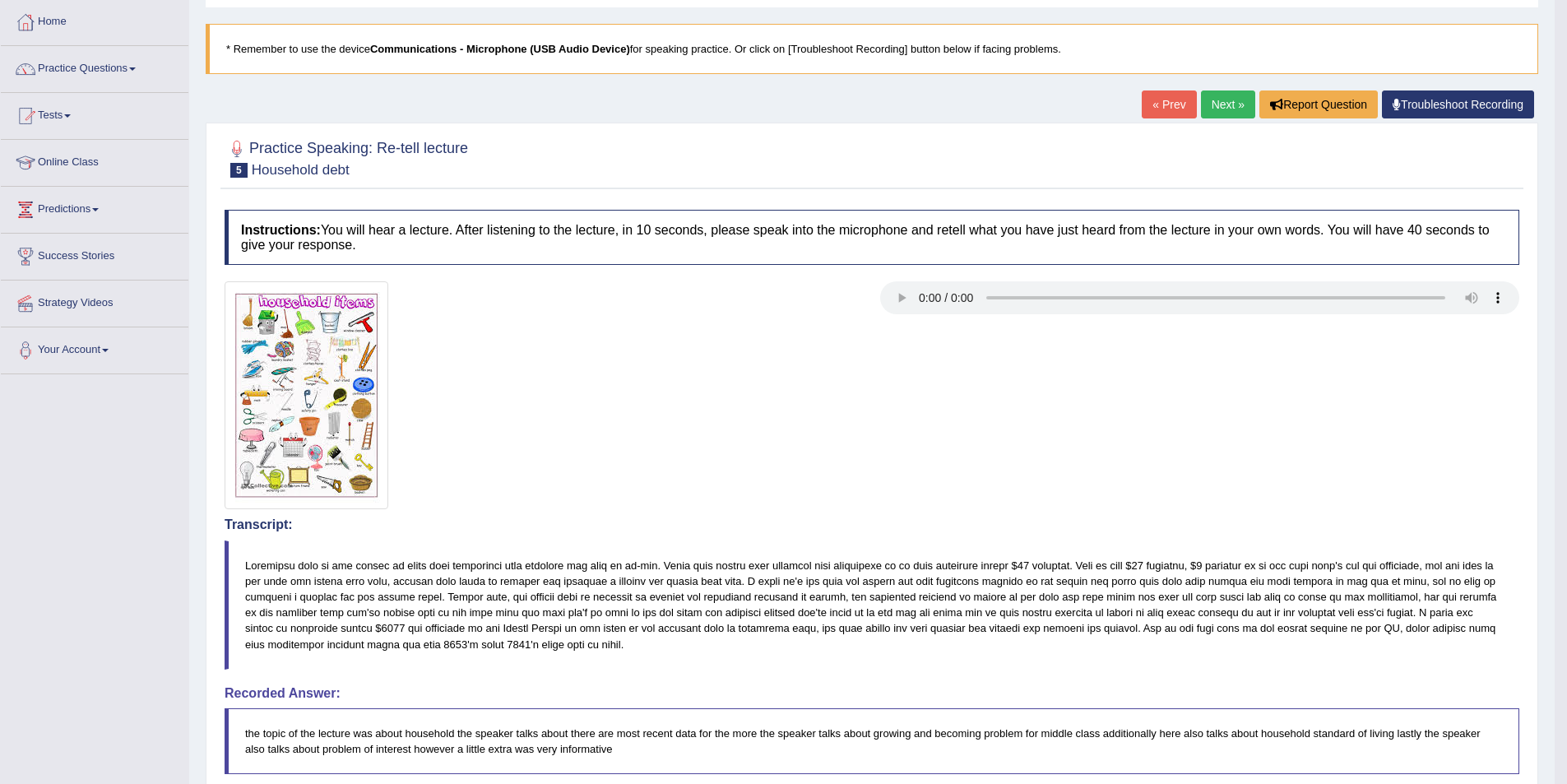
click at [1208, 106] on link "Next »" at bounding box center [1228, 104] width 54 height 28
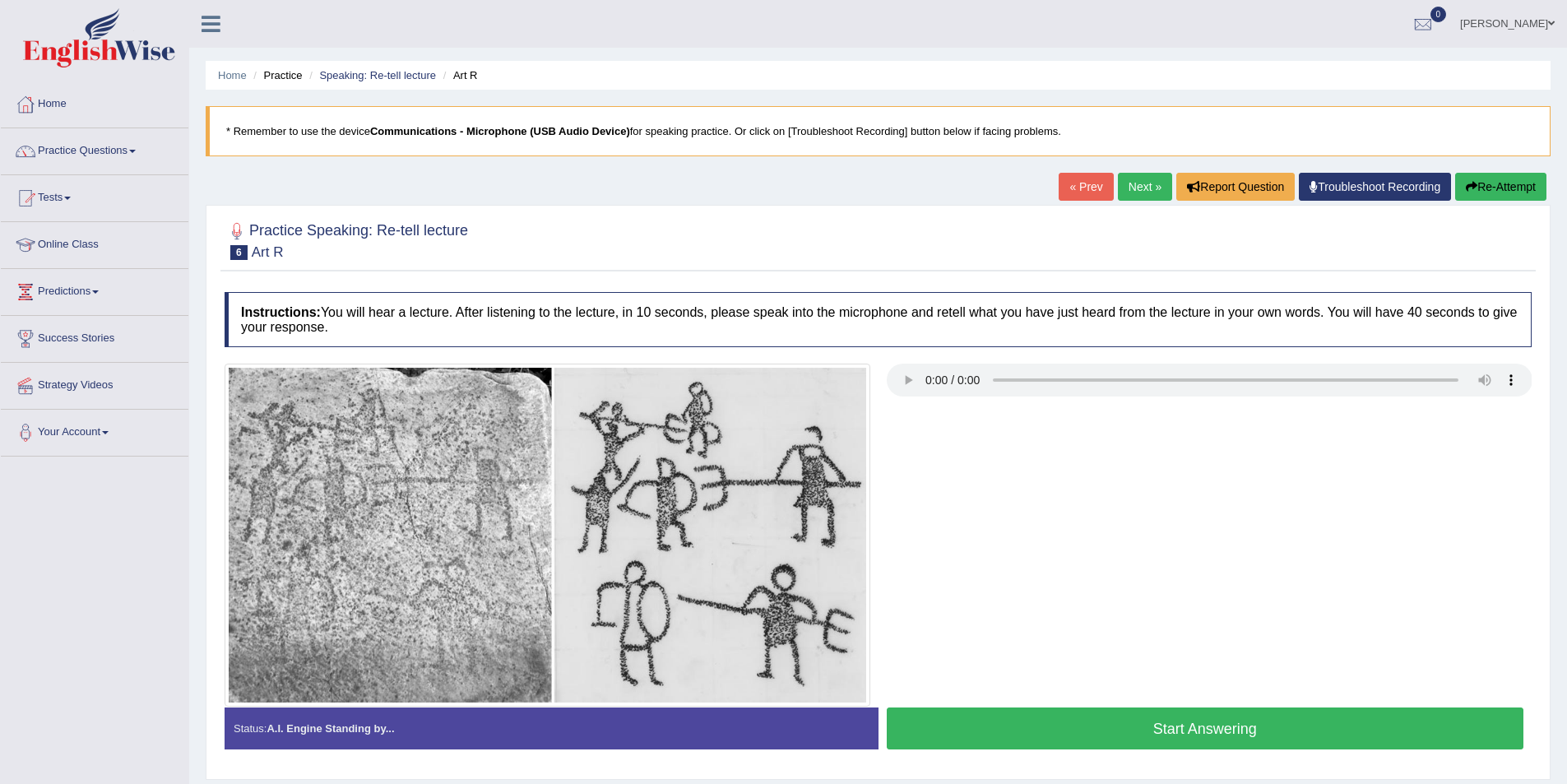
click at [1150, 184] on link "Next »" at bounding box center [1144, 186] width 54 height 28
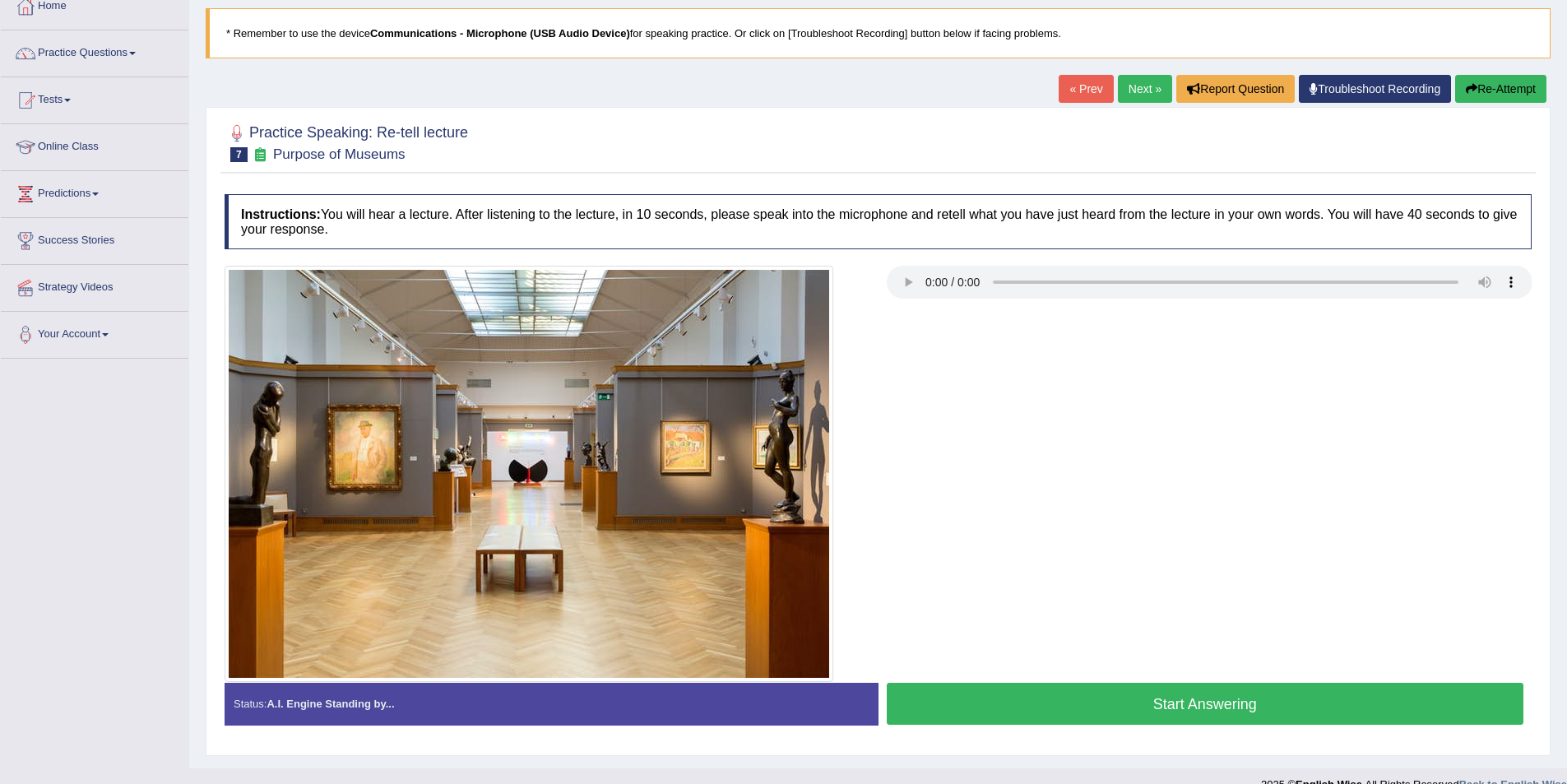
scroll to position [123, 0]
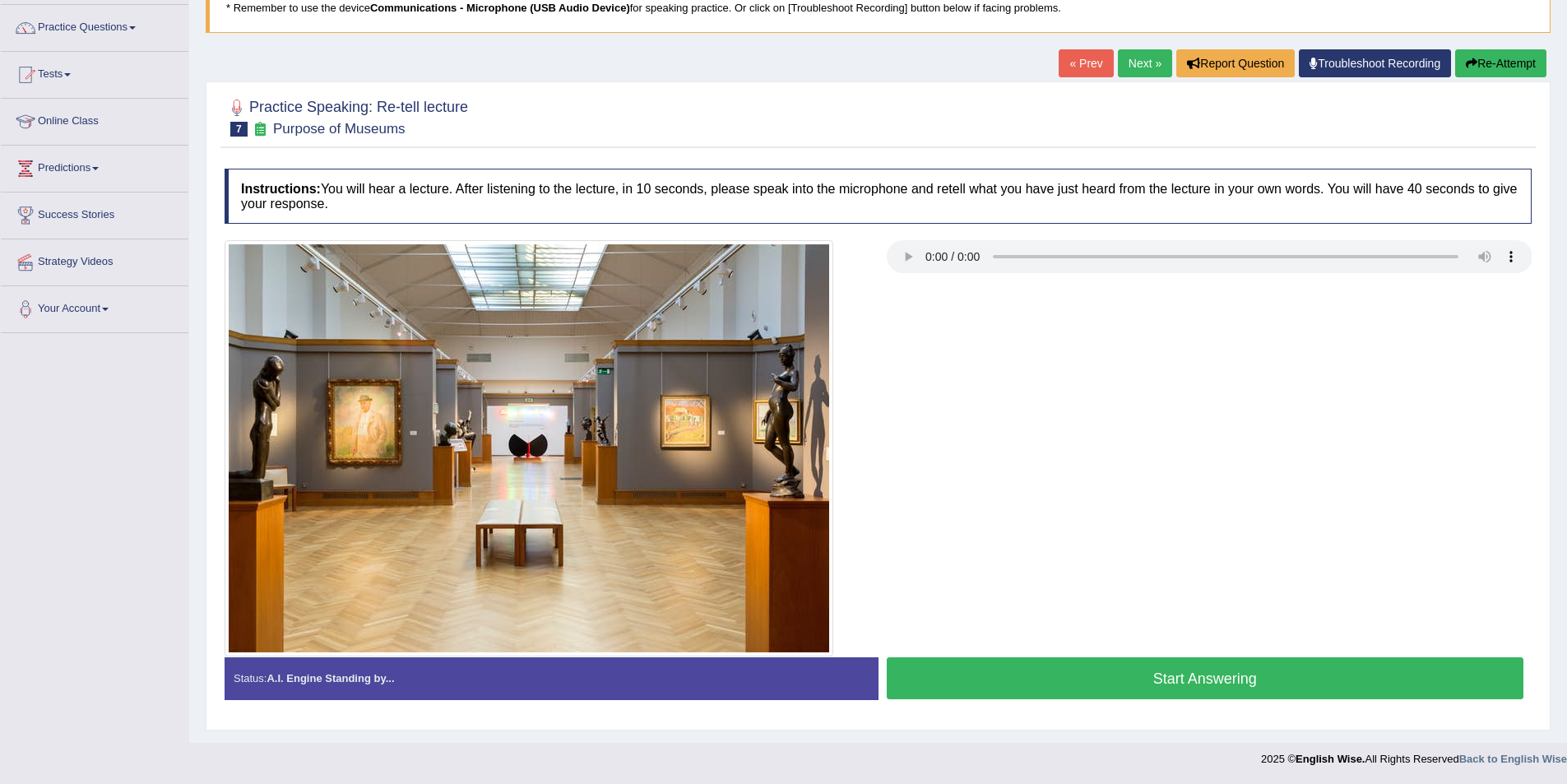
click at [1131, 680] on button "Start Answering" at bounding box center [1206, 678] width 638 height 42
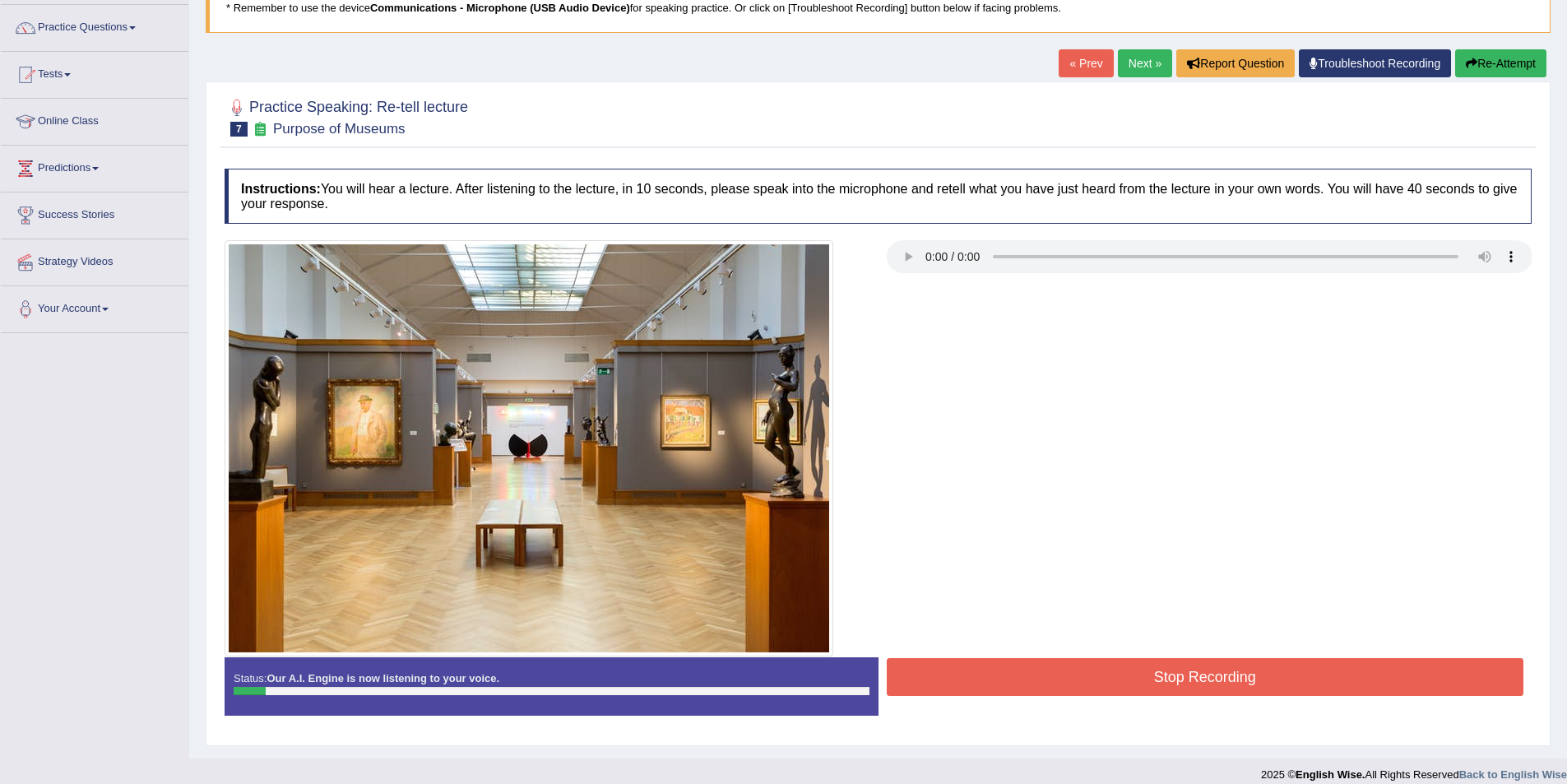
click at [1503, 64] on button "Re-Attempt" at bounding box center [1501, 64] width 91 height 28
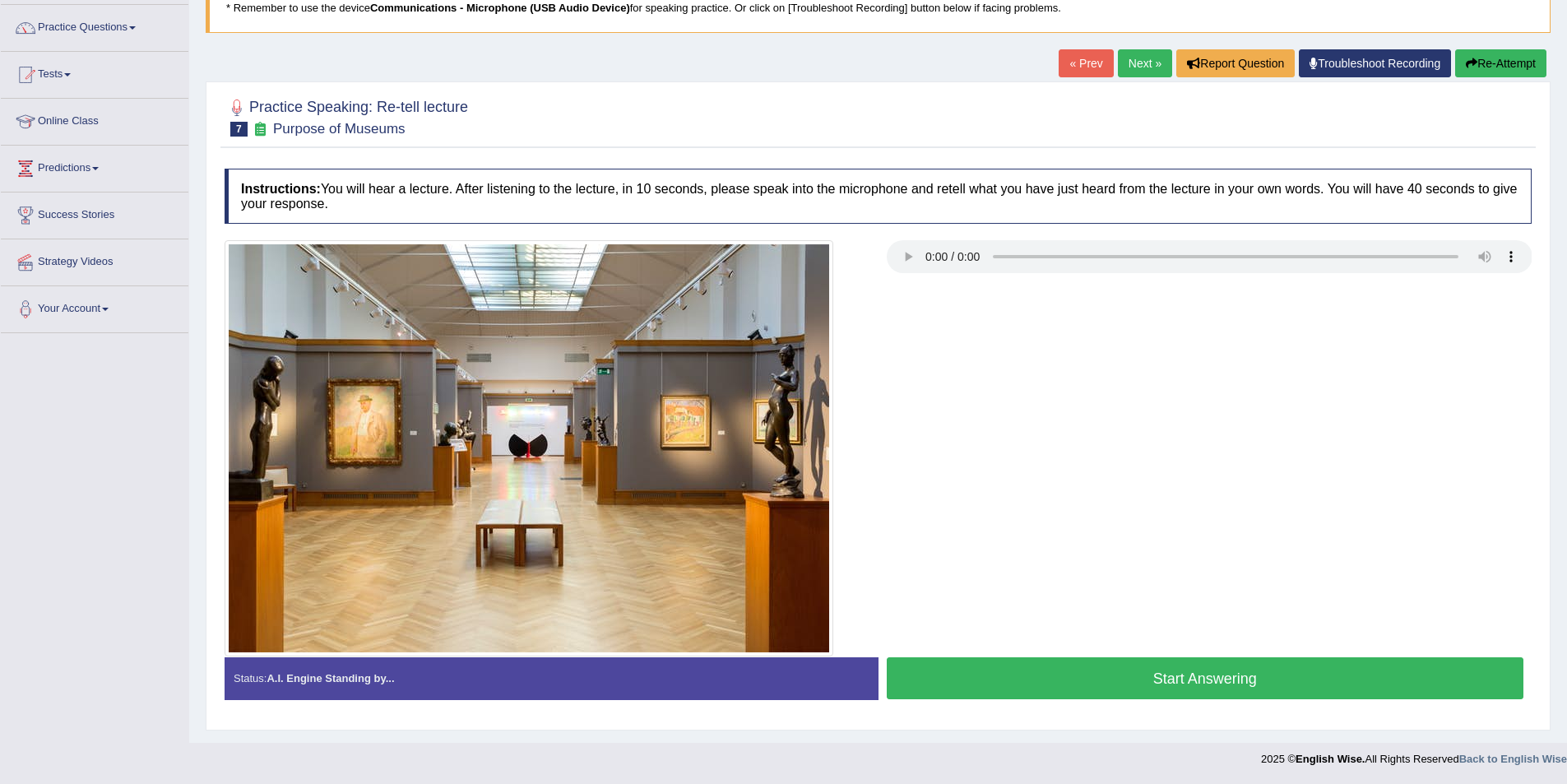
scroll to position [123, 0]
click at [1109, 669] on button "Start Answering" at bounding box center [1206, 678] width 638 height 42
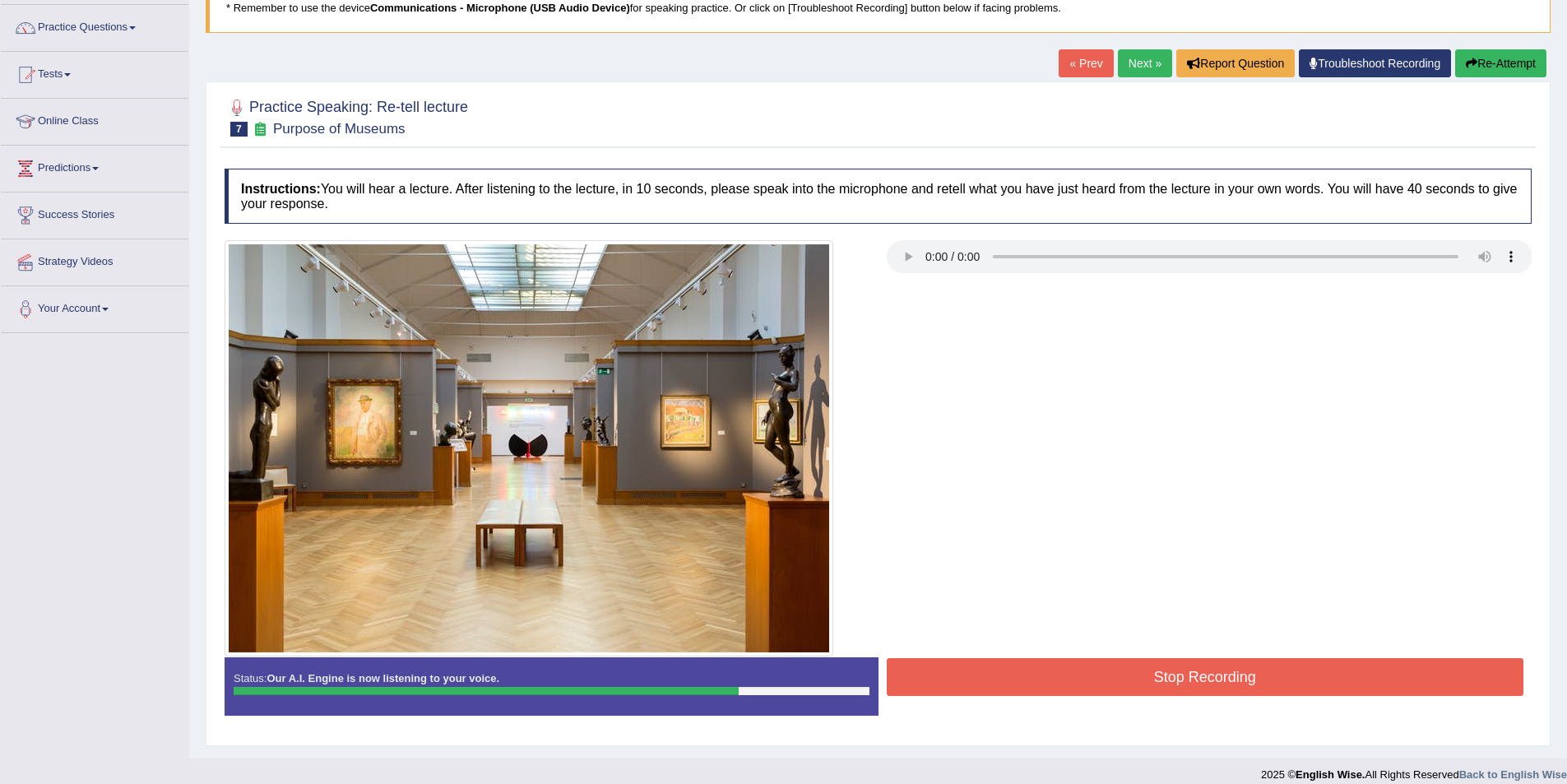
click at [1161, 677] on button "Stop Recording" at bounding box center [1206, 677] width 638 height 38
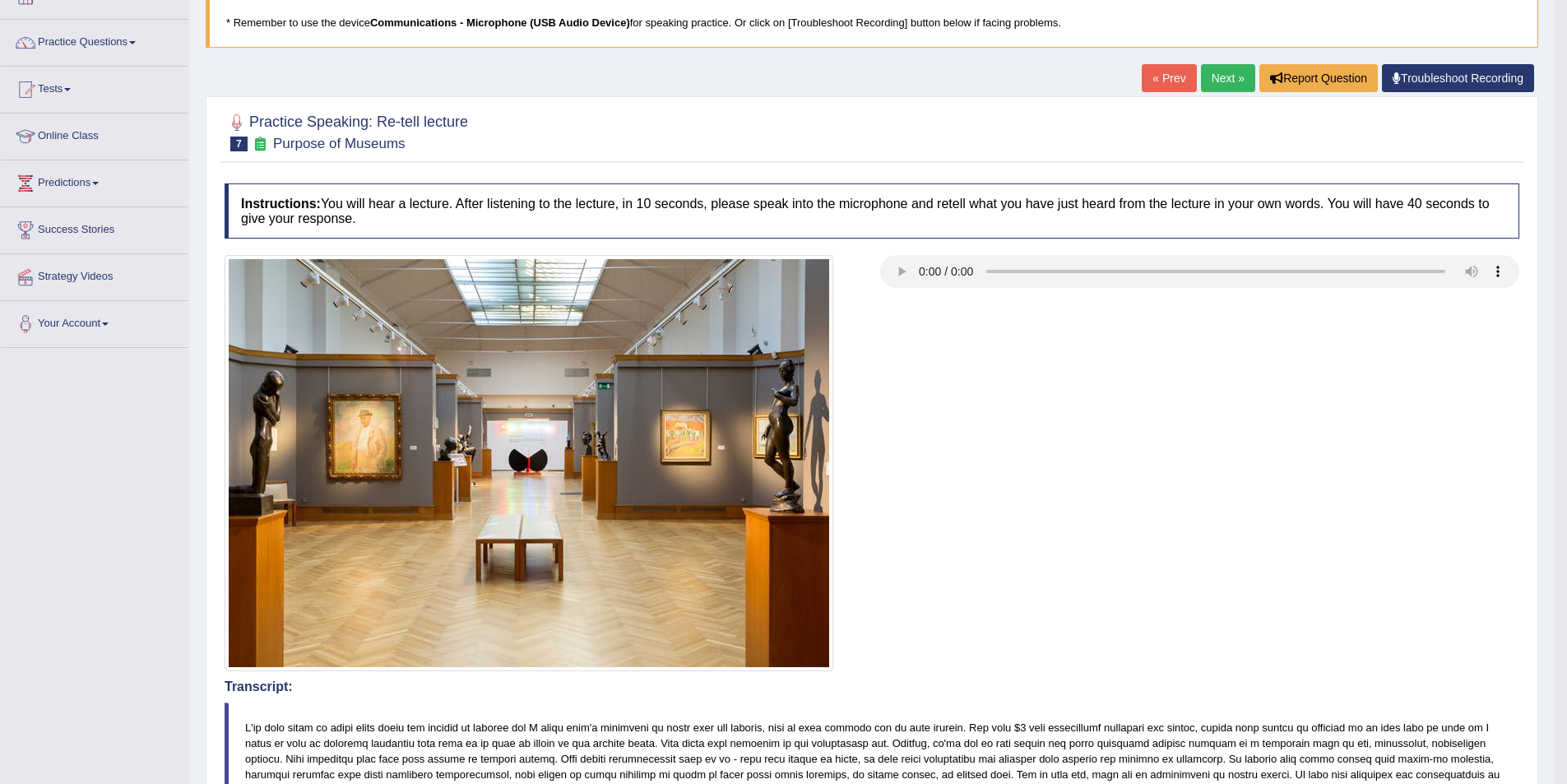
scroll to position [41, 0]
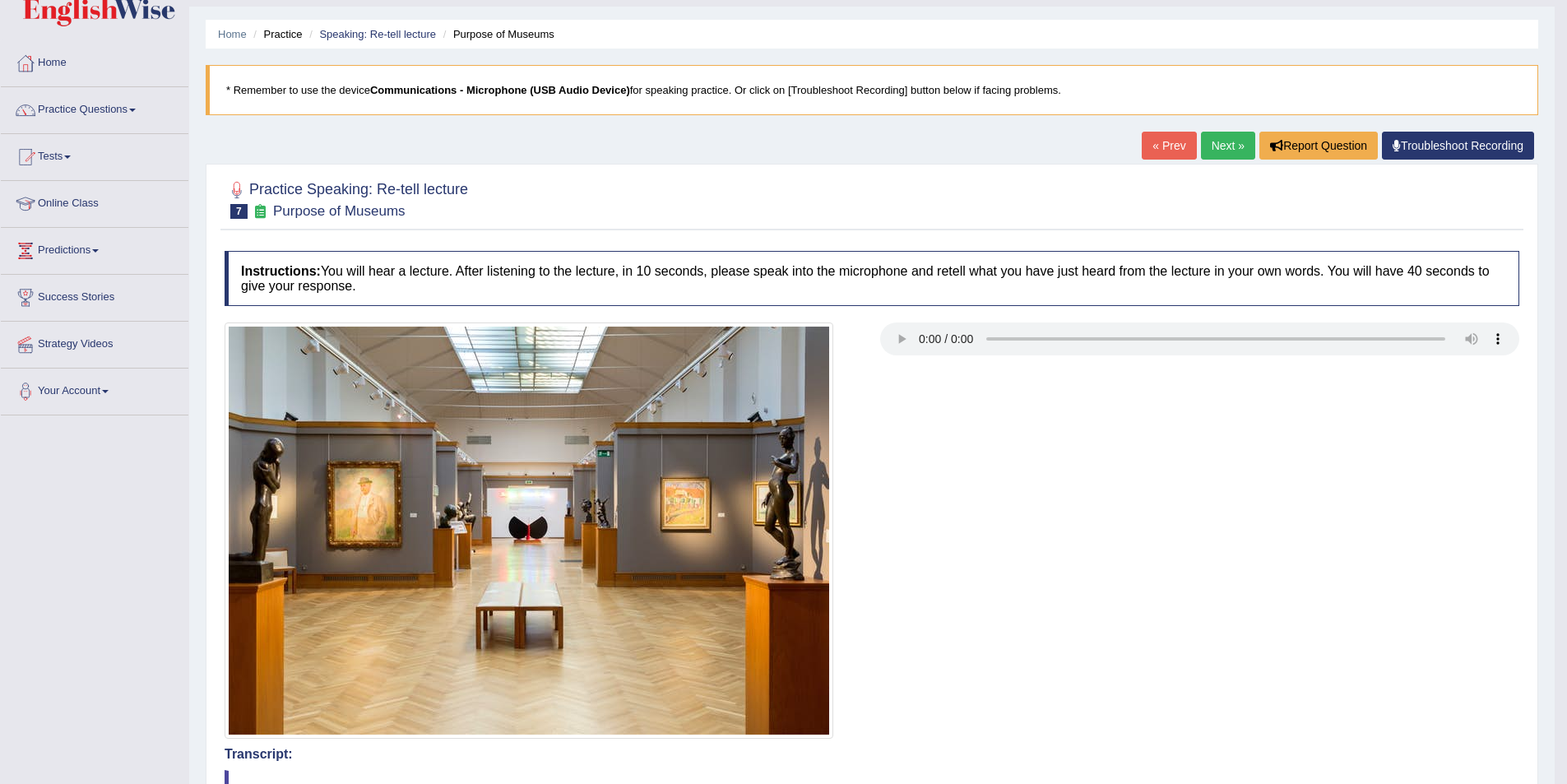
click at [1220, 155] on link "Next »" at bounding box center [1228, 146] width 54 height 28
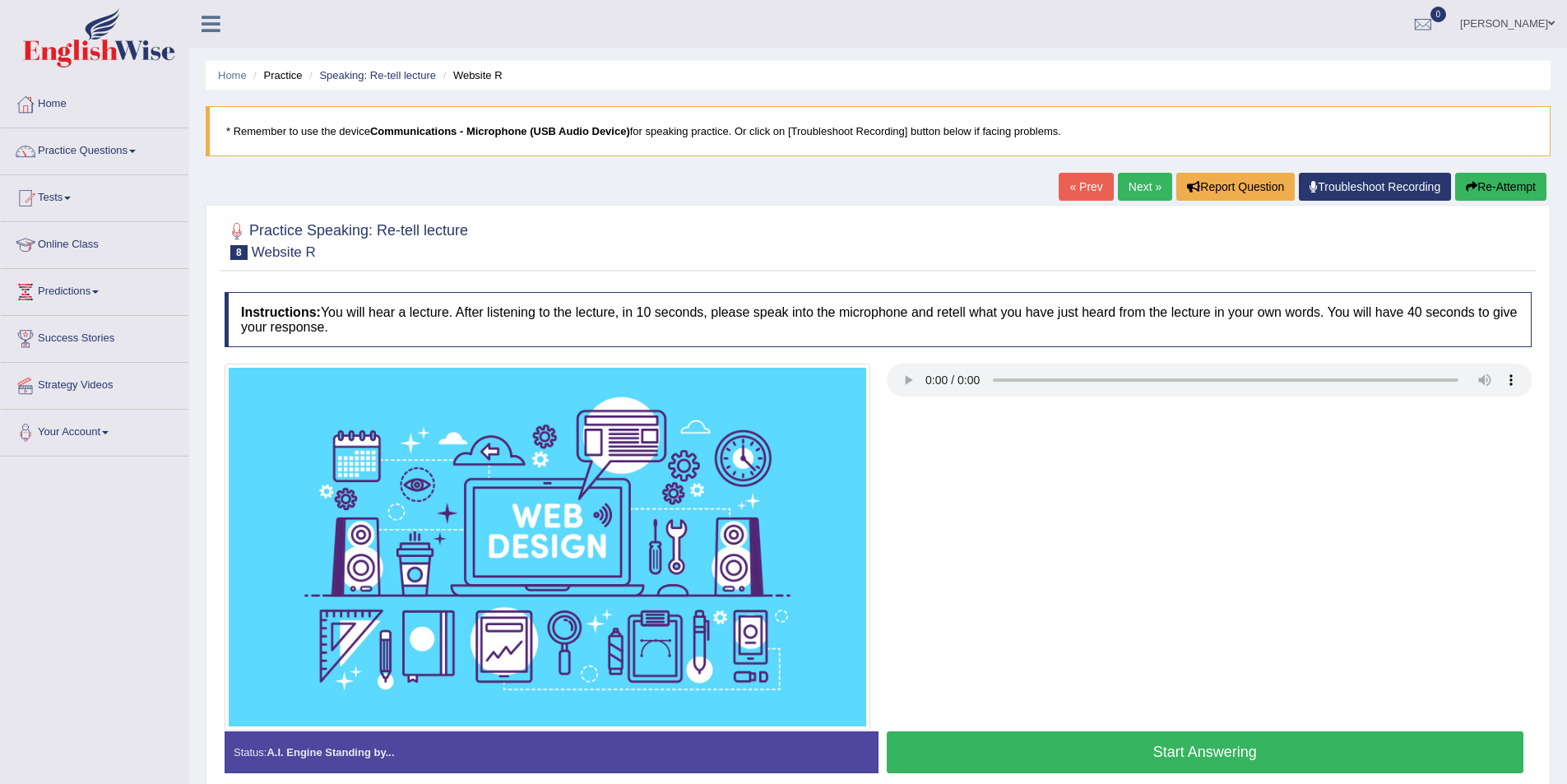
click at [1253, 748] on button "Start Answering" at bounding box center [1206, 752] width 638 height 42
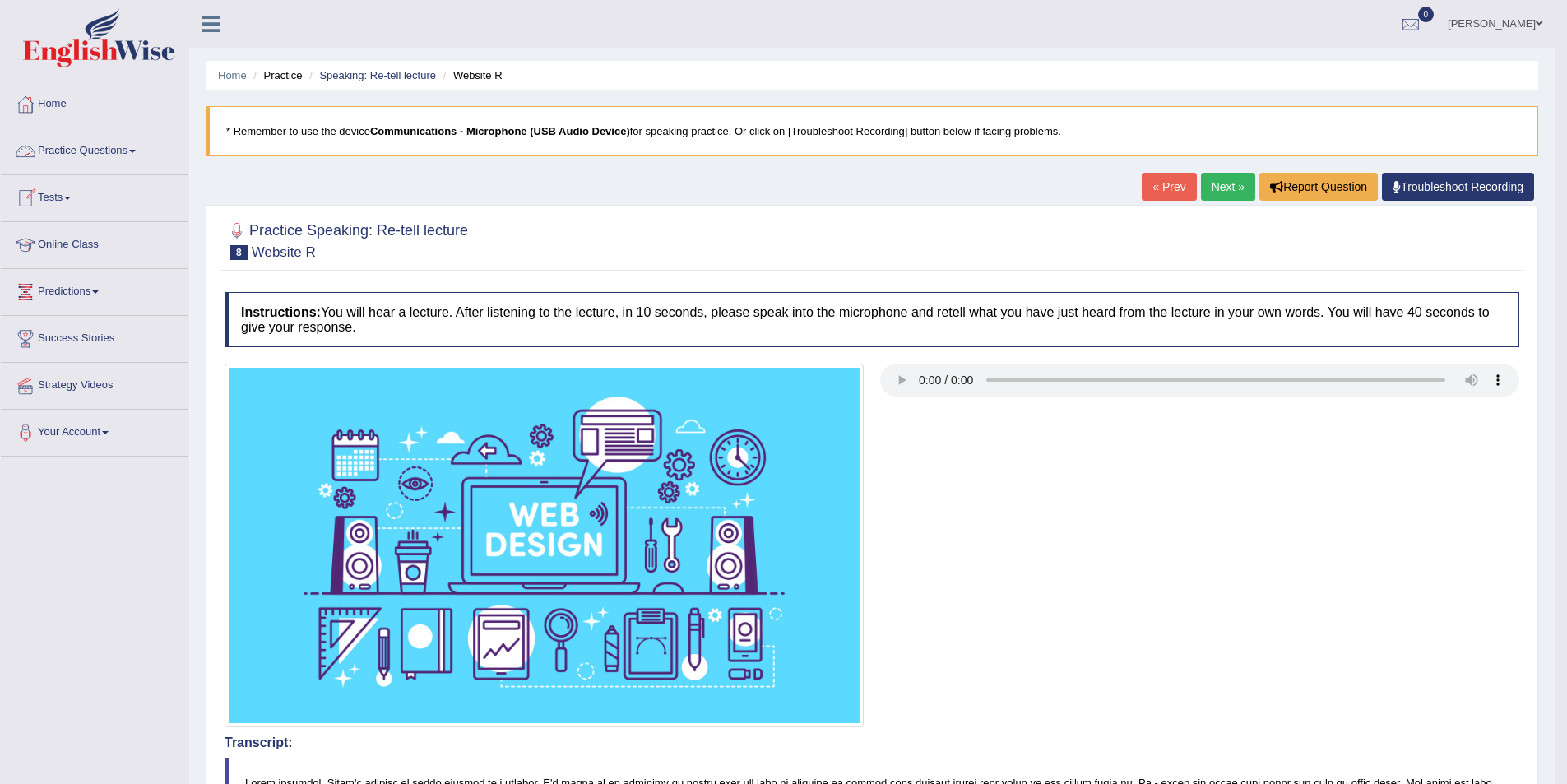
click at [71, 151] on link "Practice Questions" at bounding box center [95, 149] width 187 height 41
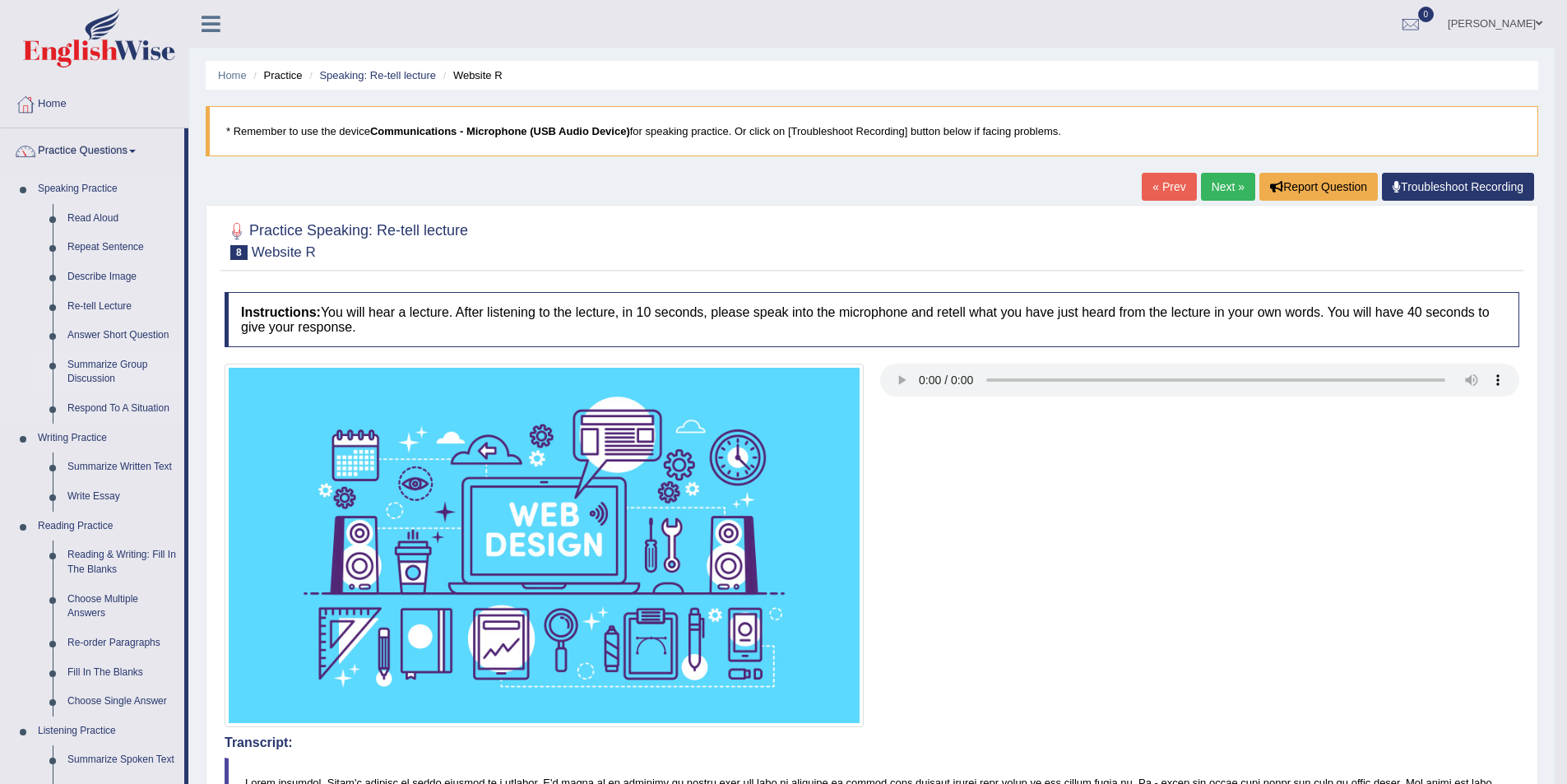
click at [87, 361] on link "Summarize Group Discussion" at bounding box center [122, 372] width 124 height 44
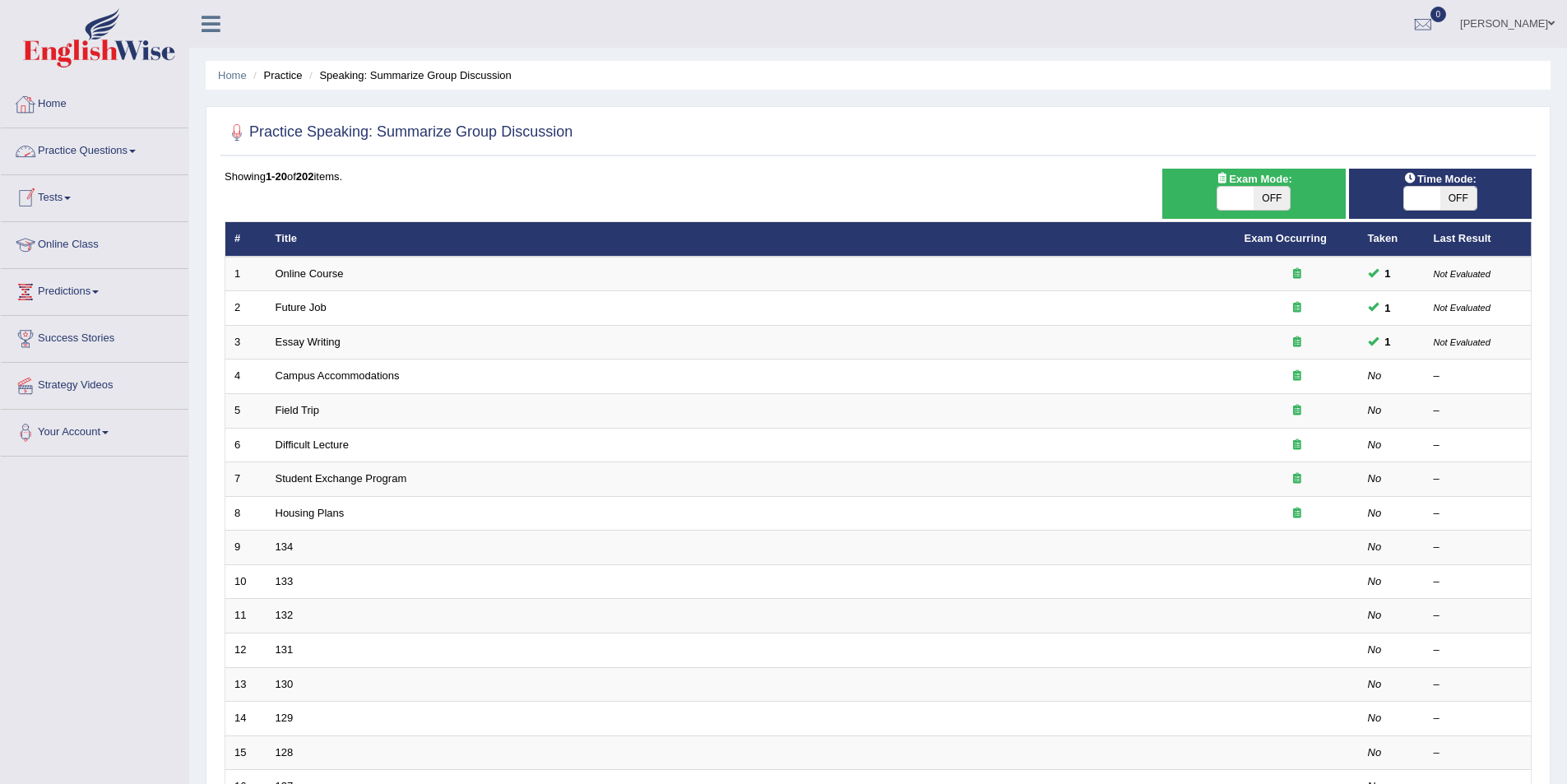
click at [117, 155] on link "Practice Questions" at bounding box center [95, 149] width 187 height 41
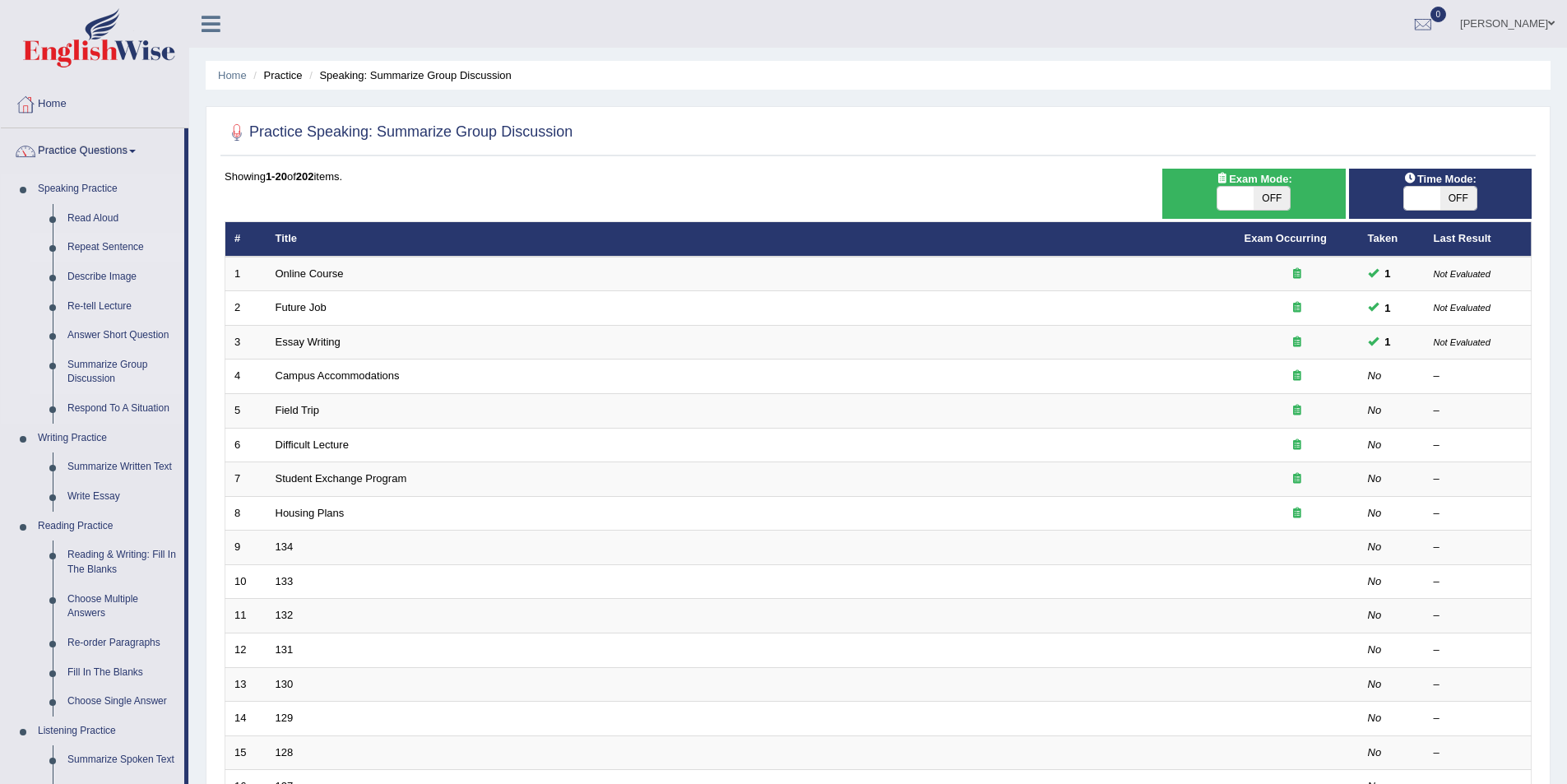
click at [128, 250] on link "Repeat Sentence" at bounding box center [122, 248] width 124 height 30
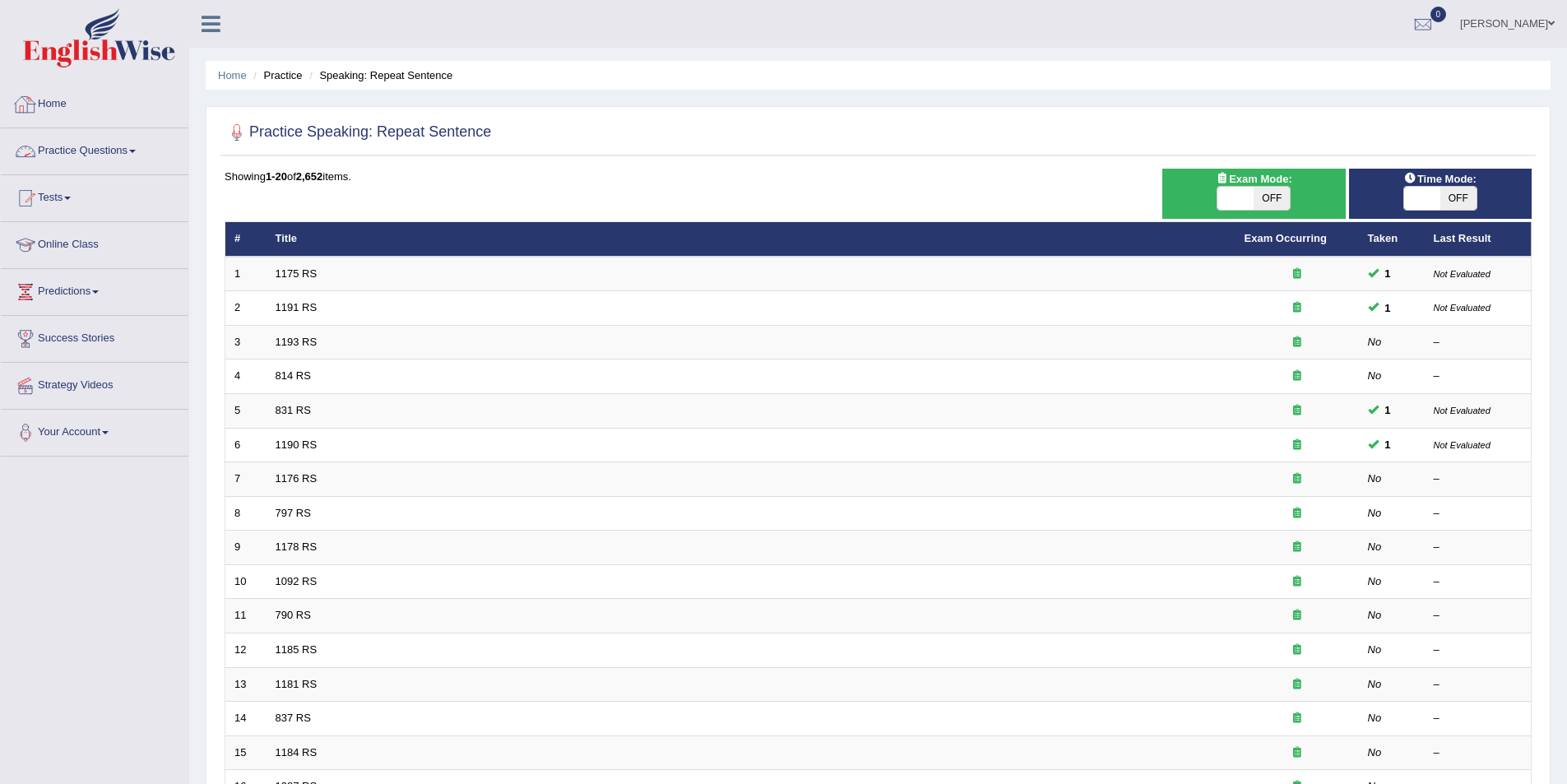
click at [143, 152] on link "Practice Questions" at bounding box center [95, 149] width 187 height 41
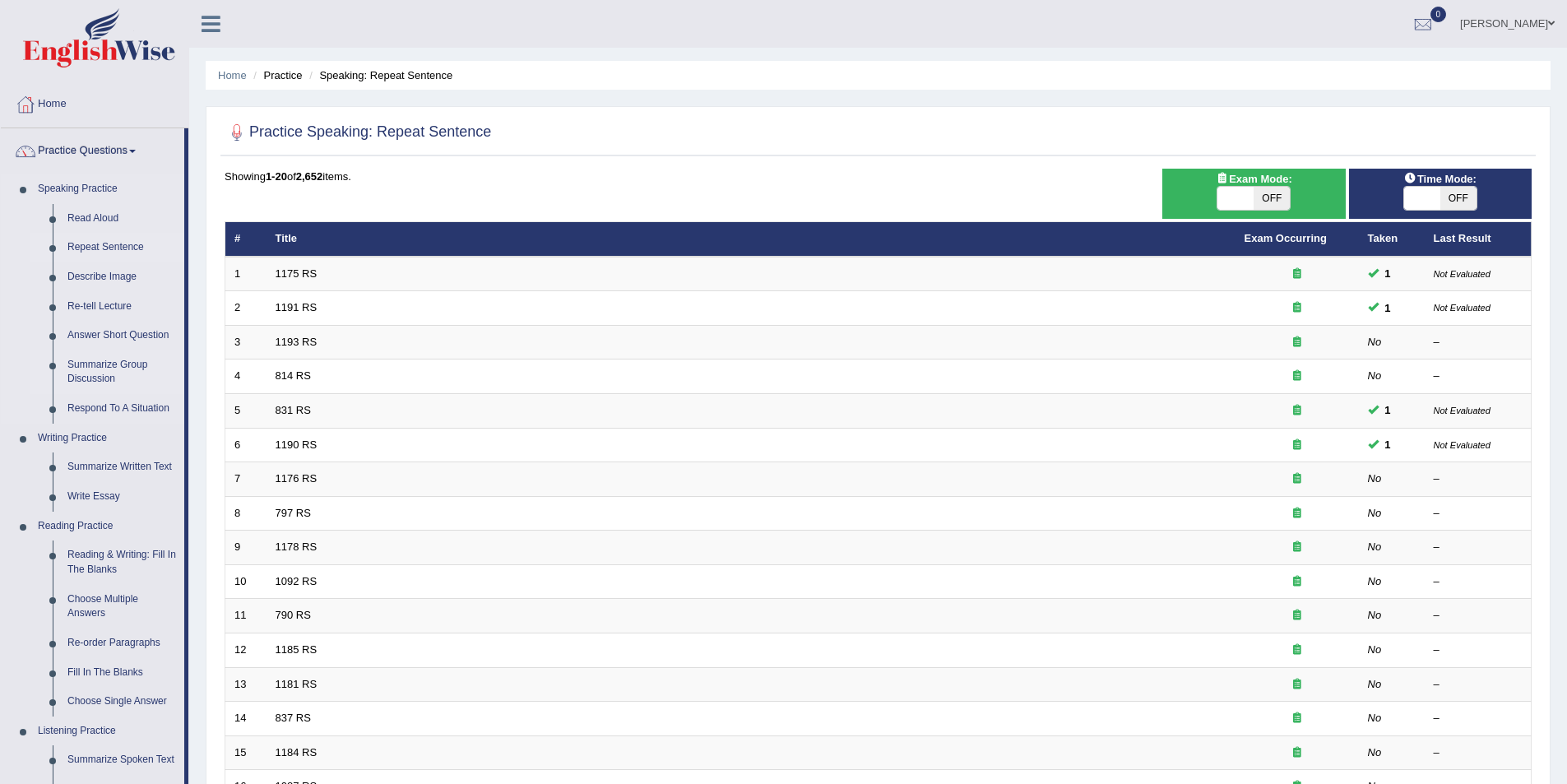
click at [121, 366] on link "Summarize Group Discussion" at bounding box center [122, 372] width 124 height 44
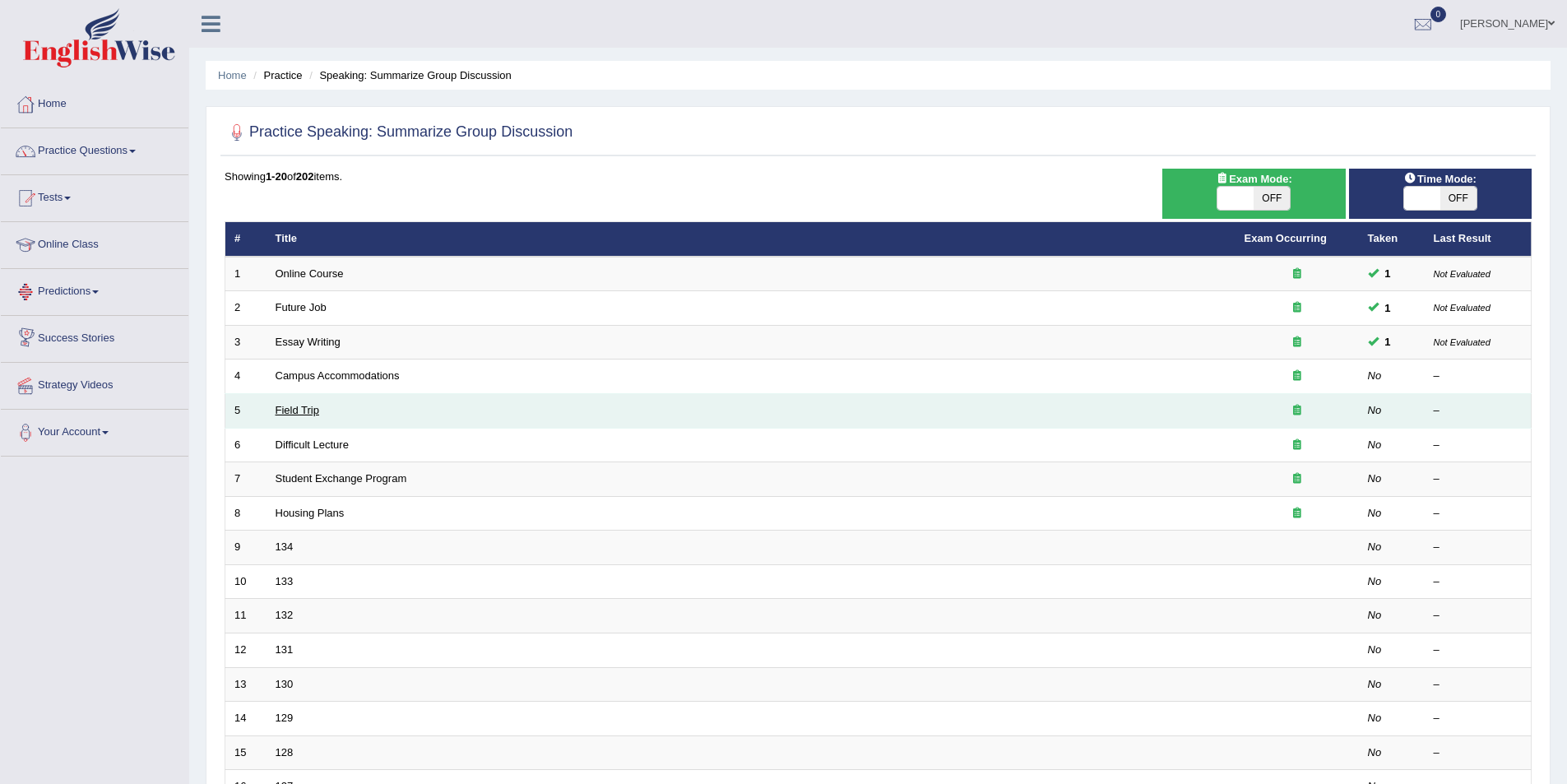
click at [307, 414] on link "Field Trip" at bounding box center [297, 409] width 44 height 12
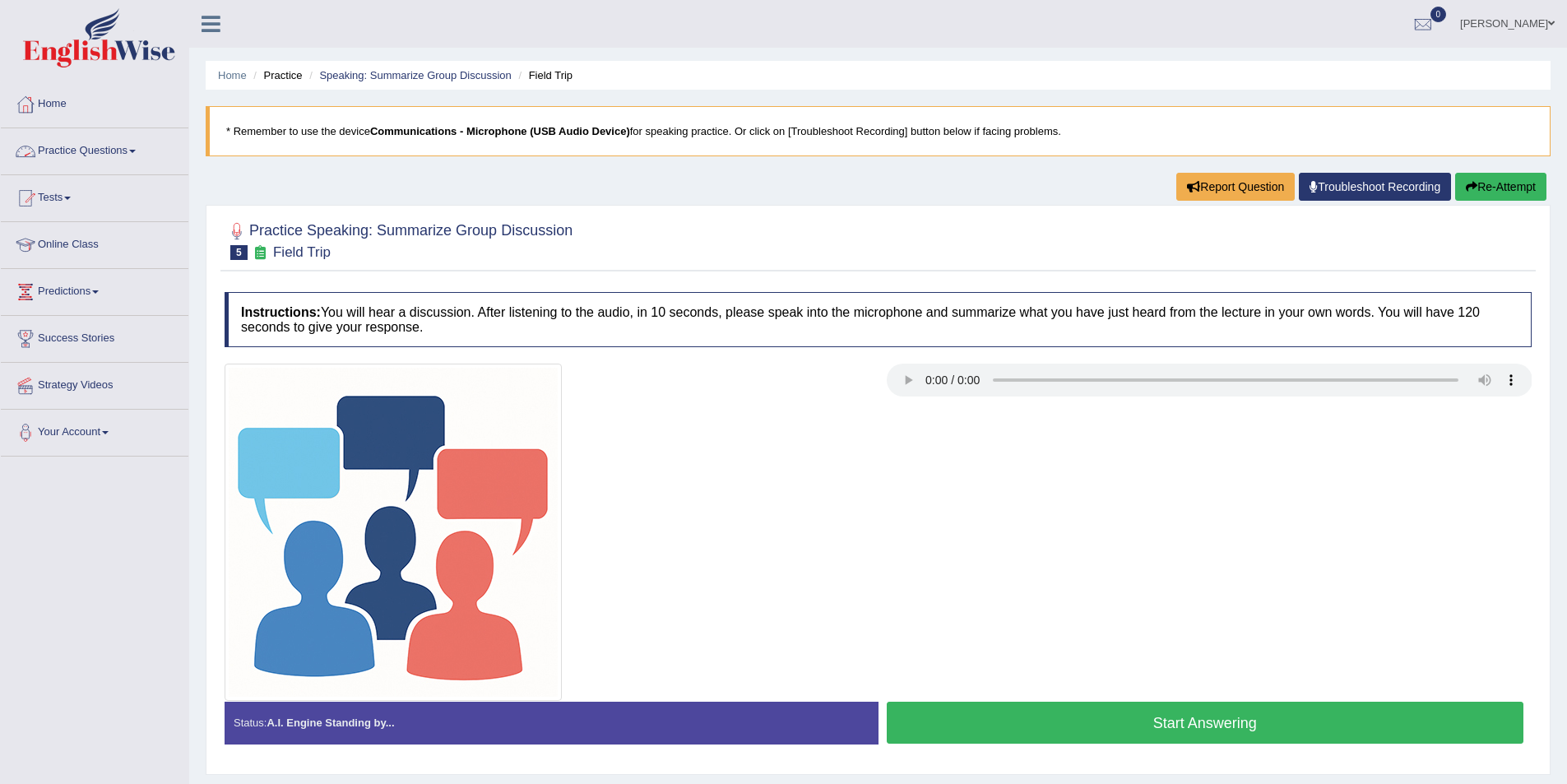
click at [142, 156] on link "Practice Questions" at bounding box center [95, 149] width 187 height 41
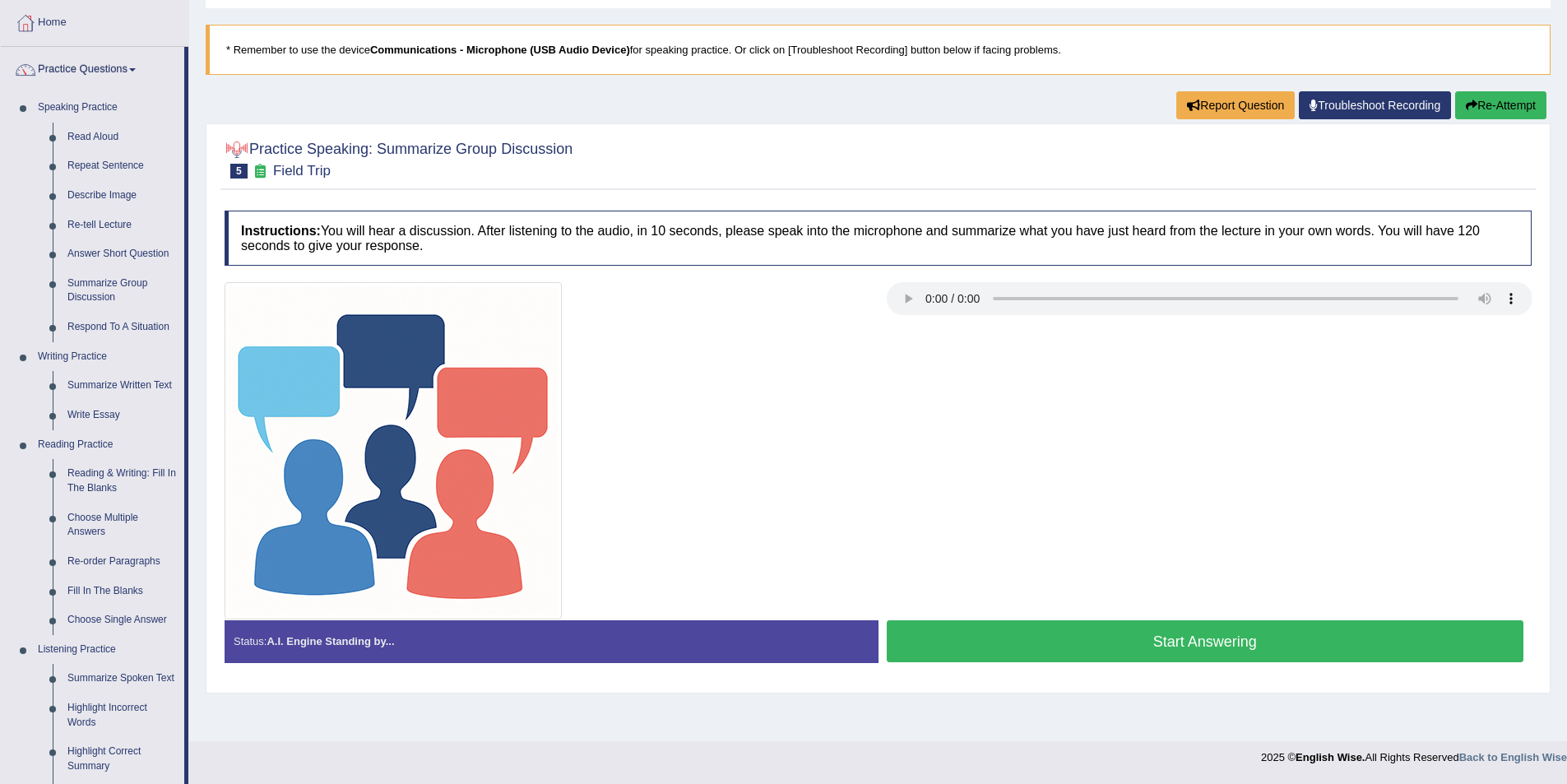
scroll to position [82, 0]
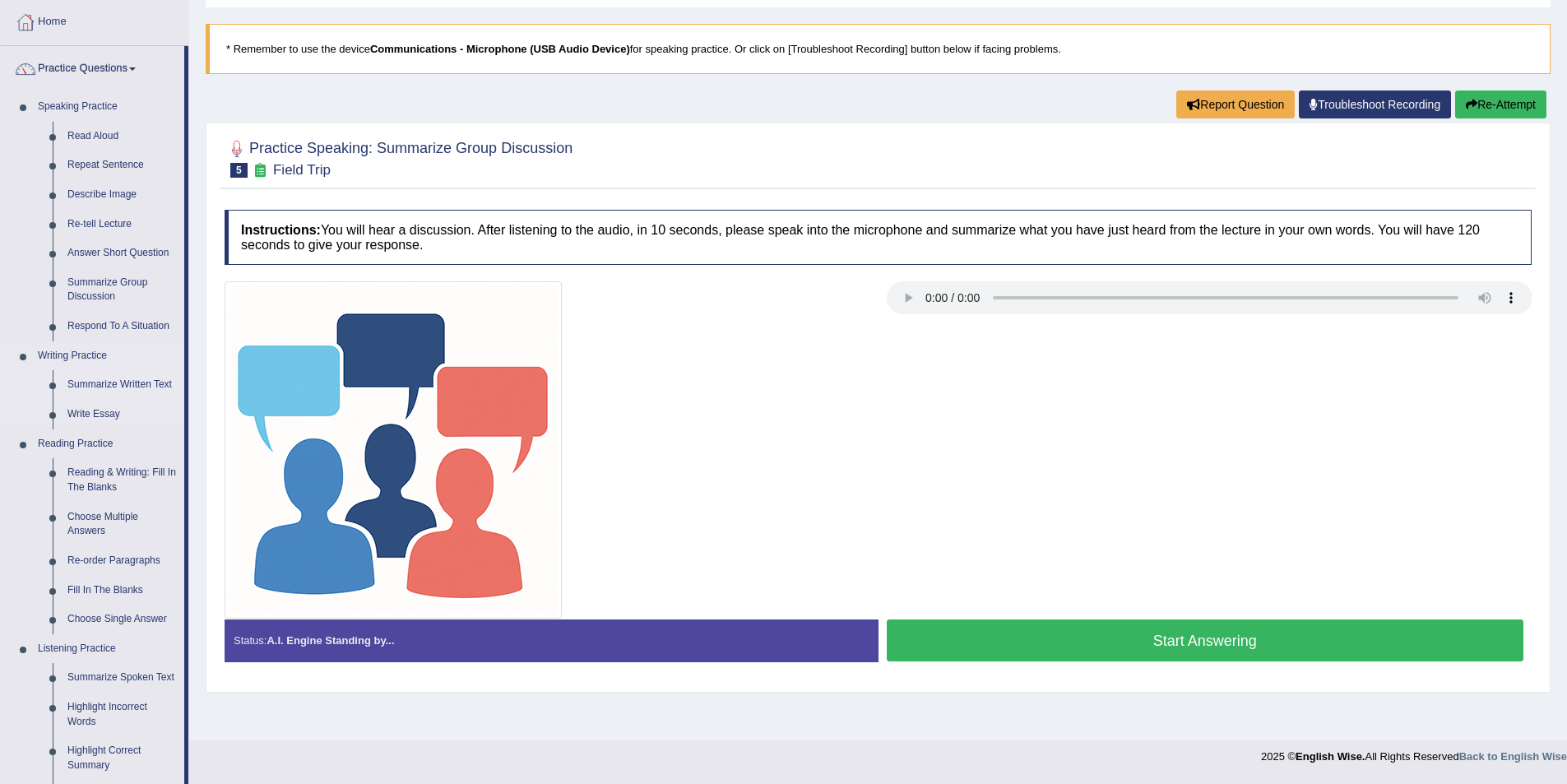
click at [146, 389] on link "Summarize Written Text" at bounding box center [122, 385] width 124 height 30
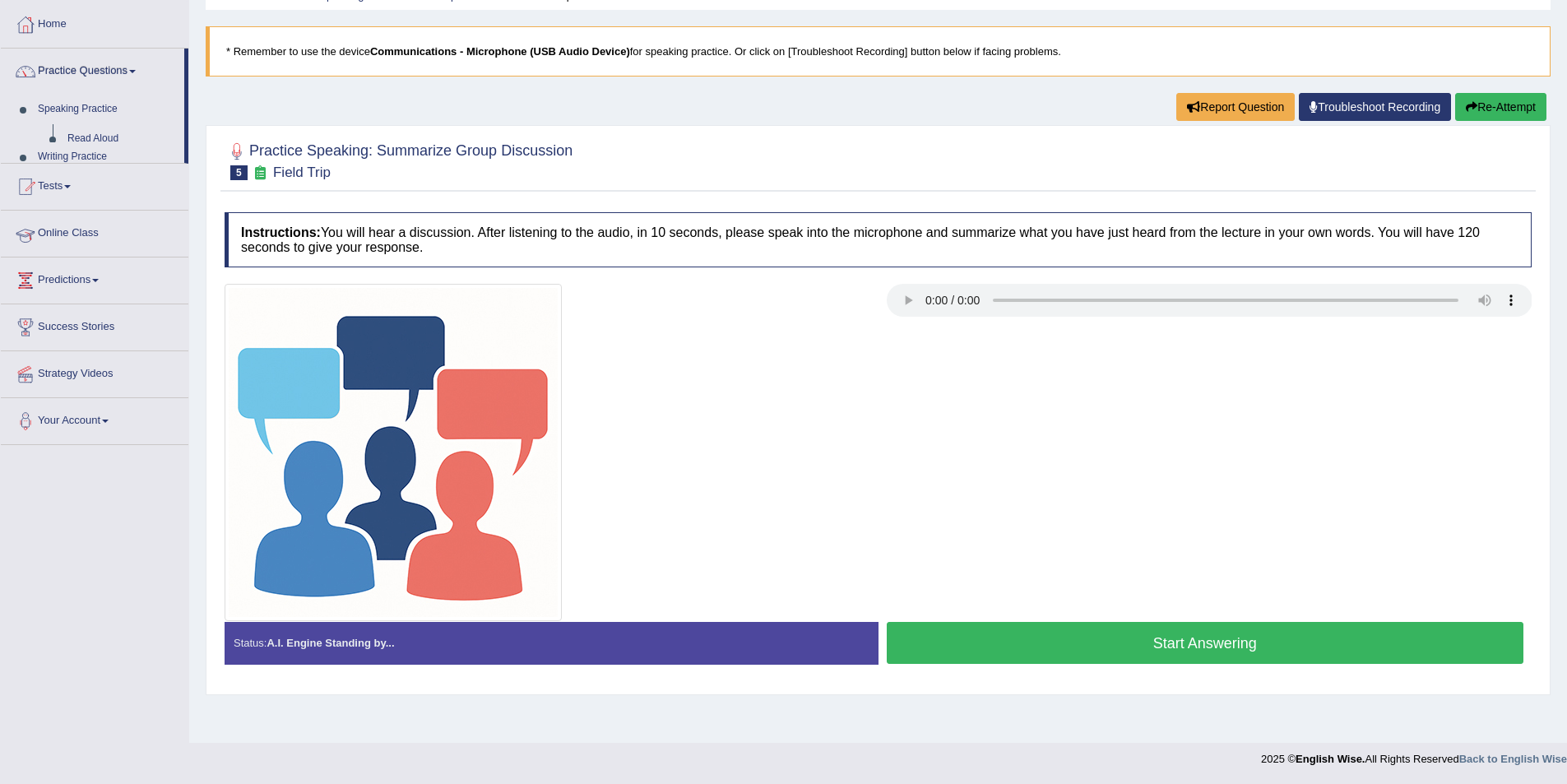
scroll to position [80, 0]
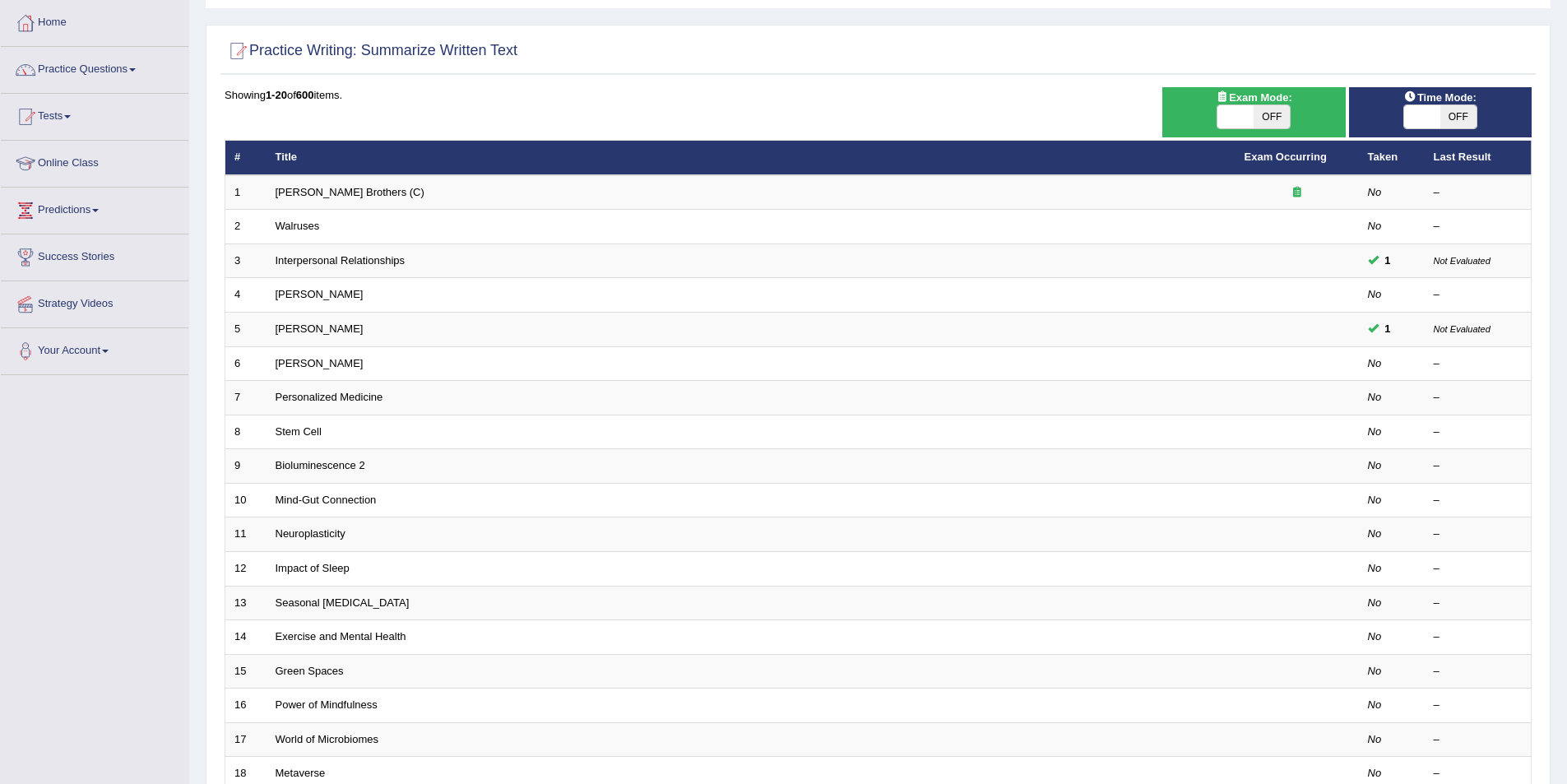
scroll to position [82, 0]
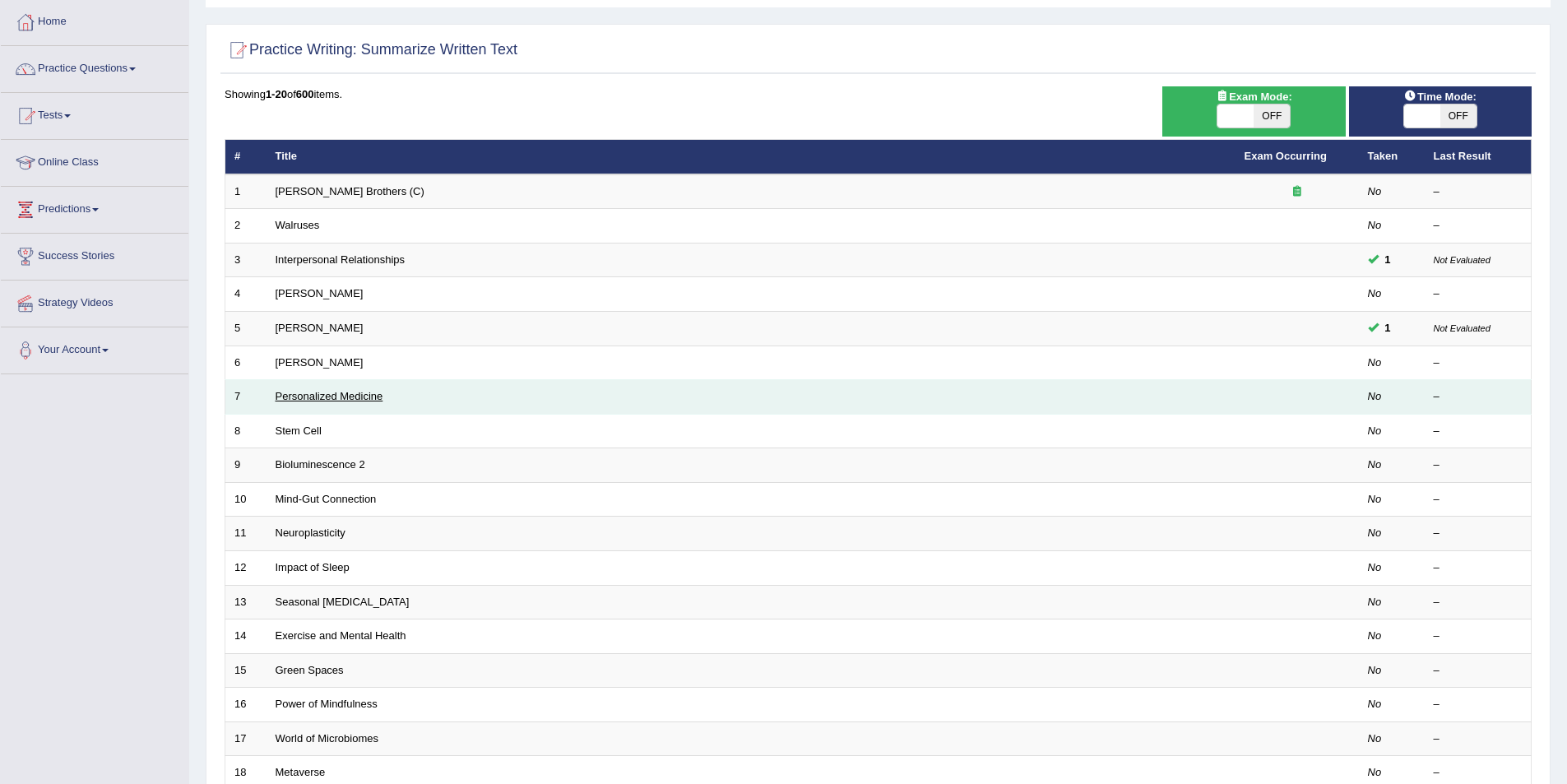
click at [381, 397] on link "Personalized Medicine" at bounding box center [329, 395] width 108 height 12
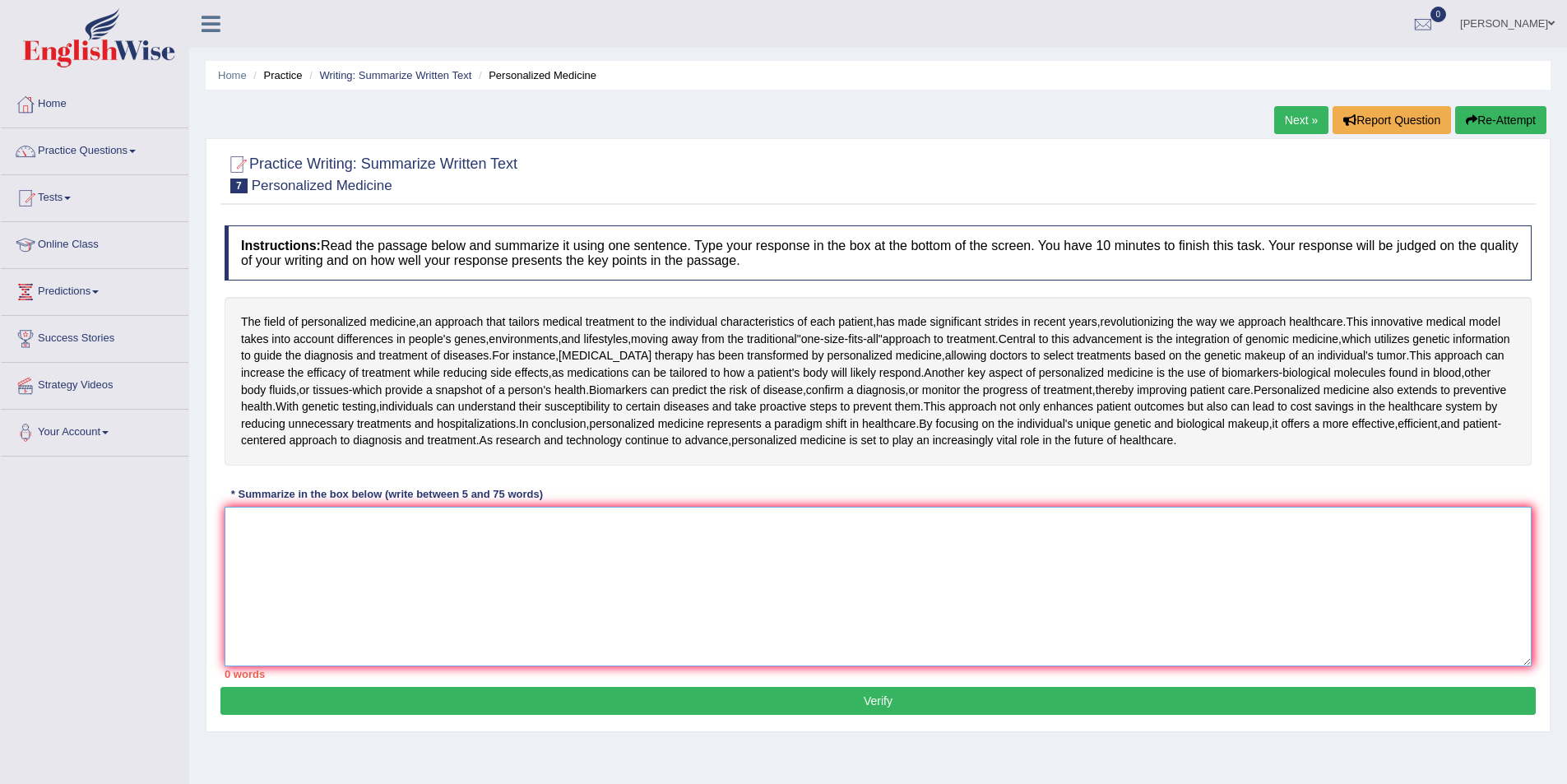
click at [265, 535] on textarea at bounding box center [878, 586] width 1307 height 159
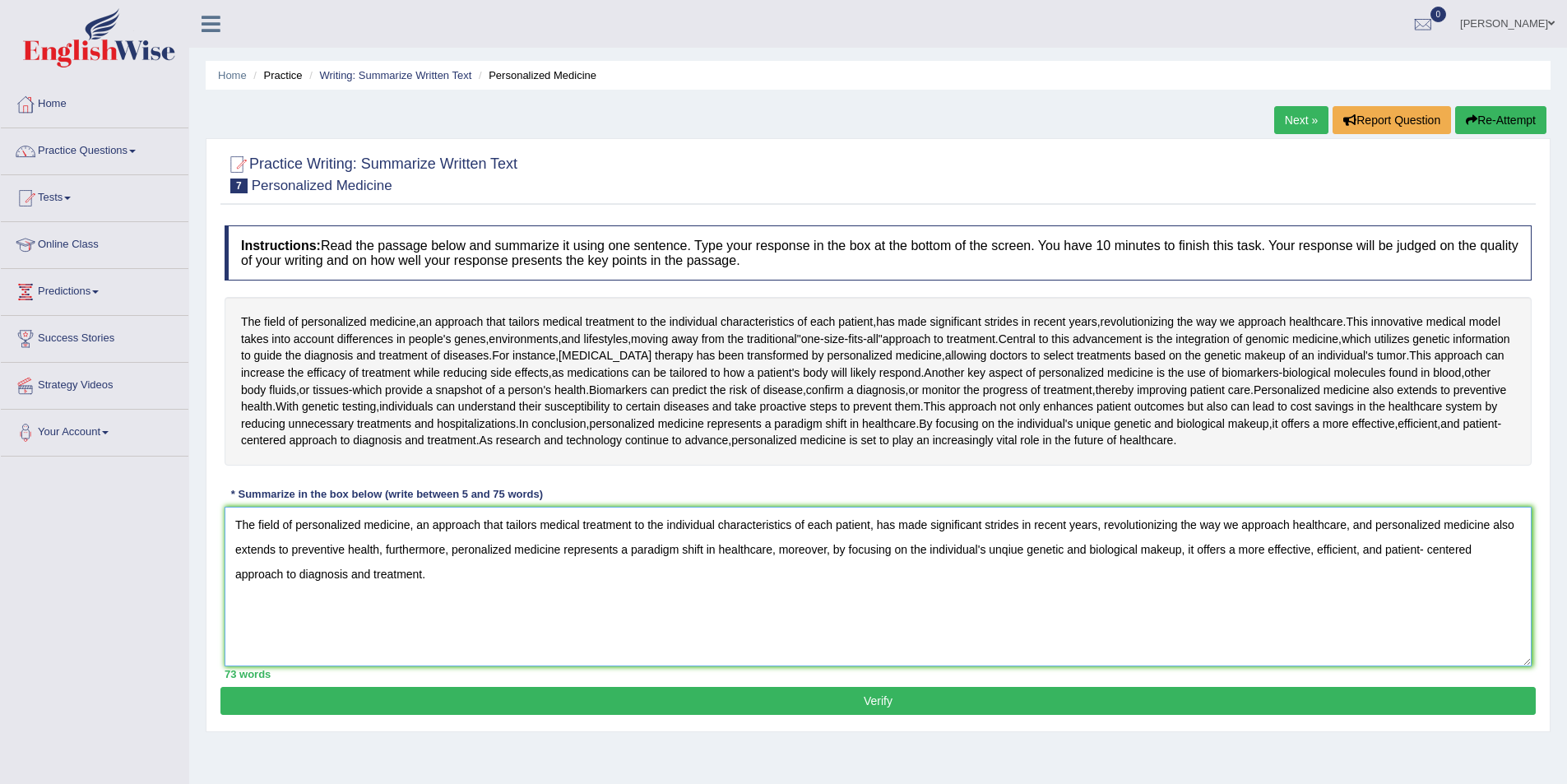
click at [470, 551] on textarea "The field of personalized medicine, an approach that tailors medical treatment …" at bounding box center [878, 586] width 1307 height 159
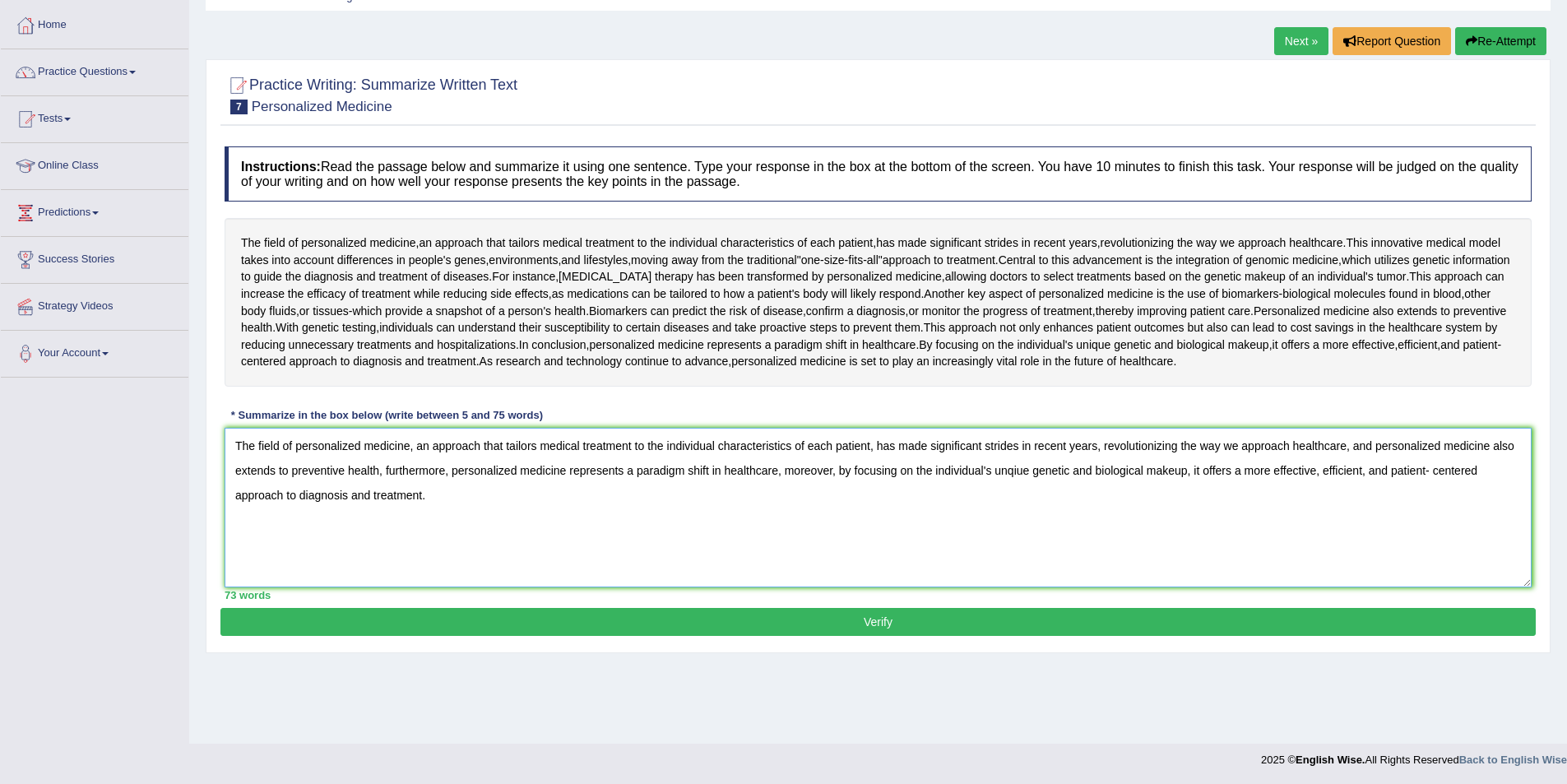
scroll to position [80, 0]
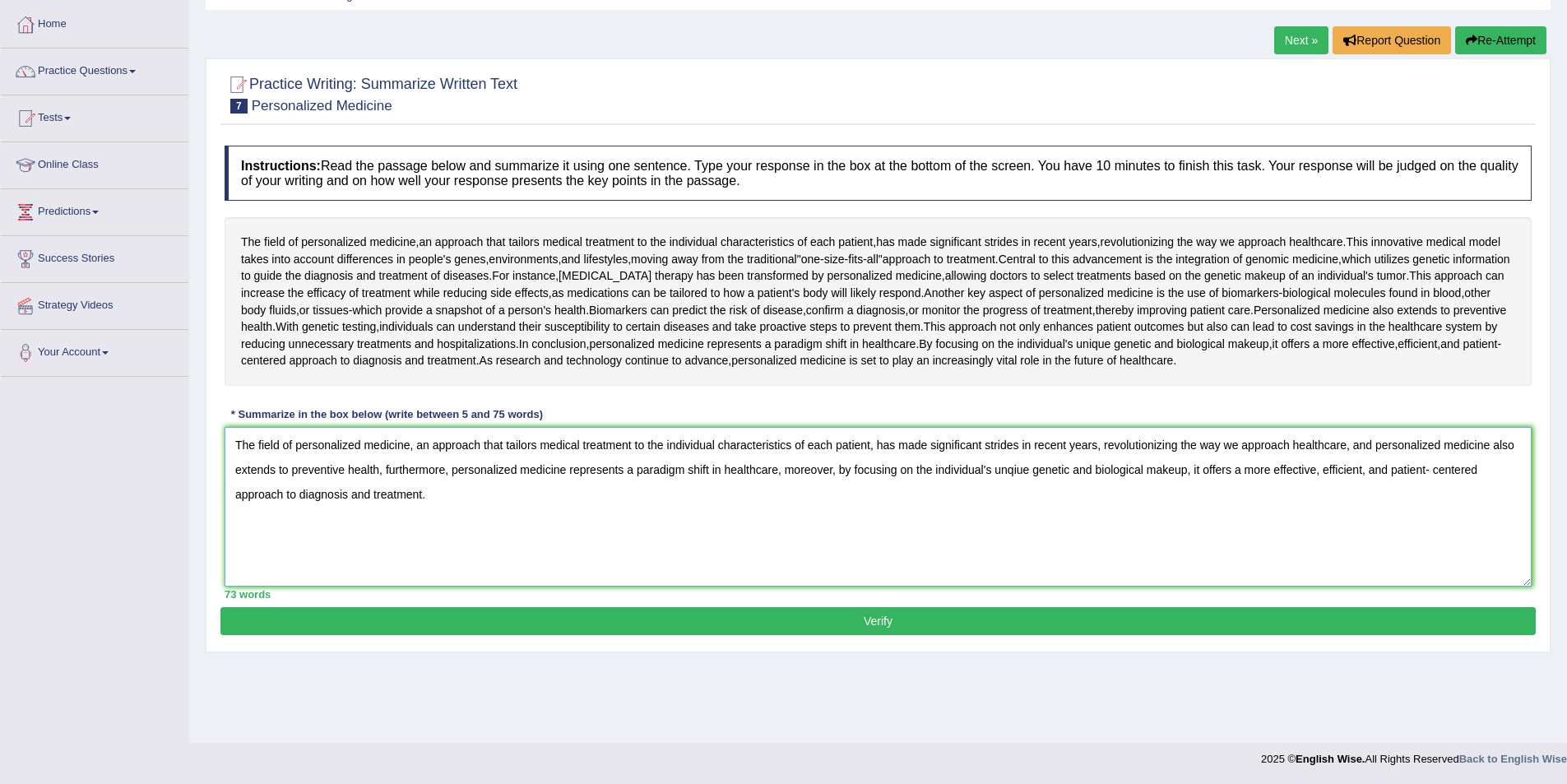
type textarea "The field of personalized medicine, an approach that tailors medical treatment …"
click at [919, 627] on button "Verify" at bounding box center [878, 621] width 1316 height 28
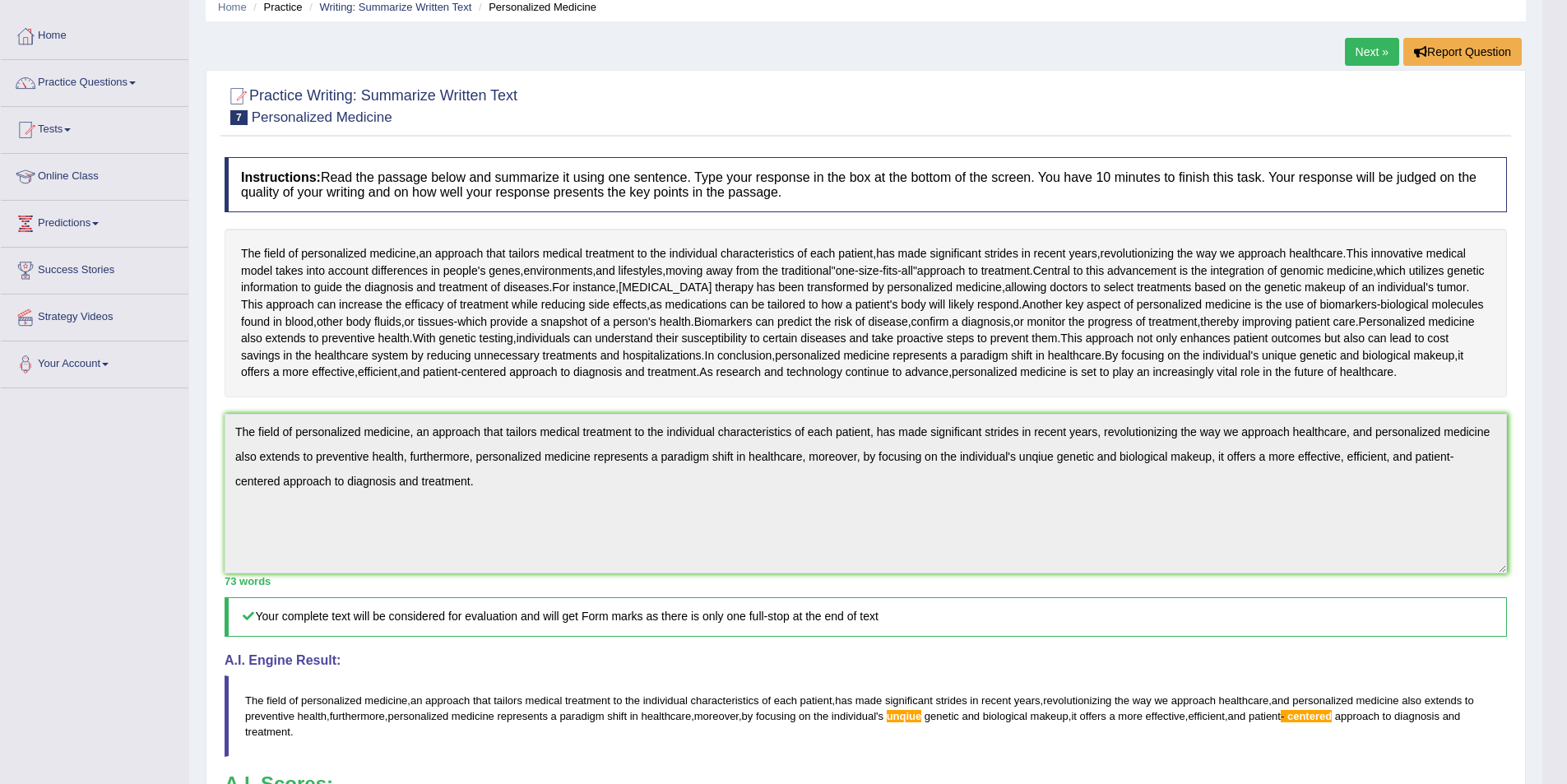
scroll to position [0, 0]
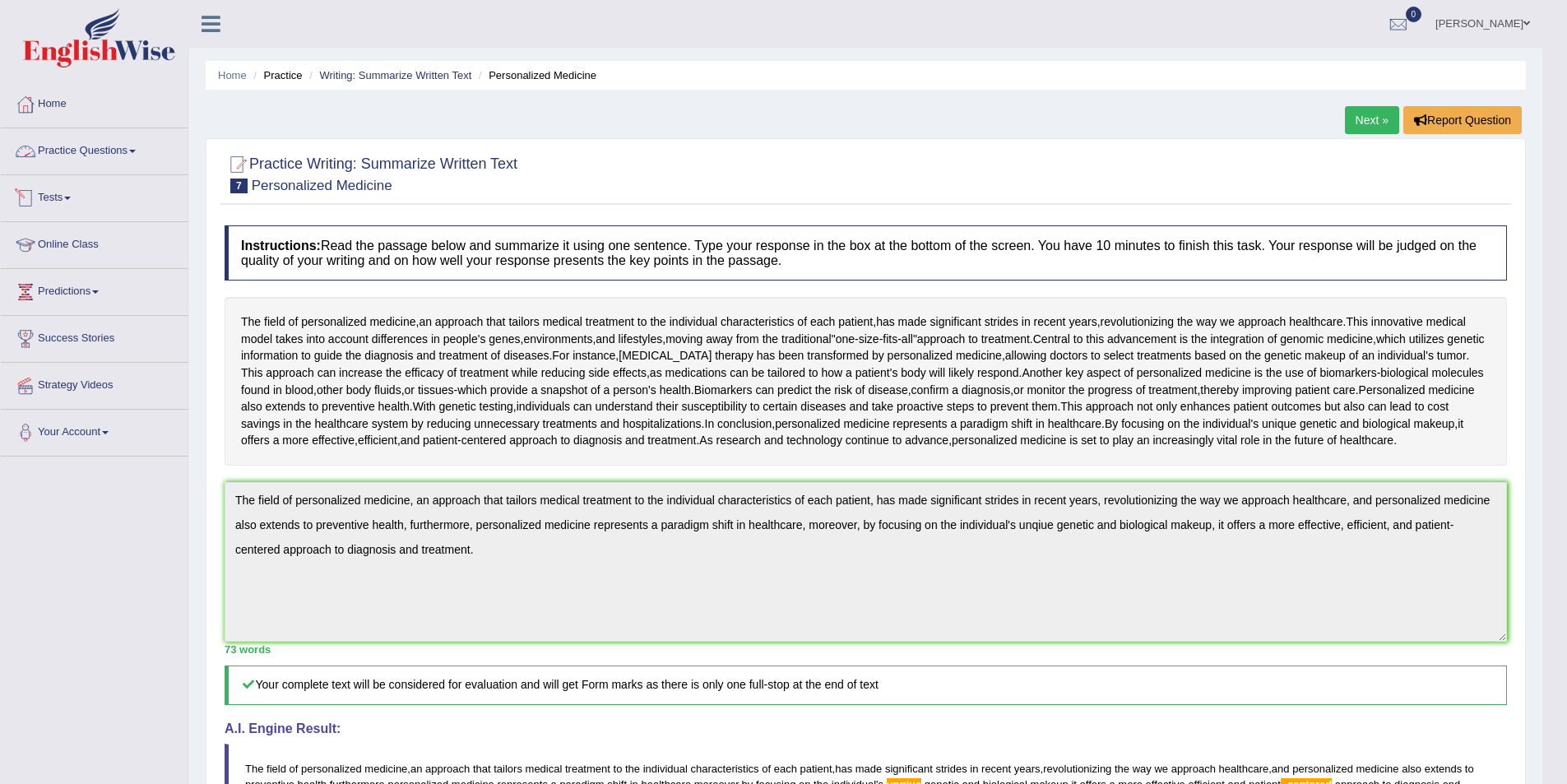
click at [136, 155] on link "Practice Questions" at bounding box center [95, 149] width 187 height 41
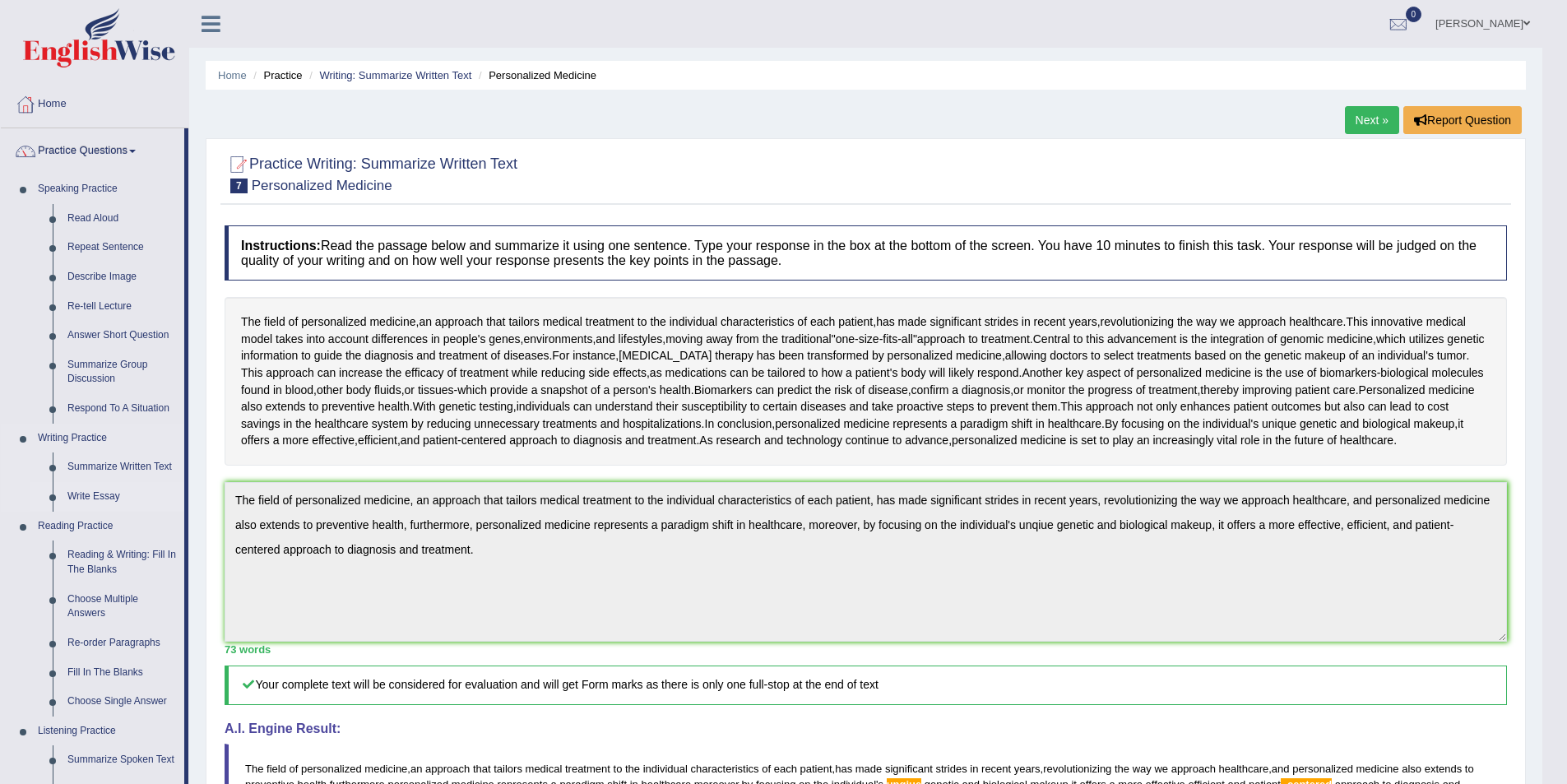
click at [92, 500] on link "Write Essay" at bounding box center [122, 496] width 124 height 30
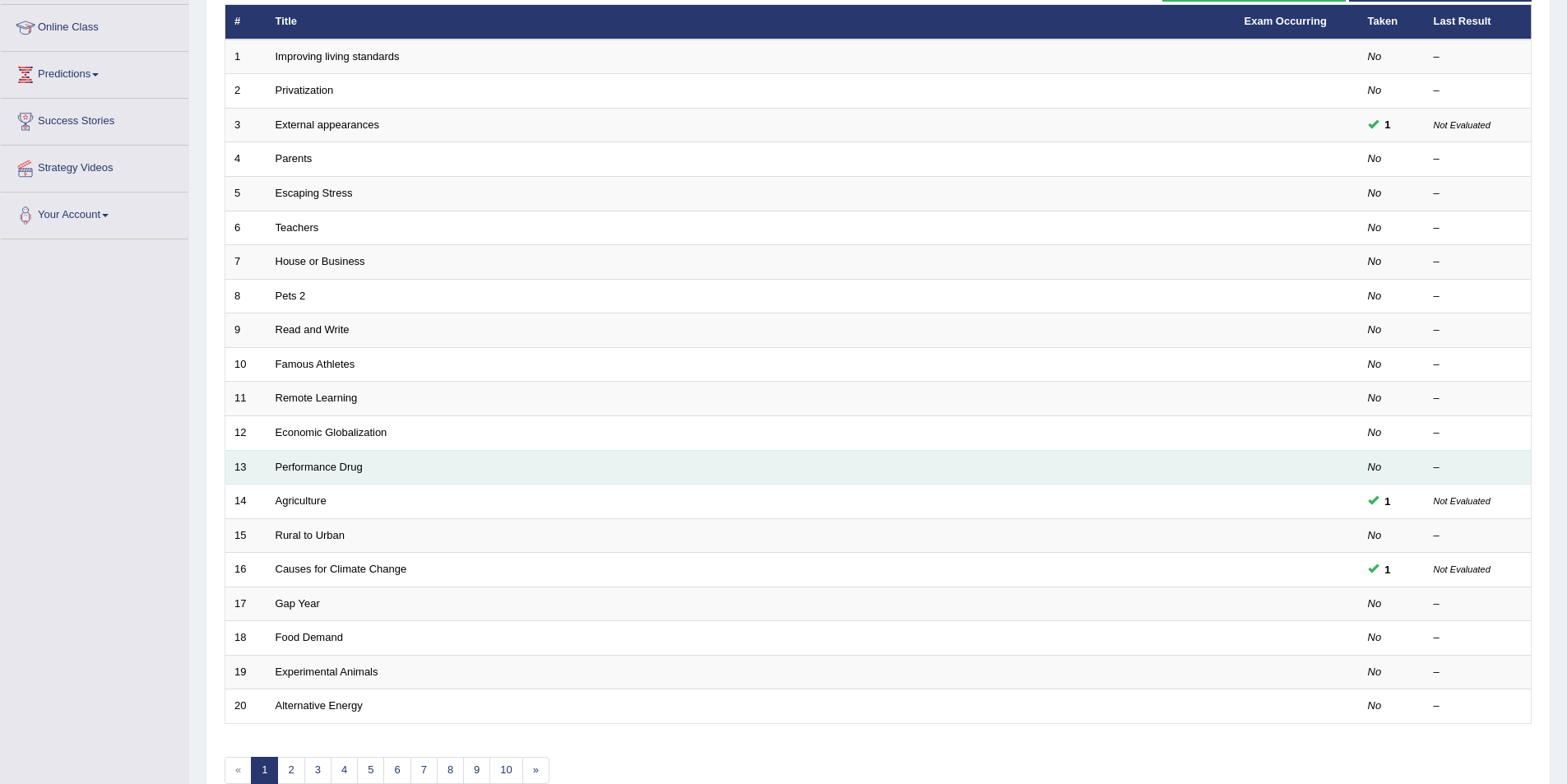
scroll to position [247, 0]
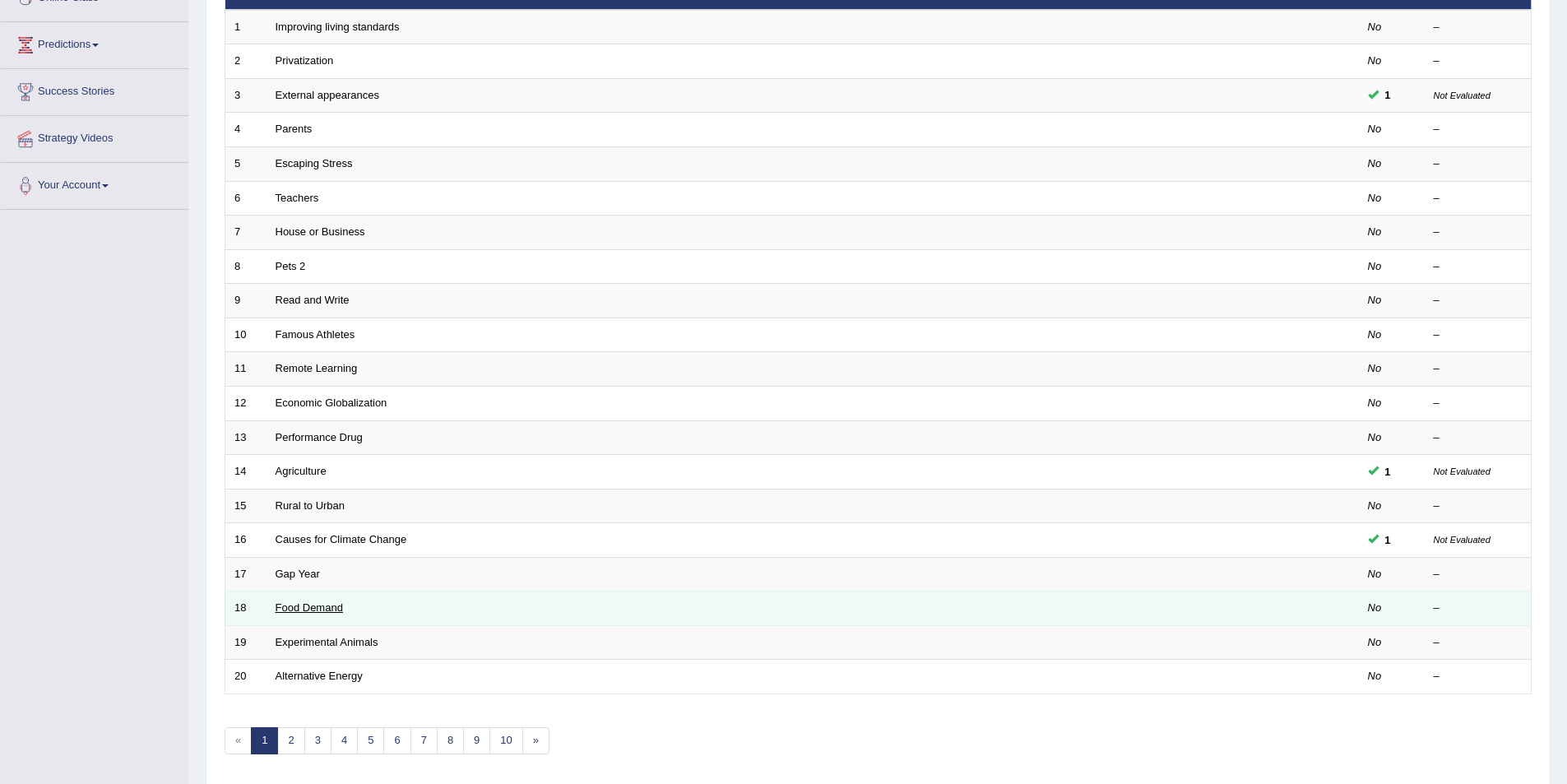
click at [322, 604] on link "Food Demand" at bounding box center [308, 607] width 67 height 12
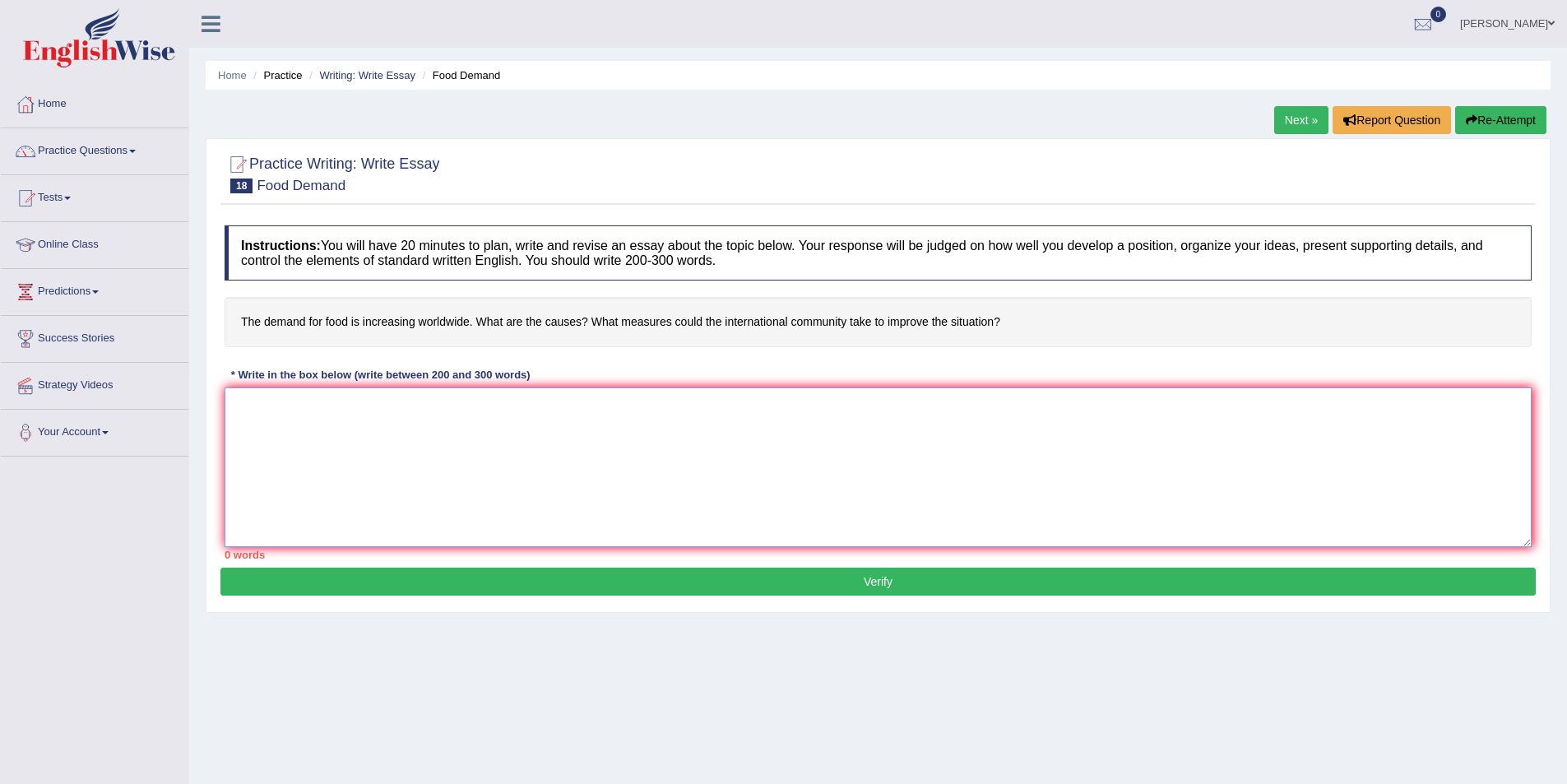
click at [400, 431] on textarea at bounding box center [878, 467] width 1307 height 159
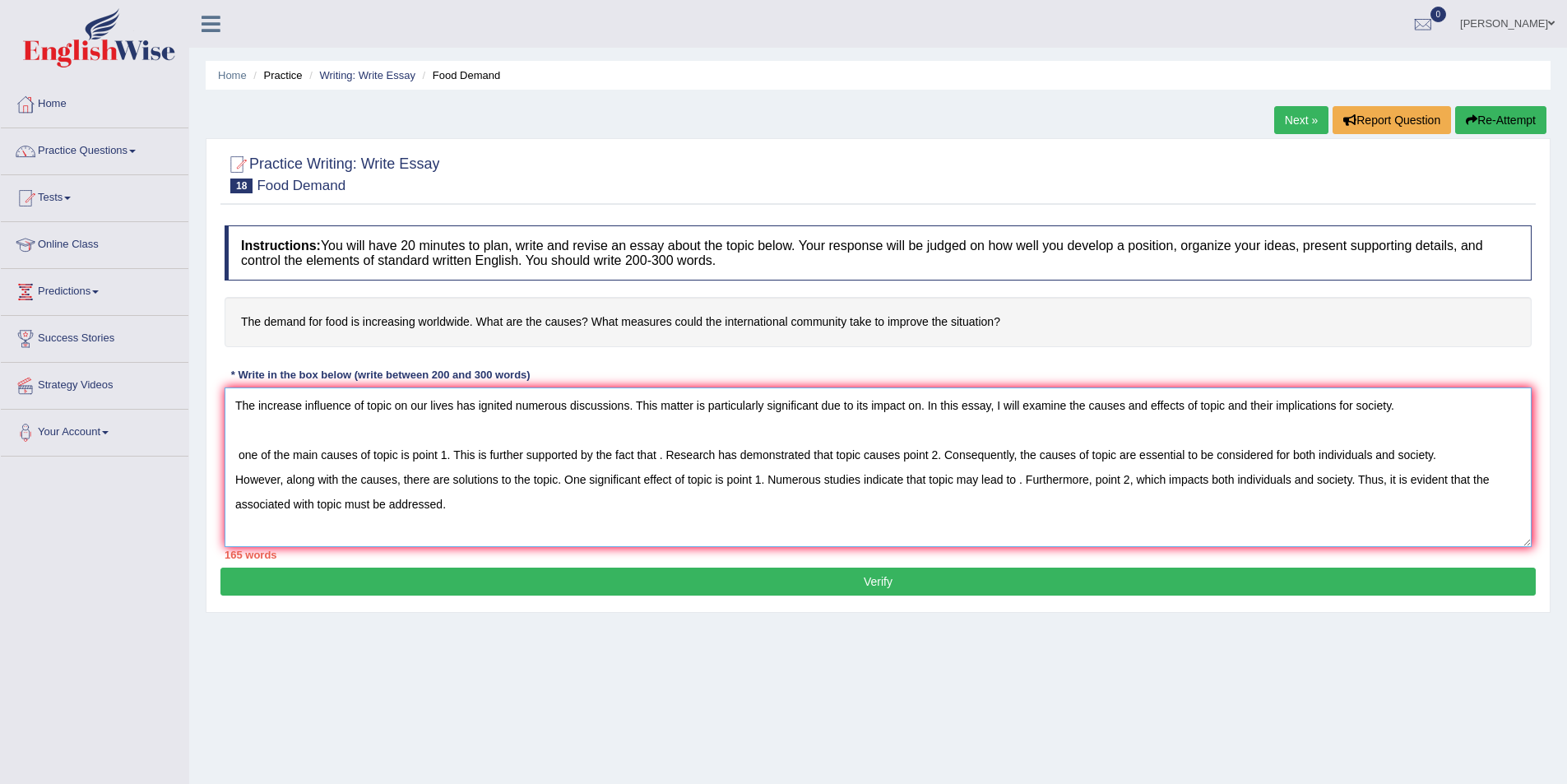
click at [391, 404] on textarea "The increase influence of topic on our lives has ignited numerous discussions. …" at bounding box center [878, 467] width 1307 height 159
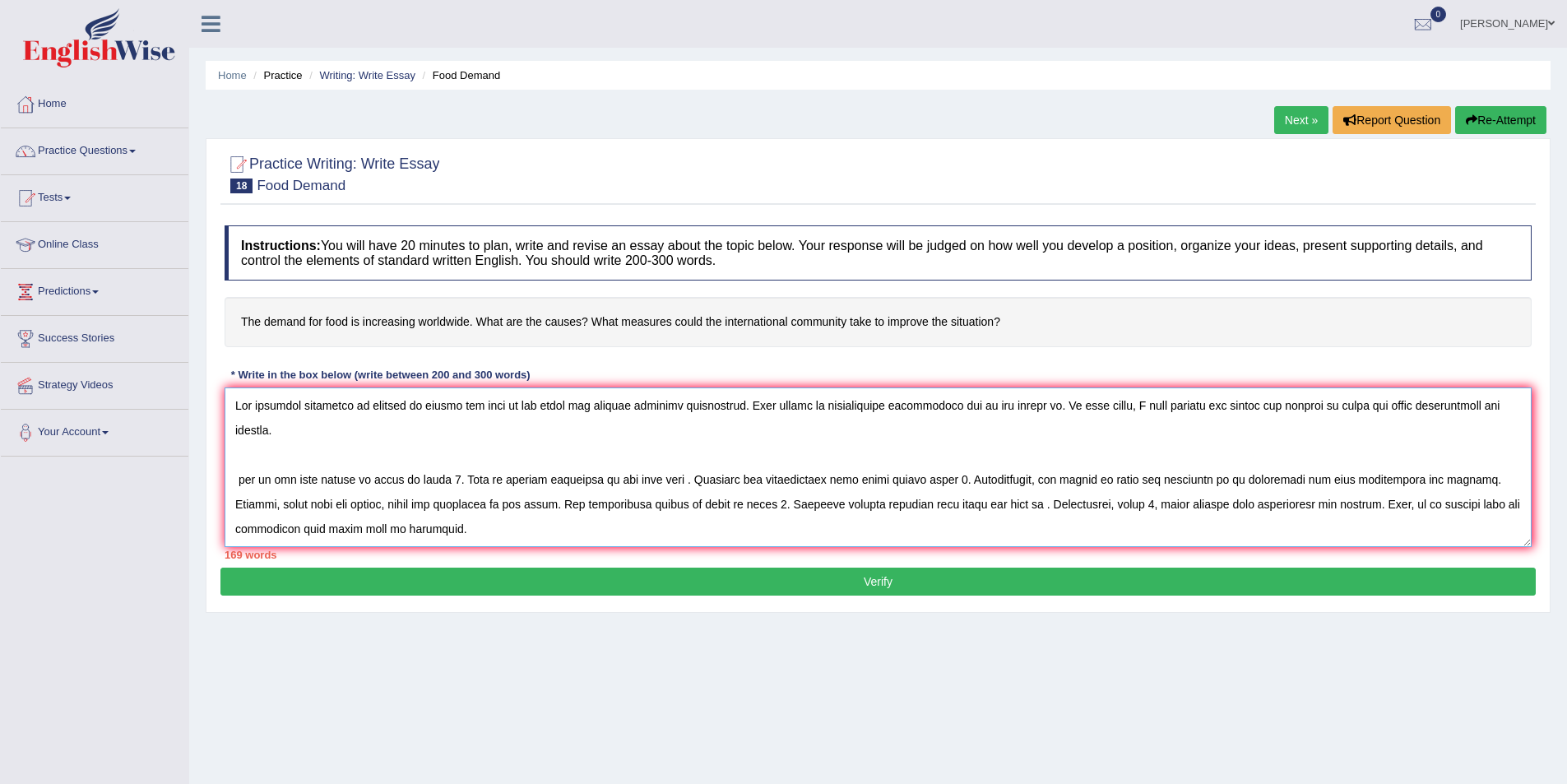
click at [1031, 404] on textarea at bounding box center [878, 467] width 1307 height 159
click at [392, 404] on textarea at bounding box center [878, 467] width 1307 height 159
click at [1041, 402] on textarea at bounding box center [878, 467] width 1307 height 159
click at [1388, 403] on textarea at bounding box center [878, 467] width 1307 height 159
click at [239, 472] on textarea at bounding box center [878, 467] width 1307 height 159
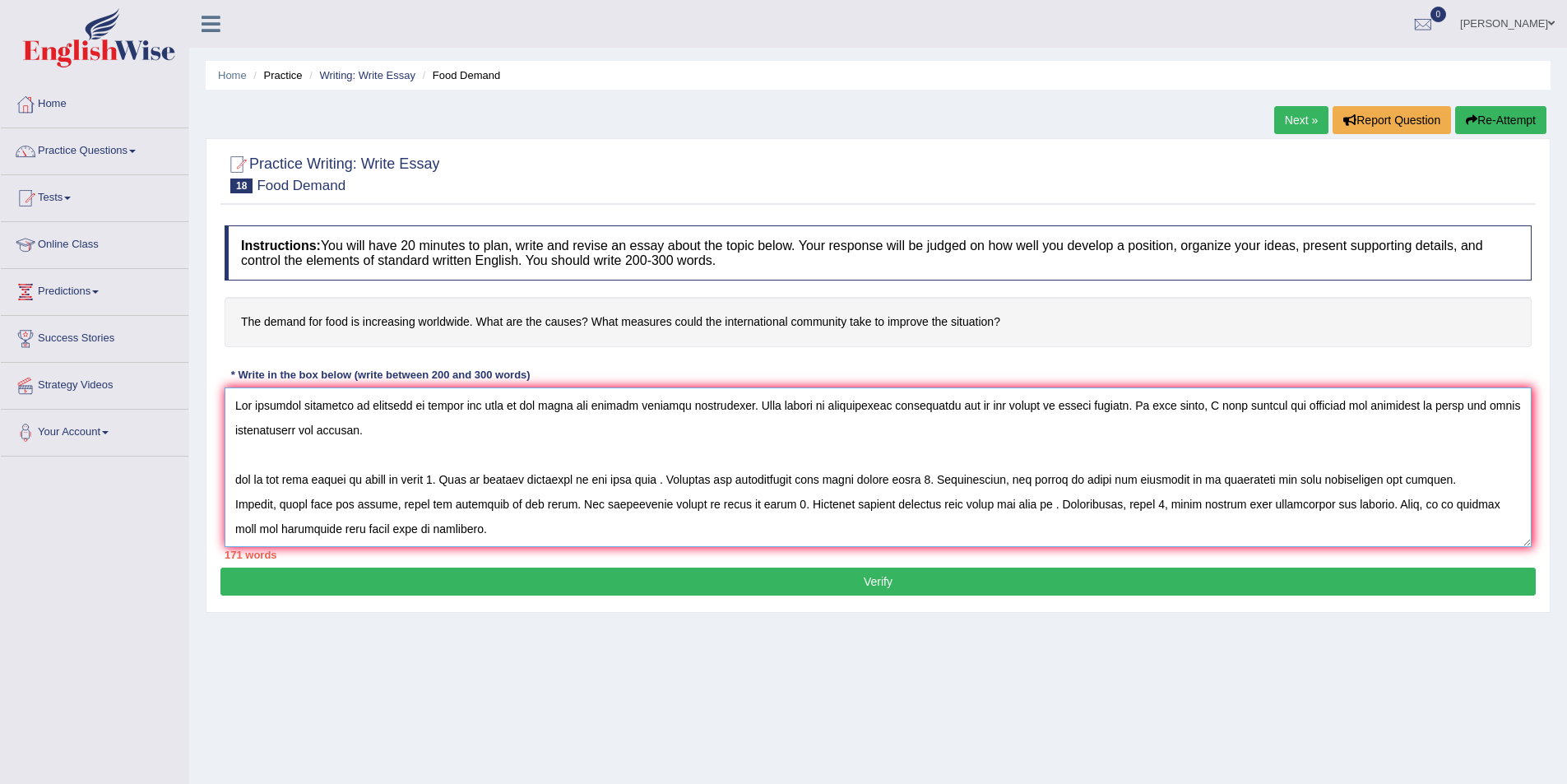
click at [244, 478] on textarea at bounding box center [878, 467] width 1307 height 159
click at [444, 475] on textarea at bounding box center [878, 467] width 1307 height 159
click at [418, 479] on textarea at bounding box center [878, 467] width 1307 height 159
click at [478, 482] on textarea at bounding box center [878, 467] width 1307 height 159
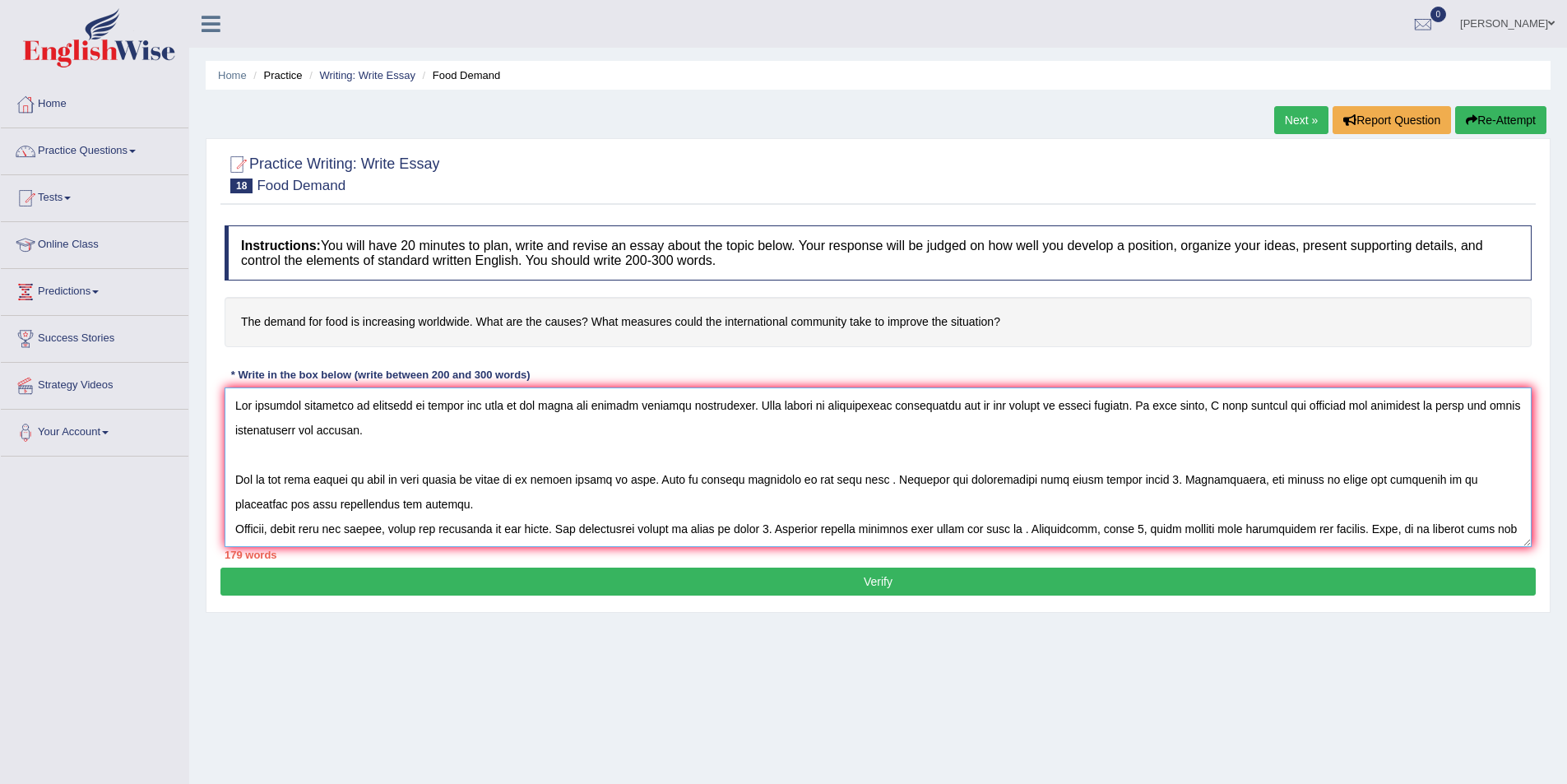
click at [865, 472] on textarea at bounding box center [878, 467] width 1307 height 159
click at [862, 482] on textarea at bounding box center [878, 467] width 1307 height 159
click at [603, 477] on textarea at bounding box center [878, 467] width 1307 height 159
click at [865, 478] on textarea at bounding box center [878, 467] width 1307 height 159
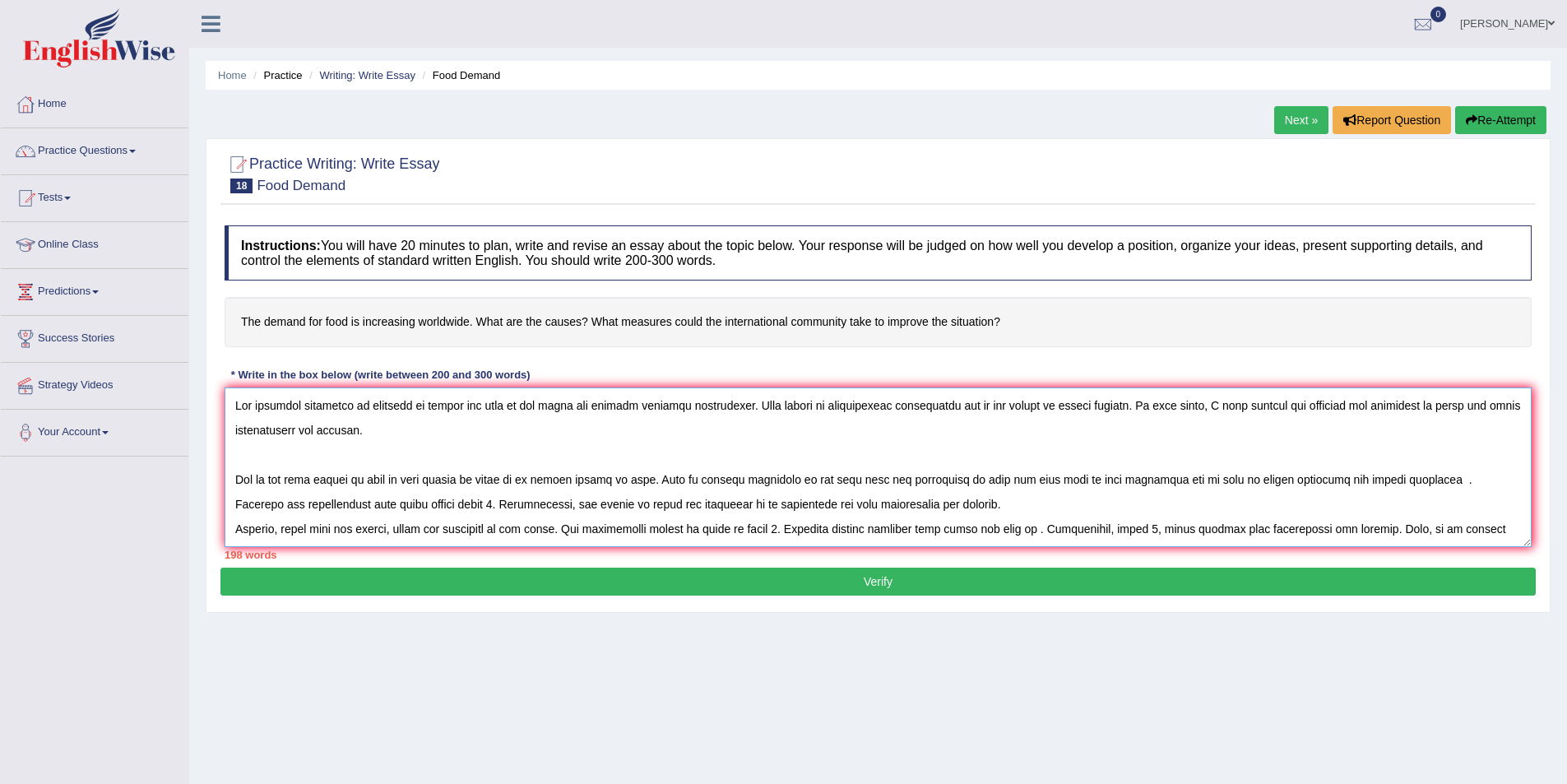
click at [1384, 480] on textarea at bounding box center [878, 467] width 1307 height 159
click at [1383, 480] on textarea at bounding box center [878, 467] width 1307 height 159
click at [1418, 483] on textarea at bounding box center [878, 467] width 1307 height 159
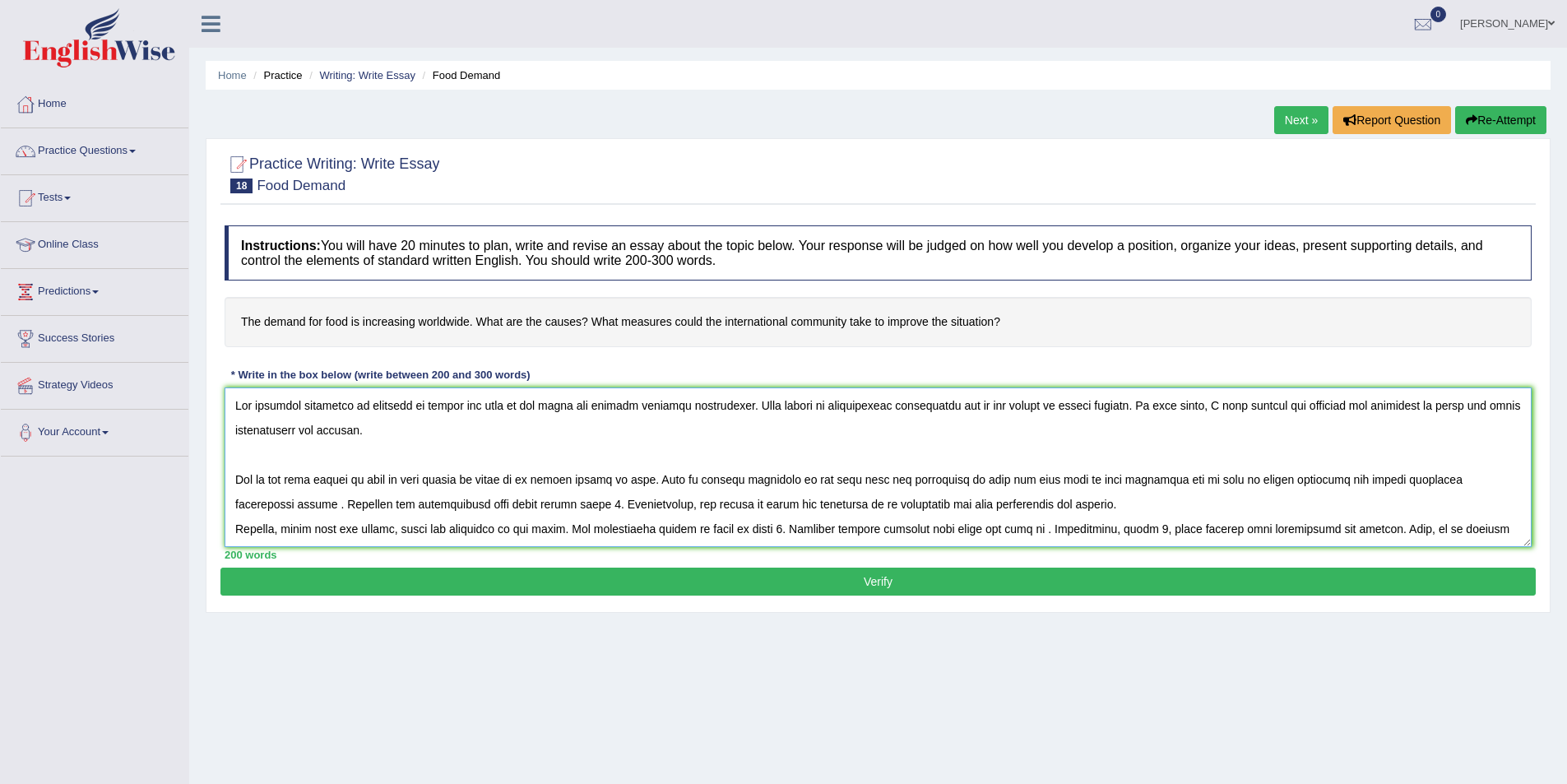
click at [235, 506] on textarea at bounding box center [878, 467] width 1307 height 159
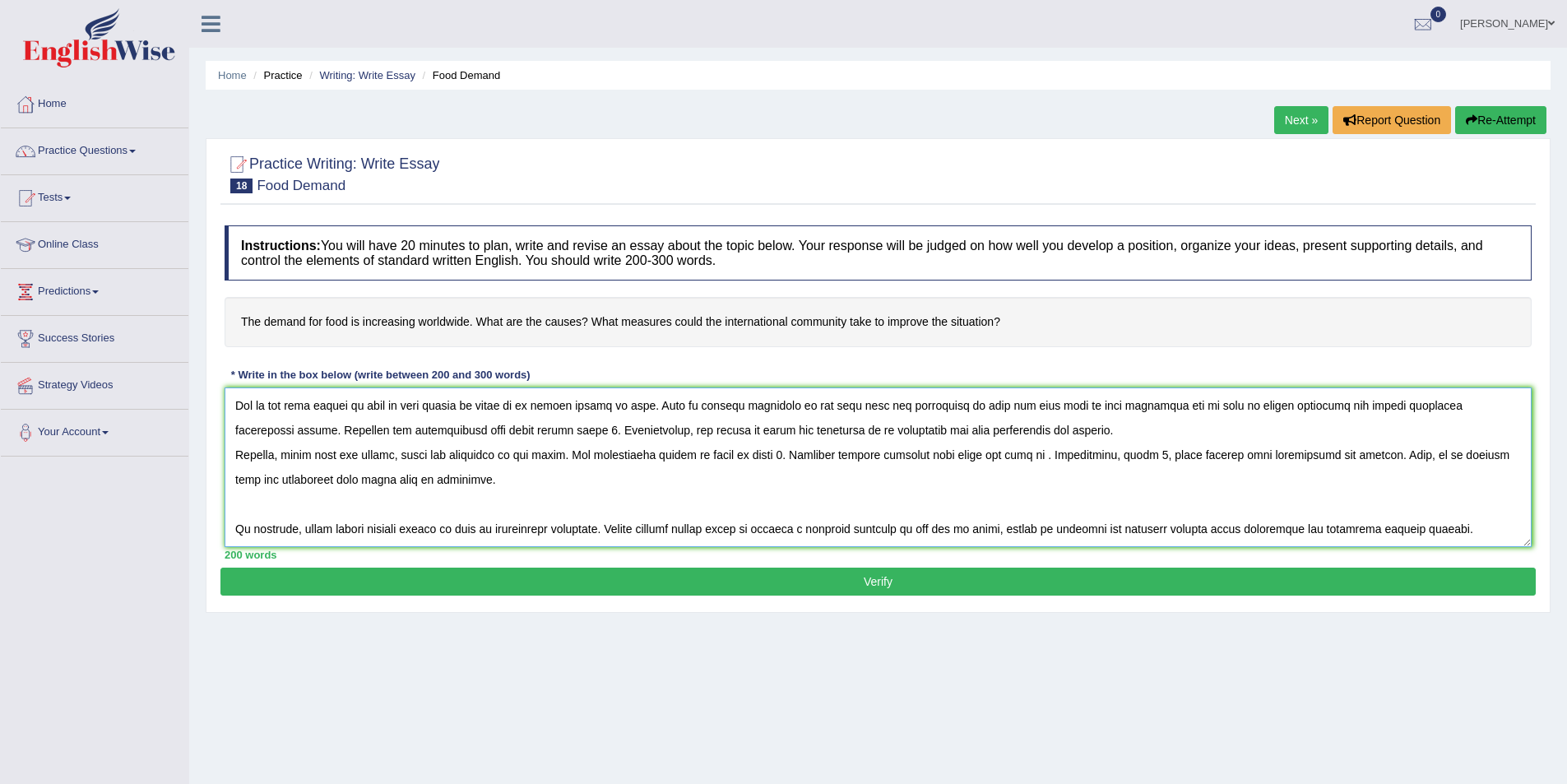
click at [507, 428] on textarea at bounding box center [878, 467] width 1307 height 159
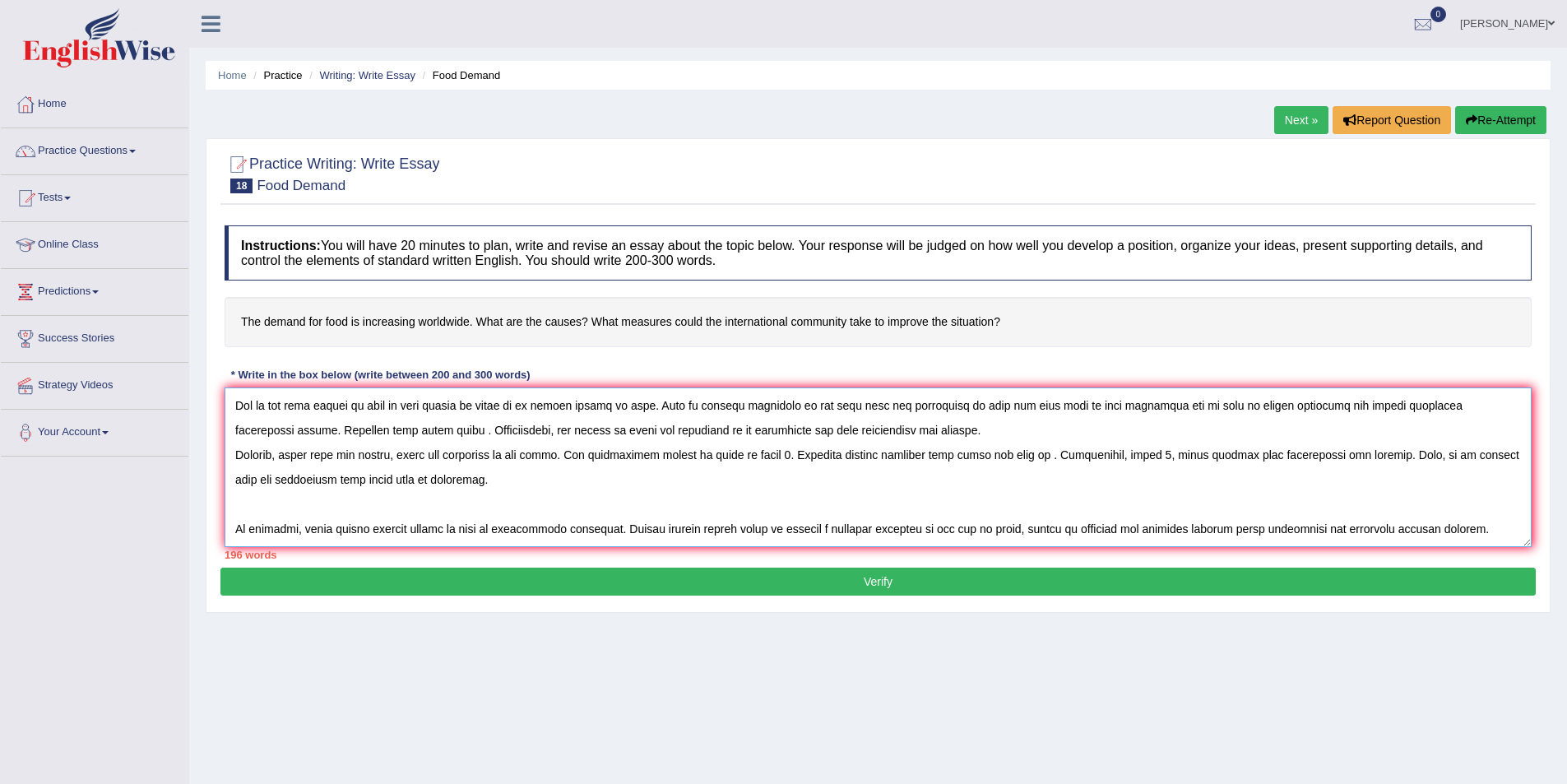
click at [357, 427] on textarea at bounding box center [878, 467] width 1307 height 159
click at [370, 435] on textarea at bounding box center [878, 467] width 1307 height 159
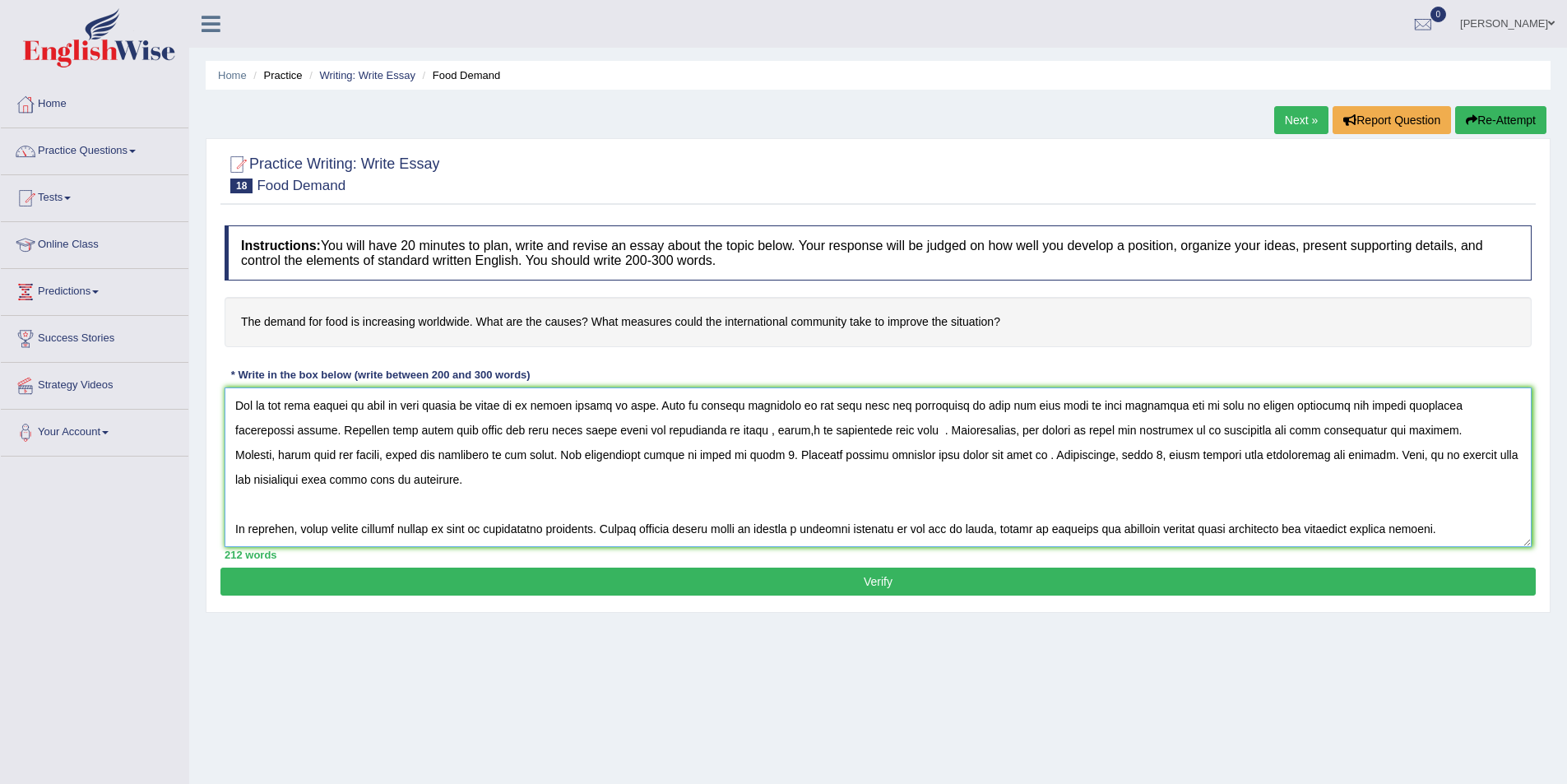
click at [681, 424] on textarea at bounding box center [878, 467] width 1307 height 159
click at [673, 431] on textarea at bounding box center [878, 467] width 1307 height 159
click at [675, 432] on textarea at bounding box center [878, 467] width 1307 height 159
click at [717, 433] on textarea at bounding box center [878, 467] width 1307 height 159
click at [821, 431] on textarea at bounding box center [878, 467] width 1307 height 159
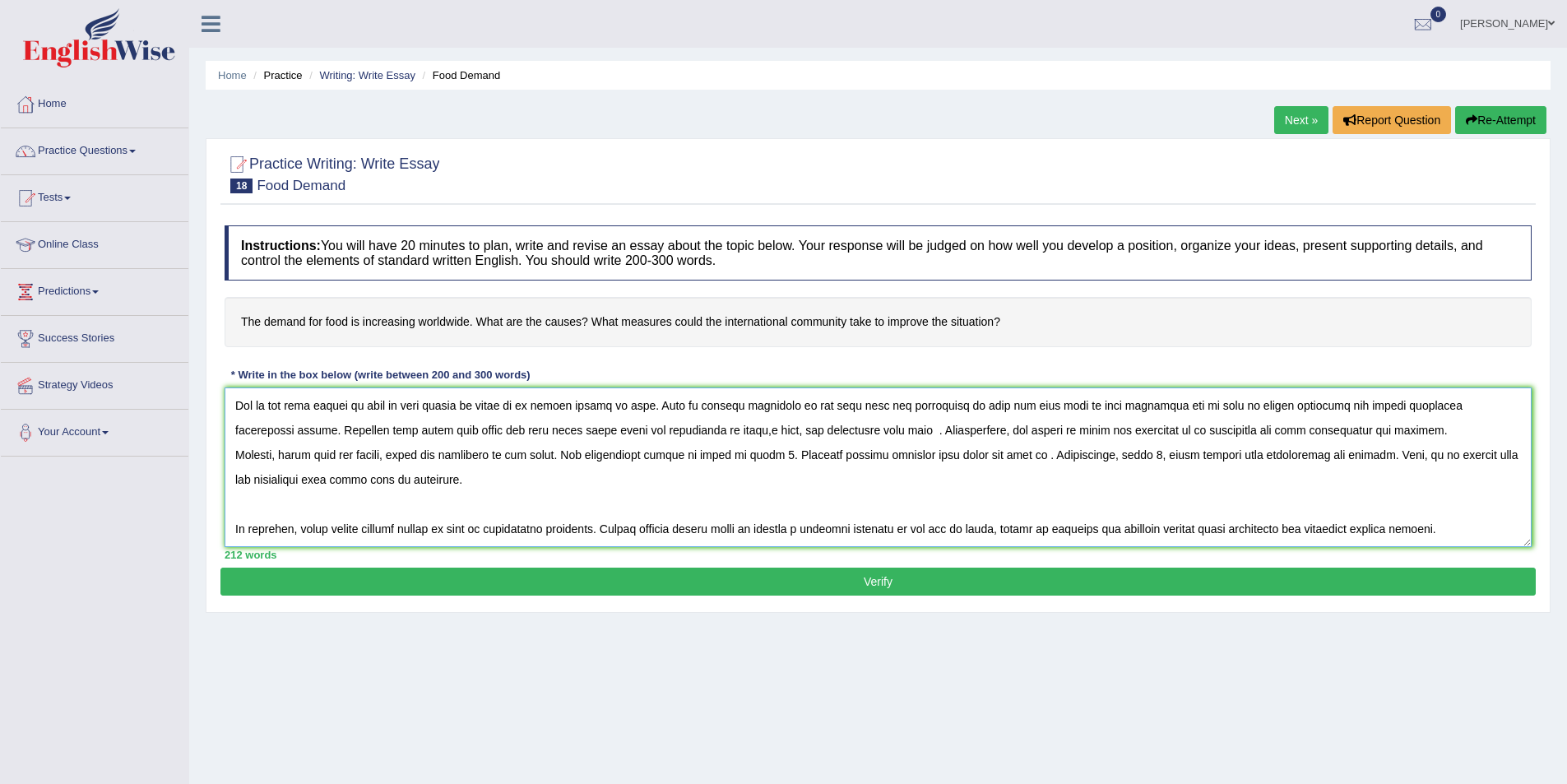
click at [682, 431] on textarea at bounding box center [878, 467] width 1307 height 159
click at [851, 423] on textarea at bounding box center [878, 467] width 1307 height 159
click at [819, 433] on textarea at bounding box center [878, 467] width 1307 height 159
click at [861, 429] on textarea at bounding box center [878, 467] width 1307 height 159
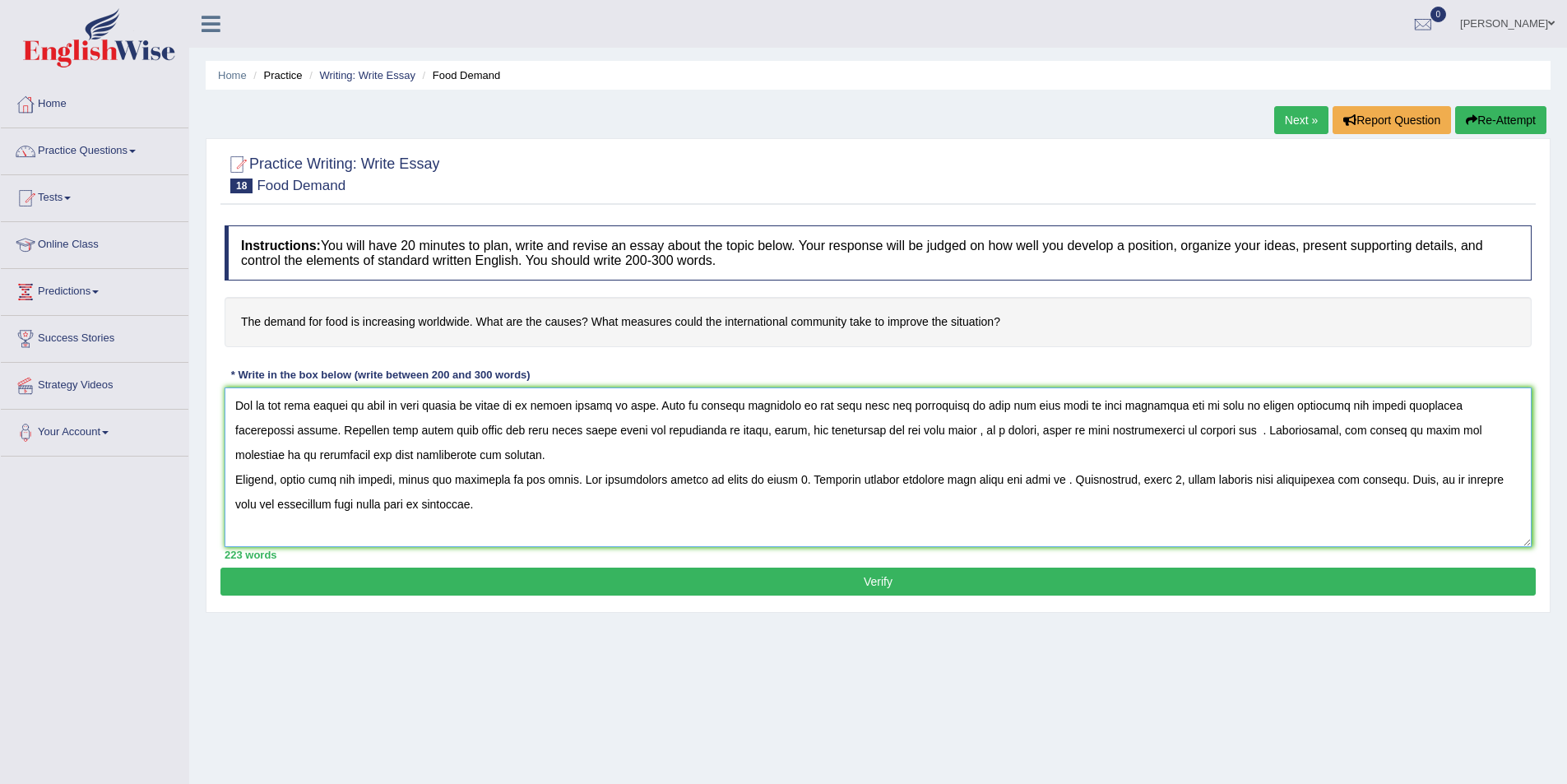
click at [1103, 428] on textarea at bounding box center [878, 467] width 1307 height 159
click at [1165, 423] on textarea at bounding box center [878, 467] width 1307 height 159
click at [1179, 433] on textarea at bounding box center [878, 467] width 1307 height 159
click at [1181, 435] on textarea at bounding box center [878, 467] width 1307 height 159
click at [1351, 428] on textarea at bounding box center [878, 467] width 1307 height 159
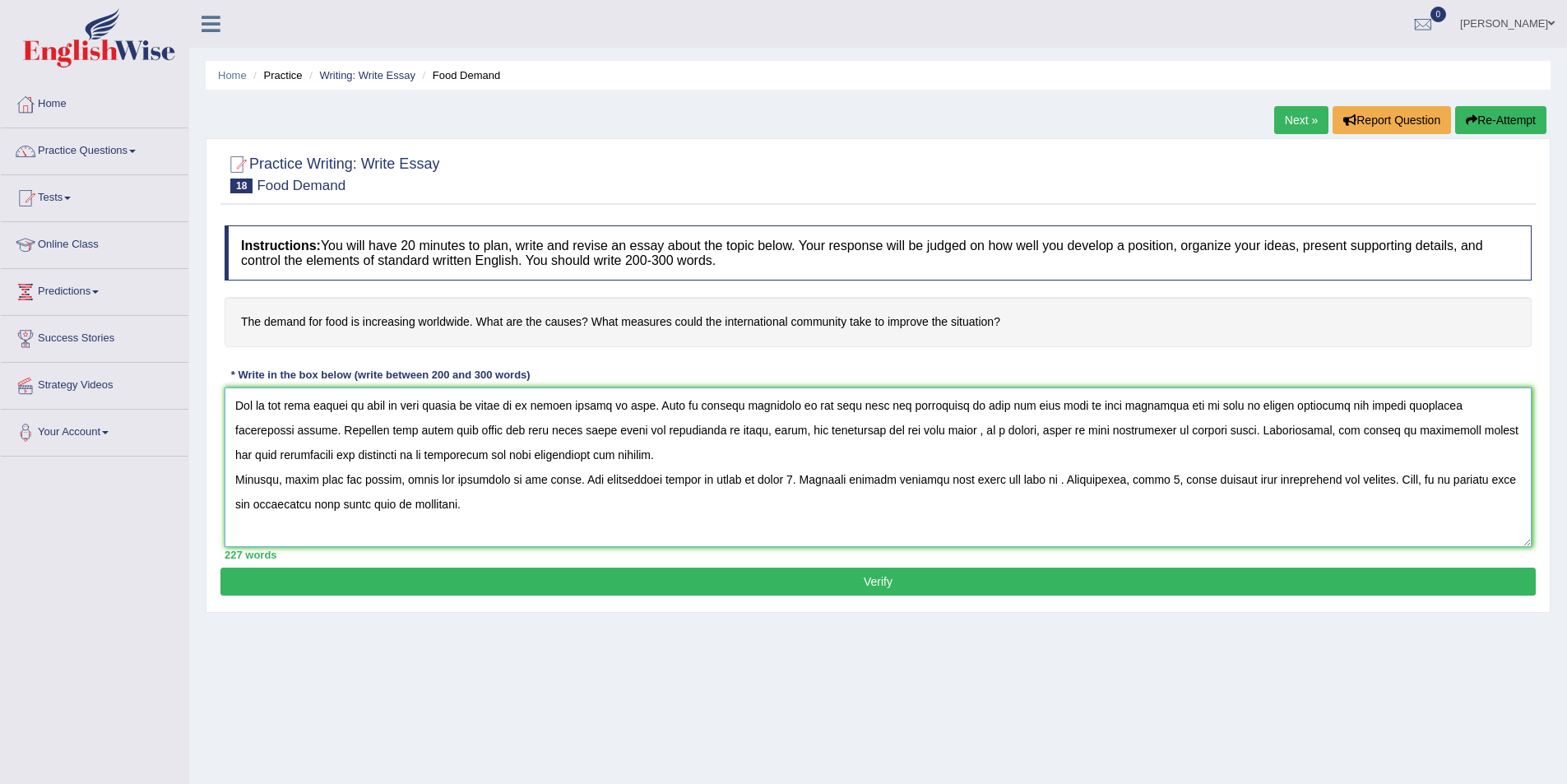
click at [555, 475] on textarea at bounding box center [878, 467] width 1307 height 159
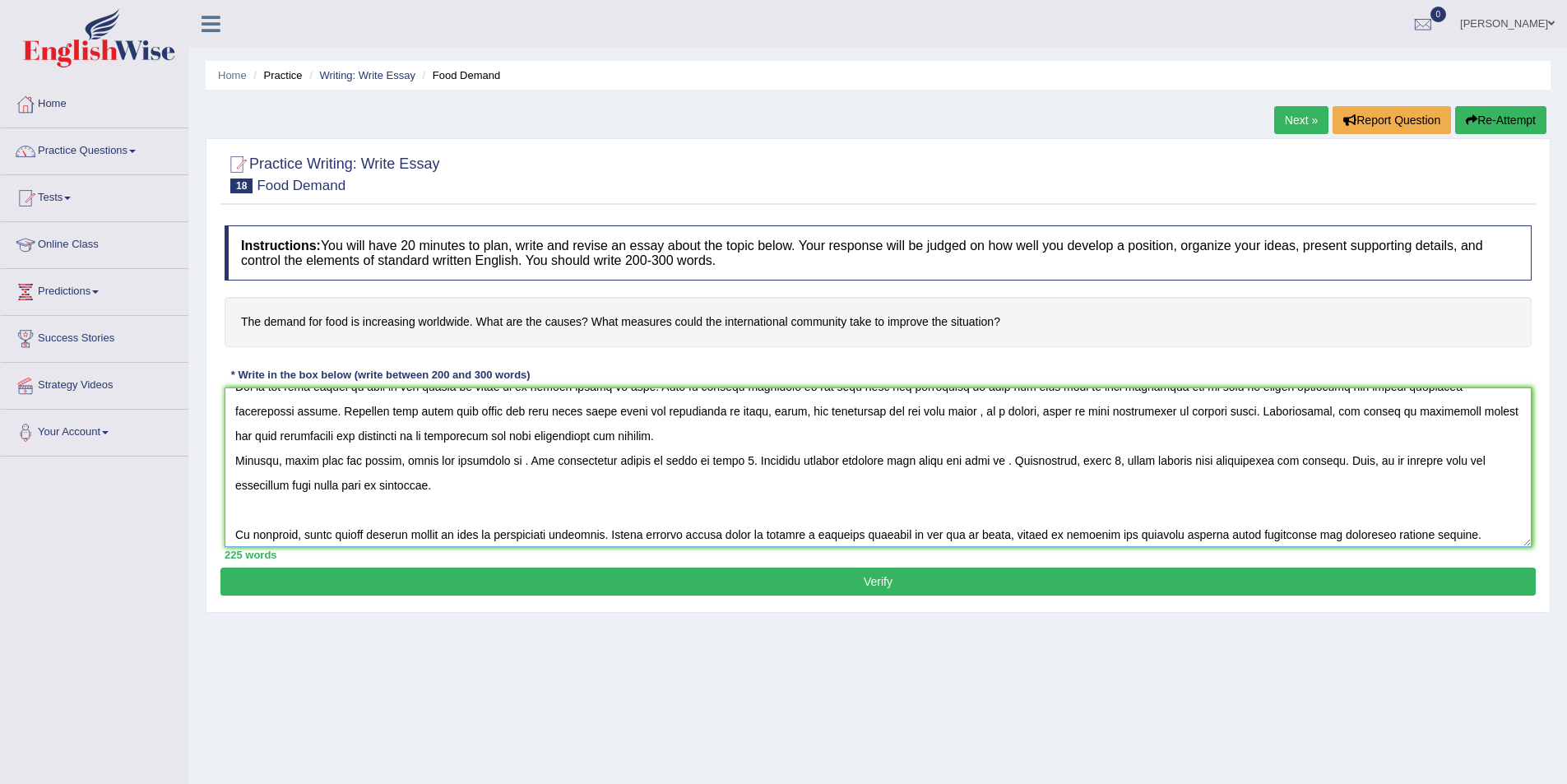
scroll to position [99, 0]
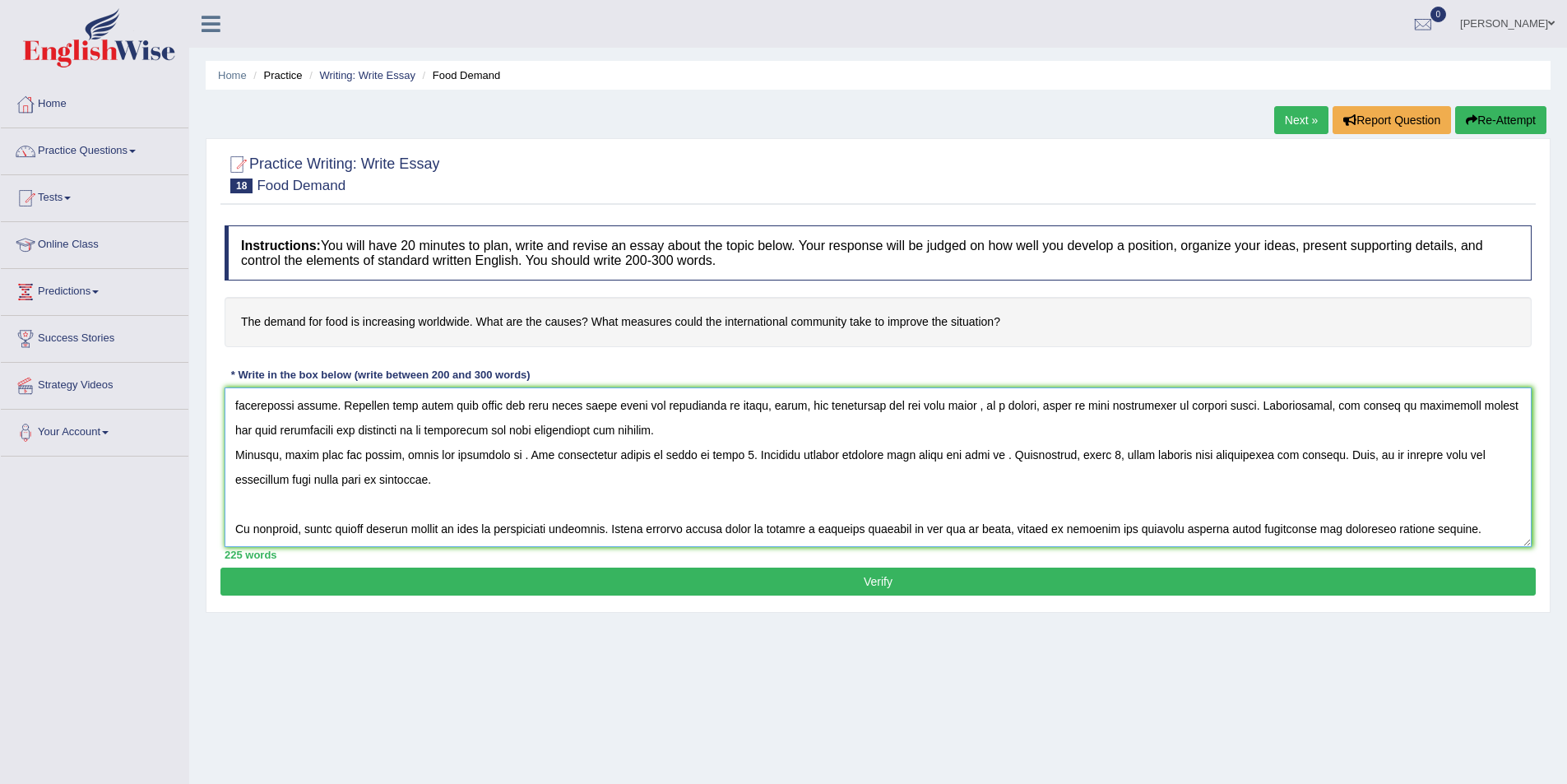
click at [327, 523] on textarea at bounding box center [878, 467] width 1307 height 159
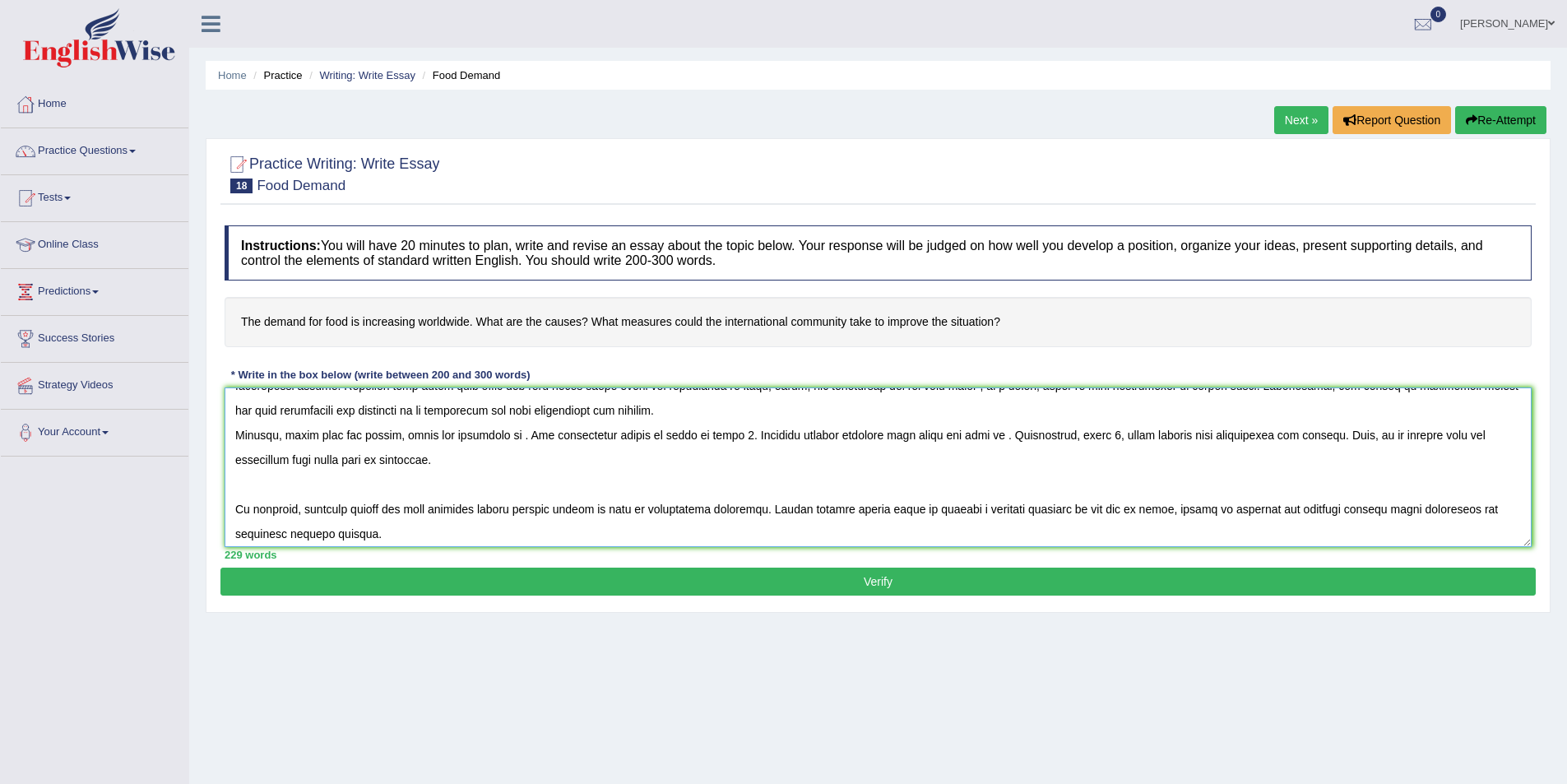
scroll to position [123, 0]
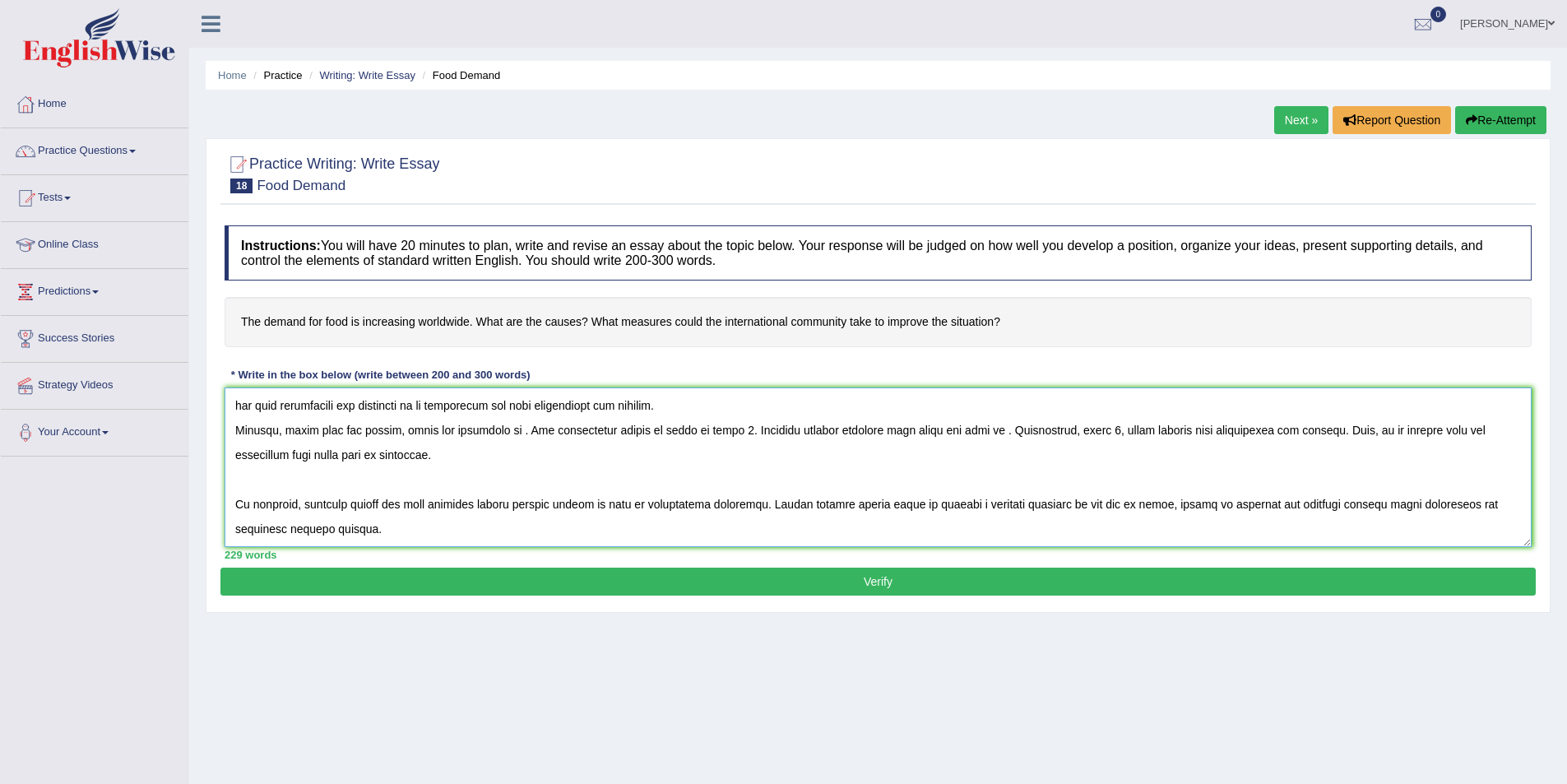
click at [1145, 504] on textarea at bounding box center [878, 467] width 1307 height 159
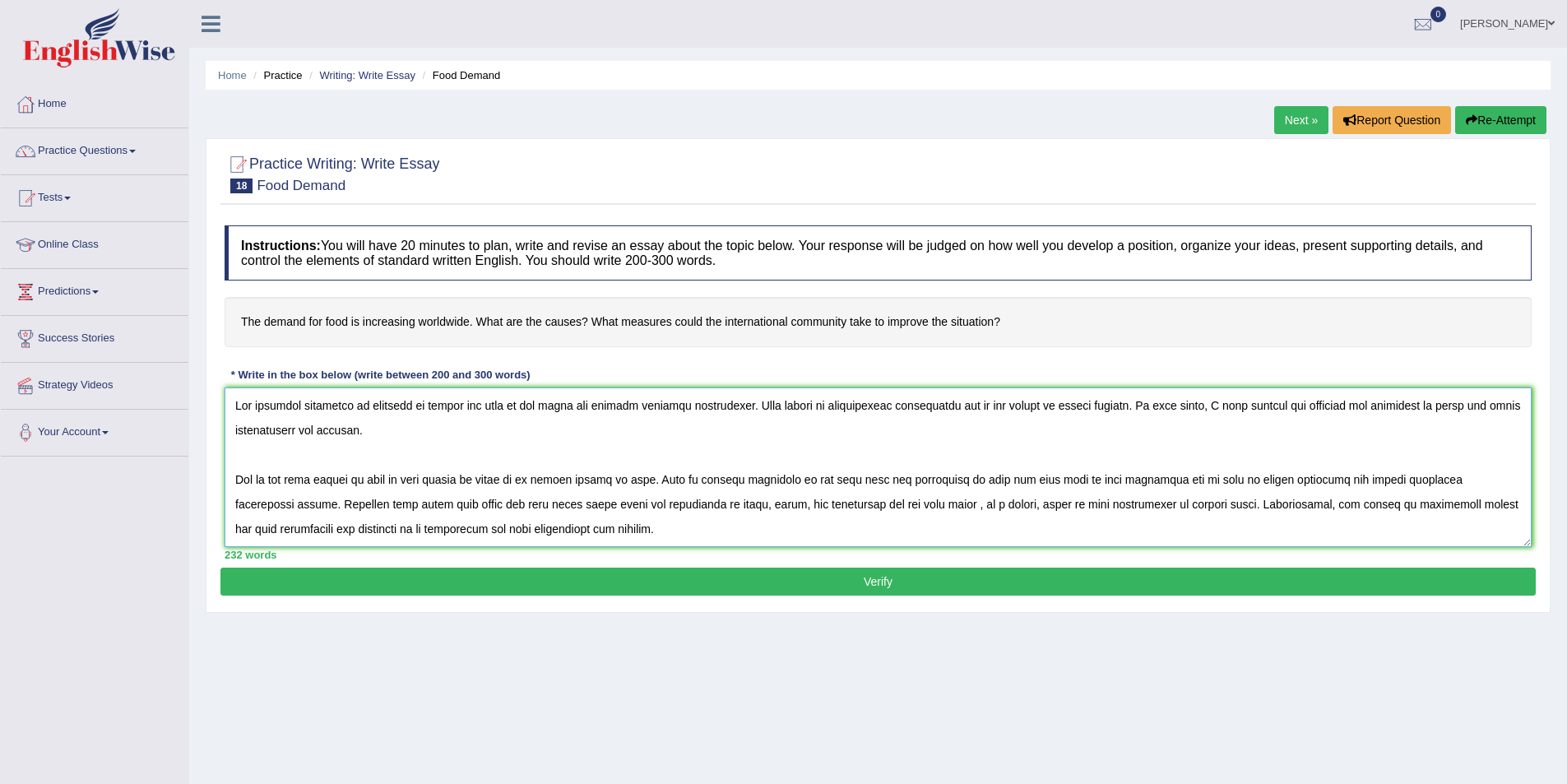
scroll to position [82, 0]
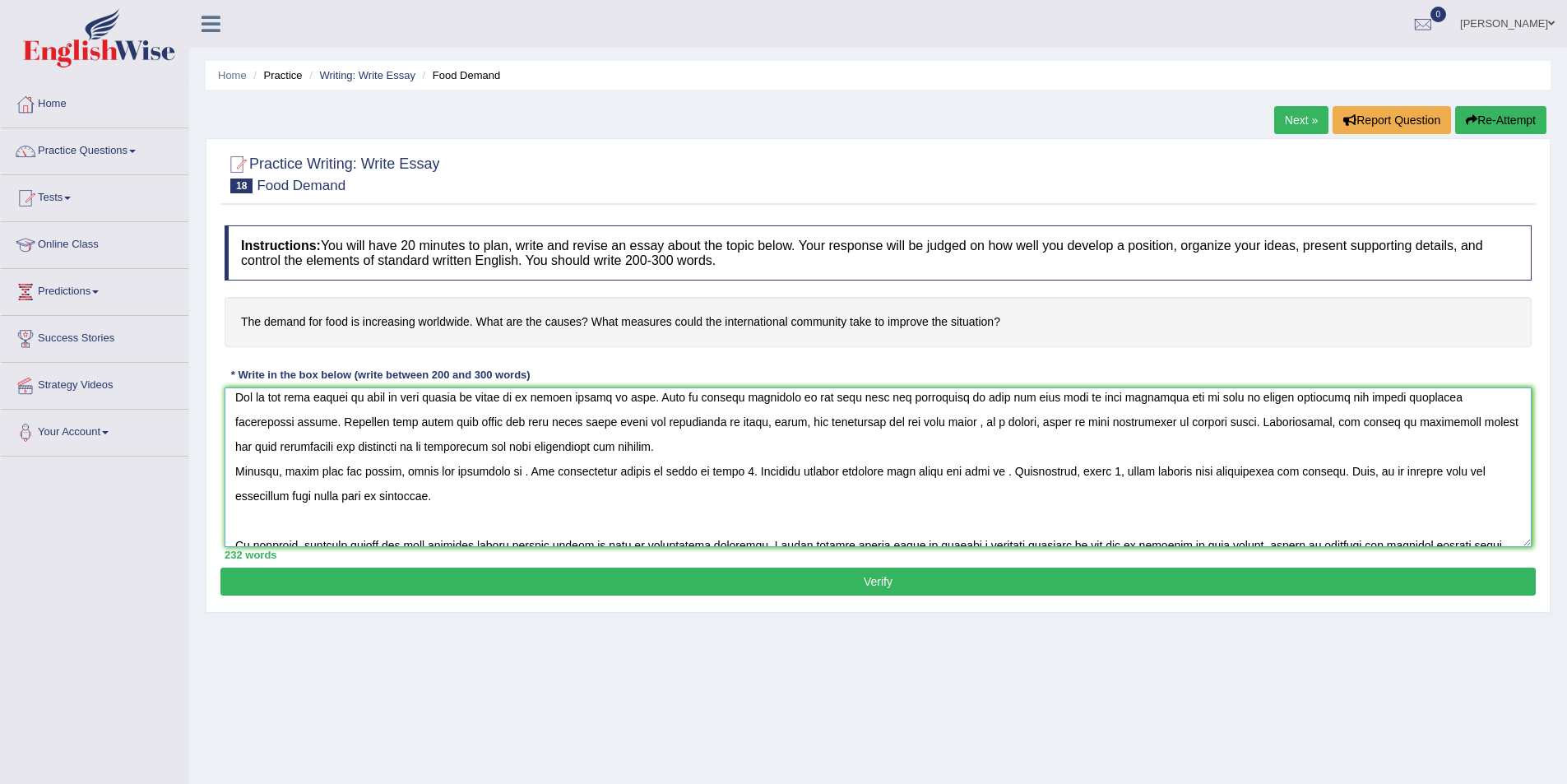
click at [619, 450] on textarea at bounding box center [878, 467] width 1307 height 159
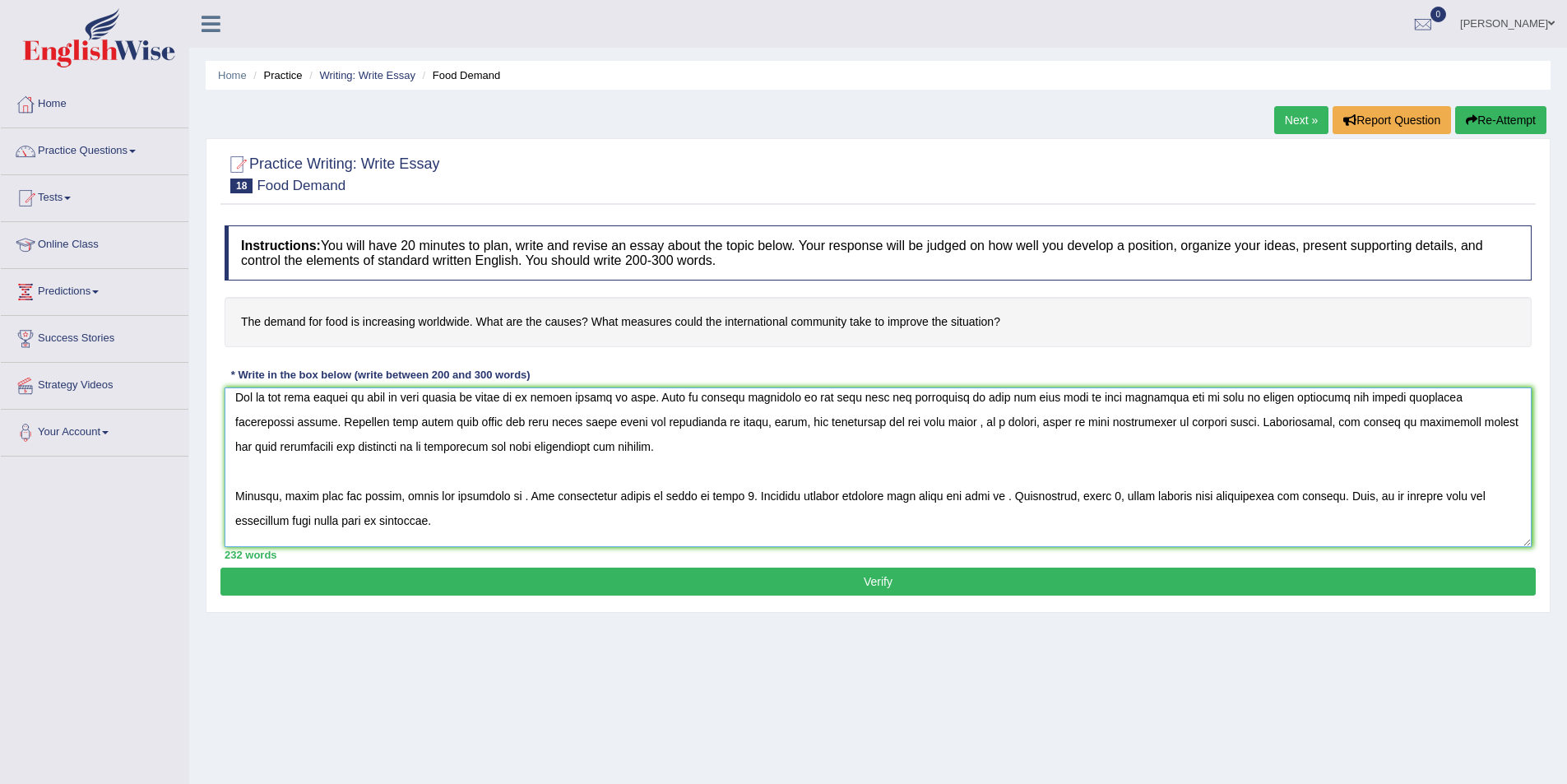
scroll to position [107, 0]
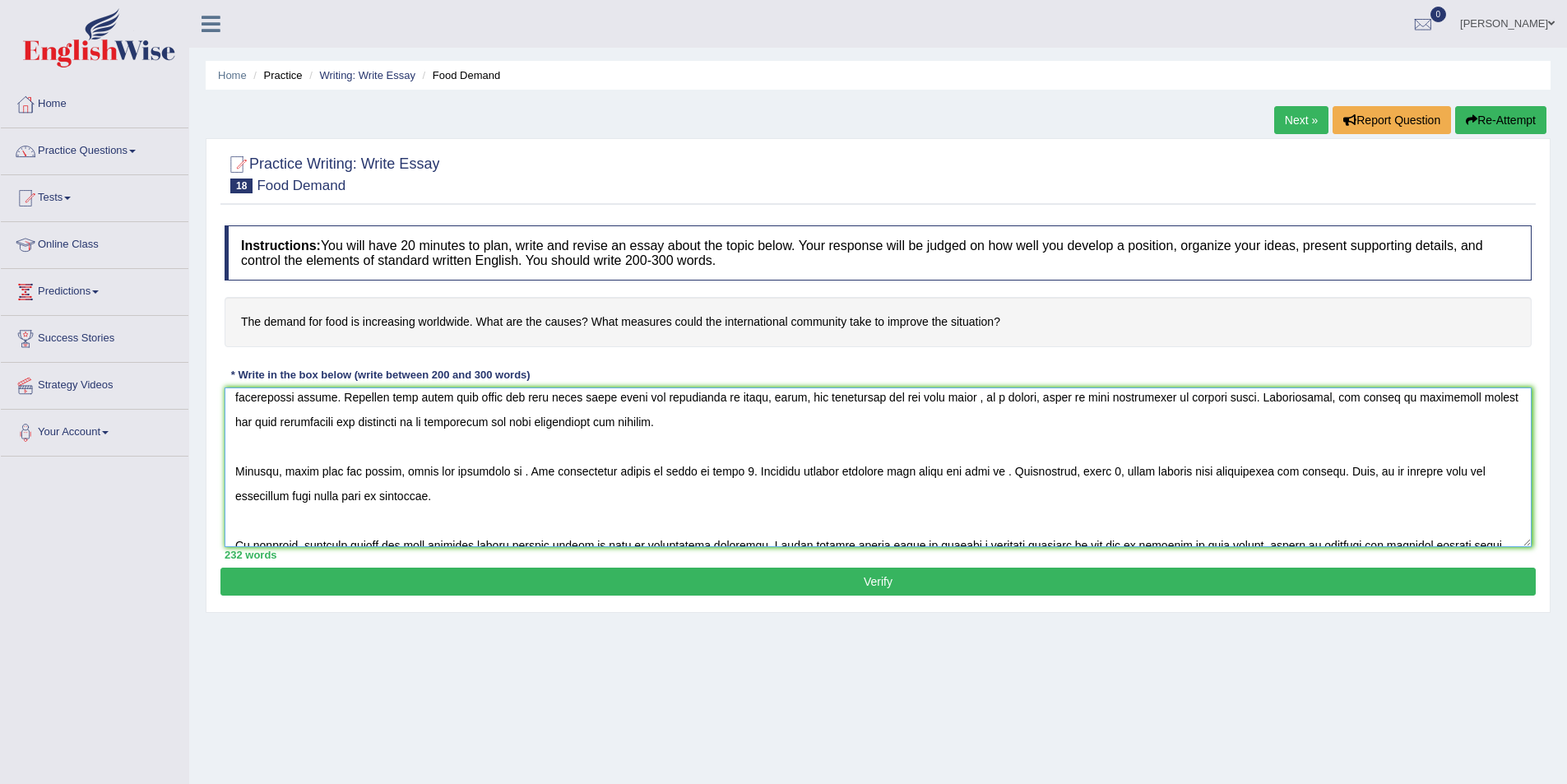
click at [513, 471] on textarea at bounding box center [878, 467] width 1307 height 159
click at [773, 472] on textarea at bounding box center [878, 467] width 1307 height 159
click at [822, 469] on textarea at bounding box center [878, 467] width 1307 height 159
click at [970, 469] on textarea at bounding box center [878, 467] width 1307 height 159
click at [1408, 468] on textarea at bounding box center [878, 467] width 1307 height 159
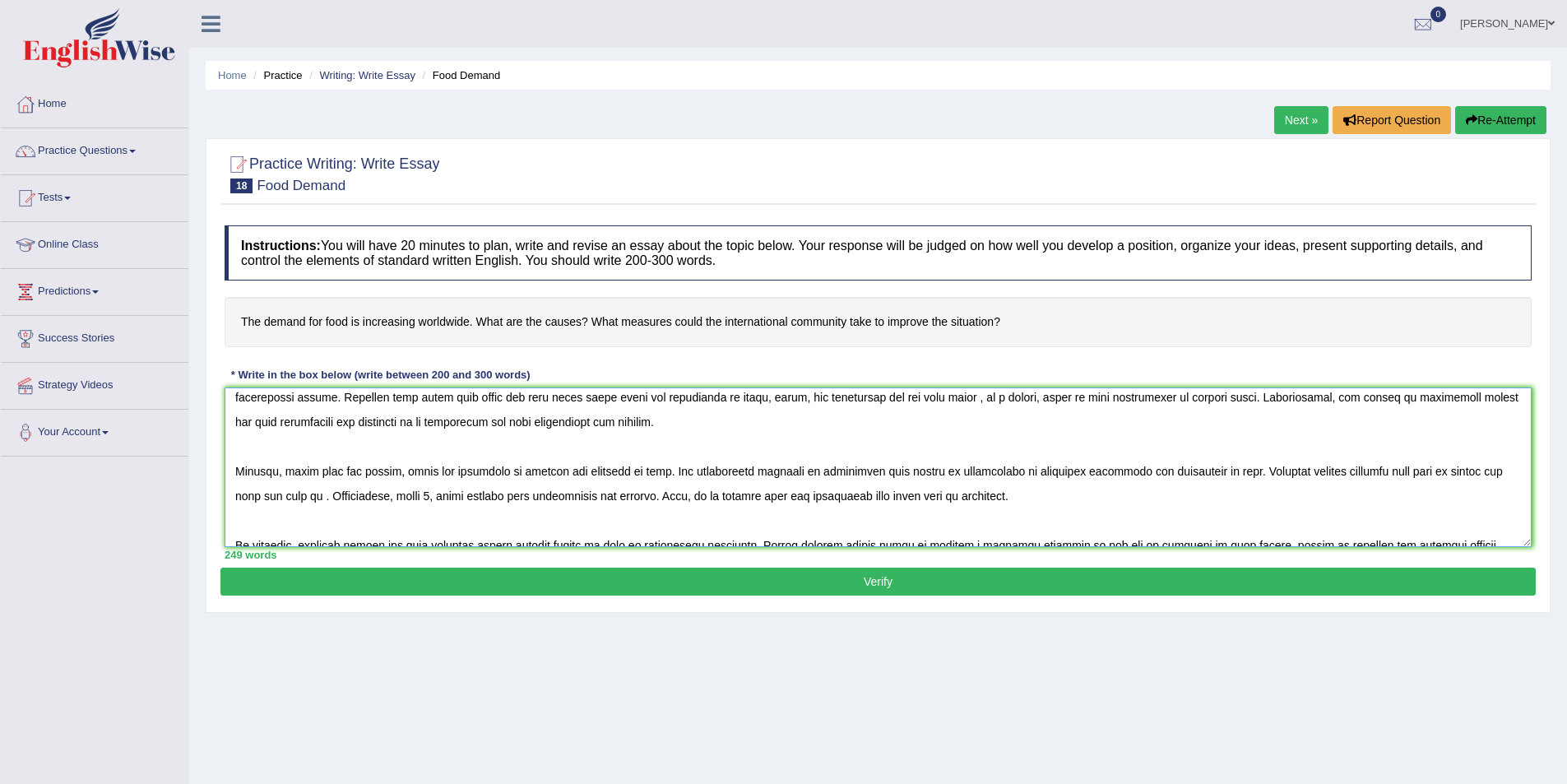
click at [294, 499] on textarea at bounding box center [878, 467] width 1307 height 159
click at [679, 492] on textarea at bounding box center [878, 467] width 1307 height 159
click at [566, 487] on textarea at bounding box center [878, 467] width 1307 height 159
click at [639, 496] on textarea at bounding box center [878, 467] width 1307 height 159
click at [793, 492] on textarea at bounding box center [878, 467] width 1307 height 159
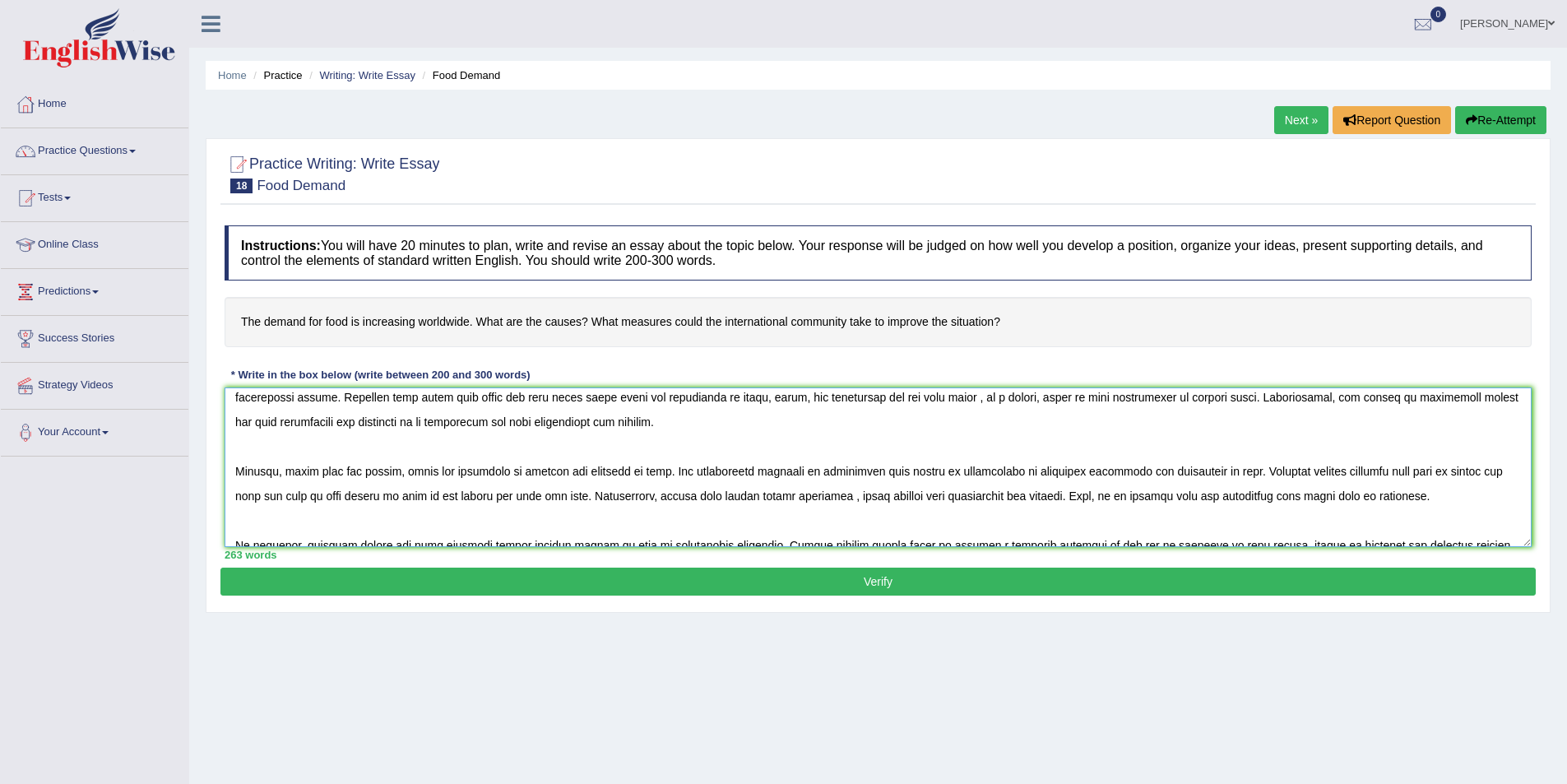
click at [802, 496] on textarea at bounding box center [878, 467] width 1307 height 159
click at [818, 496] on textarea at bounding box center [878, 467] width 1307 height 159
click at [1330, 497] on textarea at bounding box center [878, 467] width 1307 height 159
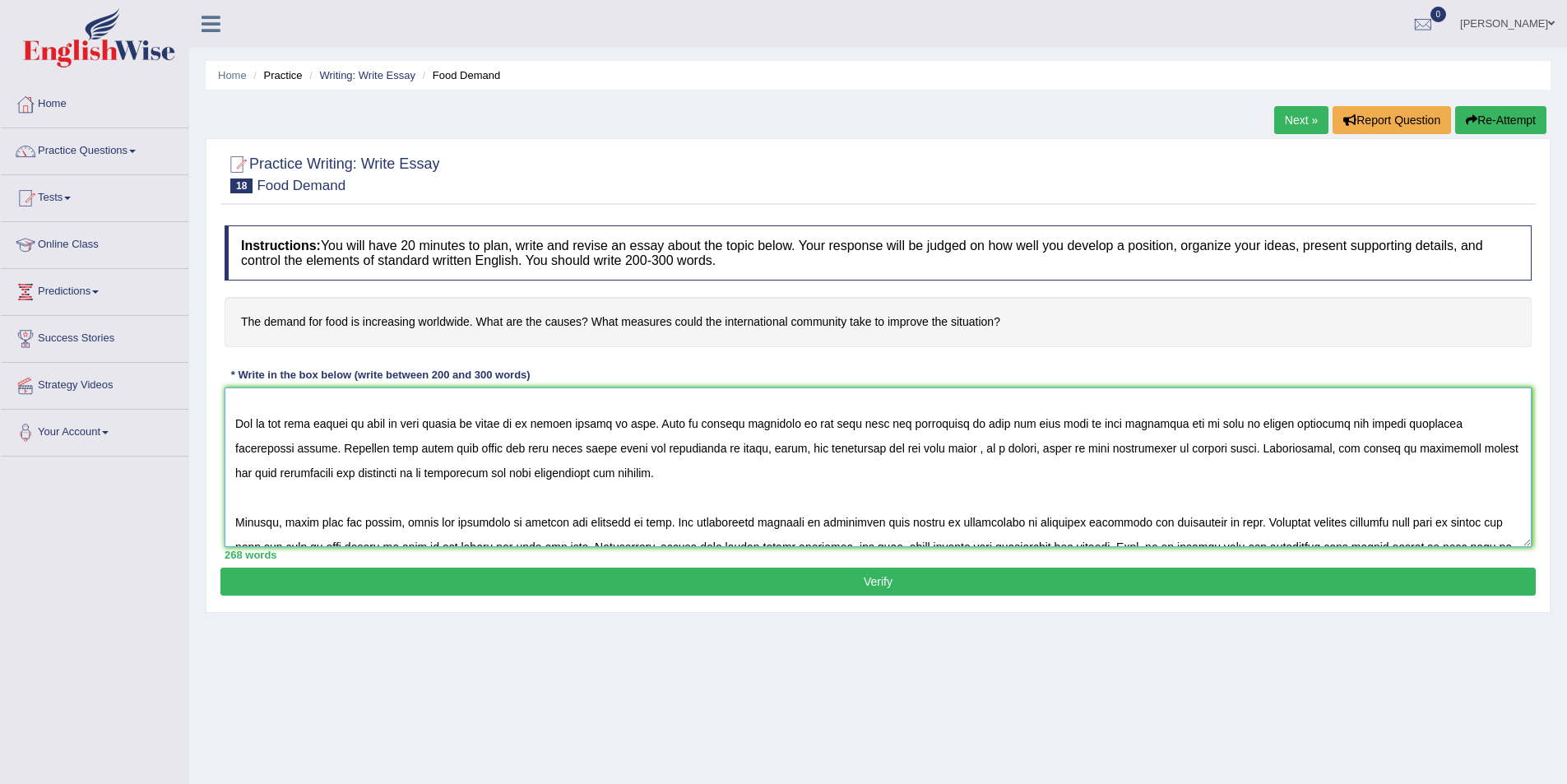
scroll to position [82, 0]
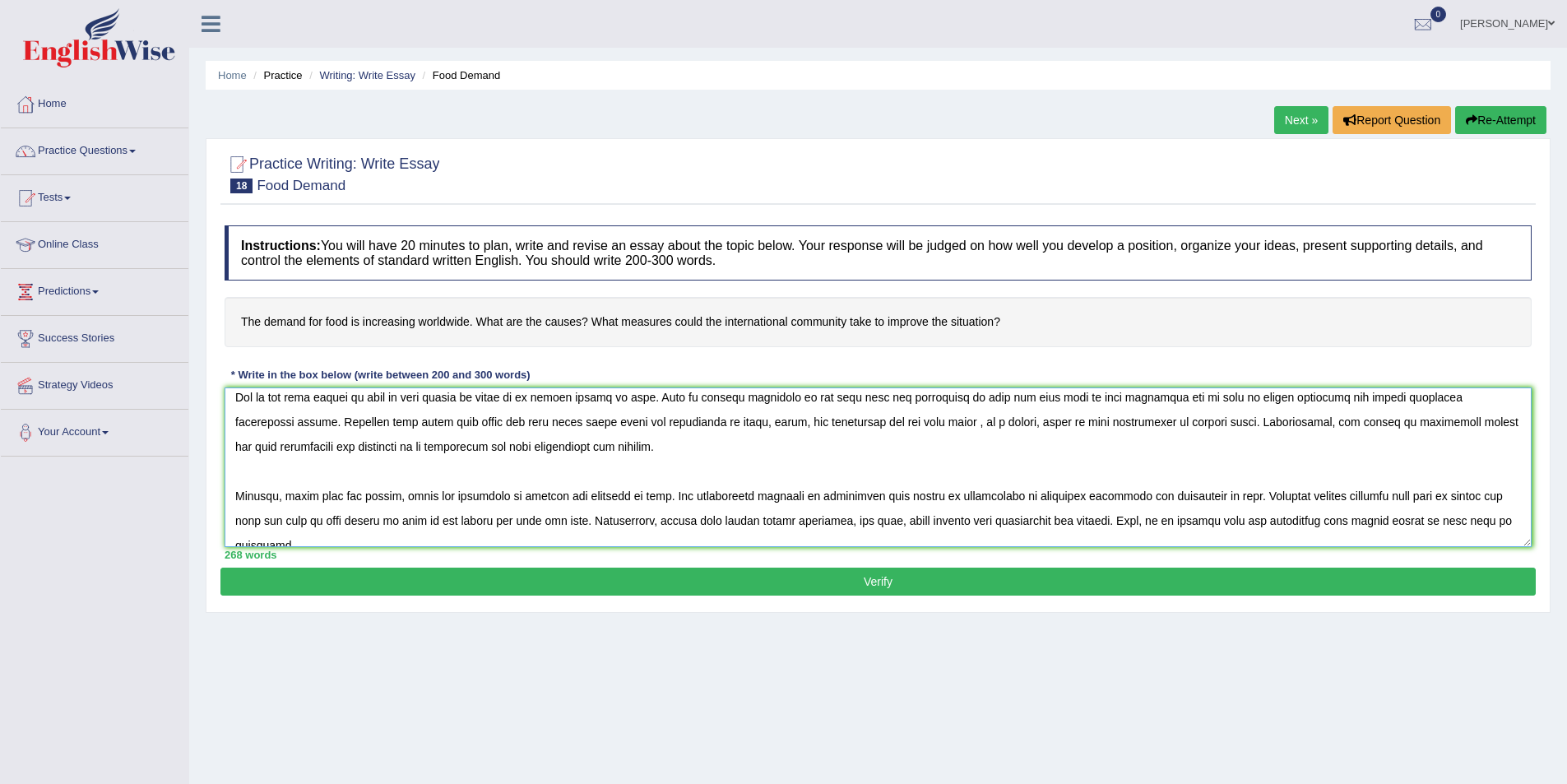
click at [840, 496] on textarea at bounding box center [878, 467] width 1307 height 159
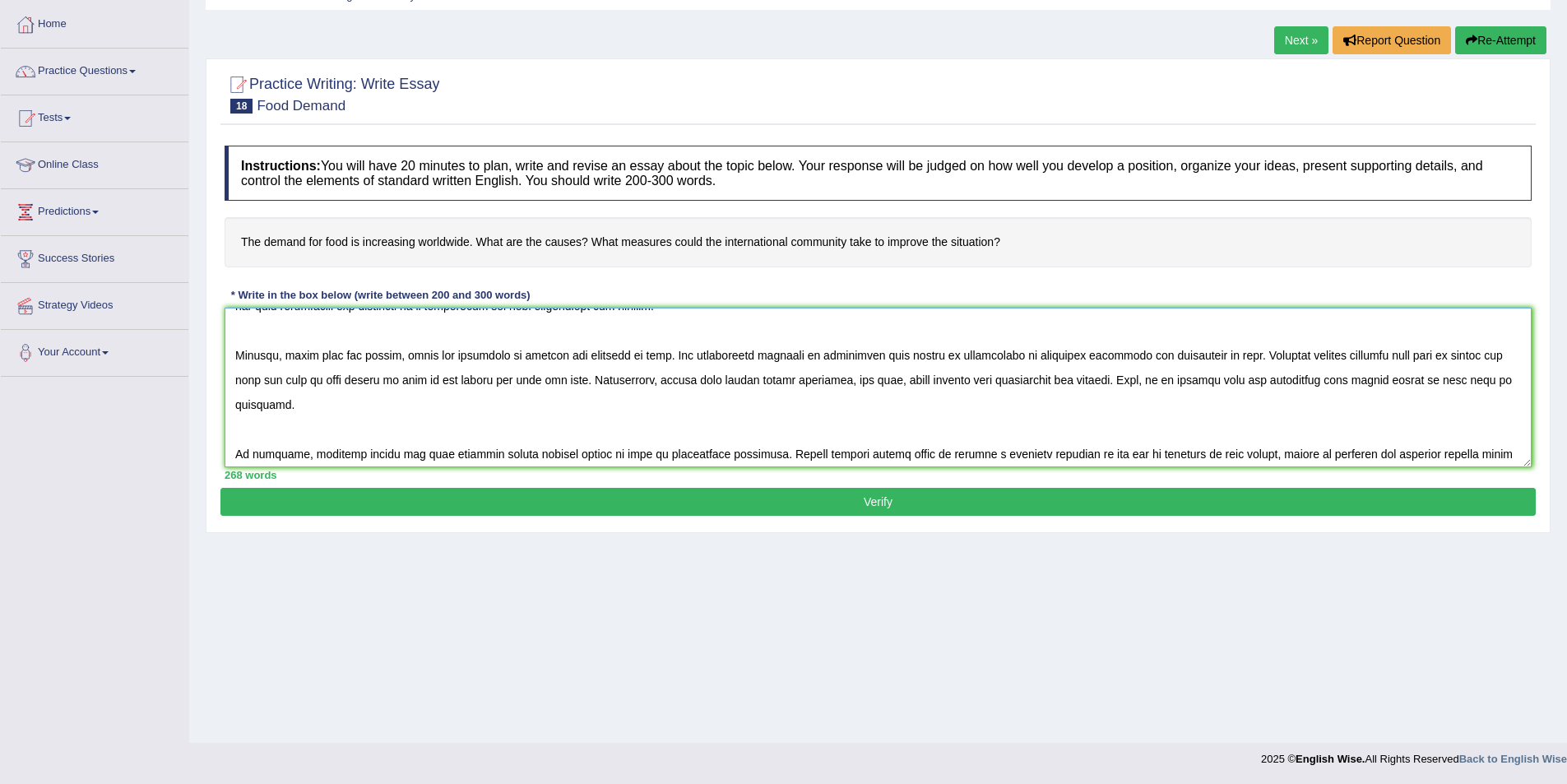
scroll to position [172, 0]
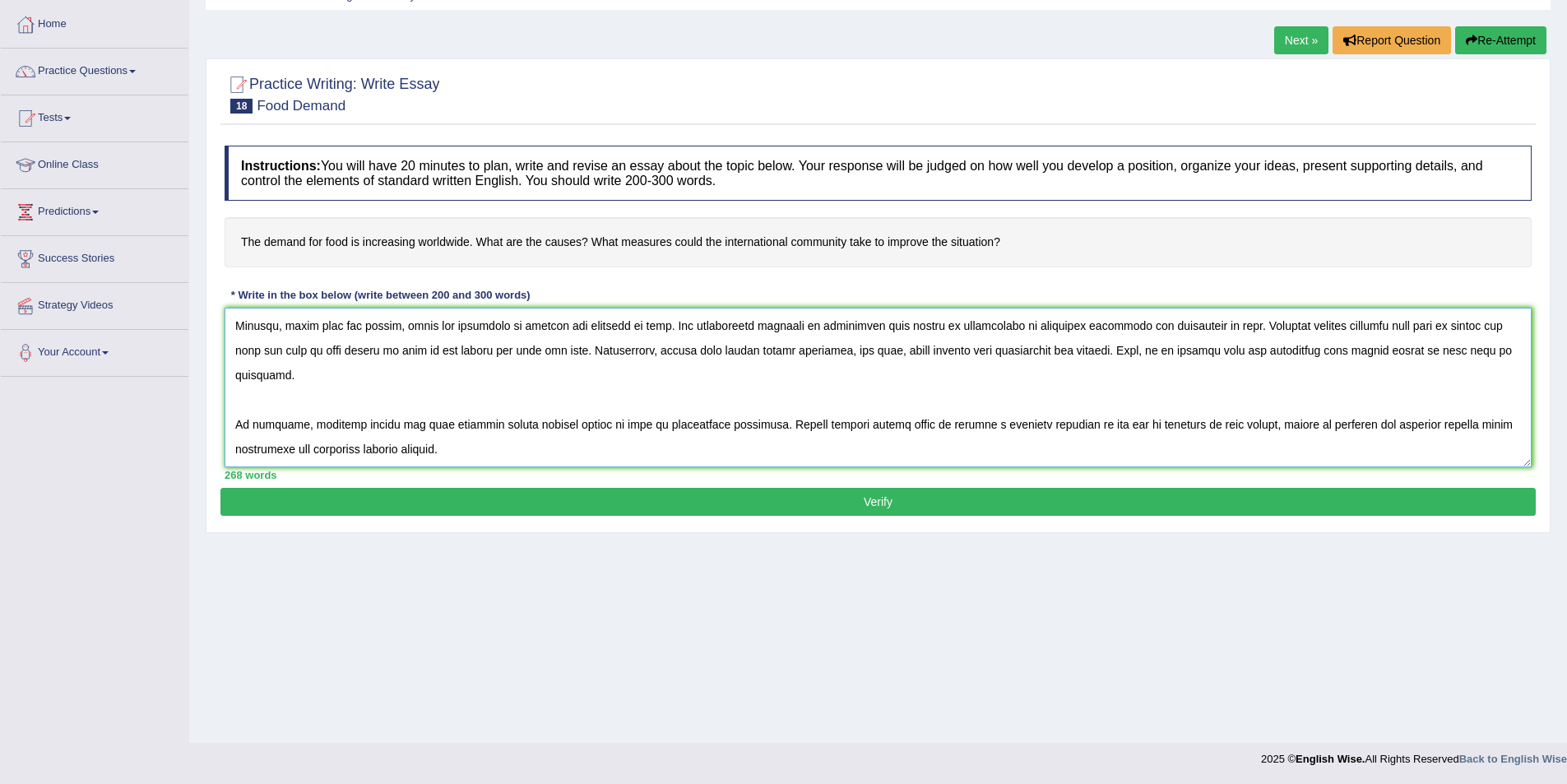
type textarea "The increase influence of increase in demand for food on our lives has ignited …"
click at [755, 514] on button "Verify" at bounding box center [878, 501] width 1316 height 28
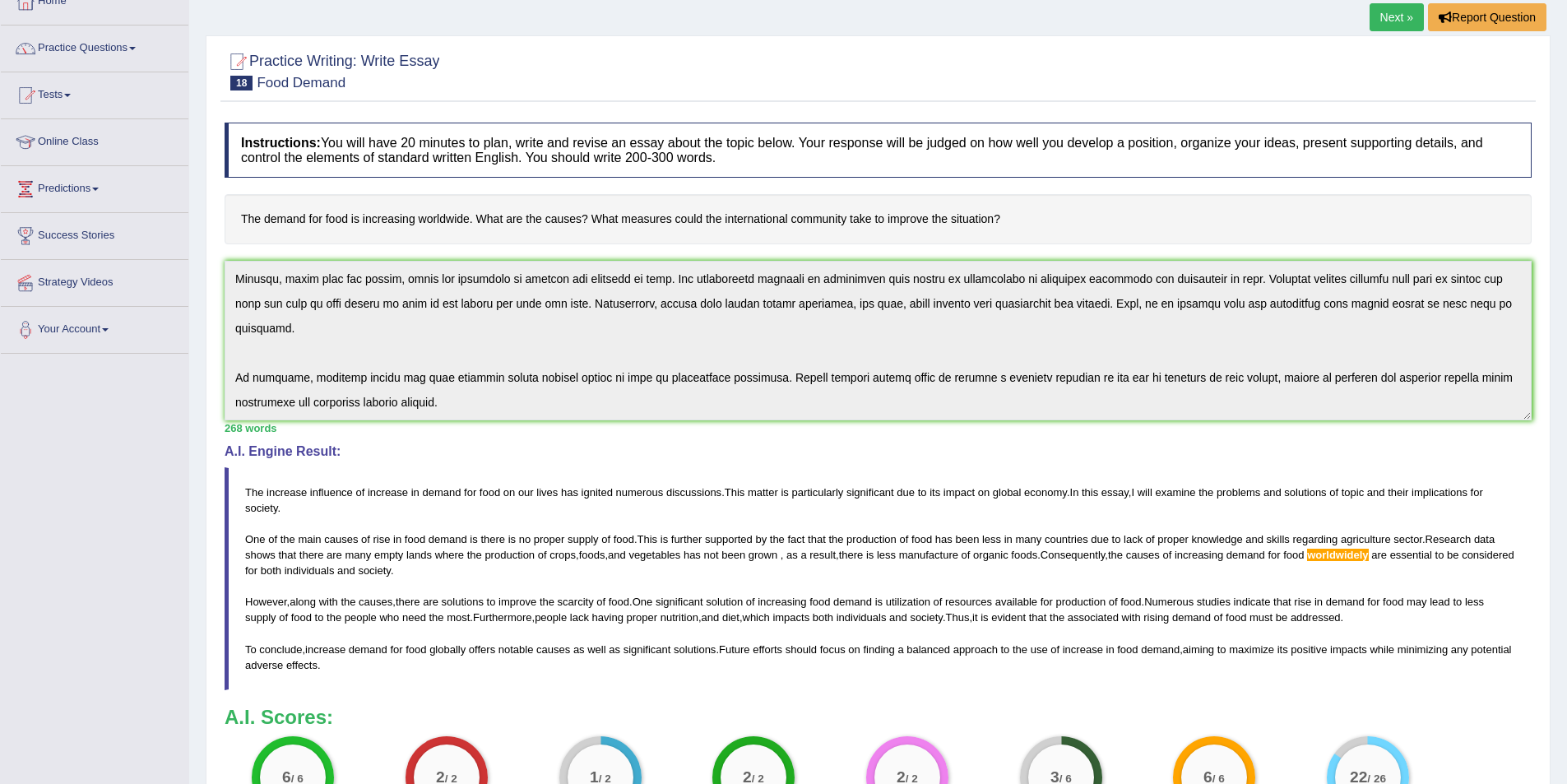
scroll to position [0, 0]
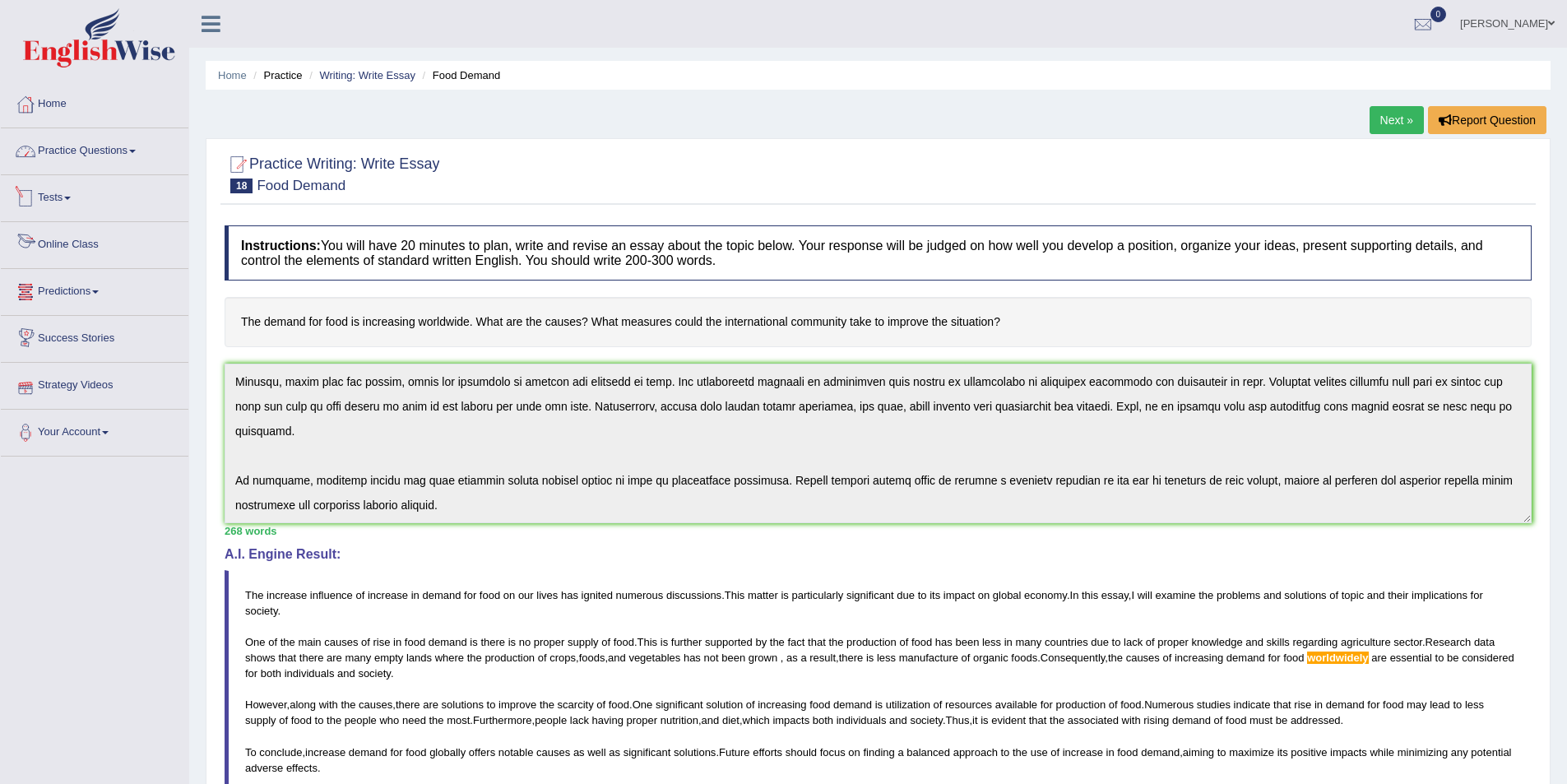
click at [149, 164] on link "Practice Questions" at bounding box center [95, 149] width 187 height 41
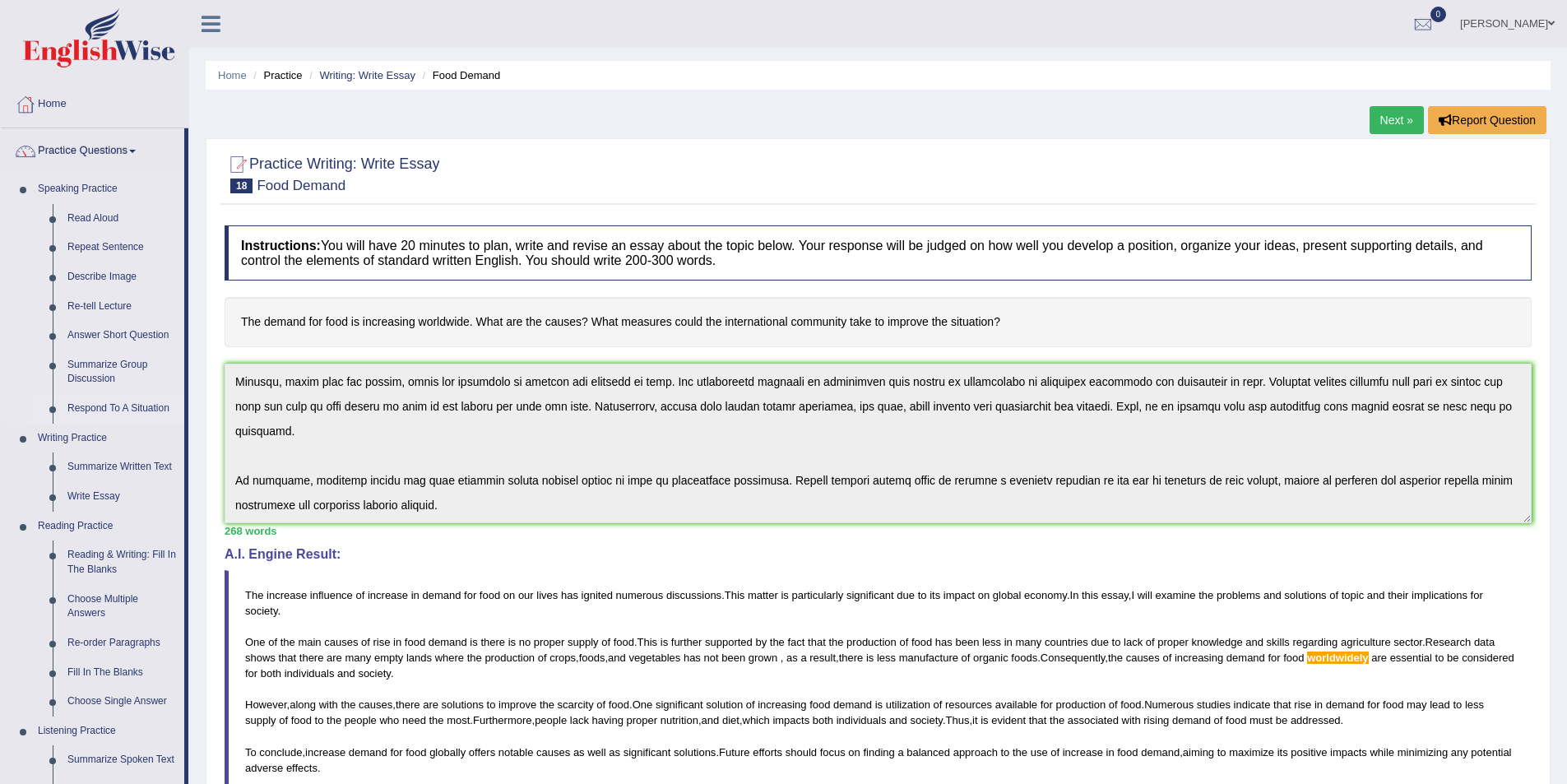
click at [85, 413] on link "Respond To A Situation" at bounding box center [122, 409] width 124 height 30
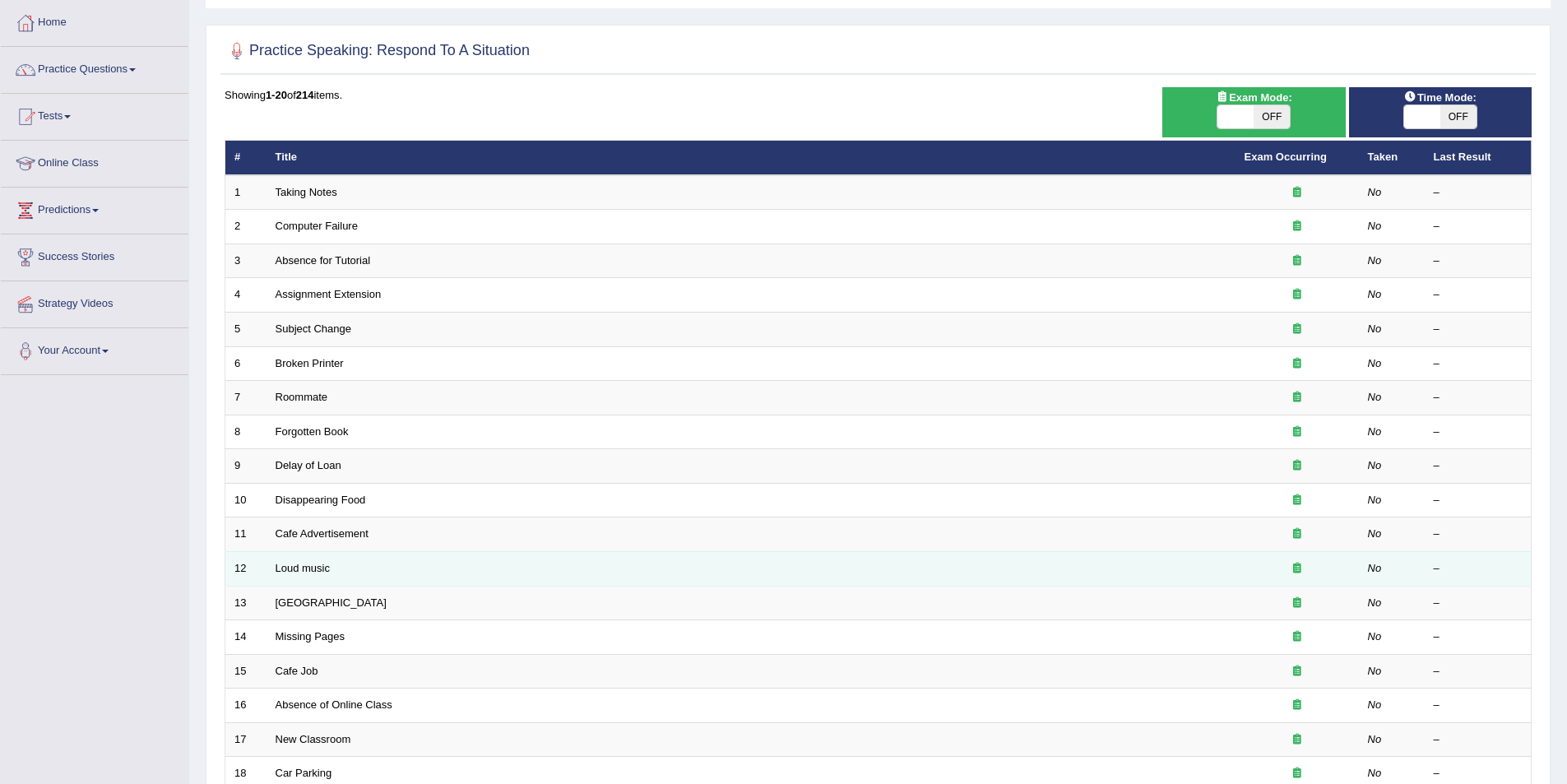
scroll to position [82, 0]
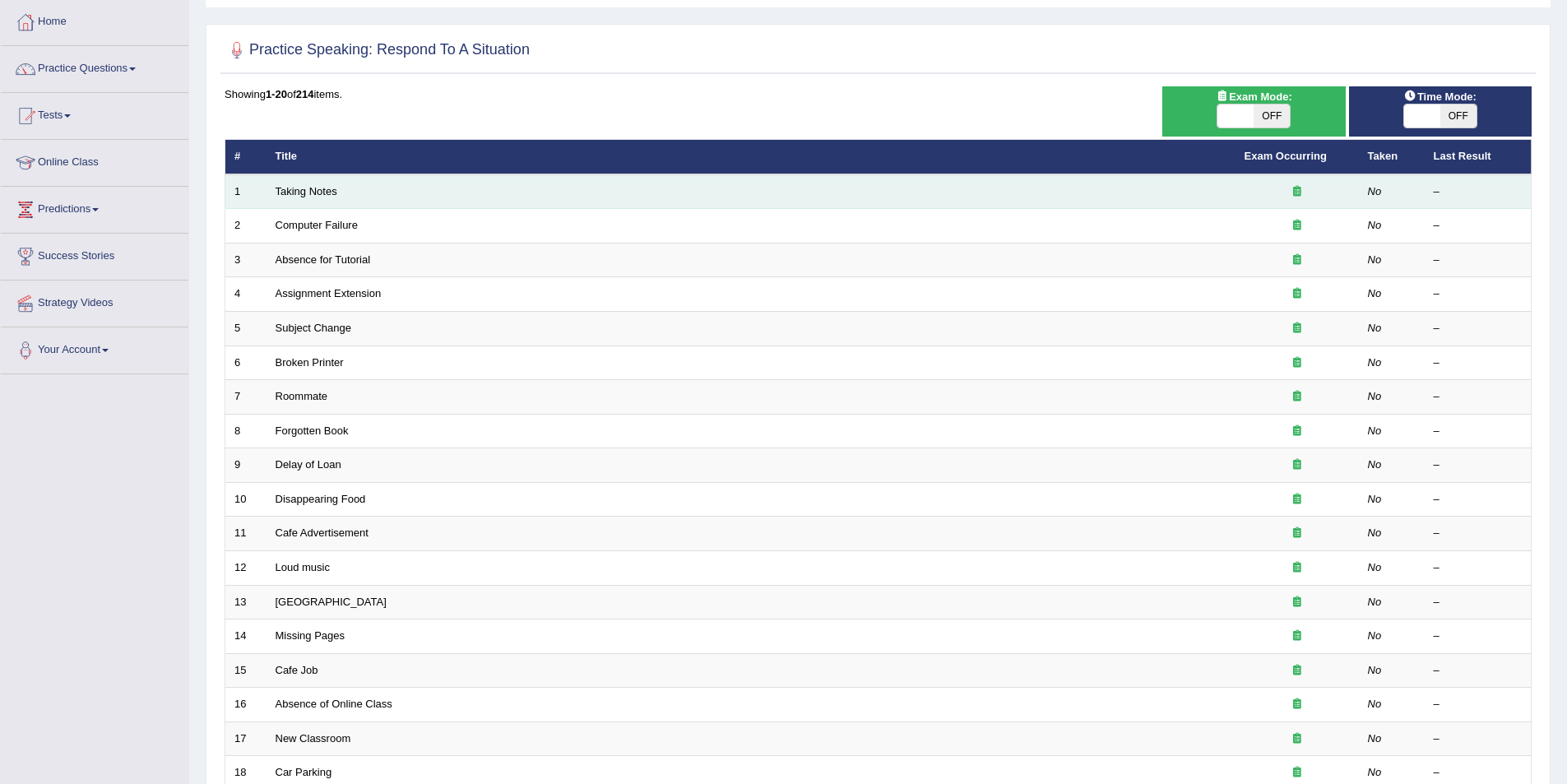
click at [342, 192] on td "Taking Notes" at bounding box center [750, 191] width 969 height 35
click at [316, 193] on link "Taking Notes" at bounding box center [306, 191] width 61 height 12
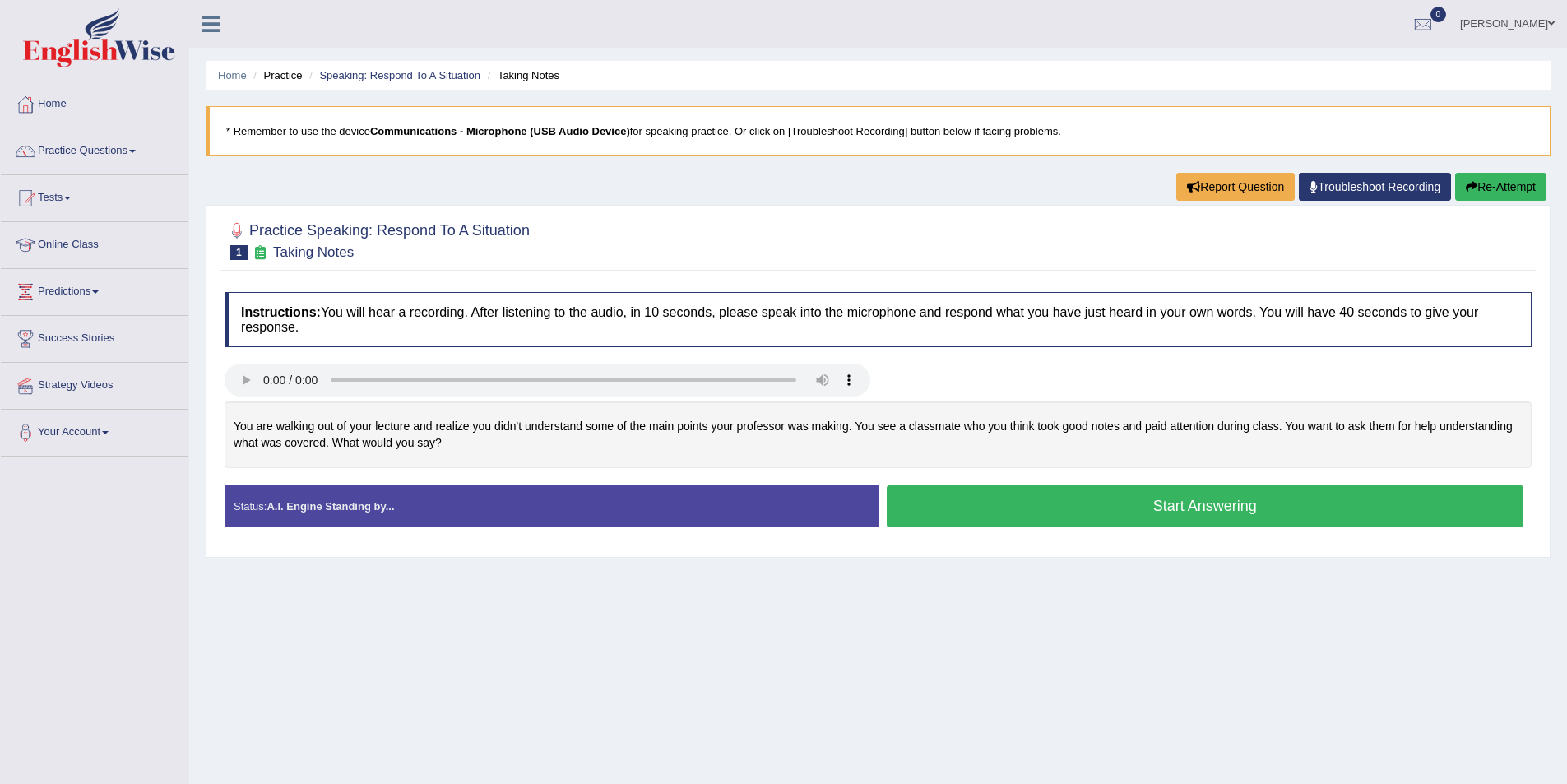
click at [1100, 516] on button "Start Answering" at bounding box center [1206, 506] width 638 height 42
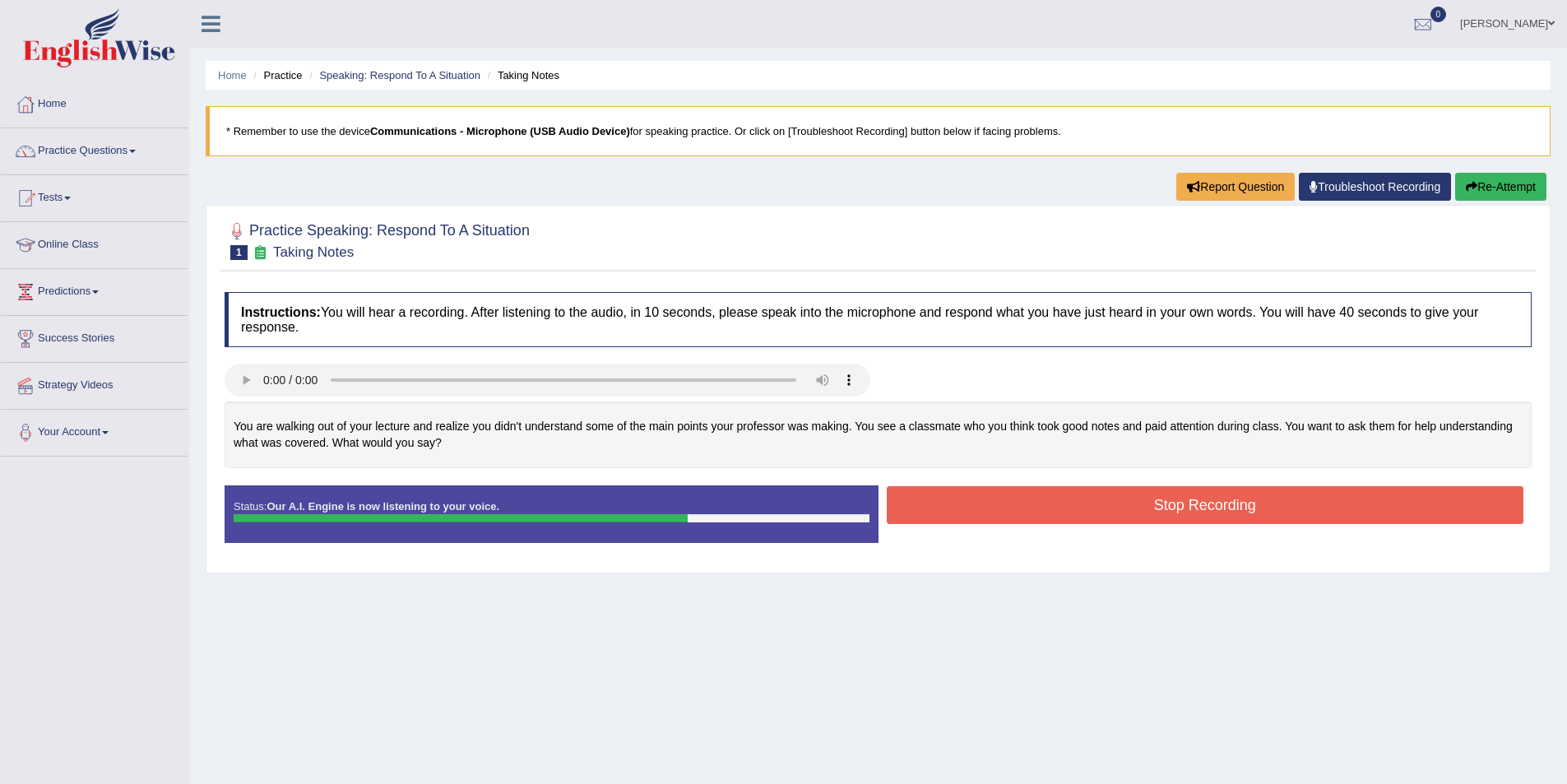
click at [979, 508] on button "Stop Recording" at bounding box center [1206, 505] width 638 height 38
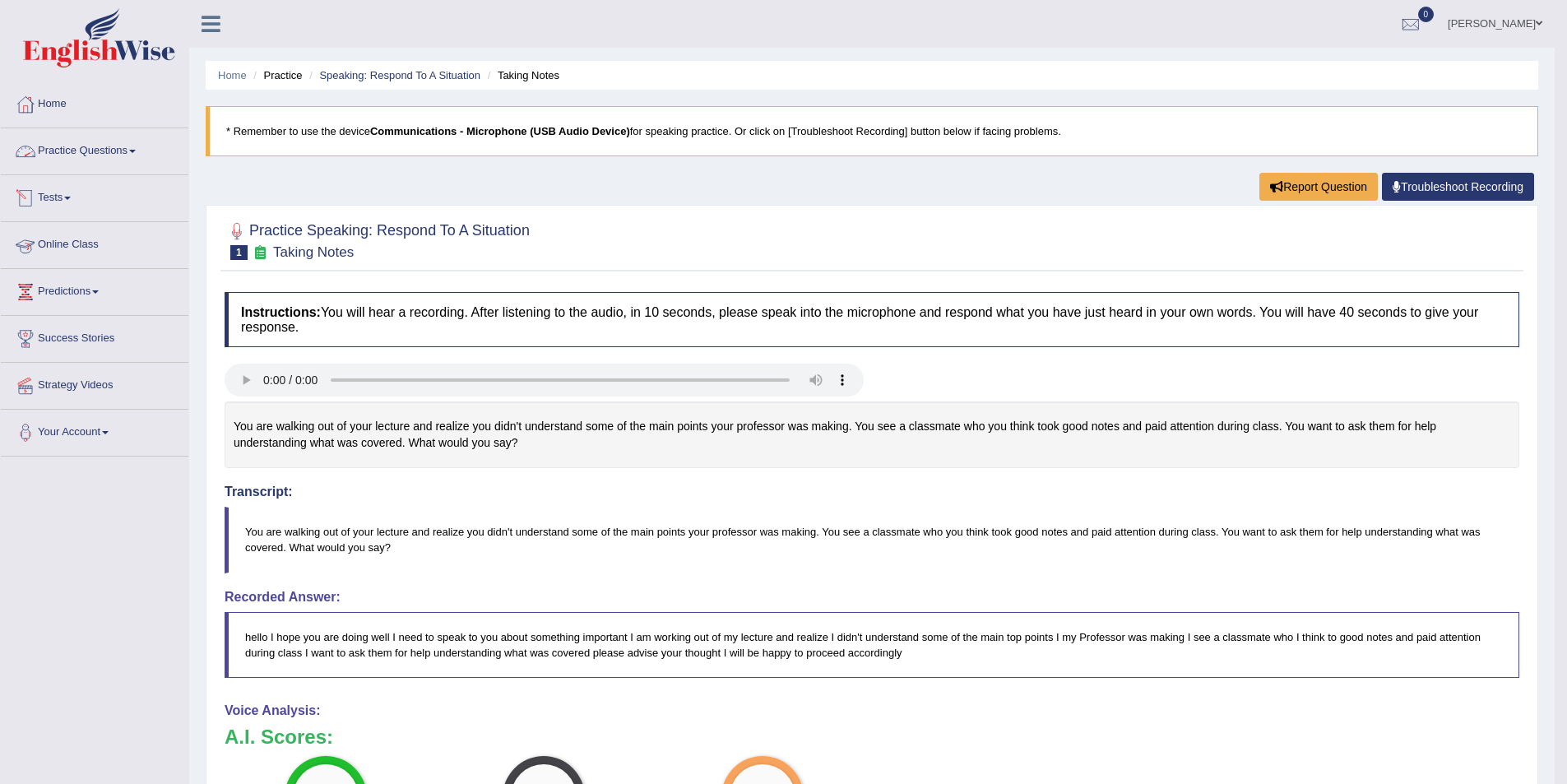
click at [144, 156] on link "Practice Questions" at bounding box center [95, 149] width 187 height 41
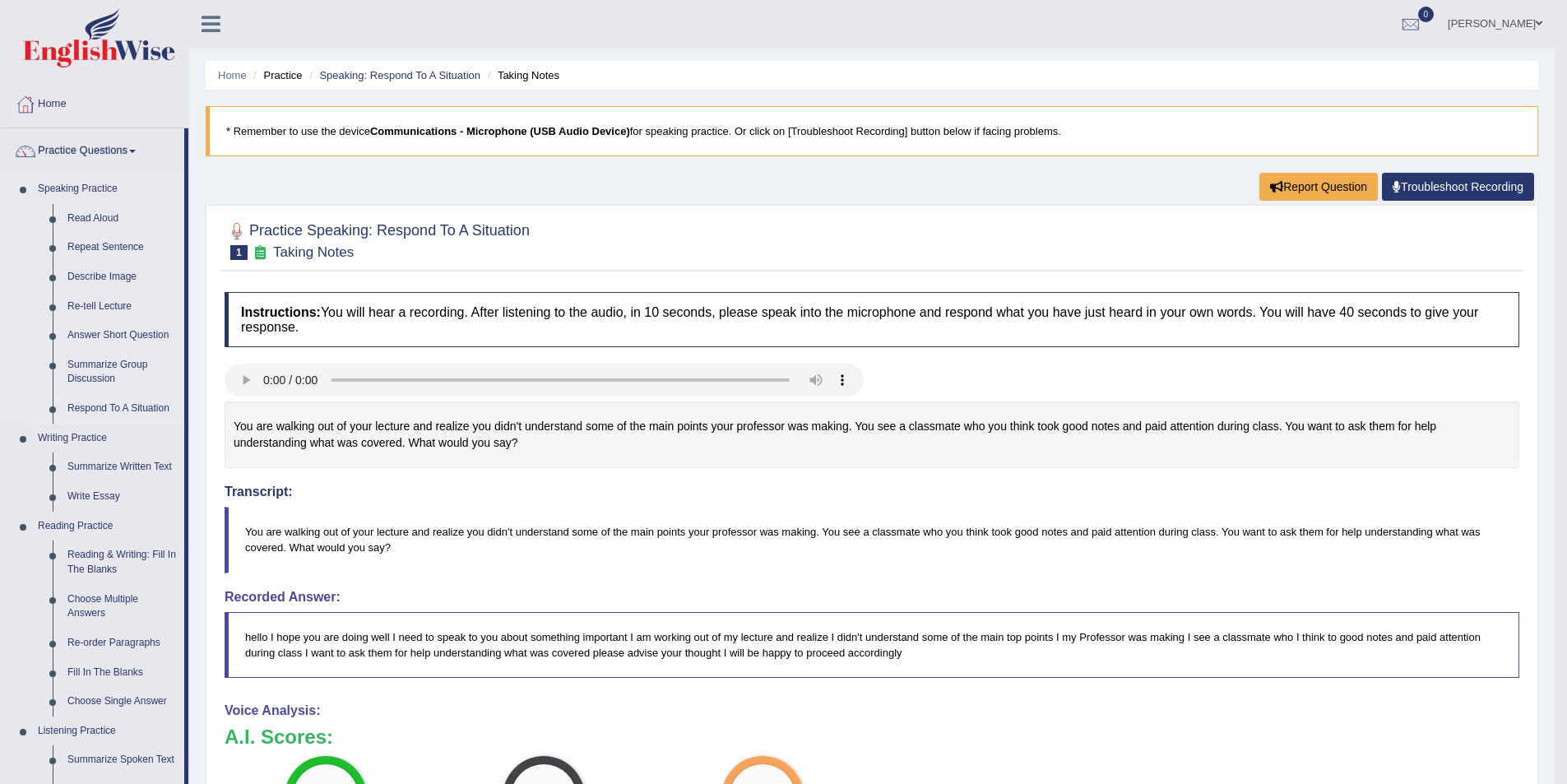
click at [107, 406] on link "Respond To A Situation" at bounding box center [122, 409] width 124 height 30
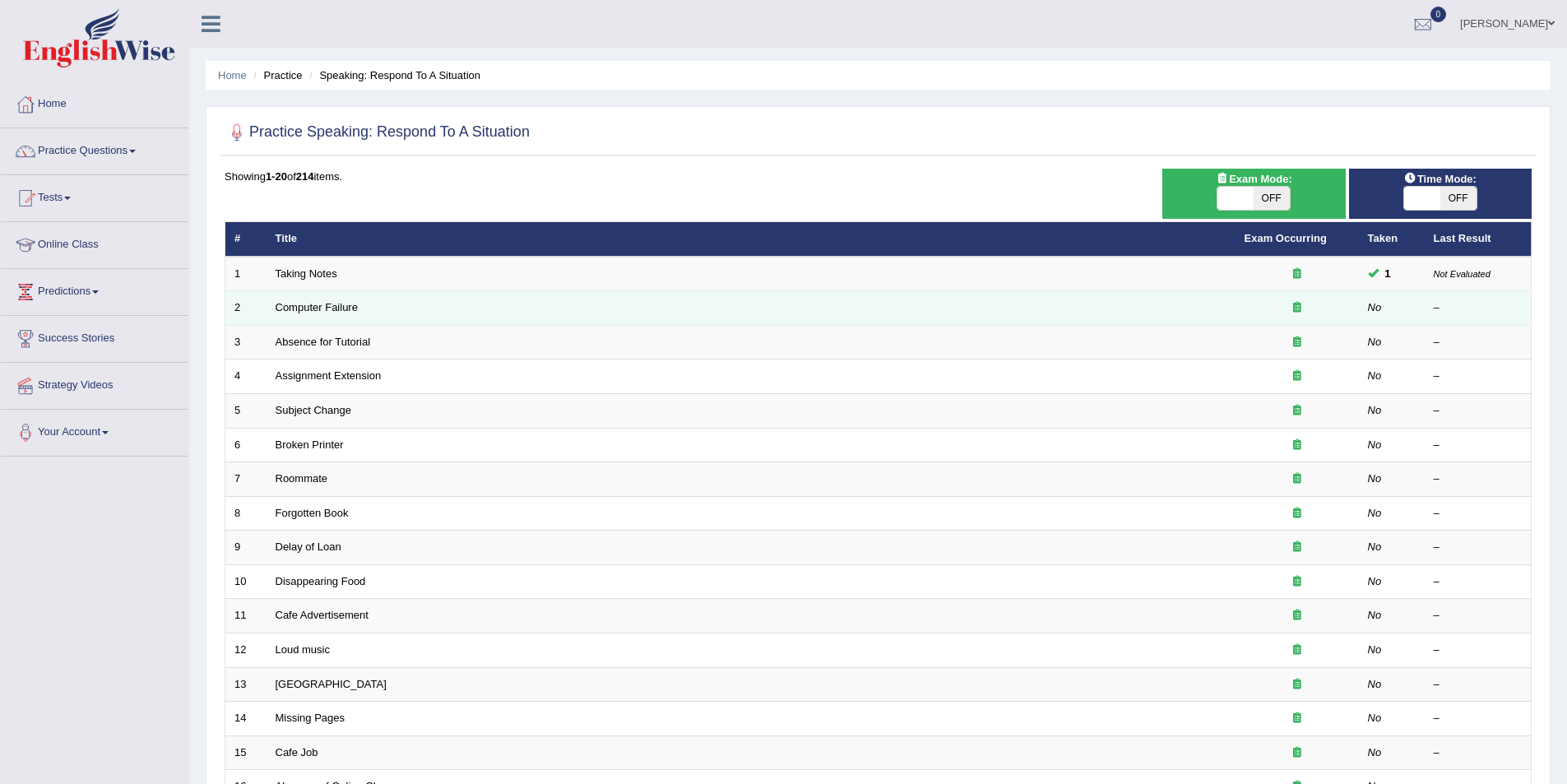
click at [342, 314] on td "Computer Failure" at bounding box center [750, 308] width 969 height 35
click at [336, 307] on link "Computer Failure" at bounding box center [316, 307] width 82 height 12
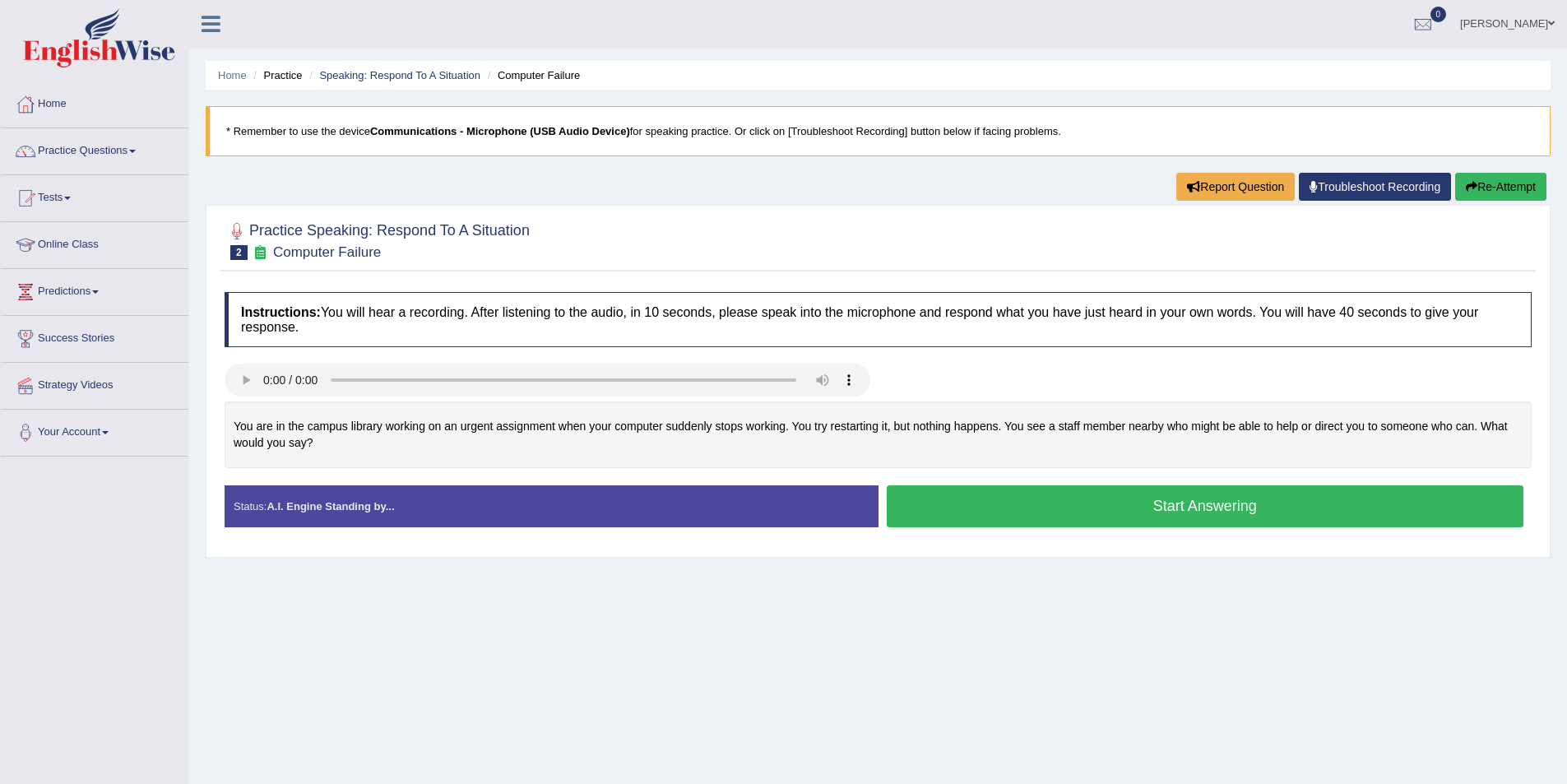
click at [1063, 515] on button "Start Answering" at bounding box center [1206, 506] width 638 height 42
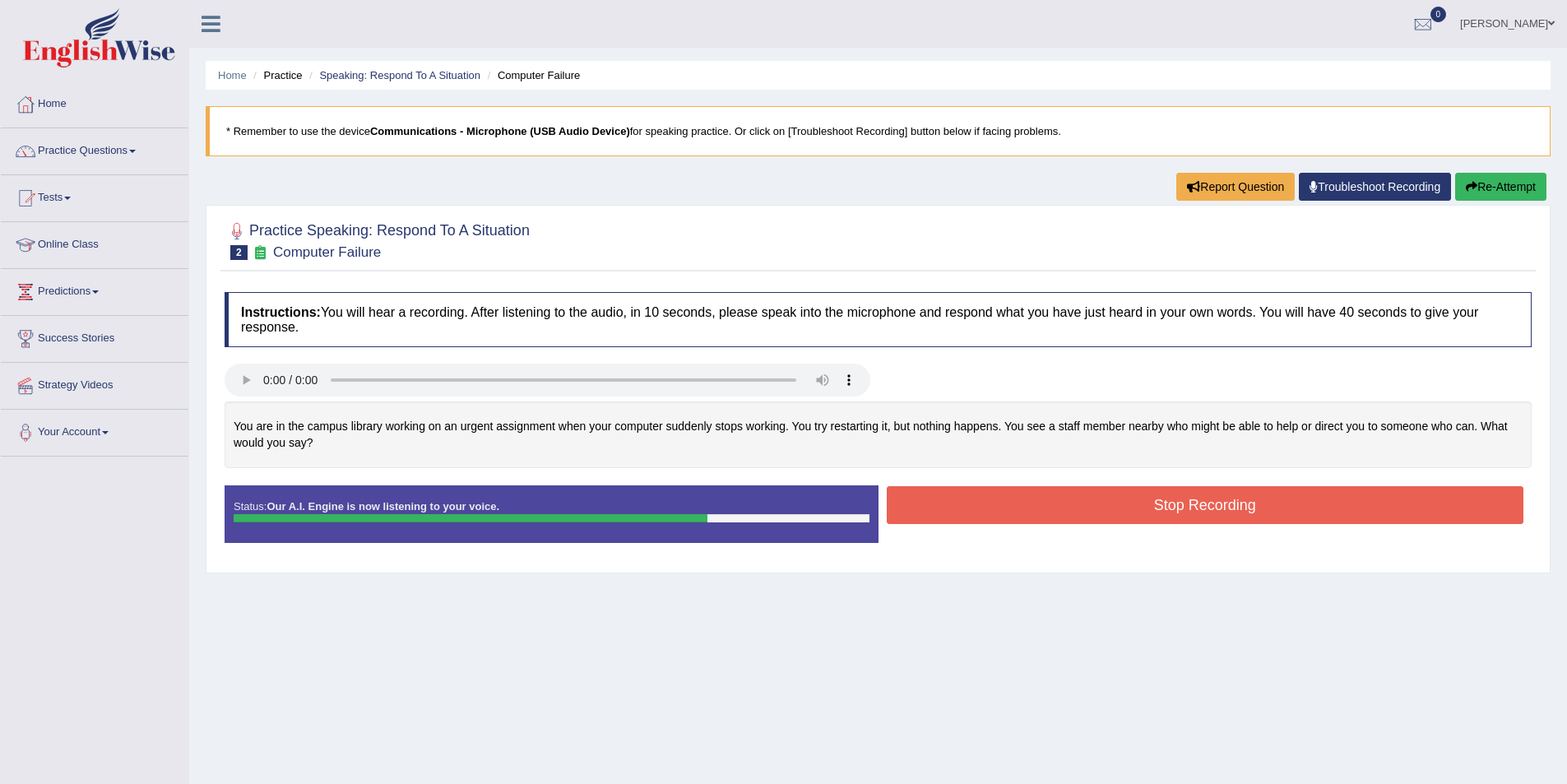
click at [978, 499] on button "Stop Recording" at bounding box center [1206, 505] width 638 height 38
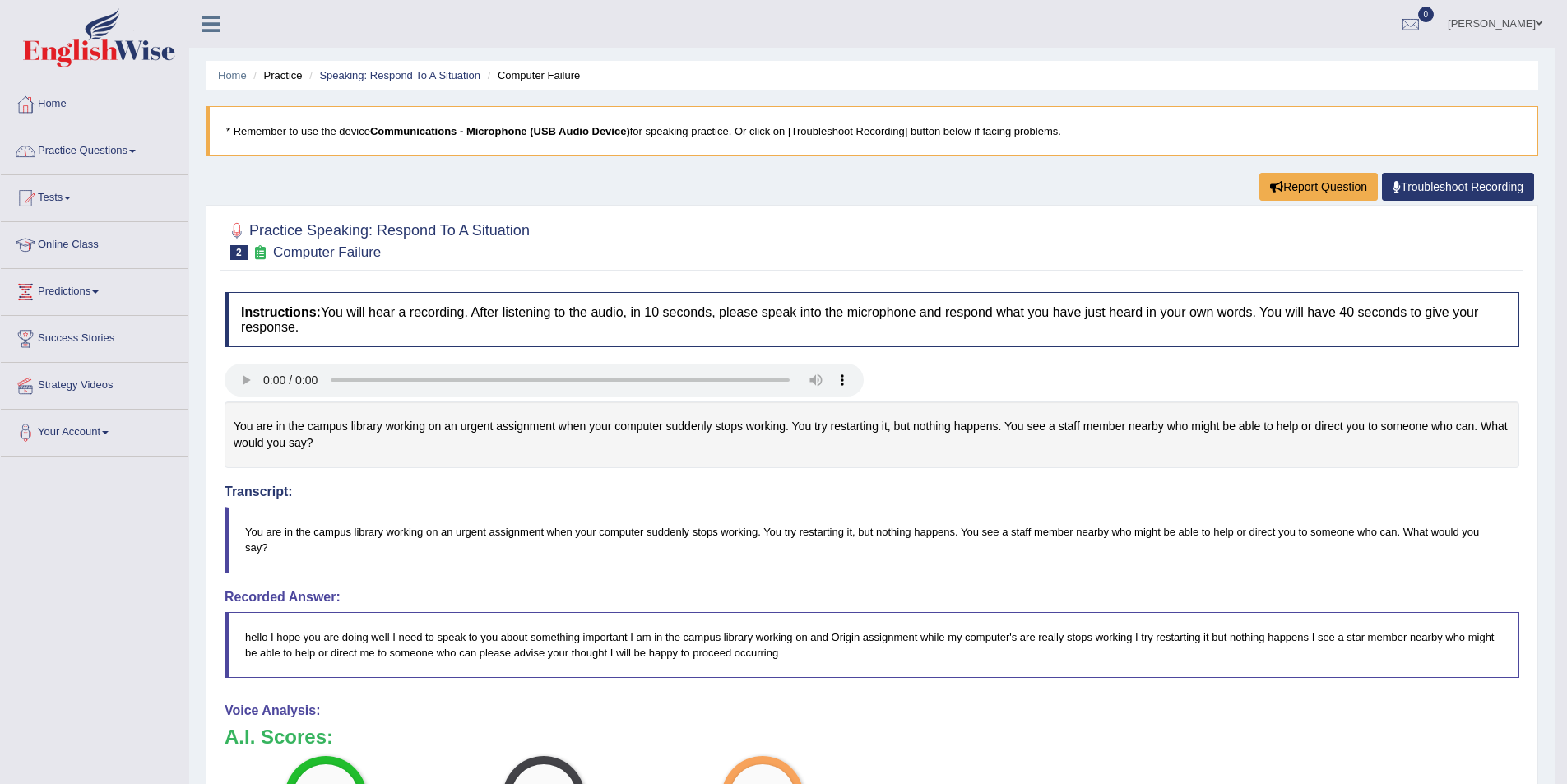
click at [79, 157] on link "Practice Questions" at bounding box center [95, 149] width 187 height 41
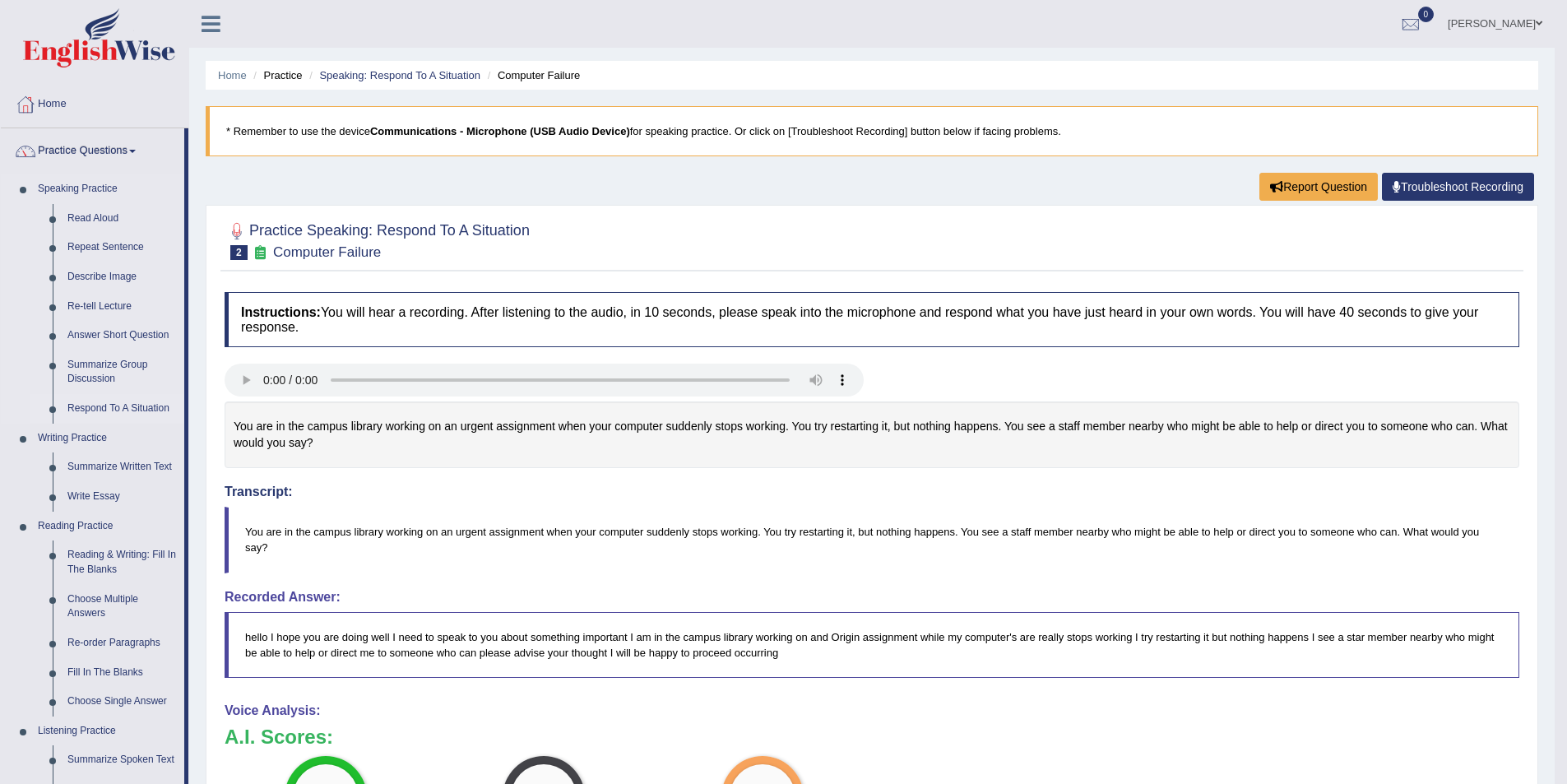
click at [92, 413] on link "Respond To A Situation" at bounding box center [122, 409] width 124 height 30
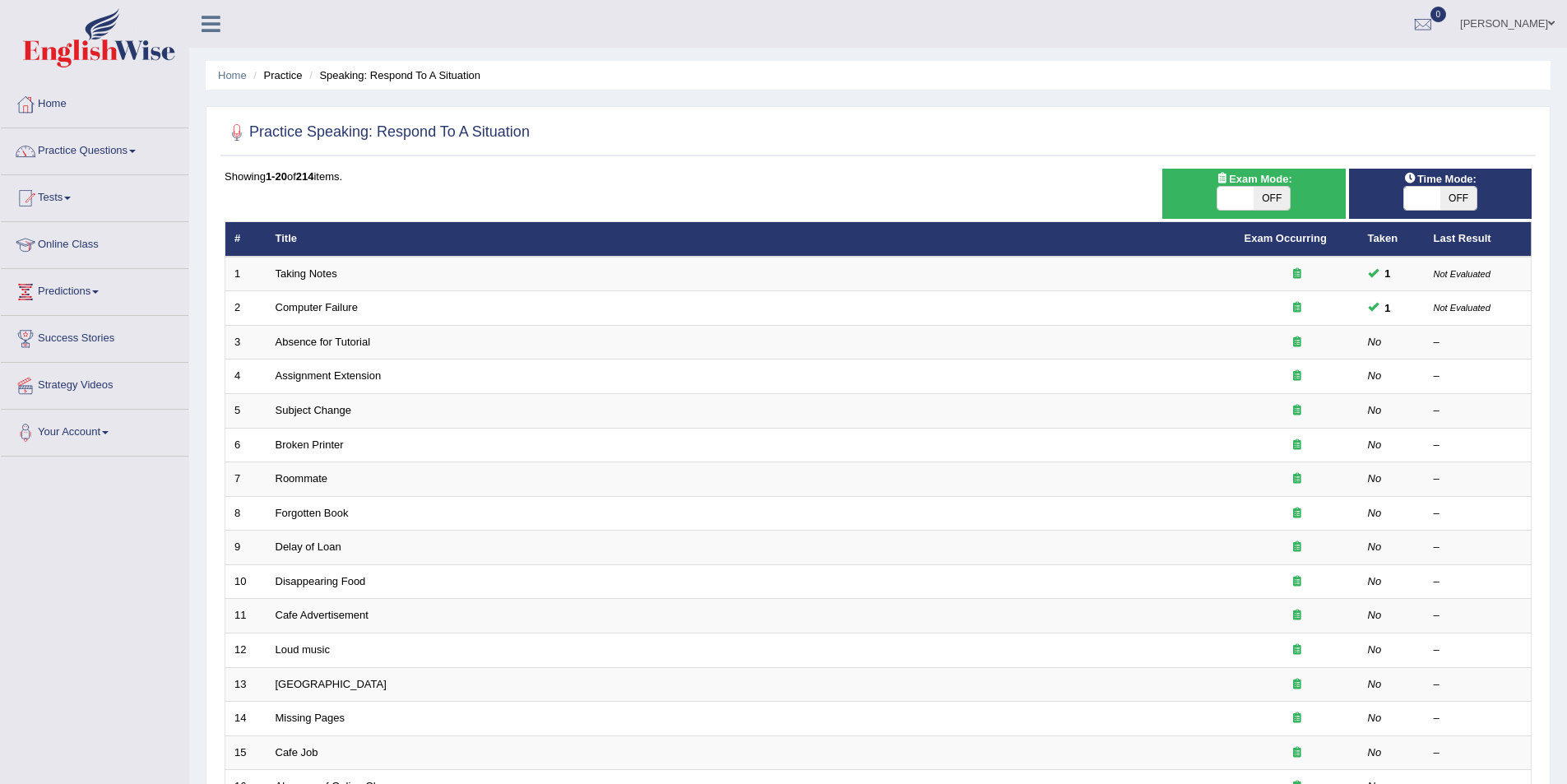
click at [350, 344] on link "Absence for Tutorial" at bounding box center [323, 341] width 95 height 12
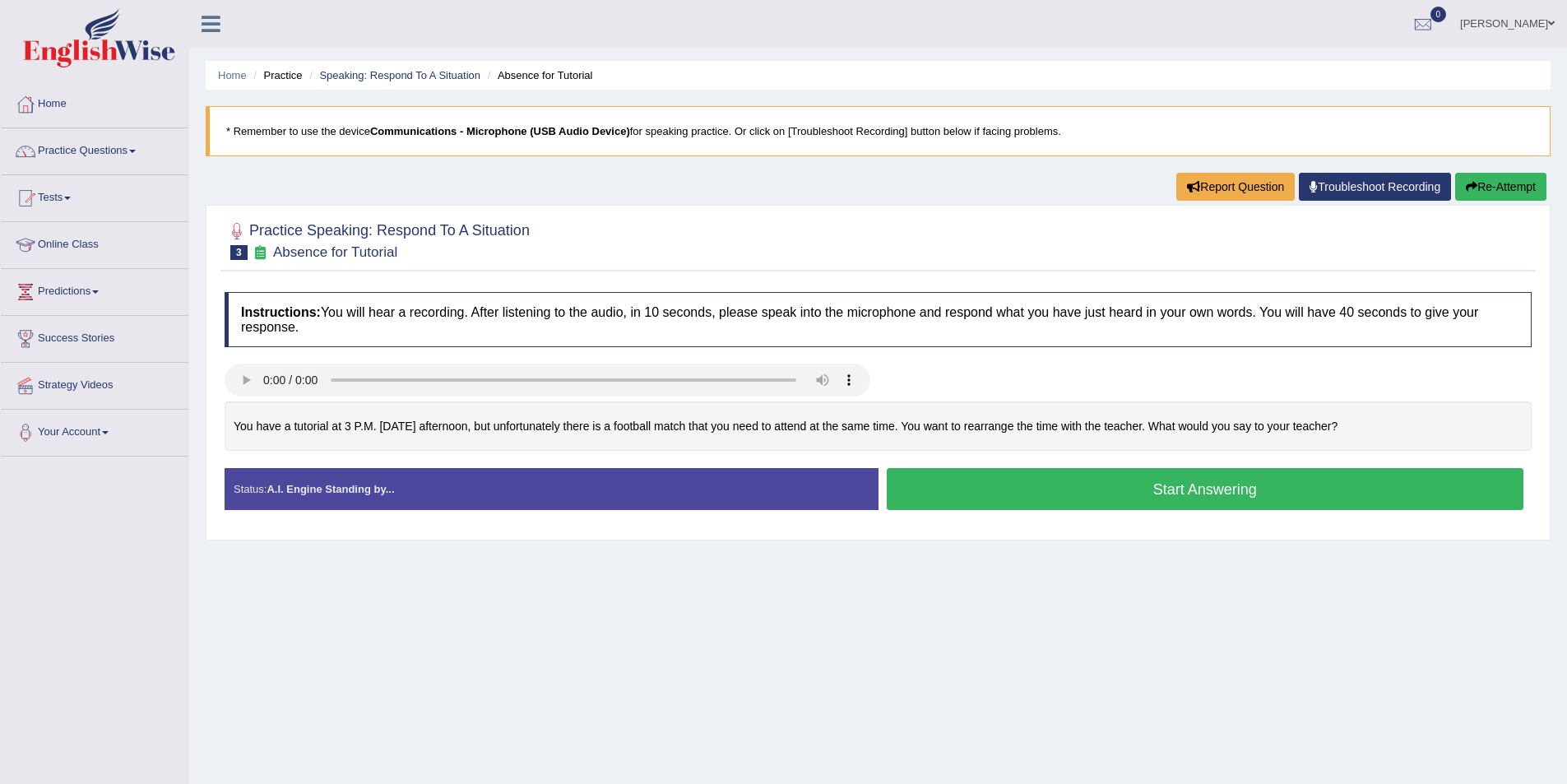
click at [944, 498] on button "Start Answering" at bounding box center [1206, 489] width 638 height 42
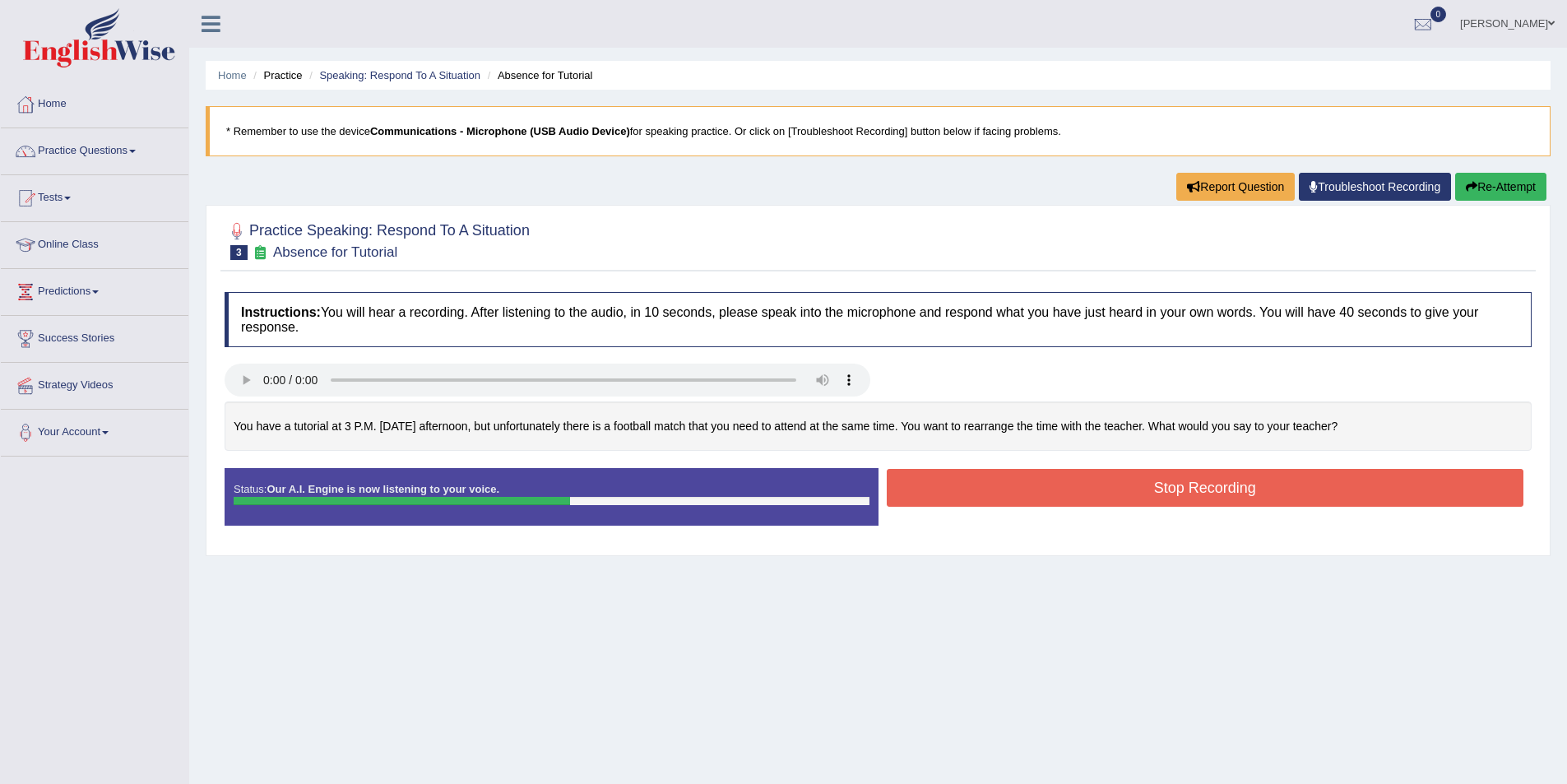
click at [1055, 484] on button "Stop Recording" at bounding box center [1206, 488] width 638 height 38
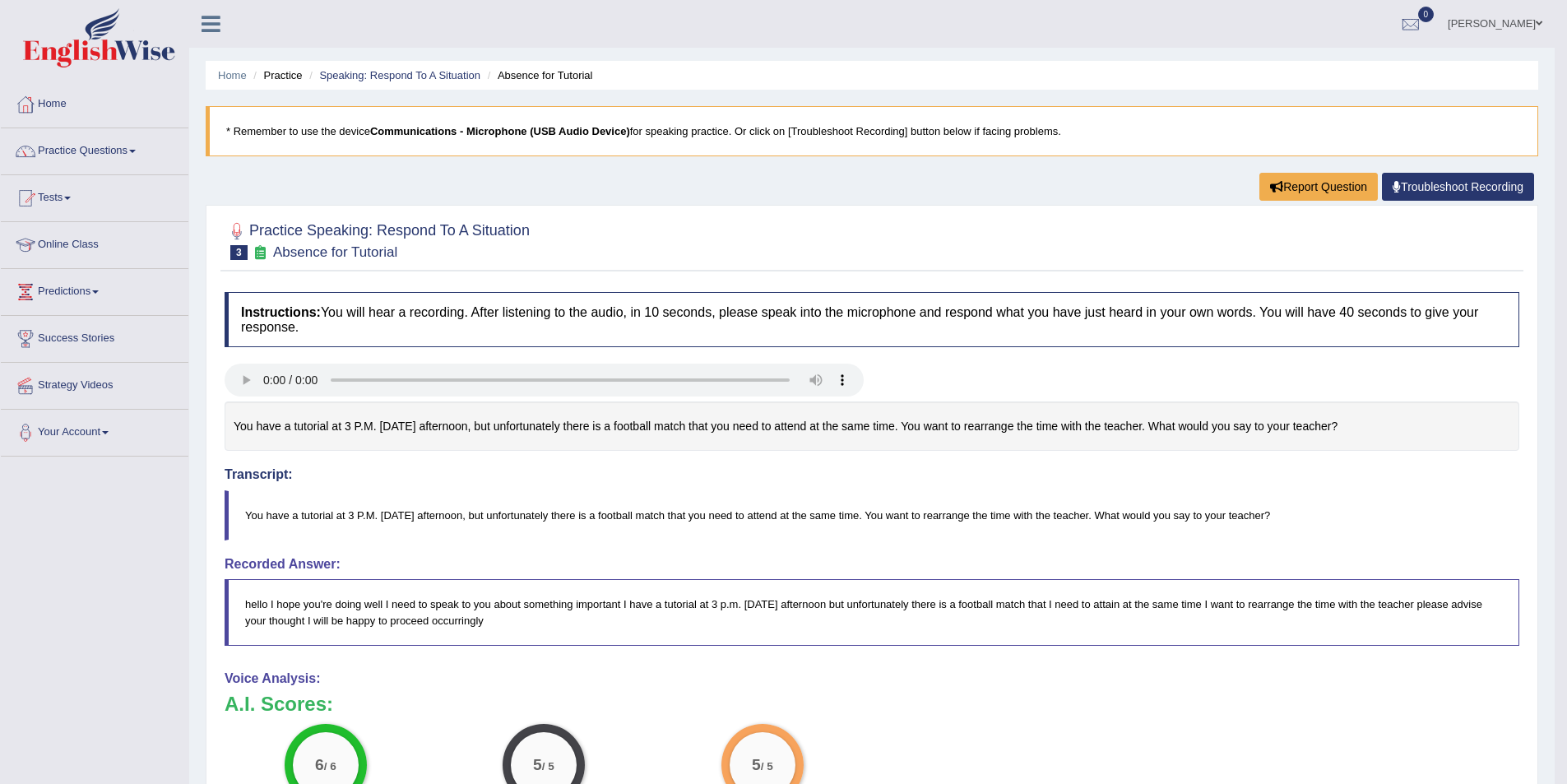
click at [48, 148] on link "Practice Questions" at bounding box center [95, 149] width 187 height 41
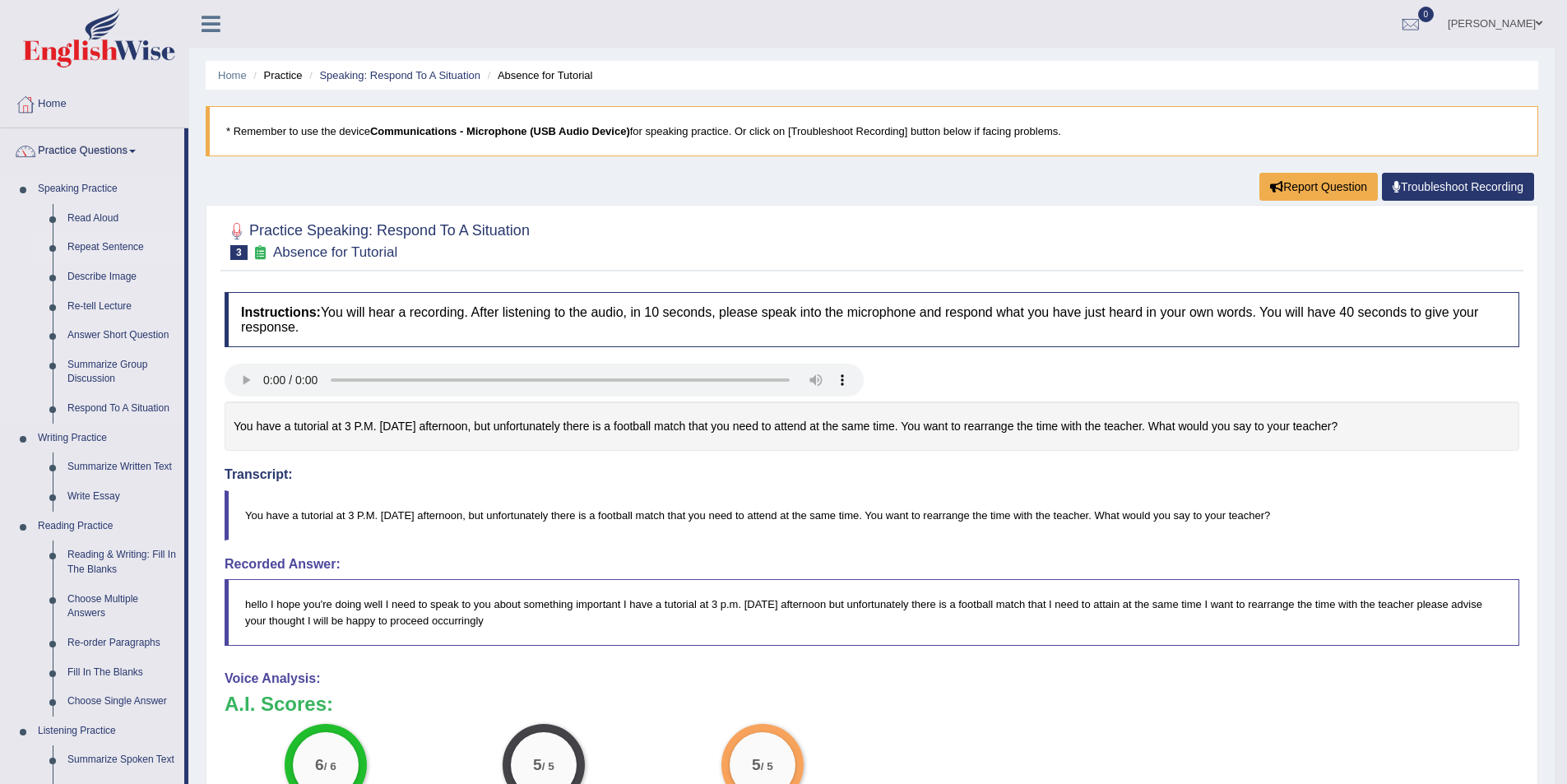
click at [88, 252] on link "Repeat Sentence" at bounding box center [122, 248] width 124 height 30
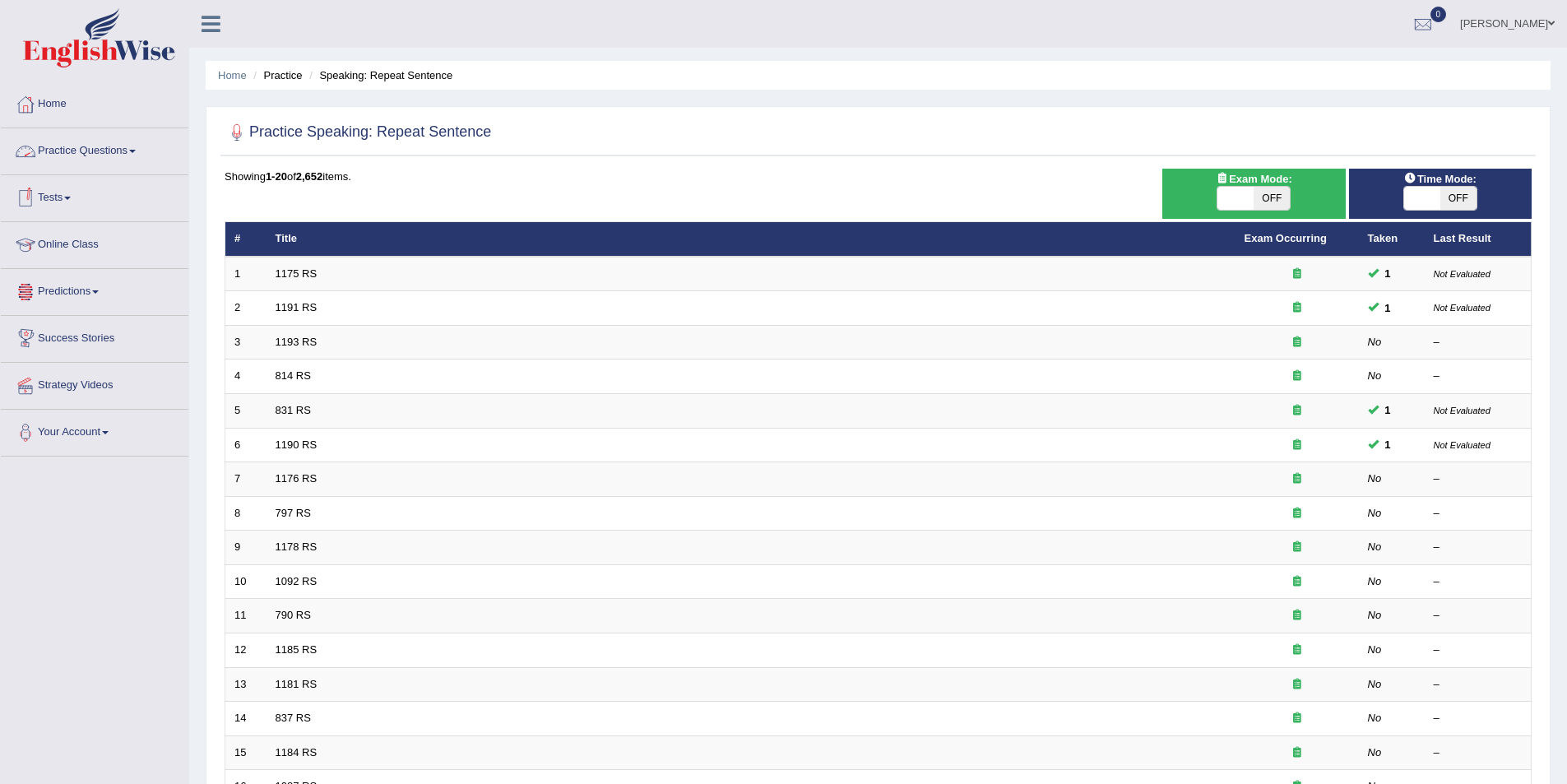
click at [72, 154] on link "Practice Questions" at bounding box center [95, 149] width 187 height 41
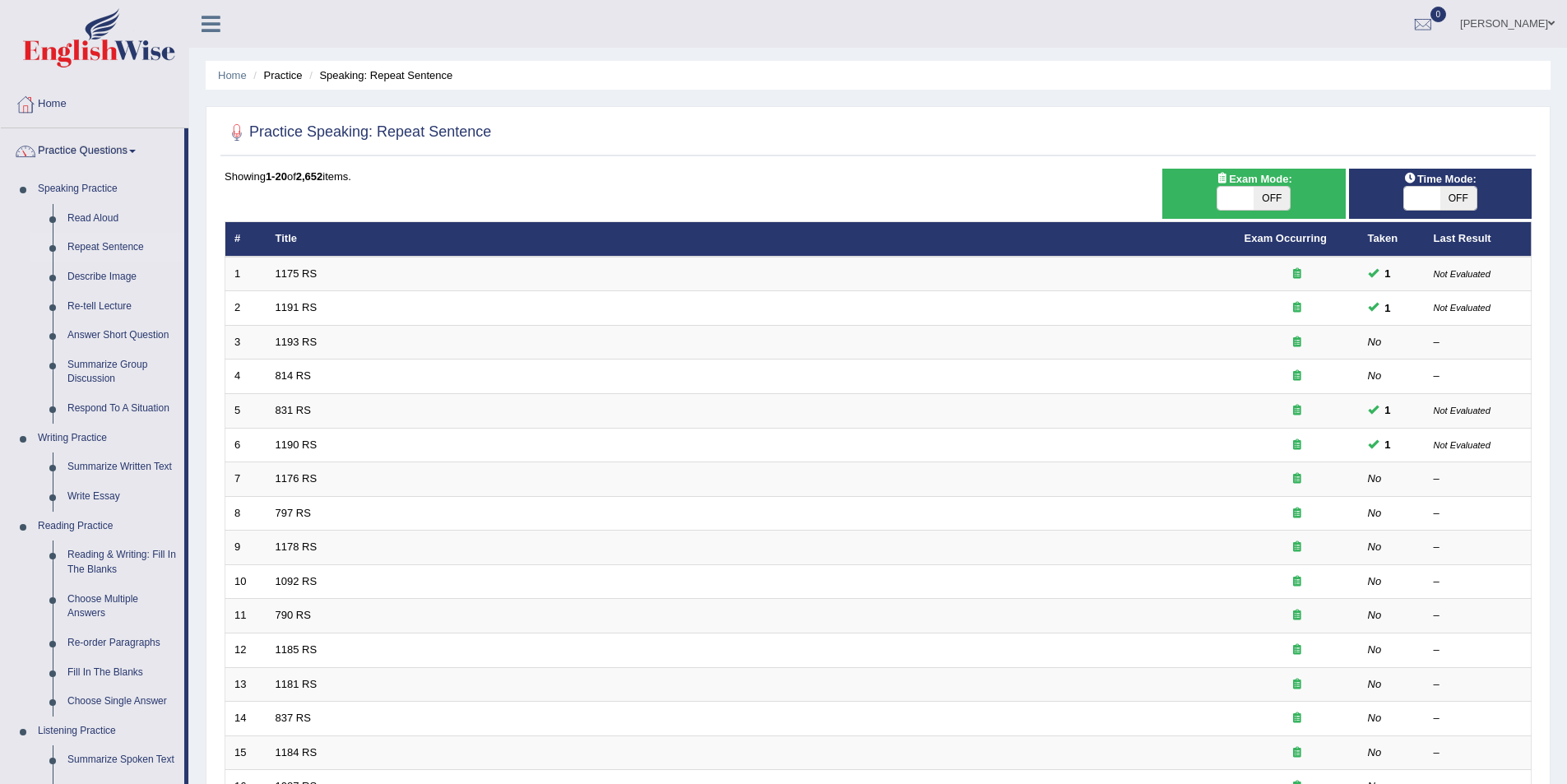
click at [1539, 13] on link "[PERSON_NAME]" at bounding box center [1507, 22] width 119 height 43
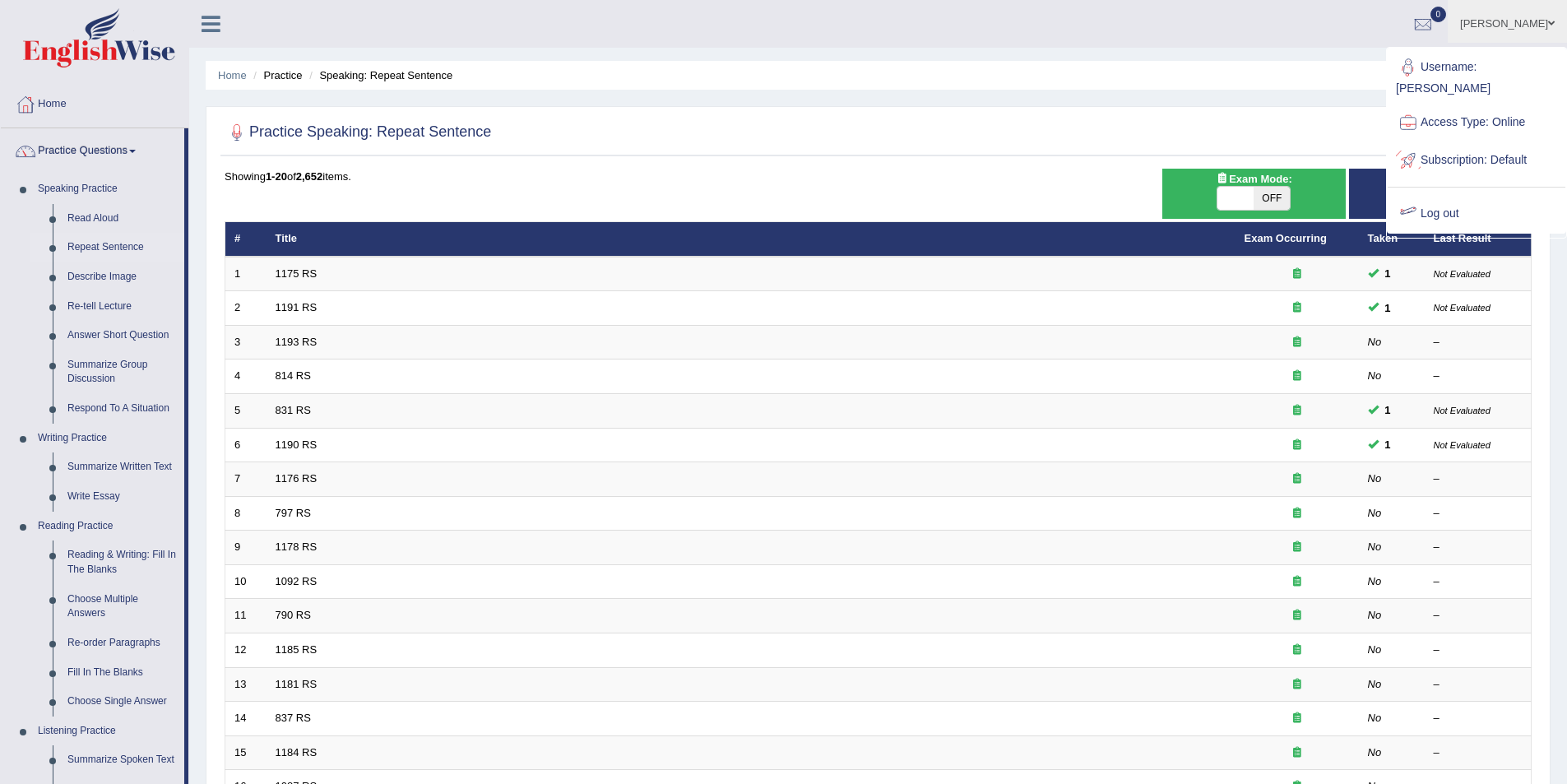
click at [1445, 195] on link "Log out" at bounding box center [1477, 214] width 177 height 38
